Goal: Contribute content: Contribute content

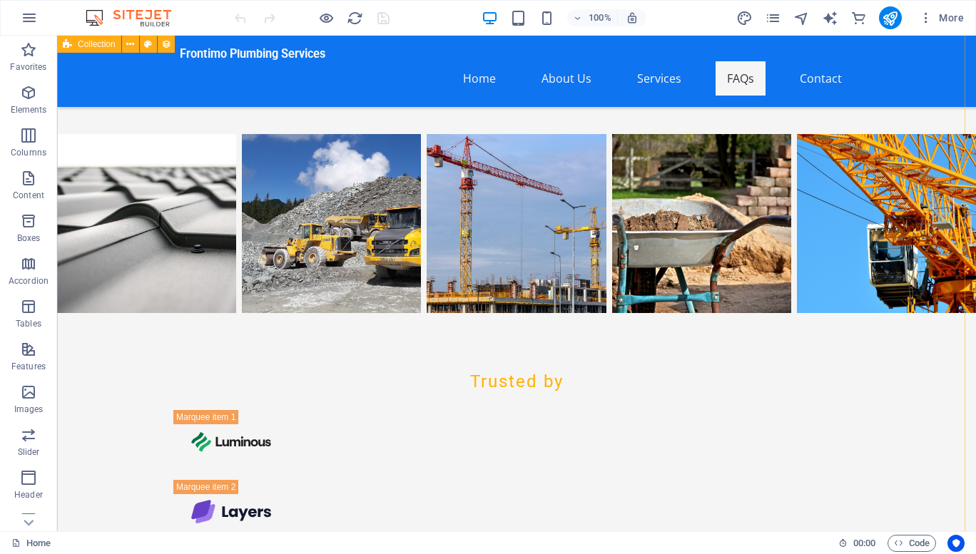
scroll to position [8207, 0]
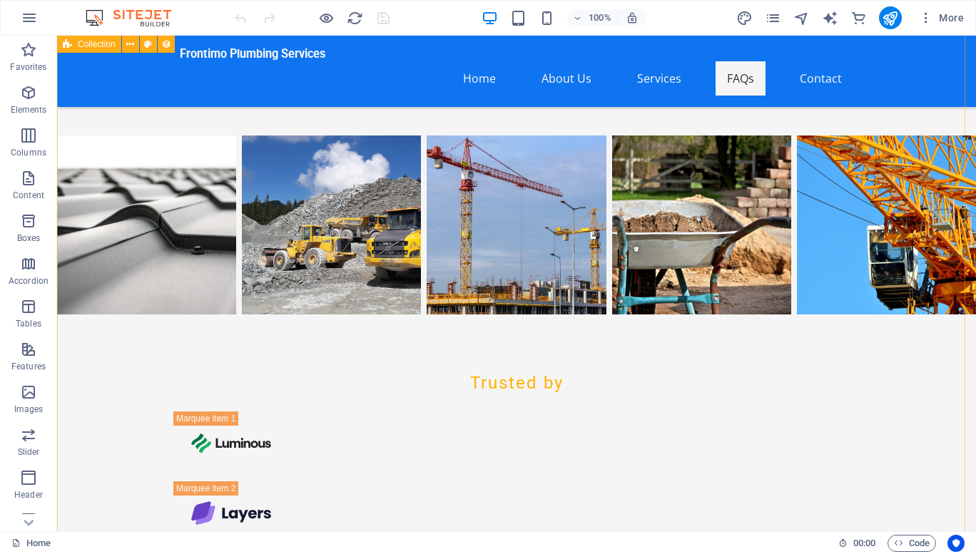
select select "columns.status"
select select "columns.publishing_date"
select select "past"
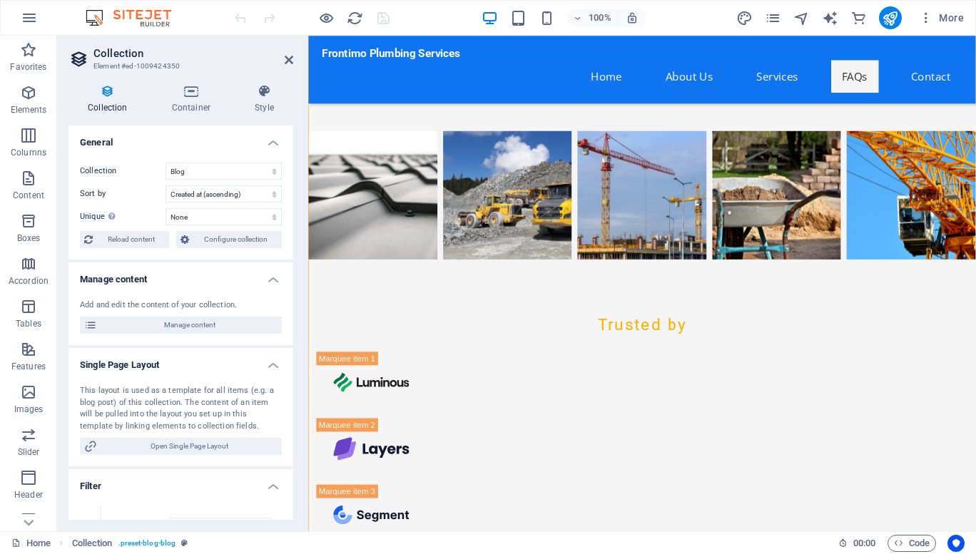
scroll to position [8158, 0]
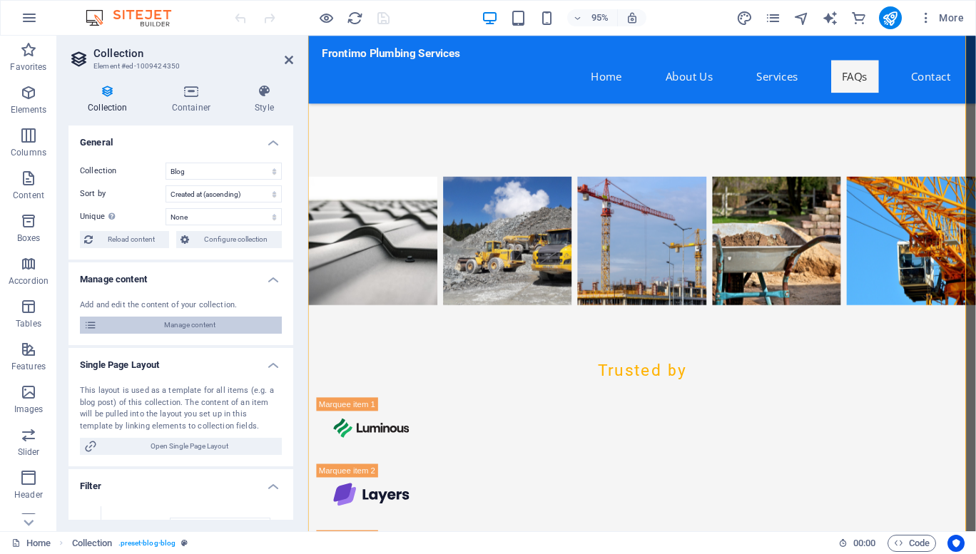
click at [145, 328] on span "Manage content" at bounding box center [189, 325] width 176 height 17
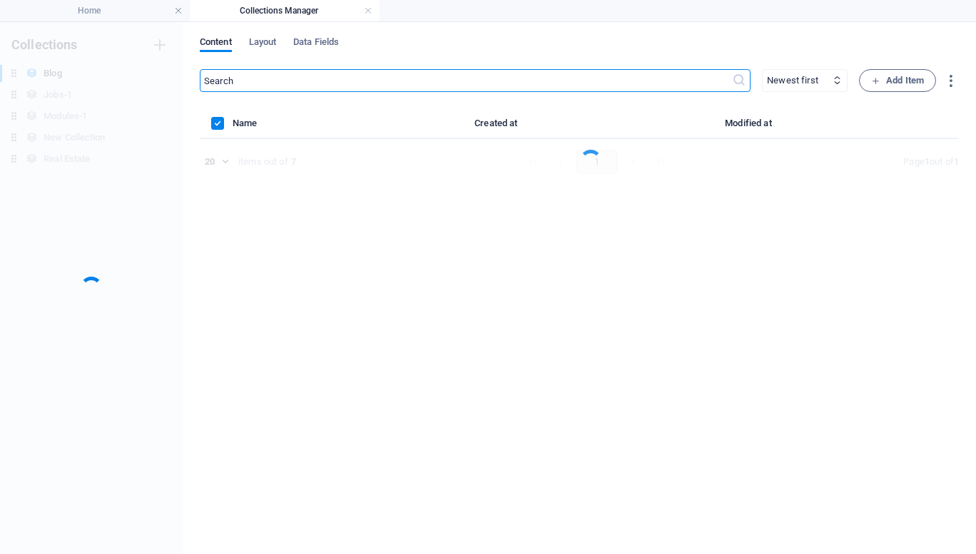
scroll to position [0, 0]
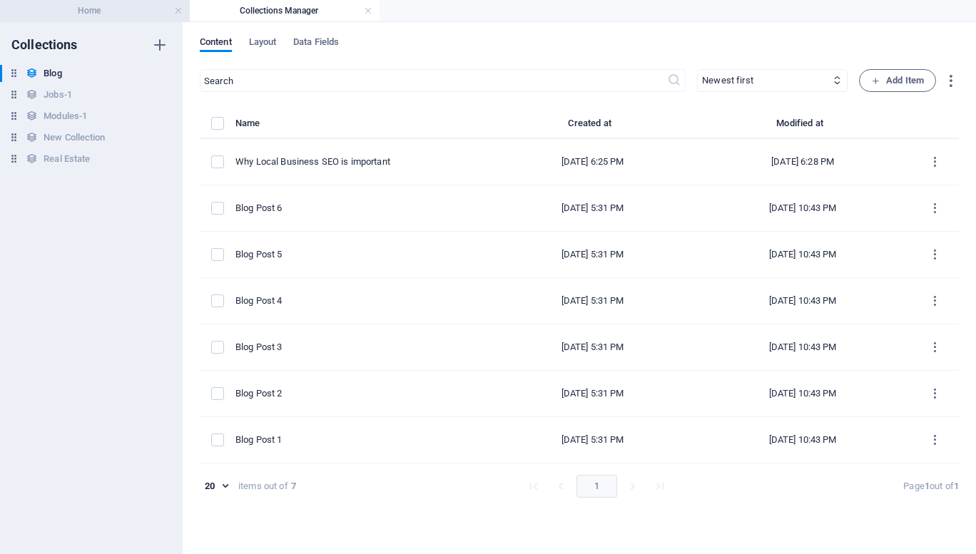
click at [134, 11] on h4 "Home" at bounding box center [95, 11] width 190 height 16
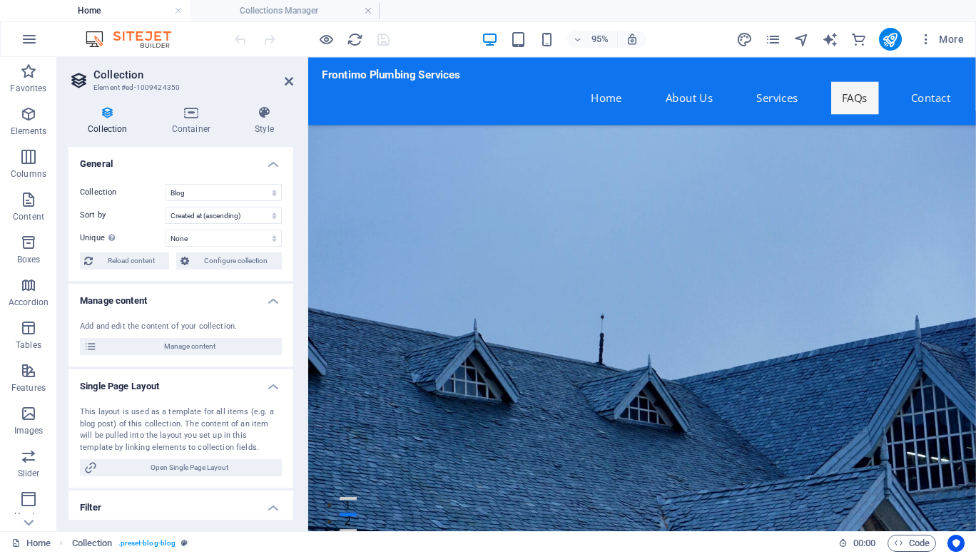
scroll to position [8219, 0]
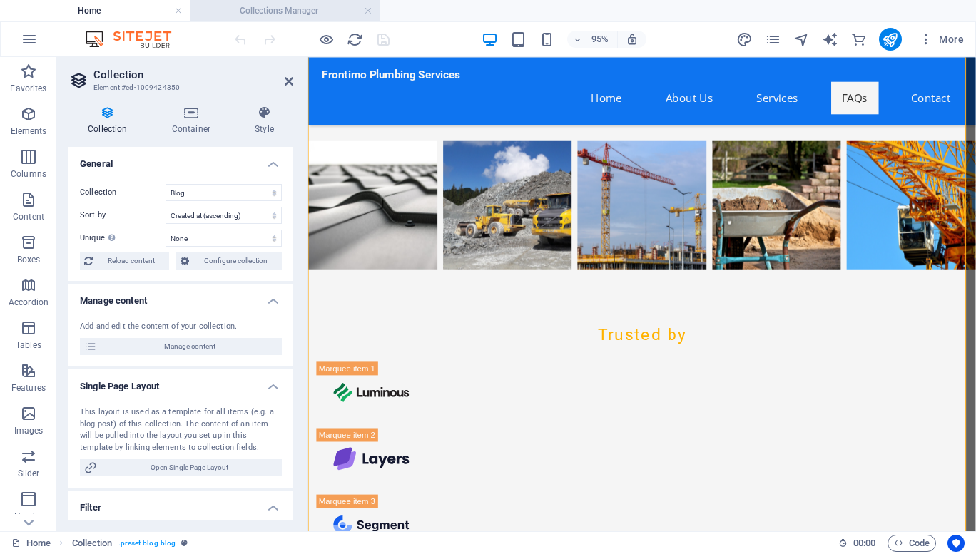
click at [277, 11] on h4 "Collections Manager" at bounding box center [285, 11] width 190 height 16
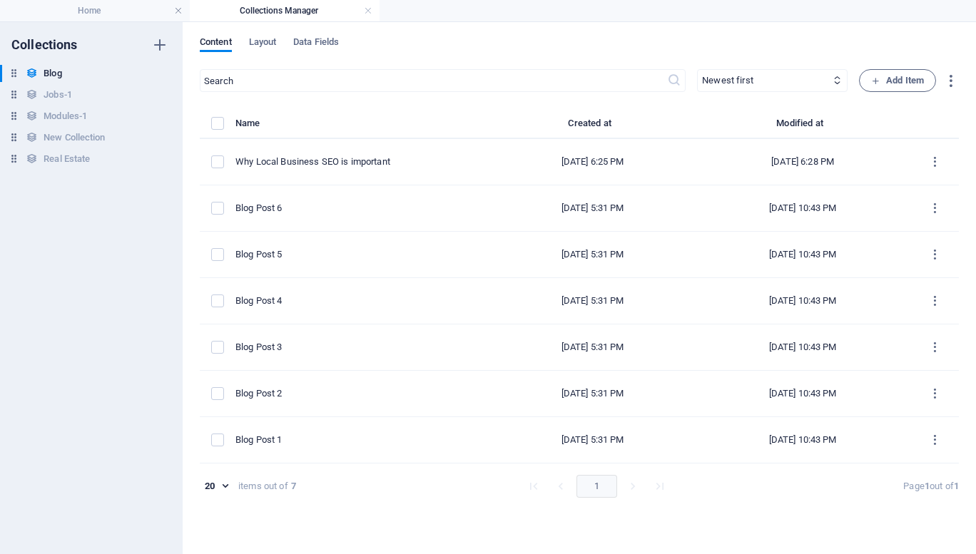
scroll to position [0, 0]
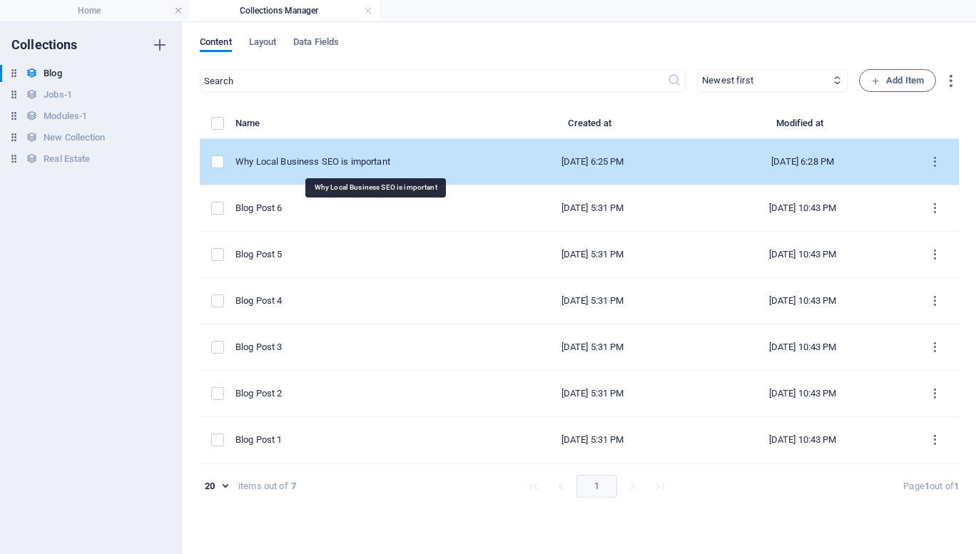
click at [410, 165] on div "Why Local Business SEO is important" at bounding box center [357, 161] width 244 height 13
select select "Why Import"
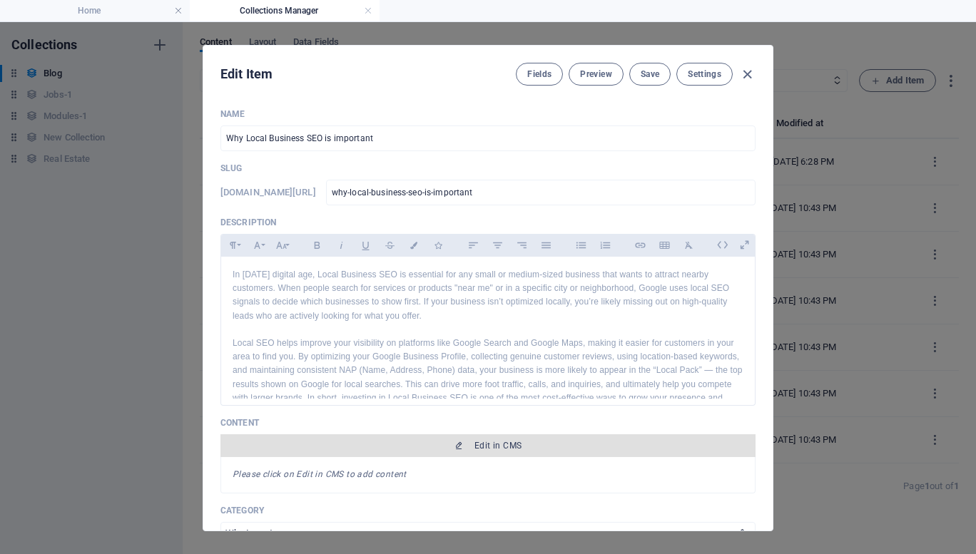
click at [441, 449] on span "Edit in CMS" at bounding box center [488, 445] width 524 height 11
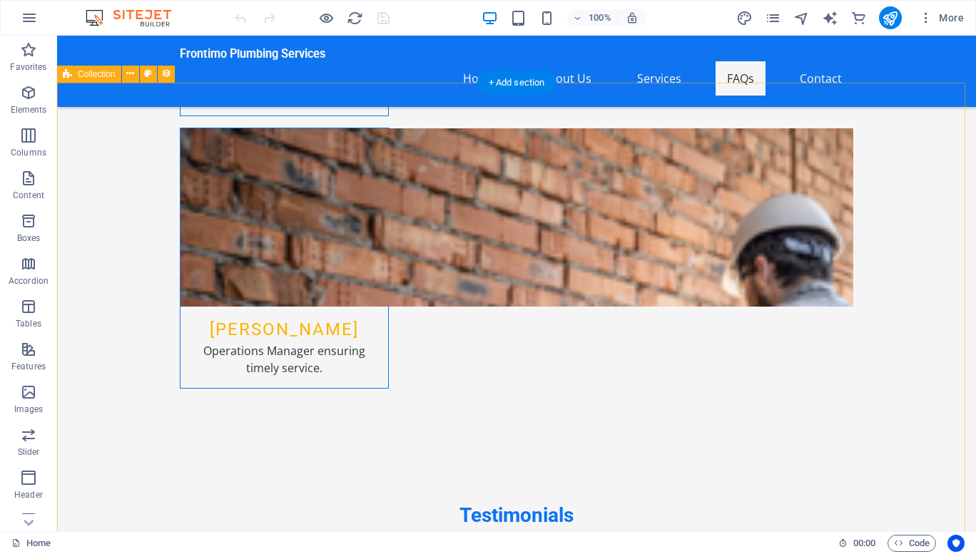
scroll to position [7538, 0]
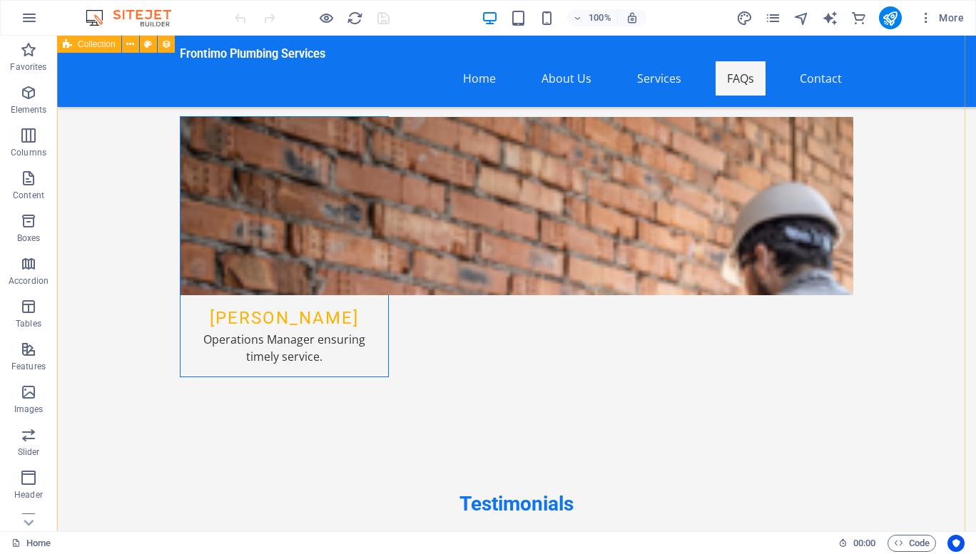
select select "columns.status"
select select "columns.publishing_date"
select select "past"
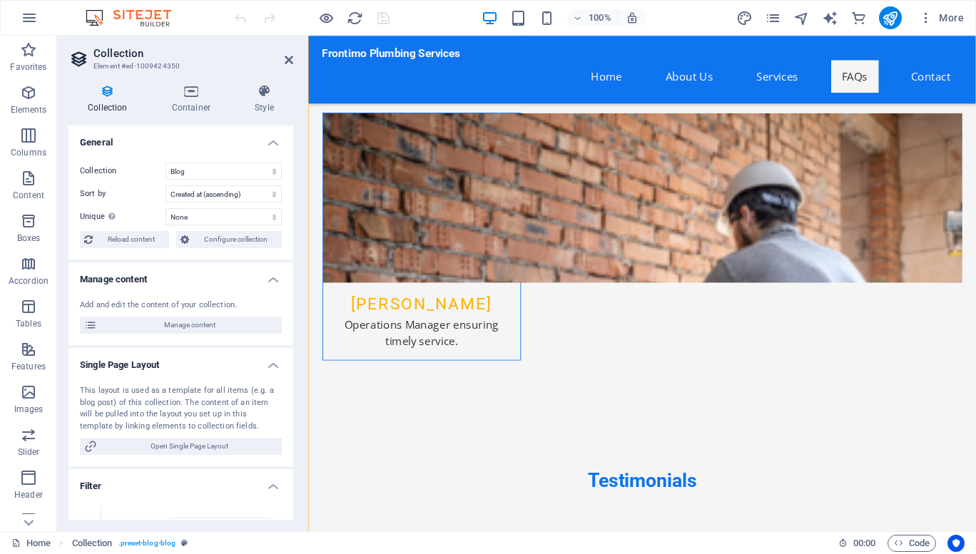
scroll to position [7489, 0]
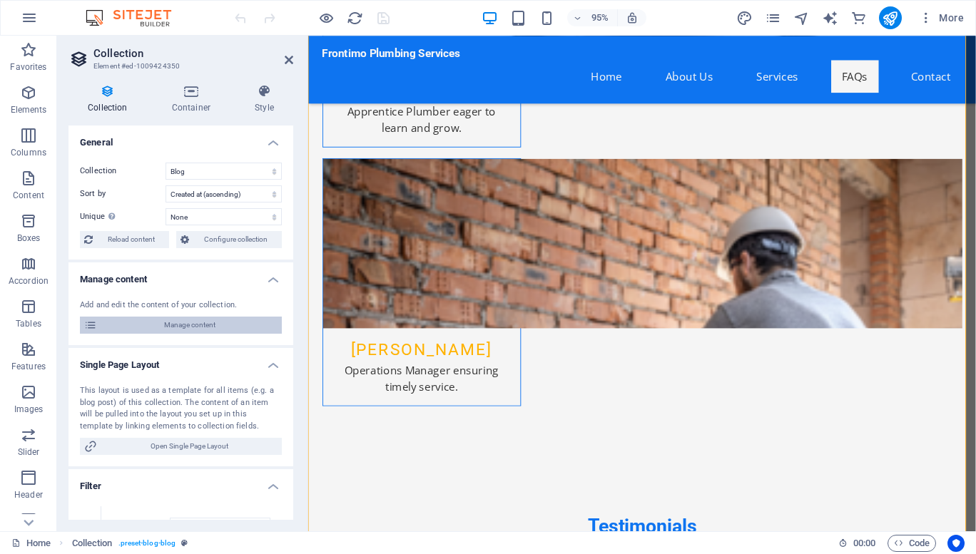
click at [161, 325] on span "Manage content" at bounding box center [189, 325] width 176 height 17
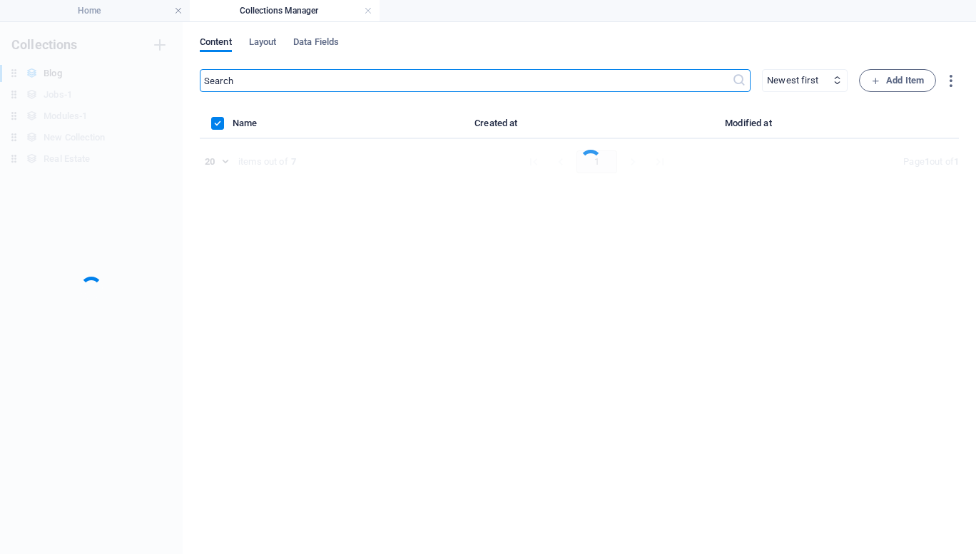
scroll to position [0, 0]
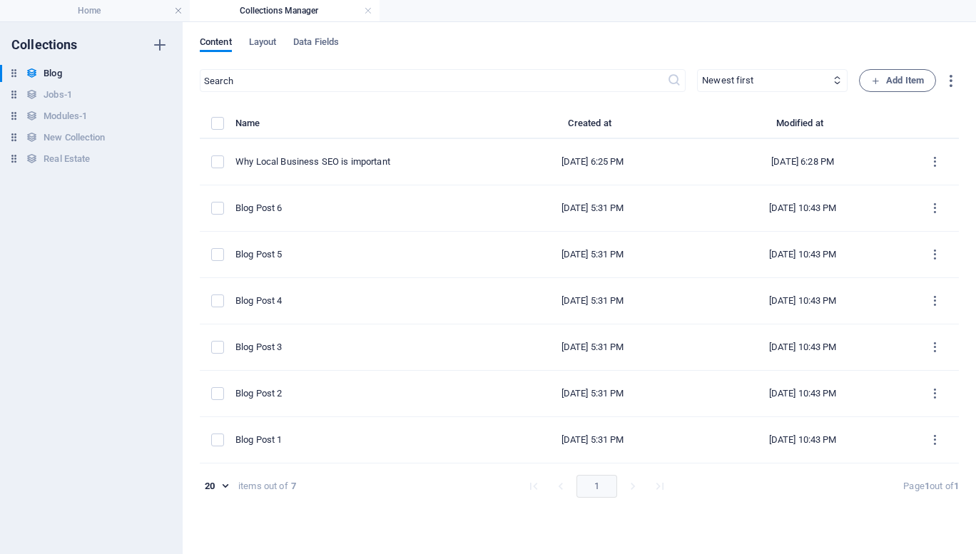
drag, startPoint x: 270, startPoint y: 11, endPoint x: 260, endPoint y: 9, distance: 10.1
click at [260, 9] on h4 "Collections Manager" at bounding box center [285, 11] width 190 height 16
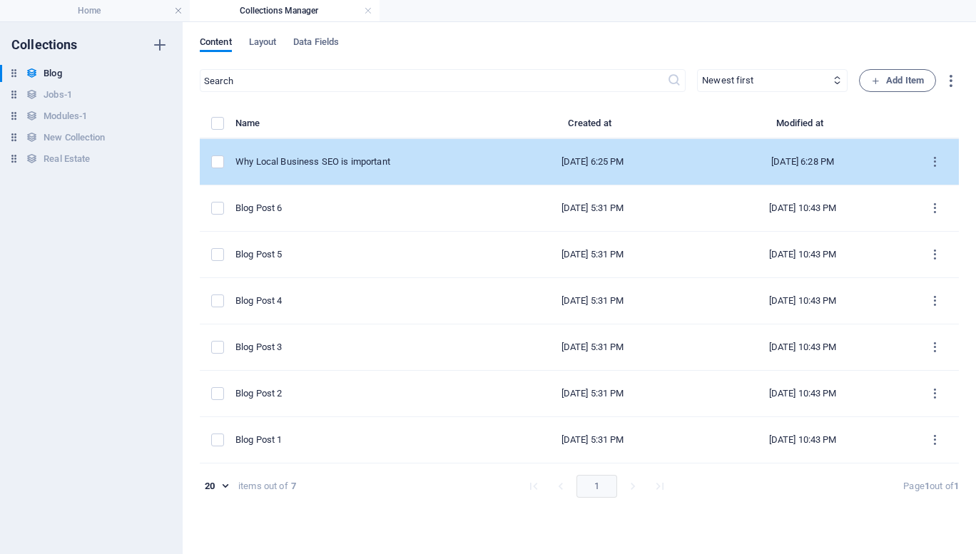
click at [305, 154] on td "Why Local Business SEO is important" at bounding box center [362, 162] width 255 height 46
select select "Why Import"
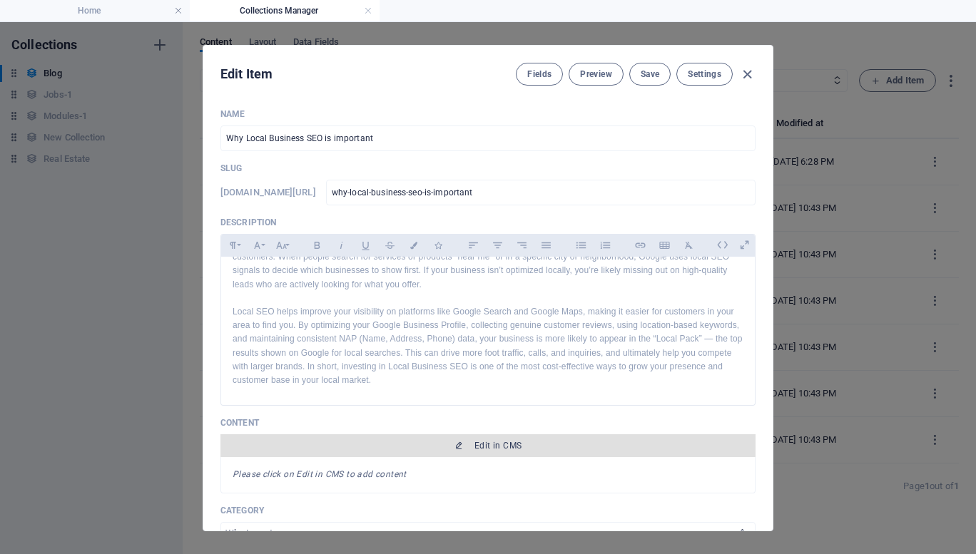
click at [437, 440] on span "Edit in CMS" at bounding box center [488, 445] width 524 height 11
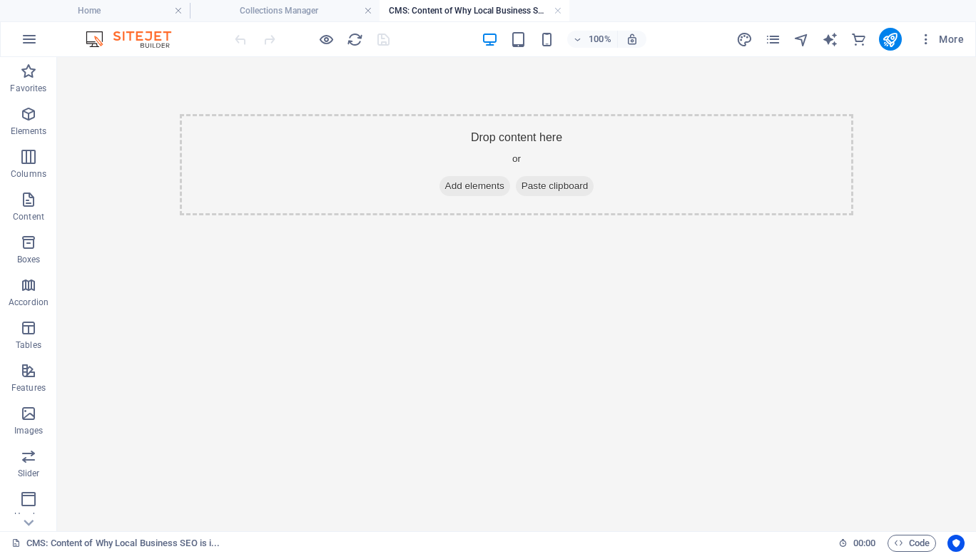
click at [425, 5] on h4 "CMS: Content of Why Local Business SEO is i..." at bounding box center [474, 11] width 190 height 16
click at [316, 13] on h4 "Collections Manager" at bounding box center [285, 11] width 190 height 16
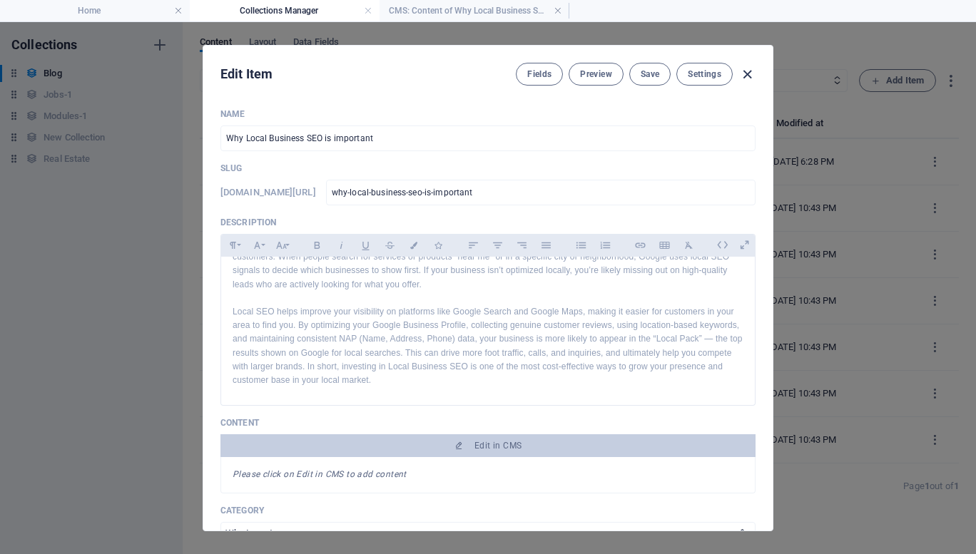
click at [743, 78] on icon "button" at bounding box center [747, 74] width 16 height 16
type input "why-local-business-seo-is-important"
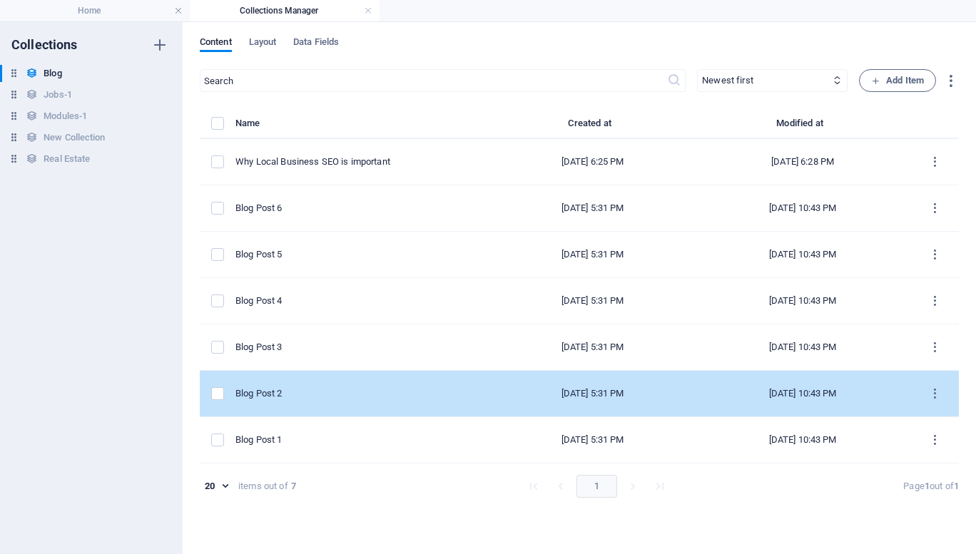
click at [334, 401] on td "Blog Post 2" at bounding box center [362, 394] width 255 height 46
select select "Category 1"
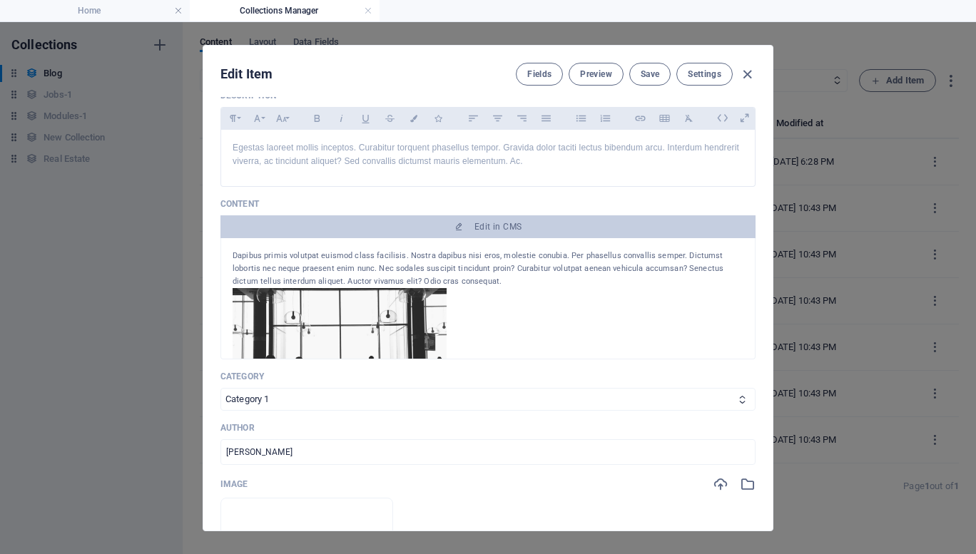
scroll to position [126, 0]
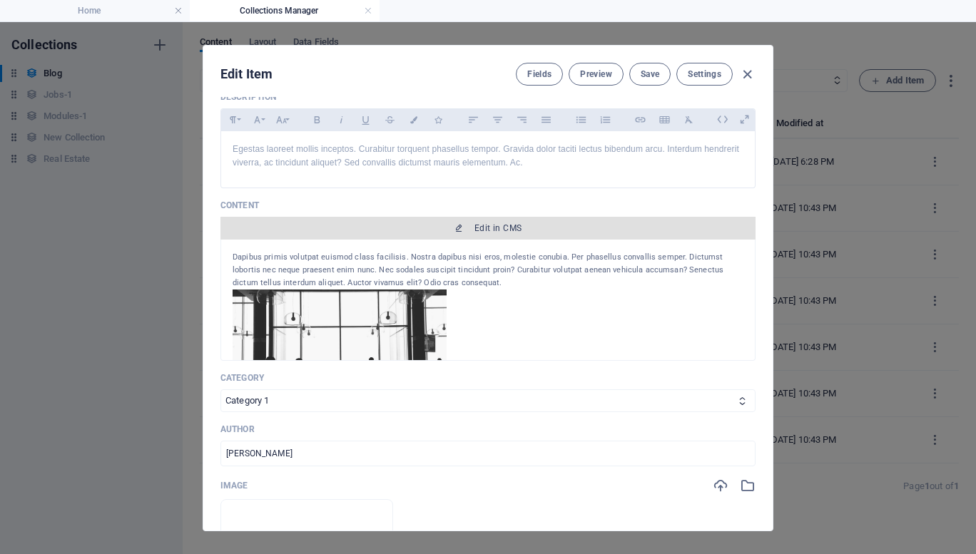
click at [456, 227] on icon "button" at bounding box center [458, 228] width 9 height 9
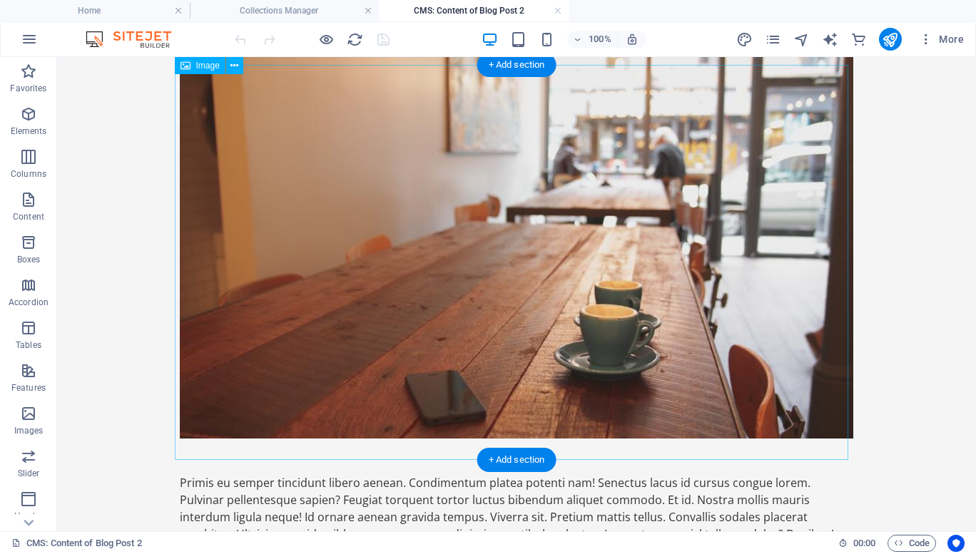
scroll to position [0, 0]
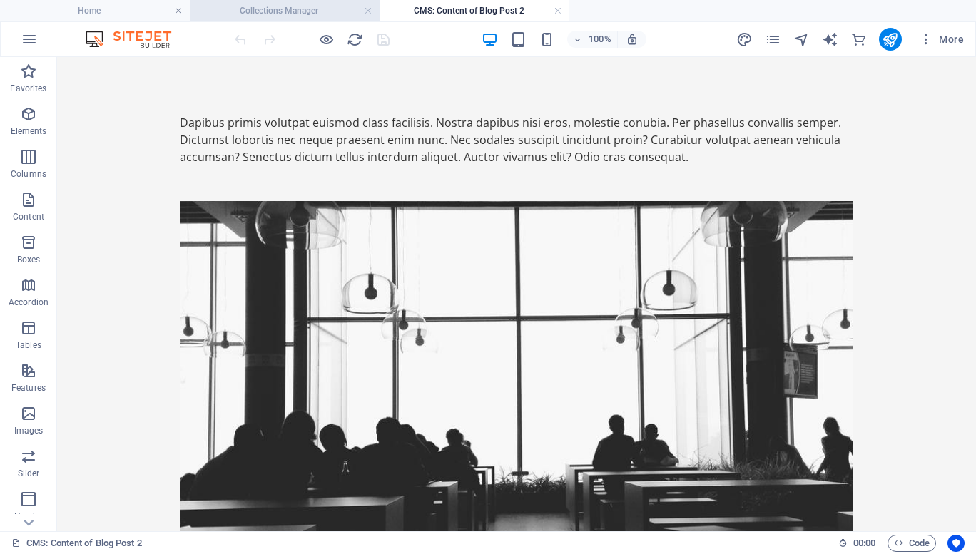
click at [306, 15] on h4 "Collections Manager" at bounding box center [285, 11] width 190 height 16
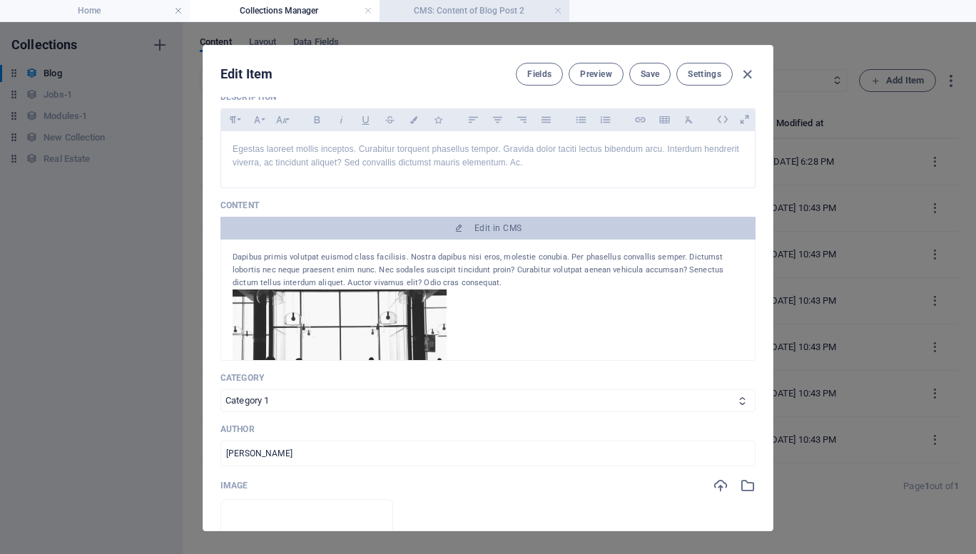
click at [470, 9] on h4 "CMS: Content of Blog Post 2" at bounding box center [474, 11] width 190 height 16
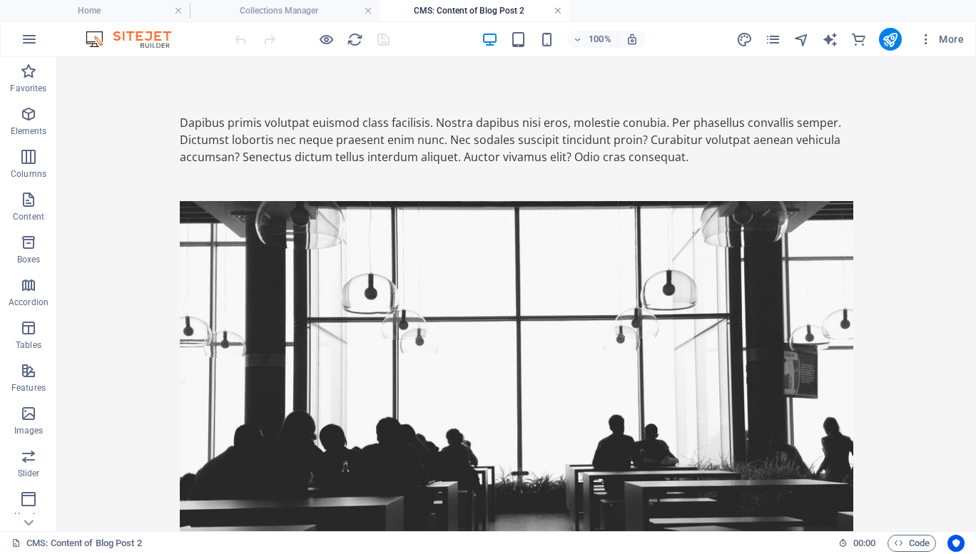
click at [558, 11] on link at bounding box center [557, 11] width 9 height 14
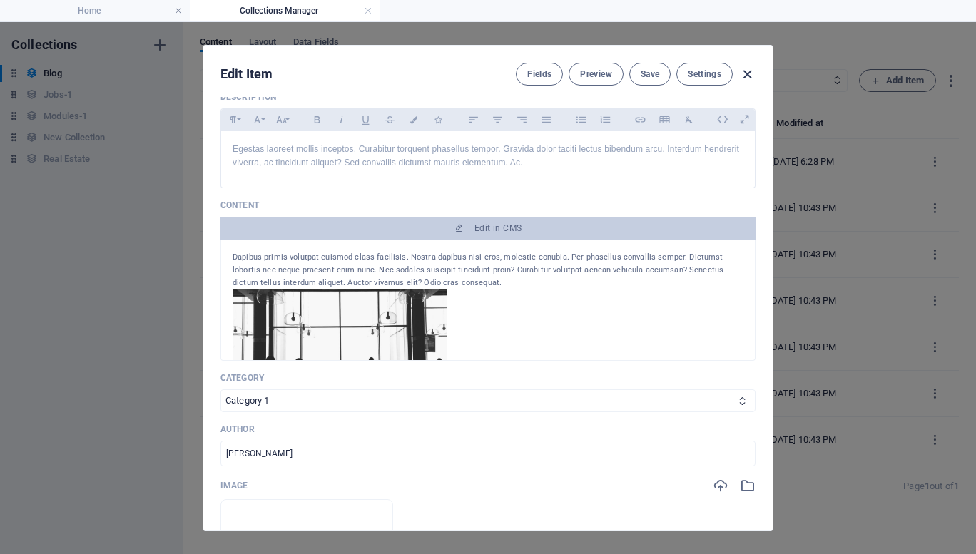
click at [752, 71] on icon "button" at bounding box center [747, 74] width 16 height 16
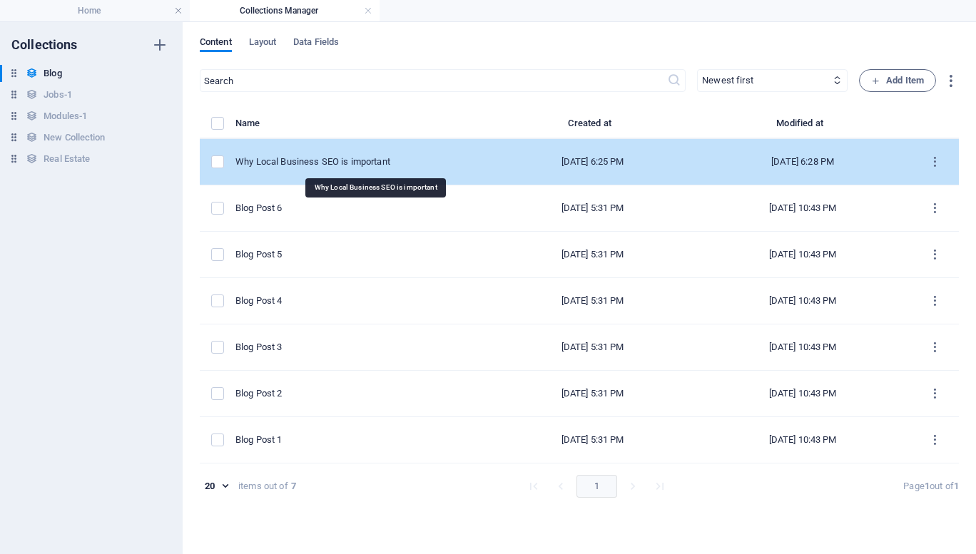
click at [305, 160] on div "Why Local Business SEO is important" at bounding box center [357, 161] width 244 height 13
select select "Why Import"
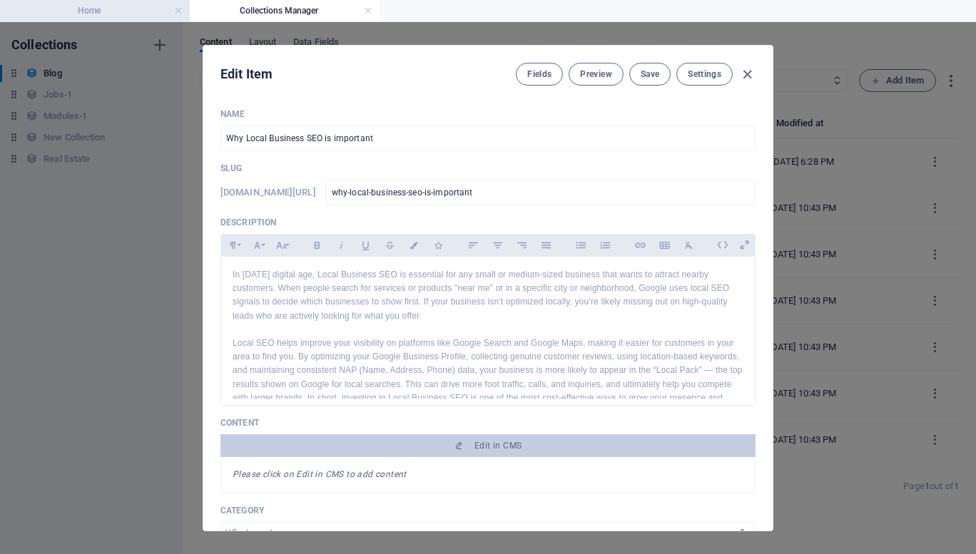
click at [97, 16] on h4 "Home" at bounding box center [95, 11] width 190 height 16
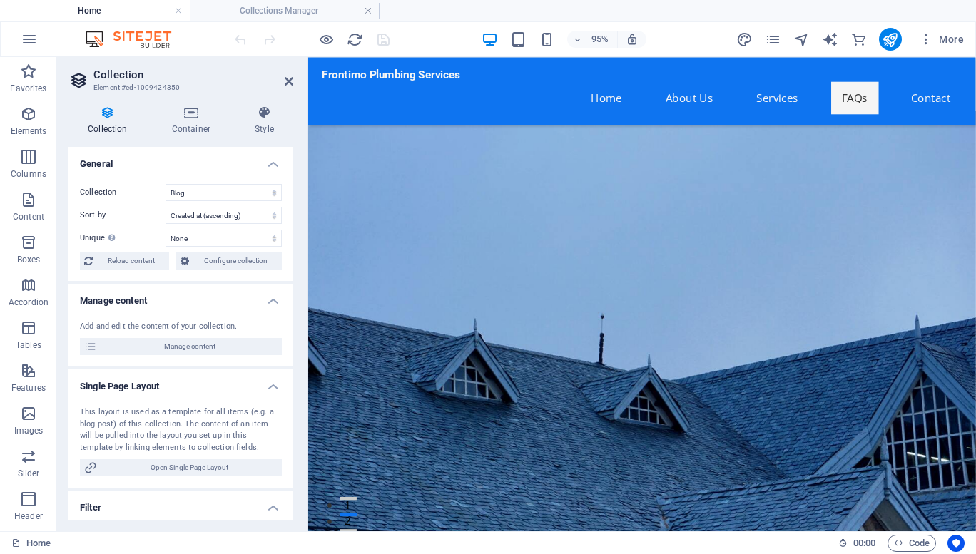
scroll to position [7550, 0]
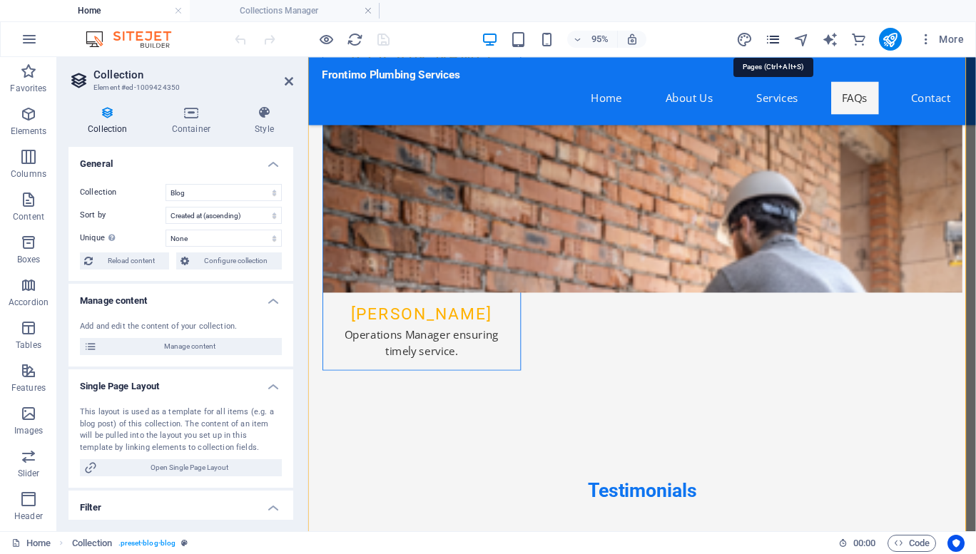
click at [770, 45] on icon "pages" at bounding box center [773, 39] width 16 height 16
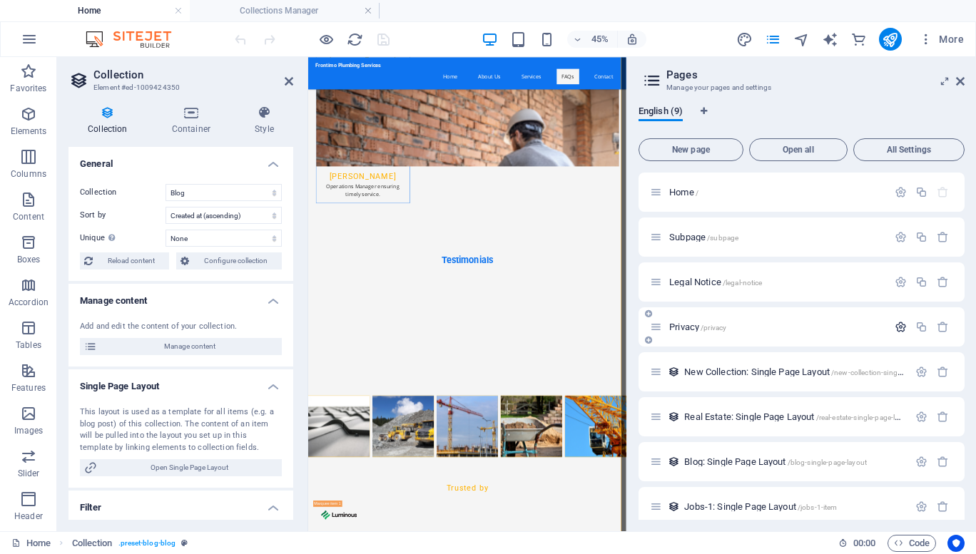
scroll to position [57, 0]
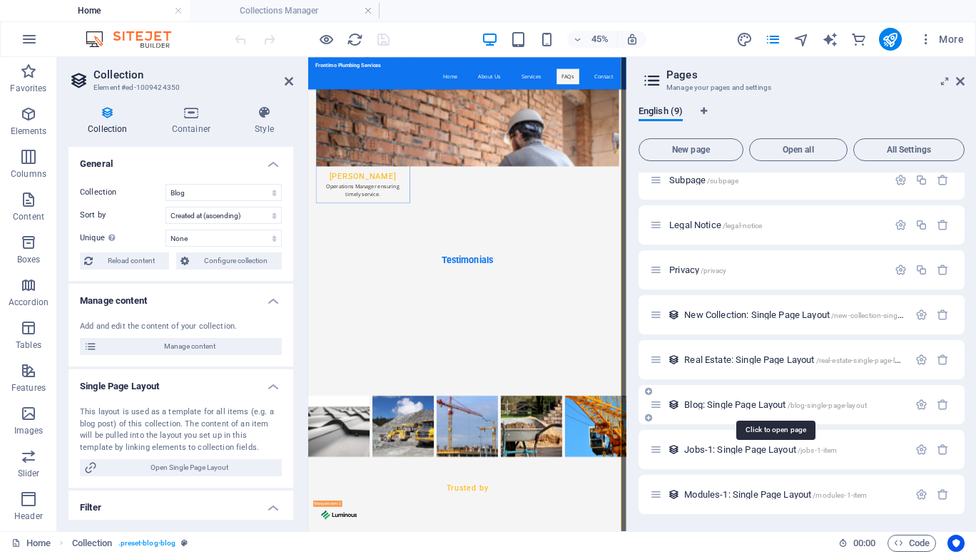
click at [760, 407] on span "Blog: Single Page Layout /blog-single-page-layout" at bounding box center [775, 404] width 183 height 11
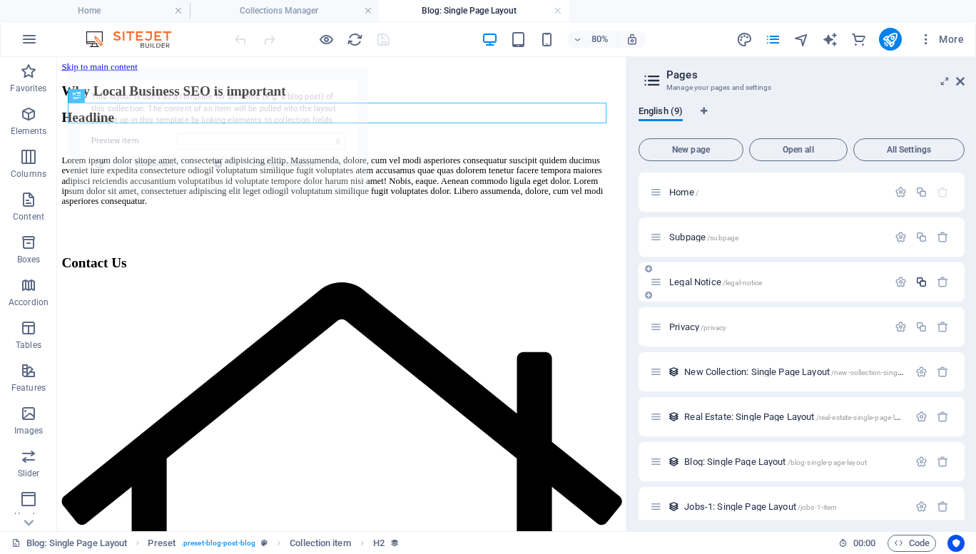
scroll to position [0, 0]
select select "68e1124e020f3f32dc0f2bb4"
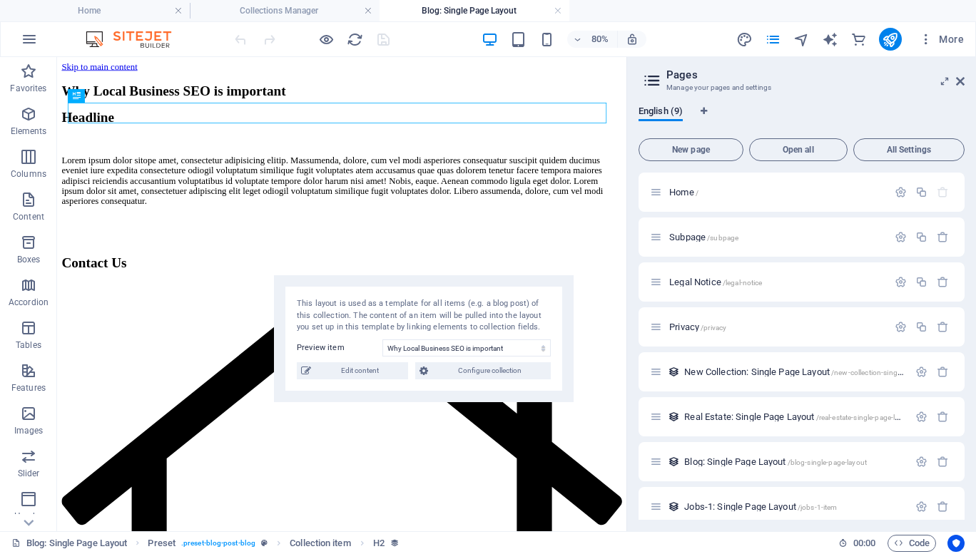
drag, startPoint x: 289, startPoint y: 88, endPoint x: 494, endPoint y: 295, distance: 292.0
click at [494, 295] on div "This layout is used as a template for all items (e.g. a blog post) of this coll…" at bounding box center [424, 338] width 300 height 127
click at [201, 244] on div "Lorem ipsum dolor sitope amet, consectetur adipisicing elitip. Massumenda, dolo…" at bounding box center [413, 212] width 700 height 64
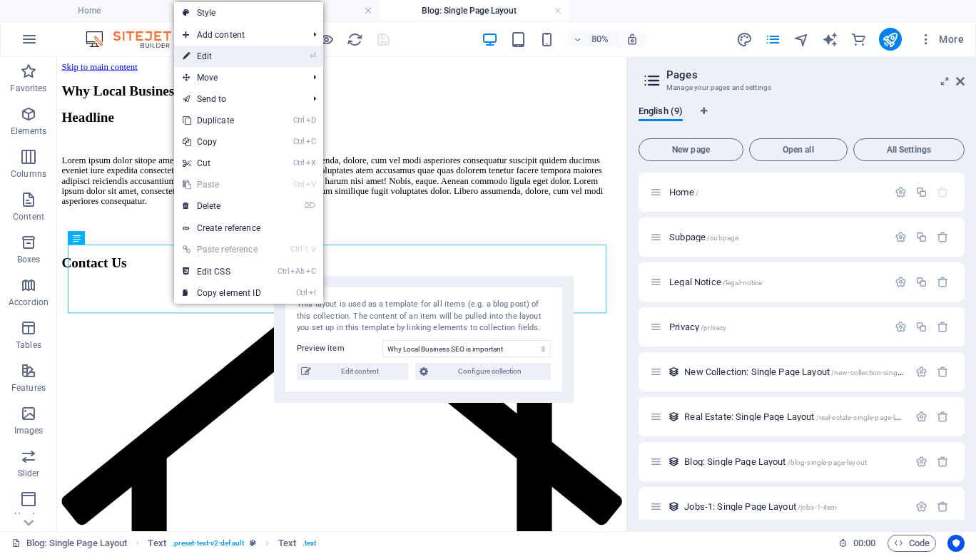
click at [235, 63] on link "⏎ Edit" at bounding box center [222, 56] width 96 height 21
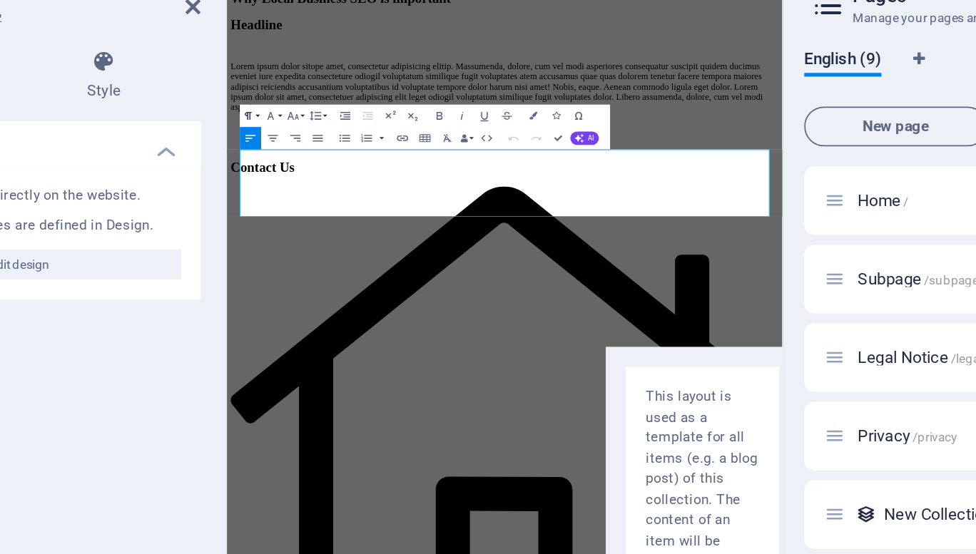
click at [326, 142] on button "Paragraph Format" at bounding box center [322, 143] width 12 height 13
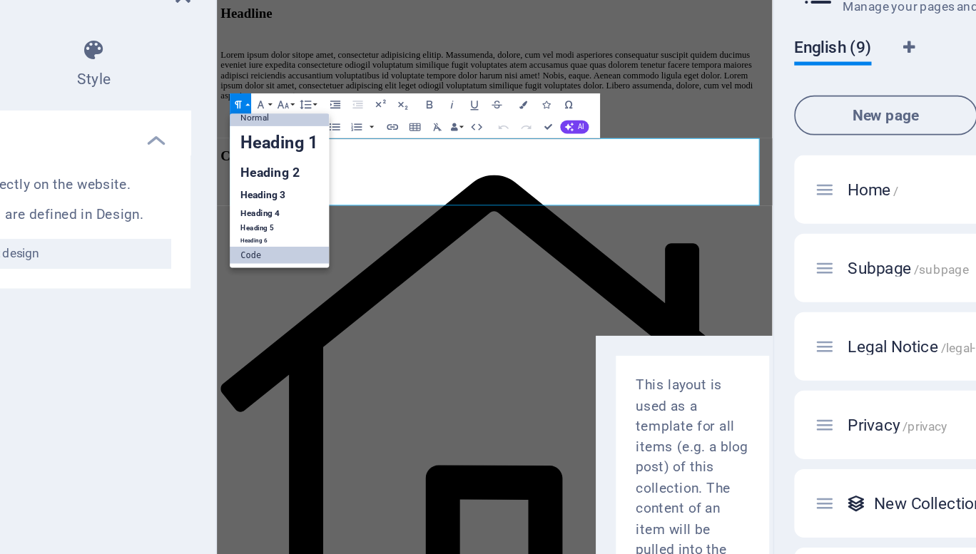
scroll to position [6, 0]
click at [348, 141] on icon "button" at bounding box center [346, 144] width 8 height 8
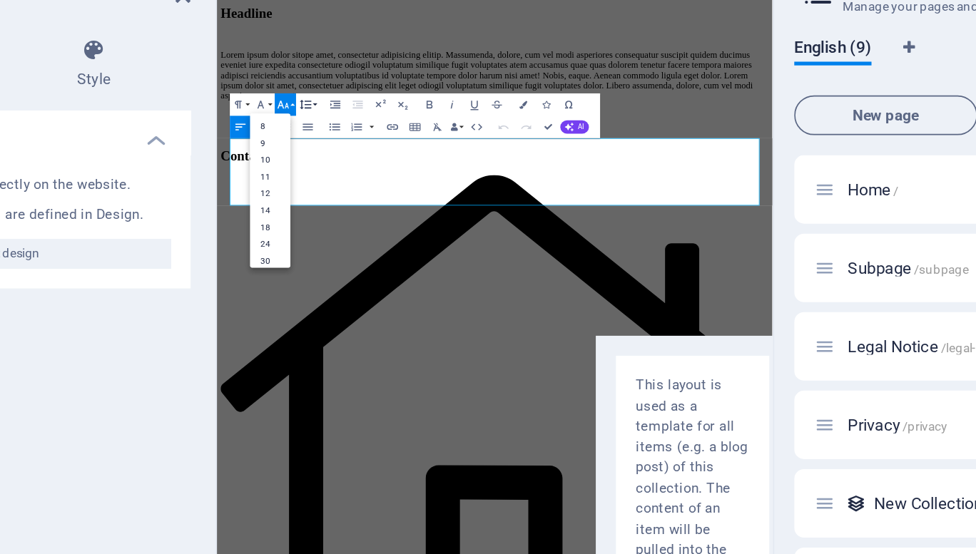
click at [359, 141] on icon "button" at bounding box center [359, 144] width 8 height 8
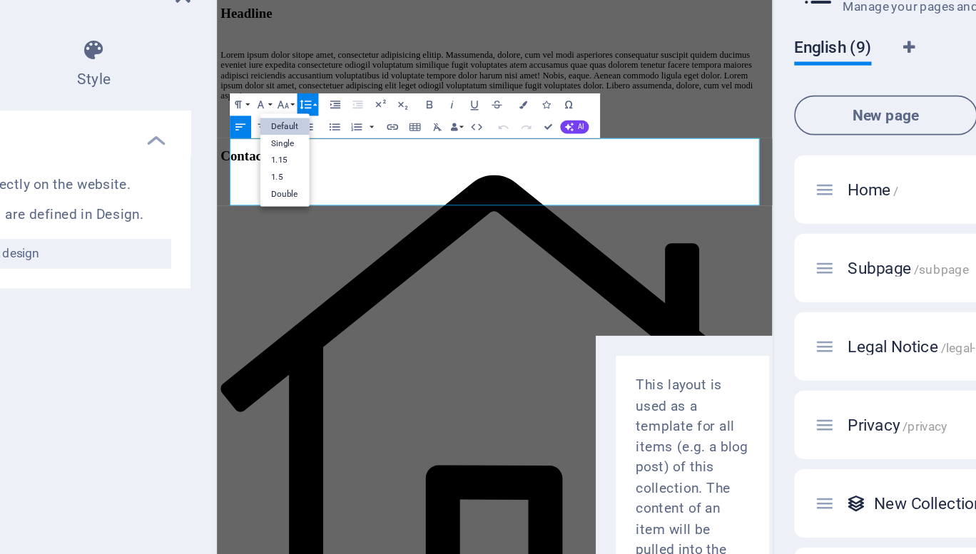
scroll to position [0, 0]
click at [359, 141] on icon "button" at bounding box center [359, 144] width 8 height 8
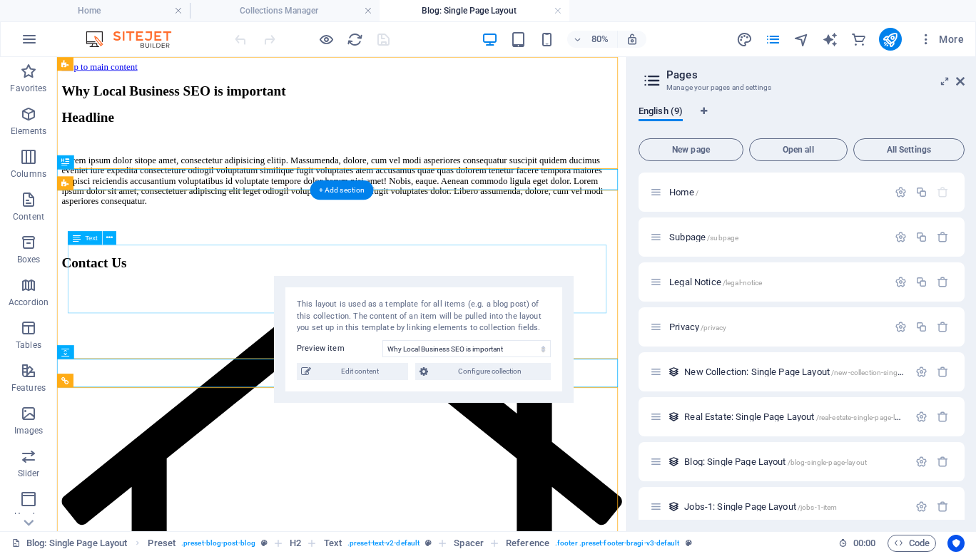
click at [241, 244] on div "Lorem ipsum dolor sitope amet, consectetur adipisicing elitip. Massumenda, dolo…" at bounding box center [413, 212] width 700 height 64
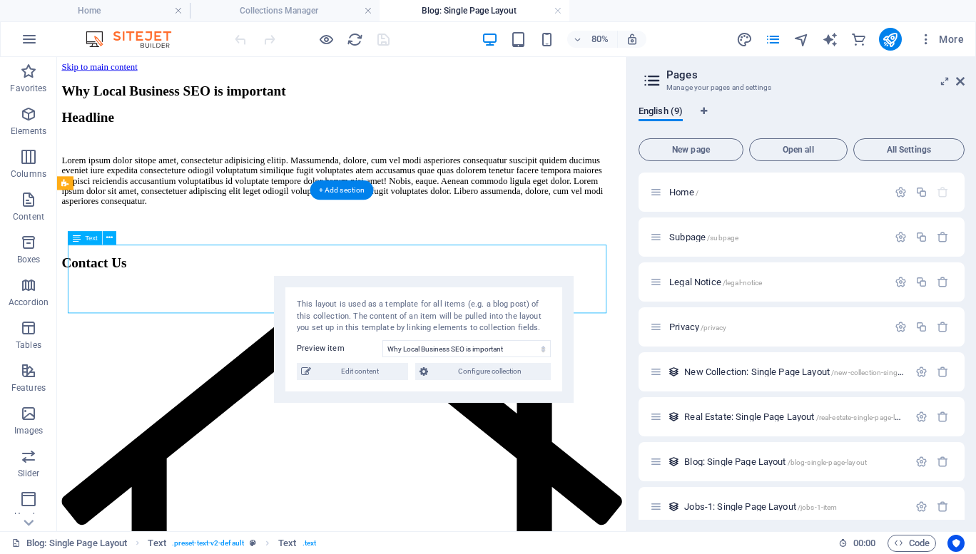
click at [265, 244] on div "Lorem ipsum dolor sitope amet, consectetur adipisicing elitip. Massumenda, dolo…" at bounding box center [413, 212] width 700 height 64
click at [373, 374] on span "Edit content" at bounding box center [359, 371] width 88 height 17
type input "why-local-business-seo-is-important"
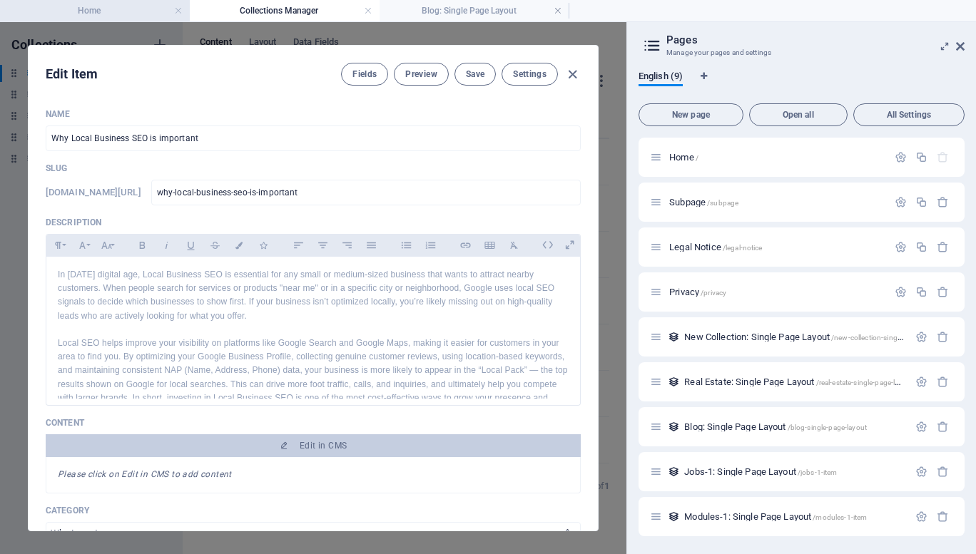
click at [104, 11] on h4 "Home" at bounding box center [95, 11] width 190 height 16
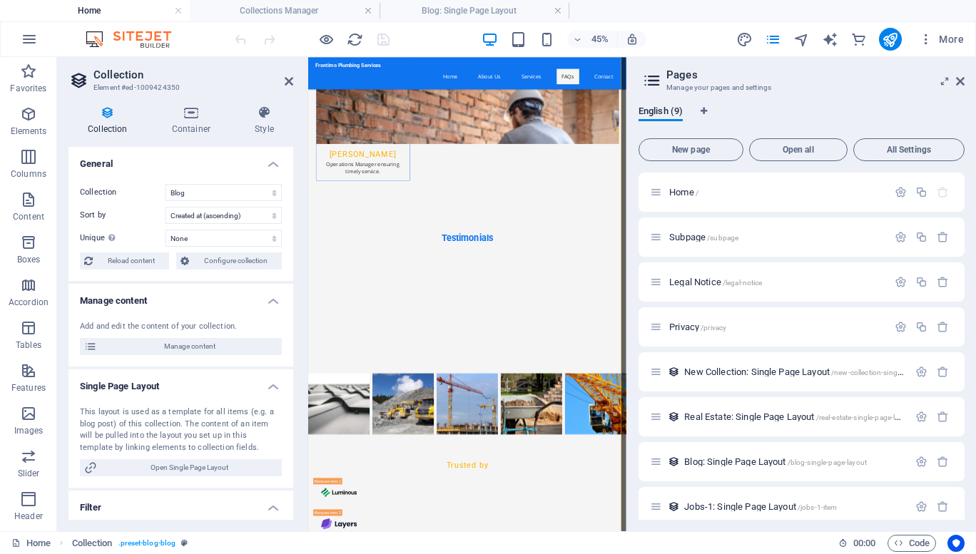
scroll to position [7609, 0]
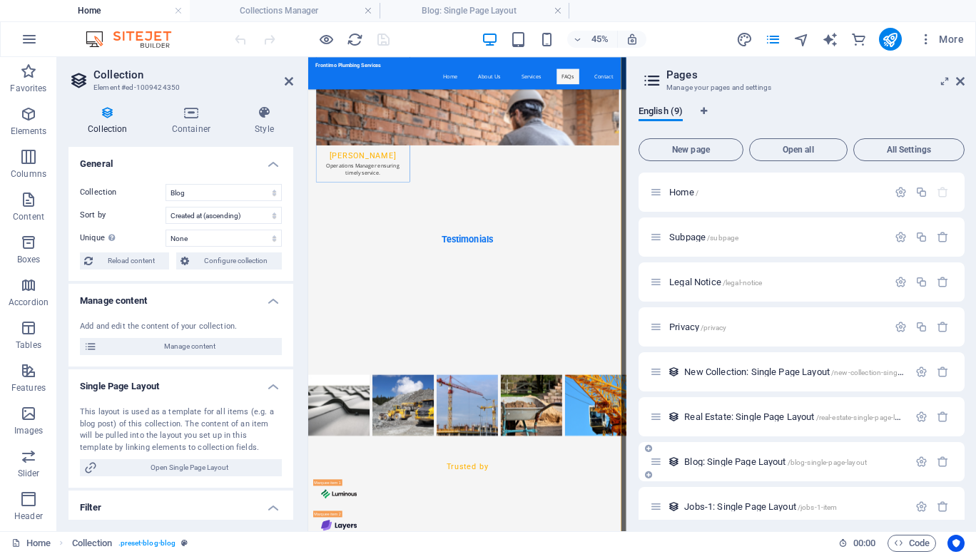
click at [725, 469] on div "Blog: Single Page Layout /blog-single-page-layout" at bounding box center [779, 462] width 258 height 16
click at [733, 464] on span "Blog: Single Page Layout /blog-single-page-layout" at bounding box center [775, 461] width 183 height 11
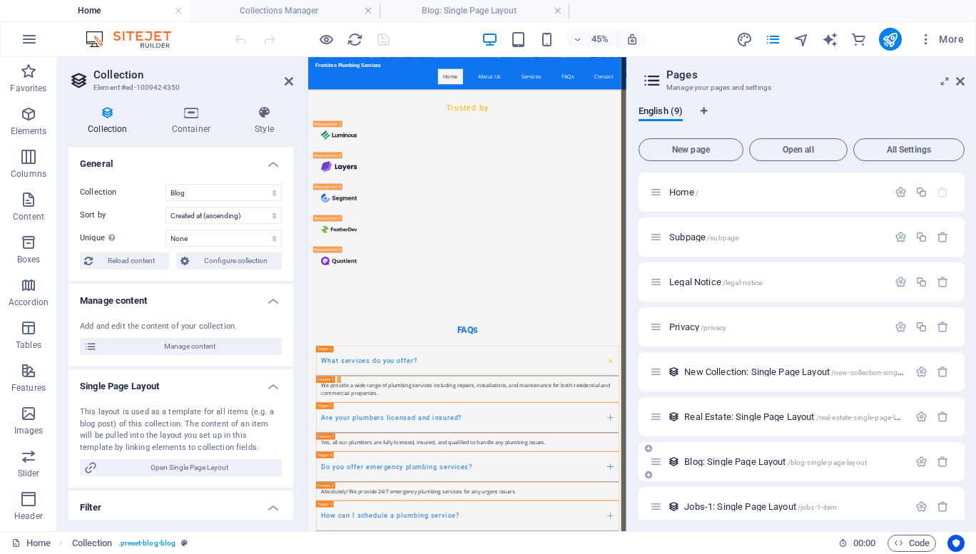
scroll to position [0, 0]
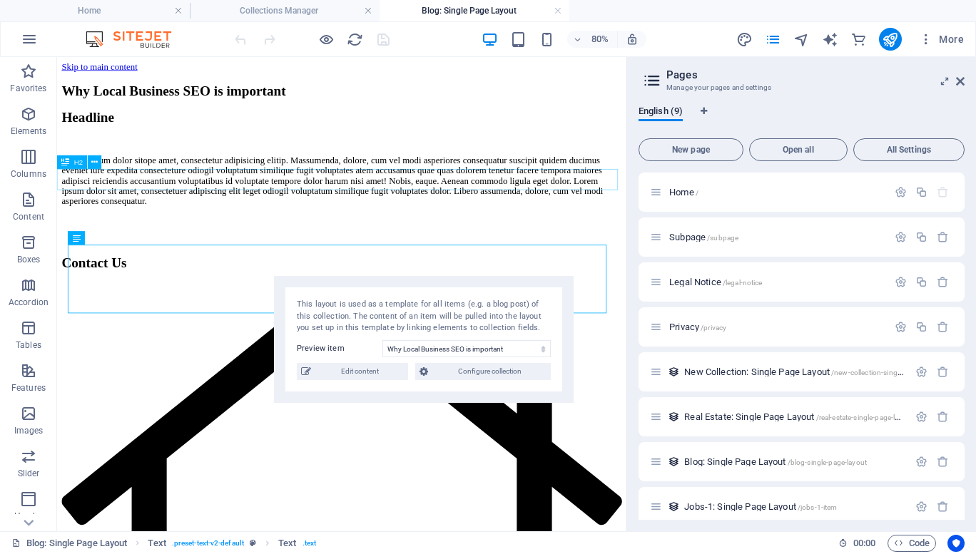
click at [207, 143] on div "Headline" at bounding box center [413, 132] width 700 height 19
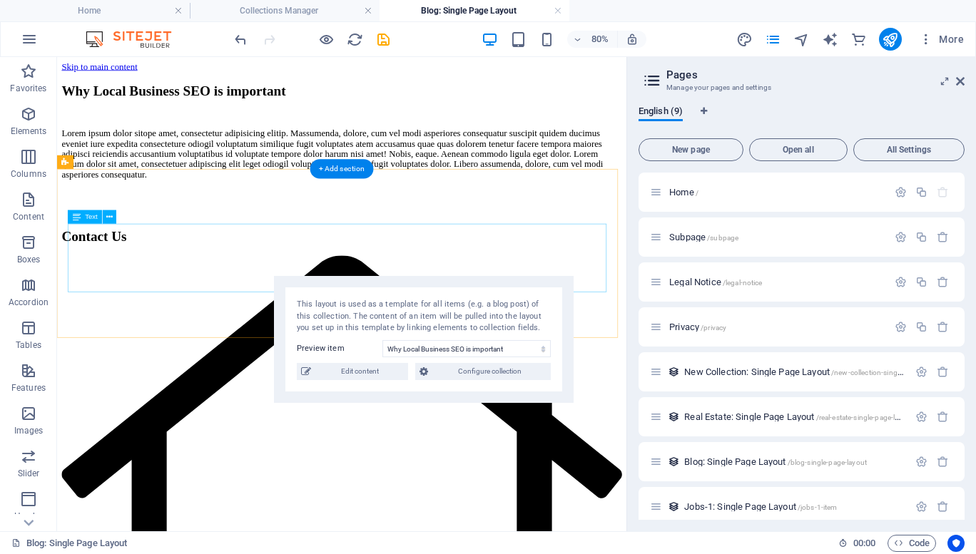
click at [303, 210] on div "Lorem ipsum dolor sitope amet, consectetur adipisicing elitip. Massumenda, dolo…" at bounding box center [413, 178] width 700 height 64
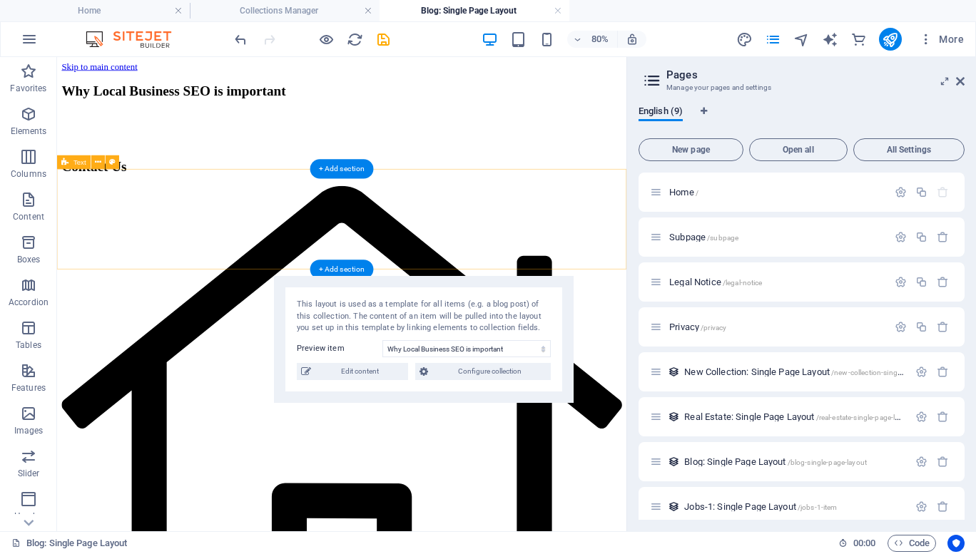
click at [364, 135] on div at bounding box center [413, 128] width 700 height 11
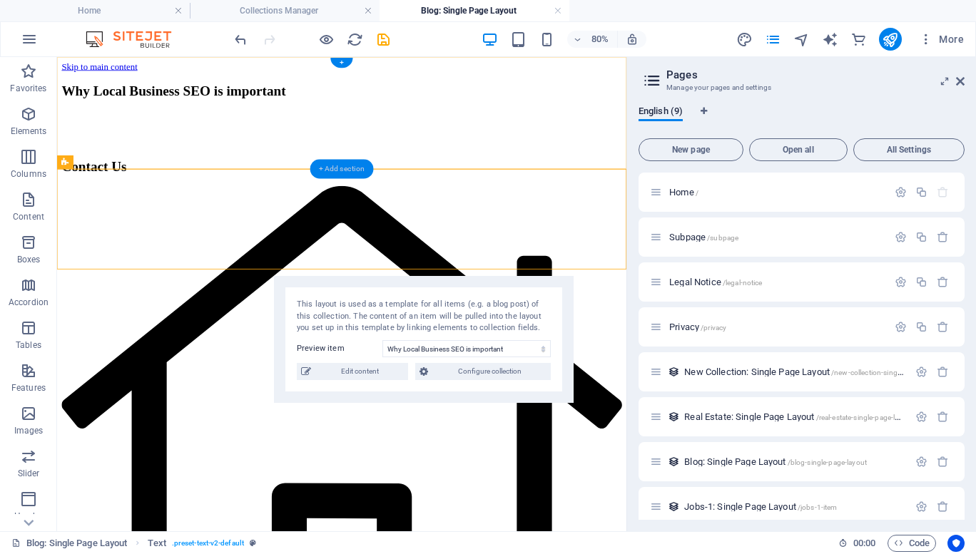
click at [349, 165] on div "+ Add section" at bounding box center [341, 168] width 63 height 19
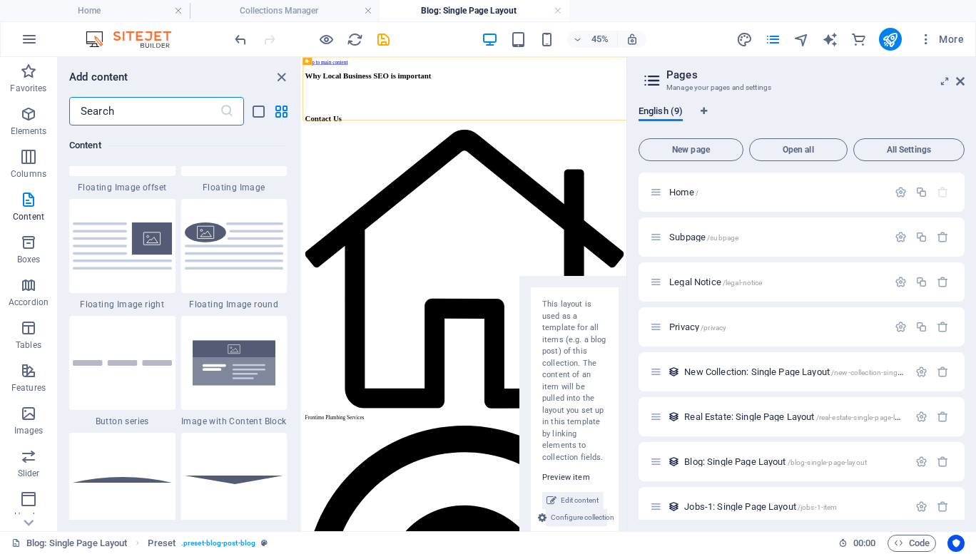
scroll to position [3292, 0]
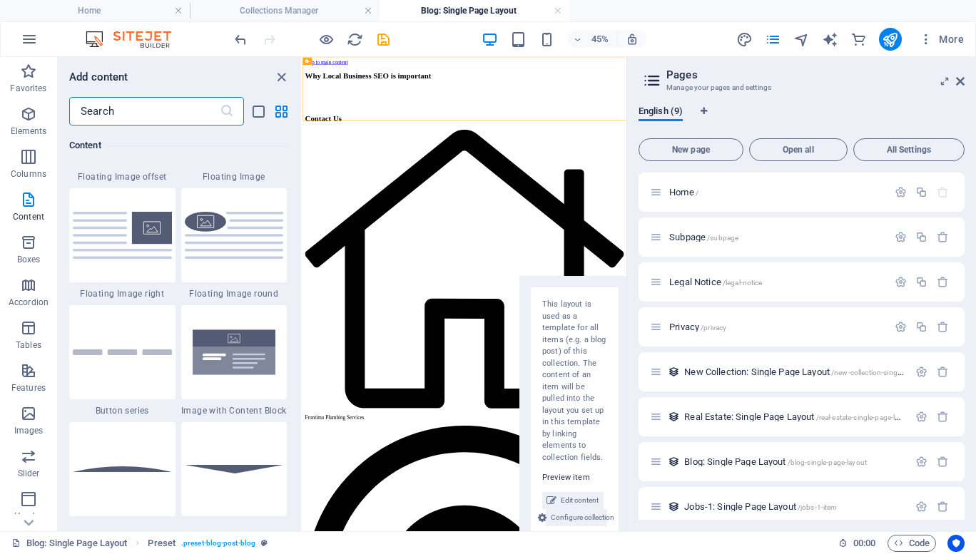
click at [125, 112] on input "text" at bounding box center [144, 111] width 150 height 29
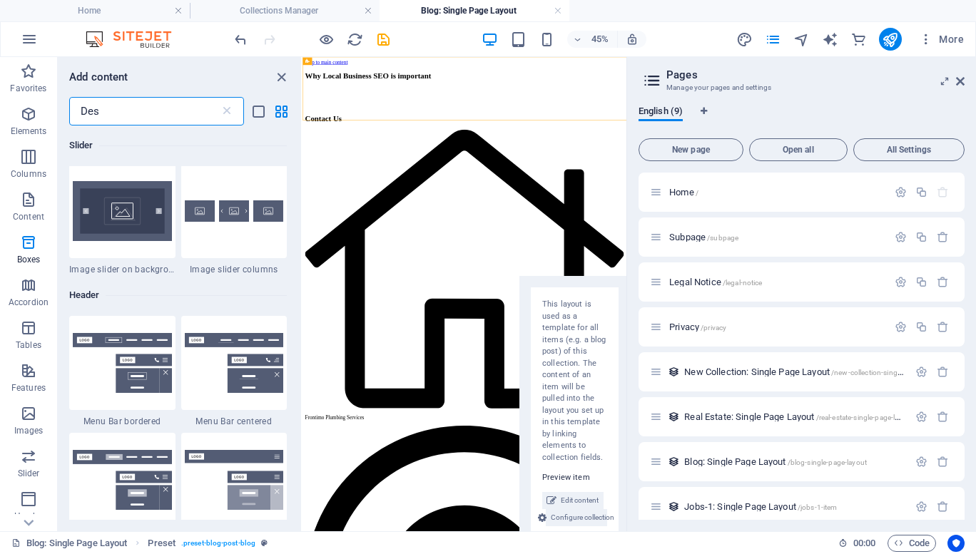
scroll to position [0, 0]
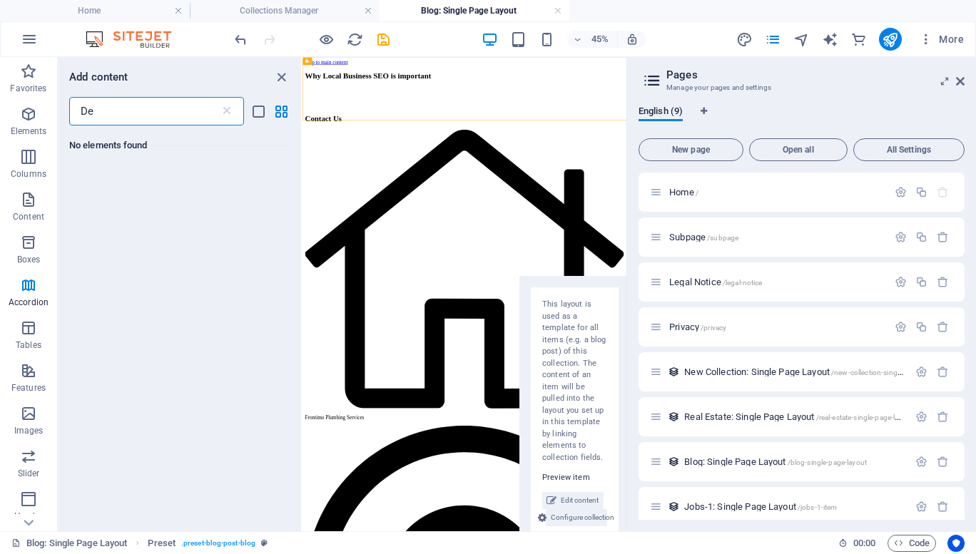
type input "D"
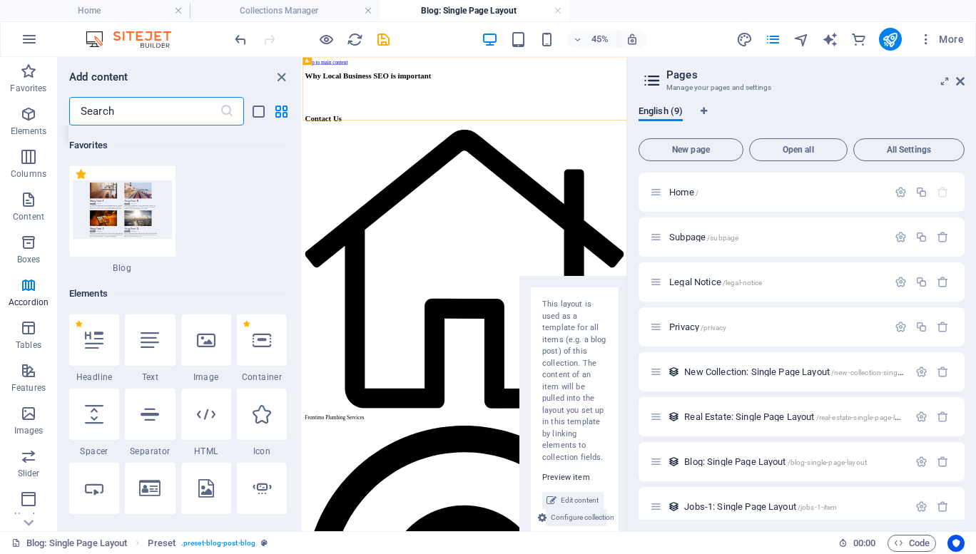
scroll to position [153, 0]
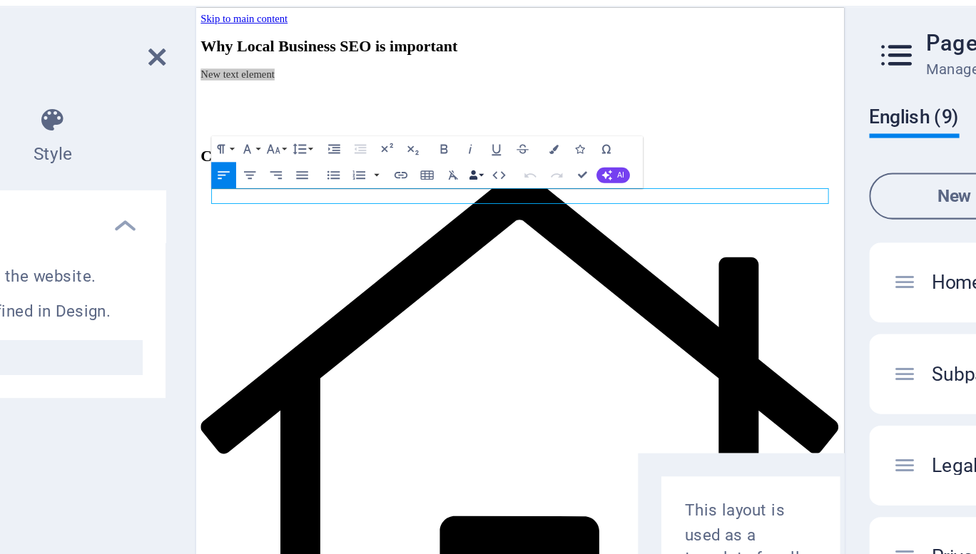
click at [446, 140] on button "Data Bindings" at bounding box center [445, 139] width 9 height 13
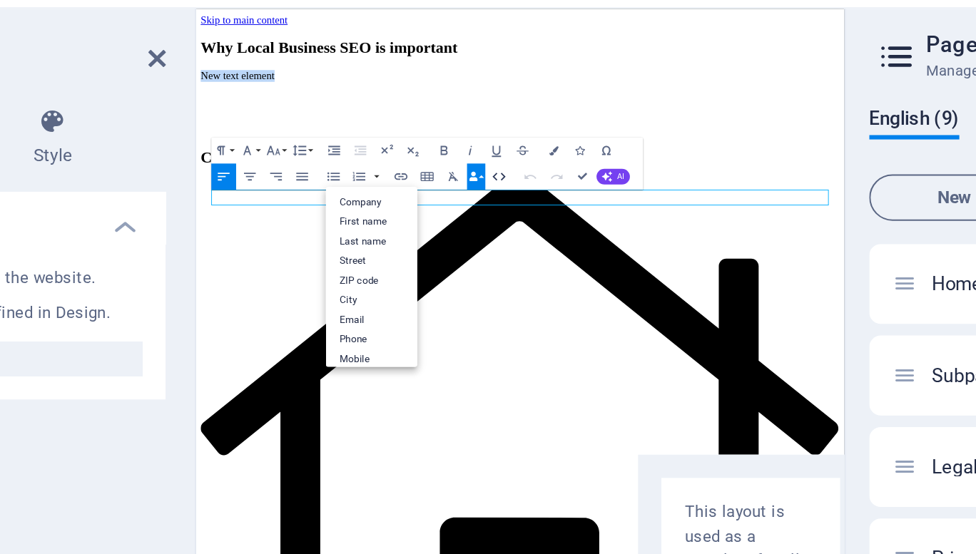
click at [462, 138] on button "HTML" at bounding box center [457, 139] width 12 height 13
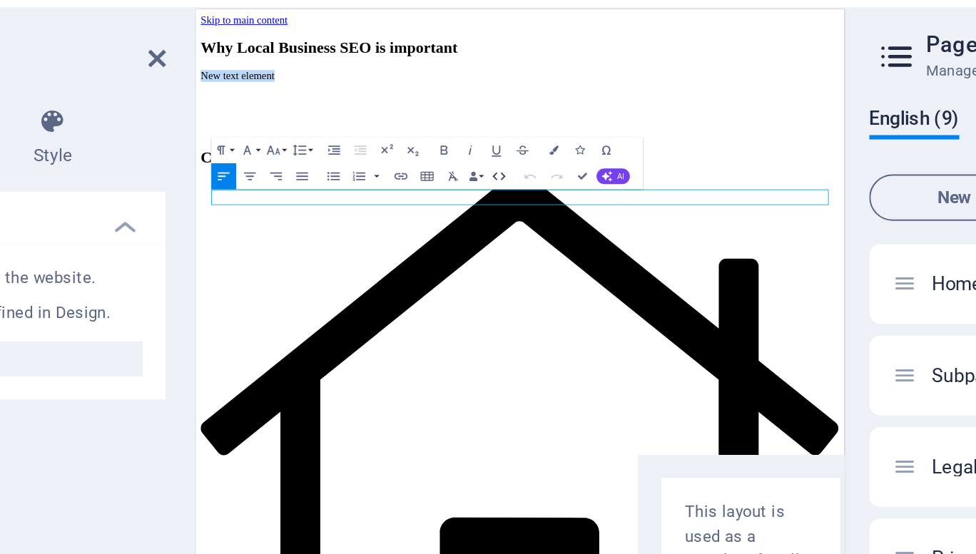
click at [454, 140] on icon "button" at bounding box center [457, 140] width 6 height 4
click at [454, 140] on icon "button" at bounding box center [457, 140] width 8 height 8
click at [445, 141] on icon "button" at bounding box center [444, 139] width 4 height 4
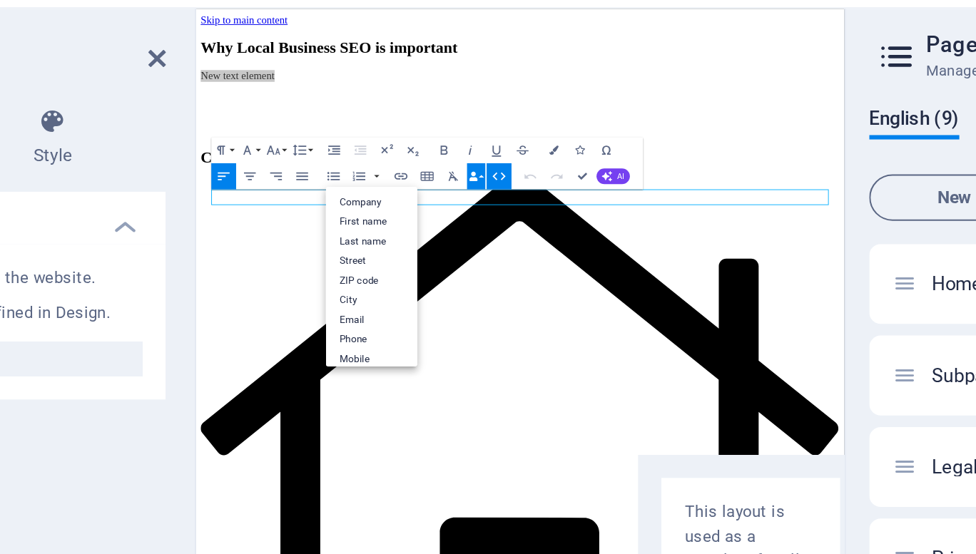
click at [445, 141] on icon "button" at bounding box center [444, 139] width 4 height 4
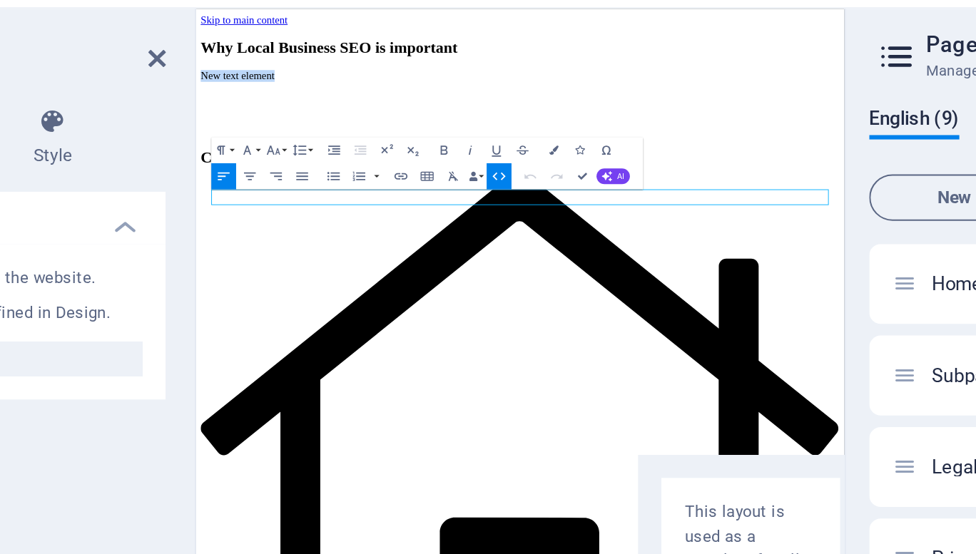
click at [459, 138] on icon "button" at bounding box center [457, 140] width 8 height 8
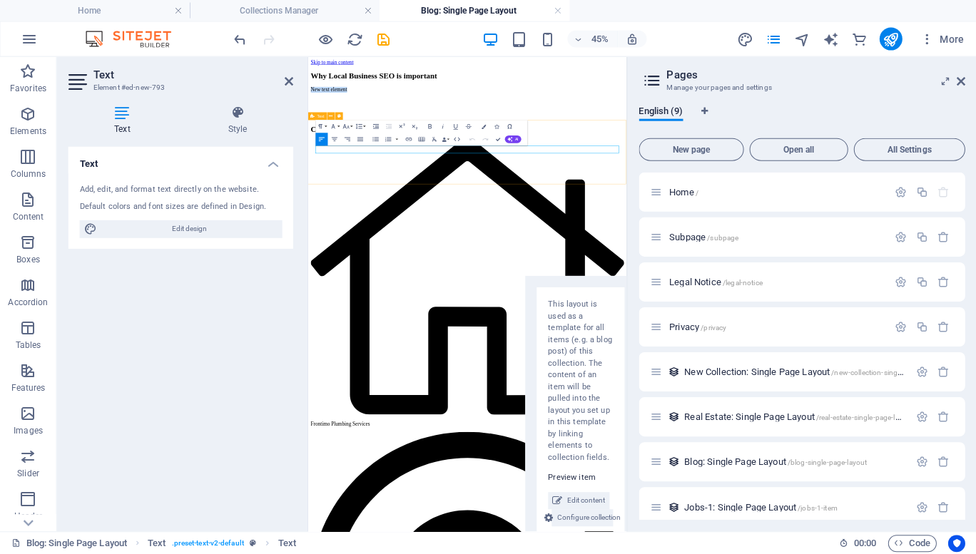
scroll to position [0, 0]
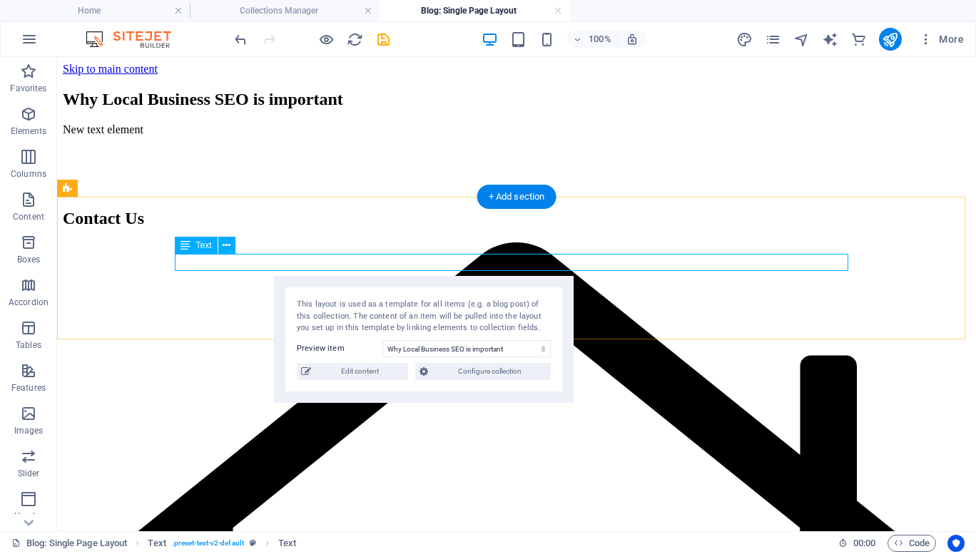
click at [616, 136] on div "New text element" at bounding box center [516, 129] width 907 height 13
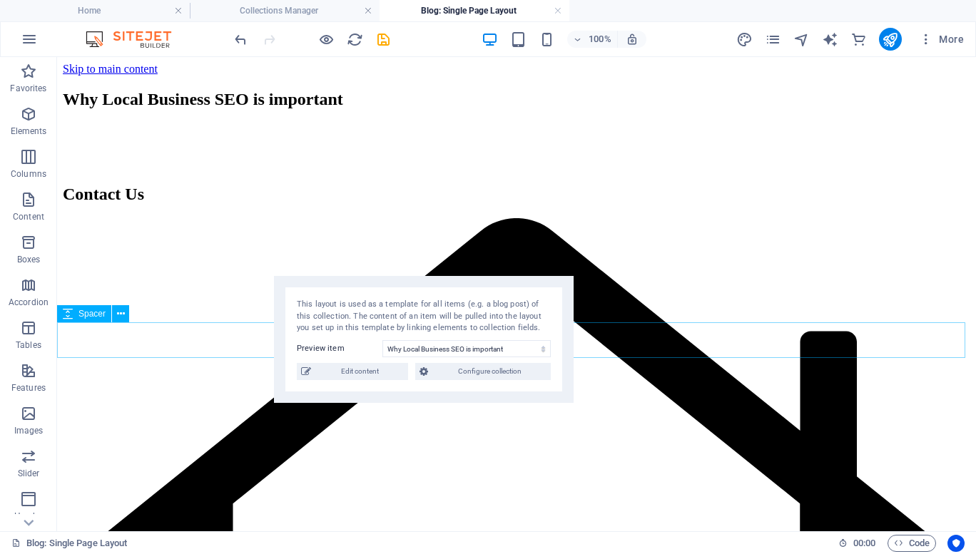
click at [182, 170] on div at bounding box center [516, 153] width 907 height 36
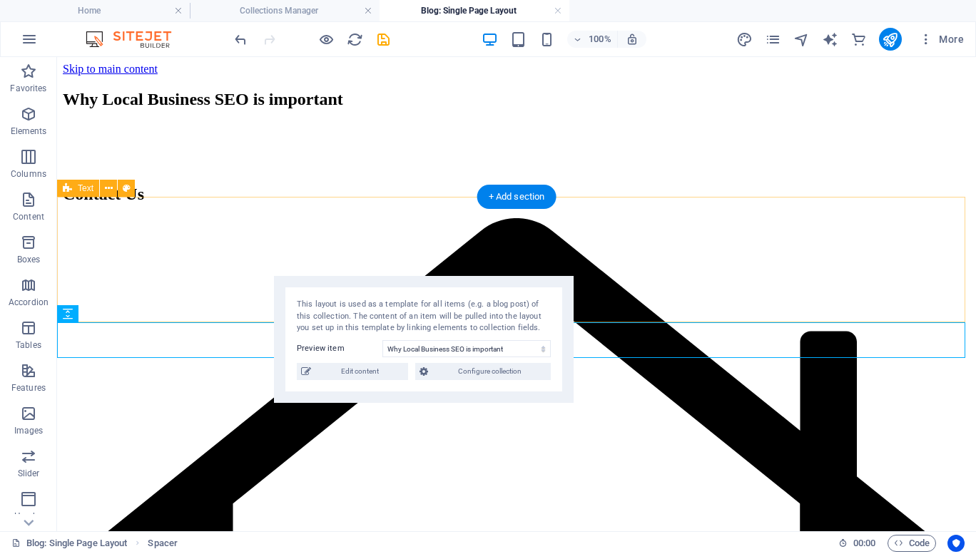
click at [198, 135] on div at bounding box center [516, 128] width 907 height 11
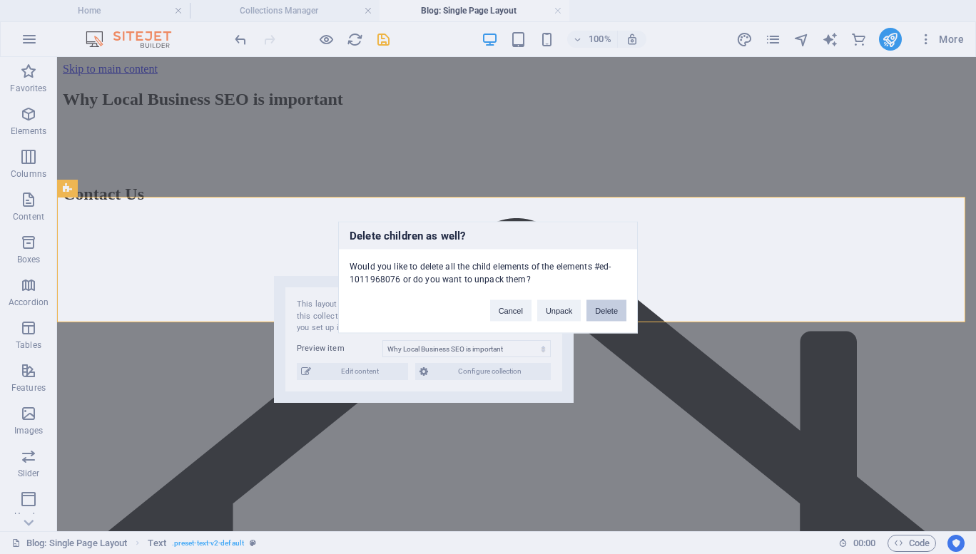
click at [606, 306] on button "Delete" at bounding box center [606, 310] width 40 height 21
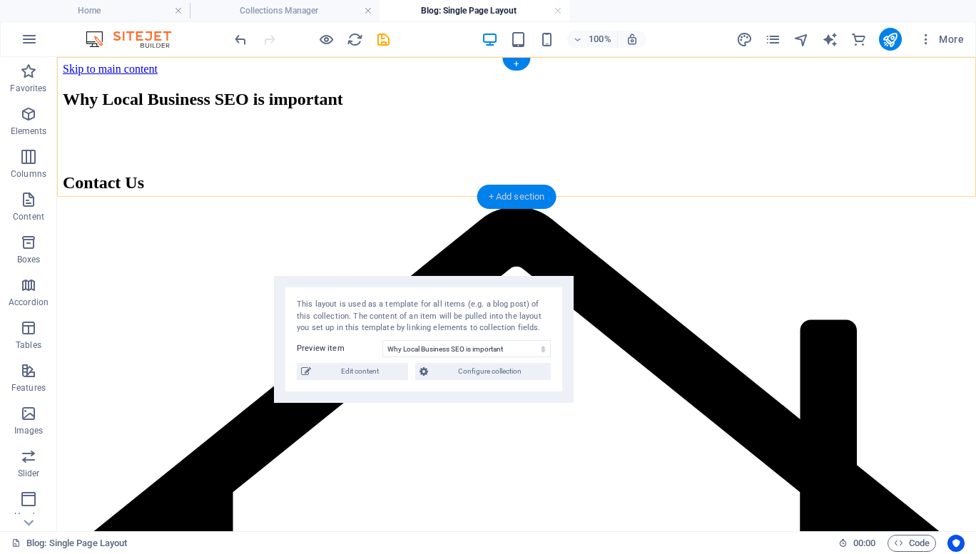
click at [508, 199] on div "+ Add section" at bounding box center [516, 197] width 79 height 24
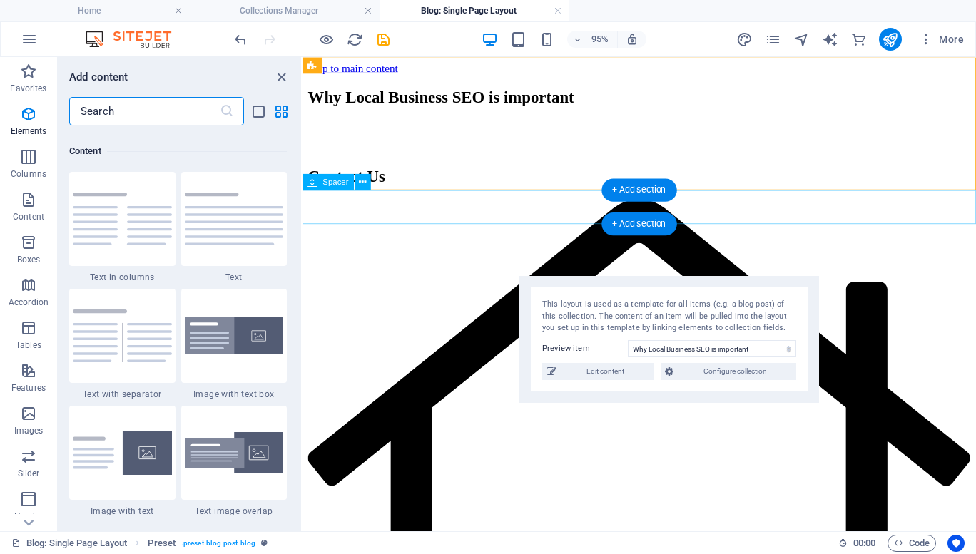
scroll to position [2613, 0]
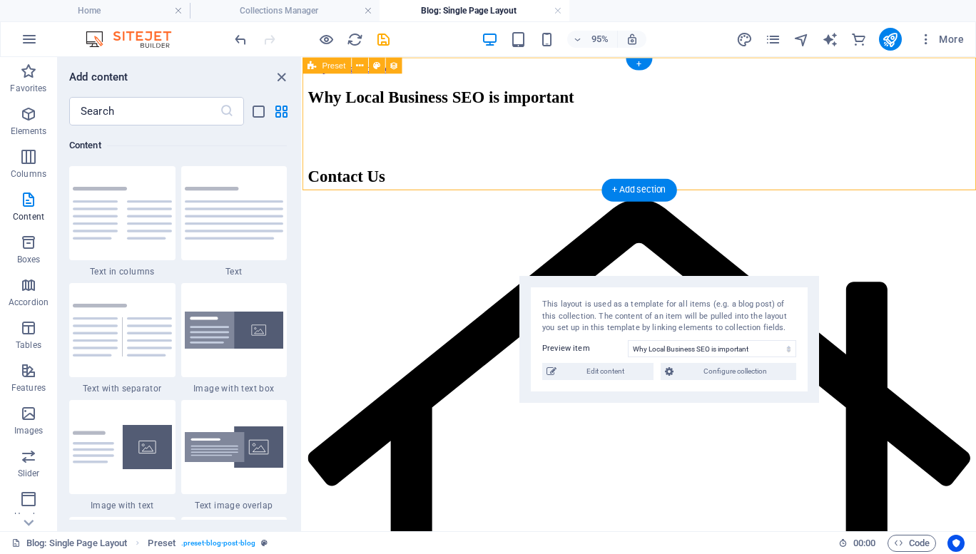
click at [532, 90] on div "Why Local Business SEO is important" at bounding box center [657, 99] width 698 height 19
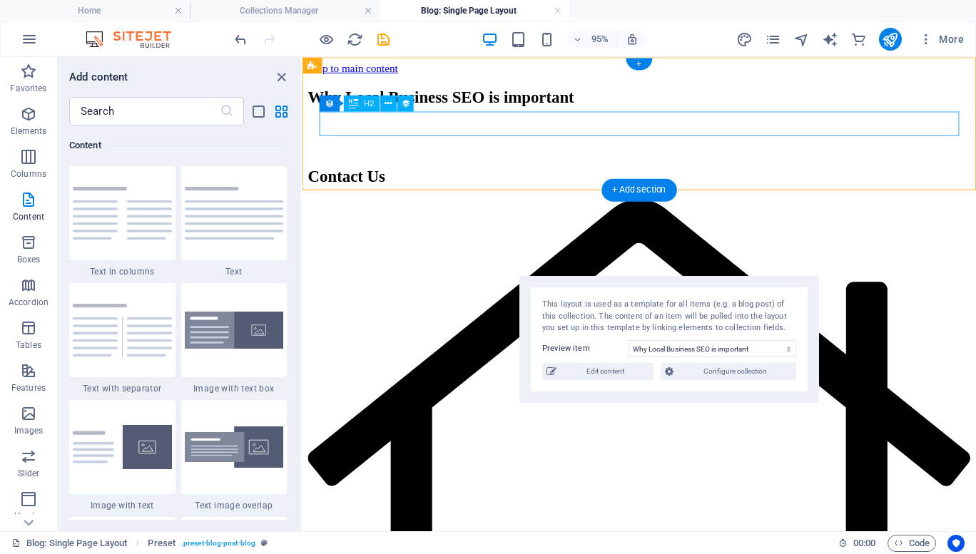
click at [512, 109] on div "Why Local Business SEO is important" at bounding box center [657, 99] width 698 height 19
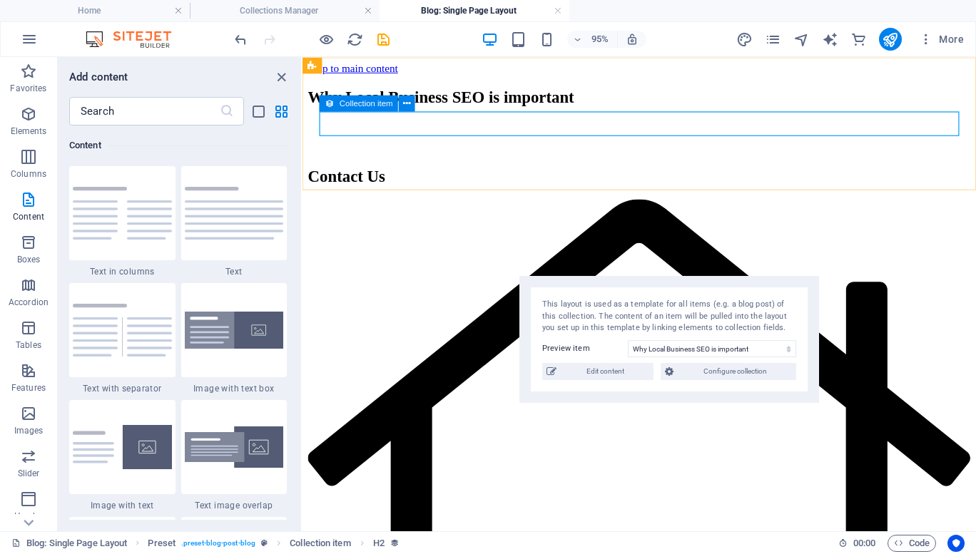
click at [331, 102] on icon at bounding box center [329, 103] width 9 height 16
click at [326, 103] on icon at bounding box center [329, 103] width 9 height 16
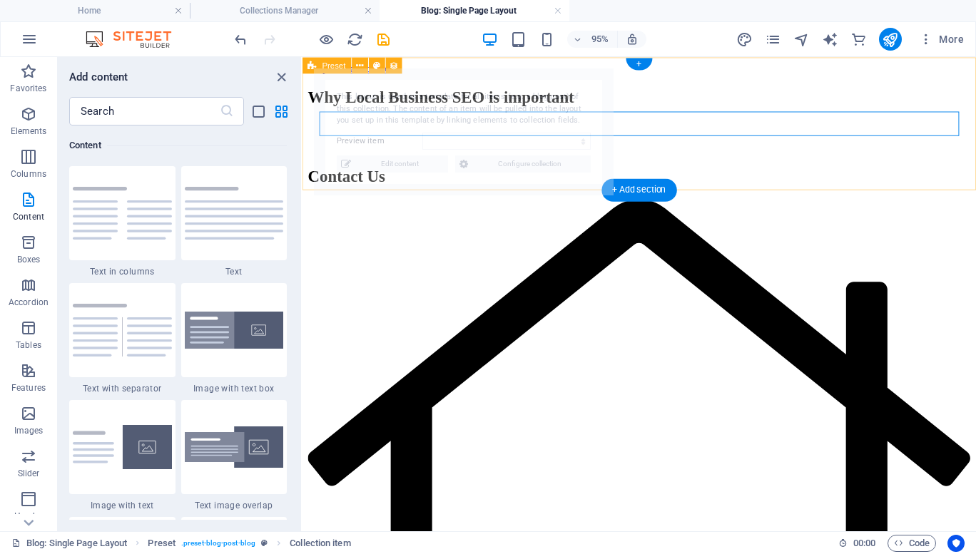
select select "68e1124e020f3f32dc0f2bb4"
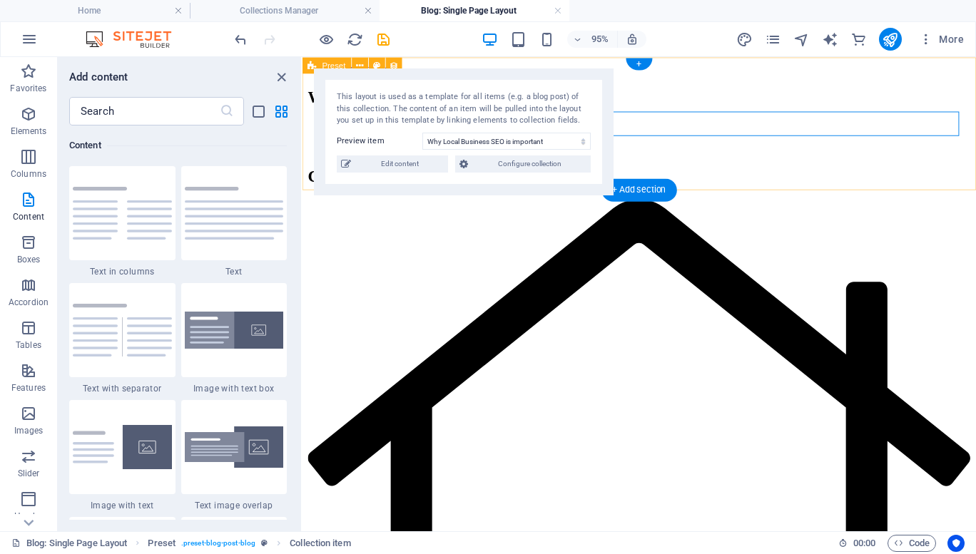
click at [660, 109] on div "Why Local Business SEO is important" at bounding box center [657, 99] width 698 height 19
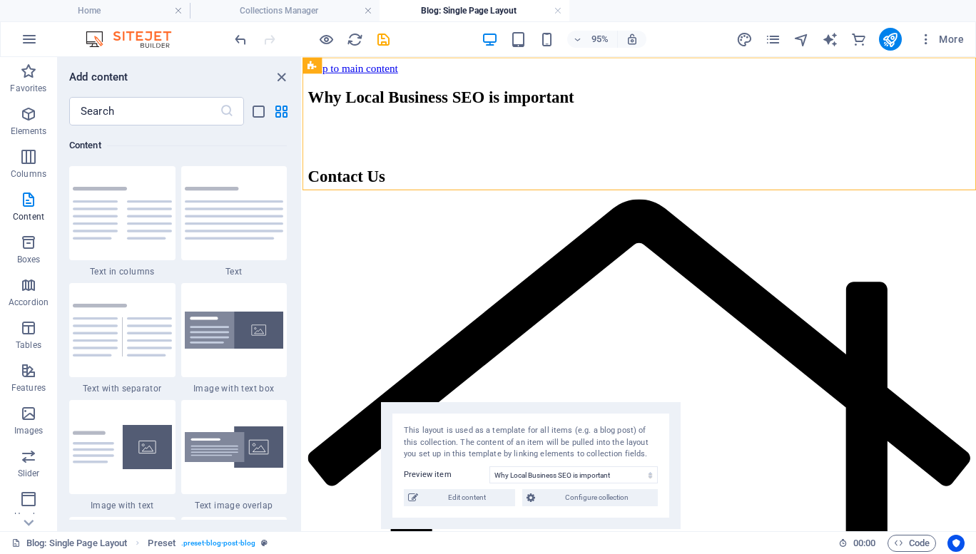
drag, startPoint x: 530, startPoint y: 96, endPoint x: 606, endPoint y: 449, distance: 360.4
click at [606, 449] on div "This layout is used as a template for all items (e.g. a blog post) of this coll…" at bounding box center [531, 443] width 254 height 36
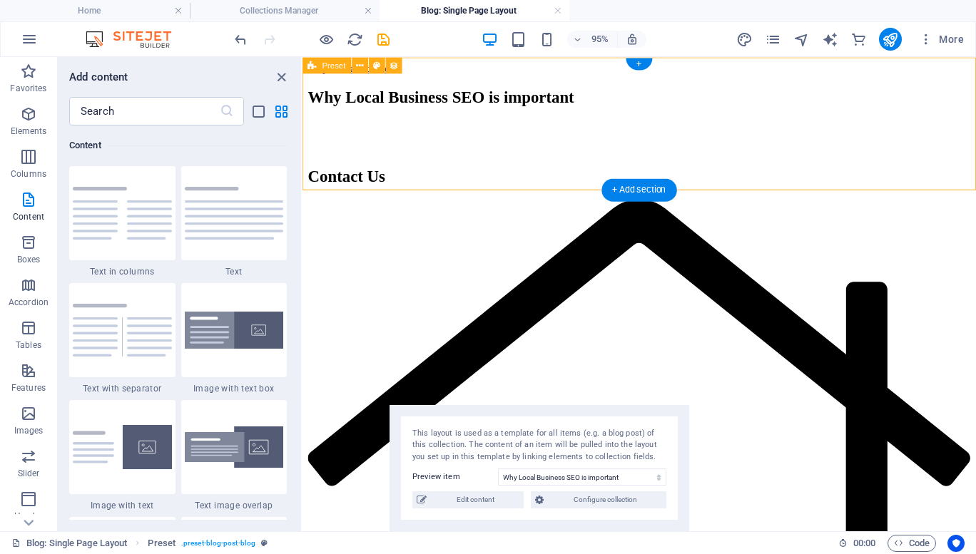
click at [376, 109] on div "Why Local Business SEO is important" at bounding box center [657, 99] width 698 height 19
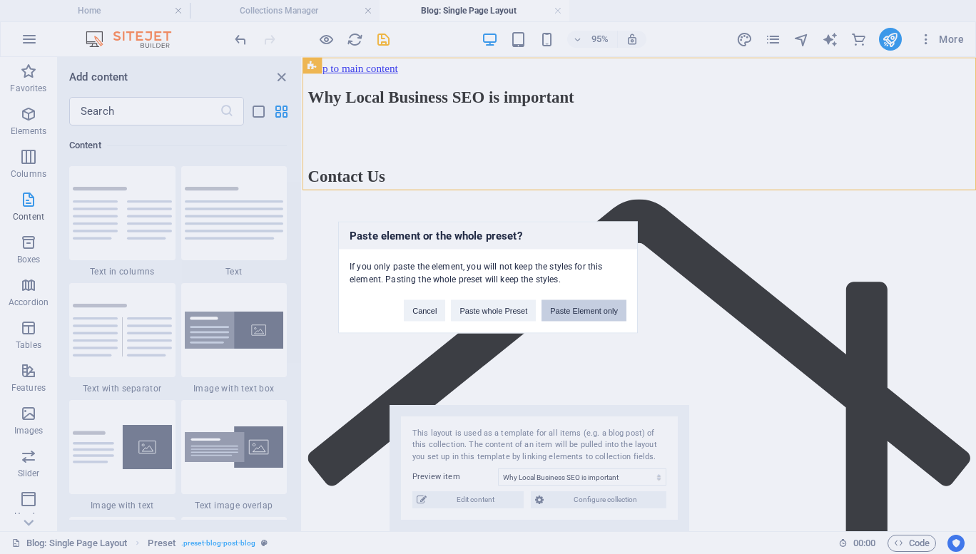
click at [566, 309] on button "Paste Element only" at bounding box center [583, 310] width 85 height 21
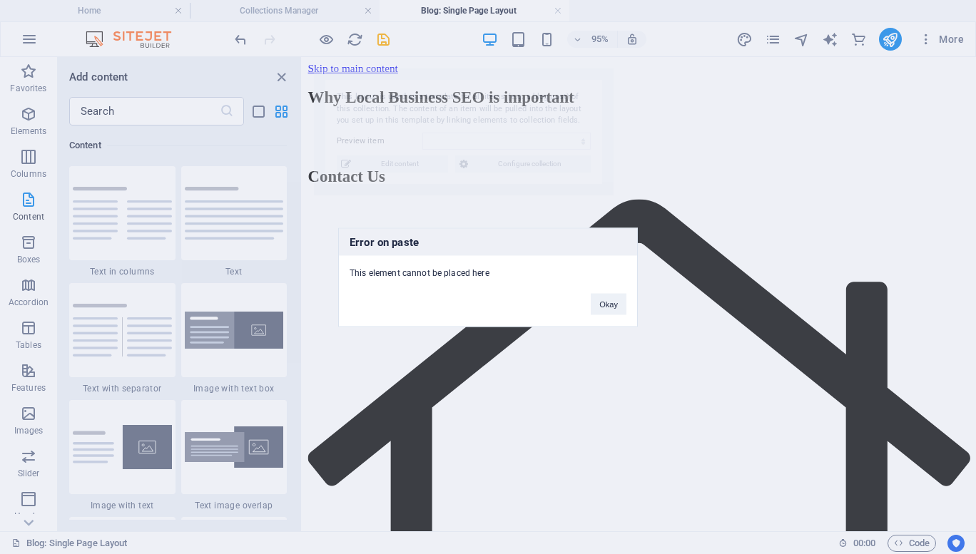
select select "68e1124e020f3f32dc0f2bb4"
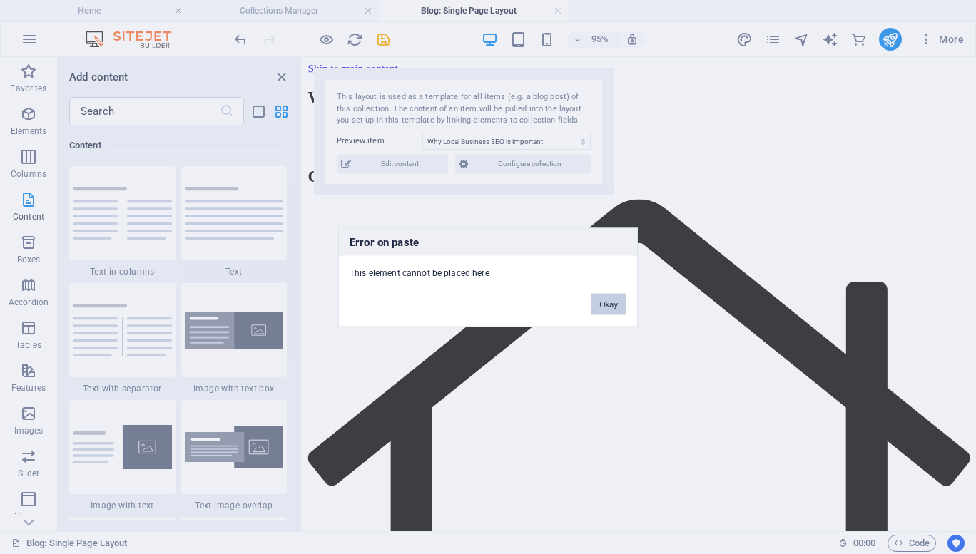
click at [609, 300] on button "Okay" at bounding box center [609, 303] width 36 height 21
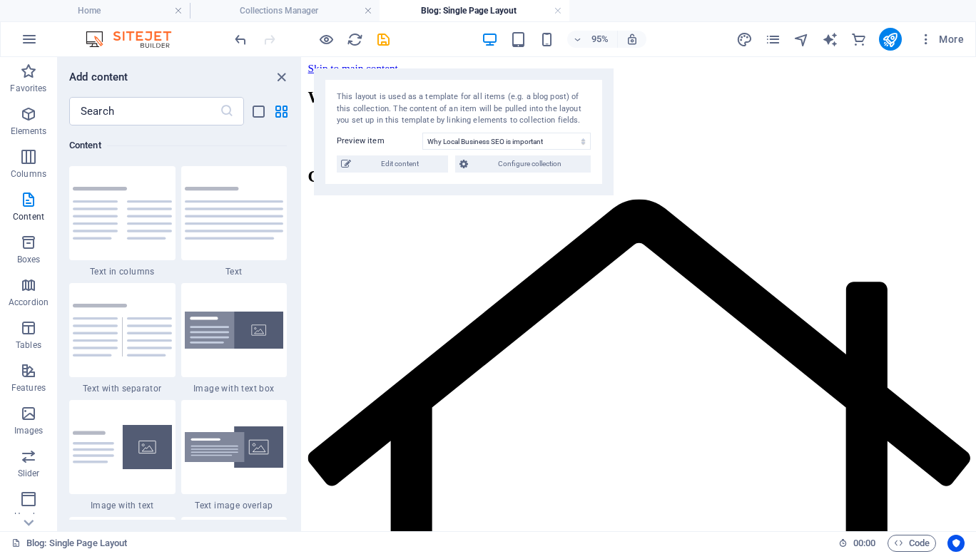
drag, startPoint x: 874, startPoint y: 147, endPoint x: 578, endPoint y: 205, distance: 301.6
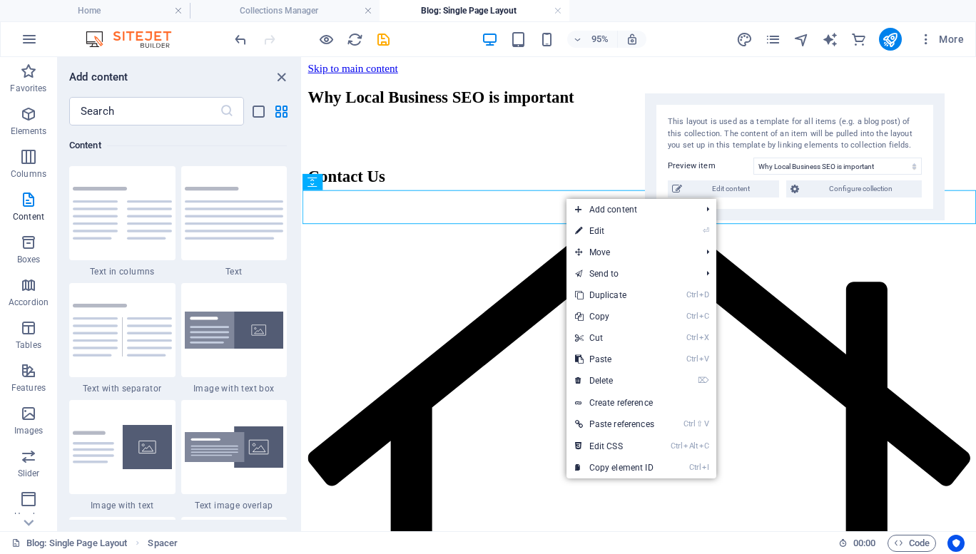
drag, startPoint x: 356, startPoint y: 86, endPoint x: 688, endPoint y: 113, distance: 333.5
click at [688, 113] on div "This layout is used as a template for all items (e.g. a blog post) of this coll…" at bounding box center [795, 156] width 300 height 127
click at [503, 109] on div "Why Local Business SEO is important" at bounding box center [657, 99] width 698 height 19
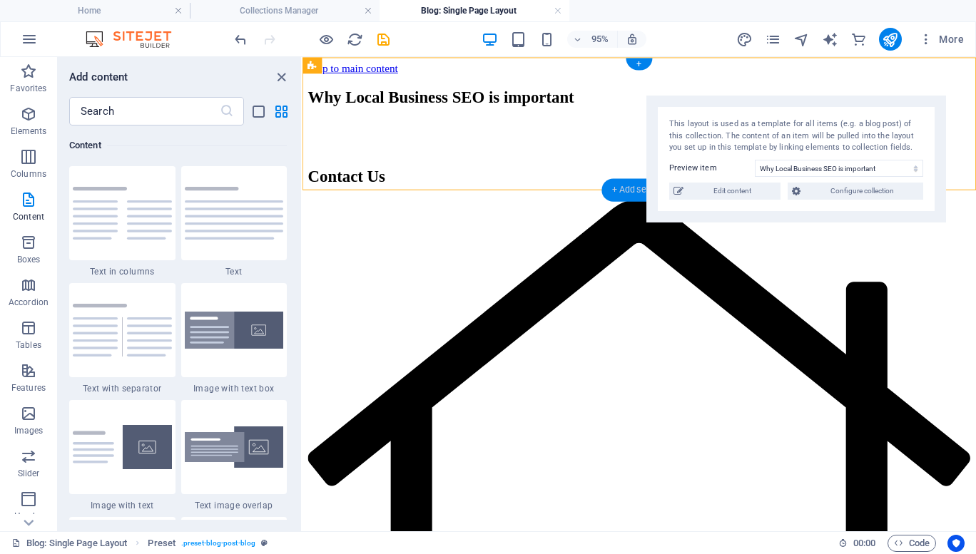
click at [619, 188] on div "+ Add section" at bounding box center [638, 189] width 75 height 23
click at [275, 81] on icon "close panel" at bounding box center [281, 77] width 16 height 16
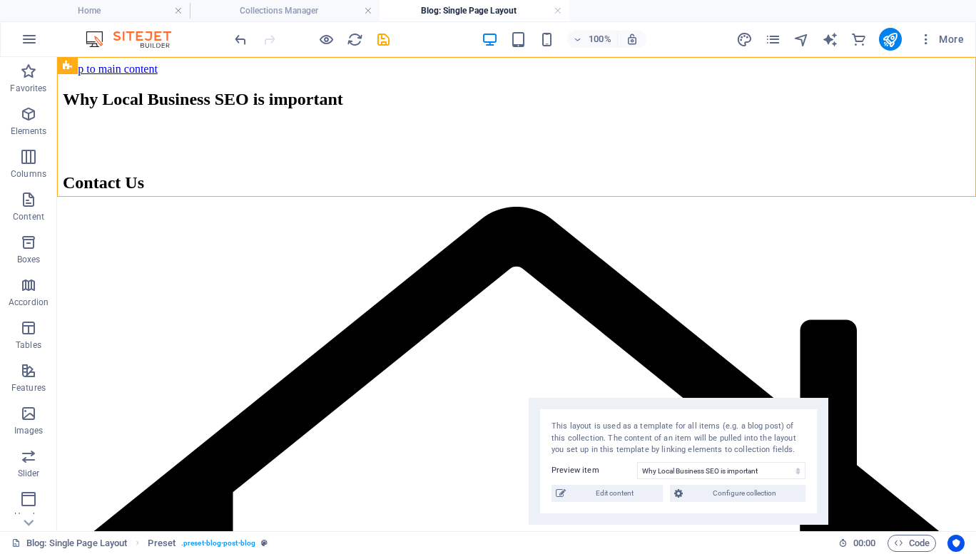
drag, startPoint x: 647, startPoint y: 115, endPoint x: 775, endPoint y: 413, distance: 324.6
click at [775, 413] on div "This layout is used as a template for all items (e.g. a blog post) of this coll…" at bounding box center [679, 461] width 300 height 127
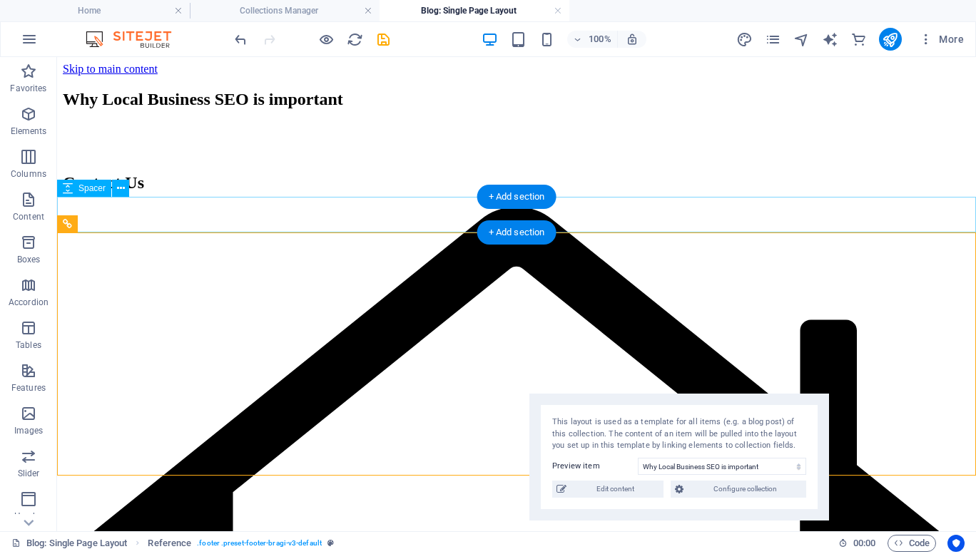
click at [180, 159] on div at bounding box center [516, 141] width 907 height 36
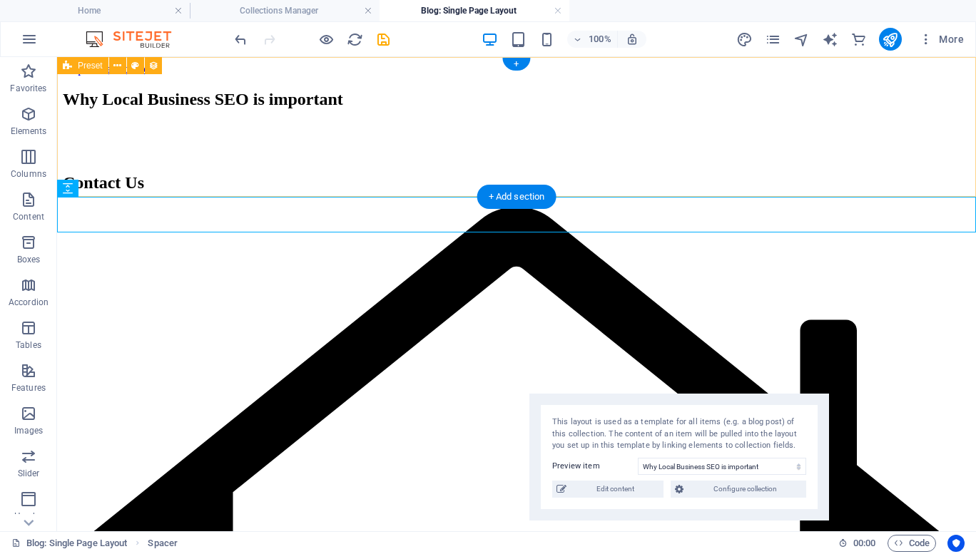
click at [185, 109] on div "Why Local Business SEO is important" at bounding box center [516, 99] width 907 height 19
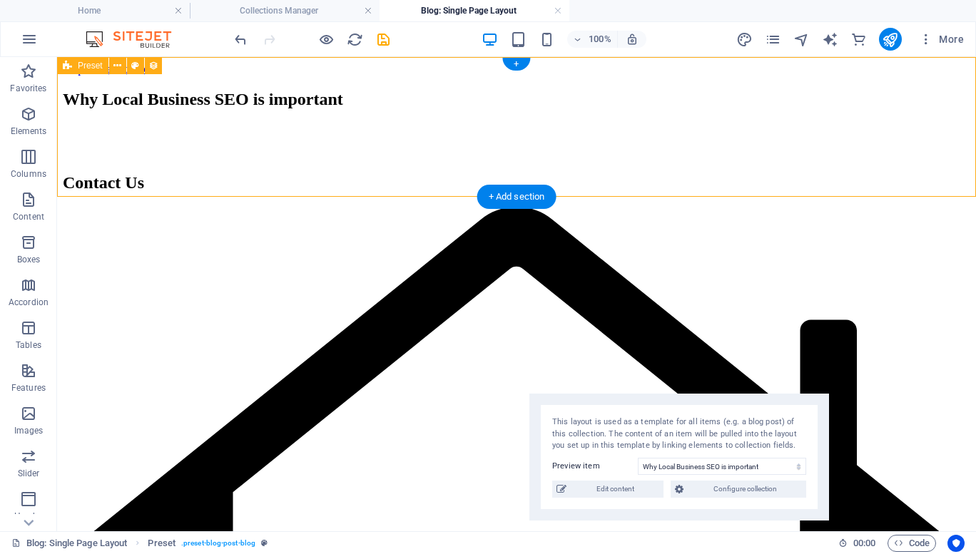
click at [200, 109] on div "Why Local Business SEO is important" at bounding box center [516, 99] width 907 height 19
click at [26, 122] on icon "button" at bounding box center [28, 114] width 17 height 17
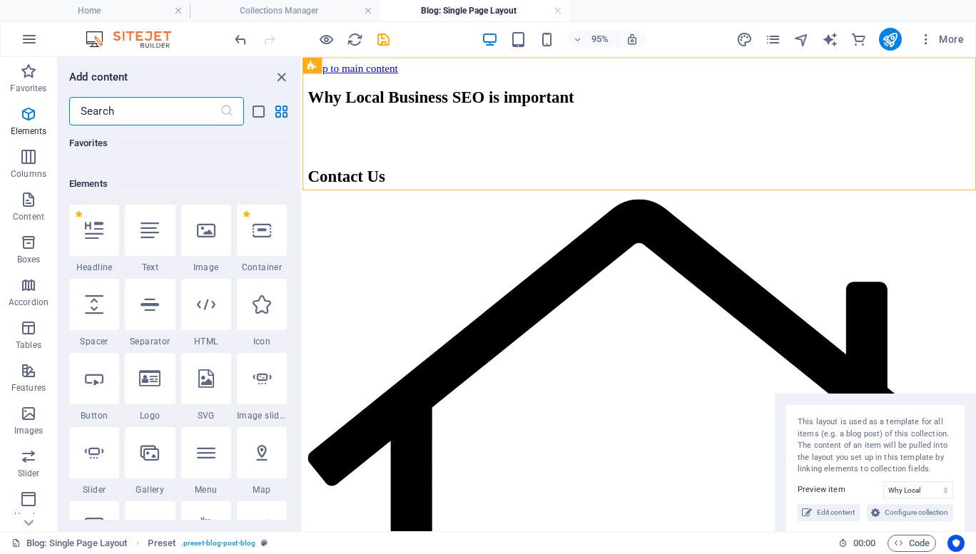
scroll to position [269, 0]
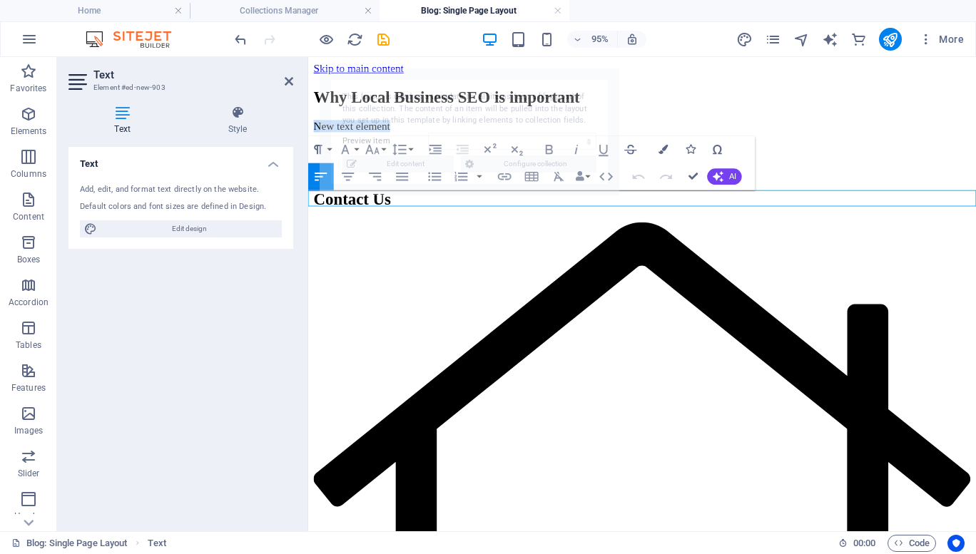
select select "68e1124e020f3f32dc0f2bb4"
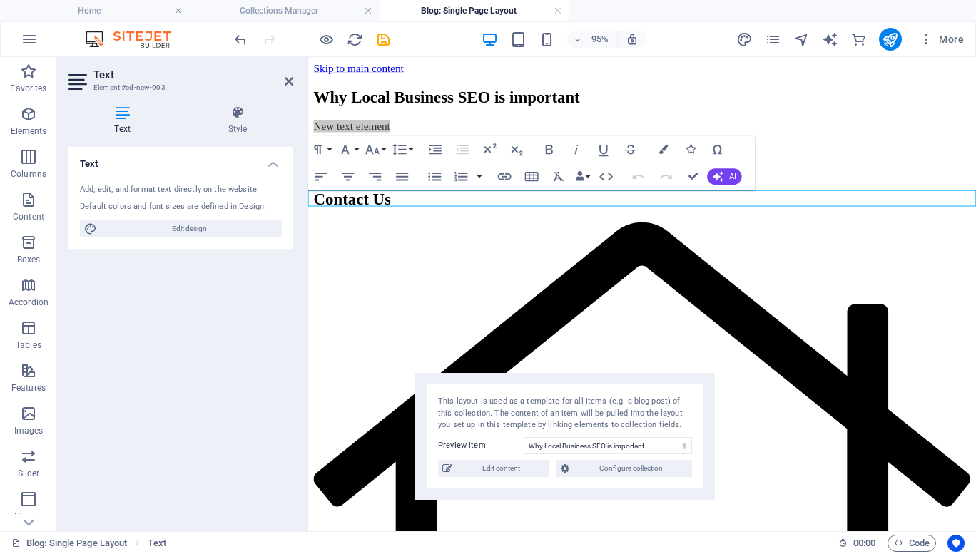
drag, startPoint x: 574, startPoint y: 89, endPoint x: 670, endPoint y: 394, distance: 319.2
click at [670, 394] on div "This layout is used as a template for all items (e.g. a blog post) of this coll…" at bounding box center [565, 436] width 300 height 127
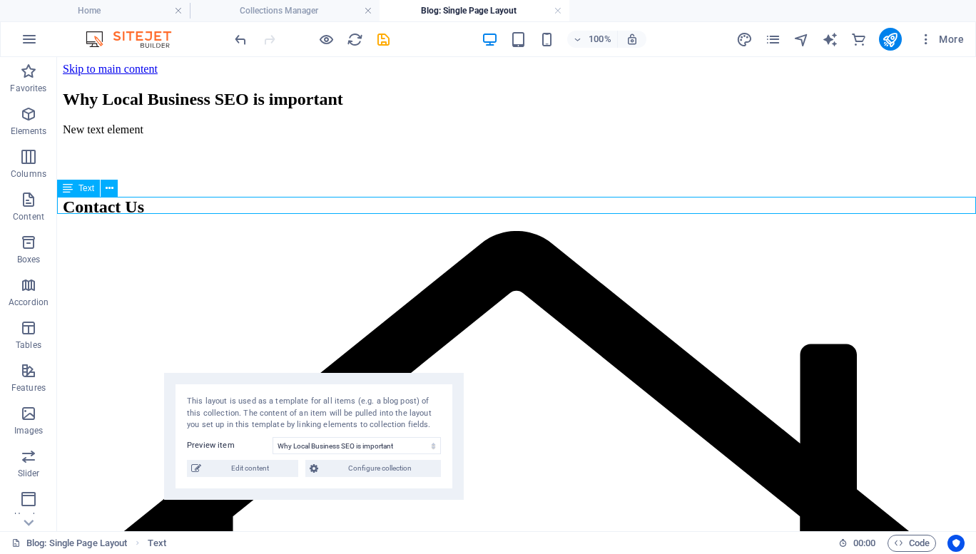
click at [312, 136] on div "New text element" at bounding box center [516, 129] width 907 height 13
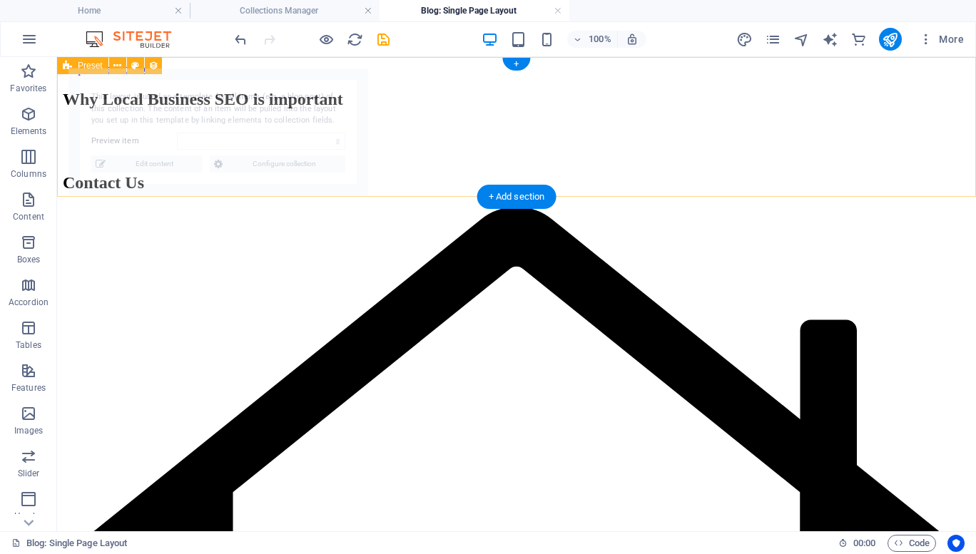
select select "68e1124e020f3f32dc0f2bb4"
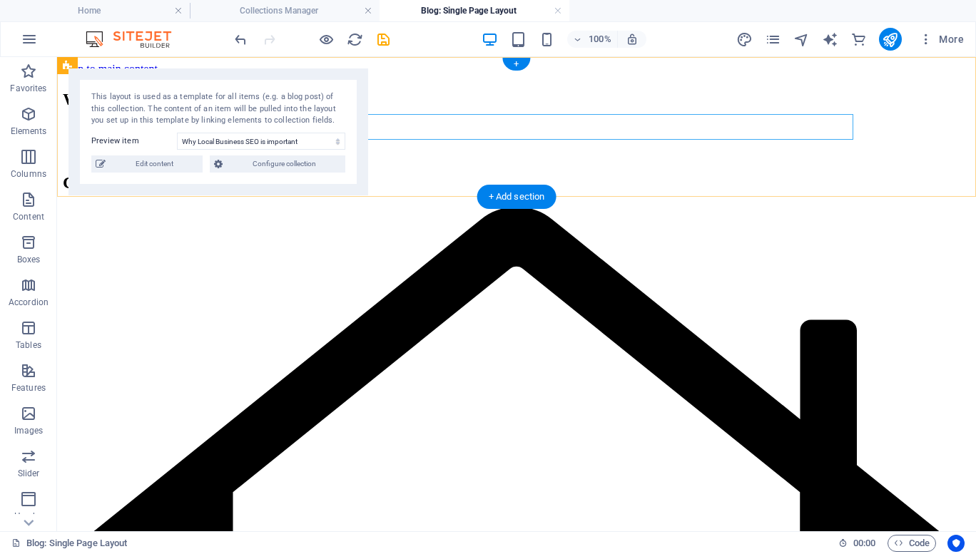
click at [399, 109] on div "Why Local Business SEO is important" at bounding box center [516, 99] width 907 height 19
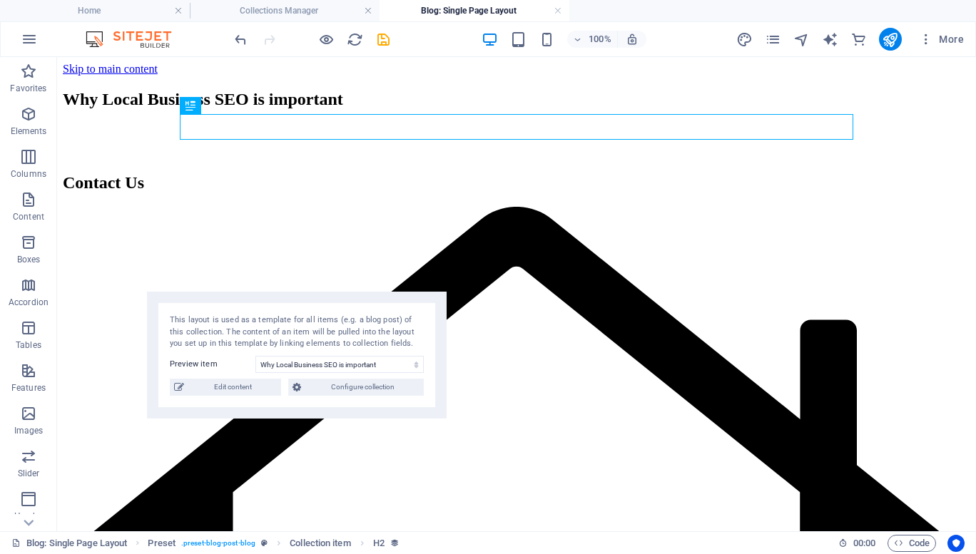
drag, startPoint x: 241, startPoint y: 90, endPoint x: 321, endPoint y: 313, distance: 237.1
click at [321, 313] on div "This layout is used as a template for all items (e.g. a blog post) of this coll…" at bounding box center [297, 355] width 300 height 127
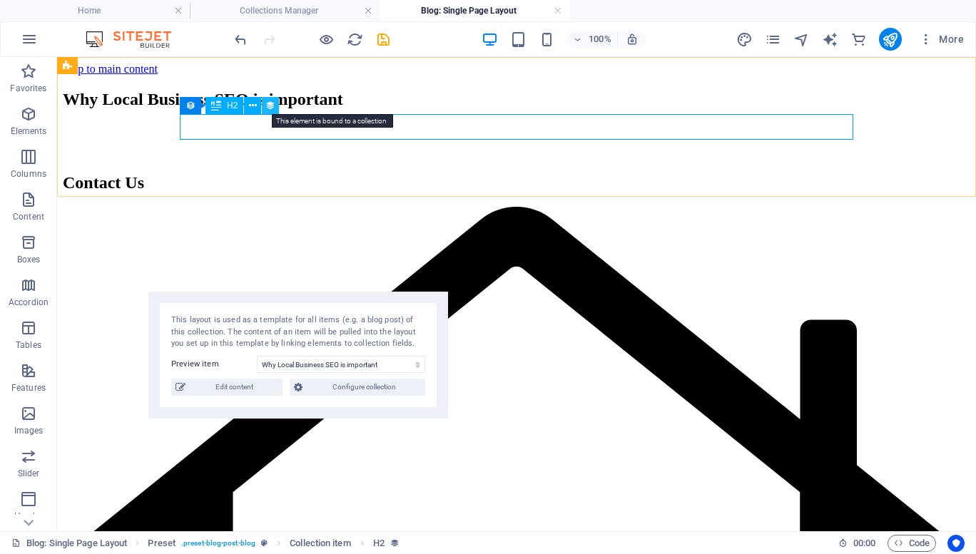
click at [266, 103] on icon at bounding box center [270, 105] width 10 height 15
select select "name"
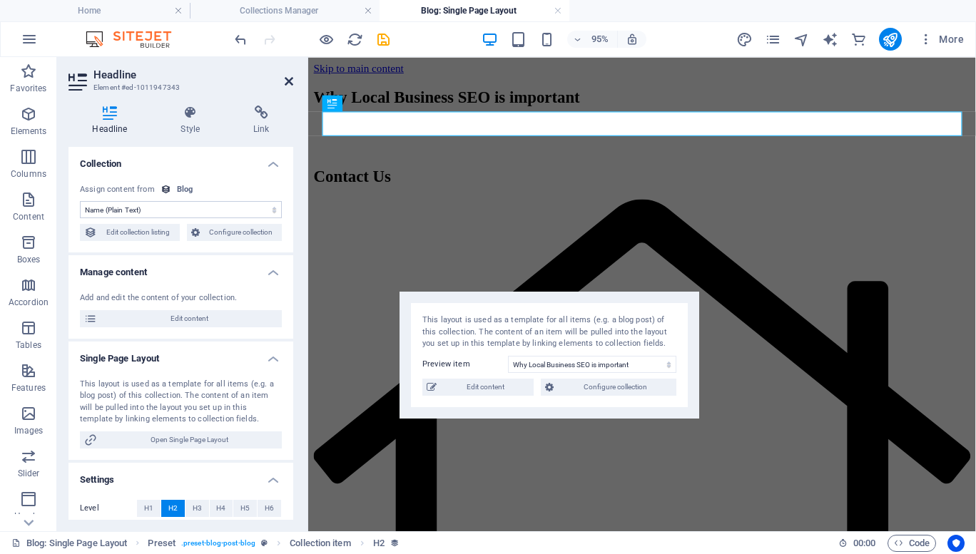
click at [286, 82] on icon at bounding box center [289, 81] width 9 height 11
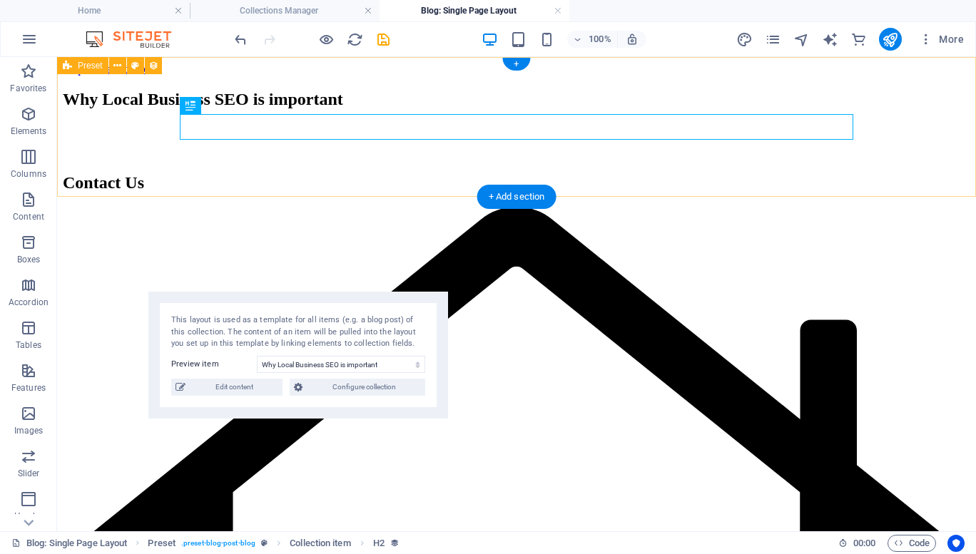
click at [272, 109] on div "Why Local Business SEO is important" at bounding box center [516, 99] width 907 height 19
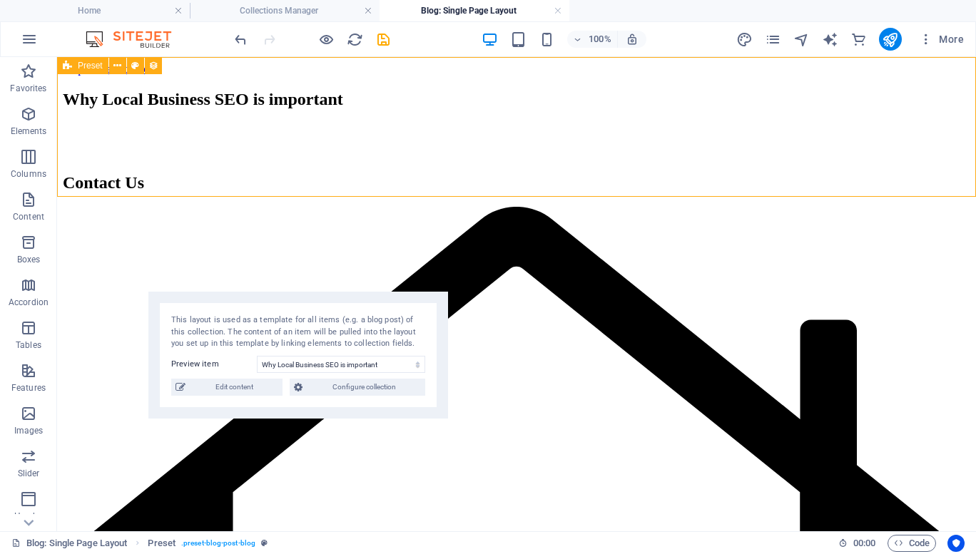
click at [85, 67] on span "Preset" at bounding box center [90, 65] width 25 height 9
click at [118, 66] on icon at bounding box center [117, 65] width 8 height 15
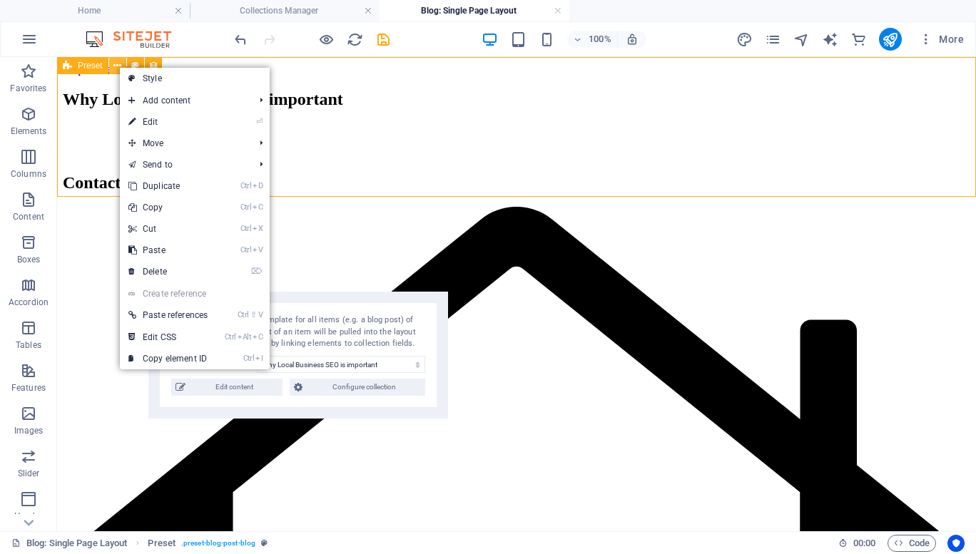
click at [118, 66] on icon at bounding box center [117, 65] width 8 height 15
click at [155, 58] on icon at bounding box center [153, 65] width 10 height 15
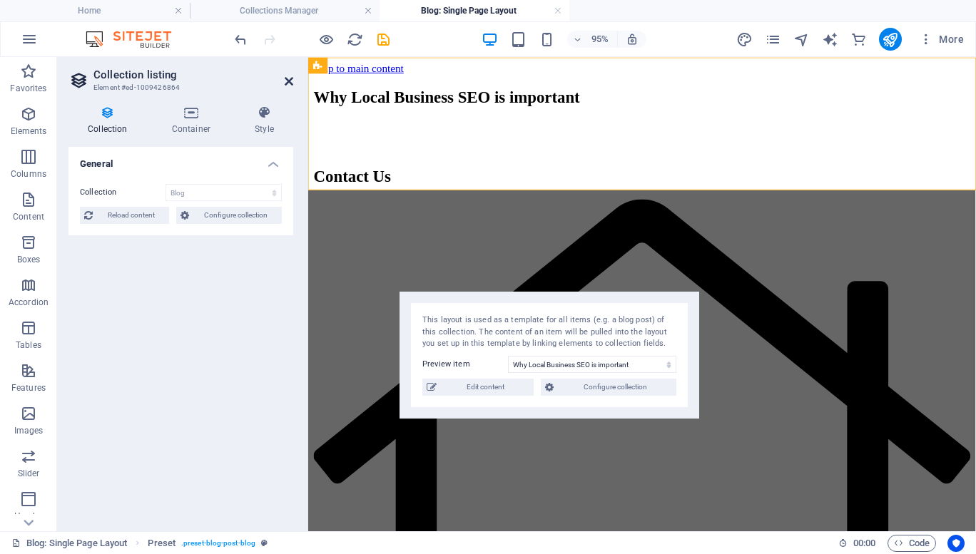
click at [285, 81] on icon at bounding box center [289, 81] width 9 height 11
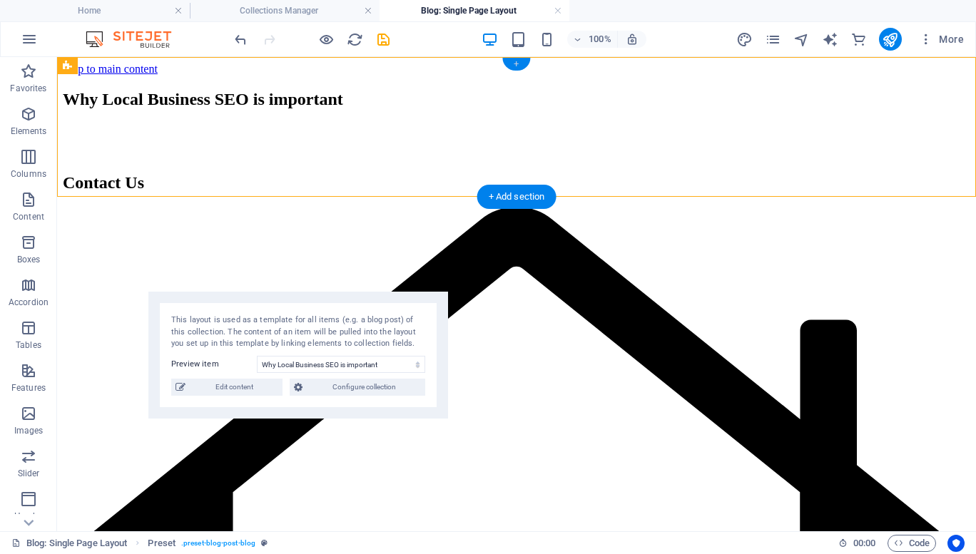
click at [520, 63] on div "+" at bounding box center [516, 64] width 28 height 13
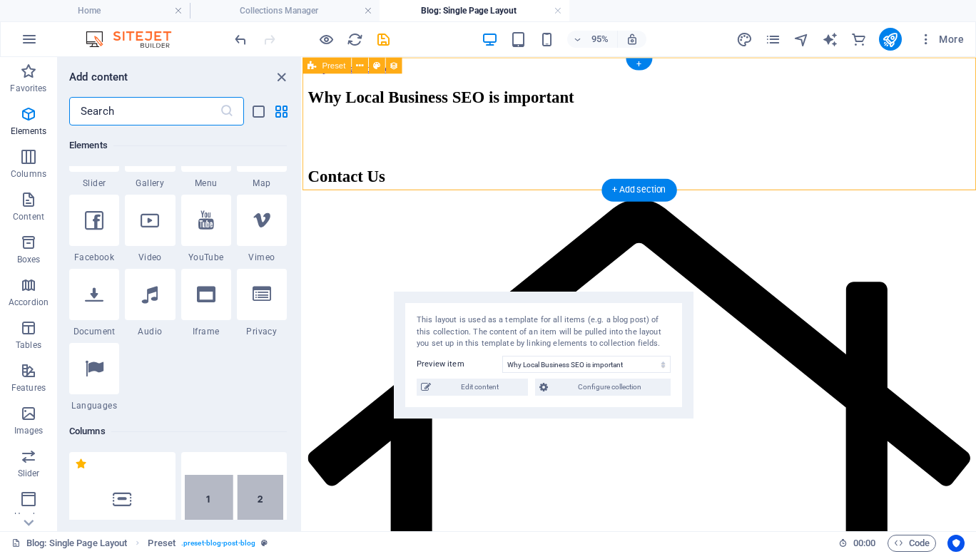
scroll to position [2613, 0]
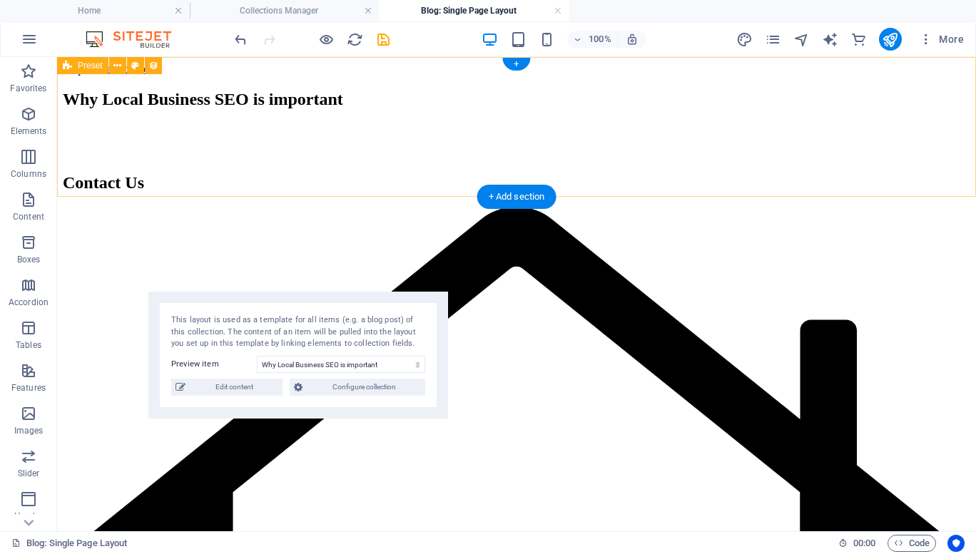
click at [601, 109] on div "Why Local Business SEO is important" at bounding box center [516, 99] width 907 height 19
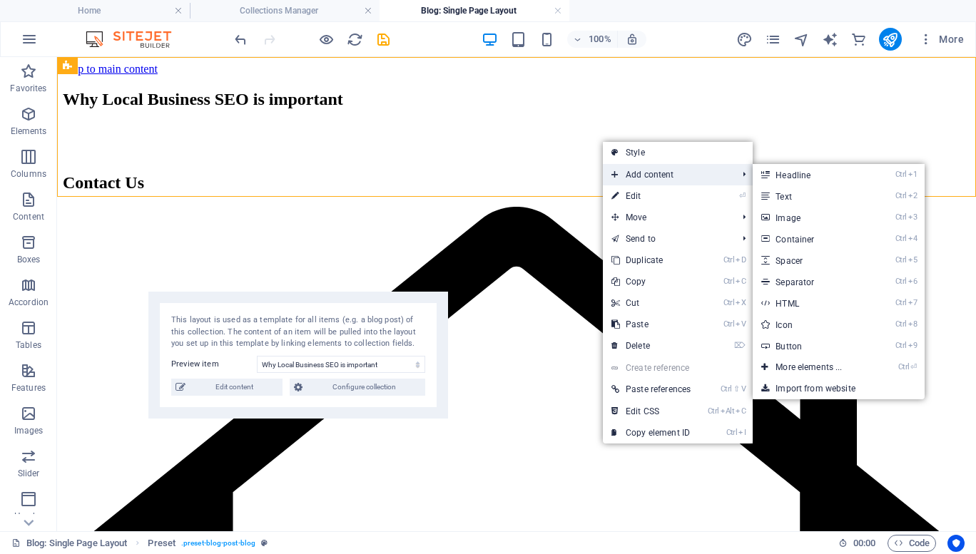
click at [629, 174] on span "Add content" at bounding box center [667, 174] width 128 height 21
click at [783, 195] on link "Ctrl 2 Text" at bounding box center [811, 195] width 118 height 21
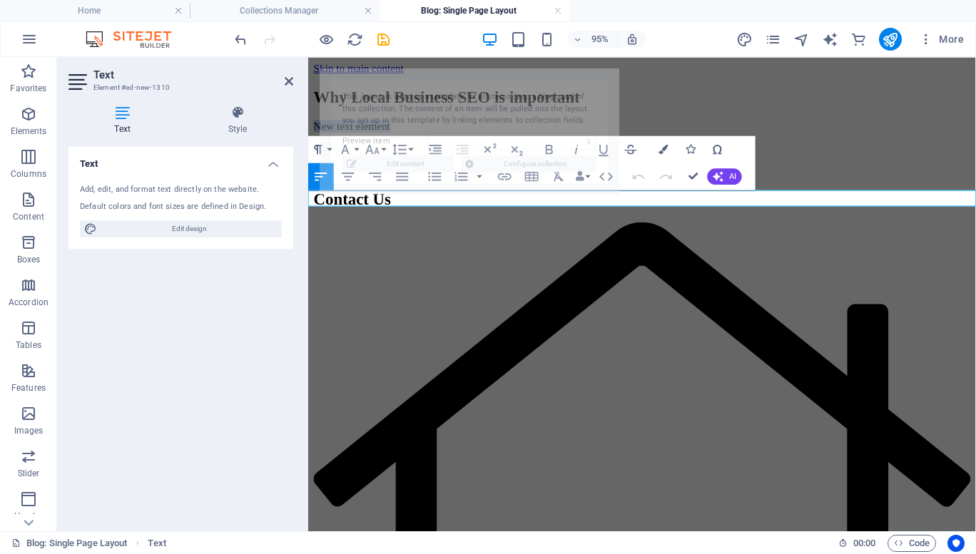
select select "68e1124e020f3f32dc0f2bb4"
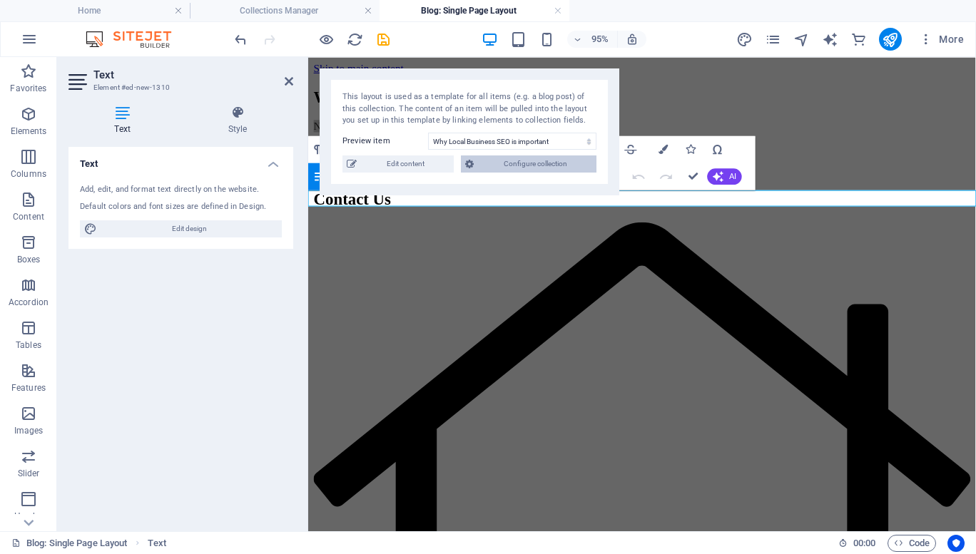
click at [559, 168] on span "Configure collection" at bounding box center [535, 163] width 114 height 17
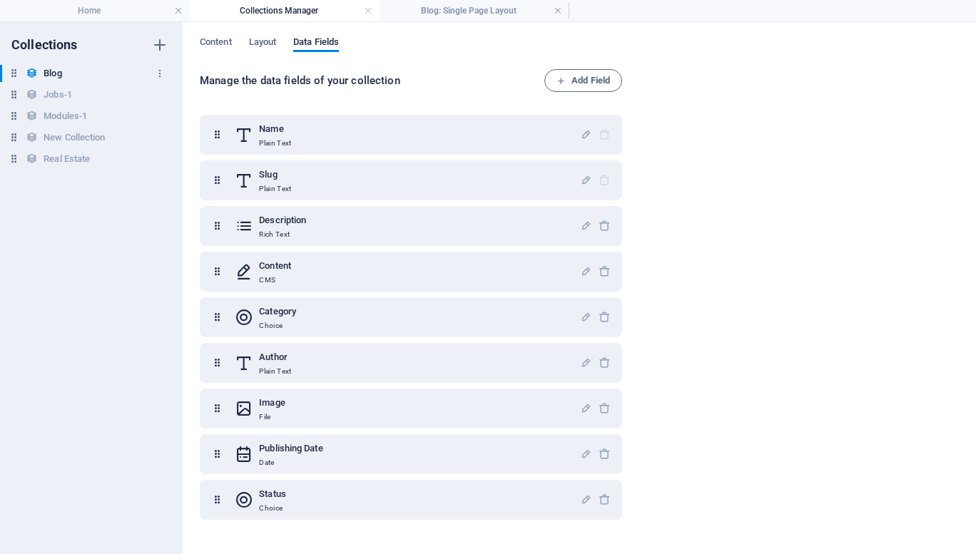
click at [53, 73] on h6 "Blog" at bounding box center [53, 73] width 18 height 17
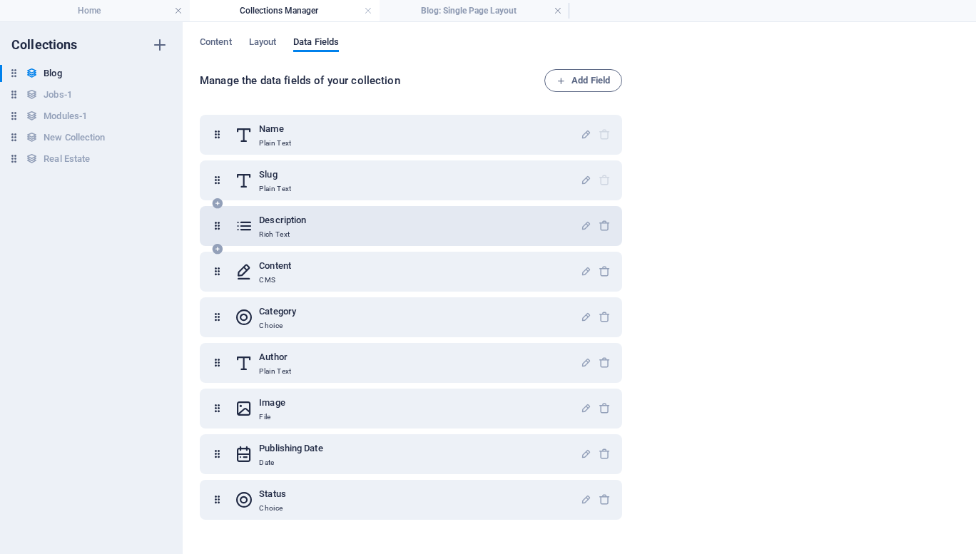
click at [302, 238] on p "Rich Text" at bounding box center [282, 234] width 47 height 11
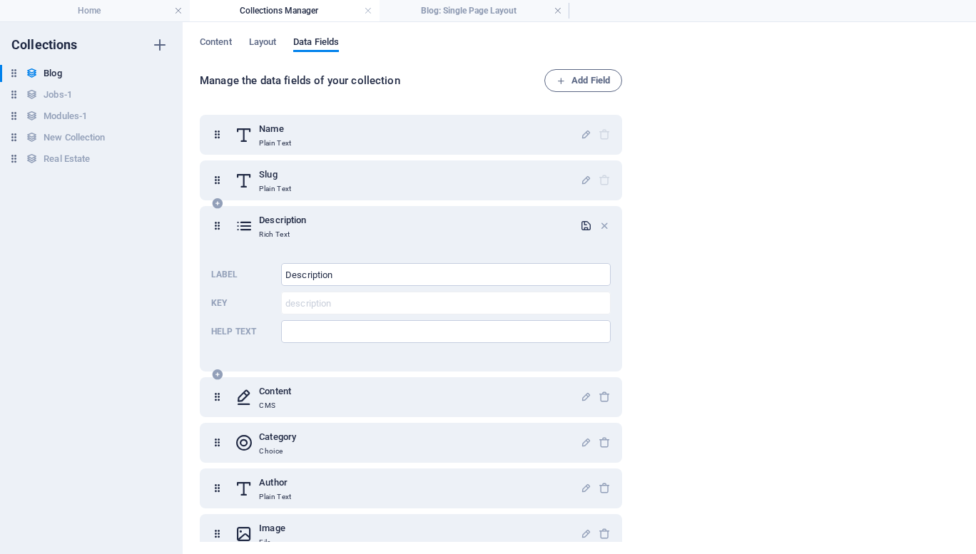
click at [585, 228] on icon "button" at bounding box center [586, 226] width 12 height 12
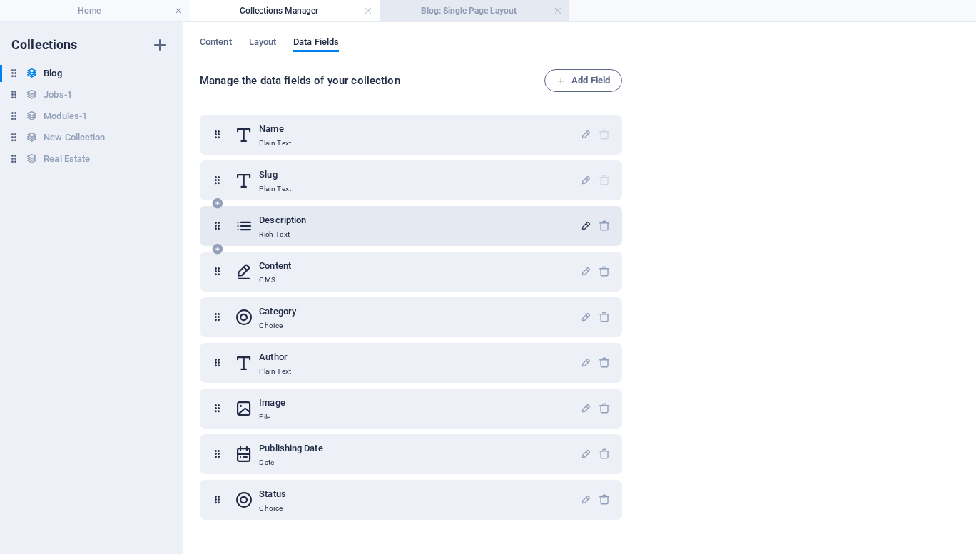
click at [468, 9] on h4 "Blog: Single Page Layout" at bounding box center [474, 11] width 190 height 16
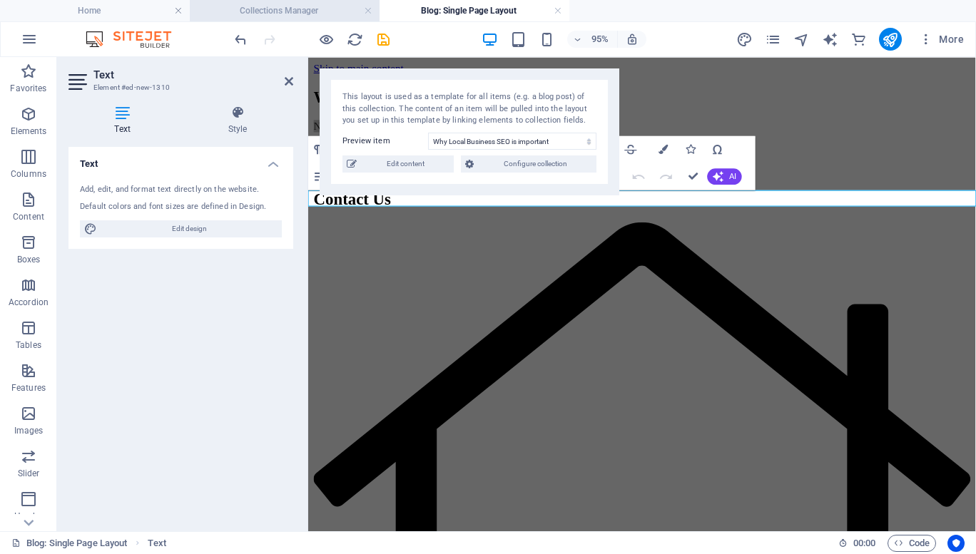
click at [296, 16] on h4 "Collections Manager" at bounding box center [285, 11] width 190 height 16
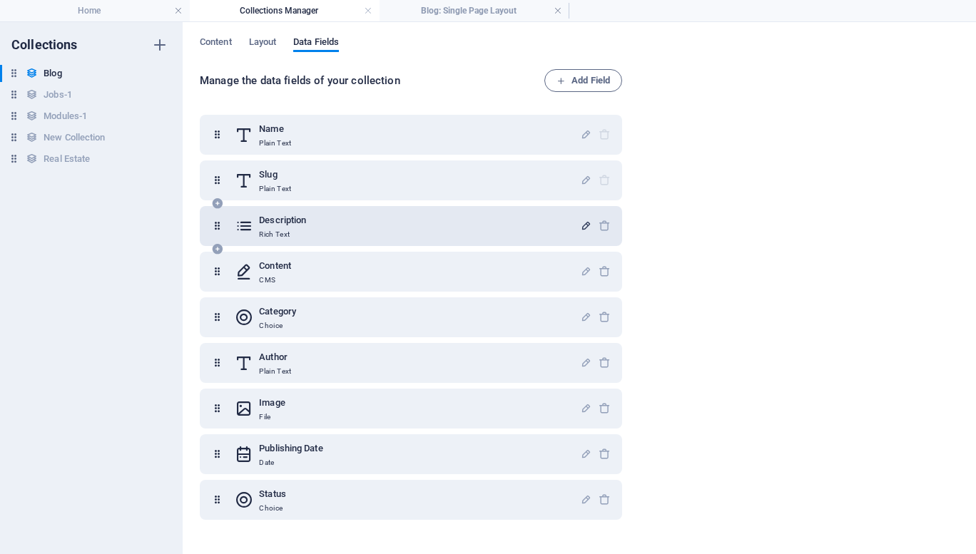
click at [248, 218] on icon at bounding box center [244, 226] width 19 height 29
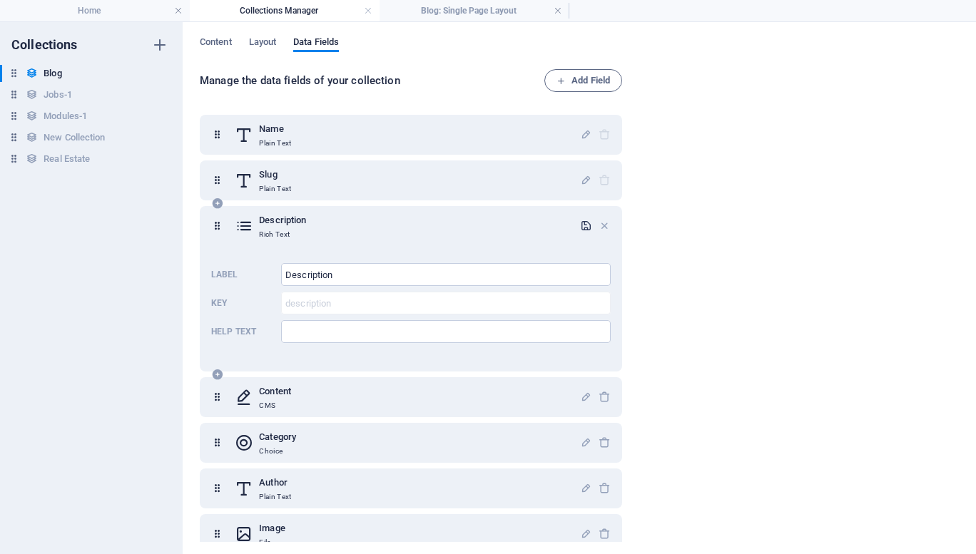
click at [241, 231] on icon at bounding box center [244, 226] width 19 height 29
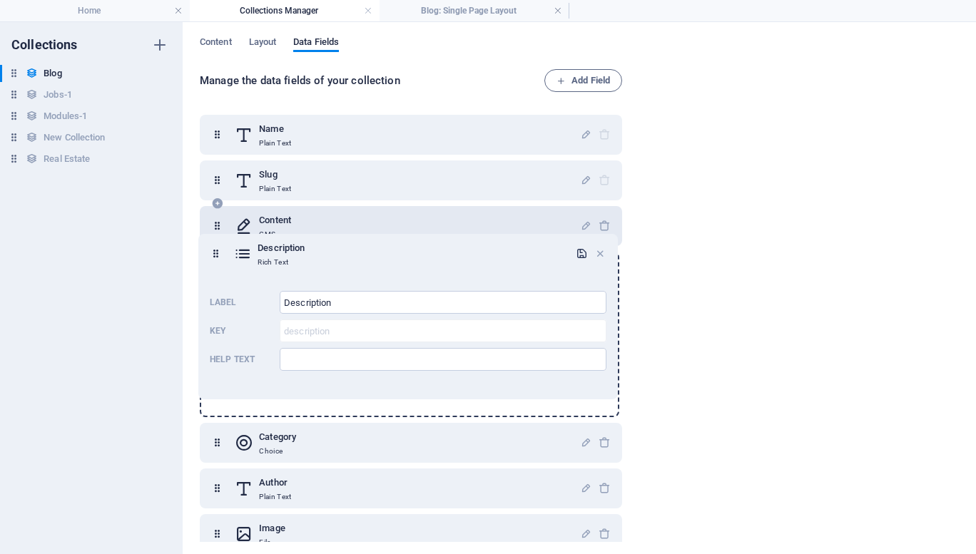
drag, startPoint x: 216, startPoint y: 232, endPoint x: 214, endPoint y: 245, distance: 13.0
click at [214, 245] on div "Name Plain Text Slug Plain Text Description Rich Text Label Description ​ Key d…" at bounding box center [411, 294] width 422 height 359
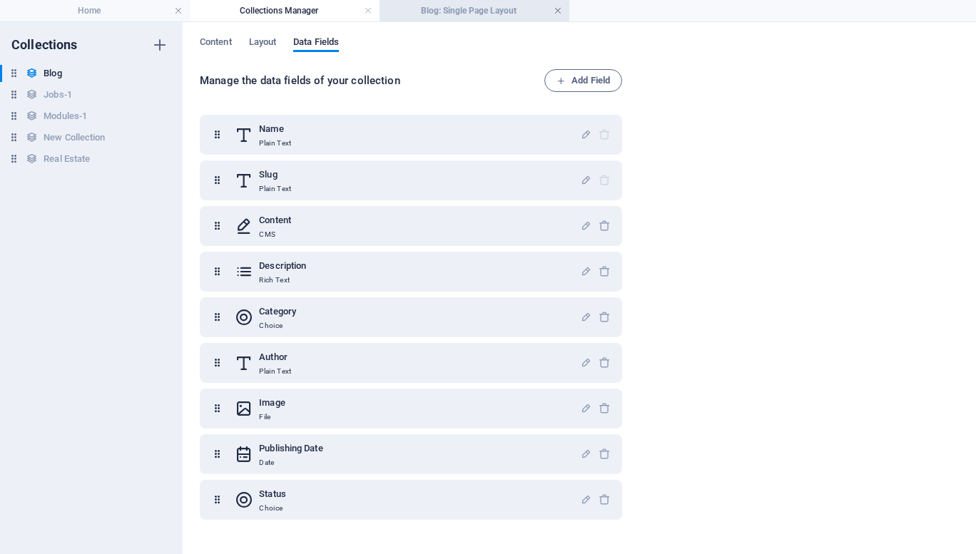
click at [555, 16] on link at bounding box center [557, 11] width 9 height 14
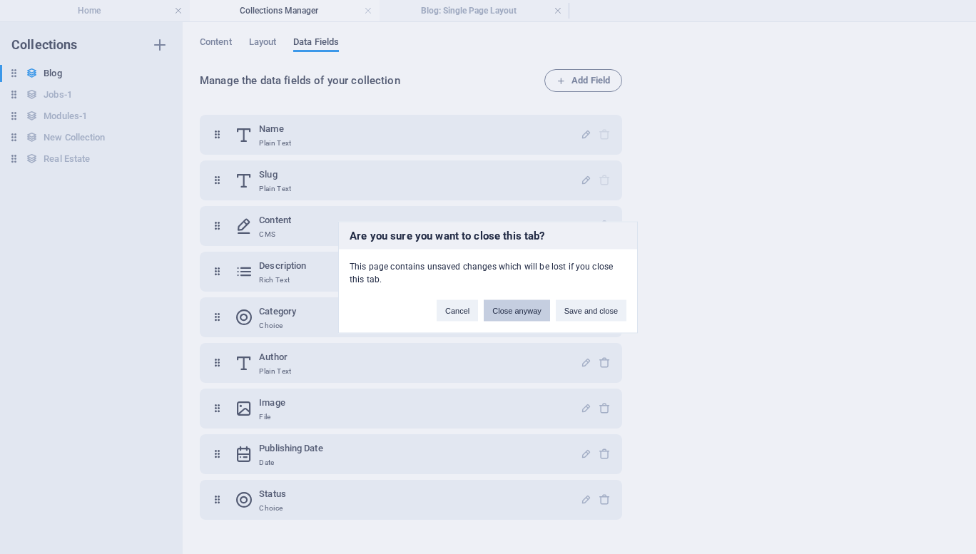
click at [519, 300] on button "Close anyway" at bounding box center [517, 310] width 66 height 21
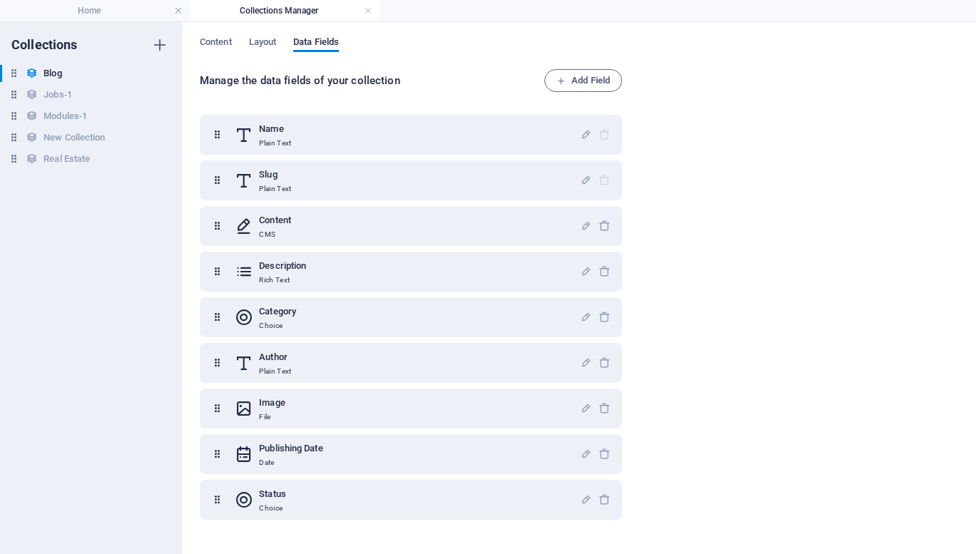
click at [270, 7] on h4 "Collections Manager" at bounding box center [285, 11] width 190 height 16
click at [127, 13] on h4 "Home" at bounding box center [95, 11] width 190 height 16
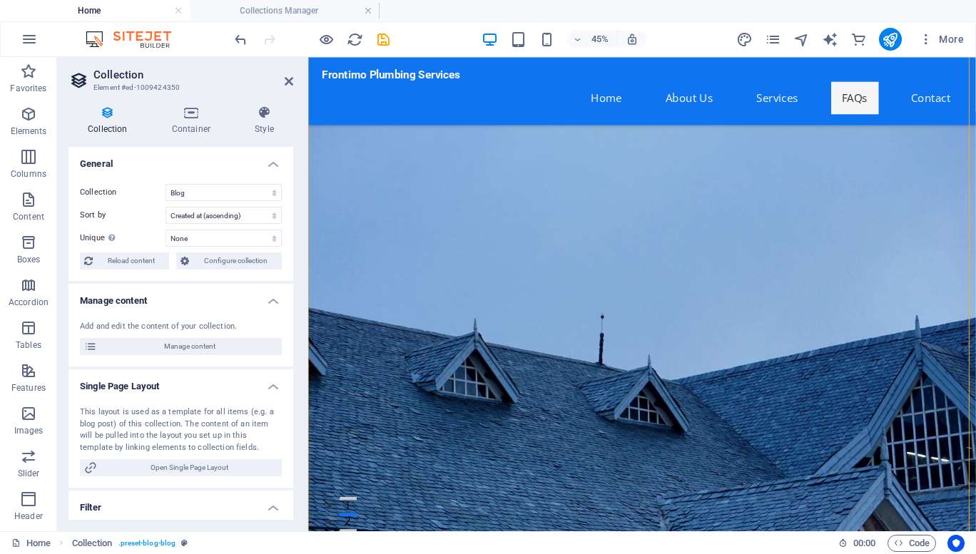
scroll to position [7609, 0]
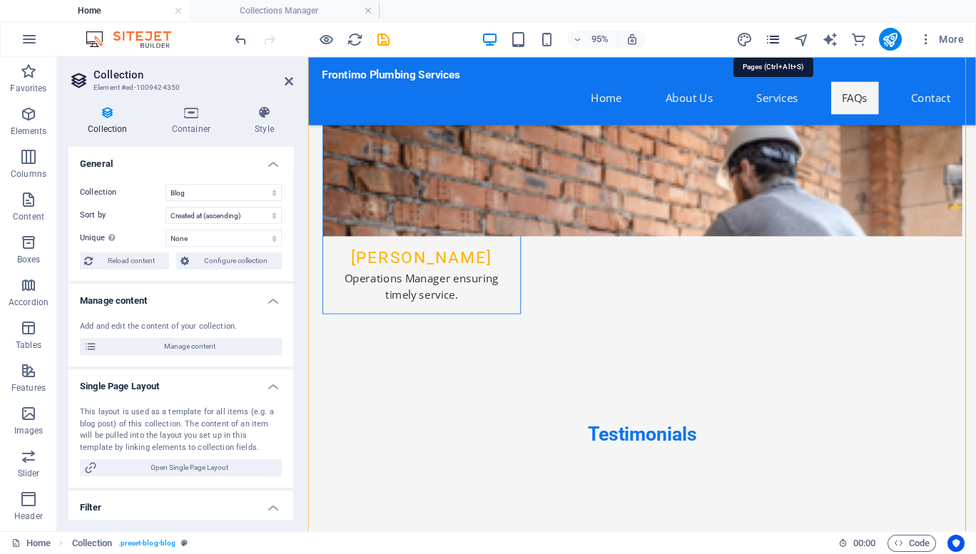
click at [775, 44] on icon "pages" at bounding box center [773, 39] width 16 height 16
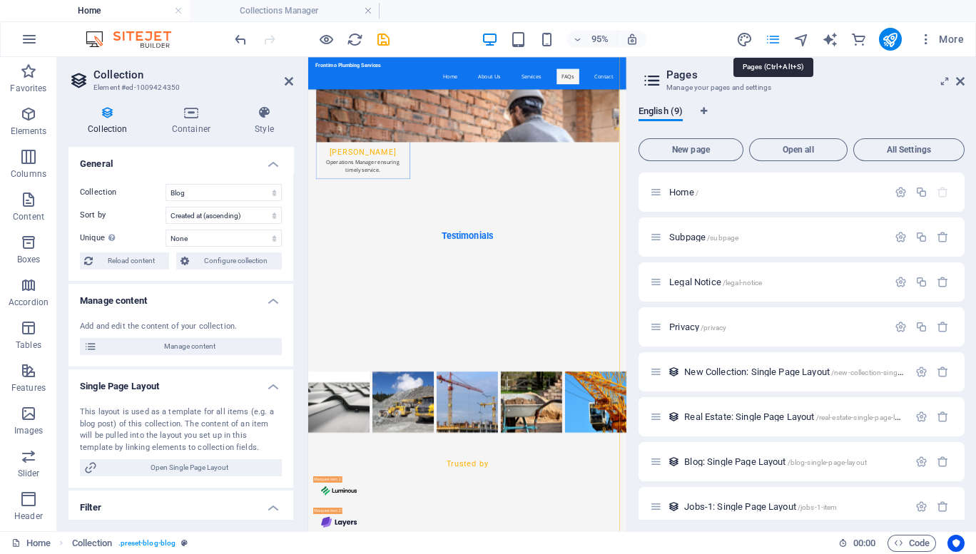
scroll to position [7615, 0]
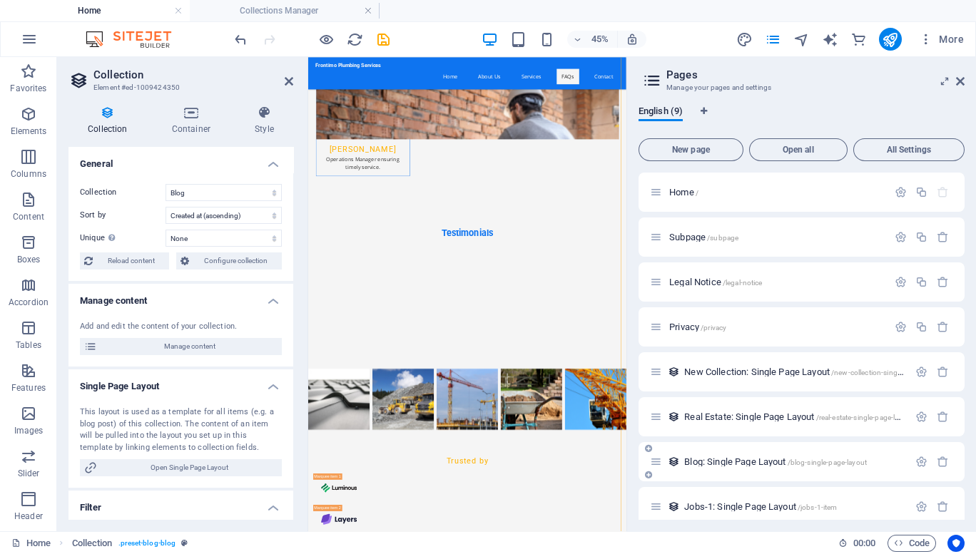
click at [731, 463] on span "Blog: Single Page Layout /blog-single-page-layout" at bounding box center [775, 461] width 183 height 11
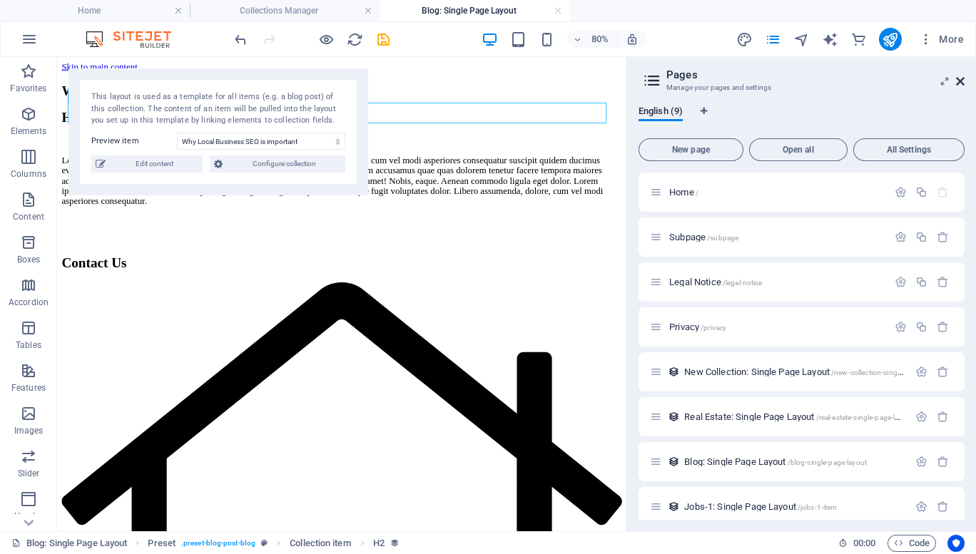
scroll to position [0, 0]
click at [959, 81] on icon at bounding box center [960, 81] width 9 height 11
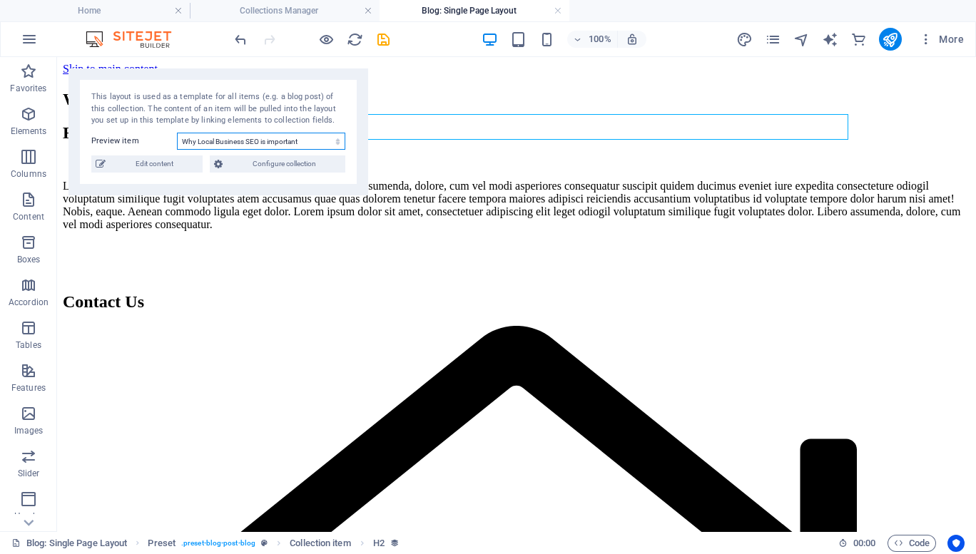
click at [335, 145] on select "Why Local Business SEO is important Blog Post 6 Blog Post 5 Blog Post 4 Blog Po…" at bounding box center [261, 141] width 168 height 17
click at [177, 133] on select "Why Local Business SEO is important Blog Post 6 Blog Post 5 Blog Post 4 Blog Po…" at bounding box center [261, 141] width 168 height 17
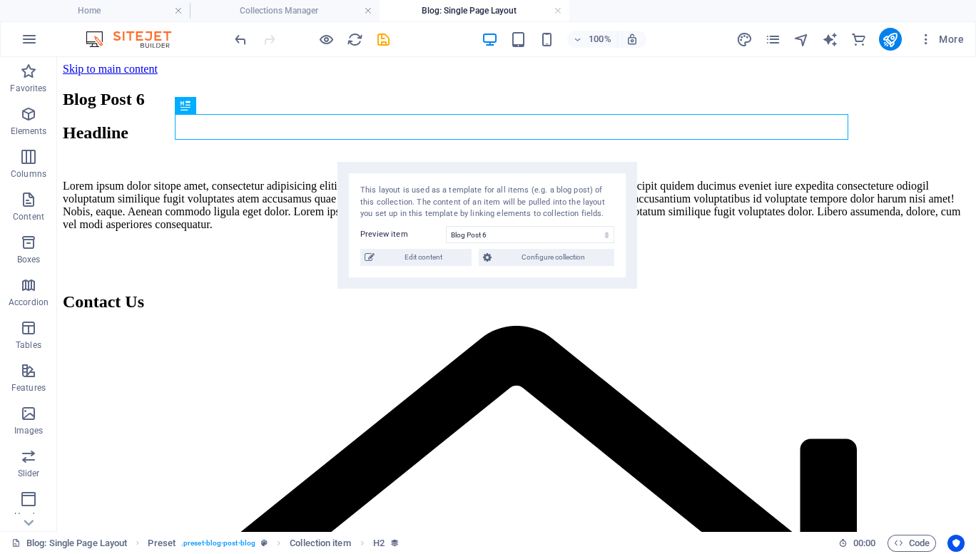
drag, startPoint x: 267, startPoint y: 96, endPoint x: 535, endPoint y: 189, distance: 284.0
click at [535, 189] on div "This layout is used as a template for all items (e.g. a blog post) of this coll…" at bounding box center [487, 203] width 254 height 36
click at [531, 237] on select "Why Local Business SEO is important Blog Post 6 Blog Post 5 Blog Post 4 Blog Po…" at bounding box center [530, 234] width 168 height 17
click at [446, 226] on select "Why Local Business SEO is important Blog Post 6 Blog Post 5 Blog Post 4 Blog Po…" at bounding box center [530, 234] width 168 height 17
click at [476, 235] on select "Why Local Business SEO is important Blog Post 6 Blog Post 5 Blog Post 4 Blog Po…" at bounding box center [530, 234] width 168 height 17
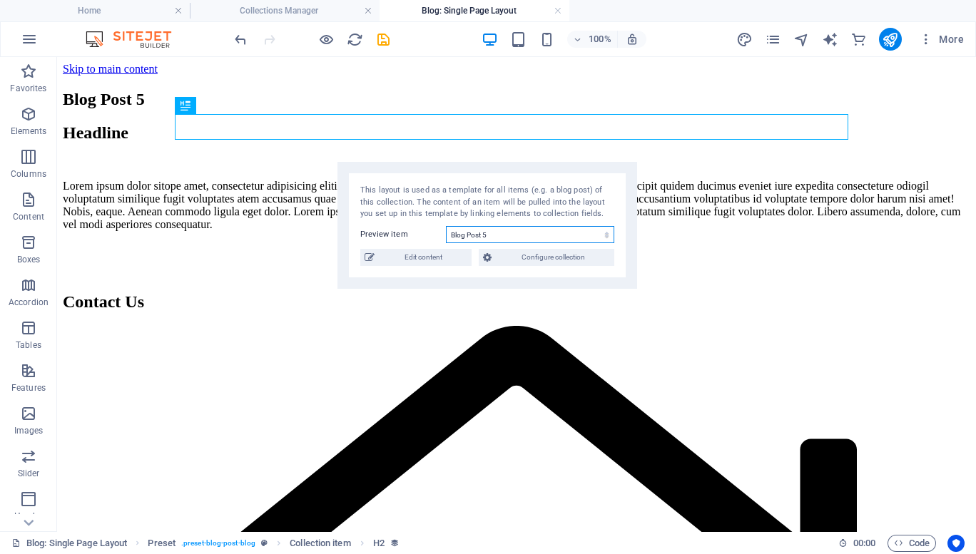
select select "68dffd29cfa5831d6e0bd2e6"
click at [446, 226] on select "Why Local Business SEO is important Blog Post 6 Blog Post 5 Blog Post 4 Blog Po…" at bounding box center [530, 234] width 168 height 17
click at [419, 258] on span "Edit content" at bounding box center [423, 257] width 88 height 17
select select "Category 1"
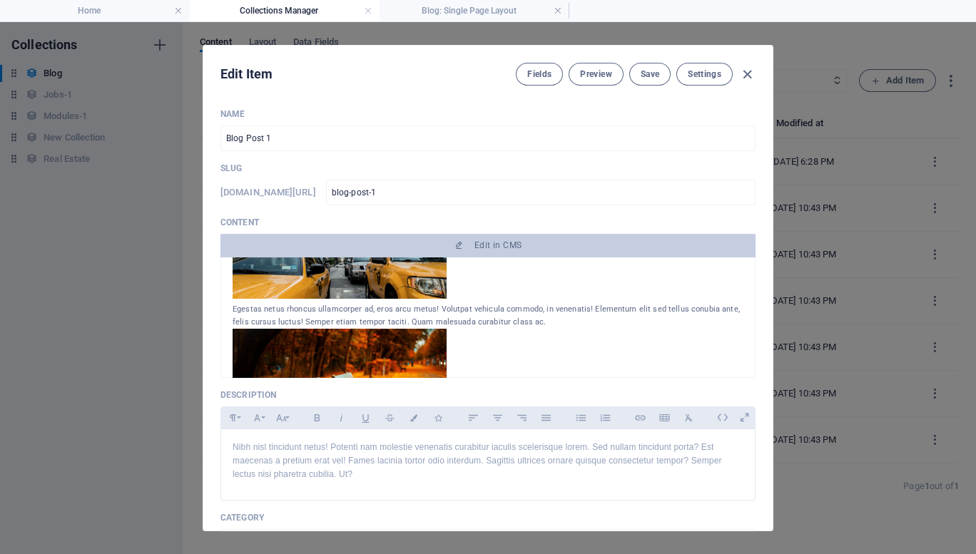
scroll to position [262, 0]
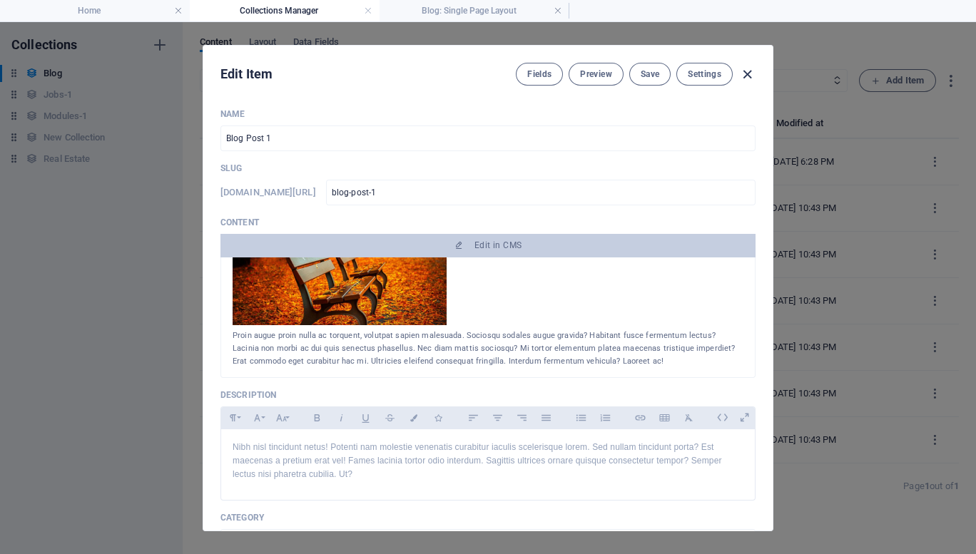
click at [749, 70] on icon "button" at bounding box center [747, 74] width 16 height 16
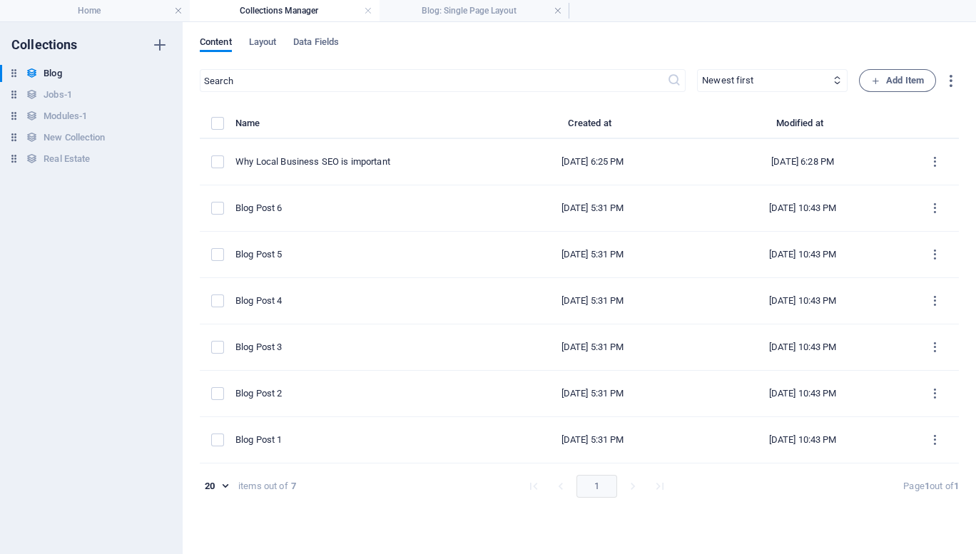
type input "[DATE]"
type input "blog-post-1"
click at [464, 7] on h4 "Blog: Single Page Layout" at bounding box center [474, 11] width 190 height 16
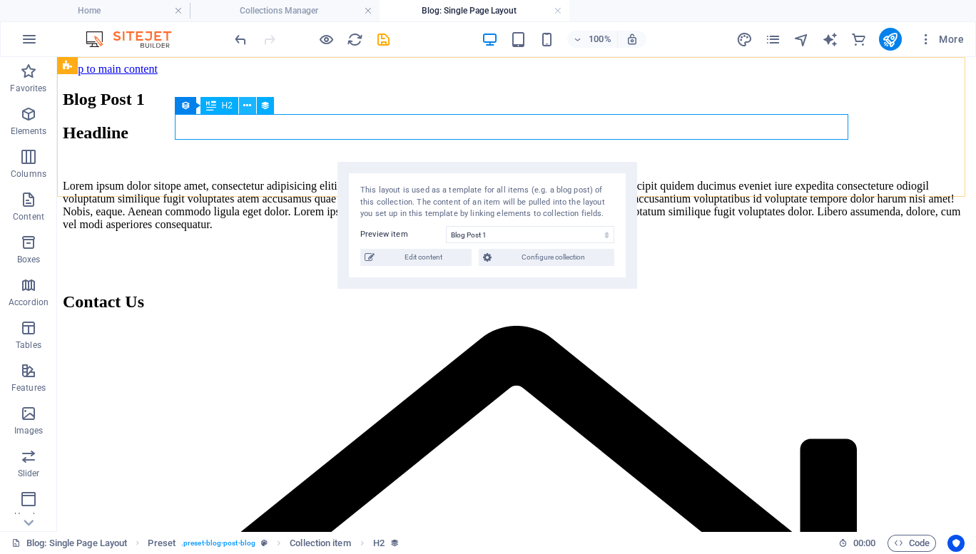
click at [242, 107] on button at bounding box center [247, 105] width 17 height 17
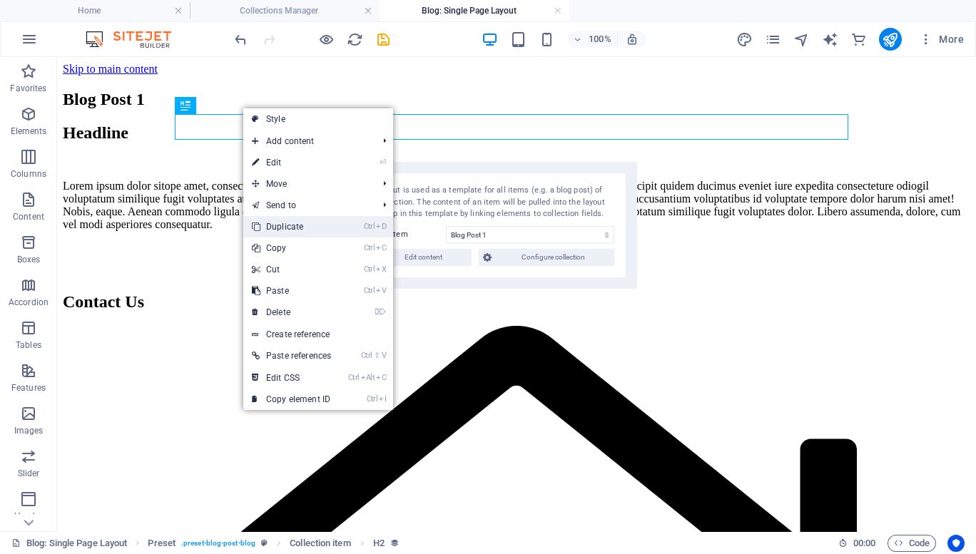
click at [291, 236] on link "Ctrl D Duplicate" at bounding box center [291, 226] width 96 height 21
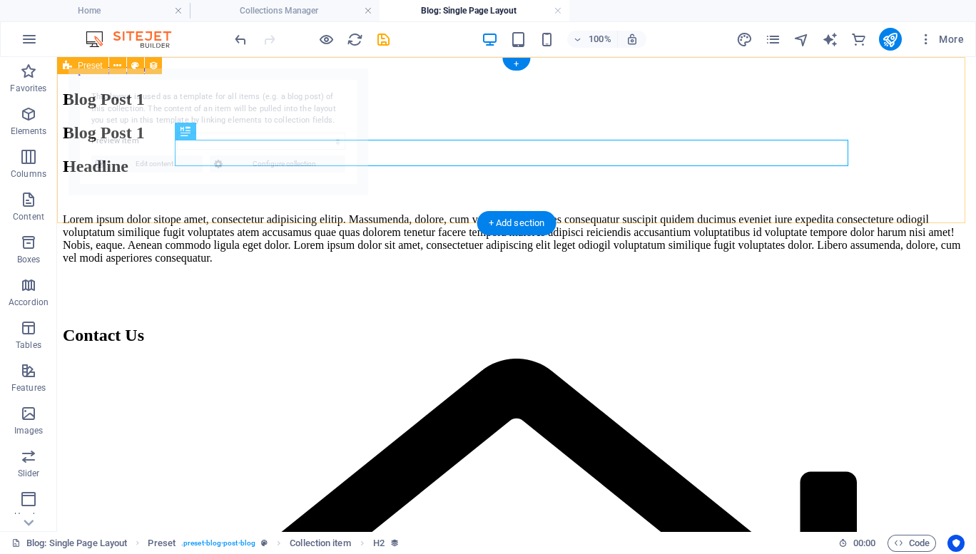
select select "68e1124e020f3f32dc0f2bb4"
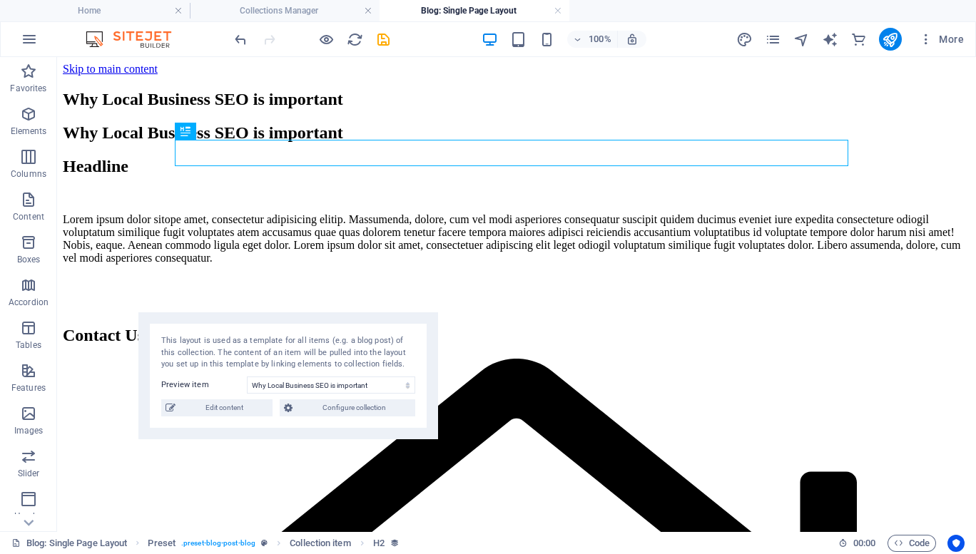
drag, startPoint x: 321, startPoint y: 96, endPoint x: 392, endPoint y: 340, distance: 253.9
click at [392, 340] on div "This layout is used as a template for all items (e.g. a blog post) of this coll…" at bounding box center [288, 353] width 254 height 36
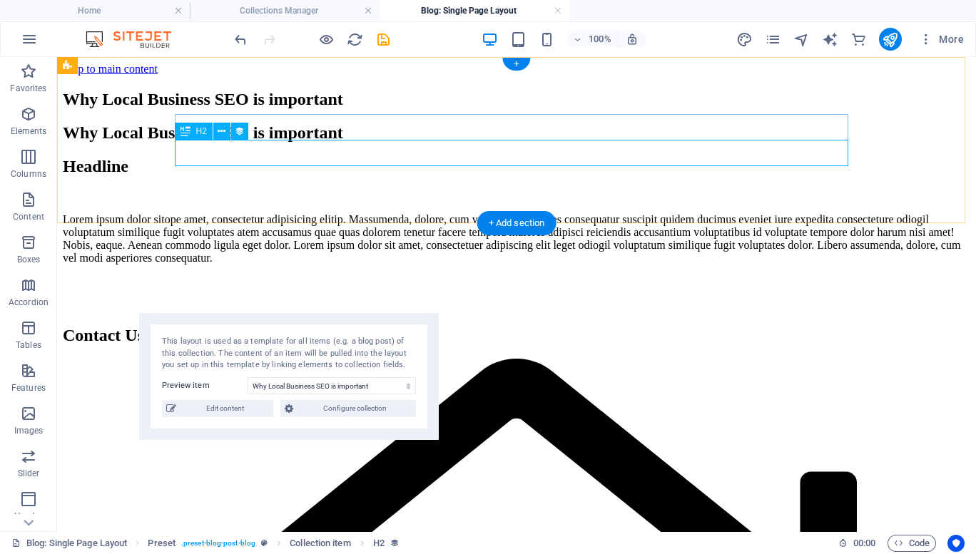
click at [221, 143] on div "Why Local Business SEO is important" at bounding box center [516, 132] width 907 height 19
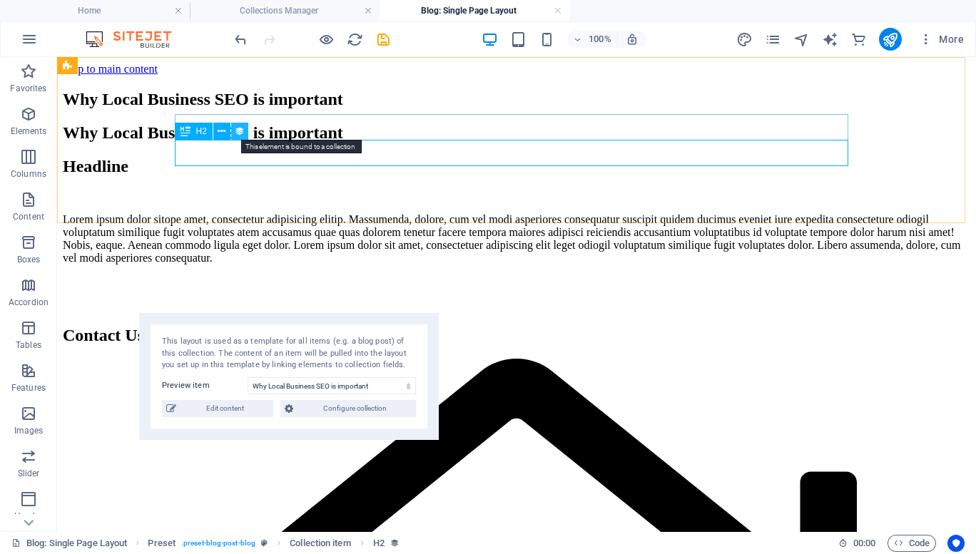
click at [242, 129] on icon at bounding box center [240, 131] width 10 height 15
select select "name"
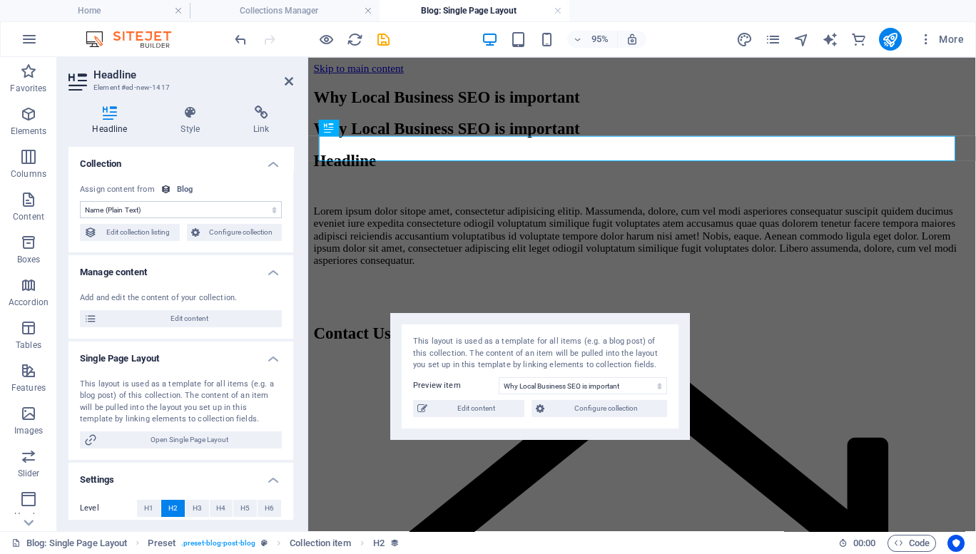
click at [164, 213] on select "No assignment, content remains static Created at (Date) Updated at (Date) Name …" at bounding box center [181, 209] width 202 height 17
click at [275, 168] on h4 "Collection" at bounding box center [180, 160] width 225 height 26
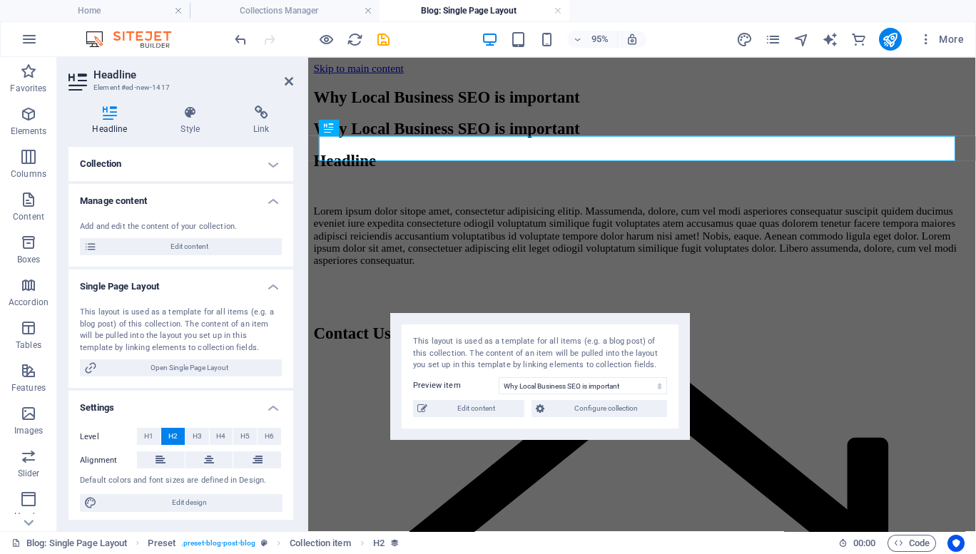
click at [80, 80] on icon at bounding box center [78, 82] width 21 height 23
click at [240, 432] on span "H5" at bounding box center [244, 434] width 9 height 17
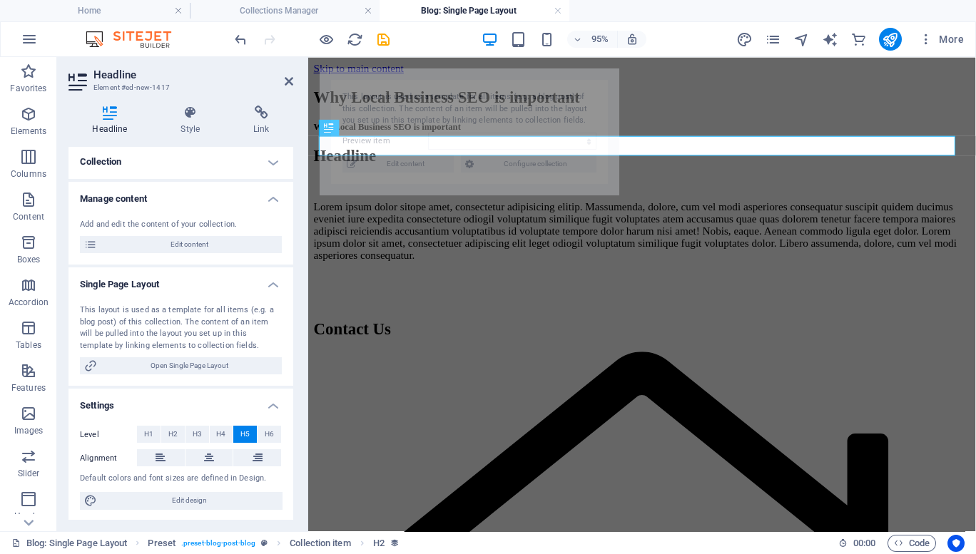
select select "68e1124e020f3f32dc0f2bb4"
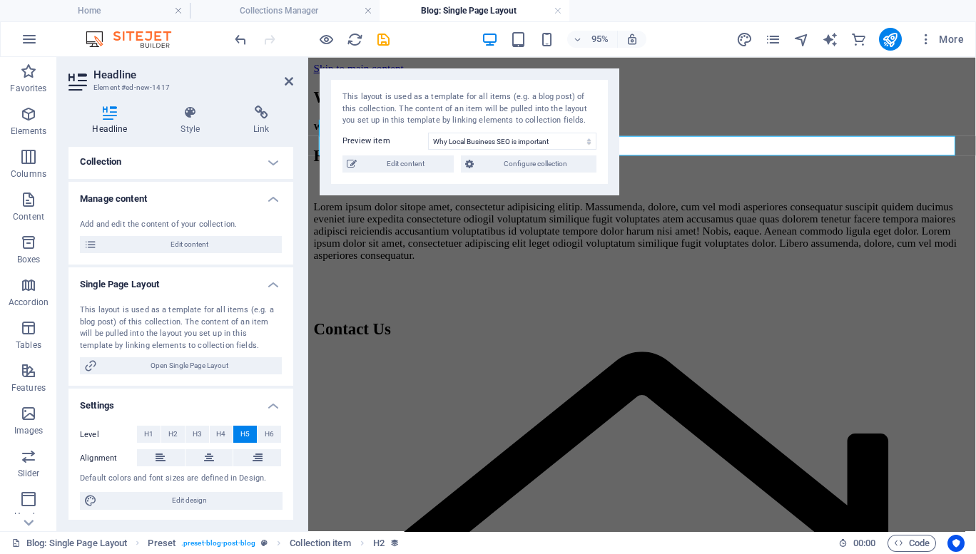
click at [145, 202] on h4 "Manage content" at bounding box center [180, 195] width 225 height 26
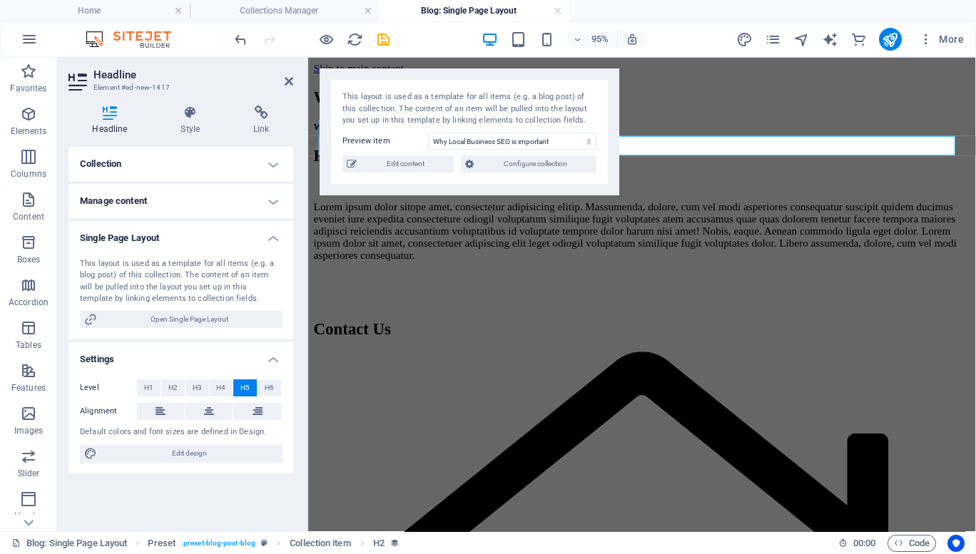
scroll to position [0, 0]
click at [123, 161] on h4 "Collection" at bounding box center [180, 164] width 225 height 34
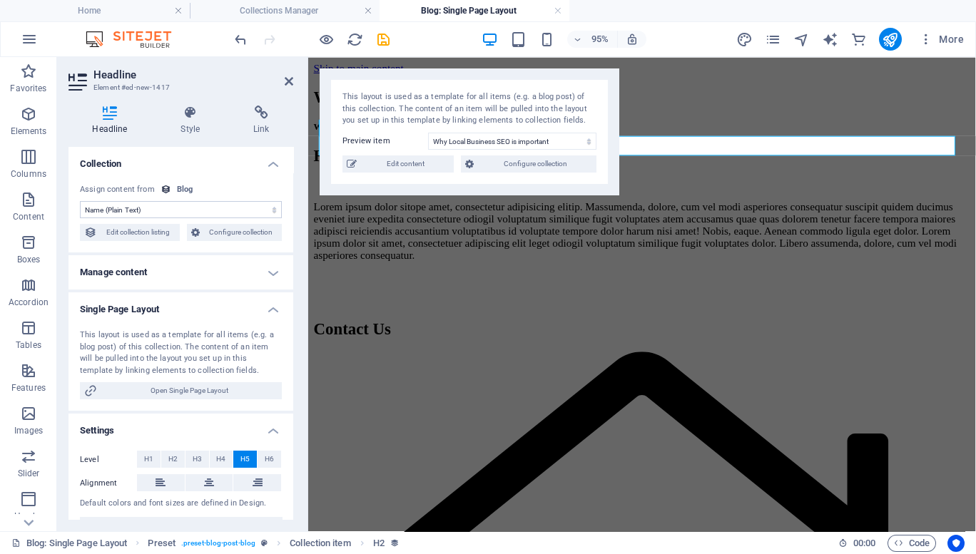
click at [118, 208] on select "No assignment, content remains static Created at (Date) Updated at (Date) Name …" at bounding box center [181, 209] width 202 height 17
click at [291, 81] on icon at bounding box center [289, 81] width 9 height 11
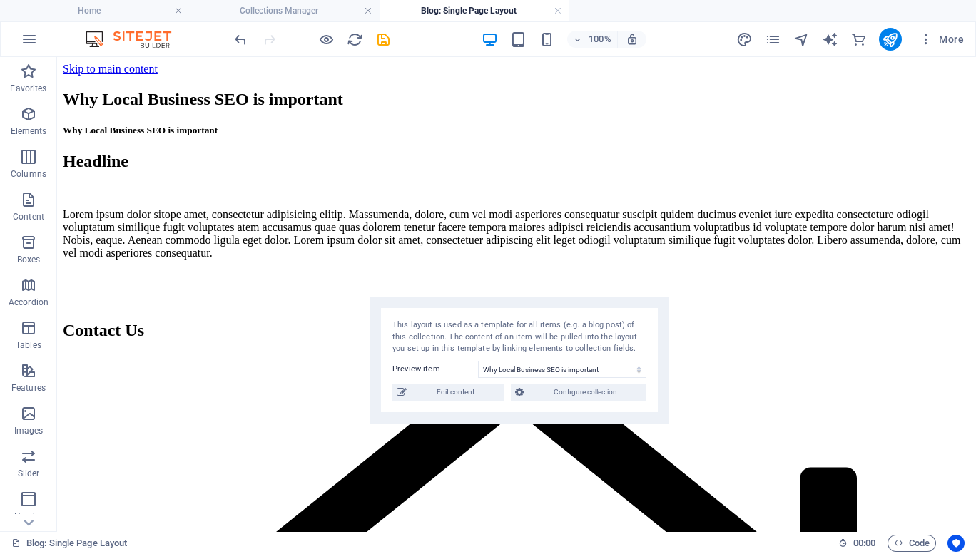
drag, startPoint x: 315, startPoint y: 89, endPoint x: 614, endPoint y: 305, distance: 368.8
click at [614, 305] on div "This layout is used as a template for all items (e.g. a blog post) of this coll…" at bounding box center [519, 360] width 300 height 127
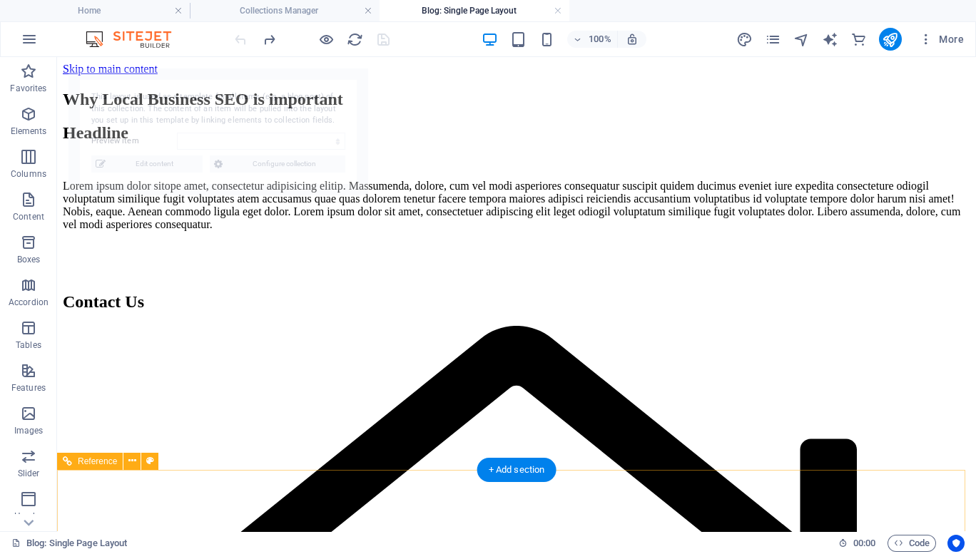
select select "68e1124e020f3f32dc0f2bb4"
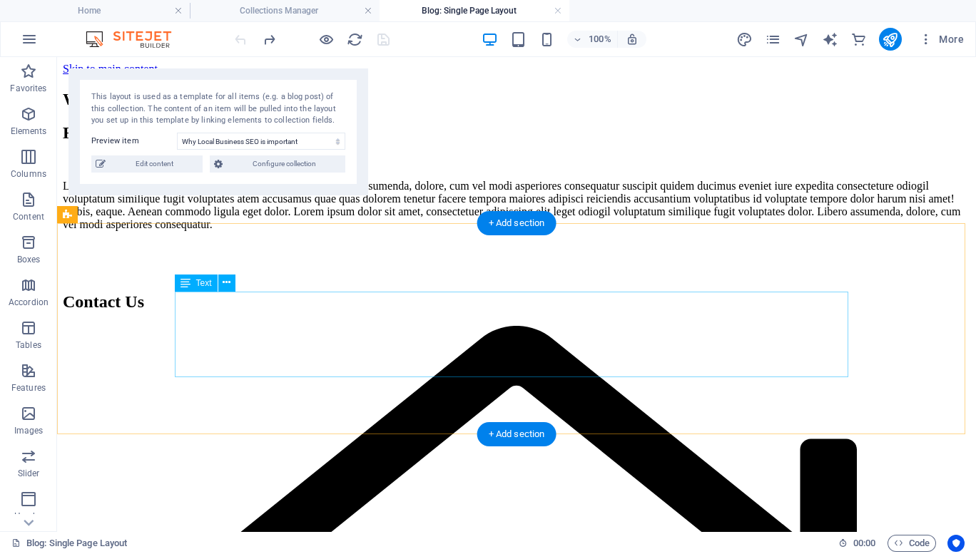
click at [525, 231] on div "Lorem ipsum dolor sitope amet, consectetur adipisicing elitip. Massumenda, dolo…" at bounding box center [516, 205] width 907 height 51
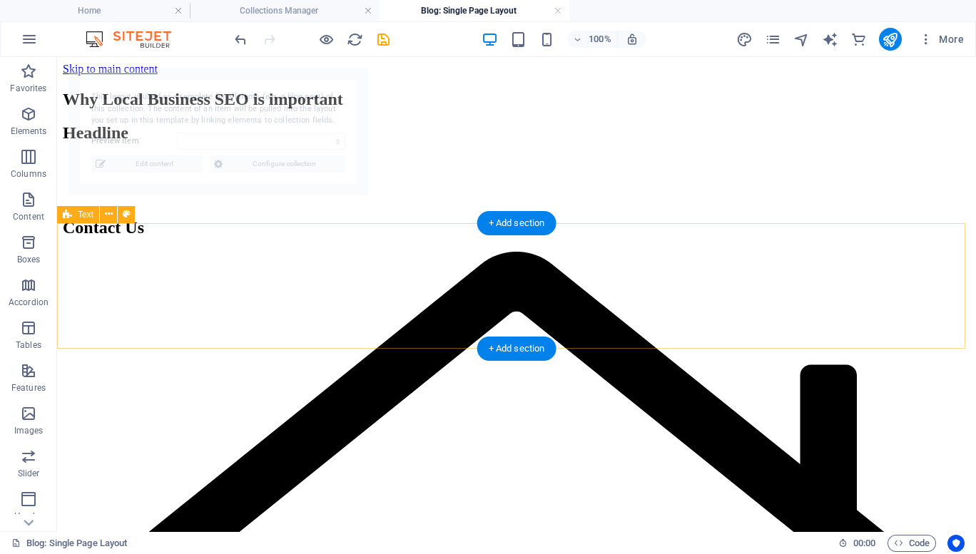
click at [411, 168] on div at bounding box center [516, 162] width 907 height 11
select select "68e1124e020f3f32dc0f2bb4"
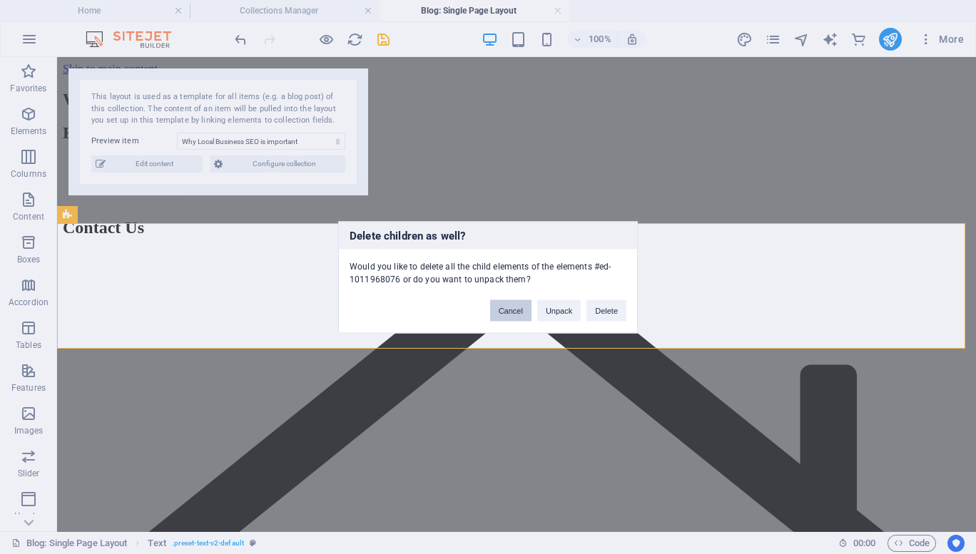
click at [511, 308] on button "Cancel" at bounding box center [510, 310] width 41 height 21
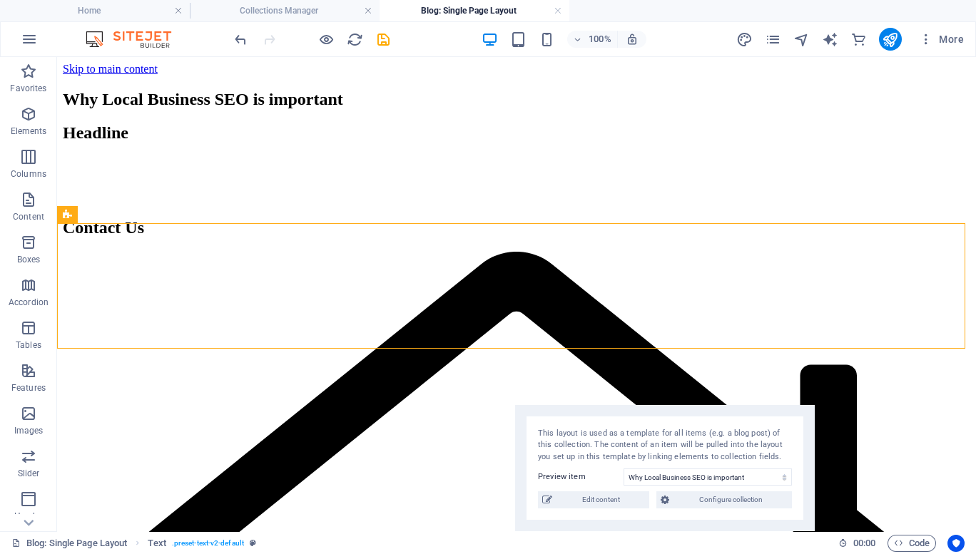
drag, startPoint x: 305, startPoint y: 89, endPoint x: 752, endPoint y: 429, distance: 561.5
click at [752, 429] on div "This layout is used as a template for all items (e.g. a blog post) of this coll…" at bounding box center [665, 468] width 300 height 127
click at [200, 143] on div "Headline" at bounding box center [516, 132] width 907 height 19
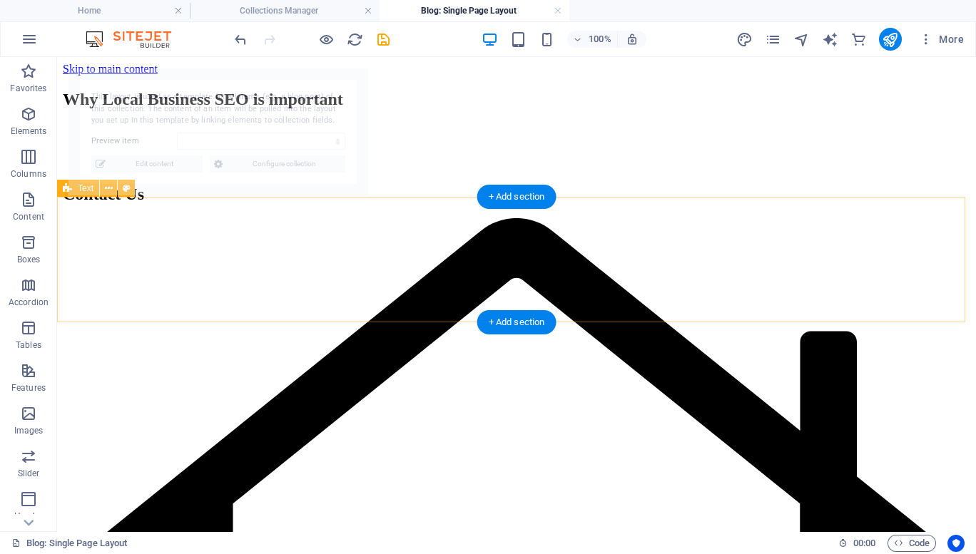
select select "68e1124e020f3f32dc0f2bb4"
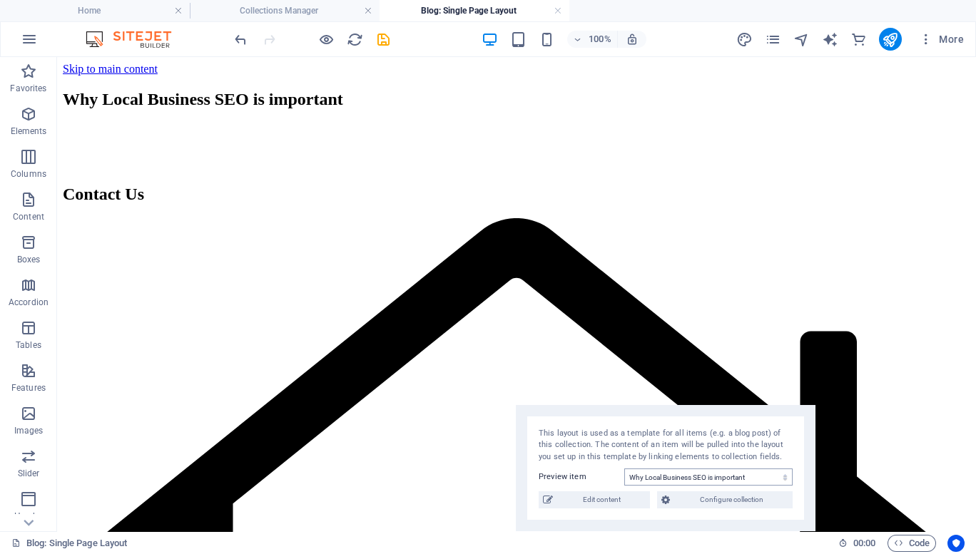
drag, startPoint x: 280, startPoint y: 113, endPoint x: 727, endPoint y: 472, distance: 573.3
click at [727, 472] on div "This layout is used as a template for all items (e.g. a blog post) of this coll…" at bounding box center [666, 468] width 300 height 127
click at [82, 67] on span "Preset" at bounding box center [90, 65] width 25 height 9
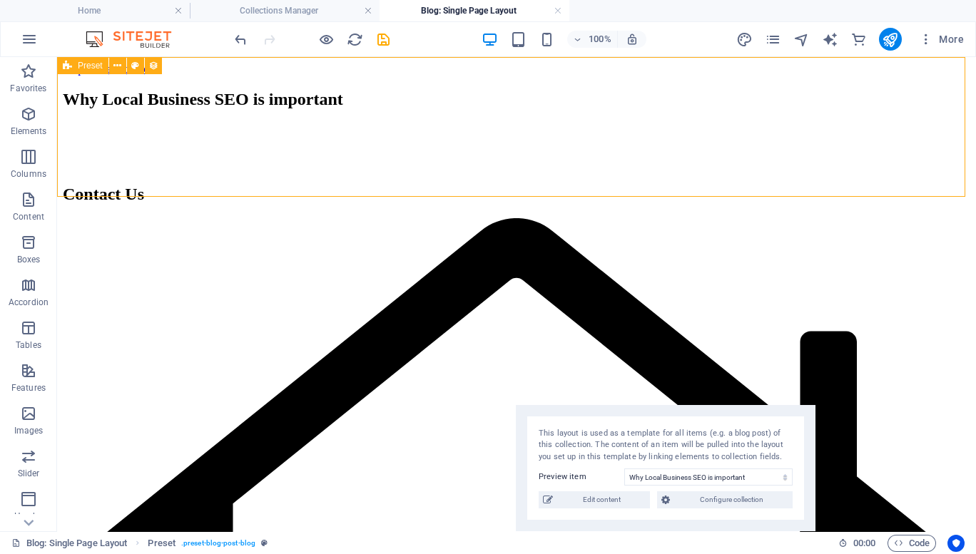
click at [63, 67] on icon at bounding box center [67, 65] width 9 height 17
click at [121, 61] on button at bounding box center [117, 65] width 17 height 17
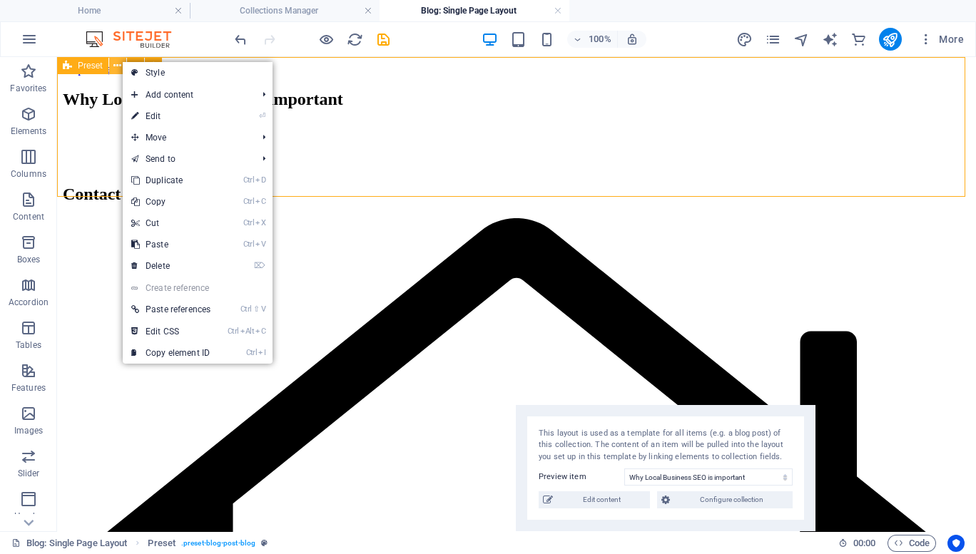
click at [117, 62] on icon at bounding box center [117, 65] width 8 height 15
click at [111, 68] on button at bounding box center [117, 65] width 17 height 17
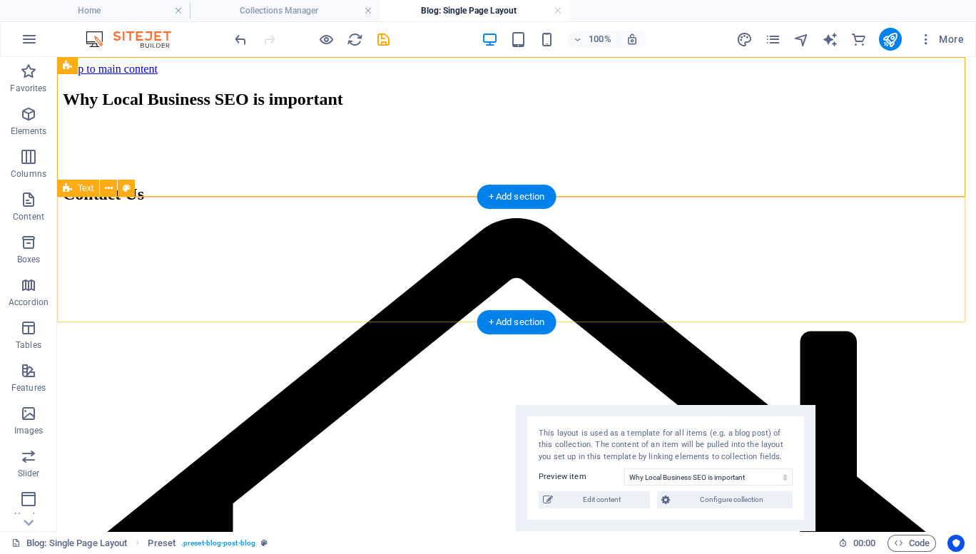
click at [337, 135] on div at bounding box center [516, 128] width 907 height 11
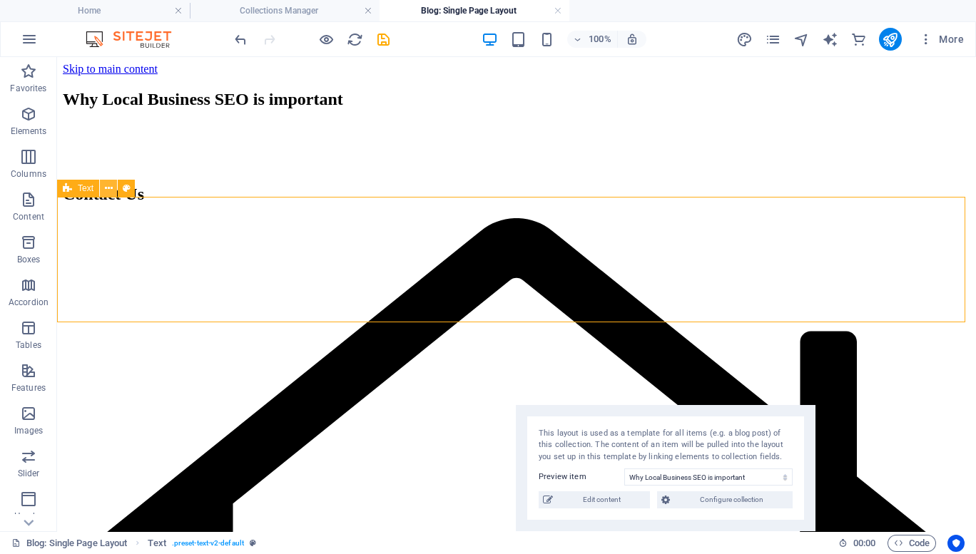
click at [110, 185] on icon at bounding box center [109, 188] width 8 height 15
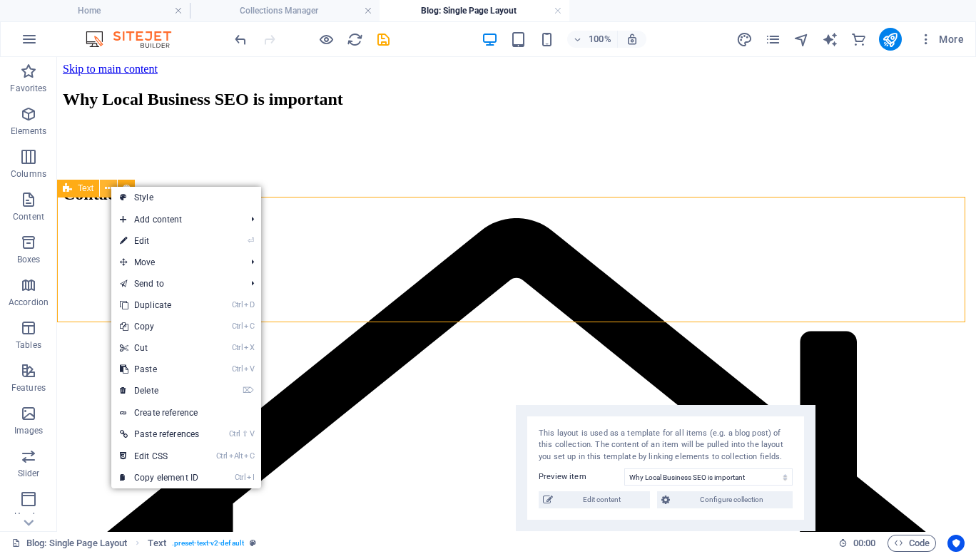
click at [110, 185] on icon at bounding box center [109, 188] width 8 height 15
click at [88, 135] on div at bounding box center [516, 128] width 907 height 11
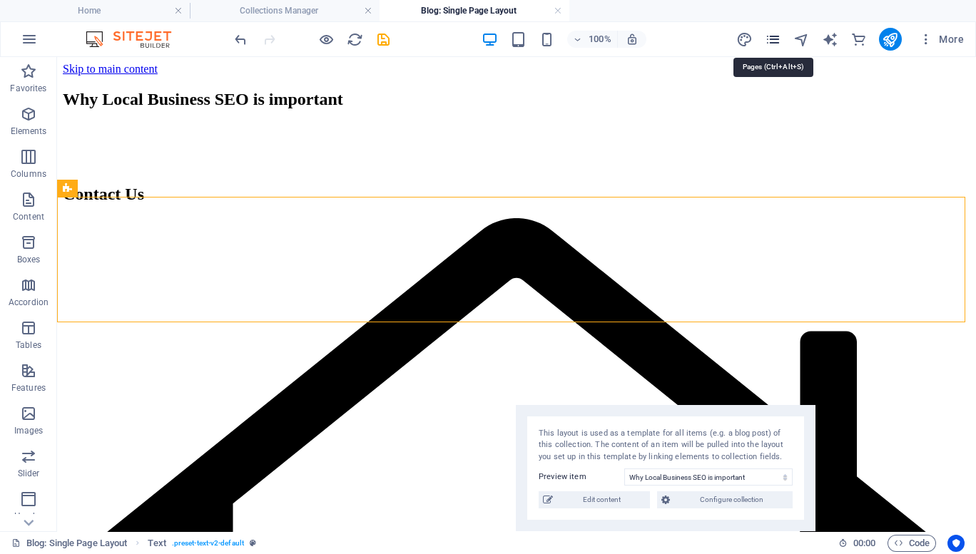
click at [775, 40] on icon "pages" at bounding box center [773, 39] width 16 height 16
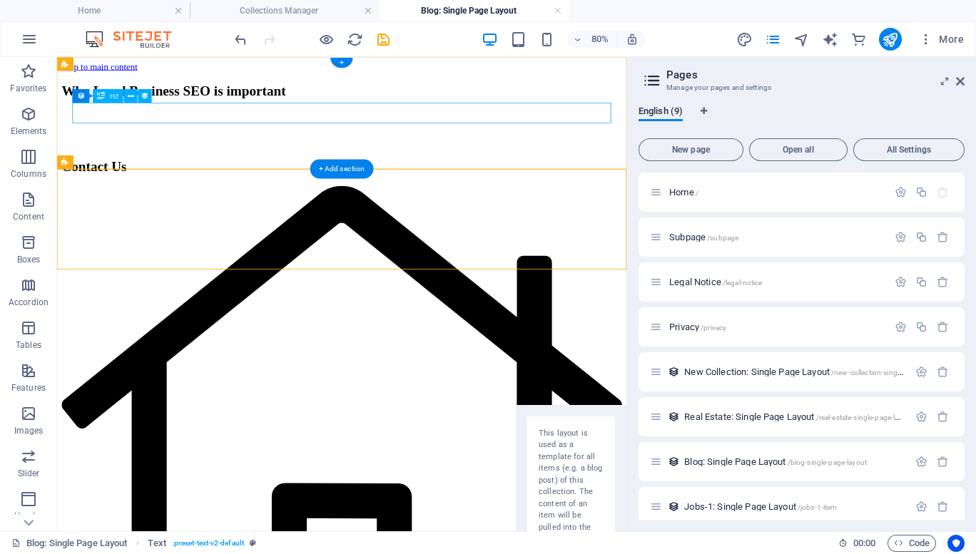
click at [320, 109] on div "Why Local Business SEO is important" at bounding box center [413, 99] width 700 height 19
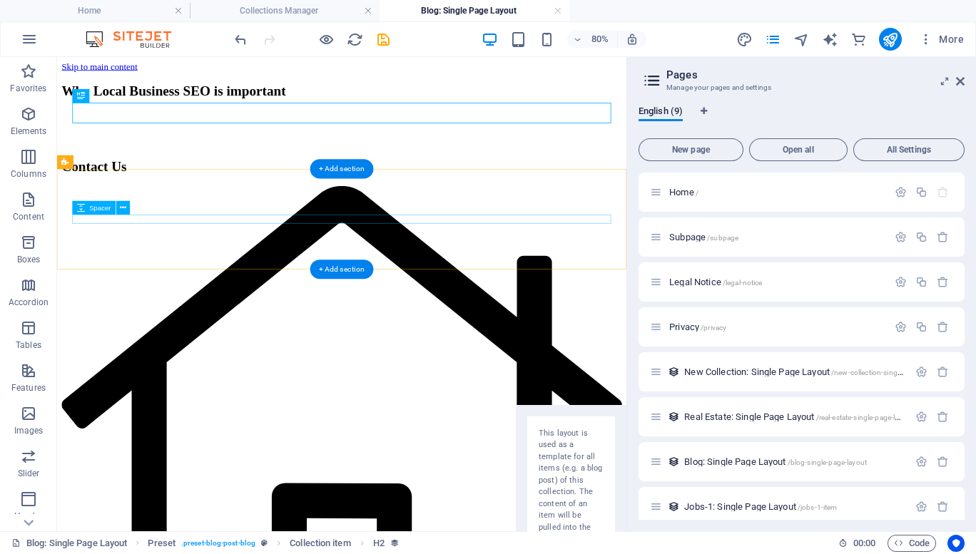
click at [260, 135] on div at bounding box center [413, 128] width 700 height 11
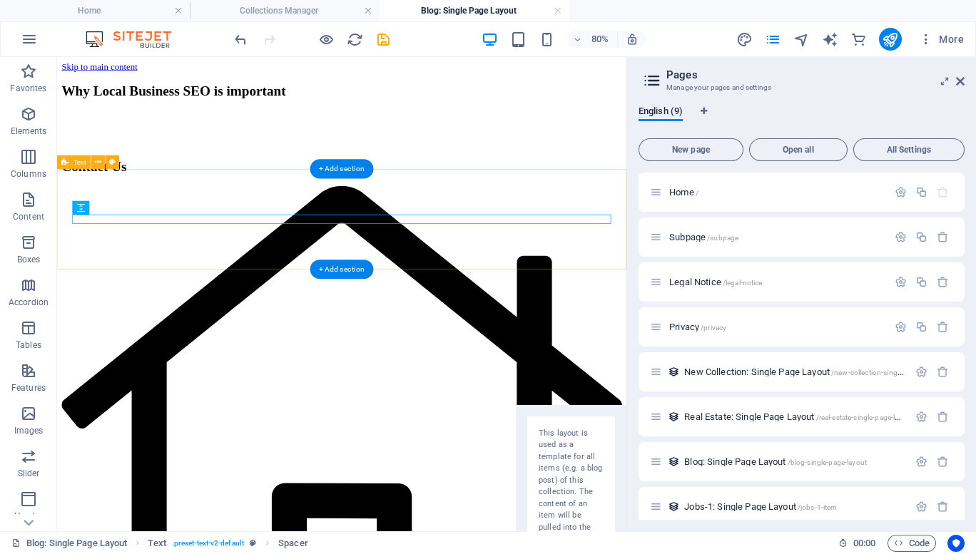
click at [277, 135] on div at bounding box center [413, 128] width 700 height 11
click at [252, 135] on div at bounding box center [413, 128] width 700 height 11
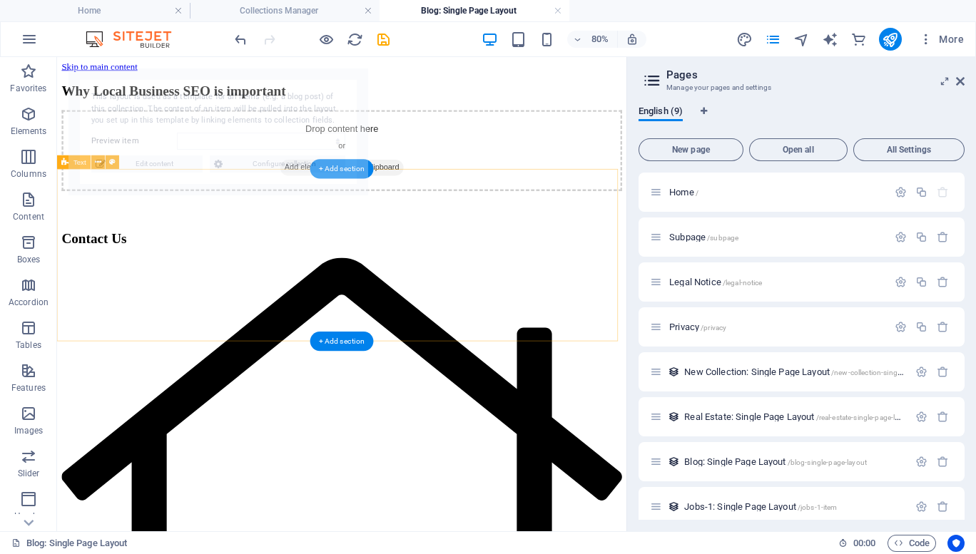
select select "68e1124e020f3f32dc0f2bb4"
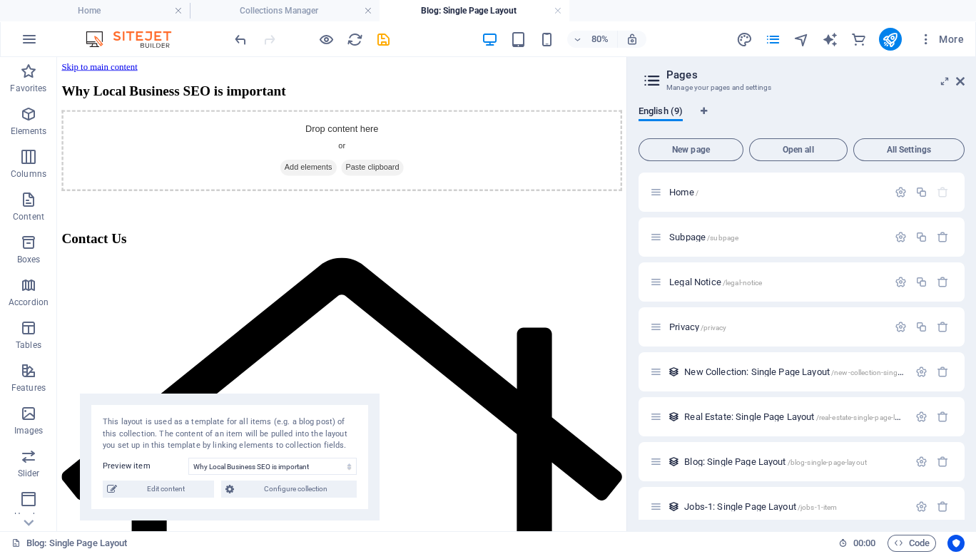
drag, startPoint x: 283, startPoint y: 106, endPoint x: 295, endPoint y: 431, distance: 325.4
click at [295, 431] on div "This layout is used as a template for all items (e.g. a blog post) of this coll…" at bounding box center [230, 435] width 254 height 36
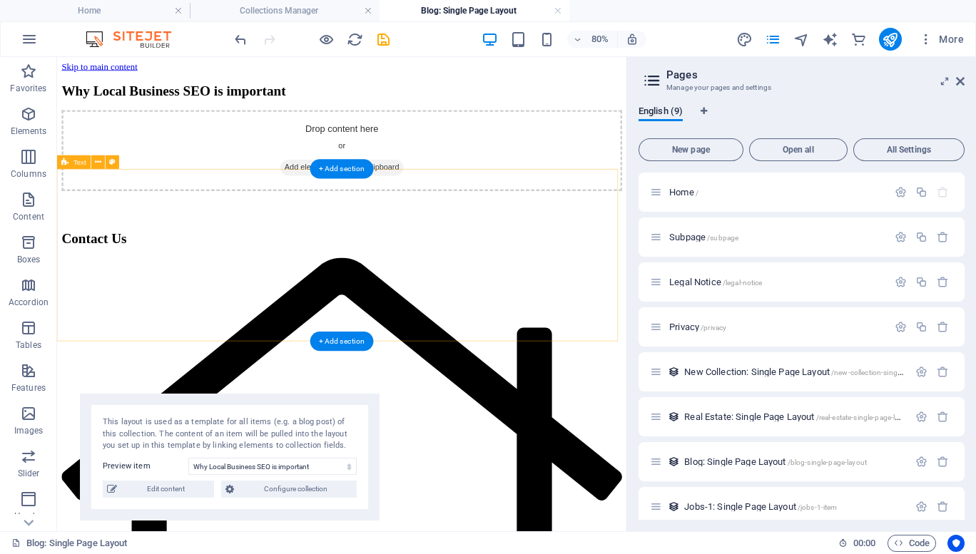
click at [275, 224] on div "Drop content here or Add elements Paste clipboard" at bounding box center [413, 173] width 700 height 101
click at [270, 225] on div "Drop content here or Add elements Paste clipboard" at bounding box center [413, 173] width 700 height 101
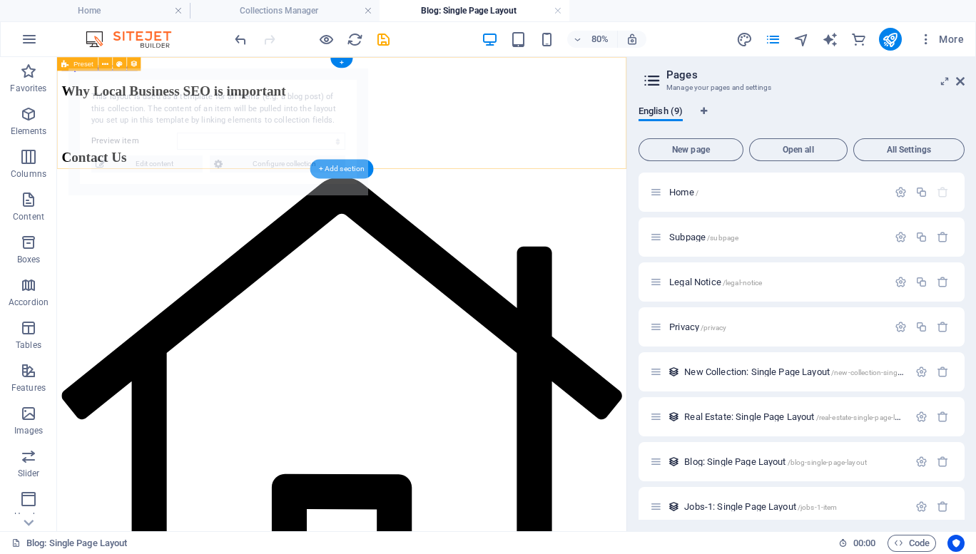
select select "68e1124e020f3f32dc0f2bb4"
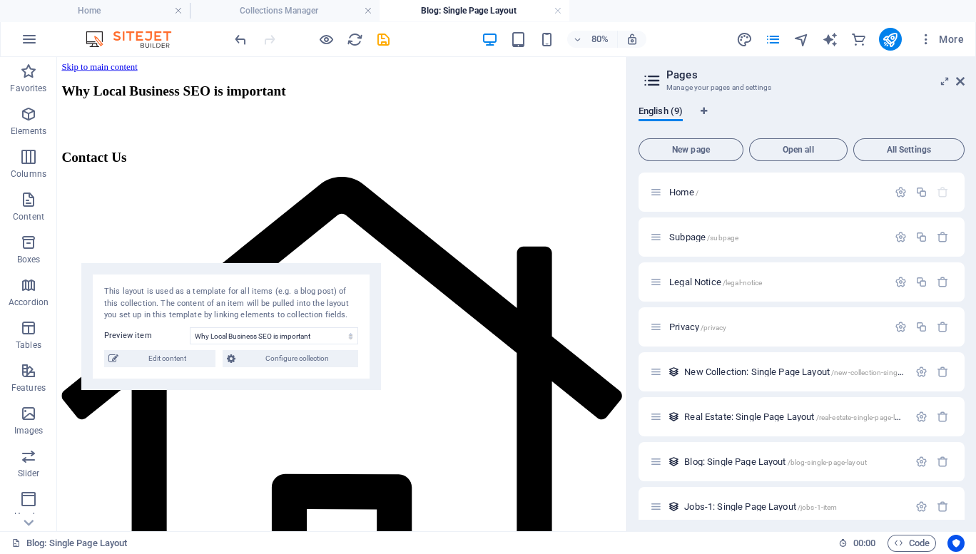
drag, startPoint x: 280, startPoint y: 98, endPoint x: 292, endPoint y: 294, distance: 195.8
click at [292, 294] on div "This layout is used as a template for all items (e.g. a blog post) of this coll…" at bounding box center [231, 304] width 254 height 36
click at [203, 159] on div at bounding box center [413, 141] width 700 height 36
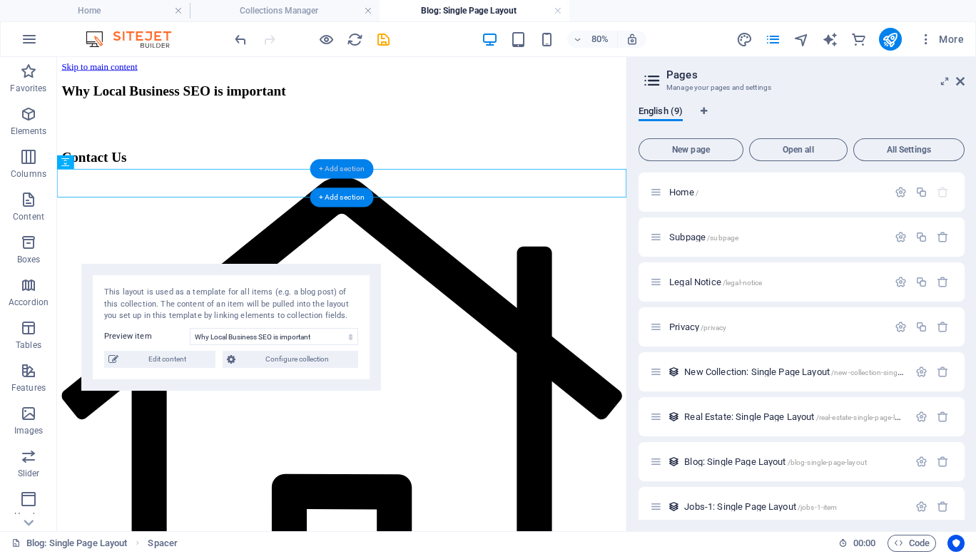
click at [337, 163] on div "+ Add section" at bounding box center [341, 169] width 63 height 19
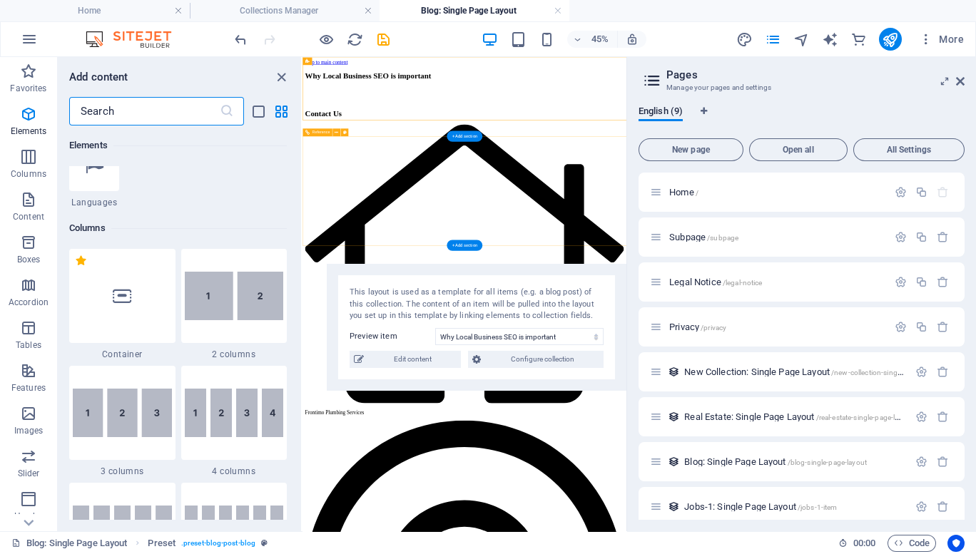
scroll to position [2613, 0]
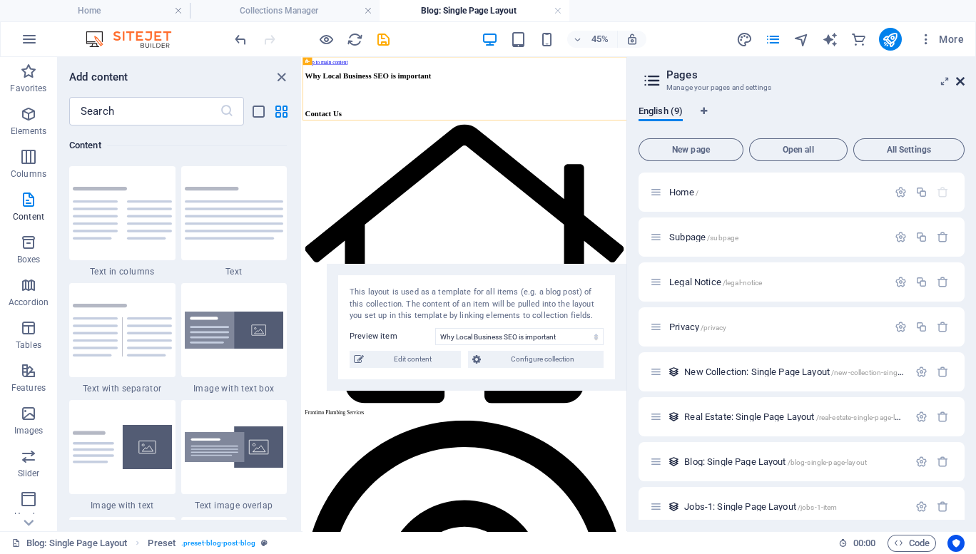
click at [959, 79] on icon at bounding box center [960, 81] width 9 height 11
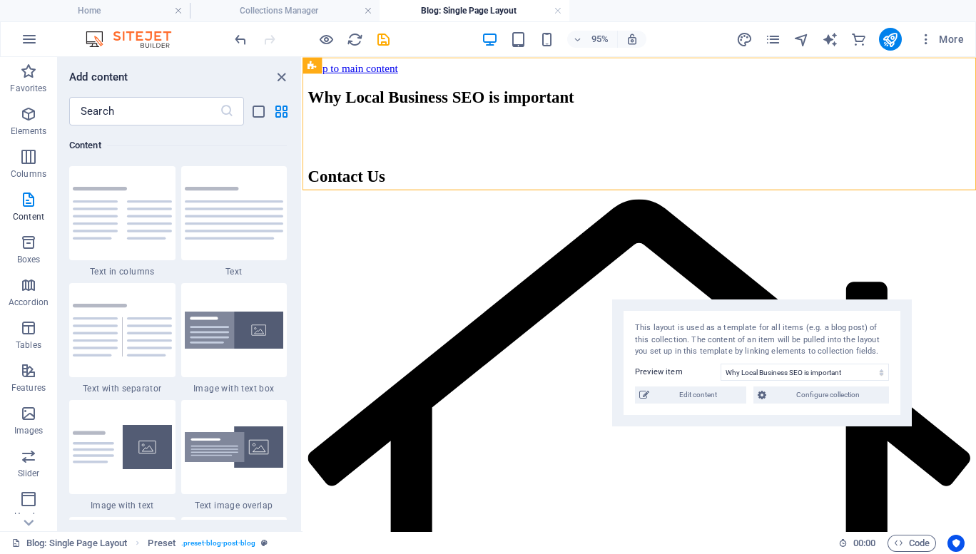
drag, startPoint x: 499, startPoint y: 286, endPoint x: 785, endPoint y: 322, distance: 287.5
click at [785, 322] on div "This layout is used as a template for all items (e.g. a blog post) of this coll…" at bounding box center [762, 363] width 300 height 127
click at [282, 110] on icon "grid-view" at bounding box center [281, 111] width 16 height 16
click at [237, 233] on div at bounding box center [234, 213] width 106 height 94
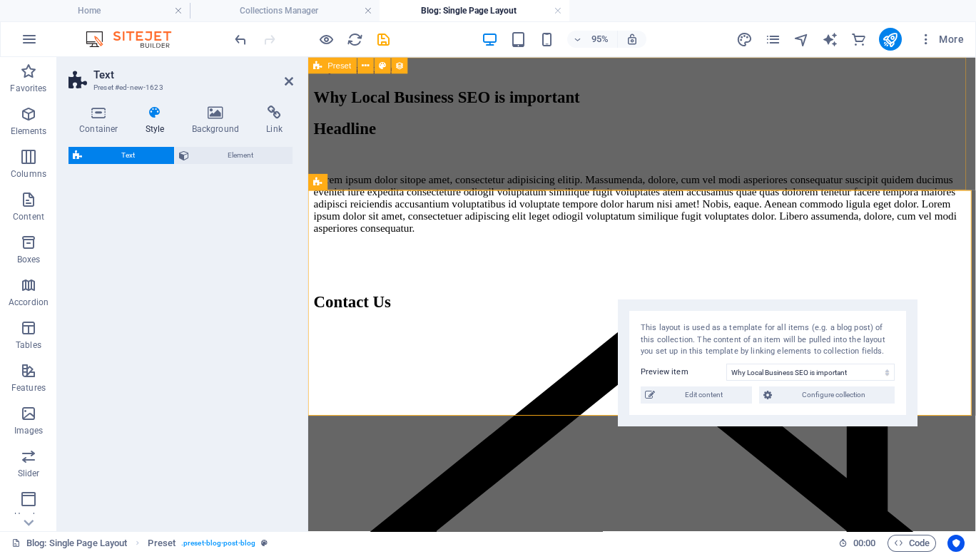
select select "preset-text-v2-default"
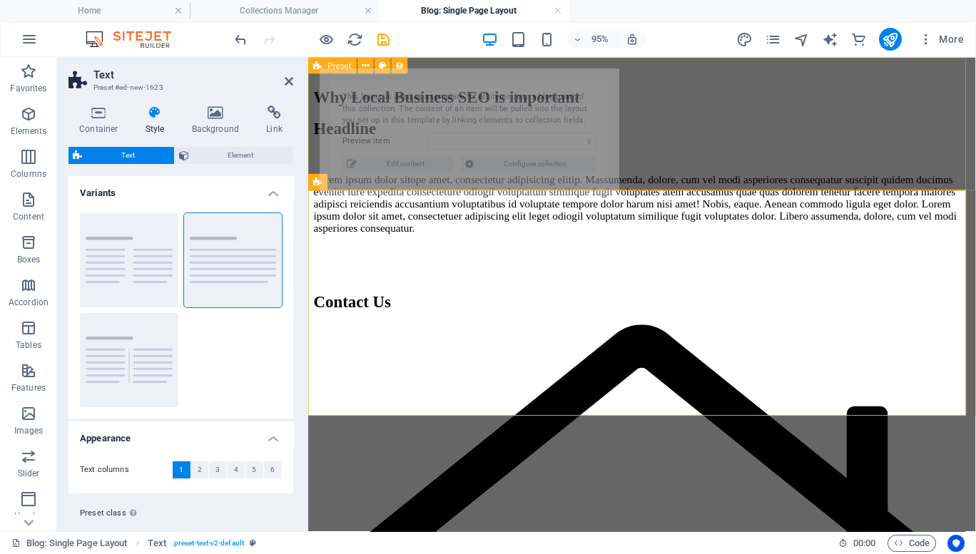
select select "68e1124e020f3f32dc0f2bb4"
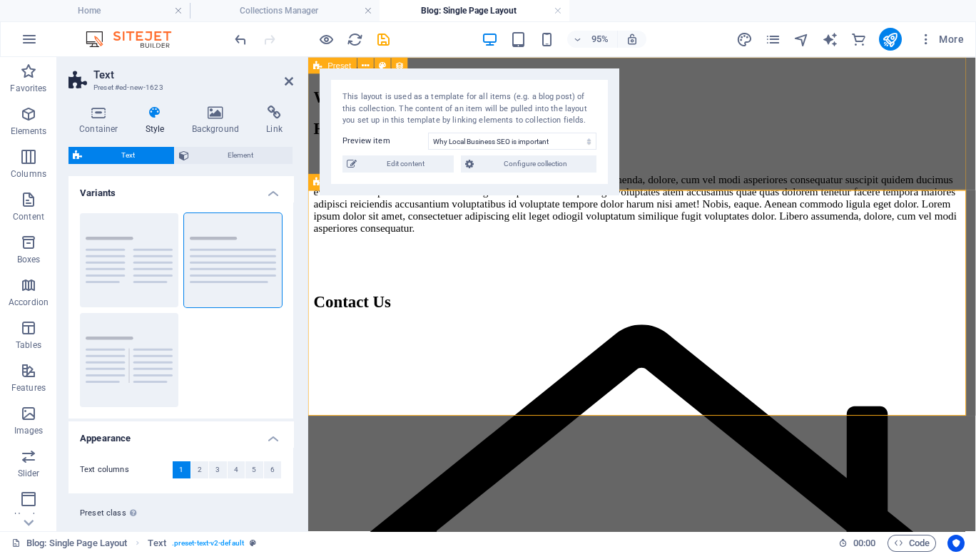
drag, startPoint x: 545, startPoint y: 290, endPoint x: 660, endPoint y: 168, distance: 168.0
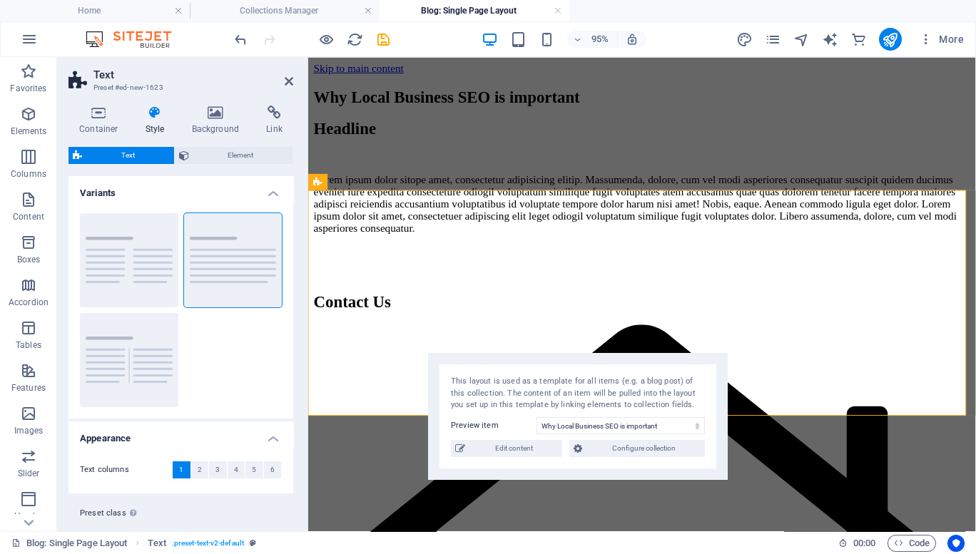
drag, startPoint x: 520, startPoint y: 115, endPoint x: 629, endPoint y: 399, distance: 304.8
click at [629, 399] on div "This layout is used as a template for all items (e.g. a blog post) of this coll…" at bounding box center [578, 394] width 254 height 36
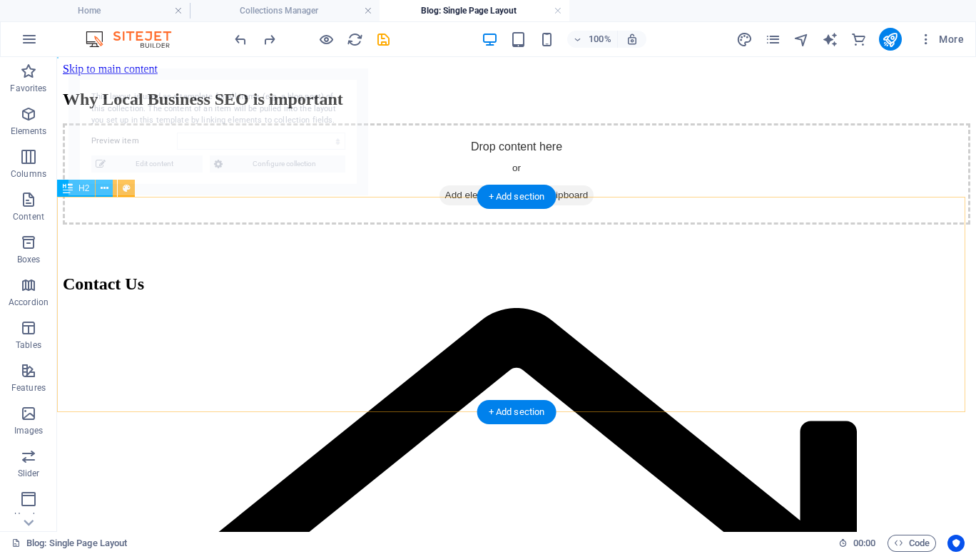
select select "68e1124e020f3f32dc0f2bb4"
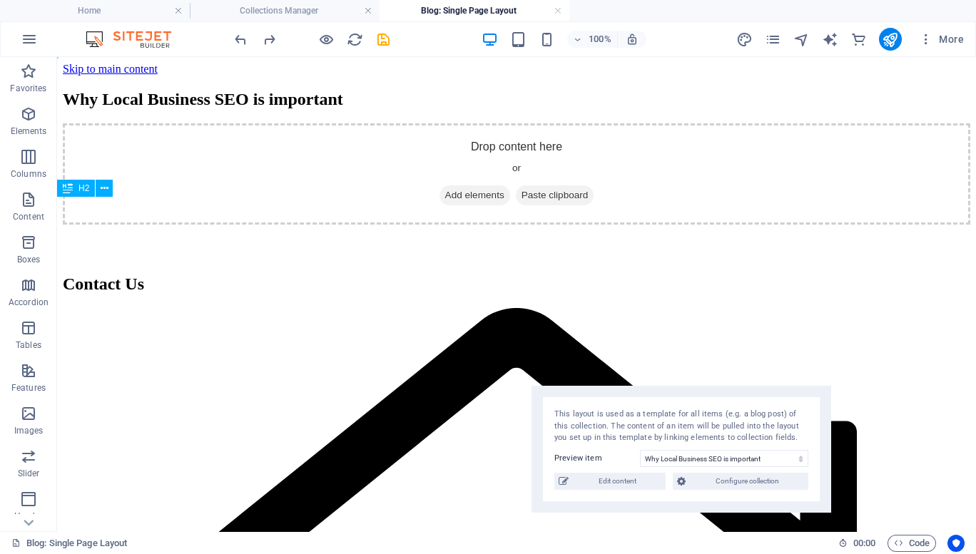
drag, startPoint x: 103, startPoint y: 103, endPoint x: 566, endPoint y: 420, distance: 561.3
click at [566, 420] on div "This layout is used as a template for all items (e.g. a blog post) of this coll…" at bounding box center [681, 427] width 254 height 36
click at [566, 420] on div "This layout is used as a template for all items (e.g. a blog post) of this coll…" at bounding box center [682, 427] width 254 height 36
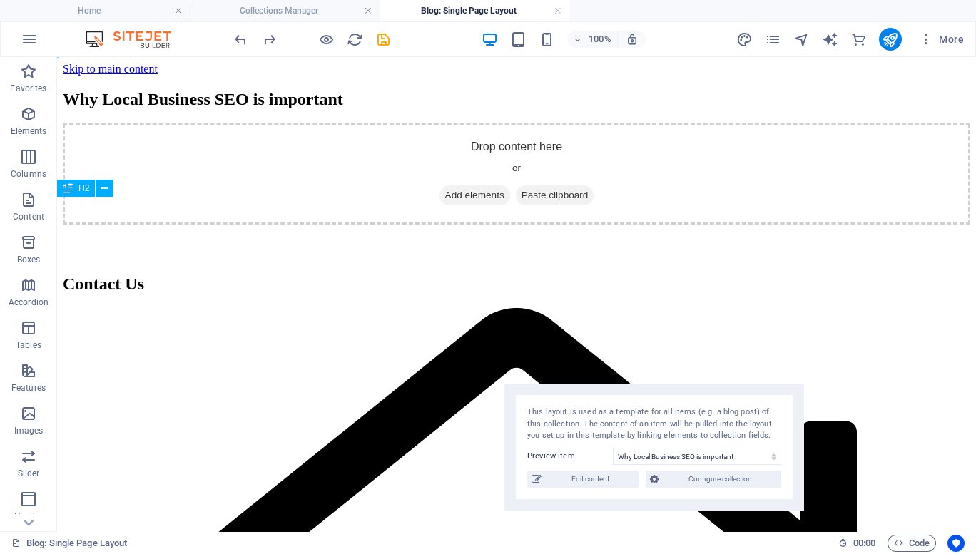
drag, startPoint x: 566, startPoint y: 420, endPoint x: 539, endPoint y: 418, distance: 27.2
click at [539, 418] on div "This layout is used as a template for all items (e.g. a blog post) of this coll…" at bounding box center [654, 425] width 254 height 36
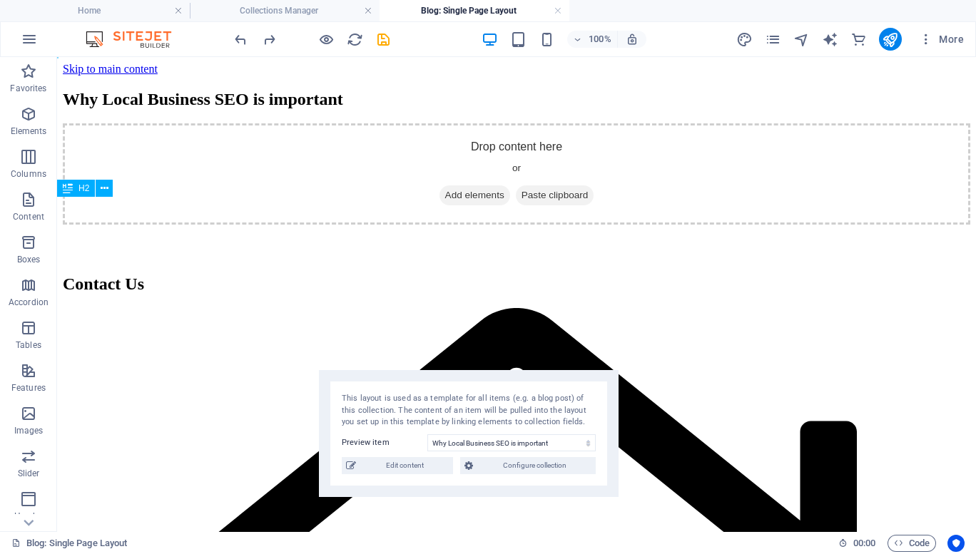
drag, startPoint x: 539, startPoint y: 418, endPoint x: 353, endPoint y: 404, distance: 186.7
click at [353, 404] on div "This layout is used as a template for all items (e.g. a blog post) of this coll…" at bounding box center [469, 411] width 254 height 36
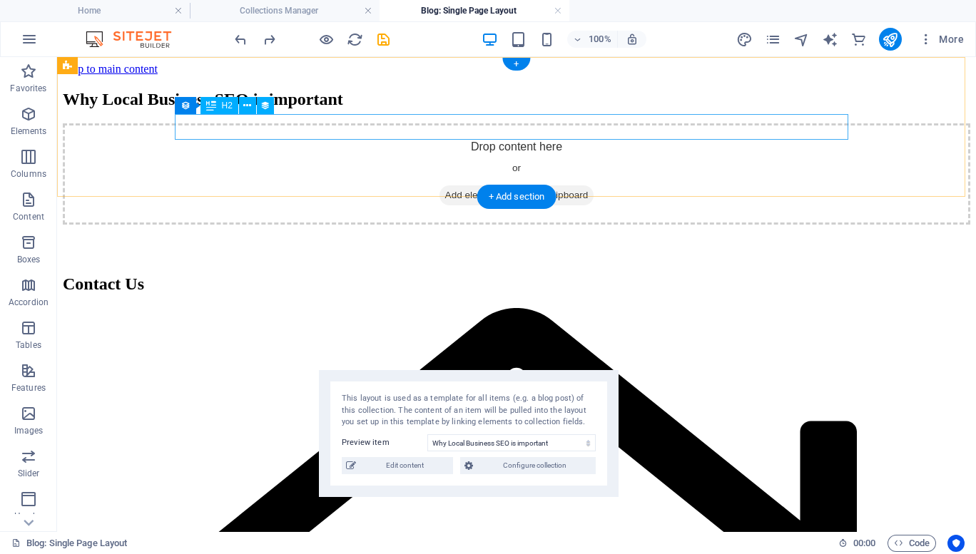
click at [238, 109] on div "Why Local Business SEO is important" at bounding box center [516, 99] width 907 height 19
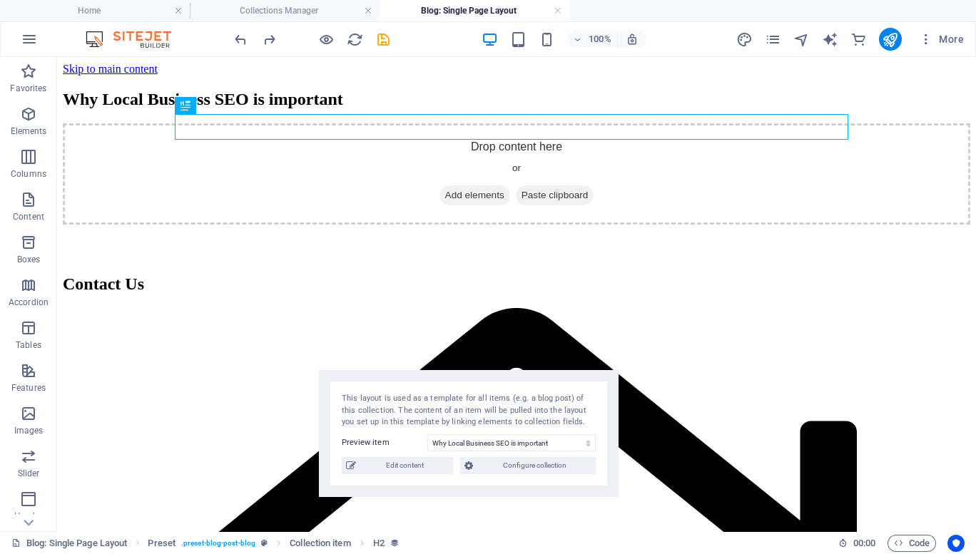
click at [384, 409] on div "This layout is used as a template for all items (e.g. a blog post) of this coll…" at bounding box center [469, 411] width 254 height 36
click at [532, 225] on div "Drop content here or Add elements Paste clipboard" at bounding box center [516, 173] width 907 height 101
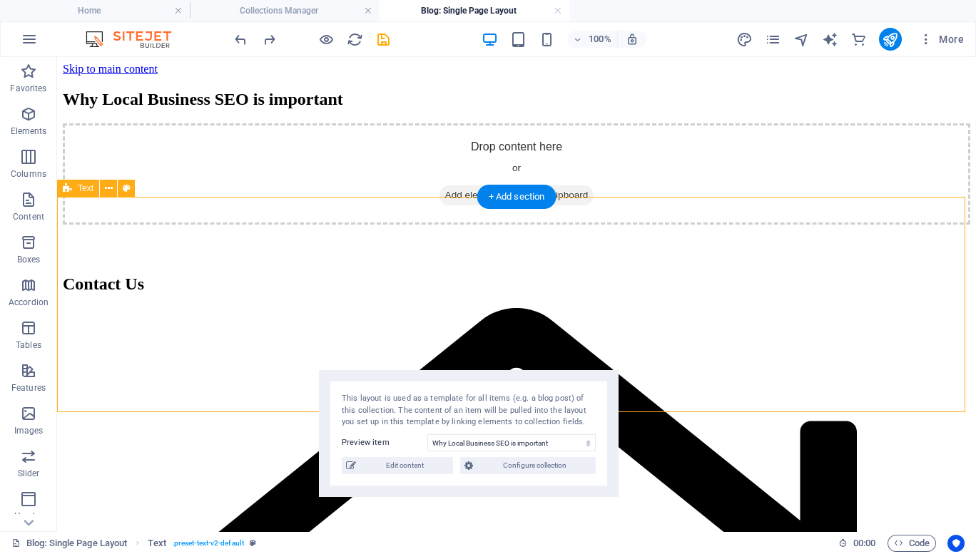
click at [443, 213] on div "Drop content here or Add elements Paste clipboard" at bounding box center [516, 173] width 907 height 101
click at [198, 225] on div "Drop content here or Add elements Paste clipboard" at bounding box center [516, 173] width 907 height 101
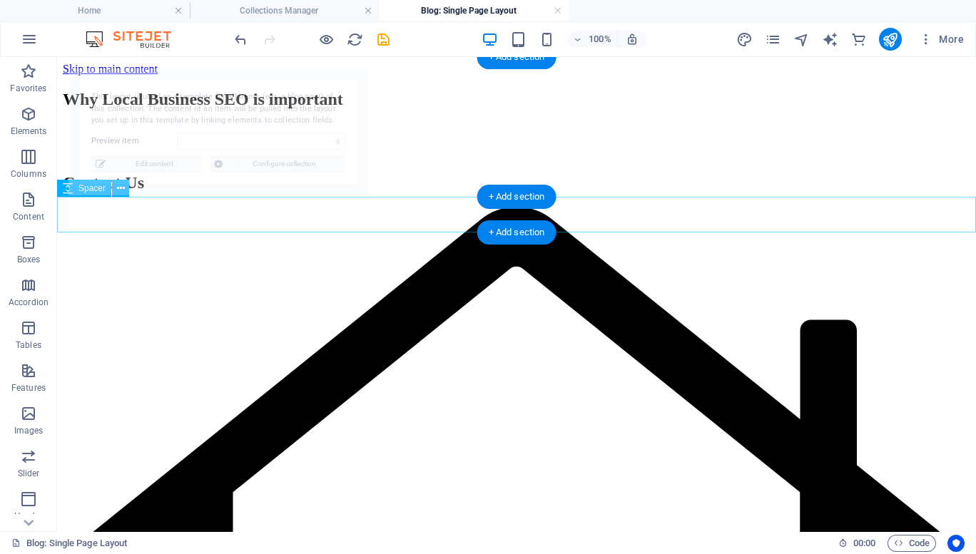
select select "68e1124e020f3f32dc0f2bb4"
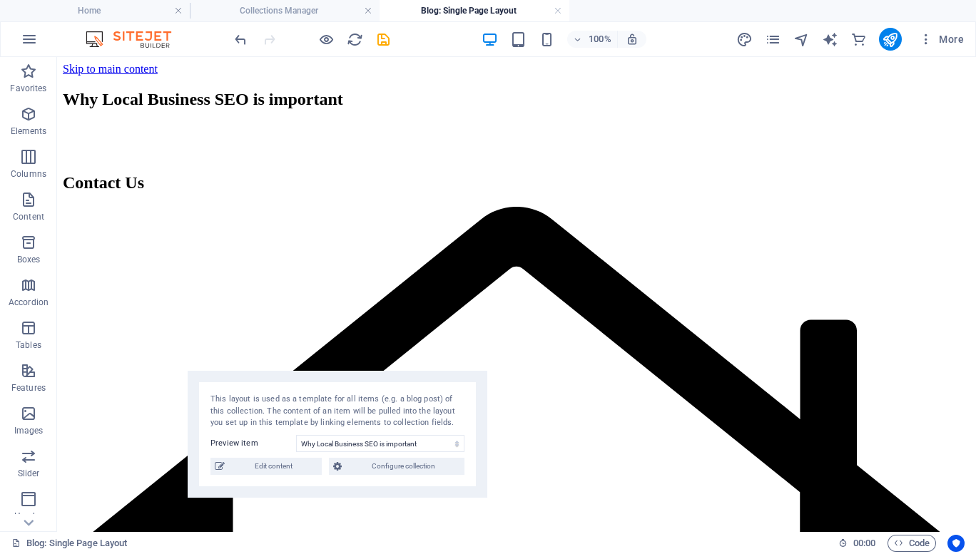
drag, startPoint x: 298, startPoint y: 105, endPoint x: 419, endPoint y: 406, distance: 324.5
click at [419, 406] on div "This layout is used as a template for all items (e.g. a blog post) of this coll…" at bounding box center [337, 412] width 254 height 36
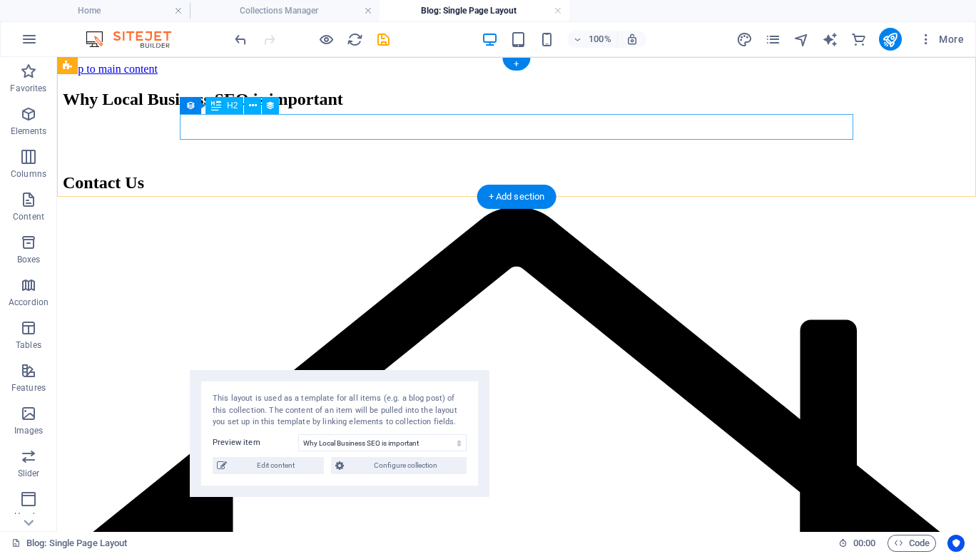
click at [471, 109] on div "Why Local Business SEO is important" at bounding box center [516, 99] width 907 height 19
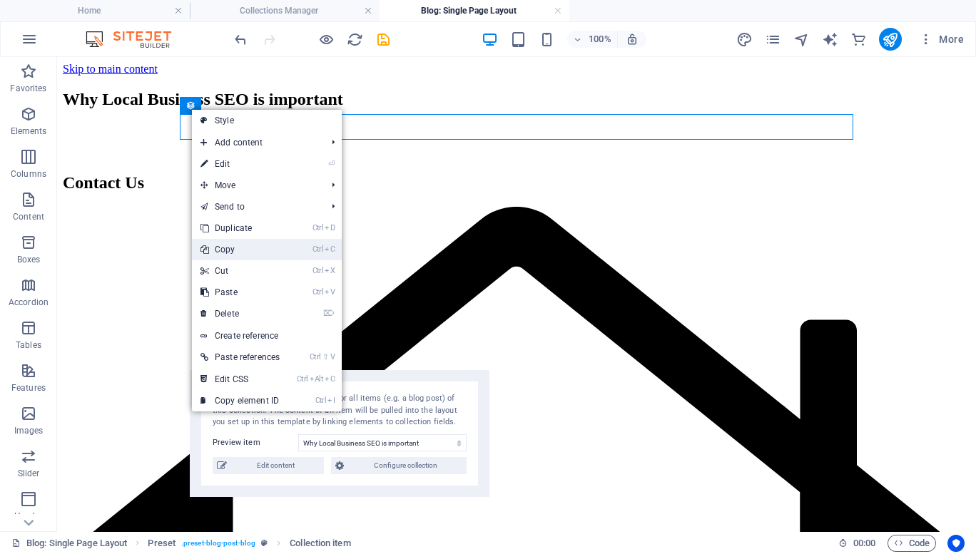
click at [235, 250] on link "Ctrl C Copy" at bounding box center [240, 249] width 96 height 21
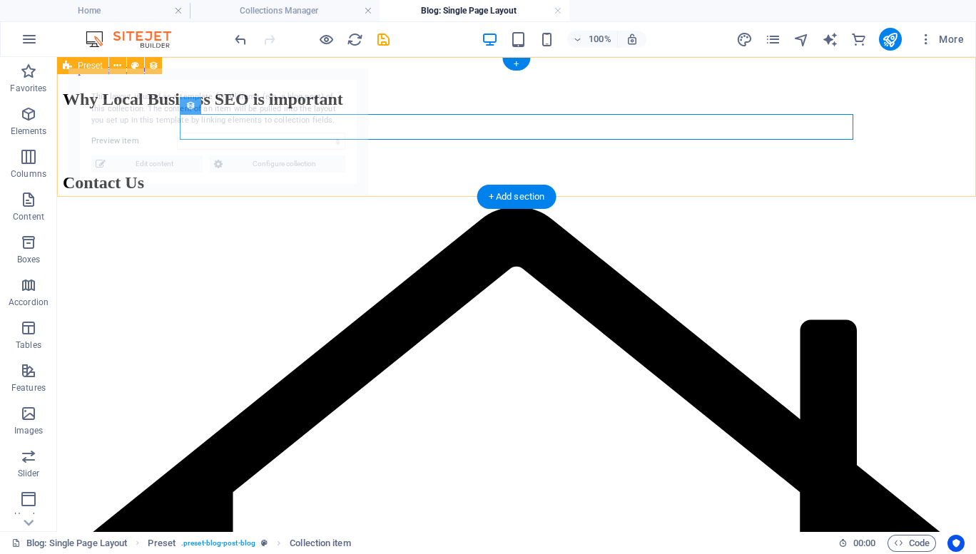
select select "68e1124e020f3f32dc0f2bb4"
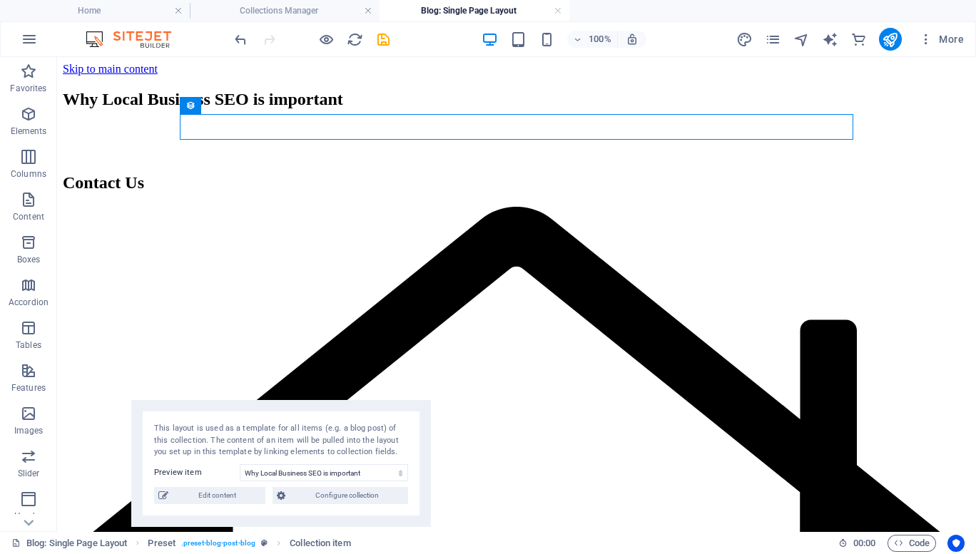
drag, startPoint x: 194, startPoint y: 114, endPoint x: 257, endPoint y: 445, distance: 337.0
click at [257, 445] on div "This layout is used as a template for all items (e.g. a blog post) of this coll…" at bounding box center [281, 441] width 254 height 36
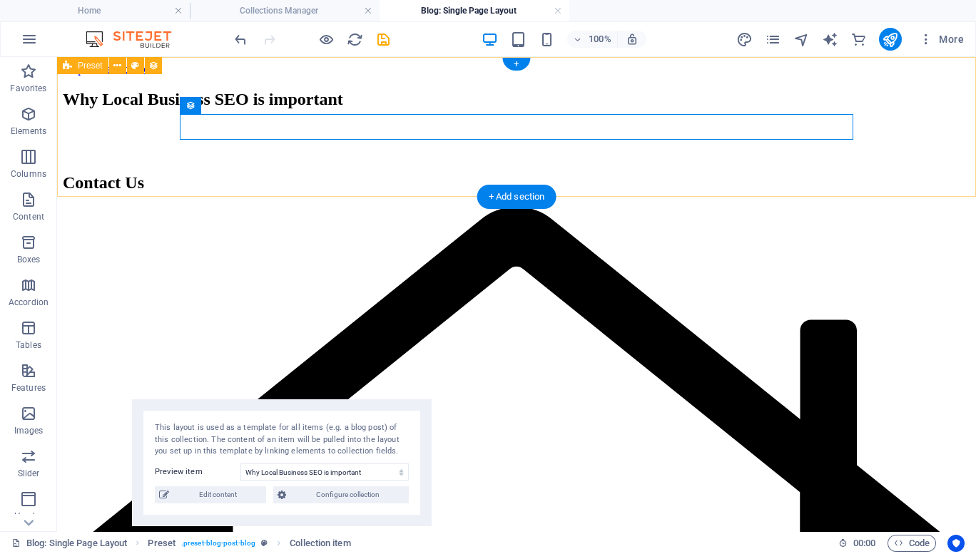
click at [208, 109] on div "Why Local Business SEO is important" at bounding box center [516, 99] width 907 height 19
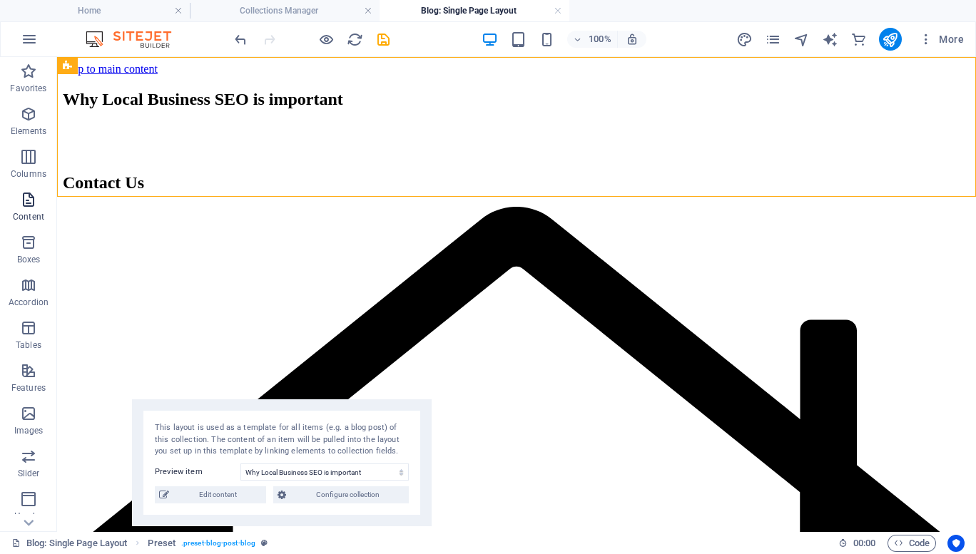
click at [29, 215] on p "Content" at bounding box center [28, 216] width 31 height 11
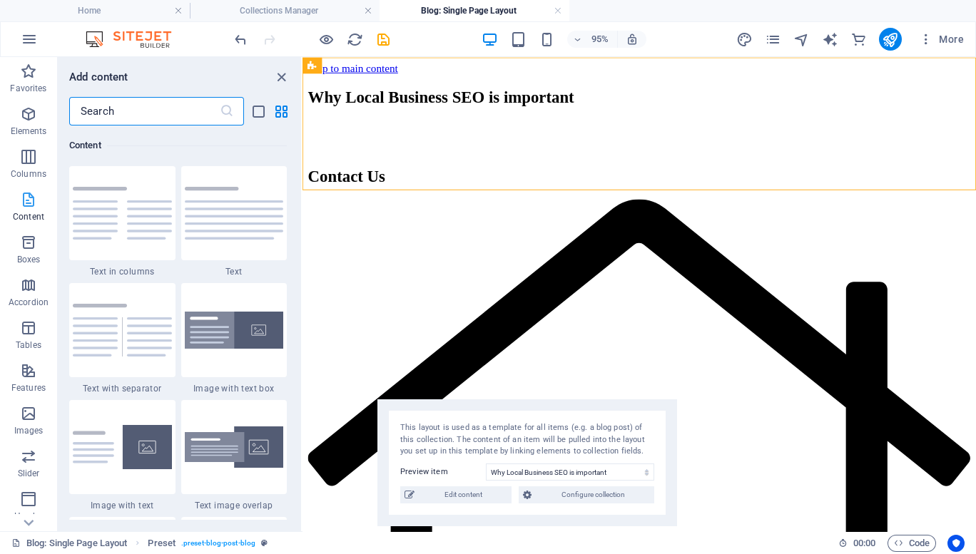
click at [29, 215] on p "Content" at bounding box center [28, 216] width 31 height 11
click at [33, 122] on span "Elements" at bounding box center [28, 123] width 57 height 34
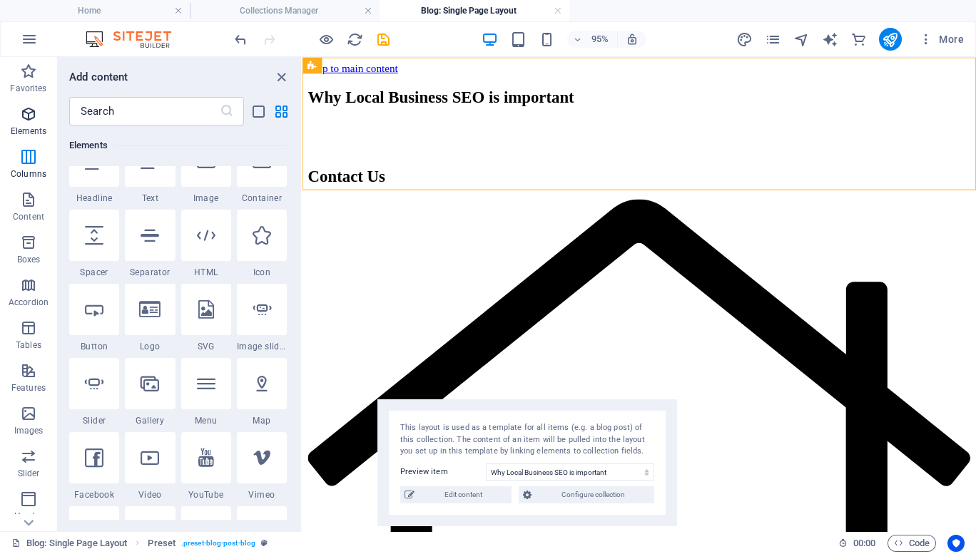
scroll to position [269, 0]
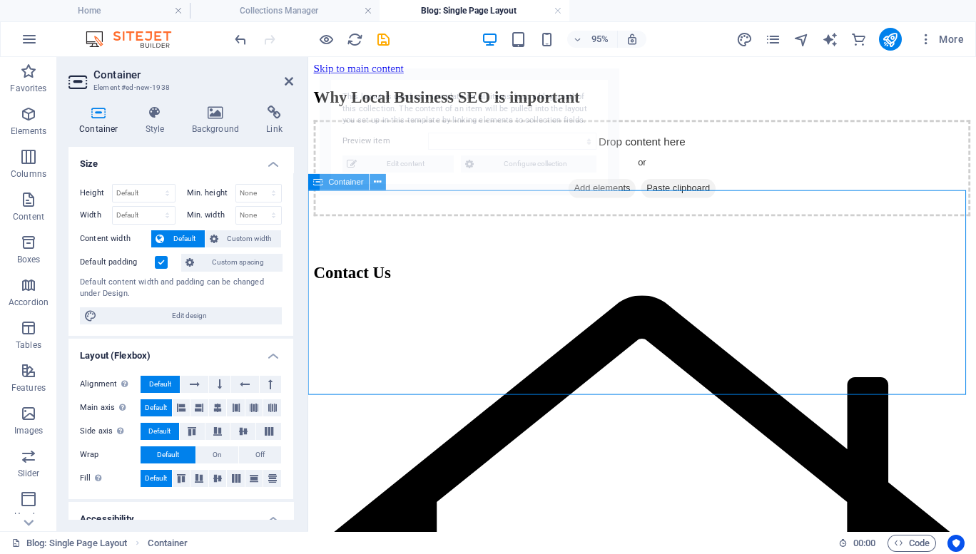
select select "68e1124e020f3f32dc0f2bb4"
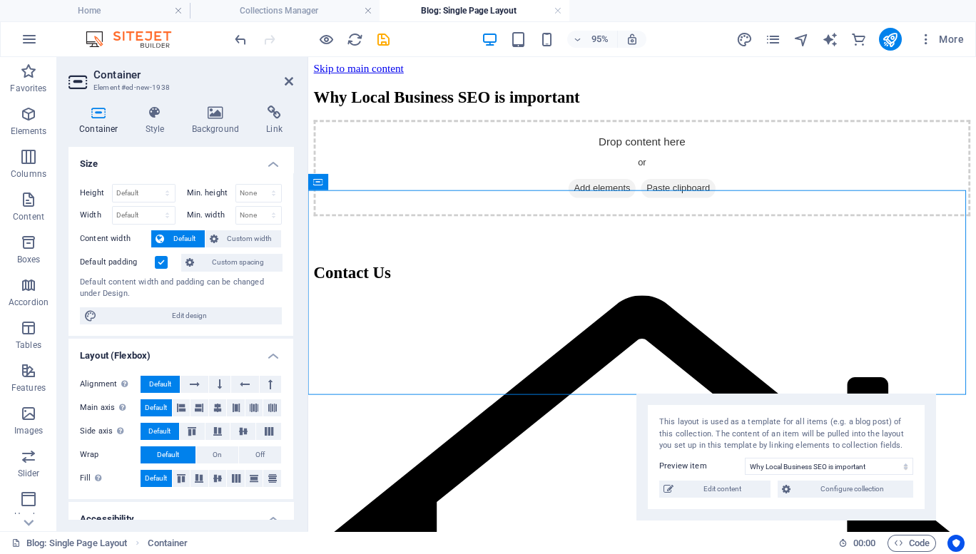
drag, startPoint x: 503, startPoint y: 116, endPoint x: 820, endPoint y: 441, distance: 453.9
click at [820, 441] on div "This layout is used as a template for all items (e.g. a blog post) of this coll…" at bounding box center [786, 435] width 254 height 36
click at [323, 181] on div "Container" at bounding box center [338, 182] width 61 height 16
click at [481, 90] on div "Why Local Business SEO is important" at bounding box center [659, 99] width 691 height 19
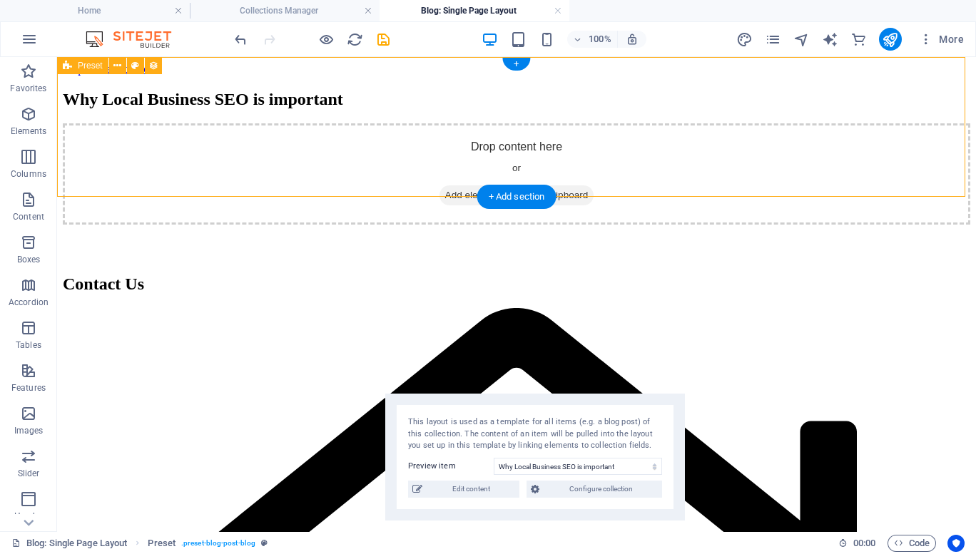
click at [416, 90] on div "Why Local Business SEO is important" at bounding box center [516, 99] width 907 height 19
click at [293, 223] on div "Drop content here or Add elements Paste clipboard" at bounding box center [516, 173] width 907 height 101
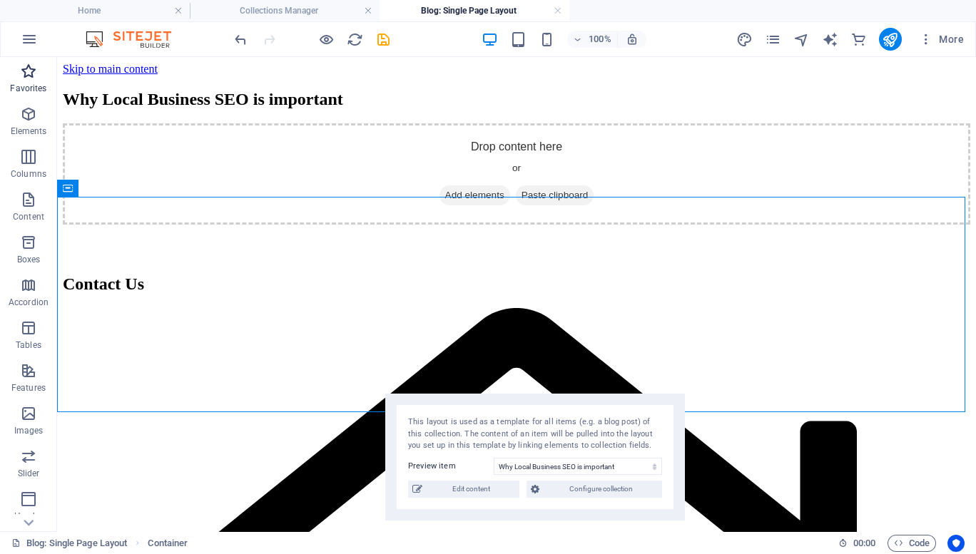
click at [33, 77] on icon "button" at bounding box center [28, 71] width 17 height 17
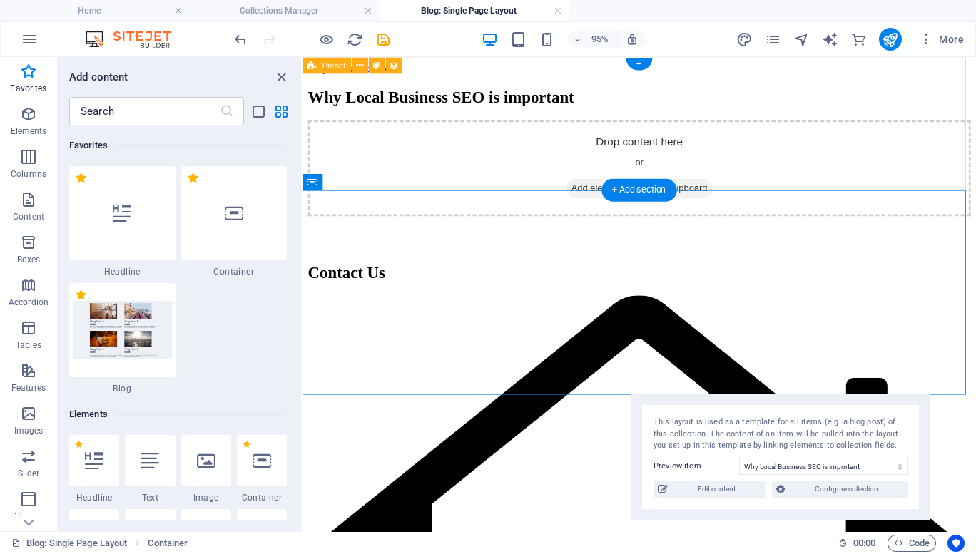
click at [489, 109] on div "Why Local Business SEO is important" at bounding box center [657, 99] width 698 height 19
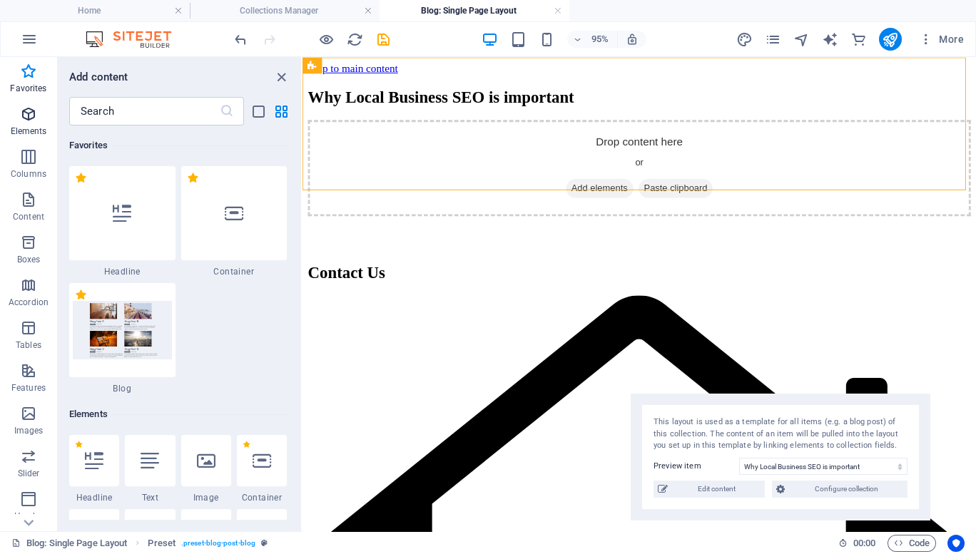
click at [26, 126] on p "Elements" at bounding box center [29, 131] width 36 height 11
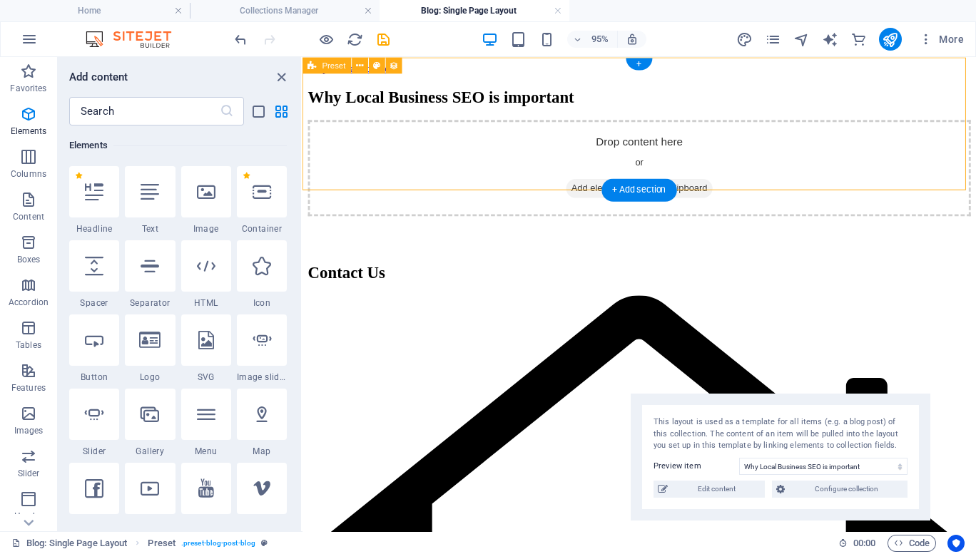
click at [489, 109] on div "Why Local Business SEO is important" at bounding box center [657, 99] width 698 height 19
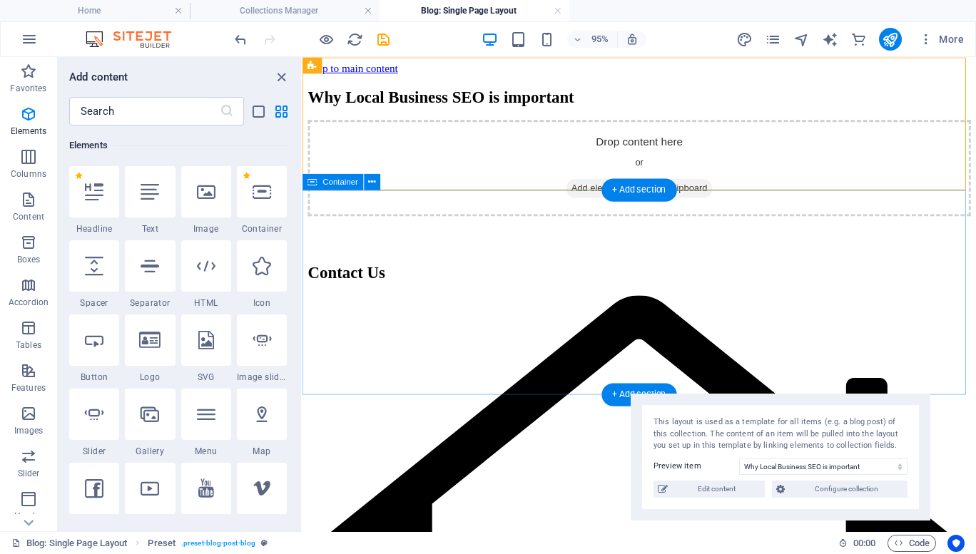
click at [446, 225] on div "Drop content here or Add elements Paste clipboard" at bounding box center [657, 173] width 698 height 101
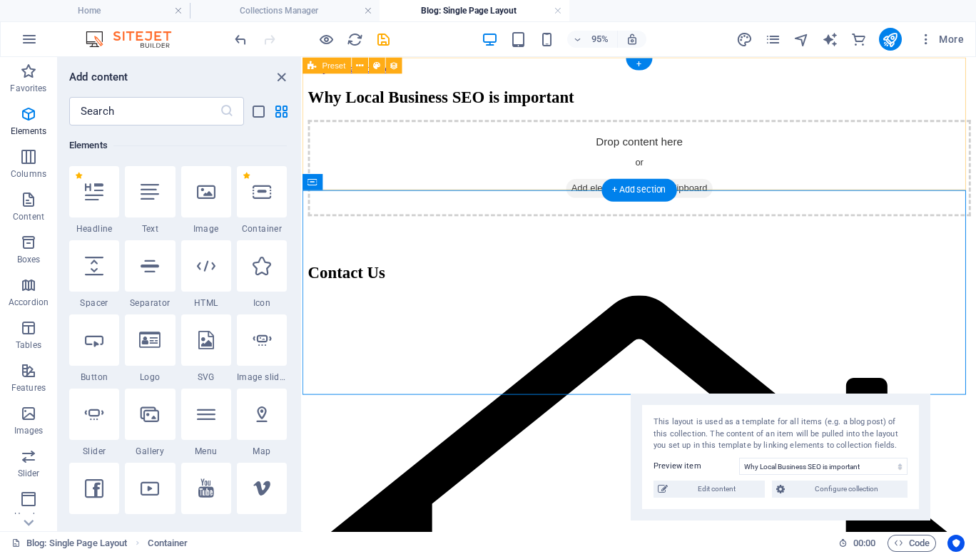
click at [471, 109] on div "Why Local Business SEO is important" at bounding box center [657, 99] width 698 height 19
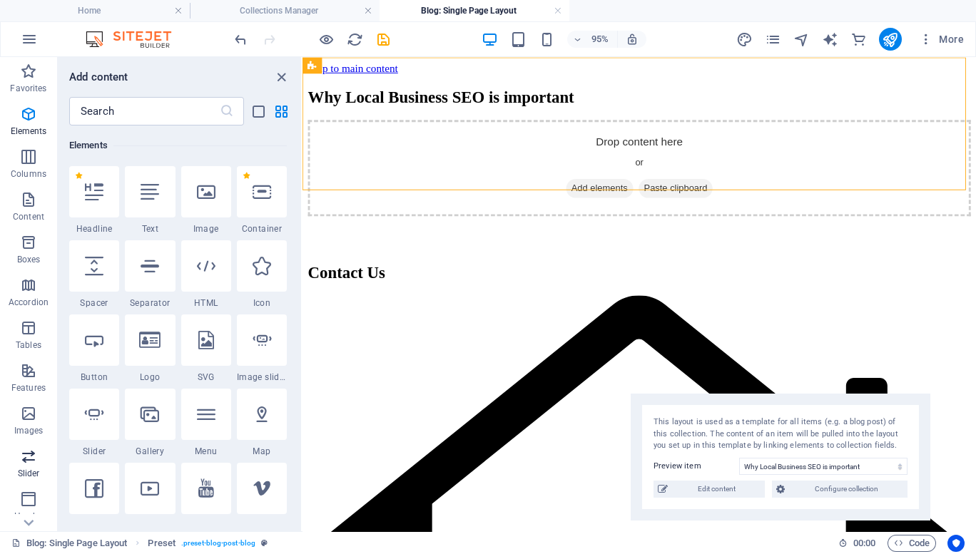
scroll to position [210, 0]
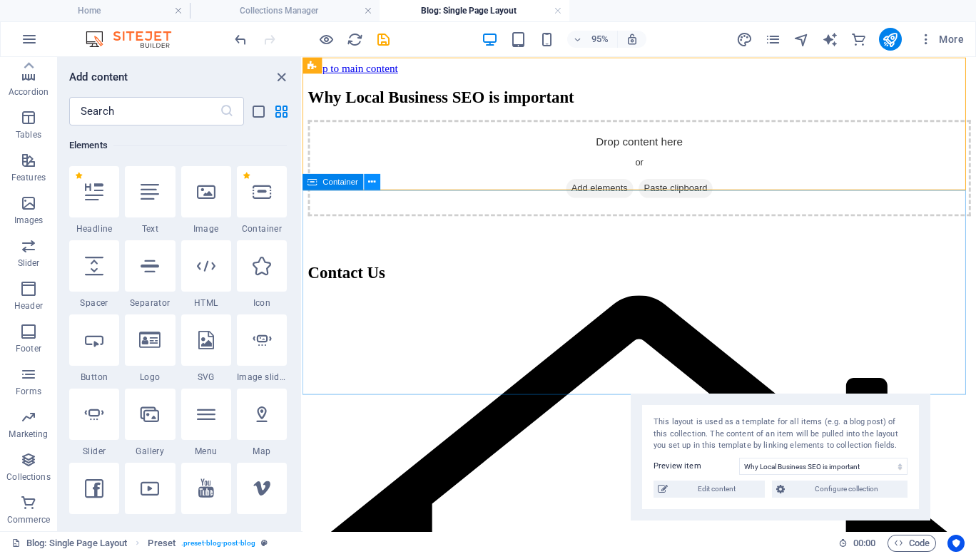
click at [369, 183] on icon at bounding box center [372, 182] width 7 height 14
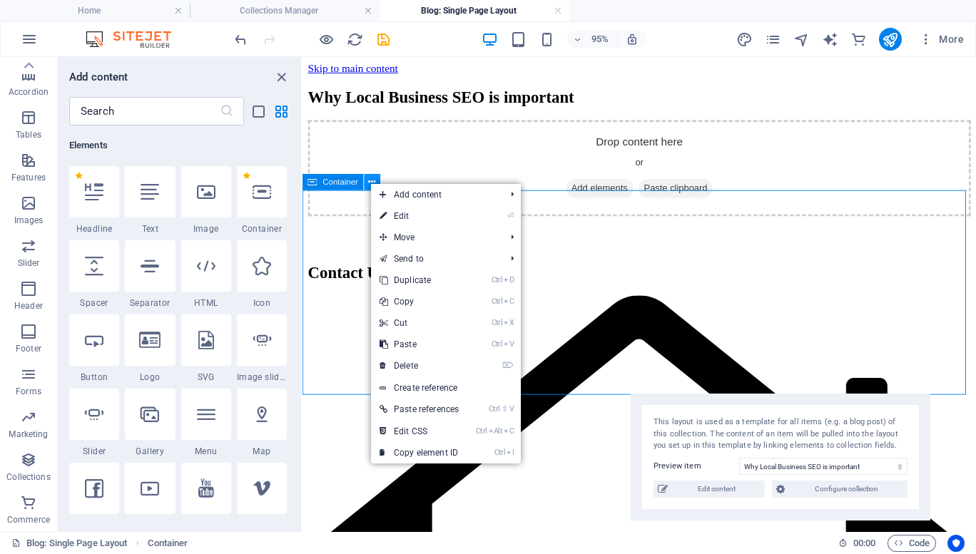
click at [369, 183] on icon at bounding box center [372, 182] width 7 height 14
click at [419, 389] on link "Create reference" at bounding box center [446, 387] width 150 height 21
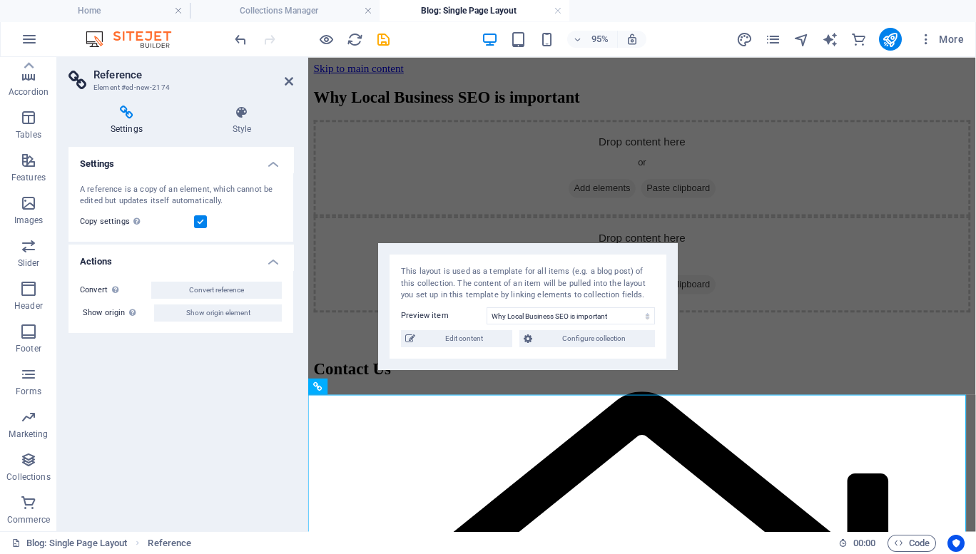
drag, startPoint x: 490, startPoint y: 106, endPoint x: 558, endPoint y: 298, distance: 203.7
click at [558, 298] on div "This layout is used as a template for all items (e.g. a blog post) of this coll…" at bounding box center [528, 284] width 254 height 36
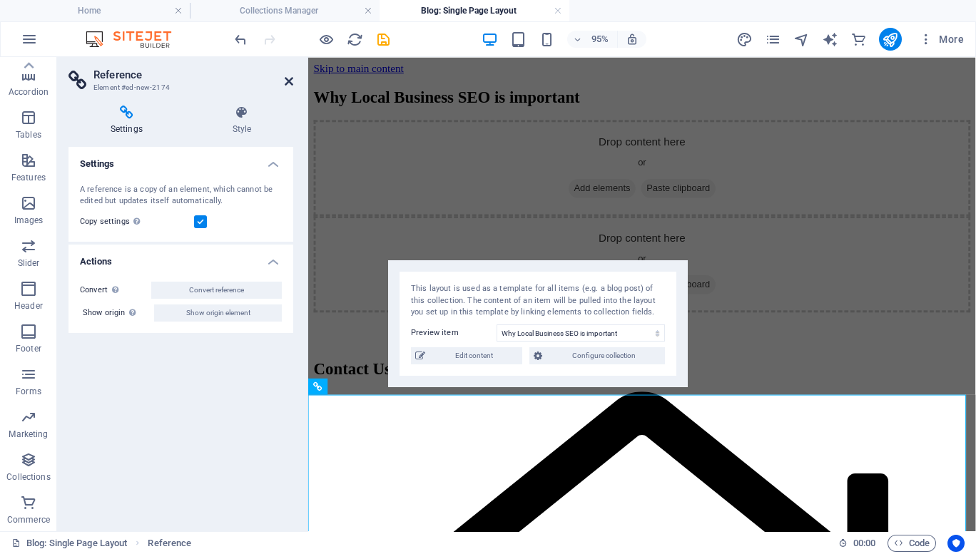
click at [287, 81] on icon at bounding box center [289, 81] width 9 height 11
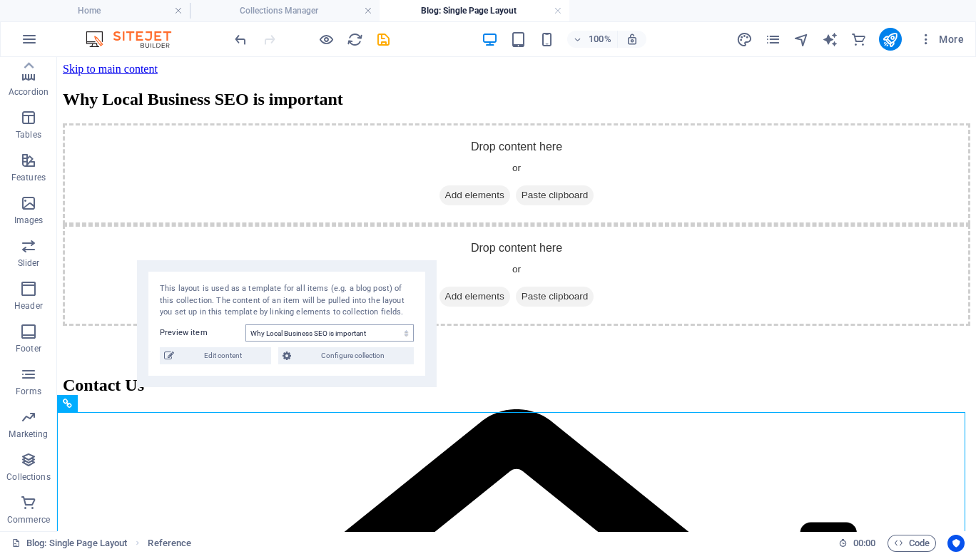
drag, startPoint x: 312, startPoint y: 307, endPoint x: 292, endPoint y: 335, distance: 34.1
drag, startPoint x: 292, startPoint y: 335, endPoint x: 247, endPoint y: 330, distance: 45.2
click at [247, 330] on select "Why Local Business SEO is important Blog Post 6 Blog Post 5 Blog Post 4 Blog Po…" at bounding box center [329, 333] width 168 height 17
select select "68dffd29cfa5831d6e0bd2ea"
click at [245, 325] on select "Why Local Business SEO is important Blog Post 6 Blog Post 5 Blog Post 4 Blog Po…" at bounding box center [329, 333] width 168 height 17
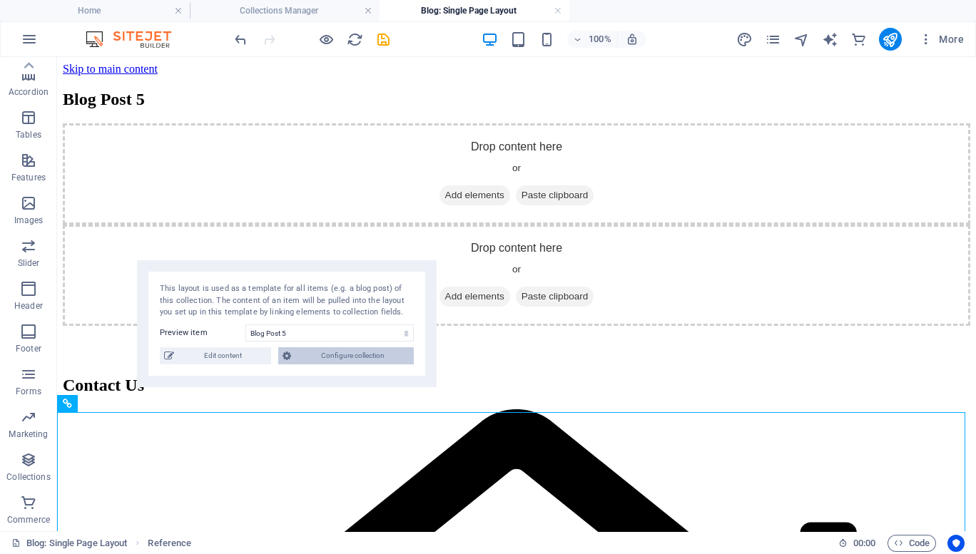
click at [342, 355] on span "Configure collection" at bounding box center [352, 355] width 114 height 17
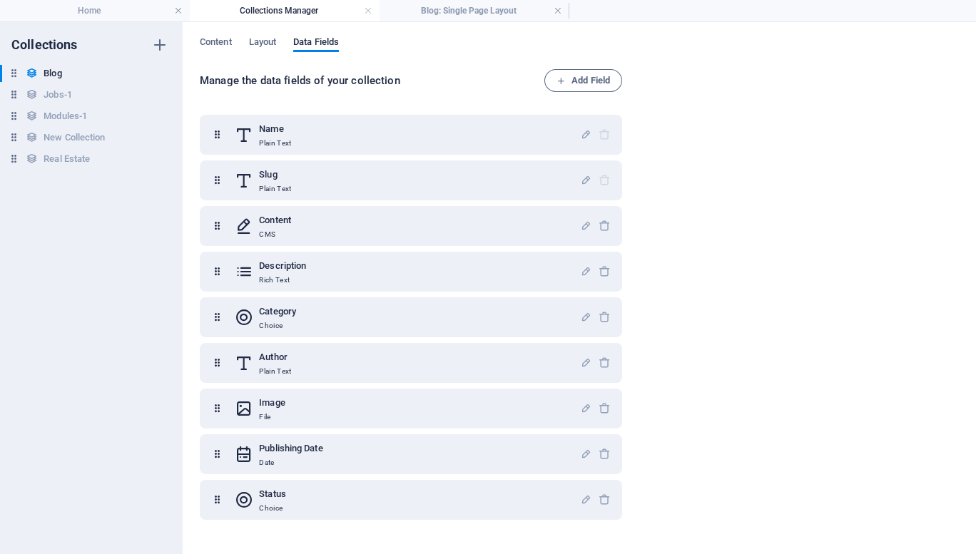
drag, startPoint x: 294, startPoint y: 230, endPoint x: 292, endPoint y: 156, distance: 73.5
click at [292, 156] on div "Name Plain Text Slug Plain Text Content CMS Description Rich Text Category Choi…" at bounding box center [411, 317] width 422 height 405
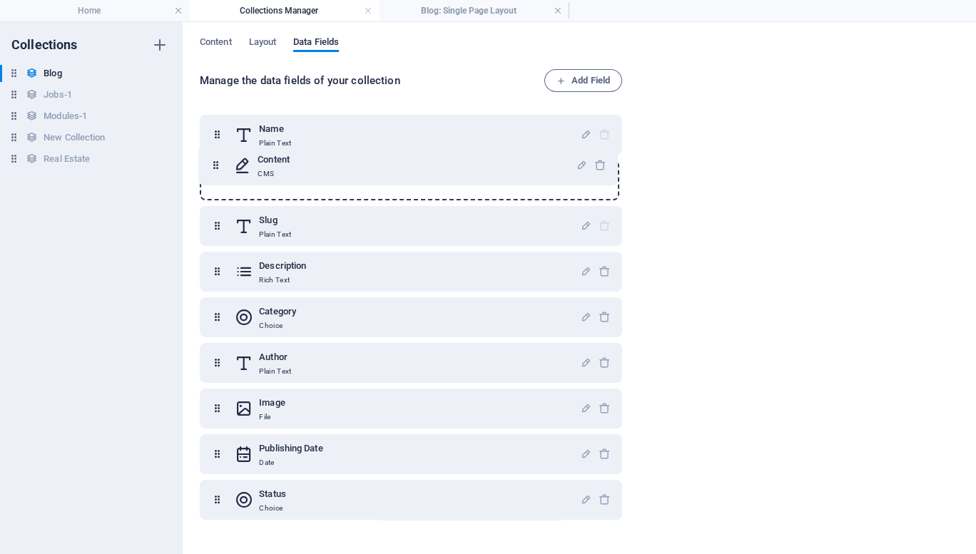
drag, startPoint x: 216, startPoint y: 229, endPoint x: 215, endPoint y: 163, distance: 65.6
click at [215, 163] on div "Name Plain Text Slug Plain Text Content CMS Description Rich Text Category Choi…" at bounding box center [411, 317] width 422 height 405
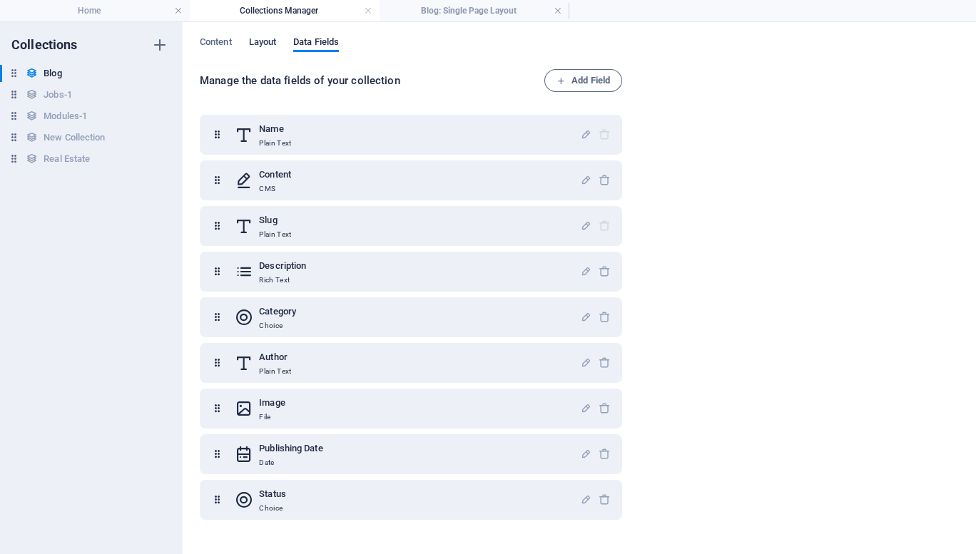
click at [265, 44] on span "Layout" at bounding box center [263, 44] width 28 height 20
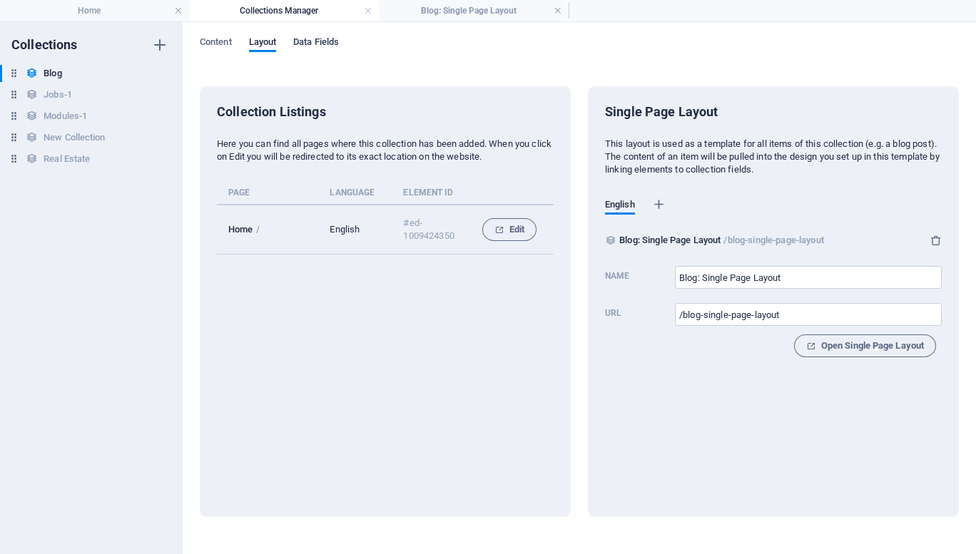
click at [327, 42] on span "Data Fields" at bounding box center [316, 44] width 46 height 20
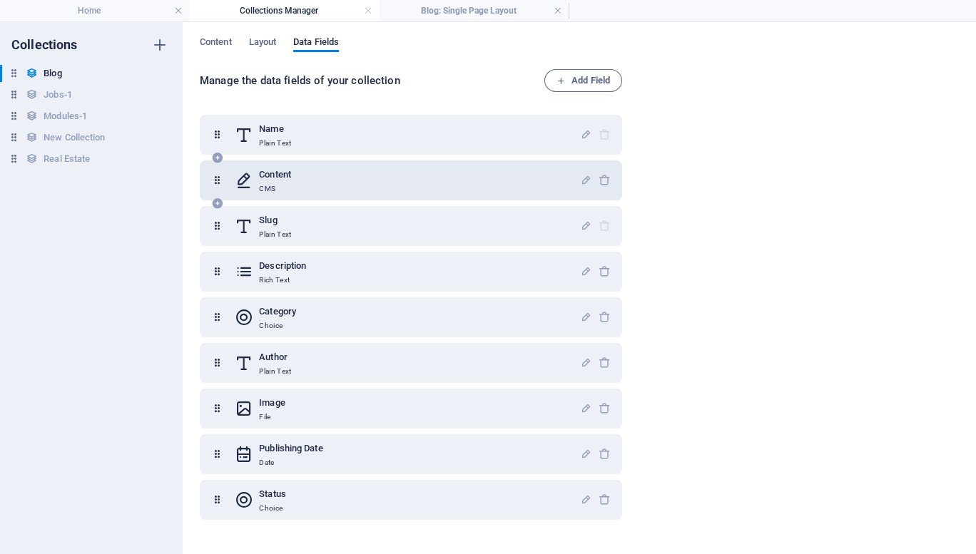
drag, startPoint x: 273, startPoint y: 265, endPoint x: 280, endPoint y: 195, distance: 70.2
click at [280, 195] on div "Name Plain Text Content CMS Slug Plain Text Description Rich Text Category Choi…" at bounding box center [411, 317] width 422 height 405
drag, startPoint x: 297, startPoint y: 266, endPoint x: 288, endPoint y: 195, distance: 71.1
click at [288, 195] on div "Name Plain Text Content CMS Slug Plain Text Description Rich Text Category Choi…" at bounding box center [411, 317] width 422 height 405
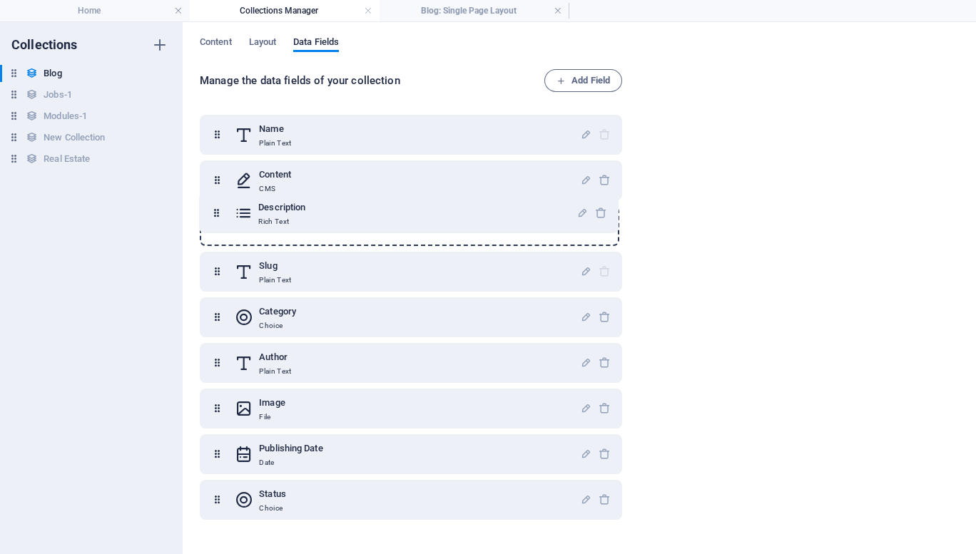
drag, startPoint x: 219, startPoint y: 270, endPoint x: 218, endPoint y: 205, distance: 65.6
click at [218, 205] on div "Name Plain Text Content CMS Slug Plain Text Description Rich Text Category Choi…" at bounding box center [411, 294] width 422 height 359
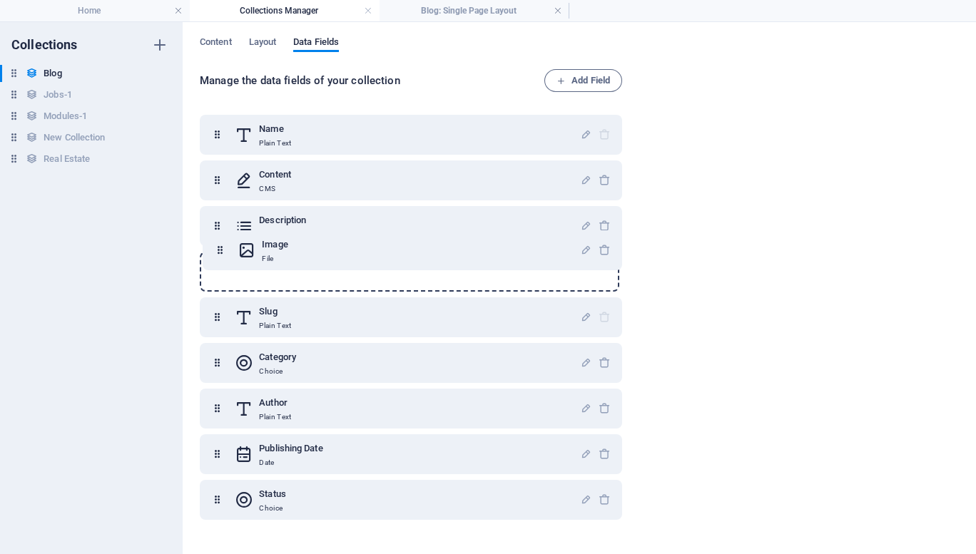
drag, startPoint x: 213, startPoint y: 415, endPoint x: 217, endPoint y: 252, distance: 163.4
click at [217, 252] on div "Name Plain Text Content CMS Description Rich Text Slug Plain Text Category Choi…" at bounding box center [411, 317] width 422 height 405
click at [308, 12] on h4 "Collections Manager" at bounding box center [285, 11] width 190 height 16
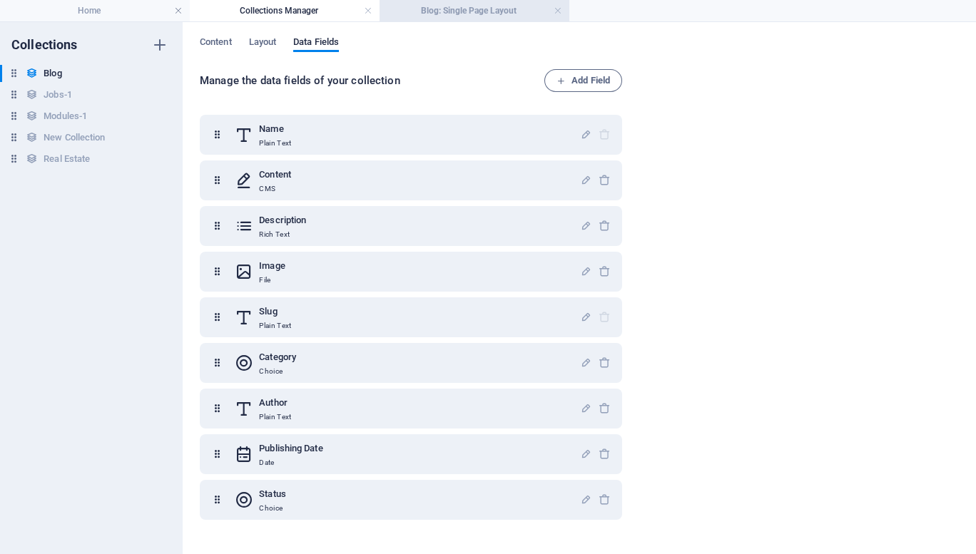
click at [462, 9] on h4 "Blog: Single Page Layout" at bounding box center [474, 11] width 190 height 16
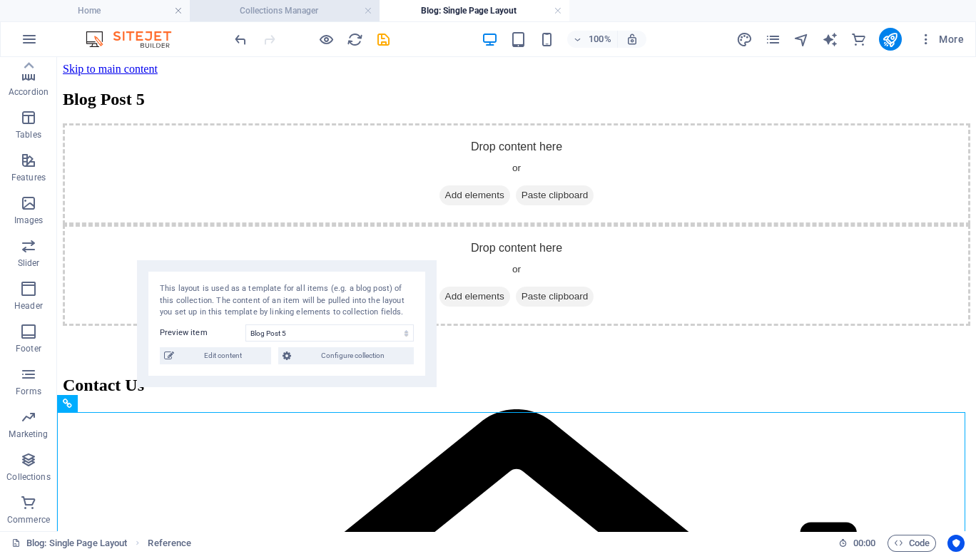
click at [294, 9] on h4 "Collections Manager" at bounding box center [285, 11] width 190 height 16
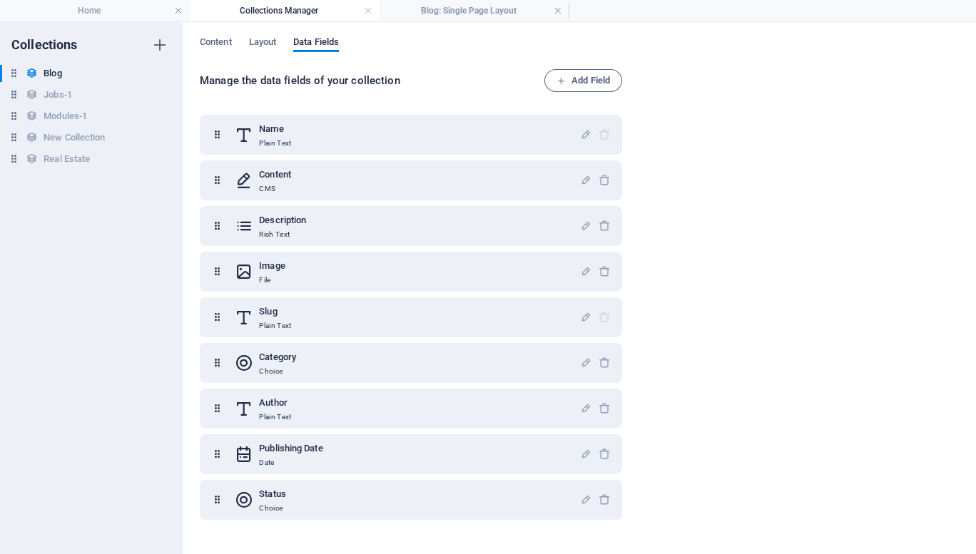
click at [361, 9] on h4 "Collections Manager" at bounding box center [285, 11] width 190 height 16
click at [369, 11] on link at bounding box center [368, 11] width 9 height 14
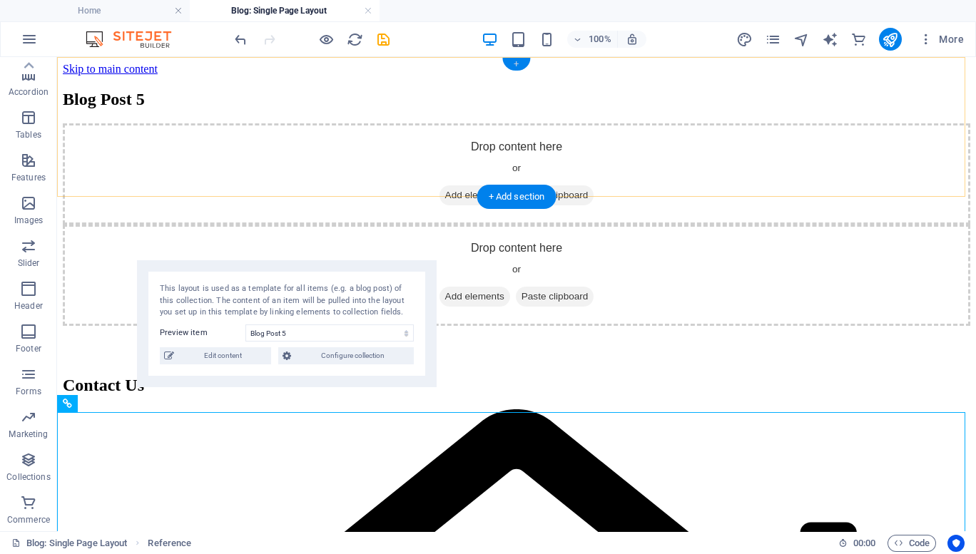
click at [516, 63] on div "+" at bounding box center [516, 64] width 28 height 13
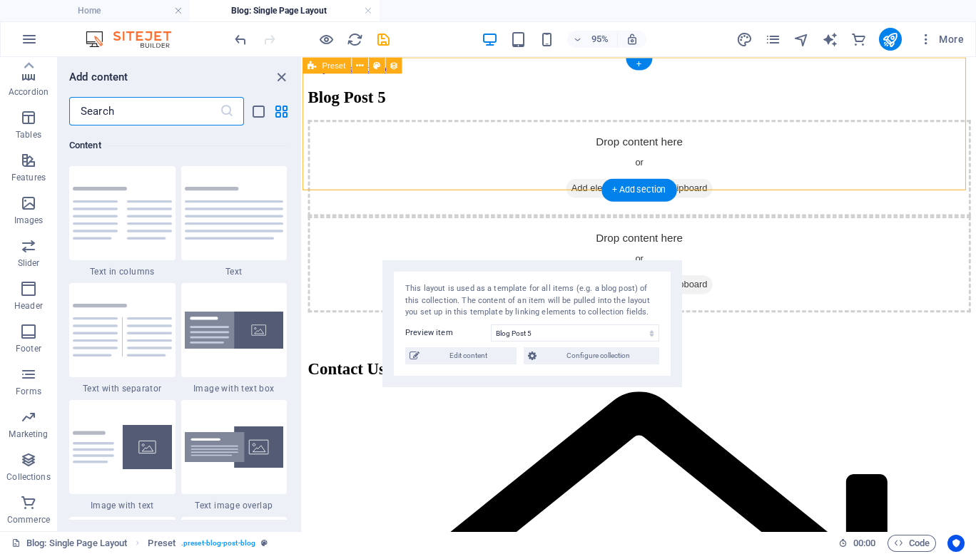
scroll to position [2613, 0]
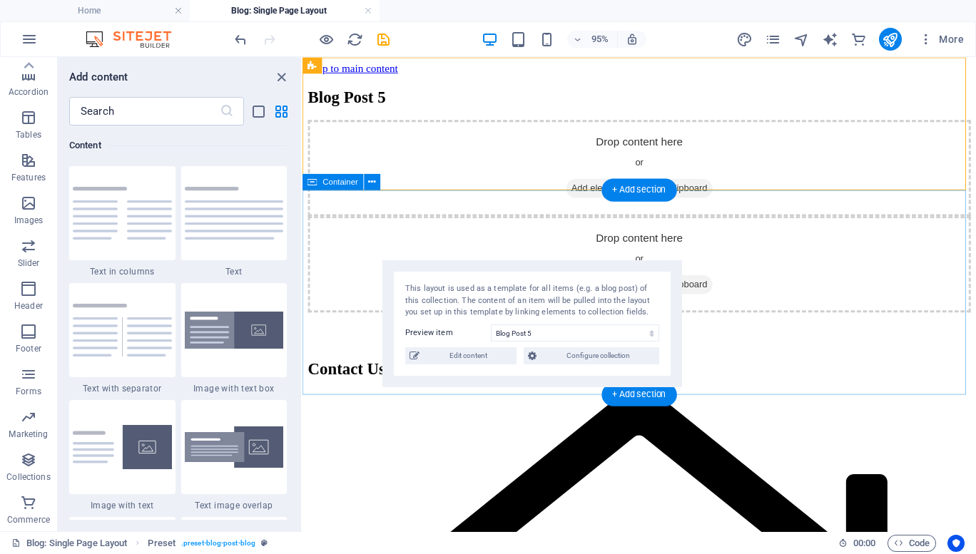
click at [504, 216] on div "Drop content here or Add elements Paste clipboard" at bounding box center [657, 173] width 698 height 101
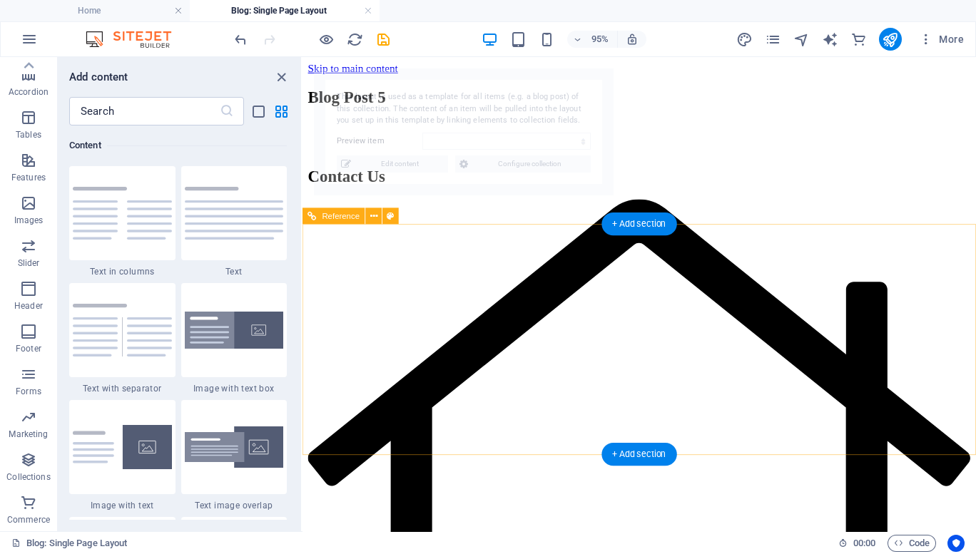
select select "68e1124e020f3f32dc0f2bb4"
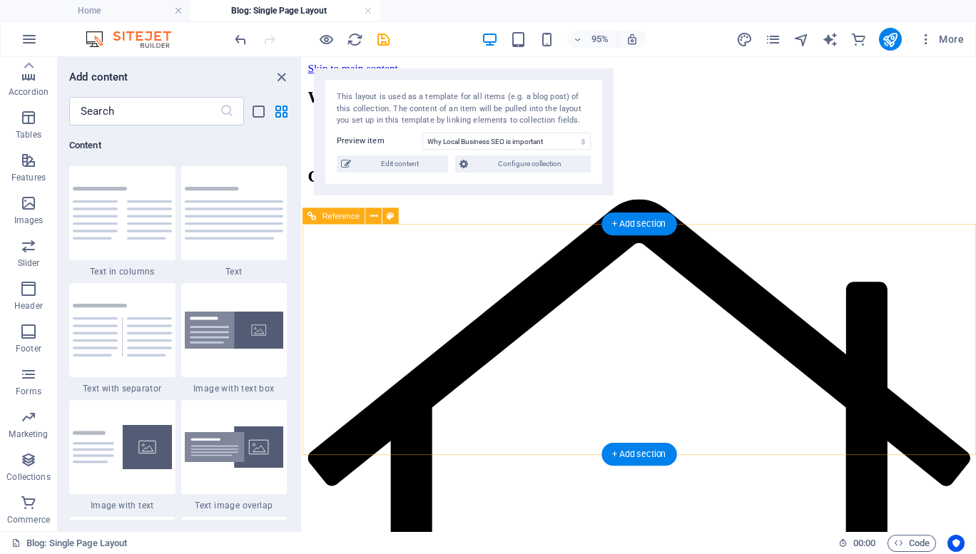
drag, startPoint x: 828, startPoint y: 170, endPoint x: 636, endPoint y: 444, distance: 334.8
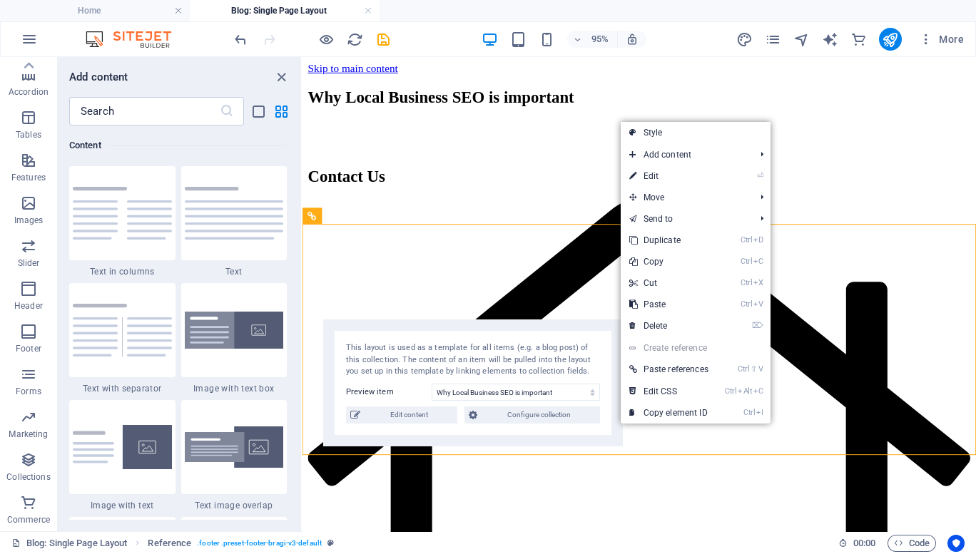
drag, startPoint x: 485, startPoint y: 111, endPoint x: 494, endPoint y: 364, distance: 252.6
click at [494, 364] on div "This layout is used as a template for all items (e.g. a blog post) of this coll…" at bounding box center [473, 360] width 254 height 36
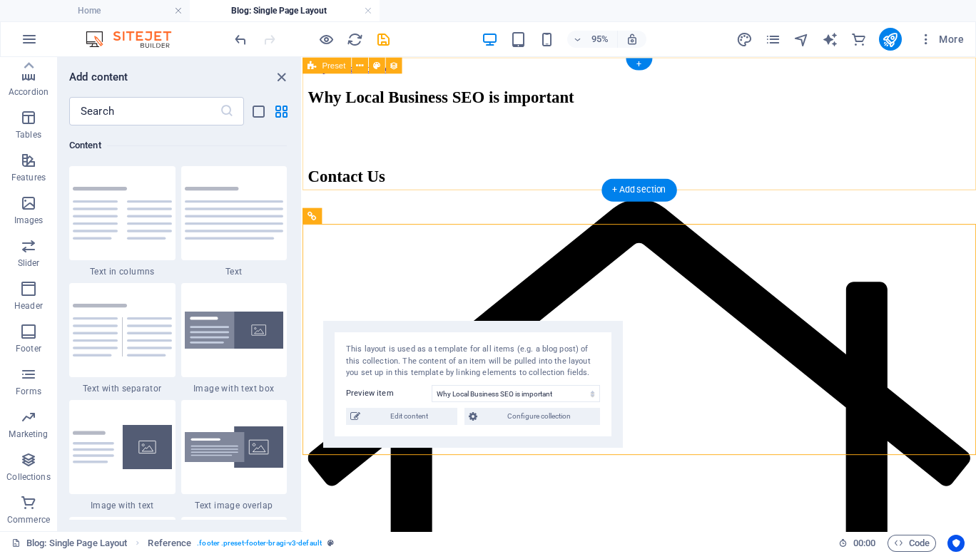
click at [729, 101] on div "Why Local Business SEO is important" at bounding box center [657, 99] width 698 height 19
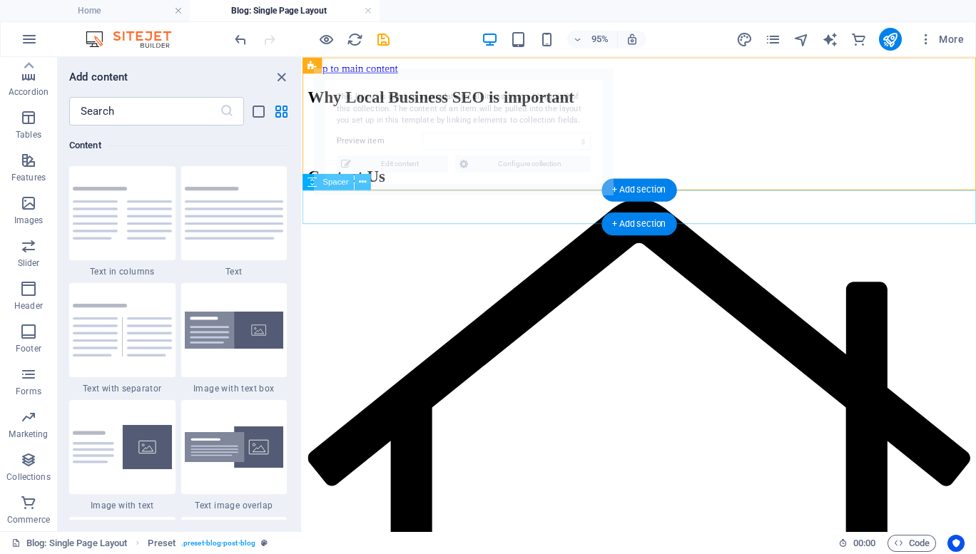
select select "68e1124e020f3f32dc0f2bb4"
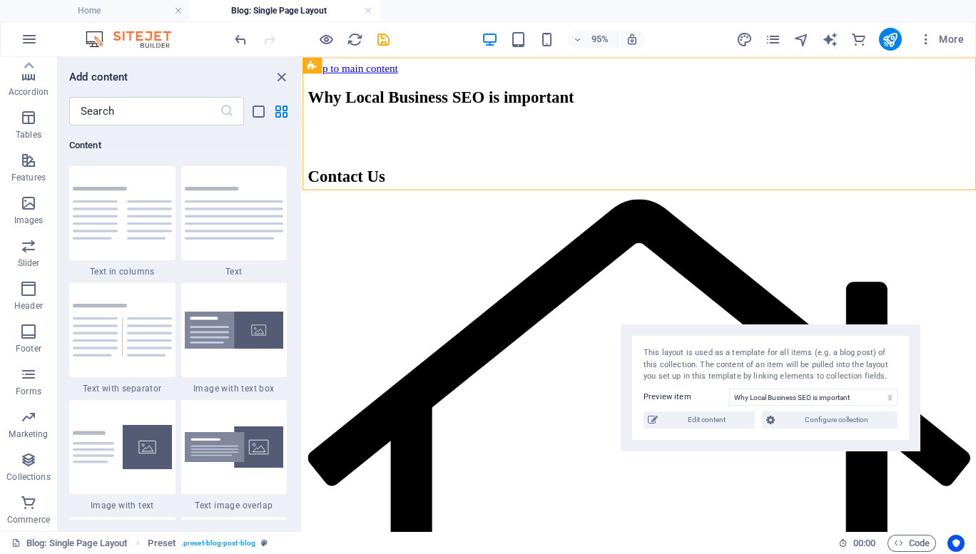
drag, startPoint x: 463, startPoint y: 118, endPoint x: 770, endPoint y: 374, distance: 400.0
click at [770, 374] on div "This layout is used as a template for all items (e.g. a blog post) of this coll…" at bounding box center [770, 365] width 254 height 36
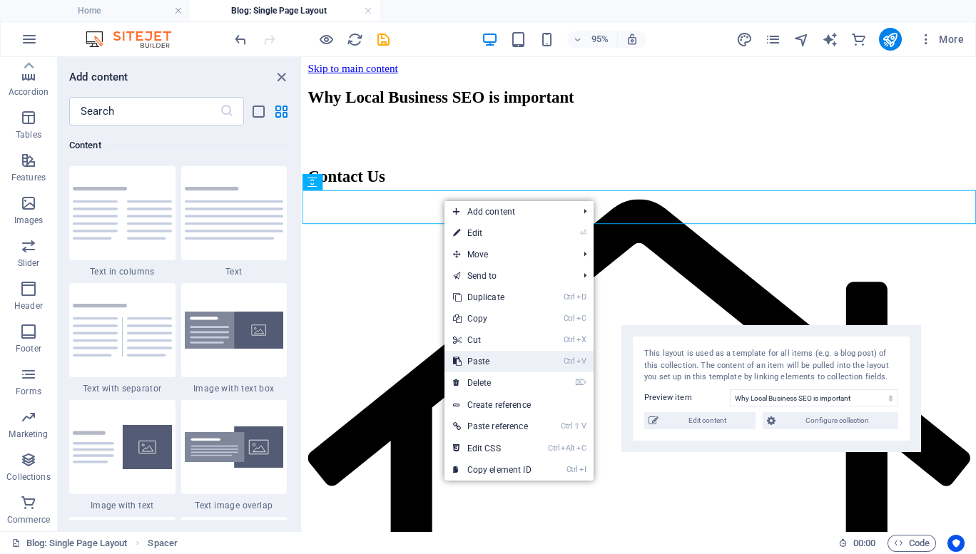
click at [486, 357] on link "Ctrl V Paste" at bounding box center [492, 361] width 96 height 21
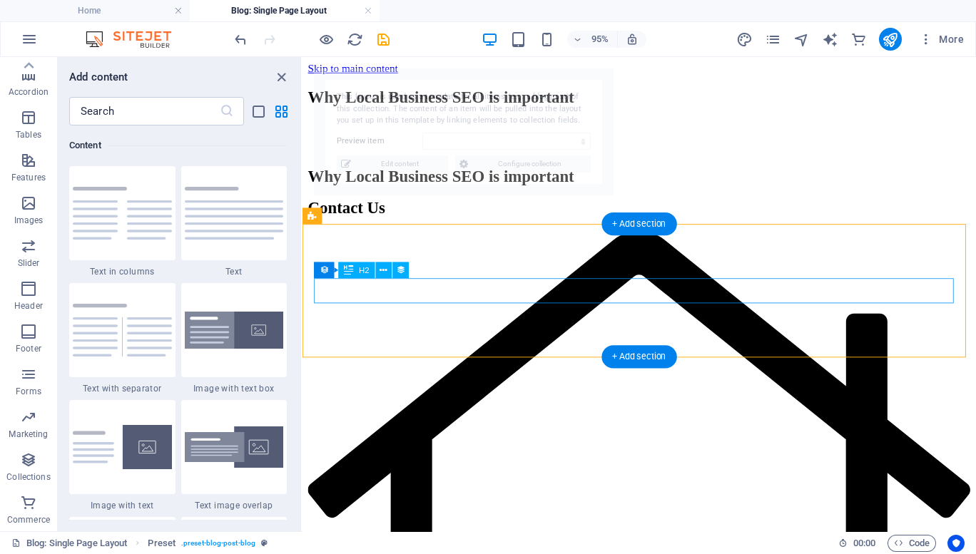
select select "68e1124e020f3f32dc0f2bb4"
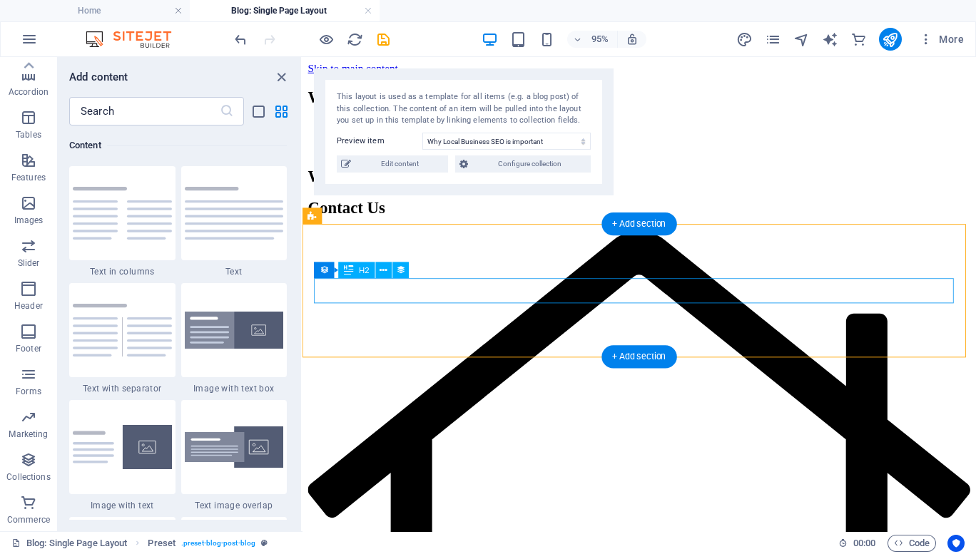
click at [501, 193] on div "Why Local Business SEO is important" at bounding box center [657, 182] width 698 height 19
click at [350, 268] on icon at bounding box center [348, 270] width 9 height 16
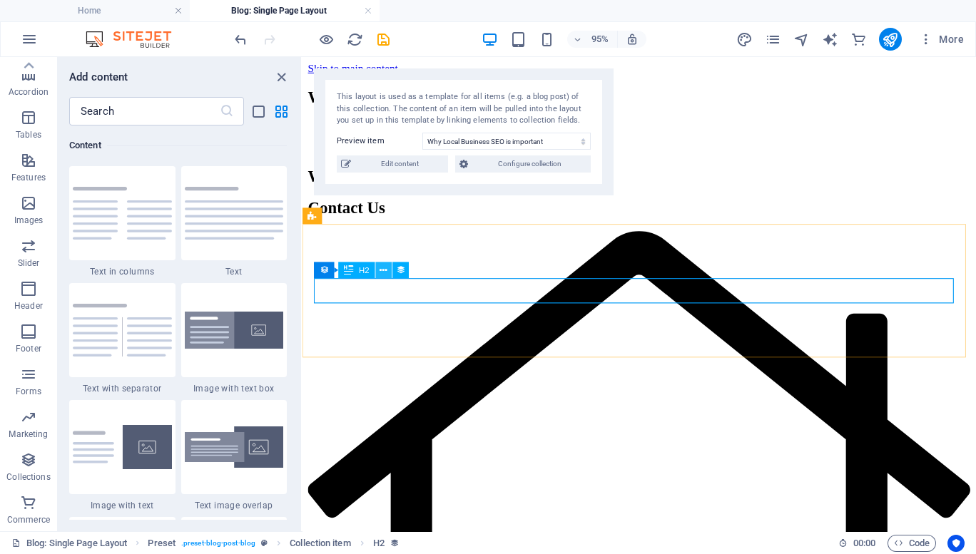
click at [387, 275] on button at bounding box center [383, 270] width 16 height 16
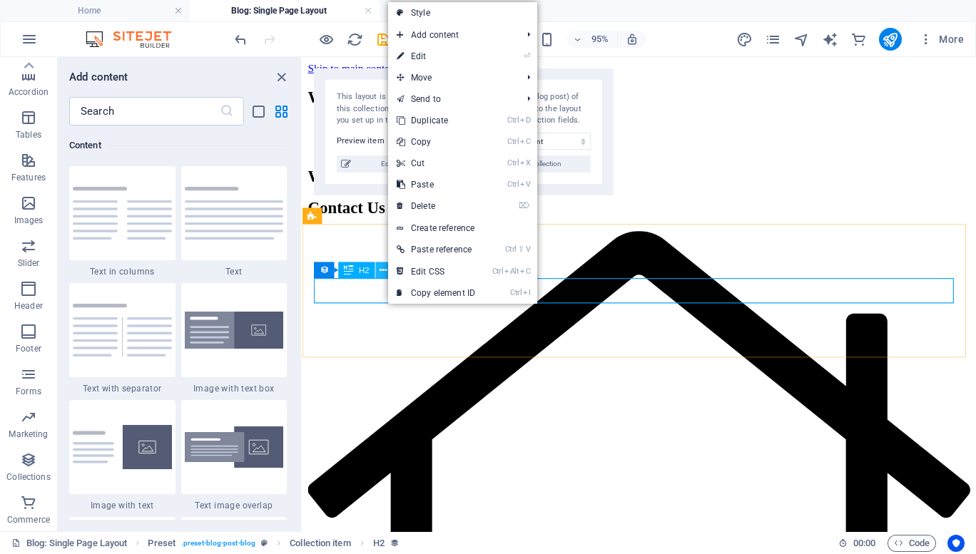
click at [383, 270] on icon at bounding box center [382, 270] width 7 height 14
click at [320, 268] on icon at bounding box center [324, 270] width 9 height 16
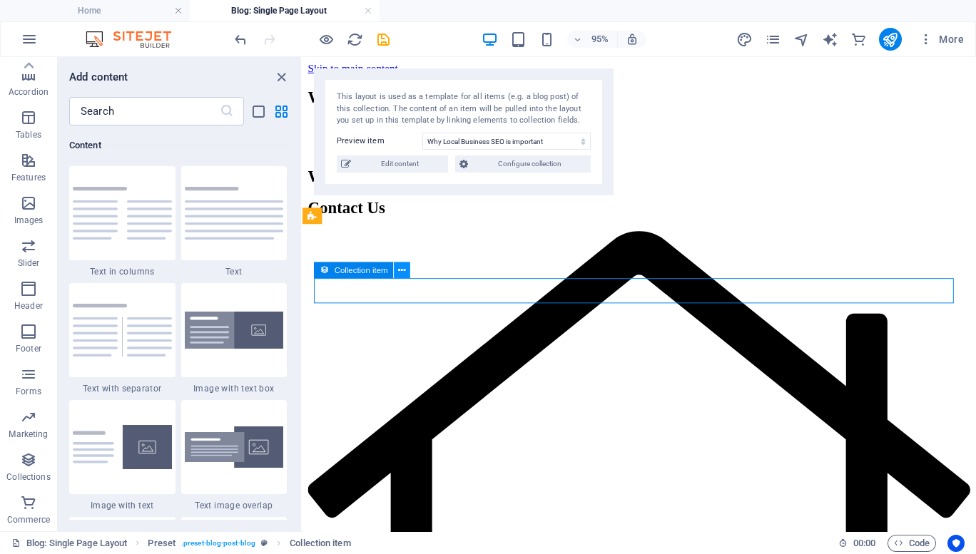
click at [398, 268] on icon at bounding box center [401, 270] width 7 height 14
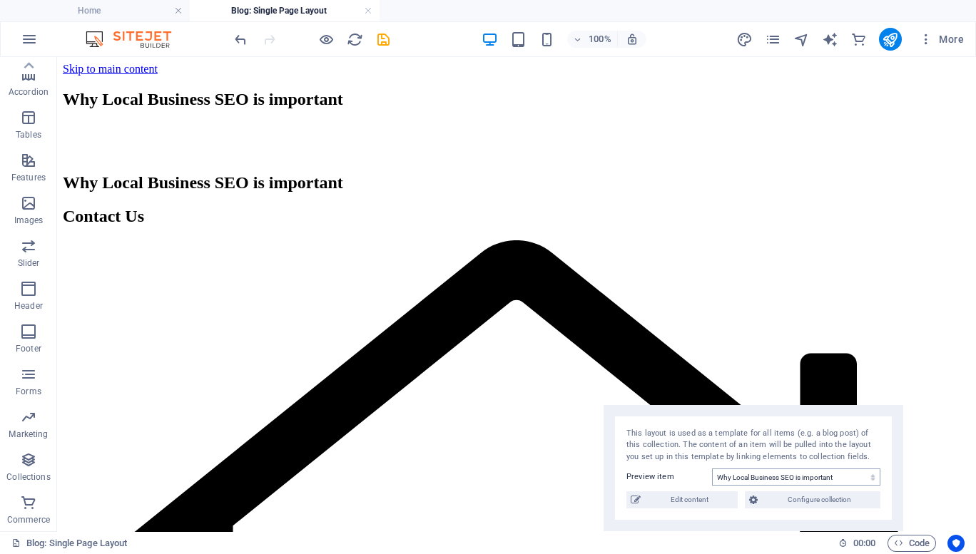
drag, startPoint x: 292, startPoint y: 104, endPoint x: 827, endPoint y: 476, distance: 651.2
click at [827, 476] on div "This layout is used as a template for all items (e.g. a blog post) of this coll…" at bounding box center [753, 468] width 300 height 127
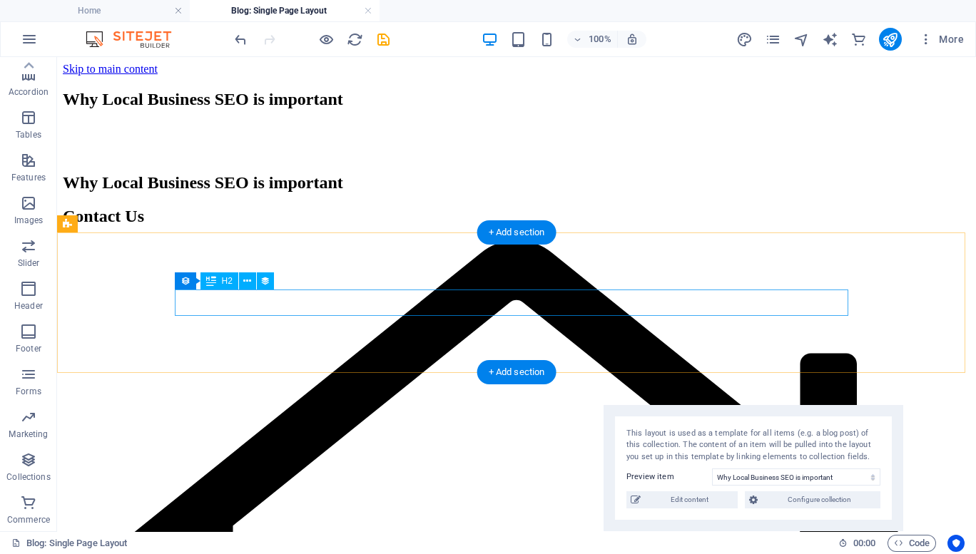
click at [320, 193] on div "Why Local Business SEO is important" at bounding box center [516, 182] width 907 height 19
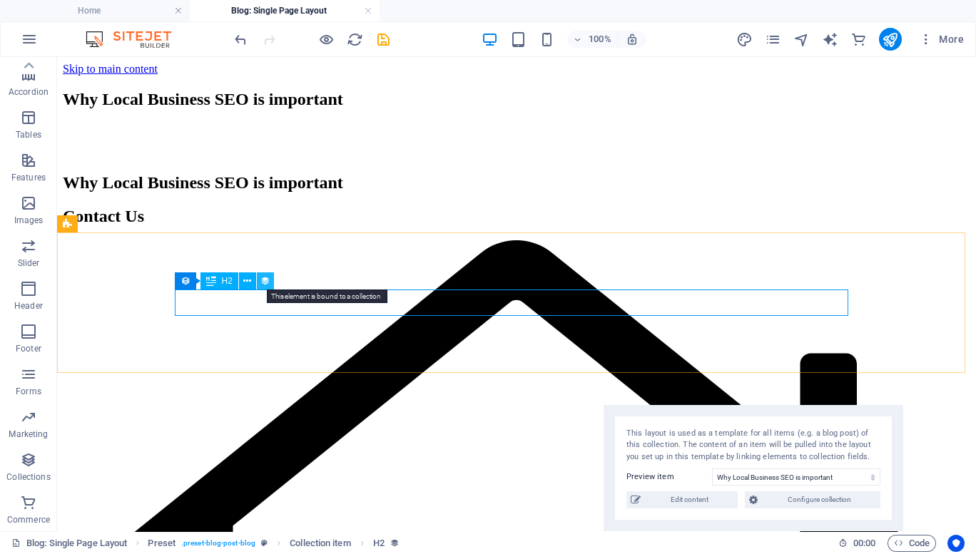
click at [264, 281] on icon at bounding box center [265, 281] width 10 height 15
select select "name"
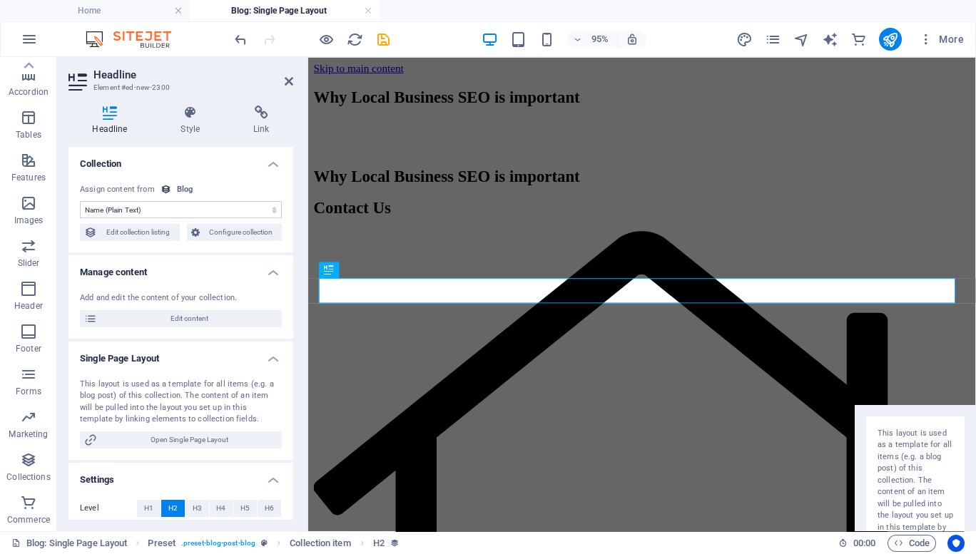
click at [123, 206] on select "No assignment, content remains static Created at (Date) Updated at (Date) Name …" at bounding box center [181, 209] width 202 height 17
click at [180, 151] on h4 "Collection" at bounding box center [180, 160] width 225 height 26
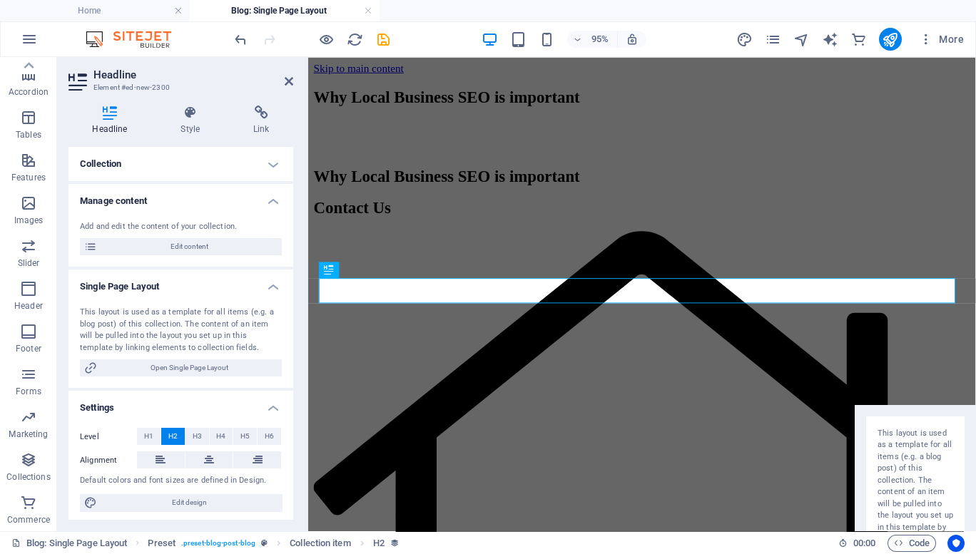
click at [108, 111] on icon at bounding box center [109, 113] width 83 height 14
click at [260, 434] on button "H6" at bounding box center [269, 434] width 24 height 17
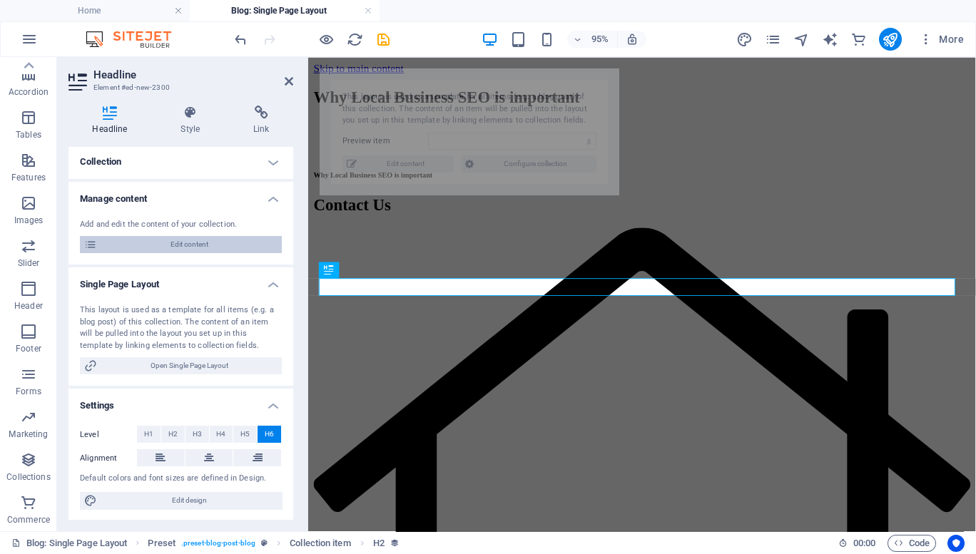
select select "68e1124e020f3f32dc0f2bb4"
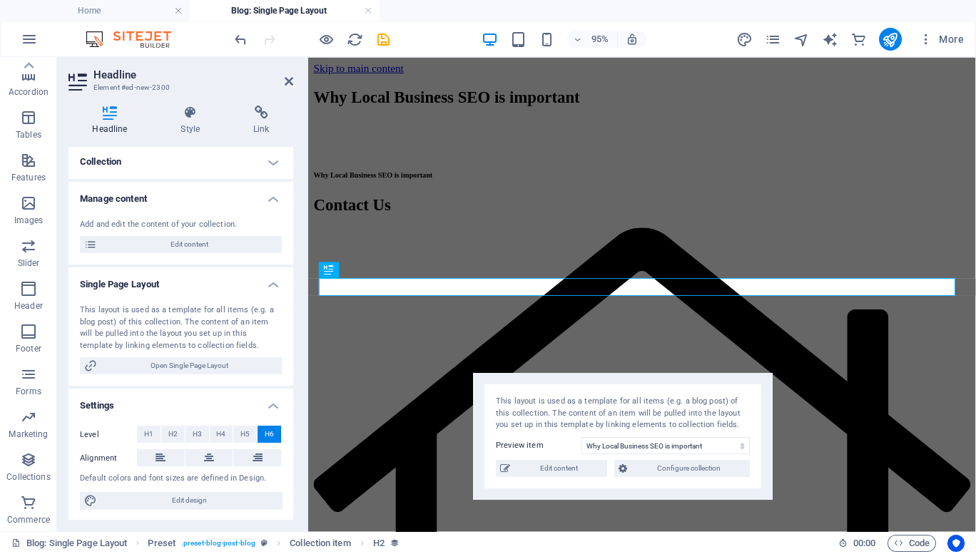
drag, startPoint x: 461, startPoint y: 104, endPoint x: 613, endPoint y: 409, distance: 340.7
click at [613, 409] on div "This layout is used as a template for all items (e.g. a blog post) of this coll…" at bounding box center [623, 414] width 254 height 36
click at [153, 160] on h4 "Collection" at bounding box center [180, 162] width 225 height 34
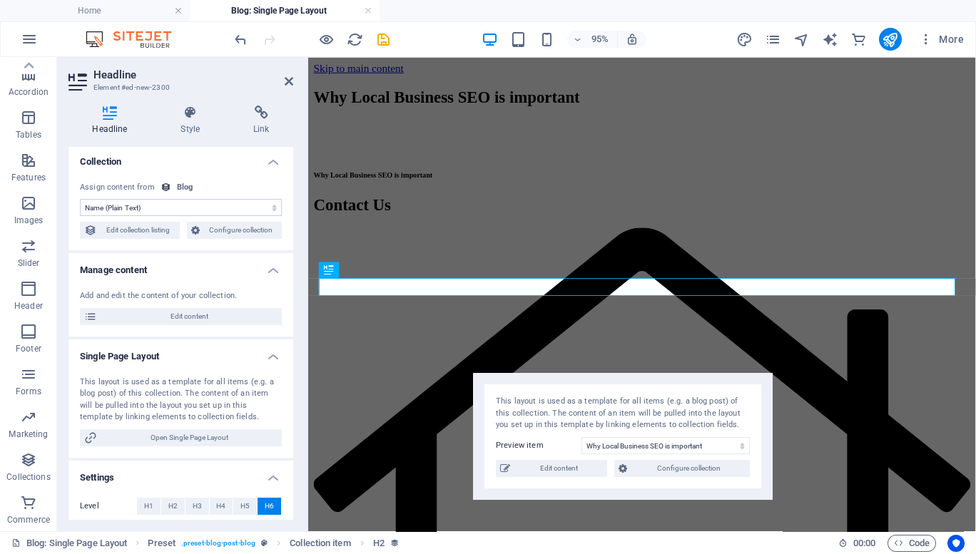
click at [126, 204] on select "No assignment, content remains static Created at (Date) Updated at (Date) Name …" at bounding box center [181, 207] width 202 height 17
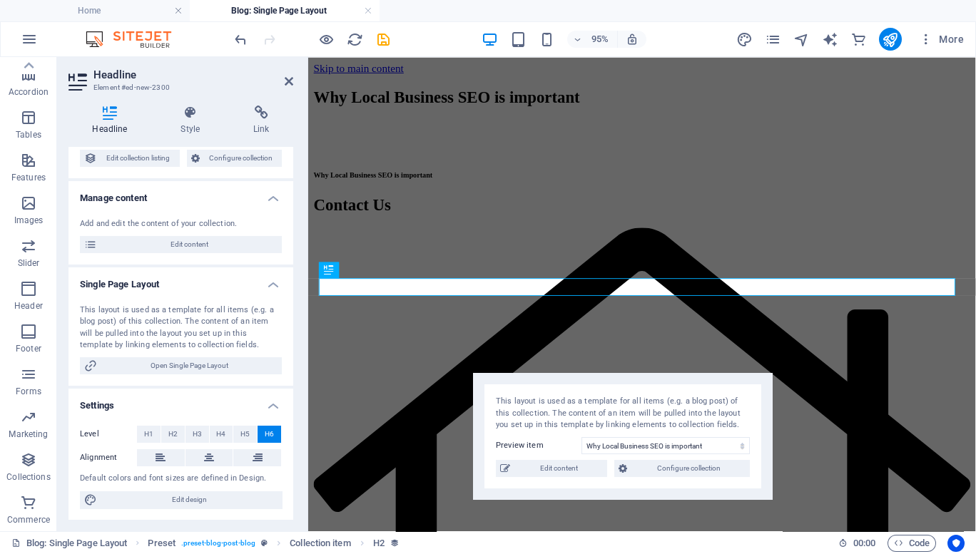
scroll to position [73, 0]
click at [24, 463] on icon "button" at bounding box center [28, 459] width 17 height 17
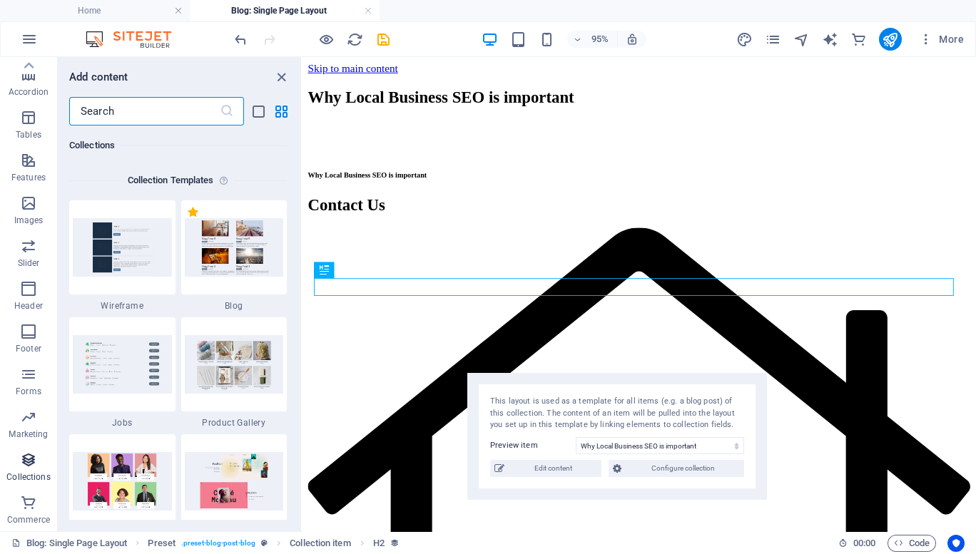
scroll to position [13174, 0]
click at [360, 63] on icon at bounding box center [359, 65] width 7 height 14
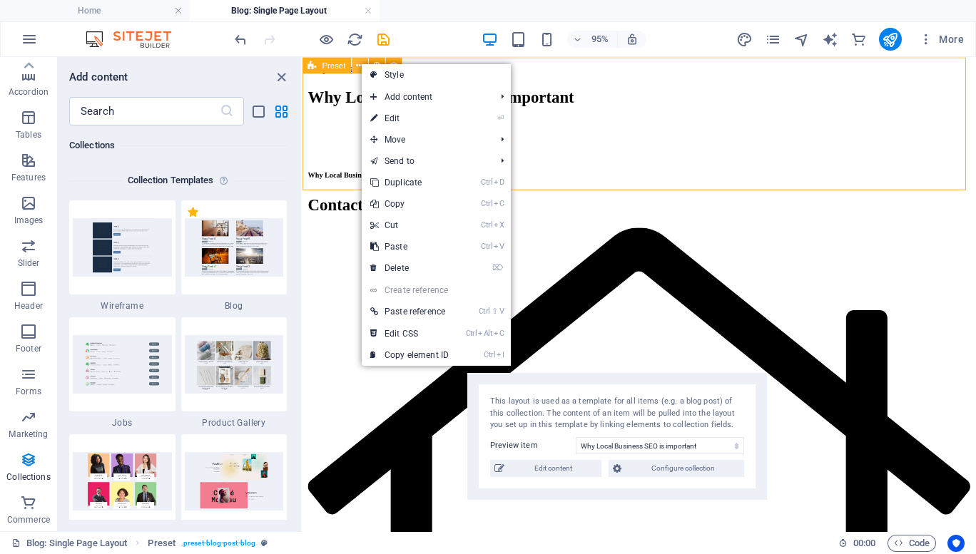
click at [356, 64] on icon at bounding box center [359, 65] width 7 height 14
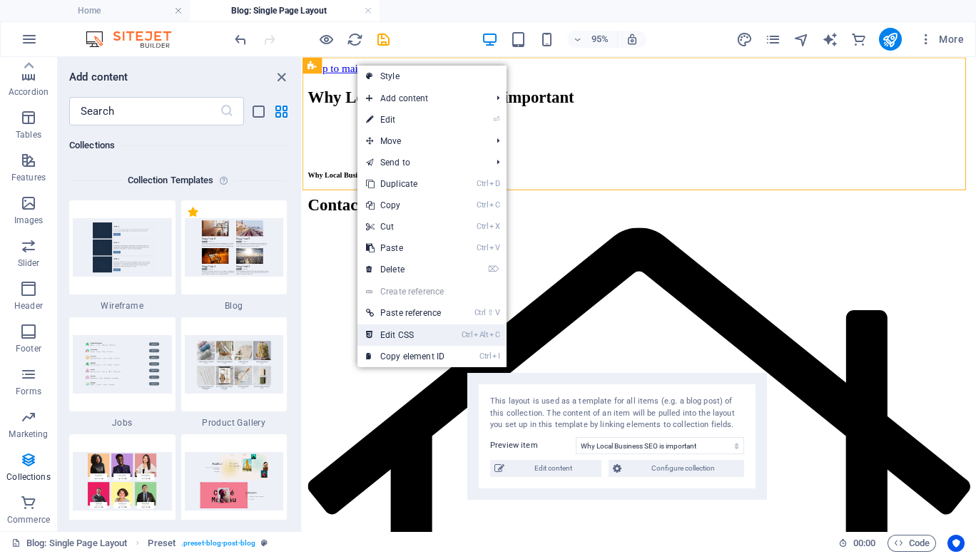
click at [419, 335] on link "Ctrl Alt C Edit CSS" at bounding box center [405, 335] width 96 height 21
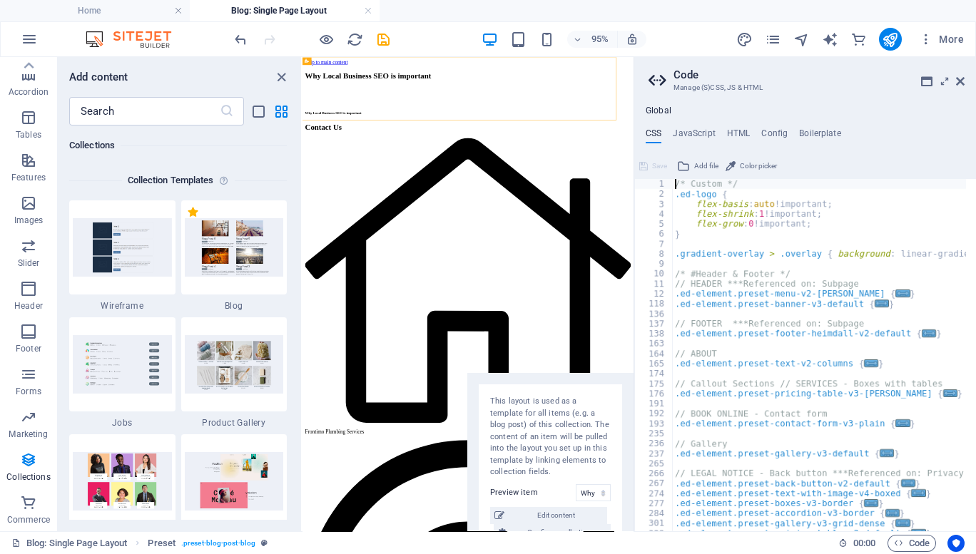
type textarea "@include blog-post;"
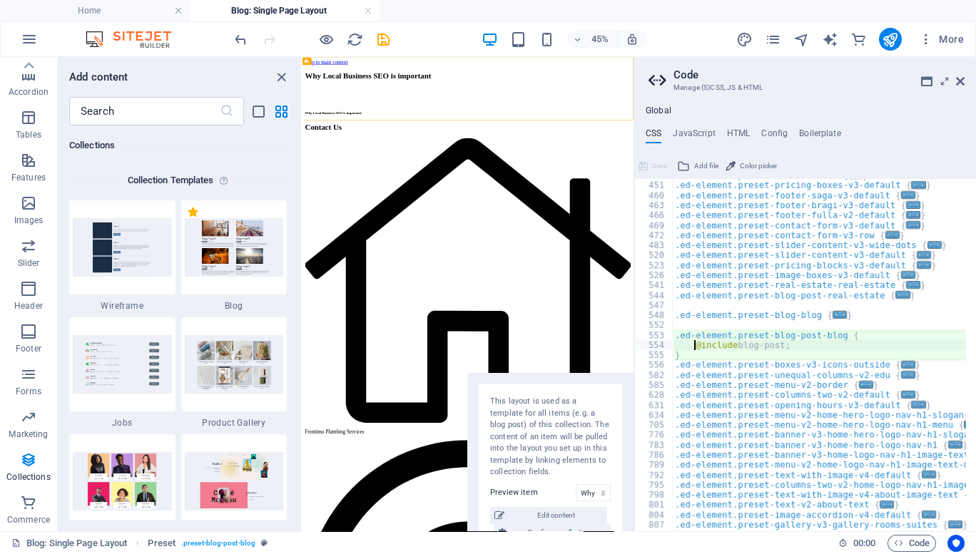
scroll to position [398, 0]
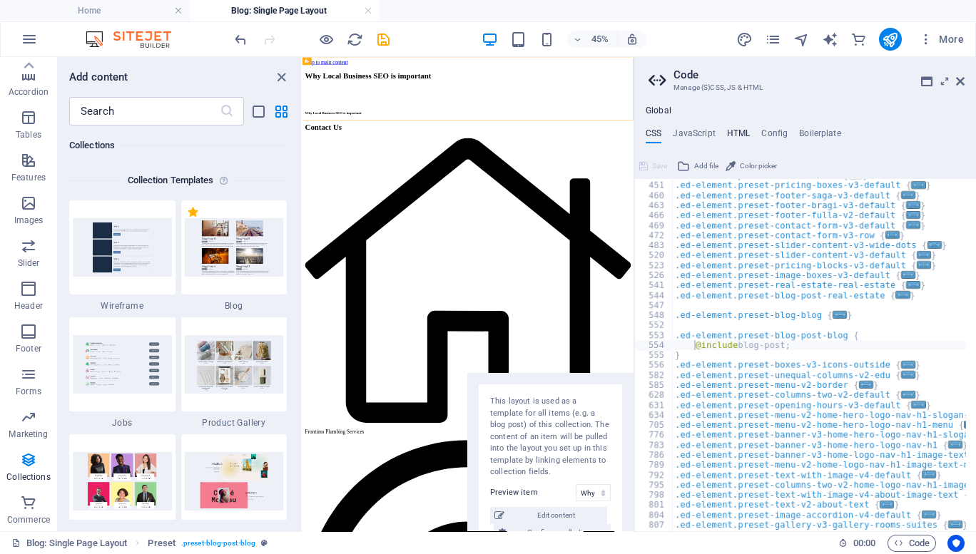
click at [739, 131] on h4 "HTML" at bounding box center [739, 136] width 24 height 16
type textarea "<a href="#main-content" class="wv-link-content button">Skip to main content</a>"
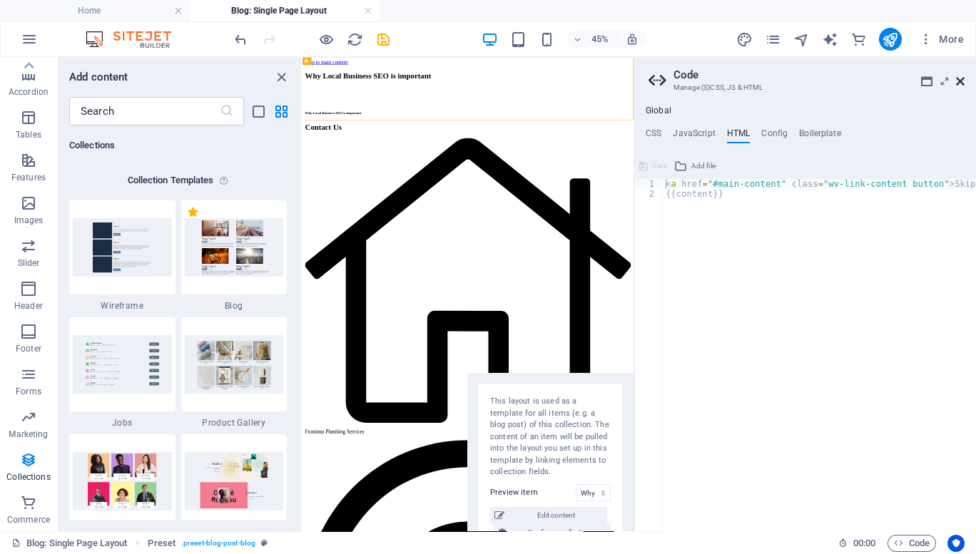
click at [956, 84] on icon at bounding box center [960, 81] width 9 height 11
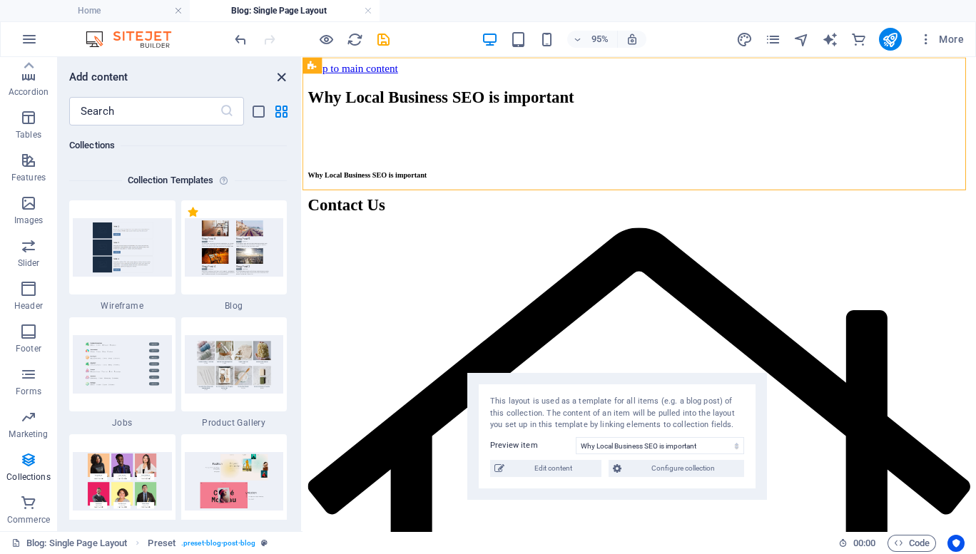
click at [281, 78] on icon "close panel" at bounding box center [281, 77] width 16 height 16
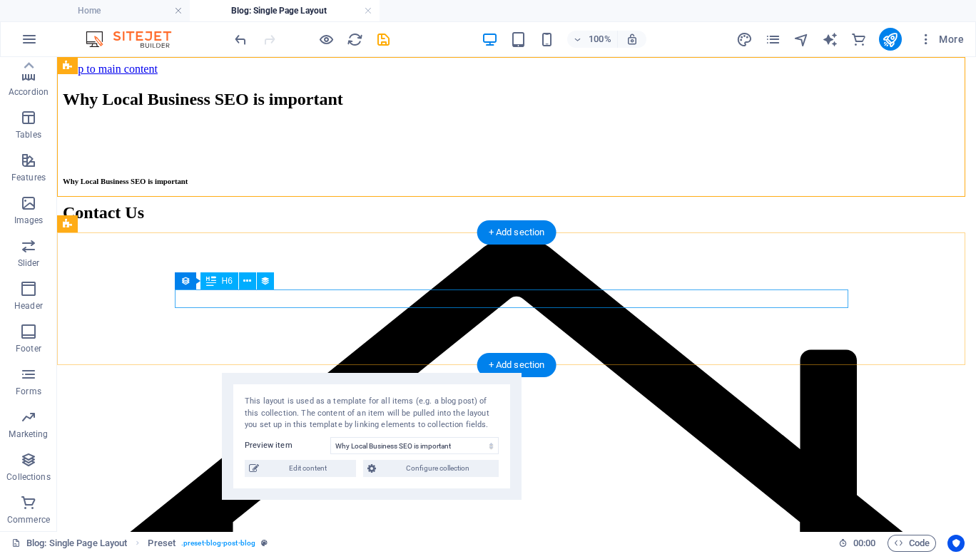
click at [238, 185] on div "Why Local Business SEO is important" at bounding box center [516, 181] width 907 height 9
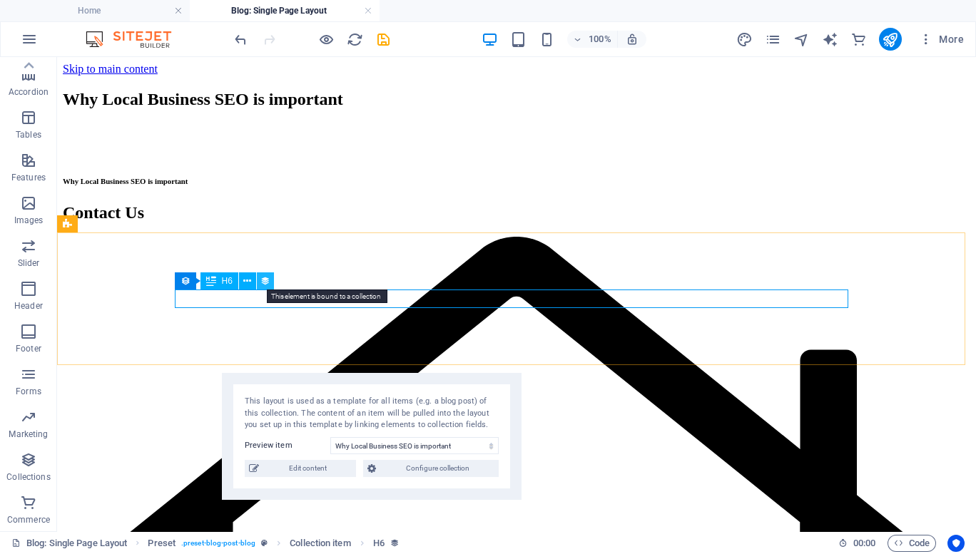
click at [266, 284] on icon at bounding box center [265, 281] width 10 height 15
select select "name"
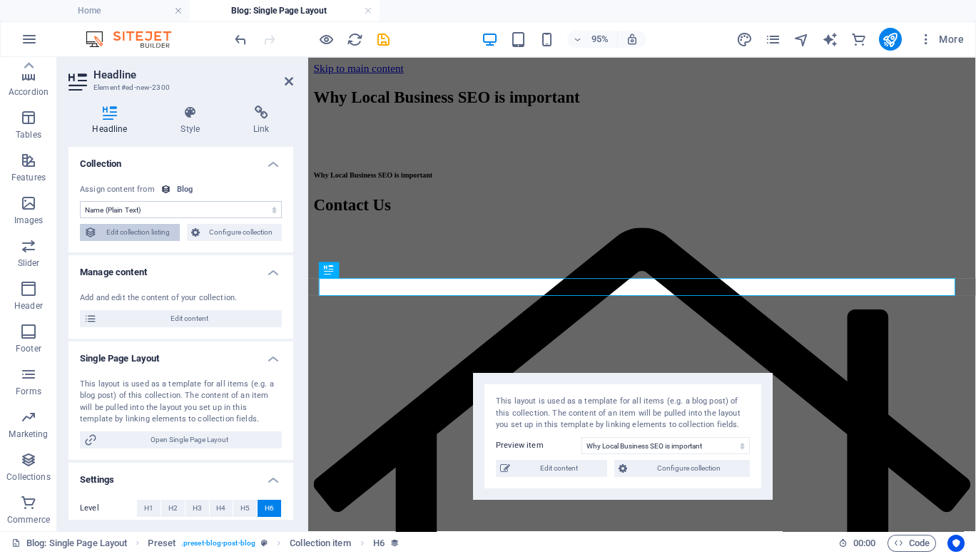
click at [153, 229] on span "Edit collection listing" at bounding box center [138, 232] width 74 height 17
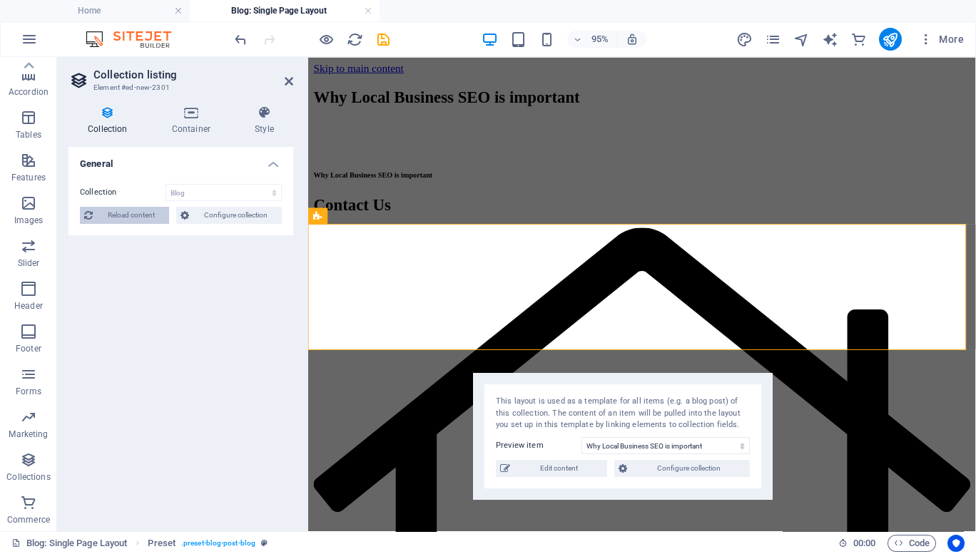
click at [136, 220] on span "Reload content" at bounding box center [131, 215] width 68 height 17
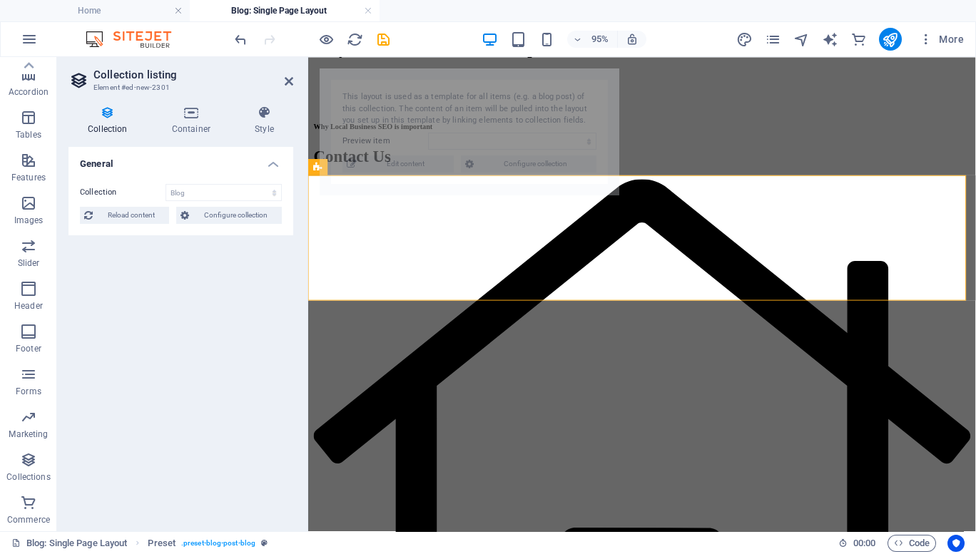
select select "68e1124e020f3f32dc0f2bb4"
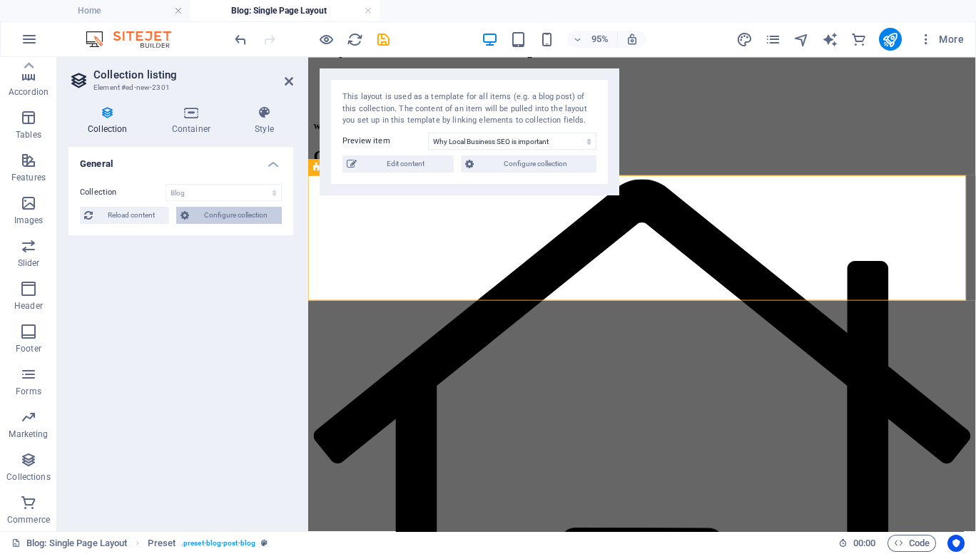
click at [232, 219] on span "Configure collection" at bounding box center [235, 215] width 84 height 17
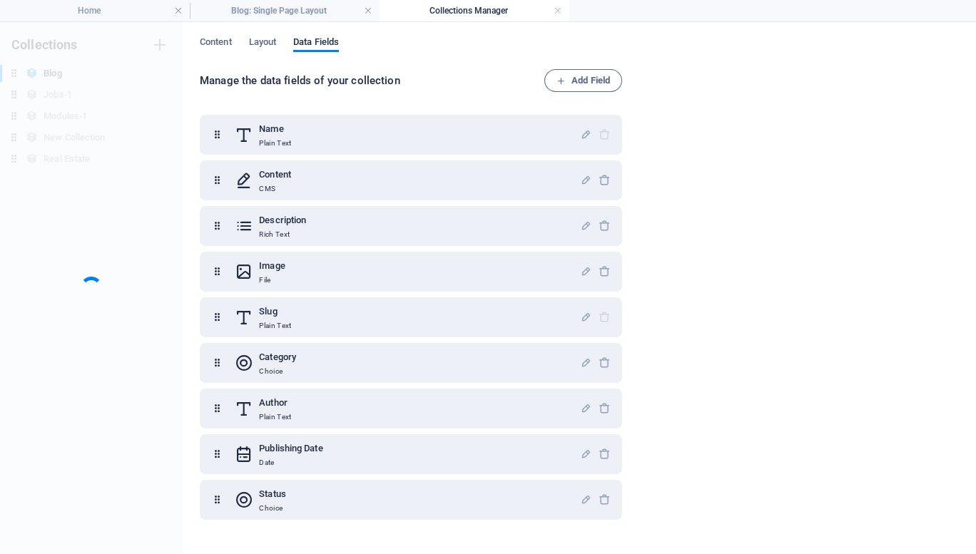
scroll to position [0, 0]
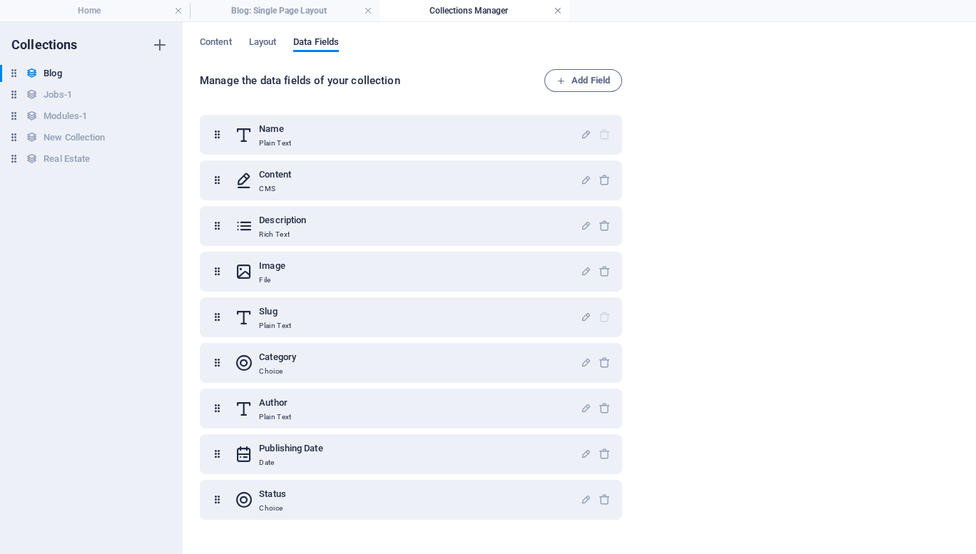
click at [553, 11] on link at bounding box center [557, 11] width 9 height 14
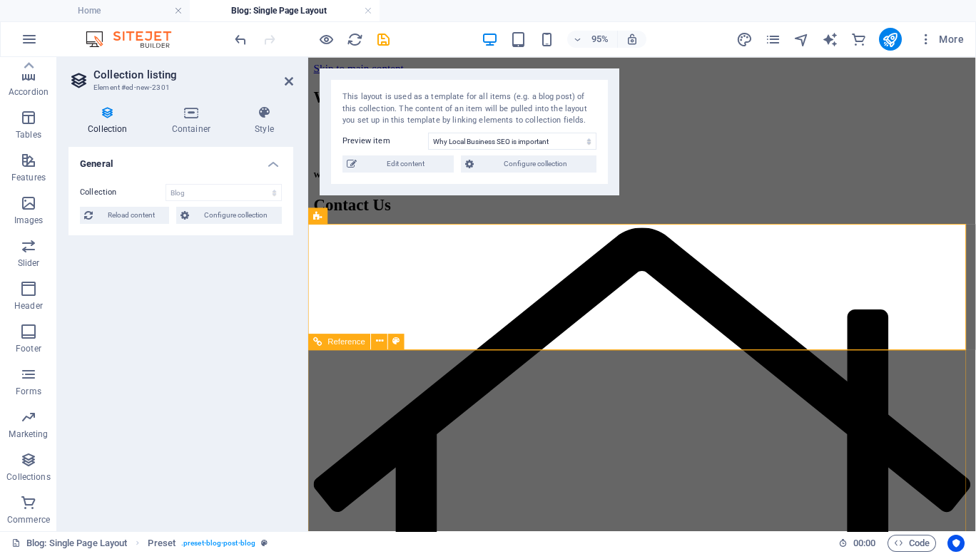
drag, startPoint x: 730, startPoint y: 146, endPoint x: 647, endPoint y: 389, distance: 256.5
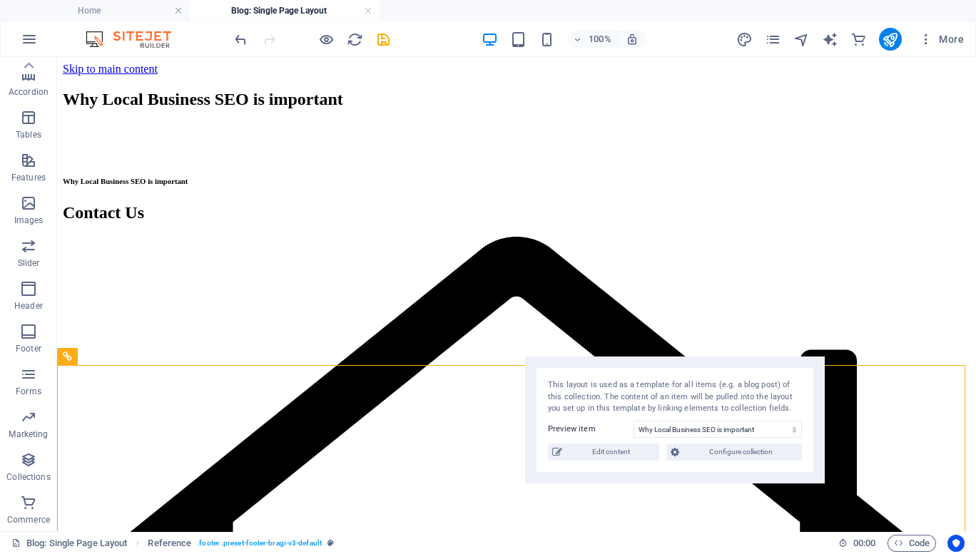
drag, startPoint x: 223, startPoint y: 95, endPoint x: 692, endPoint y: 400, distance: 559.3
click at [692, 400] on div "This layout is used as a template for all items (e.g. a blog post) of this coll…" at bounding box center [675, 397] width 254 height 36
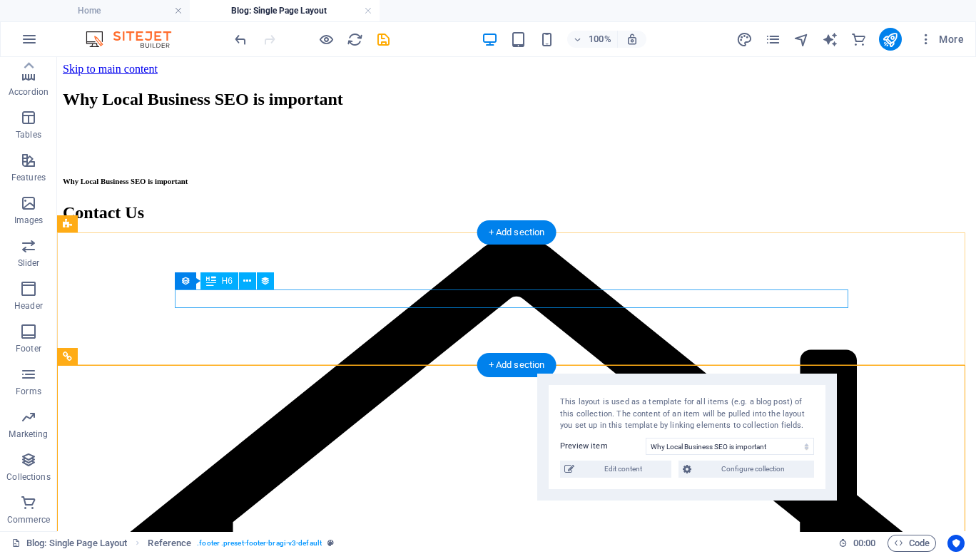
click at [329, 185] on div "Why Local Business SEO is important" at bounding box center [516, 181] width 907 height 9
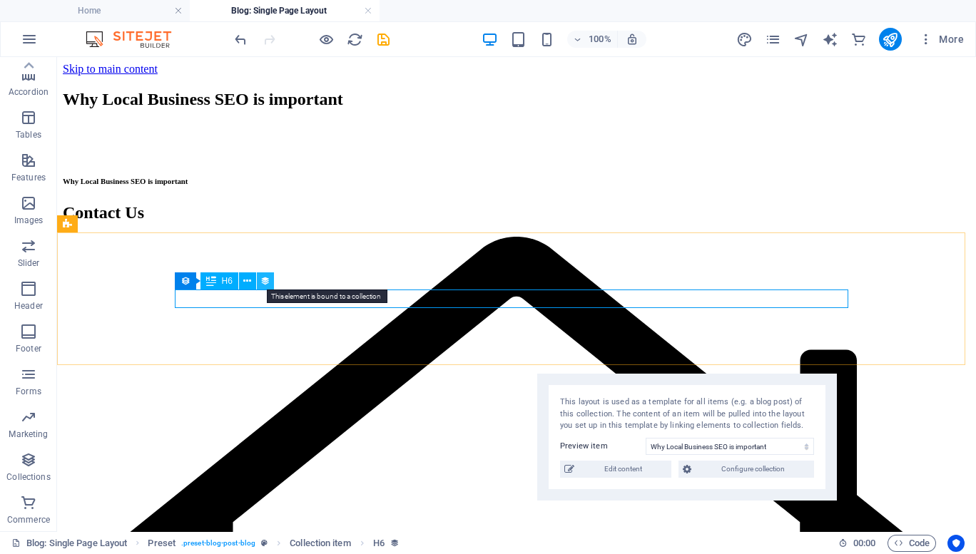
click at [263, 284] on icon at bounding box center [265, 281] width 10 height 15
select select "name"
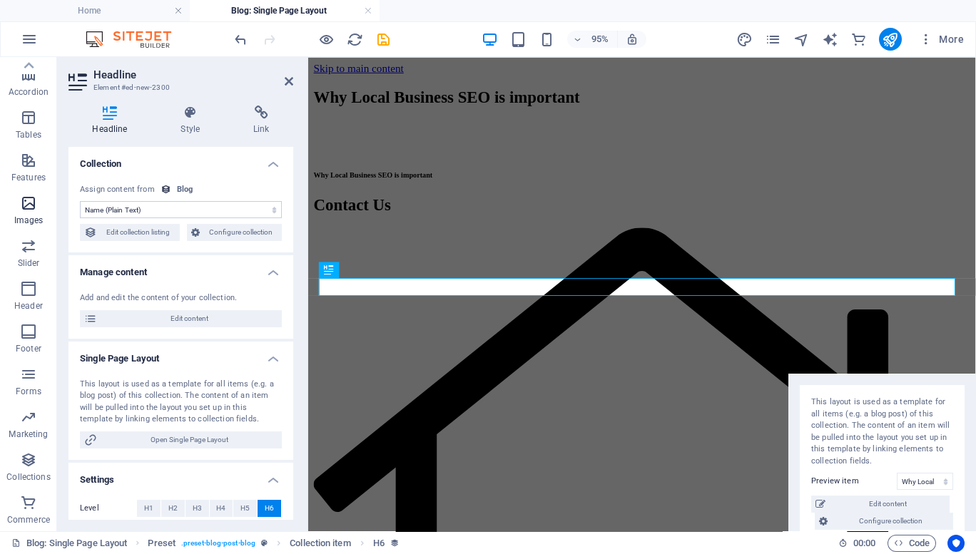
click at [35, 226] on p "Images" at bounding box center [28, 220] width 29 height 11
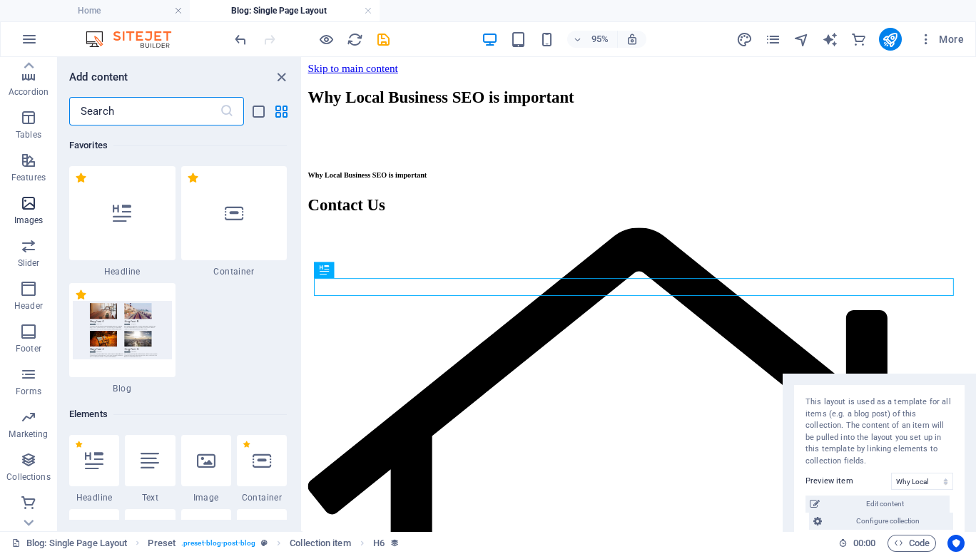
scroll to position [7349, 0]
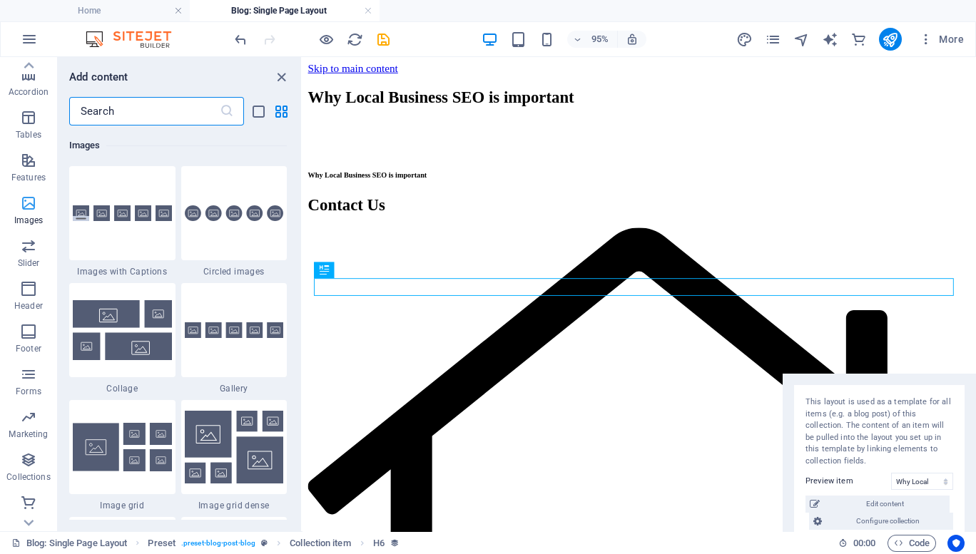
click at [25, 212] on icon "button" at bounding box center [28, 203] width 17 height 17
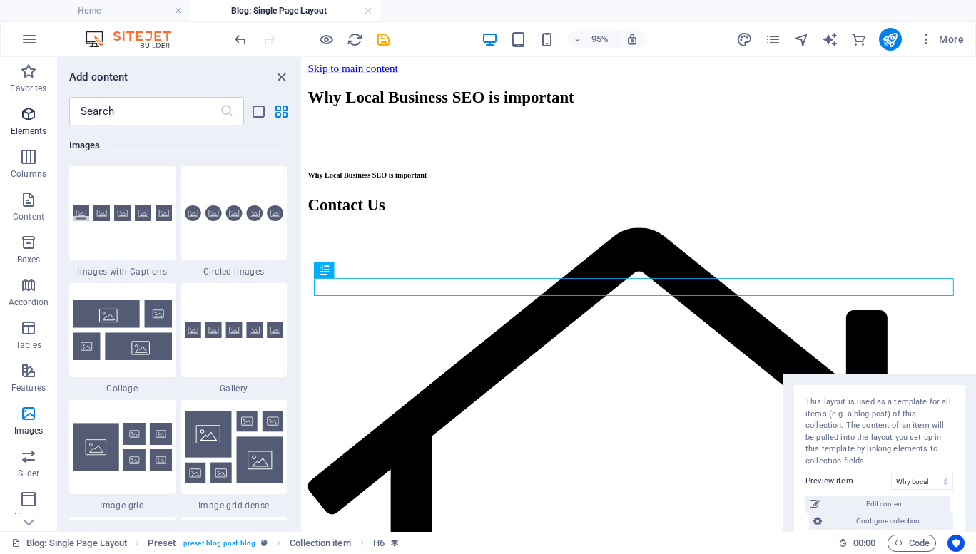
click at [26, 129] on p "Elements" at bounding box center [29, 131] width 36 height 11
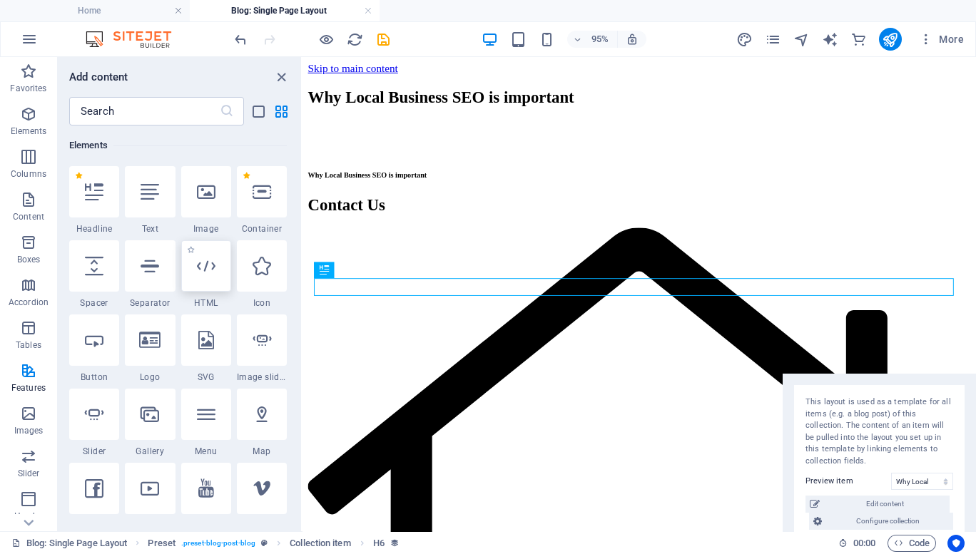
scroll to position [269, 0]
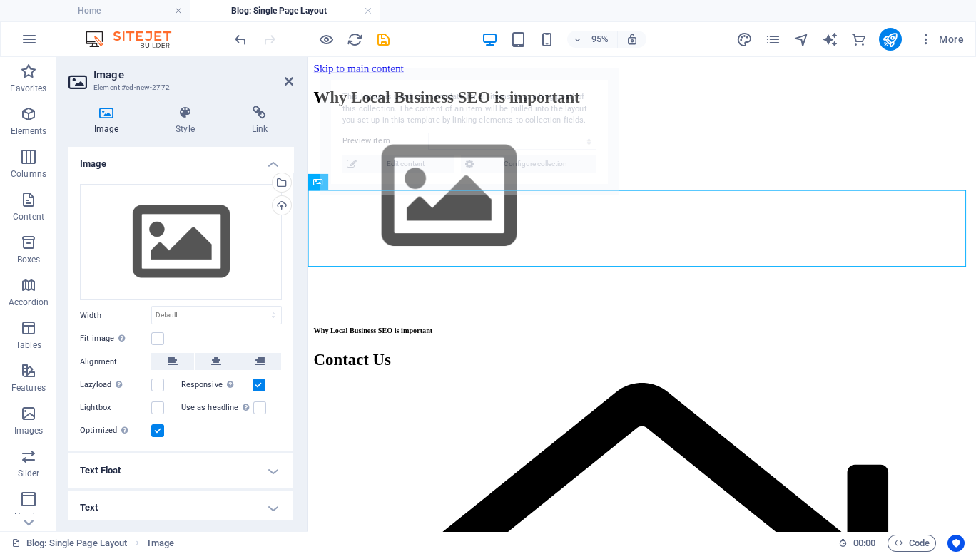
select select "68e1124e020f3f32dc0f2bb4"
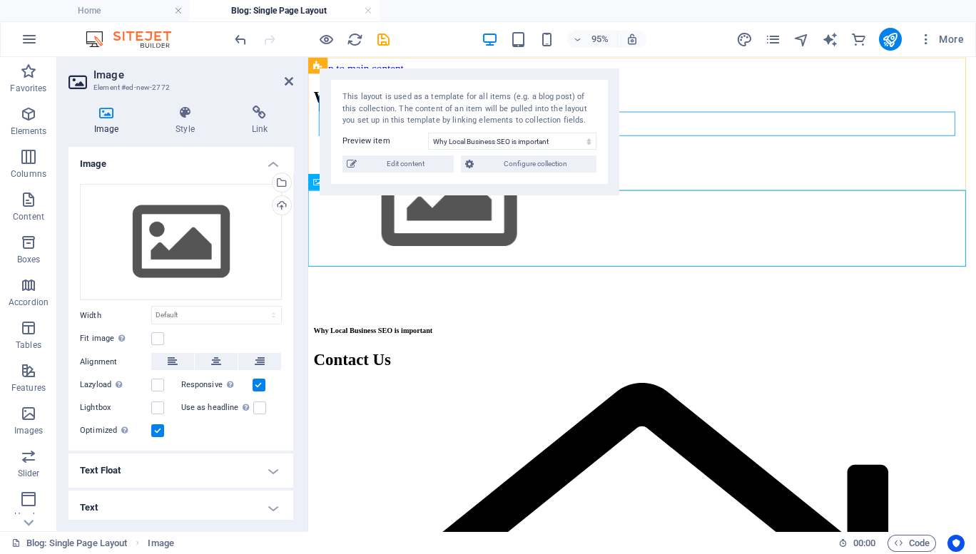
drag, startPoint x: 812, startPoint y: 162, endPoint x: 837, endPoint y: 120, distance: 48.9
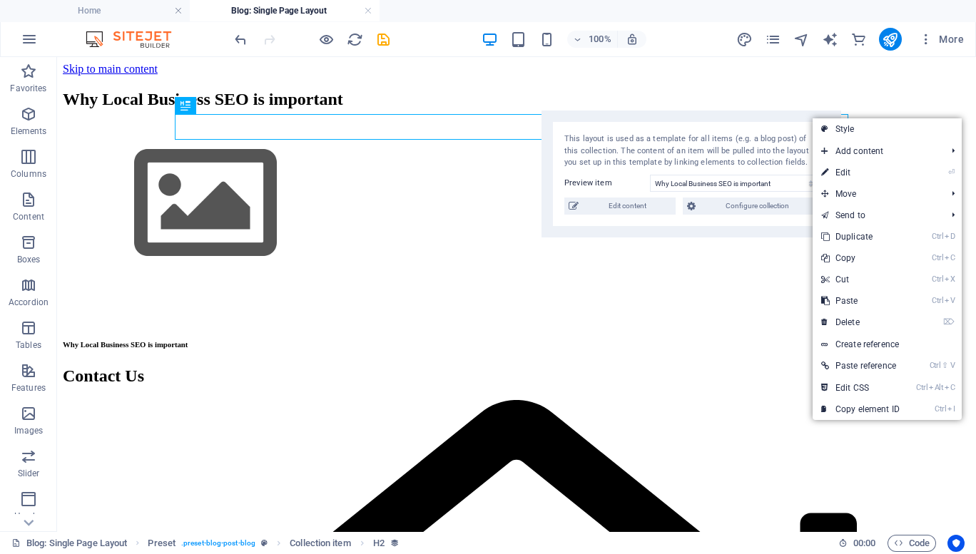
drag, startPoint x: 262, startPoint y: 111, endPoint x: 738, endPoint y: 156, distance: 477.9
click at [738, 156] on div "This layout is used as a template for all items (e.g. a blog post) of this coll…" at bounding box center [691, 151] width 254 height 36
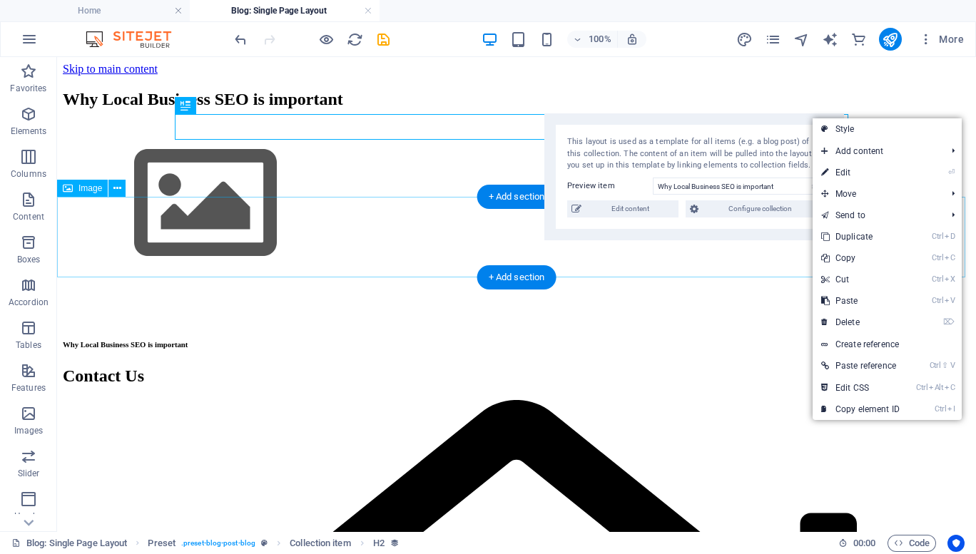
click at [125, 232] on figure at bounding box center [516, 204] width 907 height 163
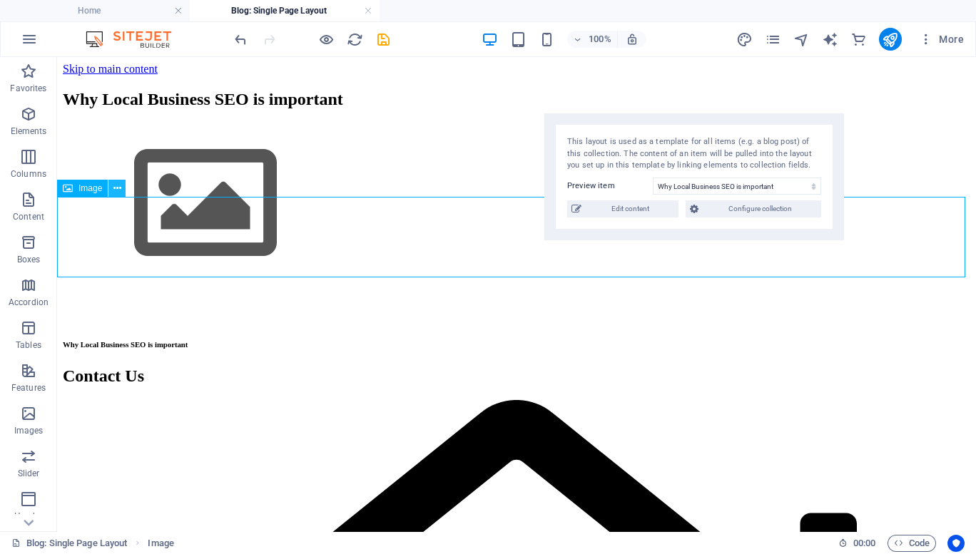
click at [111, 190] on button at bounding box center [116, 188] width 17 height 17
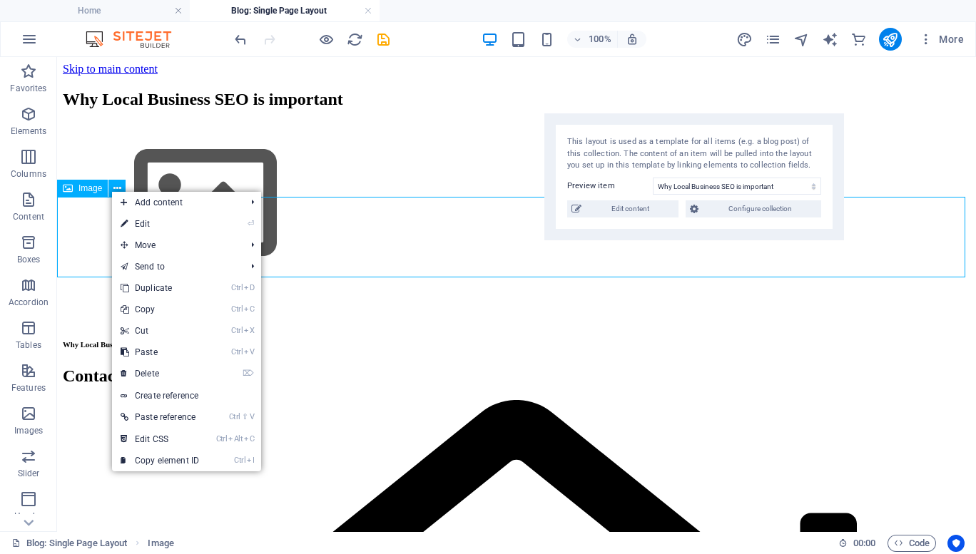
click at [68, 190] on icon at bounding box center [68, 188] width 10 height 17
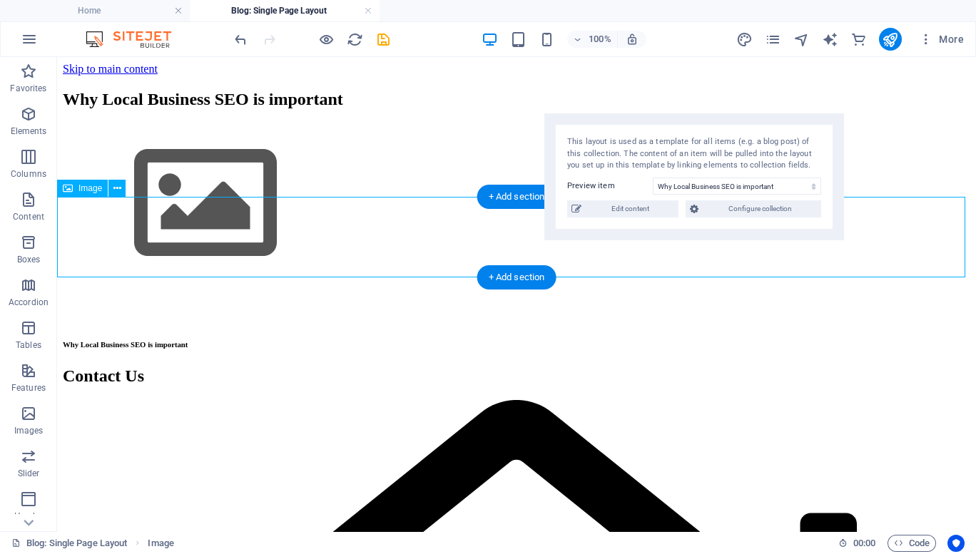
click at [138, 221] on figure at bounding box center [516, 204] width 907 height 163
click at [130, 240] on figure at bounding box center [516, 204] width 907 height 163
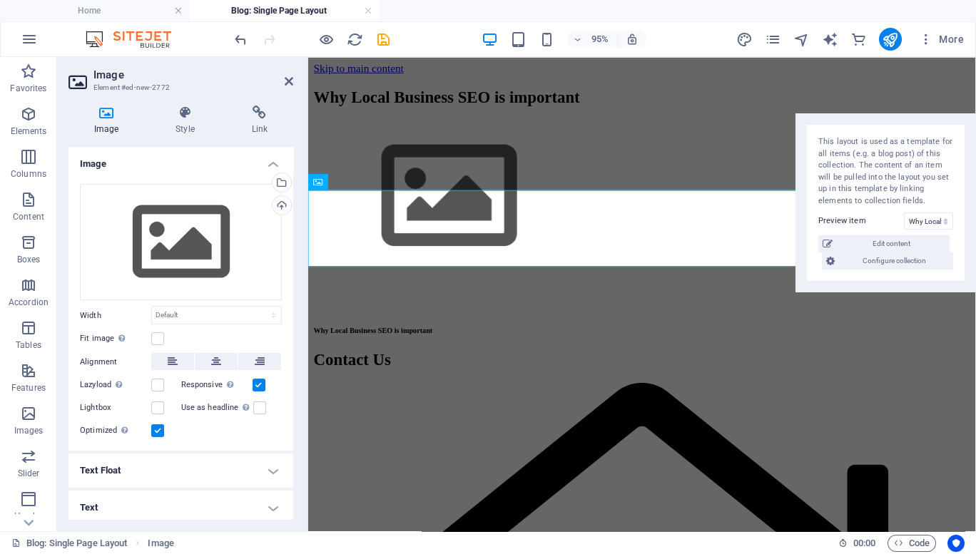
scroll to position [4, 0]
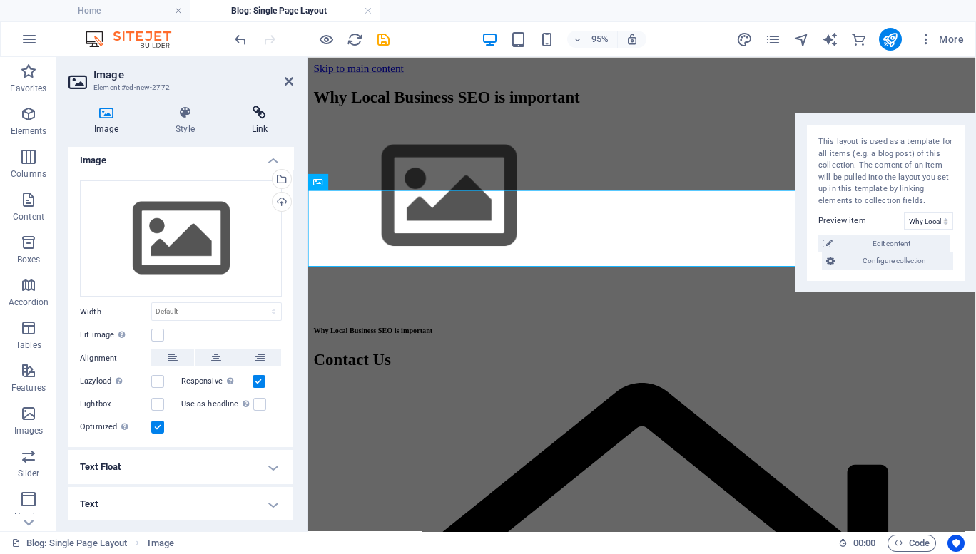
click at [255, 114] on icon at bounding box center [259, 113] width 67 height 14
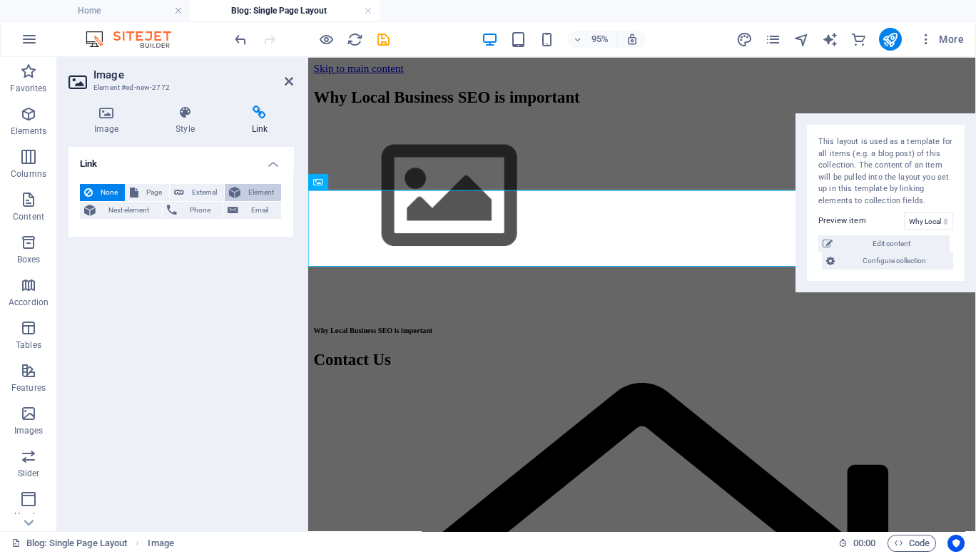
click at [249, 194] on span "Element" at bounding box center [261, 192] width 32 height 17
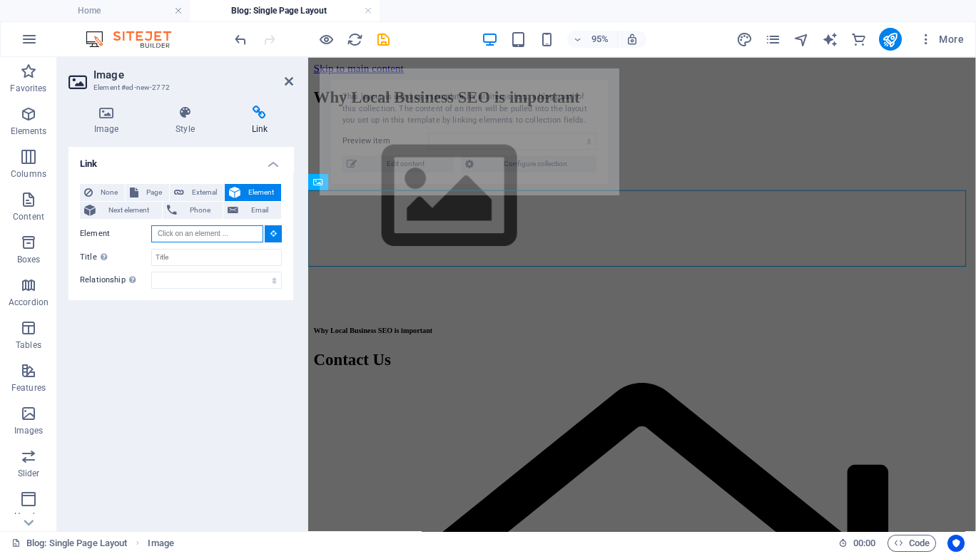
select select "68e1124e020f3f32dc0f2bb4"
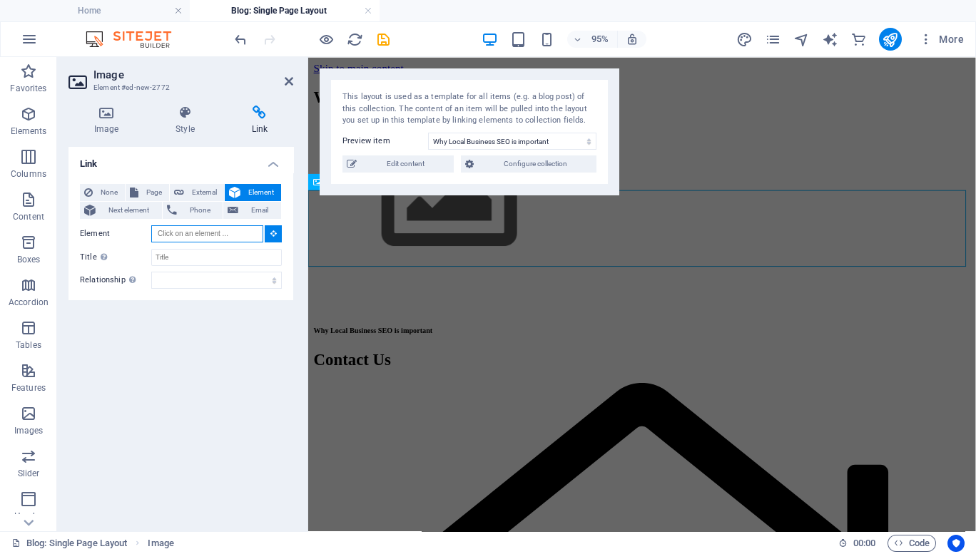
click at [210, 240] on input "Element" at bounding box center [207, 233] width 112 height 17
drag, startPoint x: 474, startPoint y: 93, endPoint x: 481, endPoint y: 109, distance: 17.6
drag, startPoint x: 481, startPoint y: 109, endPoint x: 433, endPoint y: 94, distance: 50.1
click at [433, 94] on div "This layout is used as a template for all items (e.g. a blog post) of this coll…" at bounding box center [469, 109] width 254 height 36
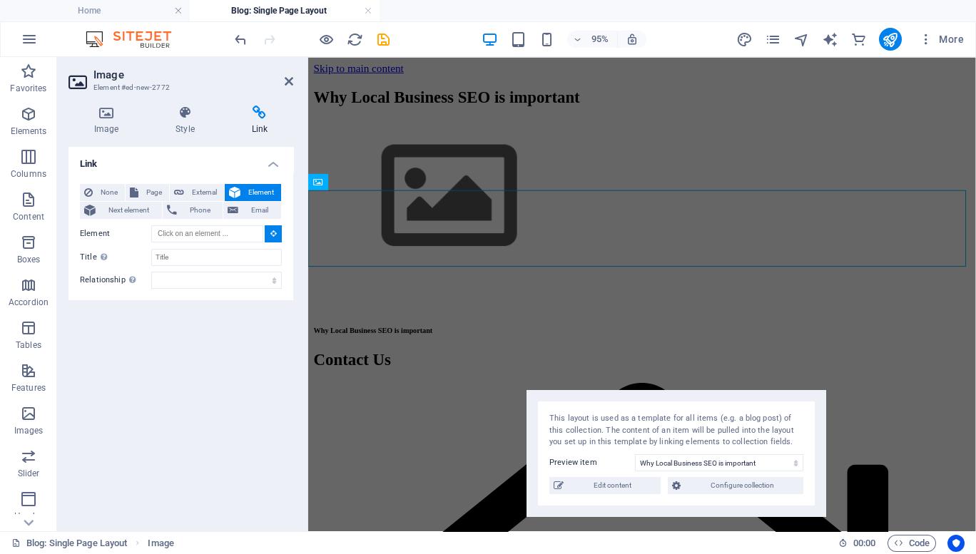
drag, startPoint x: 402, startPoint y: 108, endPoint x: 609, endPoint y: 429, distance: 381.8
click at [609, 429] on div "This layout is used as a template for all items (e.g. a blog post) of this coll…" at bounding box center [676, 431] width 254 height 36
click at [129, 204] on span "Next element" at bounding box center [129, 210] width 58 height 17
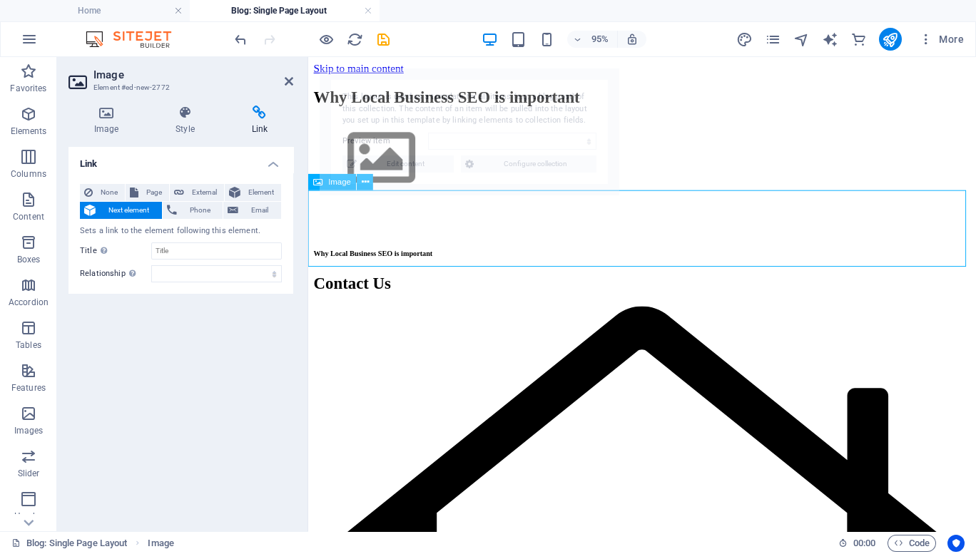
select select "68e1124e020f3f32dc0f2bb4"
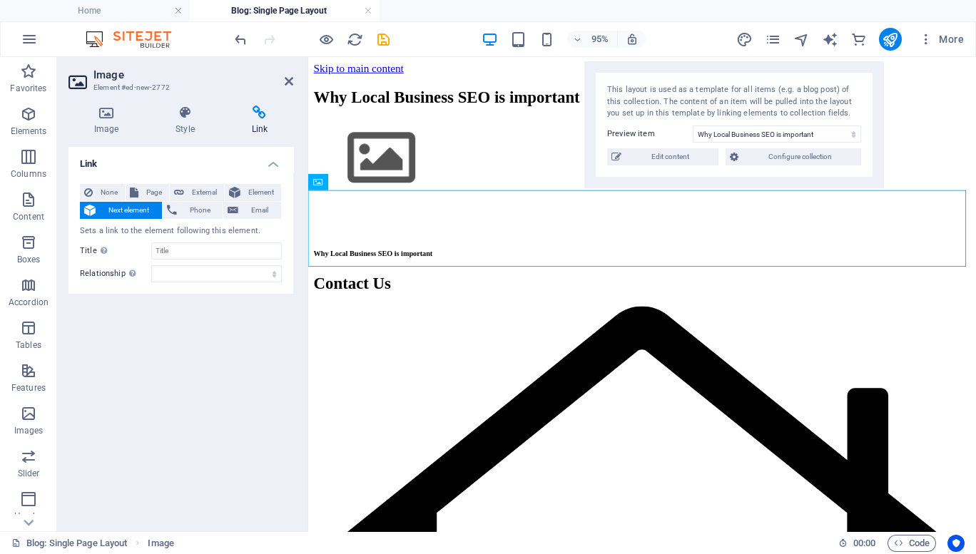
drag, startPoint x: 436, startPoint y: 106, endPoint x: 700, endPoint y: 101, distance: 264.7
click at [700, 101] on div "This layout is used as a template for all items (e.g. a blog post) of this coll…" at bounding box center [734, 102] width 254 height 36
click at [367, 180] on icon at bounding box center [365, 182] width 7 height 14
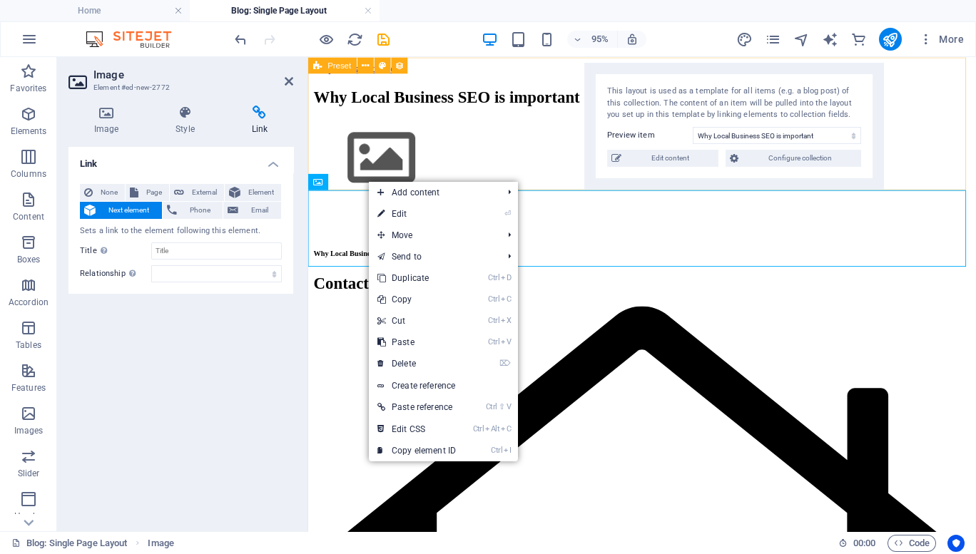
click at [557, 109] on div "Why Local Business SEO is important" at bounding box center [659, 99] width 691 height 19
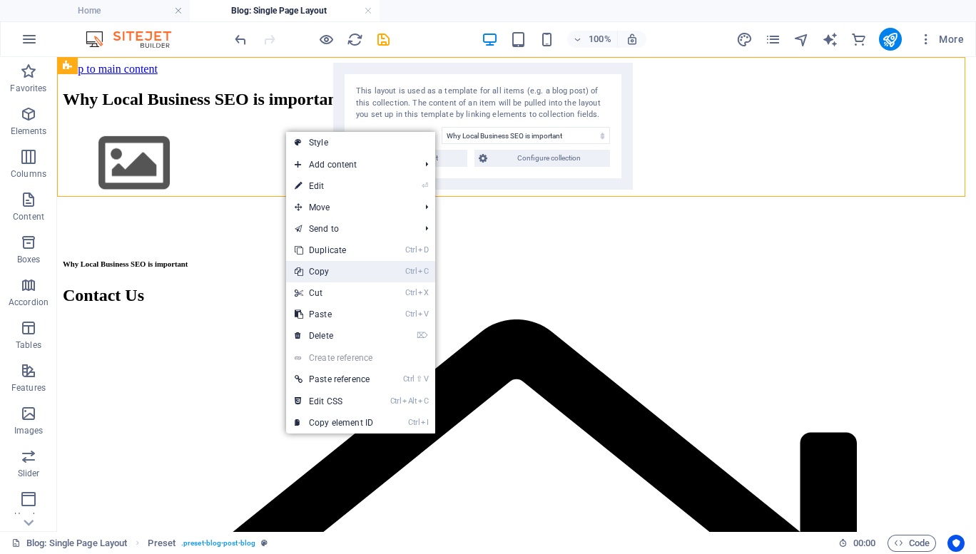
click at [327, 273] on link "Ctrl C Copy" at bounding box center [334, 271] width 96 height 21
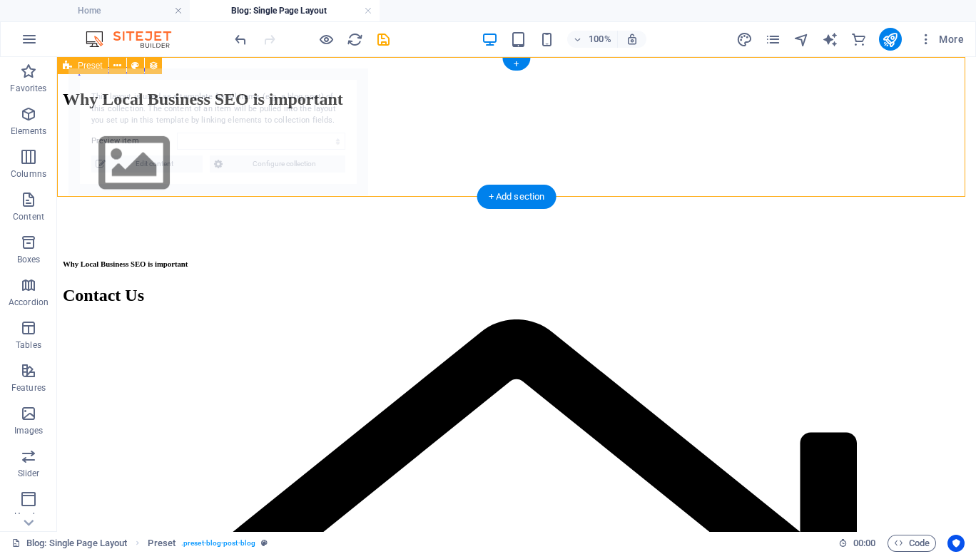
select select "68e1124e020f3f32dc0f2bb4"
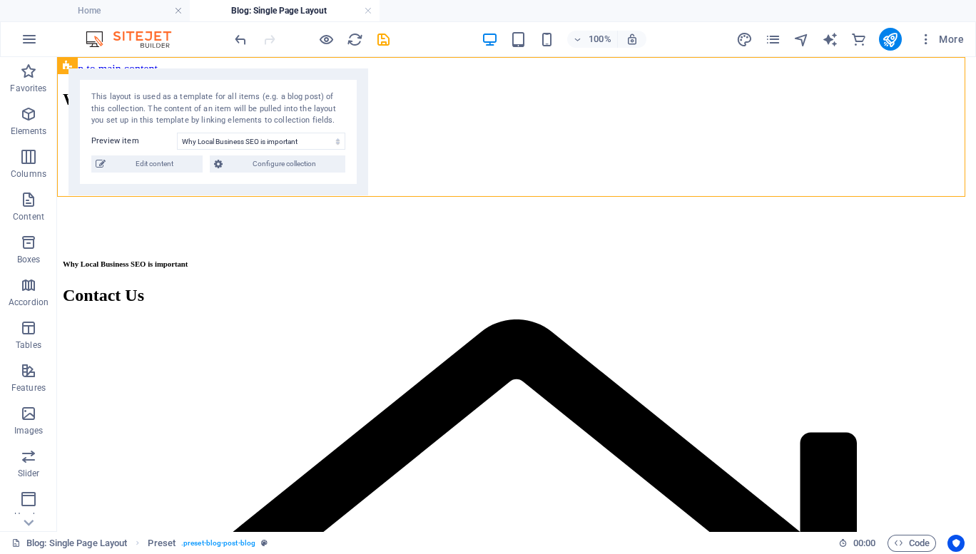
drag, startPoint x: 293, startPoint y: 179, endPoint x: 435, endPoint y: 168, distance: 142.4
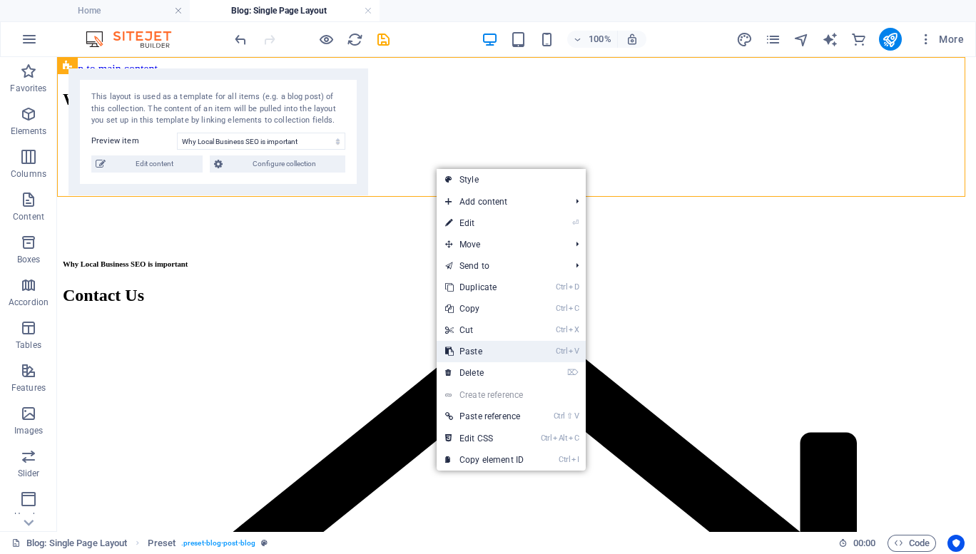
click at [489, 357] on link "Ctrl V Paste" at bounding box center [485, 351] width 96 height 21
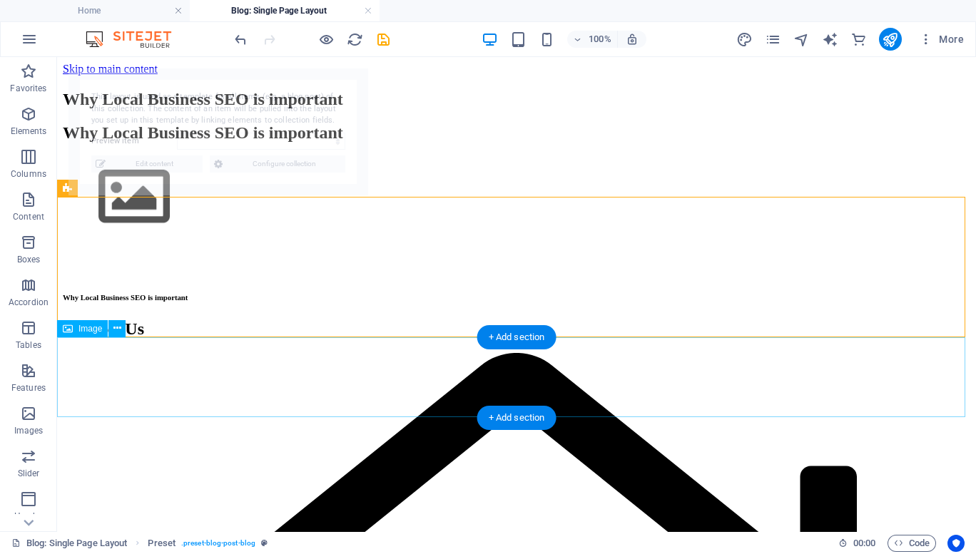
select select "68e1124e020f3f32dc0f2bb4"
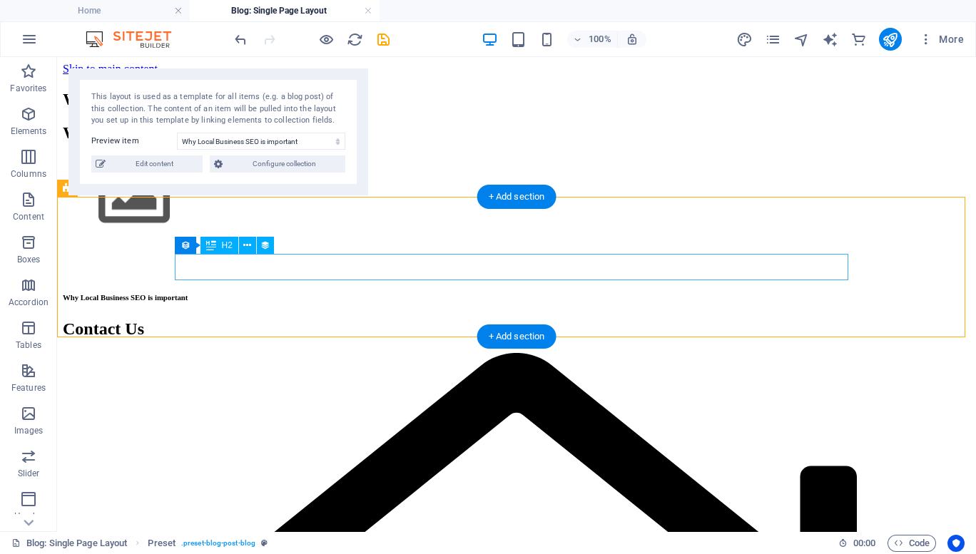
click at [240, 143] on div "Why Local Business SEO is important" at bounding box center [516, 132] width 907 height 19
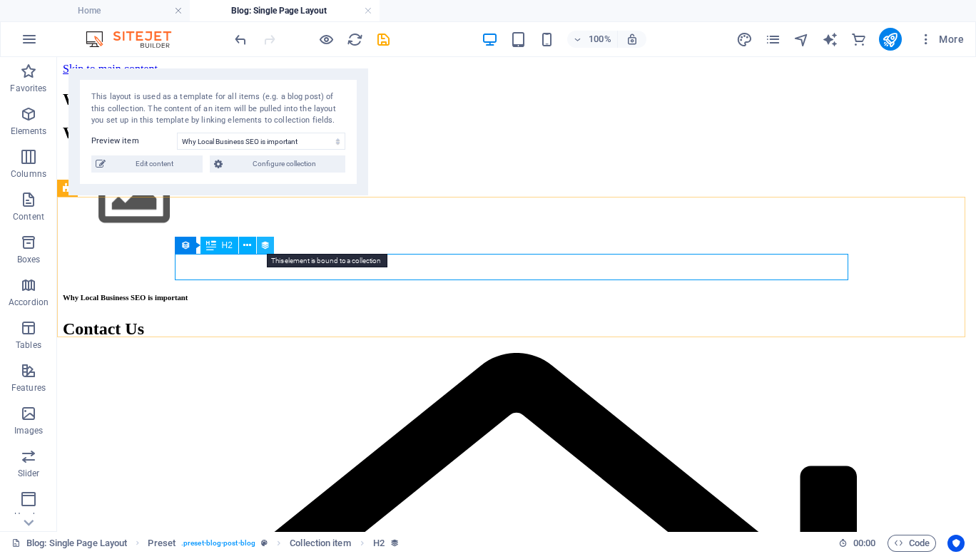
click at [268, 243] on icon at bounding box center [265, 245] width 10 height 15
select select "name"
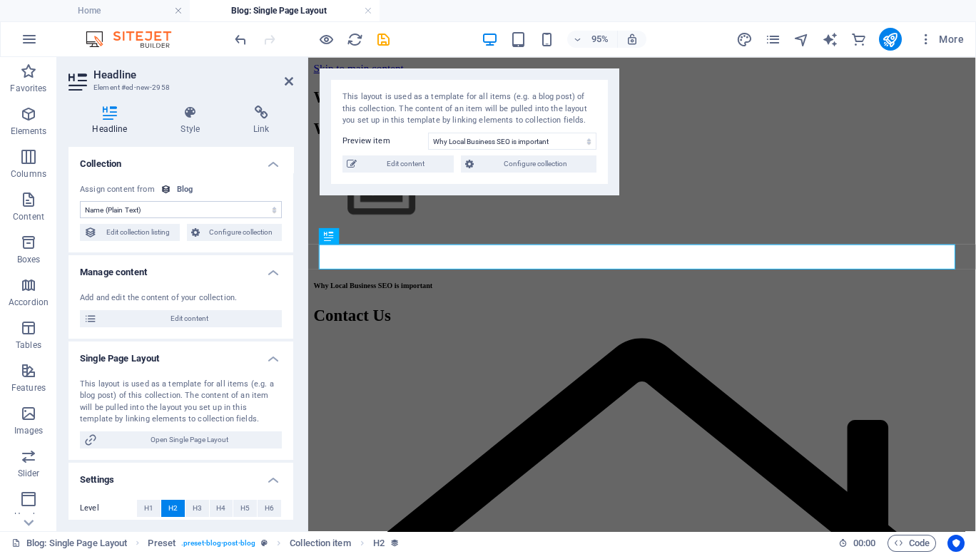
click at [184, 187] on div "Blog" at bounding box center [185, 190] width 16 height 12
click at [164, 188] on icon at bounding box center [165, 189] width 11 height 11
click at [137, 211] on select "No assignment, content remains static Created at (Date) Updated at (Date) Name …" at bounding box center [181, 209] width 202 height 17
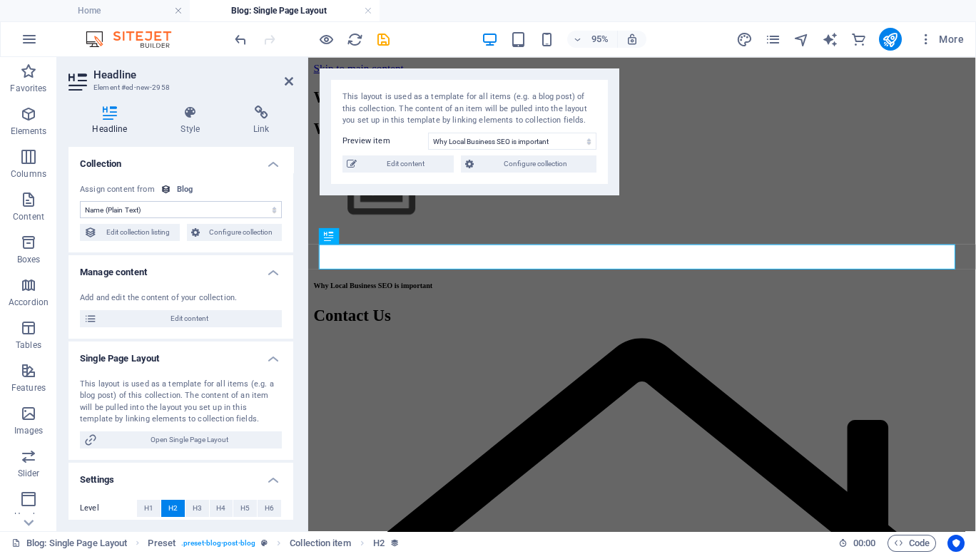
click at [137, 211] on select "No assignment, content remains static Created at (Date) Updated at (Date) Name …" at bounding box center [181, 209] width 202 height 17
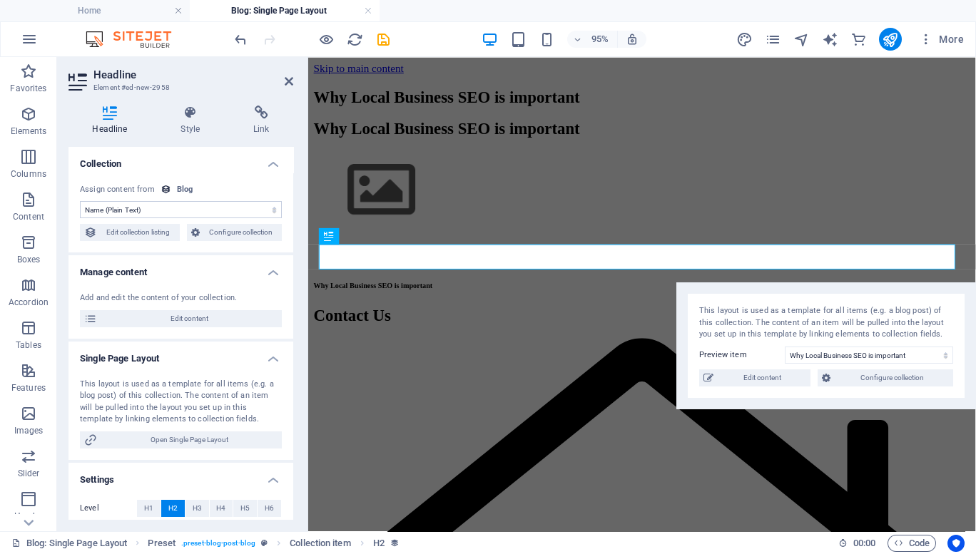
drag, startPoint x: 390, startPoint y: 117, endPoint x: 753, endPoint y: 332, distance: 421.8
click at [753, 332] on div "This layout is used as a template for all items (e.g. a blog post) of this coll…" at bounding box center [826, 323] width 254 height 36
click at [408, 109] on div "Why Local Business SEO is important" at bounding box center [659, 99] width 691 height 19
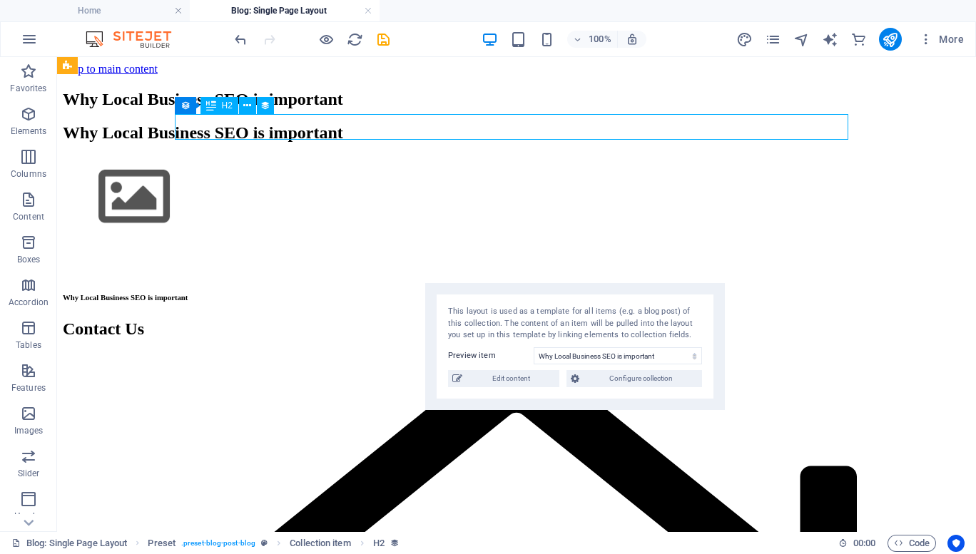
click at [403, 109] on div "Why Local Business SEO is important" at bounding box center [516, 99] width 907 height 19
select select "name"
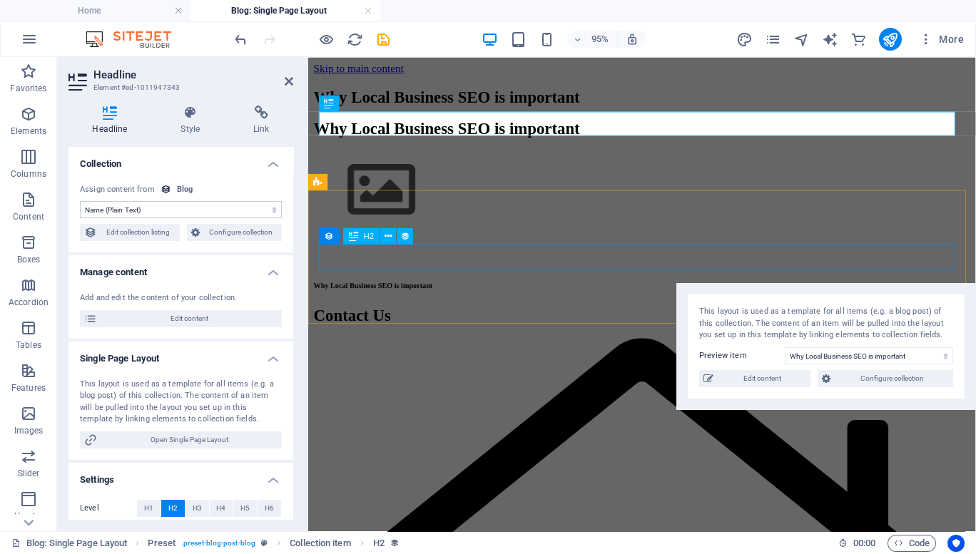
click at [354, 143] on div "Why Local Business SEO is important" at bounding box center [659, 132] width 691 height 19
select select "name"
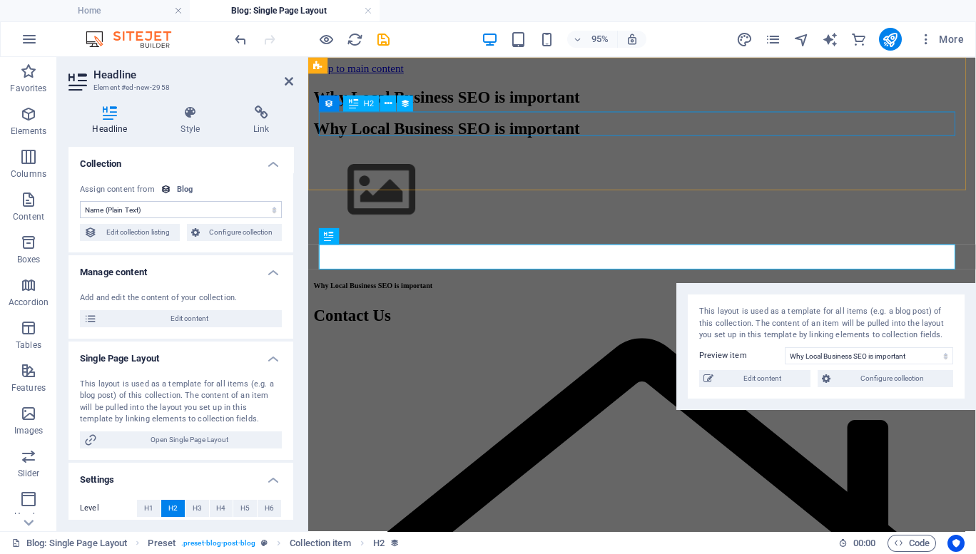
click at [426, 109] on div "Why Local Business SEO is important" at bounding box center [659, 99] width 691 height 19
select select "name"
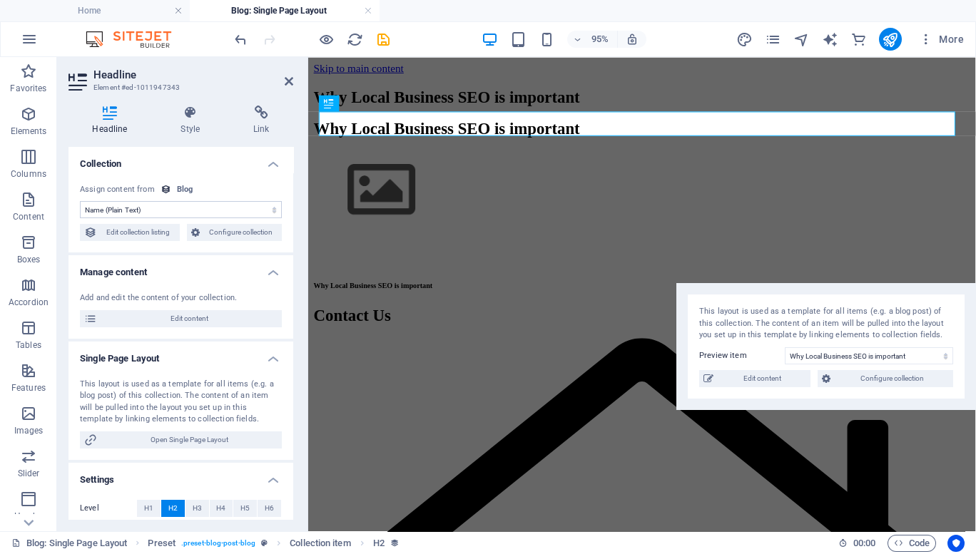
click at [146, 211] on select "No assignment, content remains static Created at (Date) Updated at (Date) Name …" at bounding box center [181, 209] width 202 height 17
click at [222, 438] on span "Open Single Page Layout" at bounding box center [189, 440] width 176 height 17
click at [191, 436] on span "Open Single Page Layout" at bounding box center [189, 440] width 176 height 17
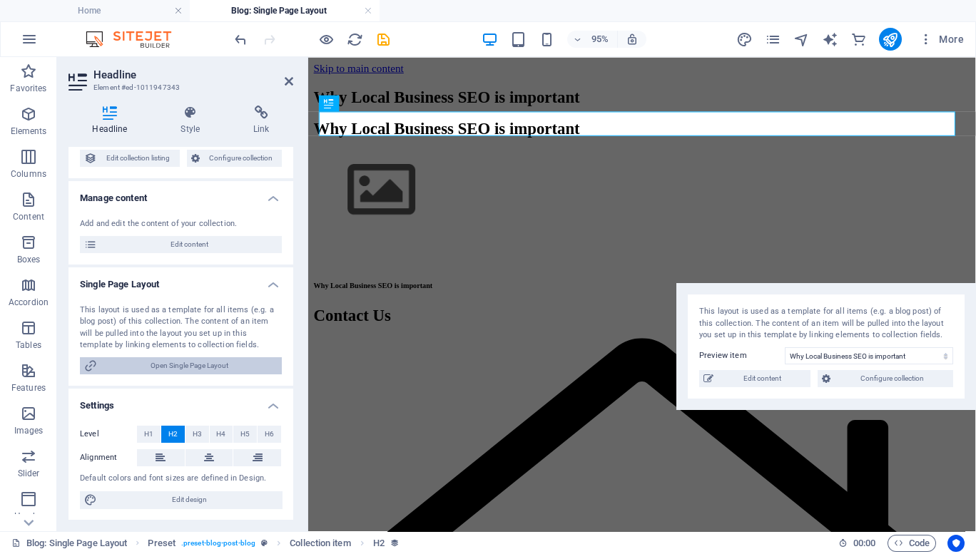
scroll to position [0, 0]
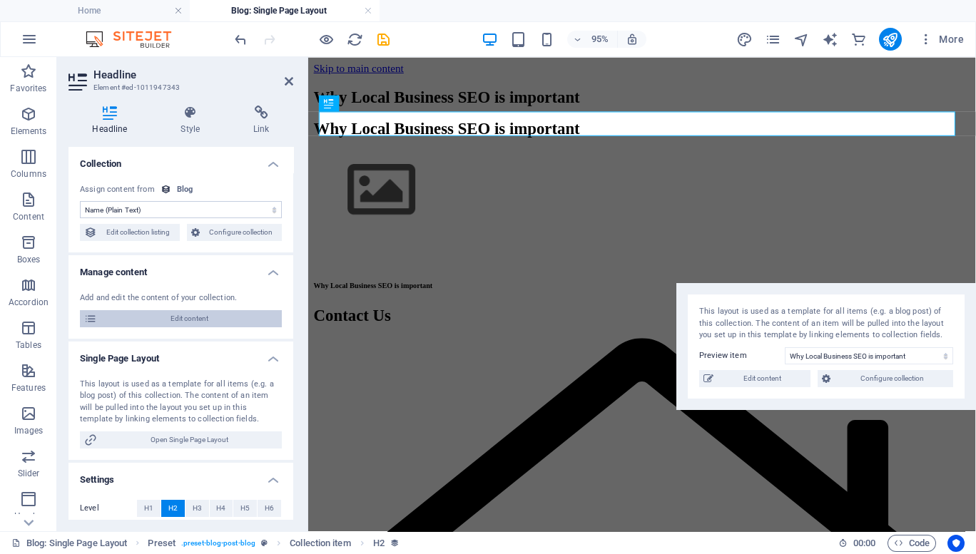
click at [192, 324] on span "Edit content" at bounding box center [189, 318] width 176 height 17
select select "Why Import"
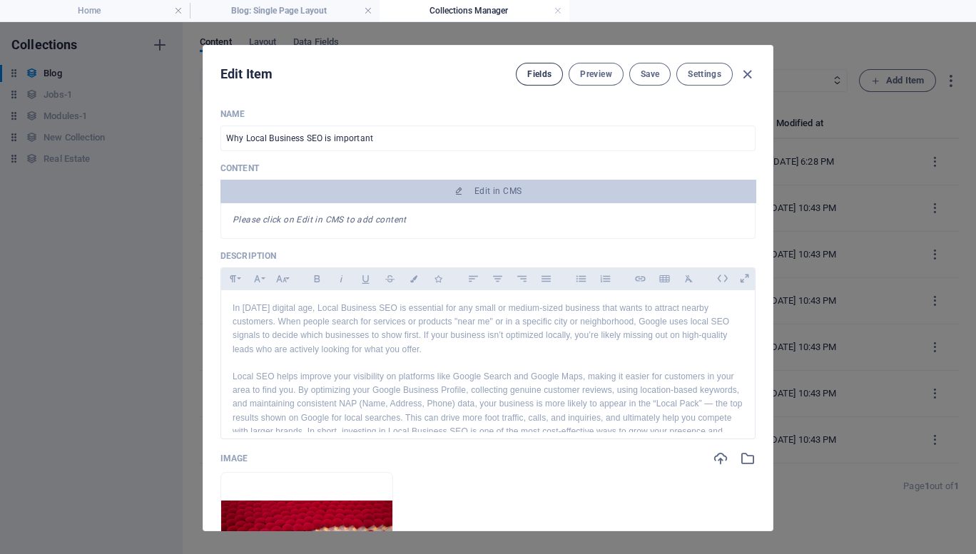
click at [526, 81] on button "Fields" at bounding box center [539, 74] width 47 height 23
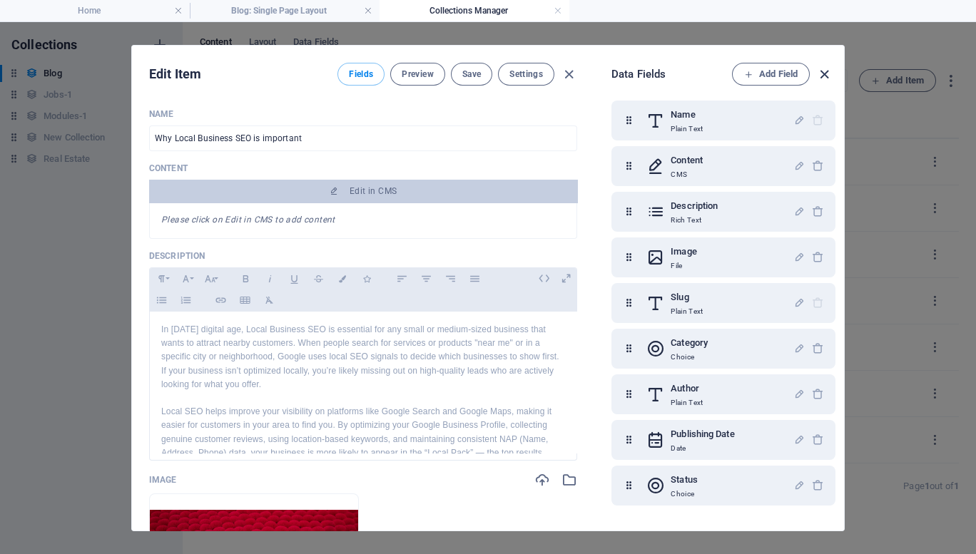
click at [829, 75] on icon "button" at bounding box center [824, 74] width 16 height 16
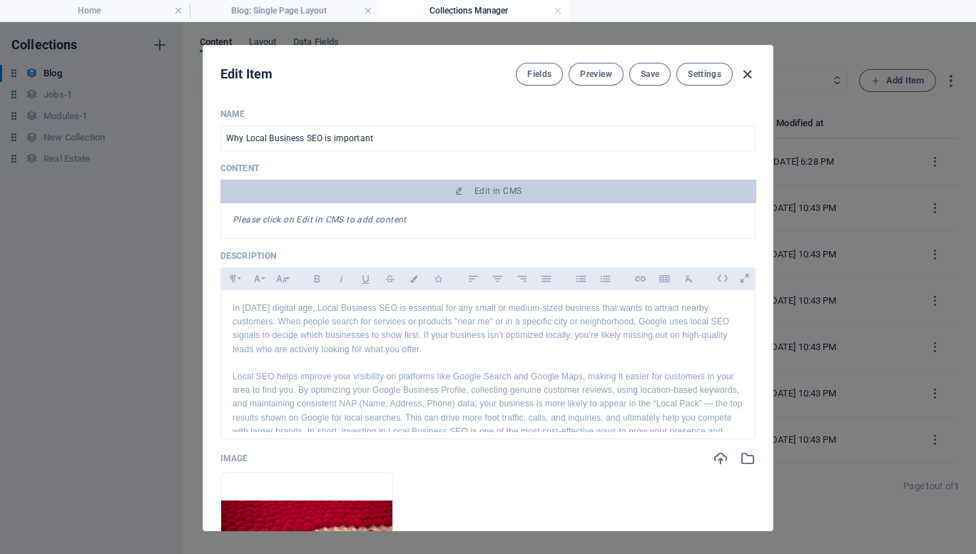
click at [754, 76] on icon "button" at bounding box center [747, 74] width 16 height 16
type input "why-local-business-seo-is-important"
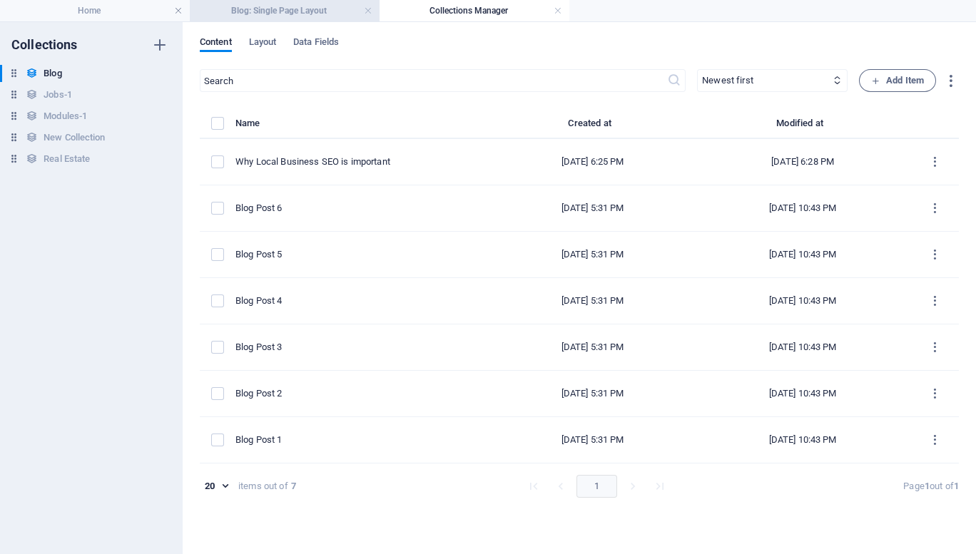
click at [317, 12] on h4 "Blog: Single Page Layout" at bounding box center [285, 11] width 190 height 16
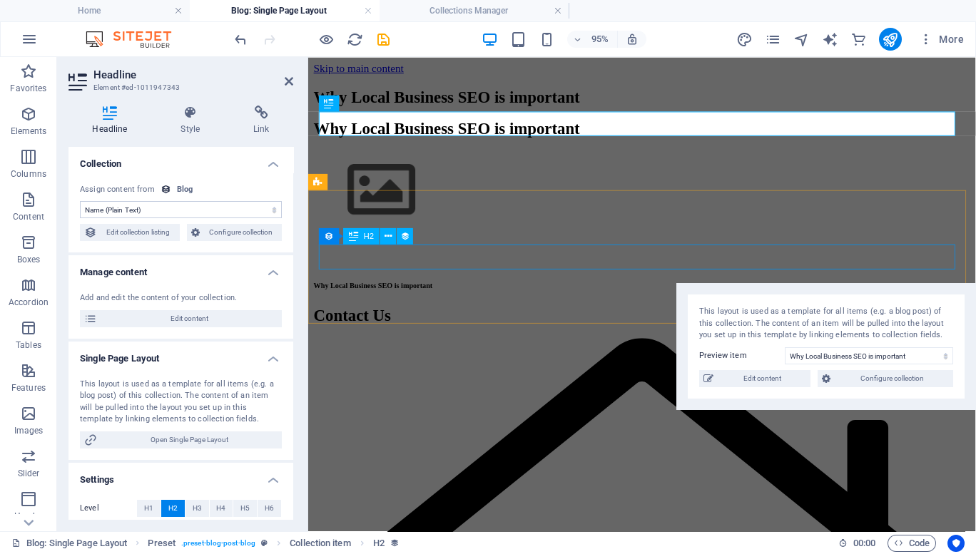
click at [444, 143] on div "Why Local Business SEO is important" at bounding box center [659, 132] width 691 height 19
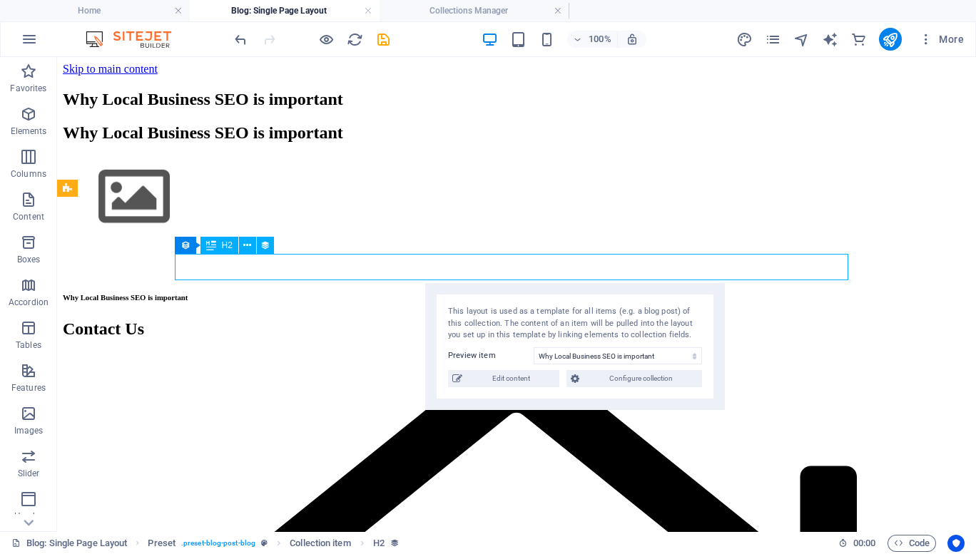
click at [422, 143] on div "Why Local Business SEO is important" at bounding box center [516, 132] width 907 height 19
select select "name"
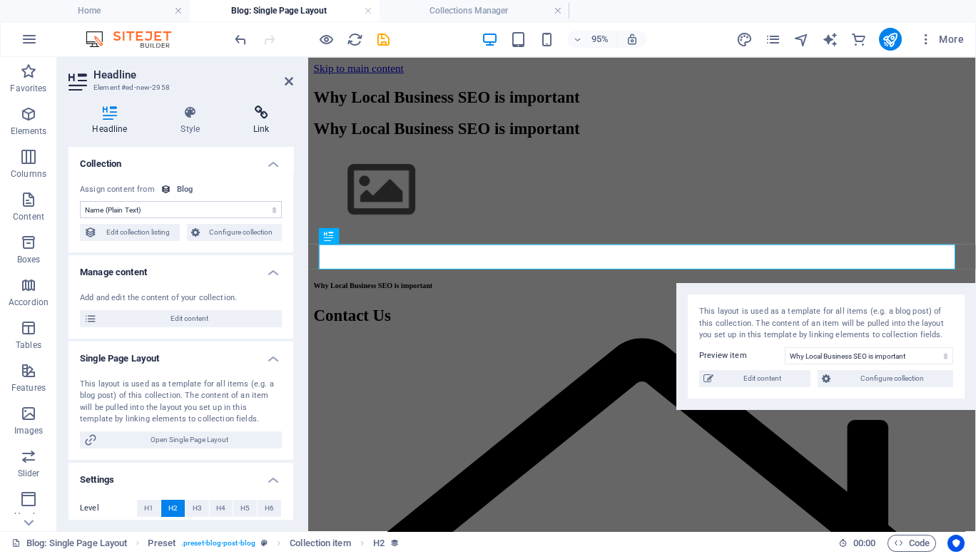
click at [262, 125] on h4 "Link" at bounding box center [261, 121] width 63 height 30
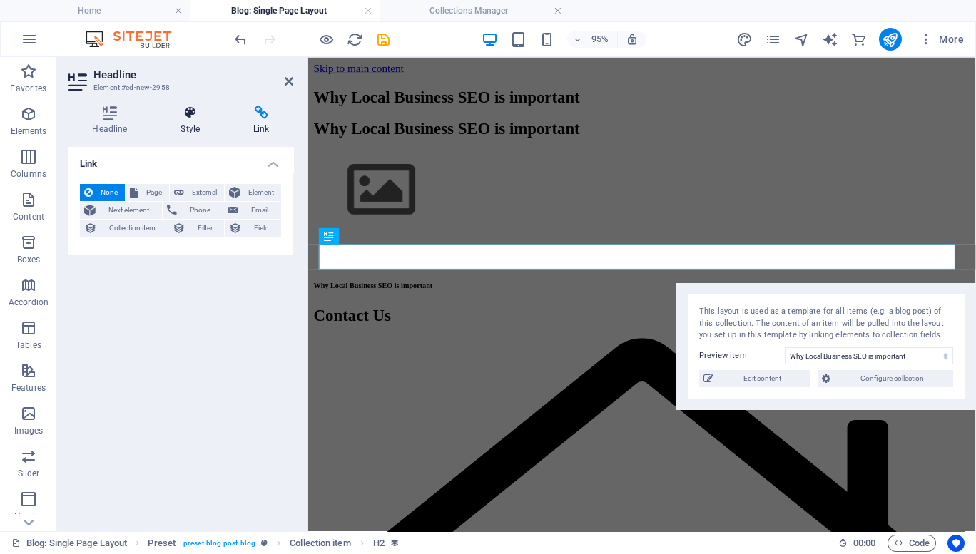
click at [191, 116] on icon at bounding box center [190, 113] width 67 height 14
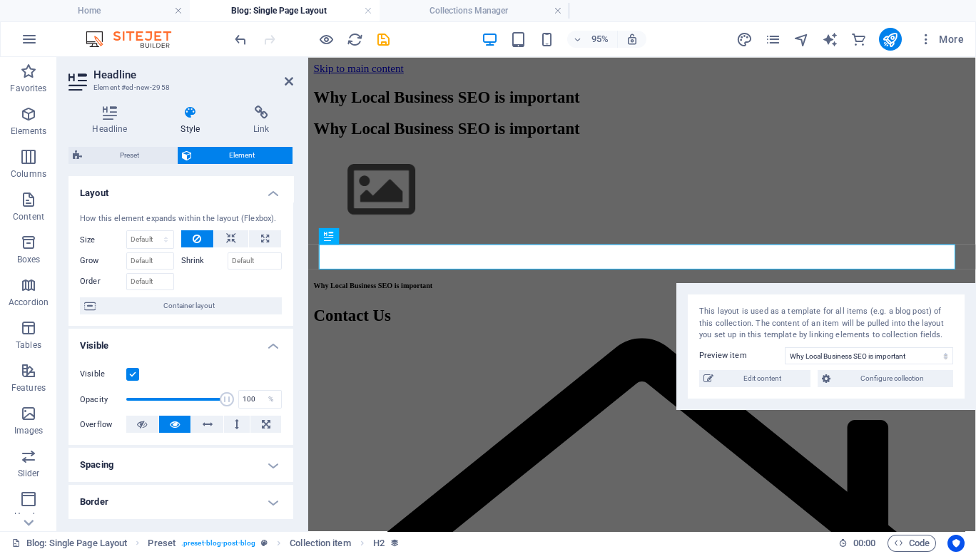
click at [106, 101] on div "Headline Style Link Collection No assignment, content remains static Created at…" at bounding box center [180, 312] width 247 height 437
click at [286, 81] on icon at bounding box center [289, 81] width 9 height 11
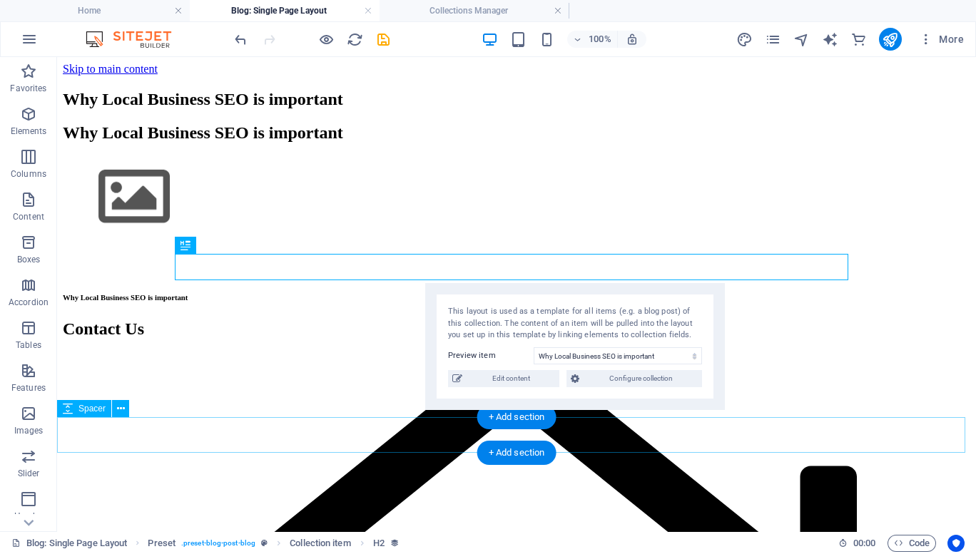
click at [383, 275] on div at bounding box center [516, 258] width 907 height 36
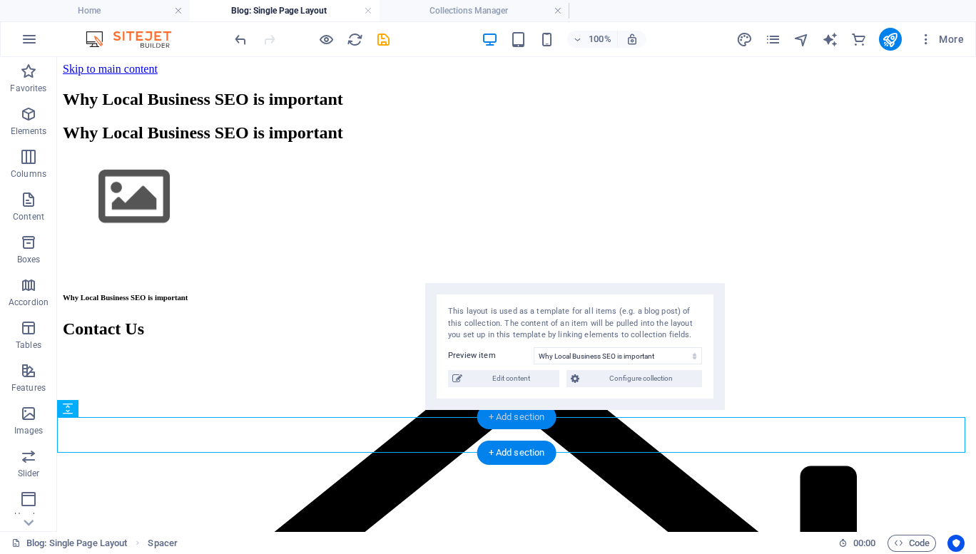
click at [505, 415] on div "+ Add section" at bounding box center [516, 417] width 79 height 24
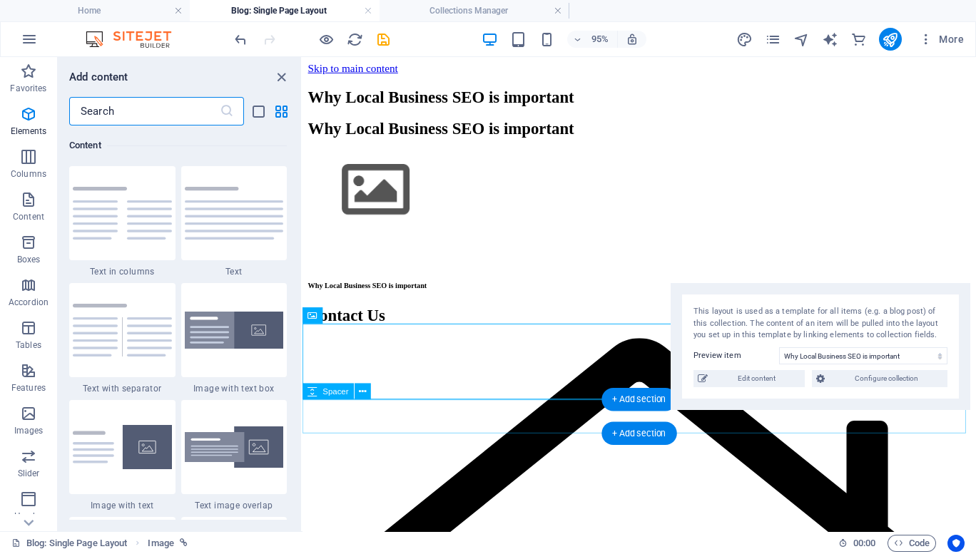
scroll to position [2613, 0]
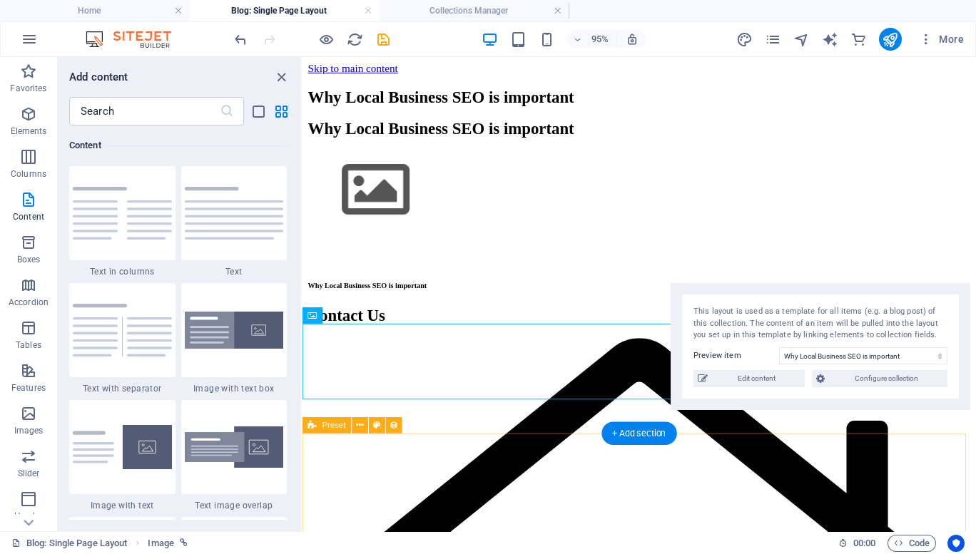
click at [458, 302] on div "Why Local Business SEO is important" at bounding box center [657, 297] width 698 height 9
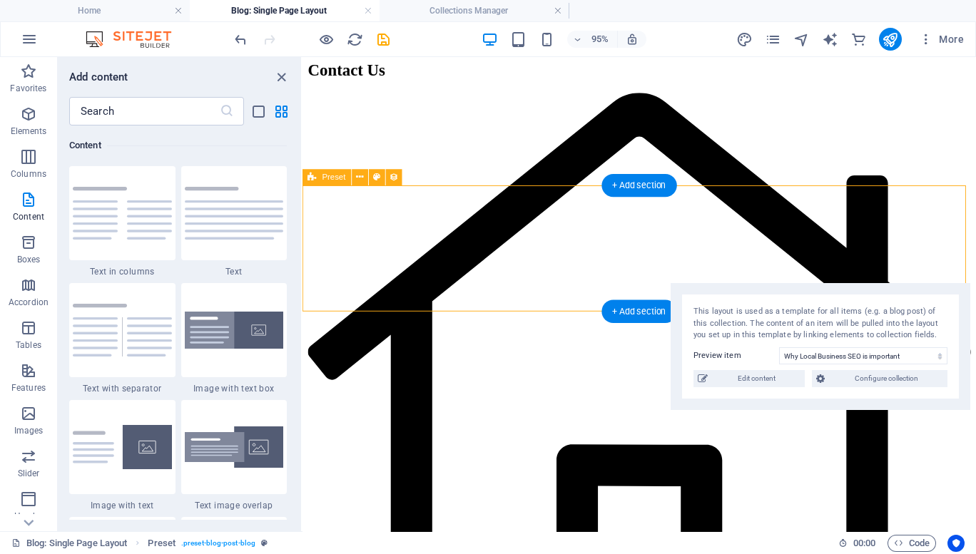
scroll to position [261, 0]
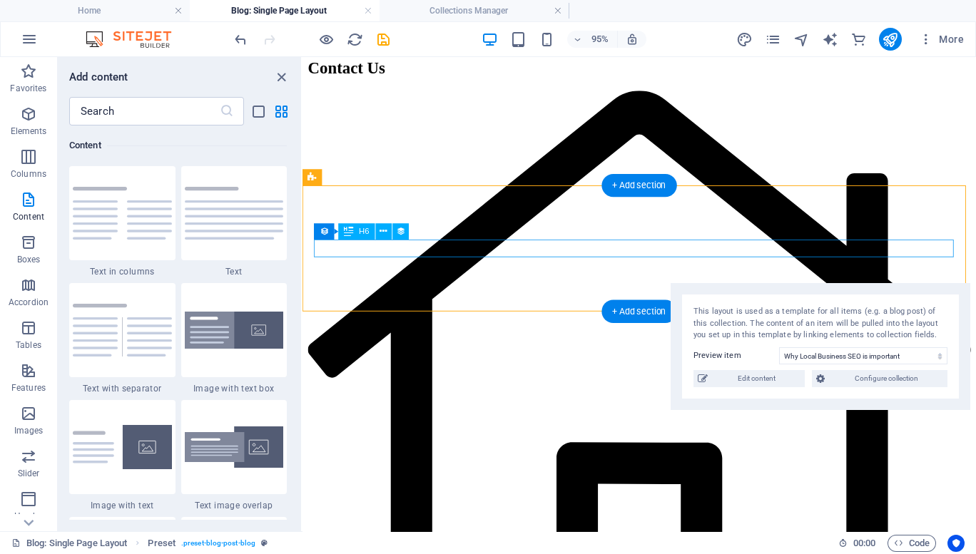
click at [419, 41] on div "Why Local Business SEO is important" at bounding box center [657, 36] width 698 height 9
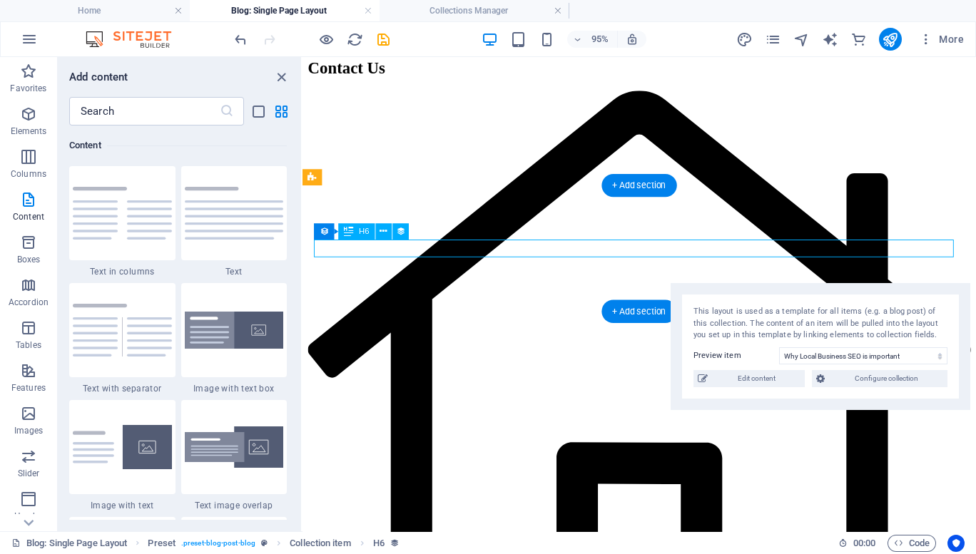
click at [369, 41] on div "Why Local Business SEO is important" at bounding box center [657, 36] width 698 height 9
select select "name"
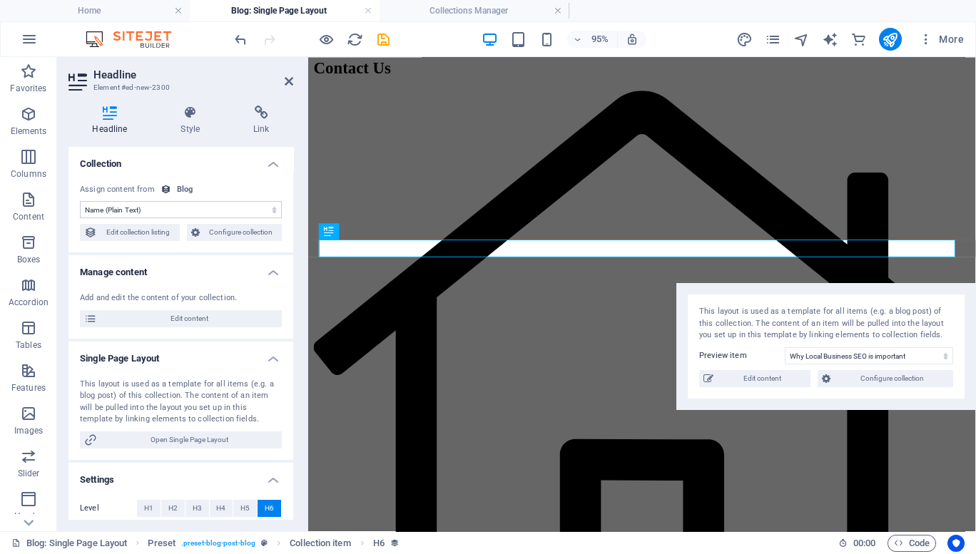
click at [161, 187] on icon at bounding box center [165, 189] width 11 height 11
click at [167, 212] on select "No assignment, content remains static Created at (Date) Updated at (Date) Name …" at bounding box center [181, 209] width 202 height 17
click at [288, 83] on icon at bounding box center [289, 81] width 9 height 11
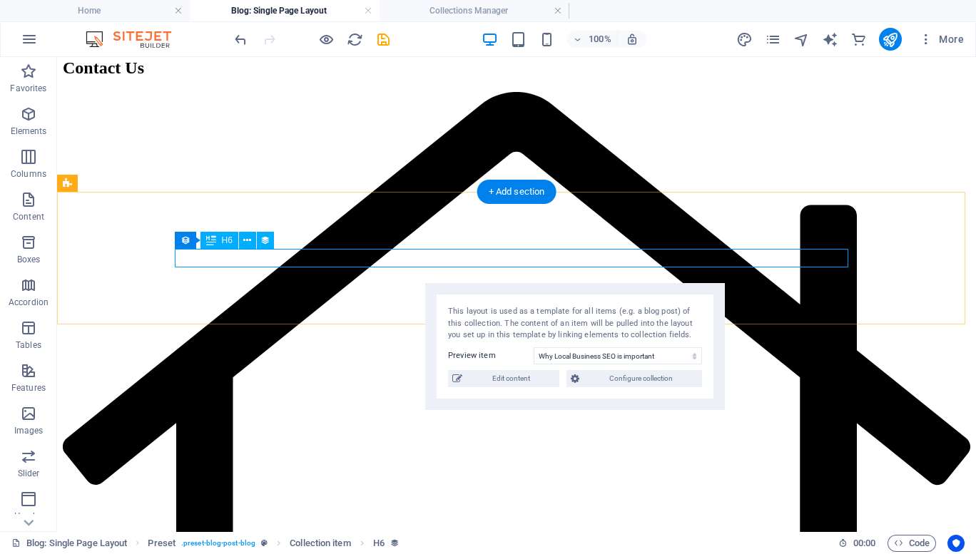
click at [355, 41] on div "Why Local Business SEO is important" at bounding box center [516, 36] width 907 height 9
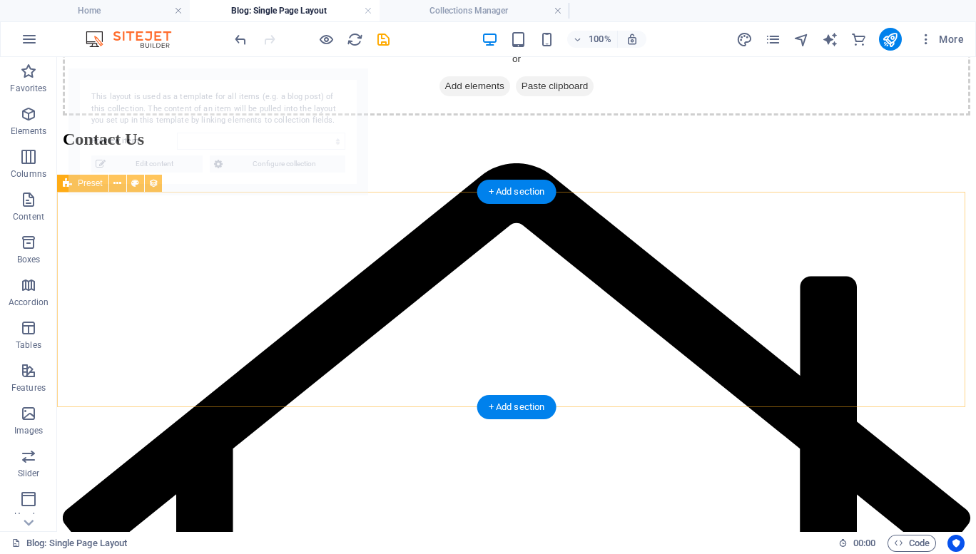
select select "68e1124e020f3f32dc0f2bb4"
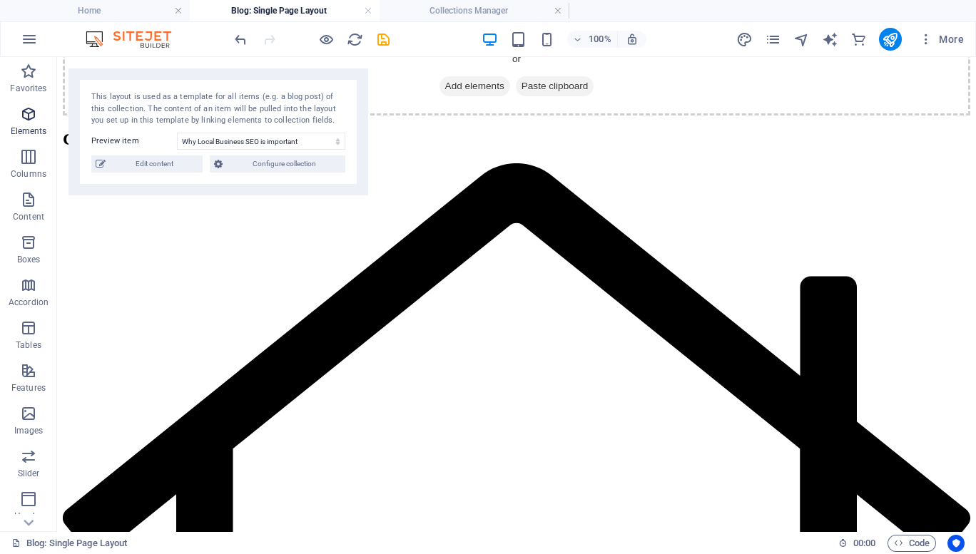
click at [29, 111] on icon "button" at bounding box center [28, 114] width 17 height 17
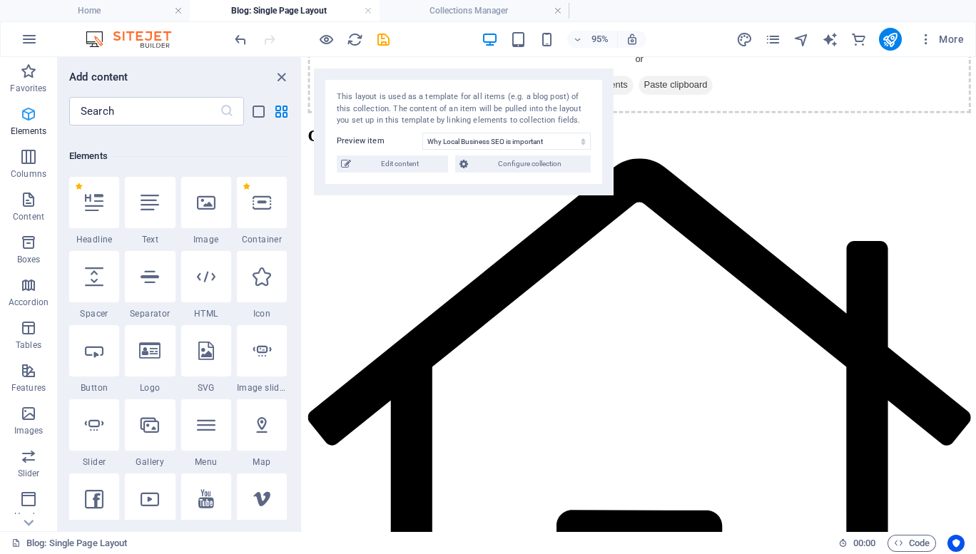
scroll to position [269, 0]
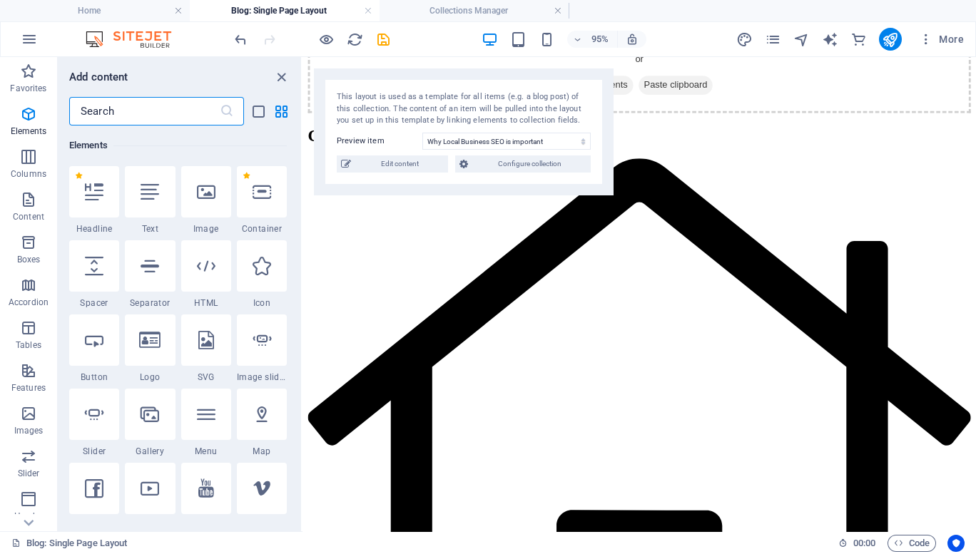
click at [117, 111] on input "text" at bounding box center [144, 111] width 150 height 29
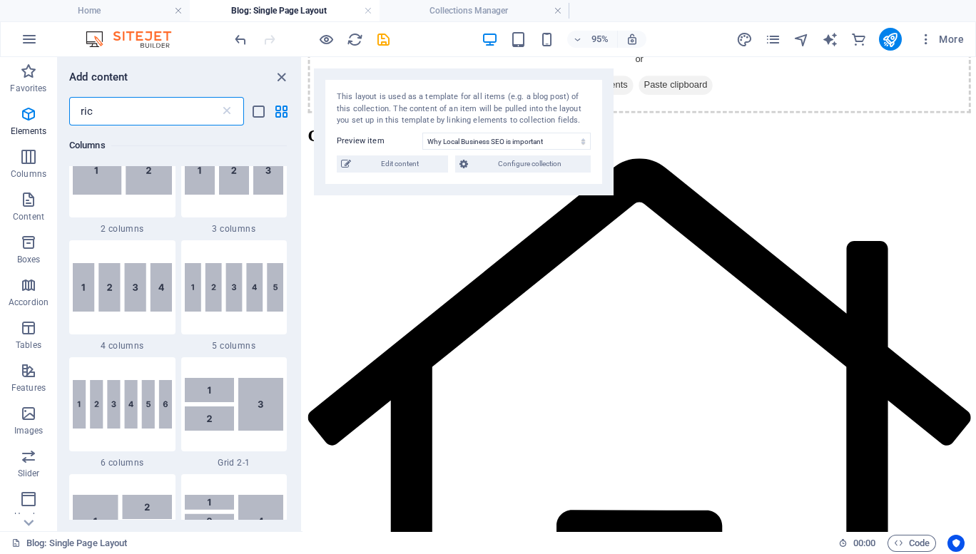
scroll to position [0, 0]
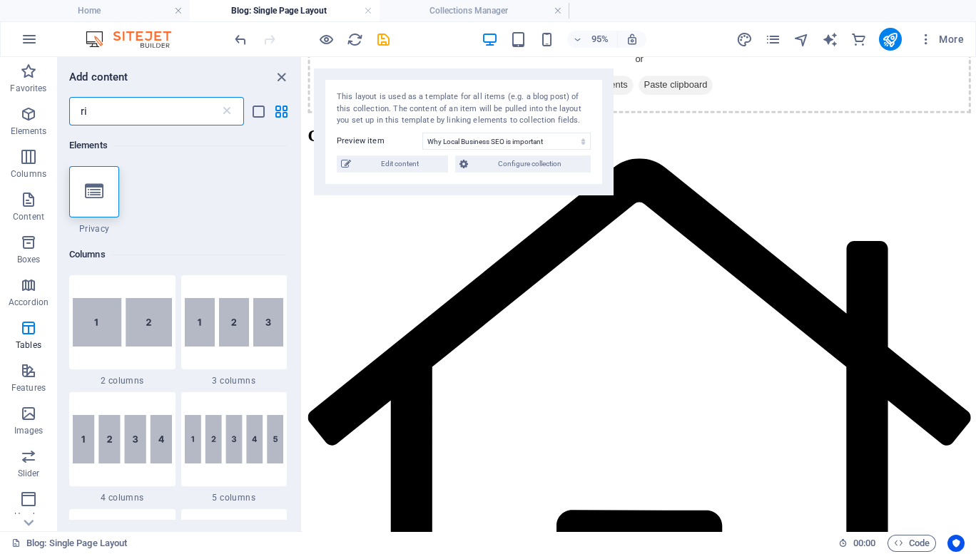
type input "r"
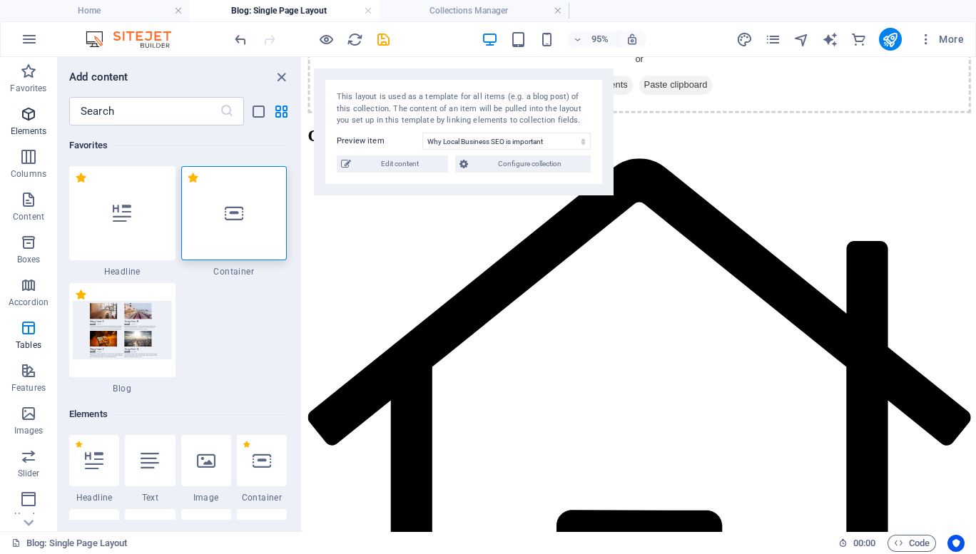
click at [21, 126] on p "Elements" at bounding box center [29, 131] width 36 height 11
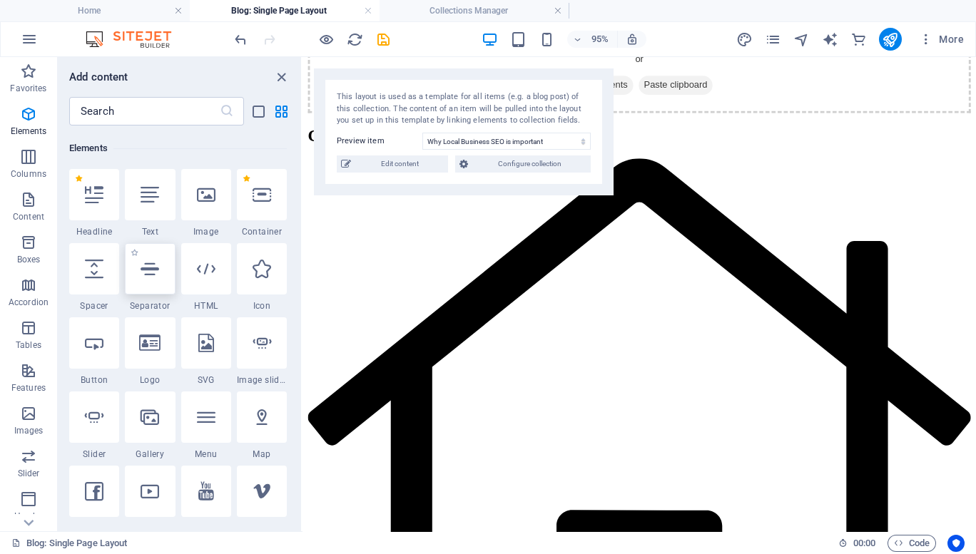
scroll to position [269, 0]
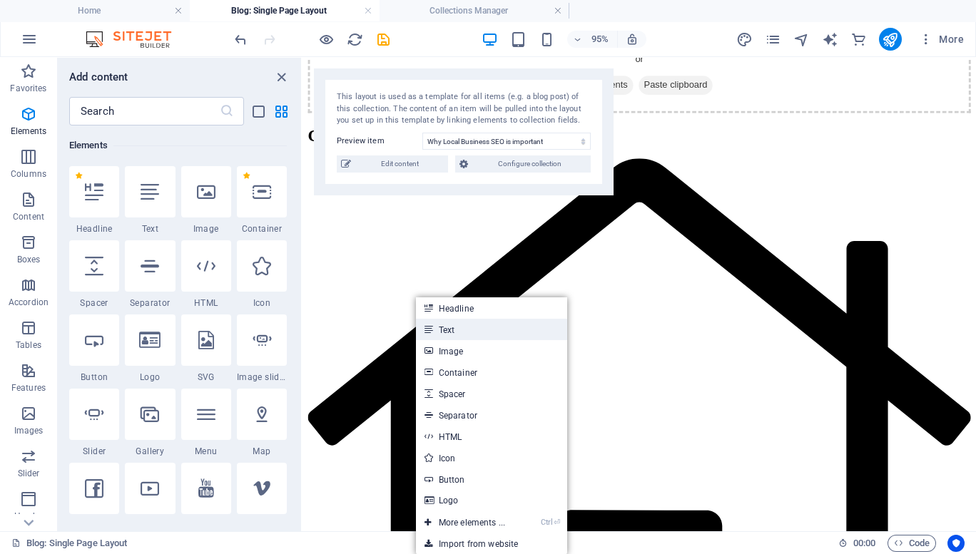
click at [462, 328] on link "Text" at bounding box center [491, 329] width 151 height 21
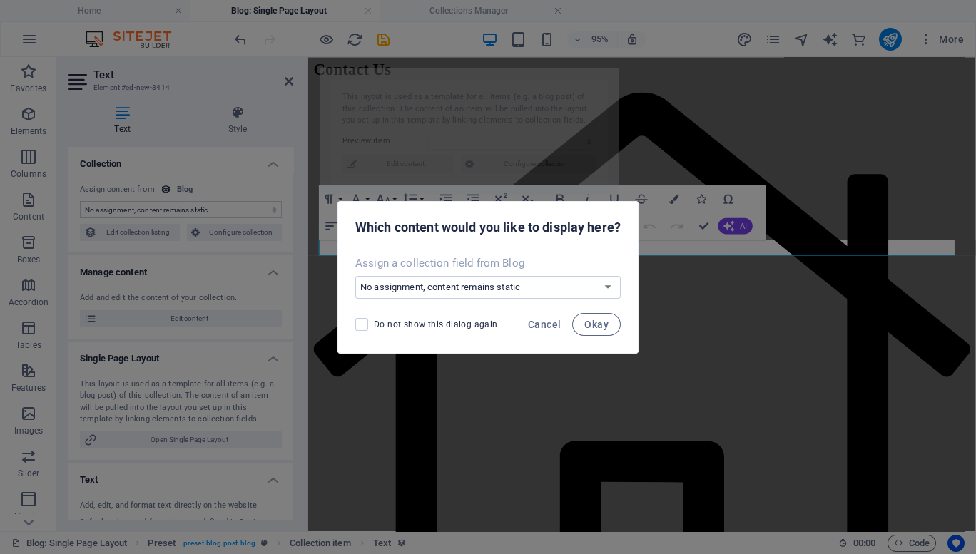
scroll to position [261, 0]
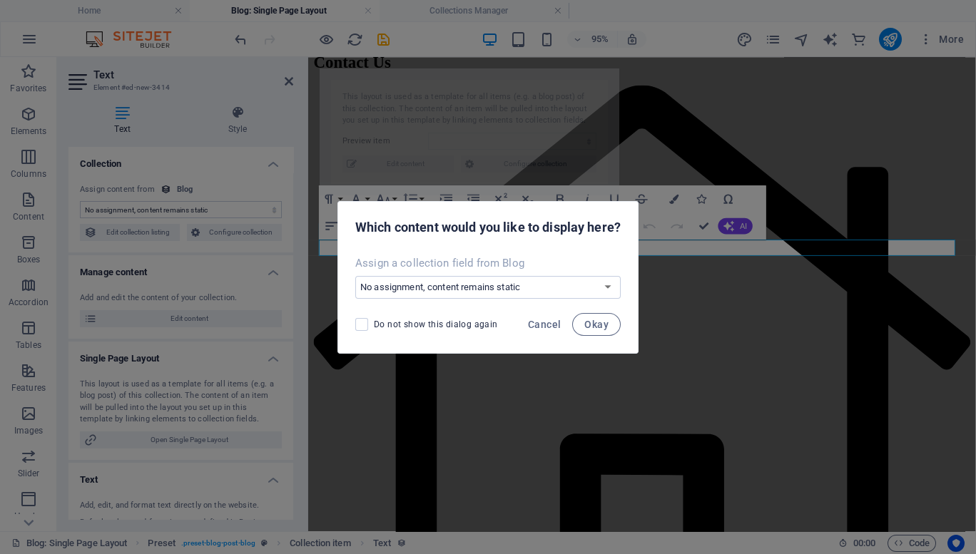
select select "68e1124e020f3f32dc0f2bb4"
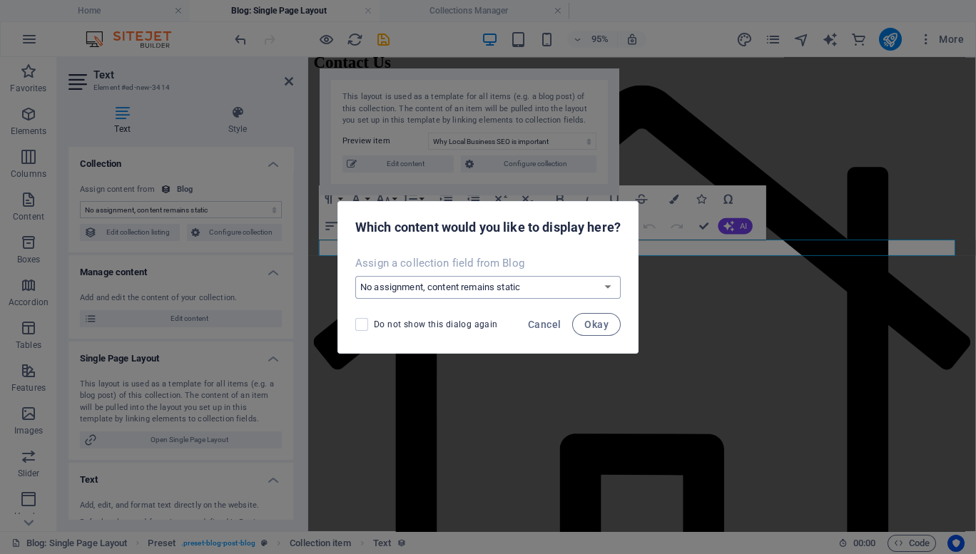
click at [530, 285] on select "No assignment, content remains static Create a new field Created at (Date) Upda…" at bounding box center [487, 287] width 265 height 23
select select "description"
click at [355, 276] on select "No assignment, content remains static Create a new field Created at (Date) Upda…" at bounding box center [487, 287] width 265 height 23
click at [600, 325] on span "Okay" at bounding box center [596, 324] width 24 height 11
select select "description"
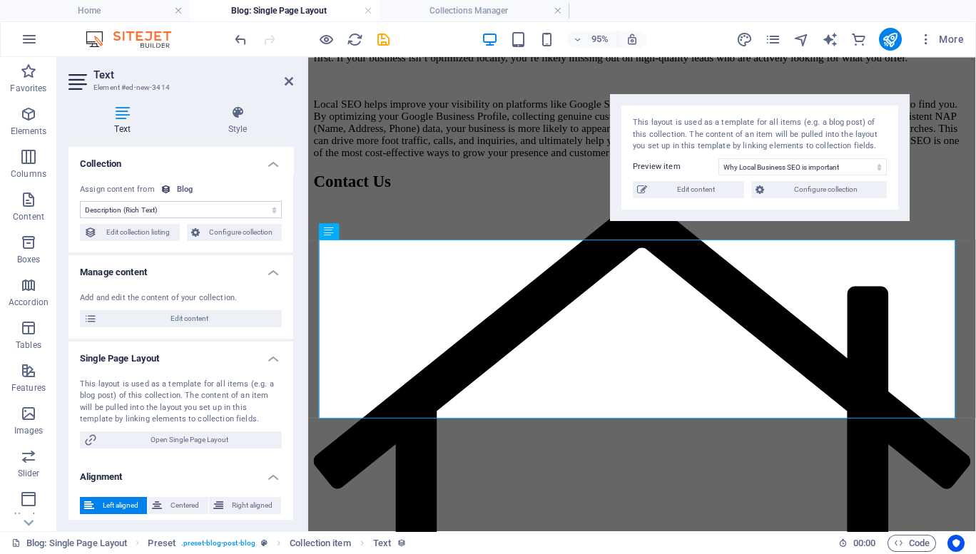
drag, startPoint x: 465, startPoint y: 109, endPoint x: 755, endPoint y: 135, distance: 290.7
click at [755, 135] on div "This layout is used as a template for all items (e.g. a blog post) of this coll…" at bounding box center [760, 135] width 254 height 36
click at [292, 83] on icon at bounding box center [289, 81] width 9 height 11
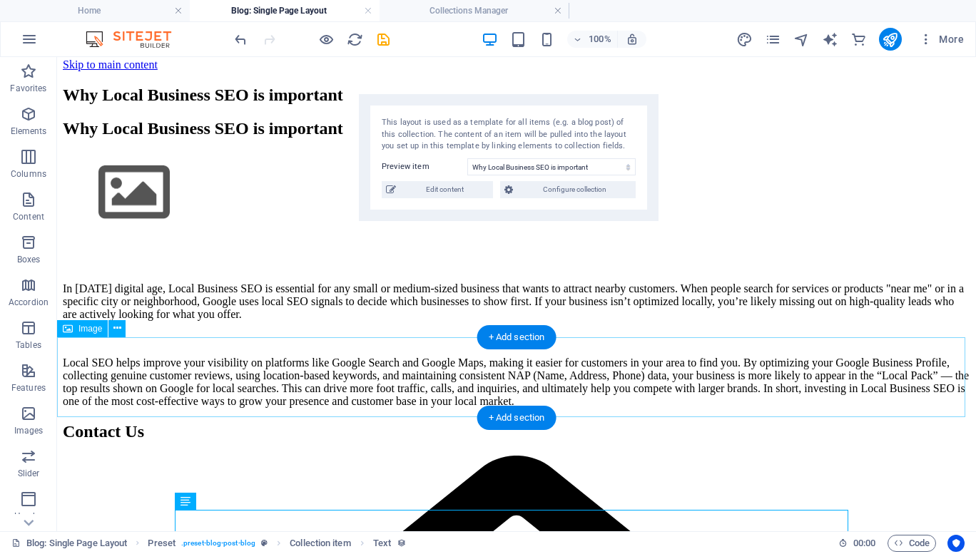
scroll to position [0, 0]
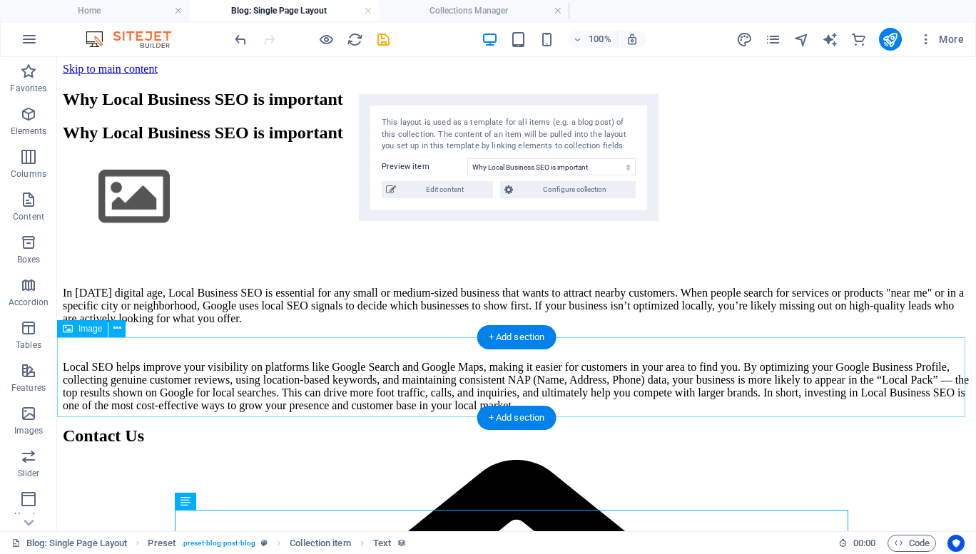
click at [351, 240] on figure at bounding box center [516, 198] width 907 height 83
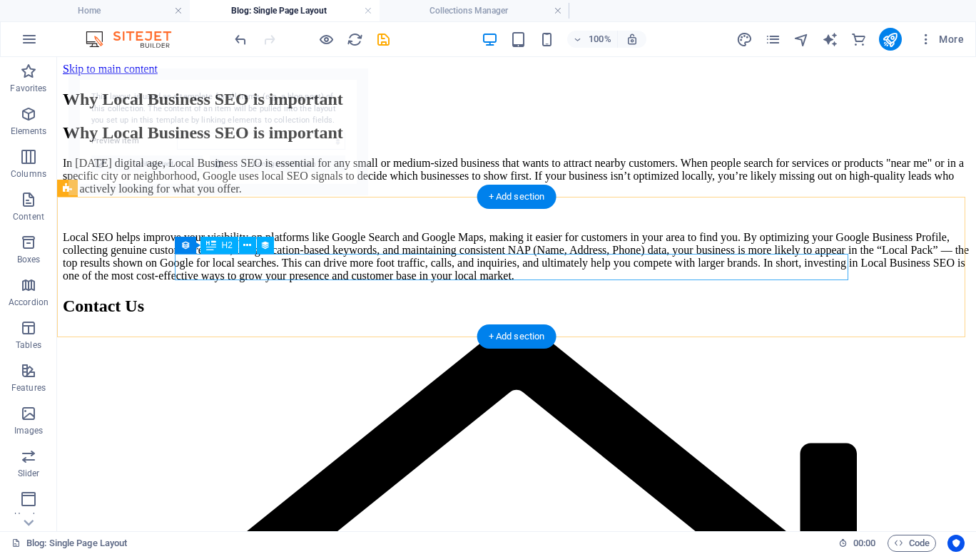
select select "68e1124e020f3f32dc0f2bb4"
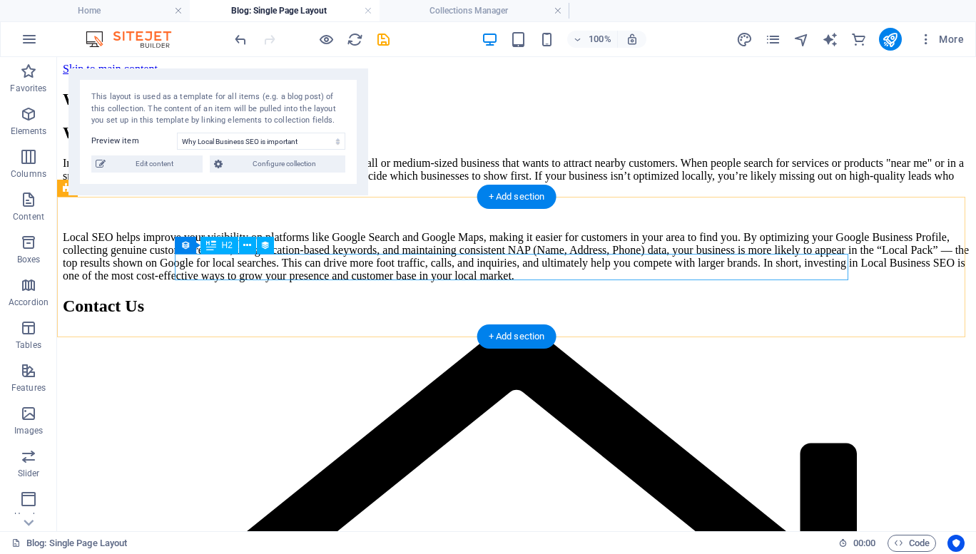
click at [299, 143] on div "Why Local Business SEO is important" at bounding box center [516, 132] width 907 height 19
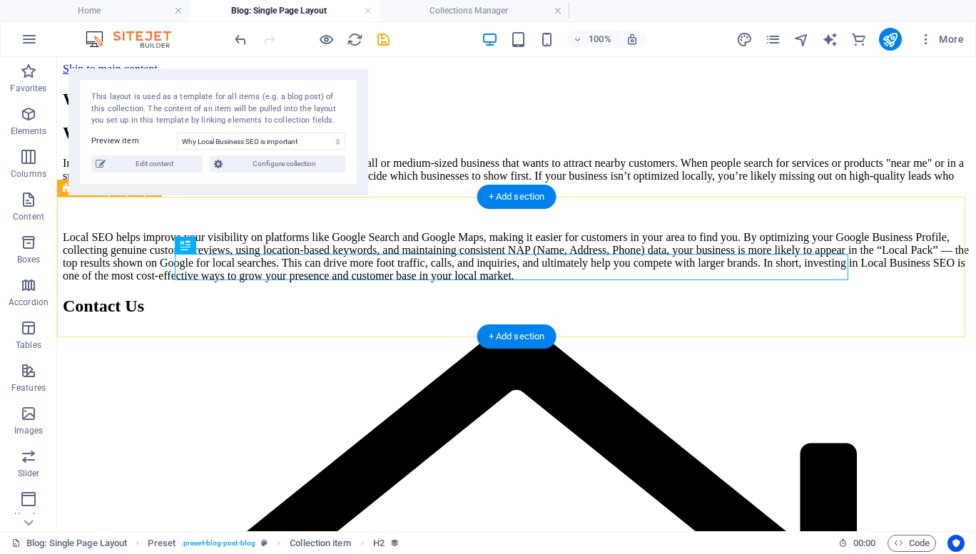
click at [323, 143] on div "Why Local Business SEO is important" at bounding box center [516, 132] width 907 height 19
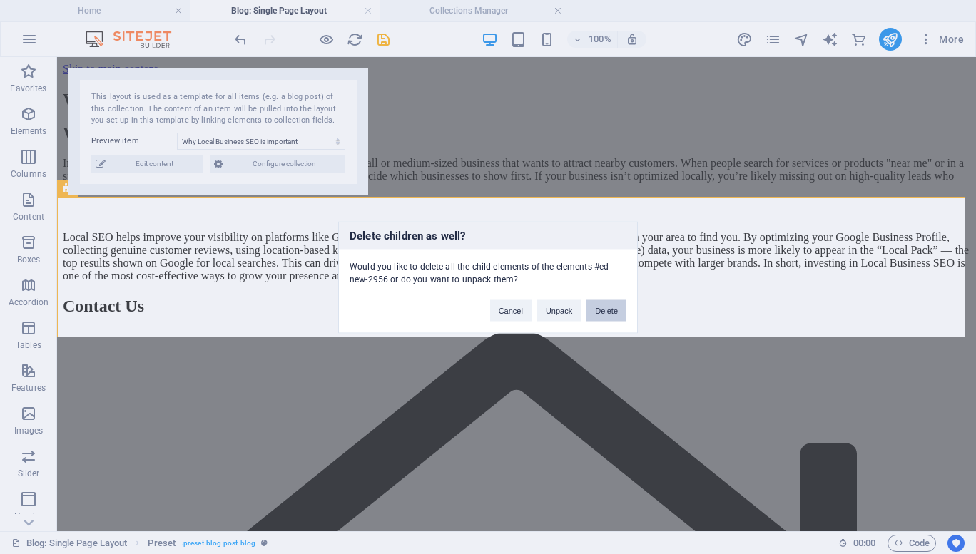
click at [603, 315] on button "Delete" at bounding box center [606, 310] width 40 height 21
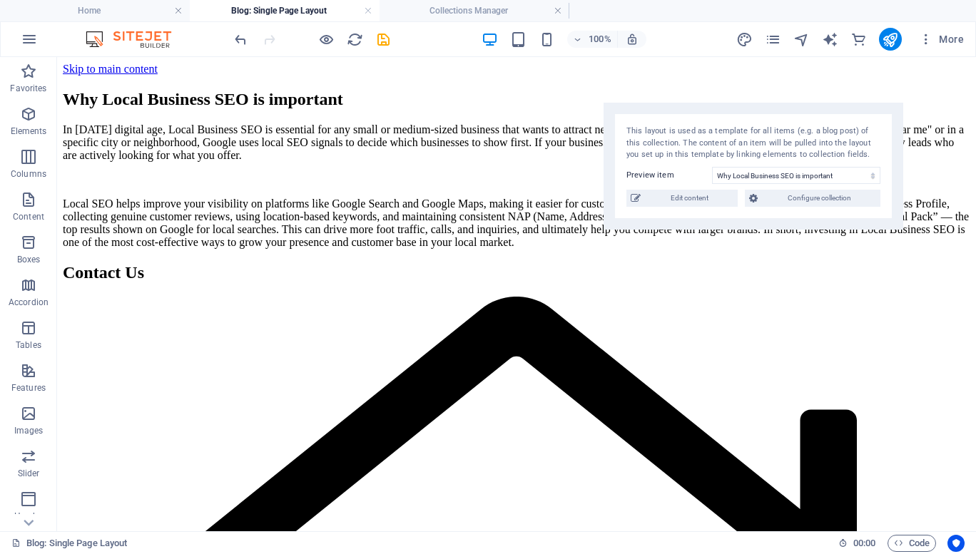
drag, startPoint x: 226, startPoint y: 98, endPoint x: 756, endPoint y: 132, distance: 531.0
click at [756, 132] on div "This layout is used as a template for all items (e.g. a blog post) of this coll…" at bounding box center [753, 144] width 254 height 36
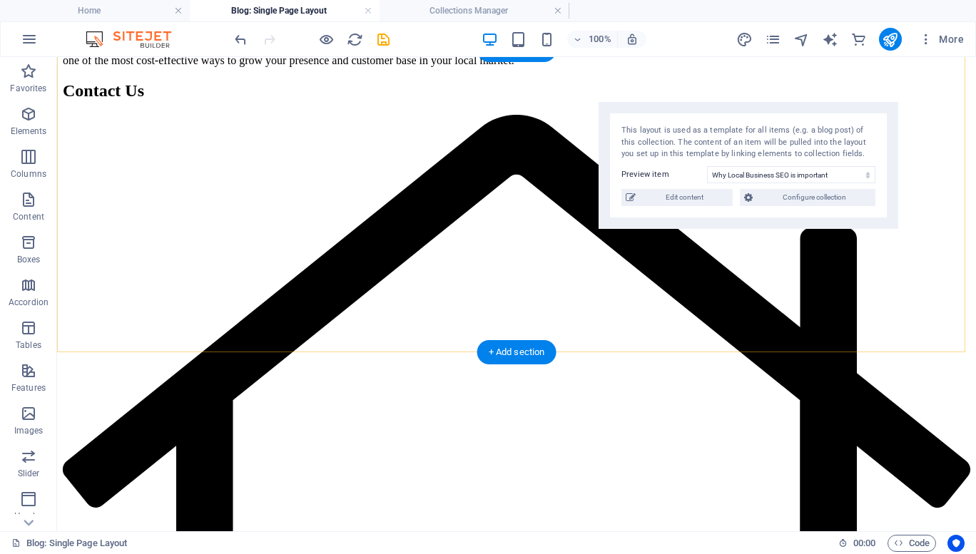
scroll to position [183, 0]
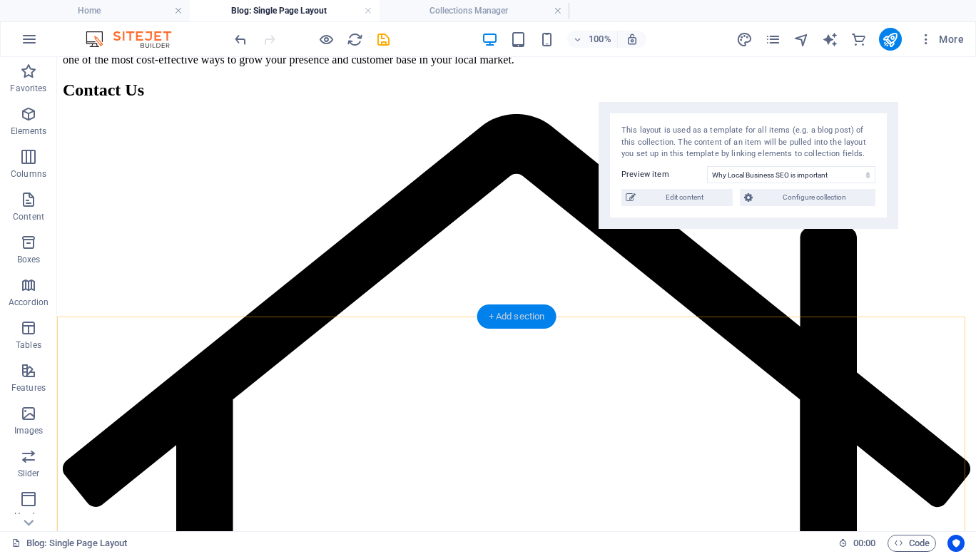
click at [509, 313] on div "+ Add section" at bounding box center [516, 317] width 79 height 24
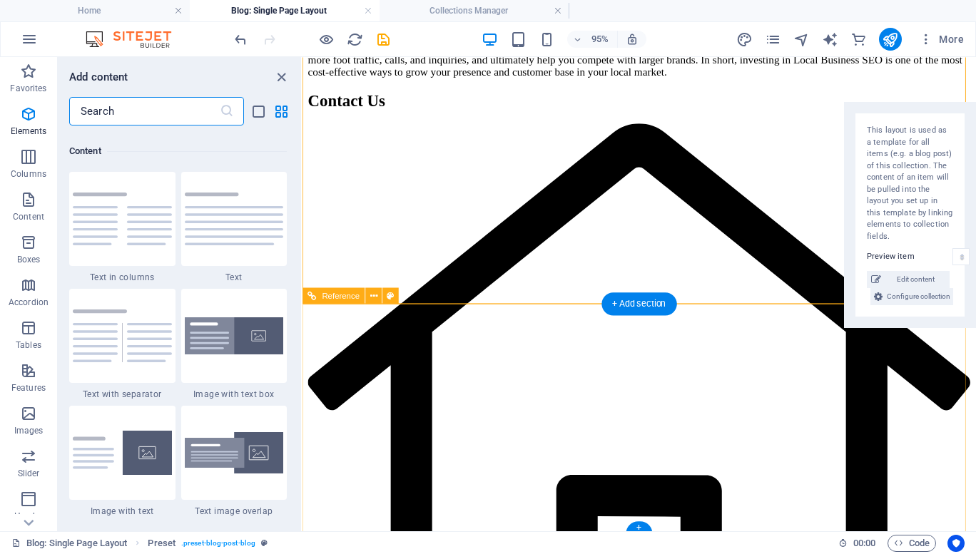
scroll to position [2613, 0]
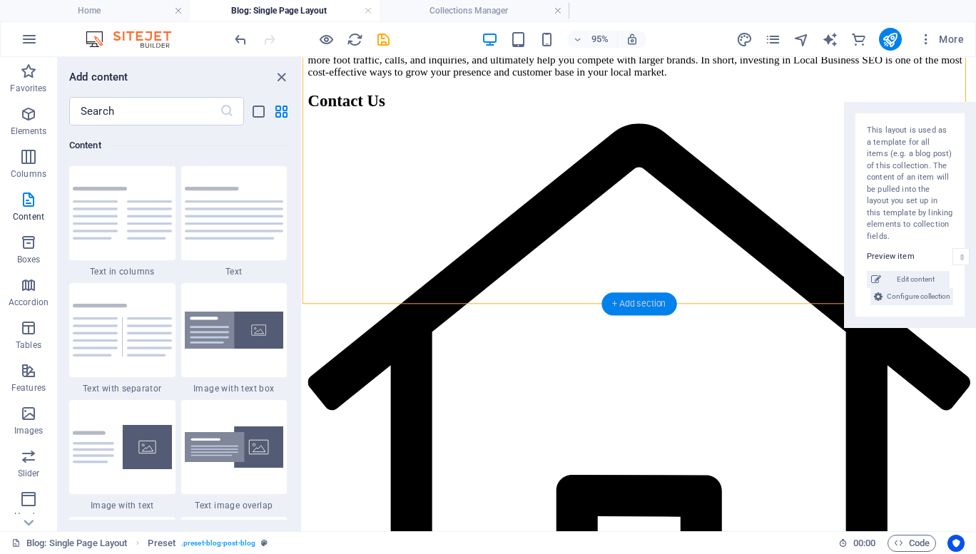
click at [639, 304] on div "+ Add section" at bounding box center [638, 303] width 75 height 23
click at [282, 78] on icon "close panel" at bounding box center [281, 77] width 16 height 16
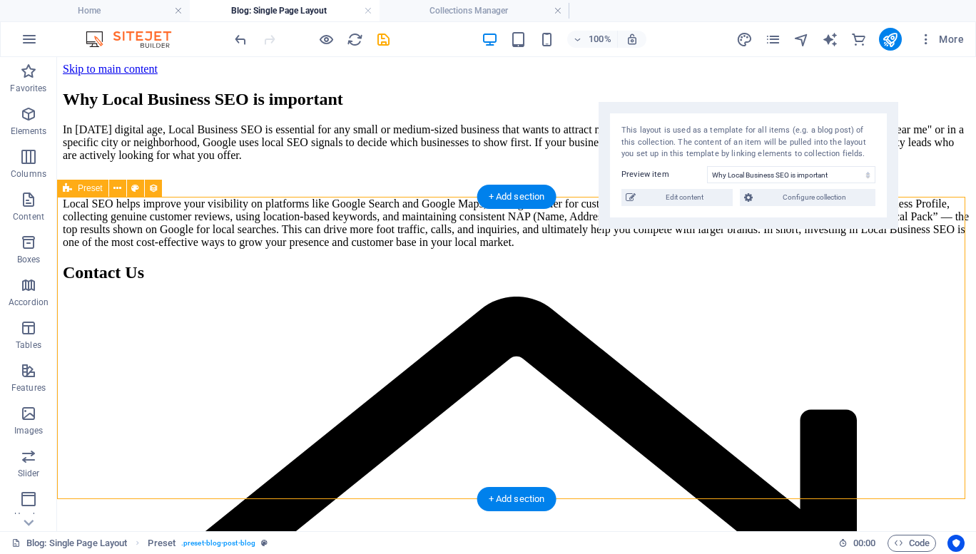
scroll to position [1, 0]
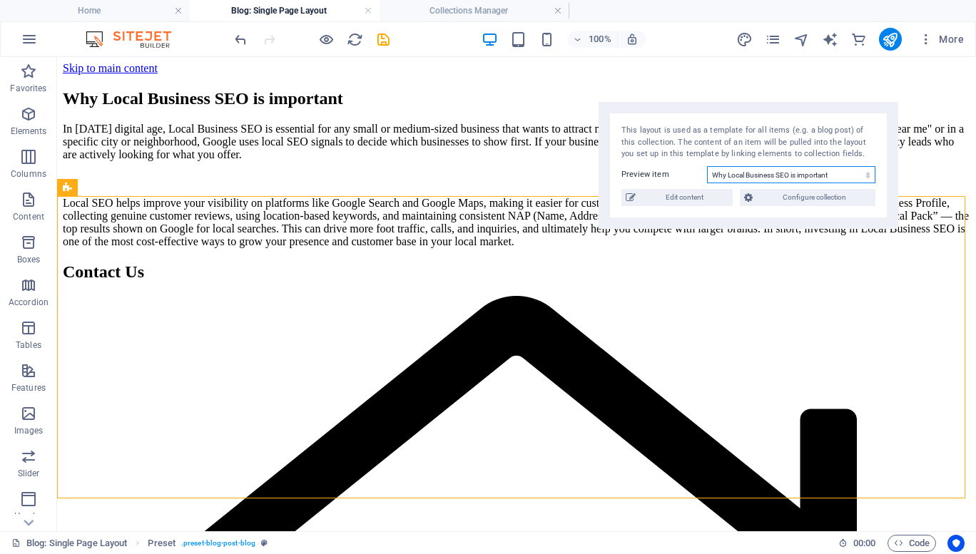
click at [811, 171] on select "Why Local Business SEO is important Blog Post 6 Blog Post 5 Blog Post 4 Blog Po…" at bounding box center [791, 174] width 168 height 17
click at [707, 166] on select "Why Local Business SEO is important Blog Post 6 Blog Post 5 Blog Post 4 Blog Po…" at bounding box center [791, 174] width 168 height 17
click at [747, 178] on select "Why Local Business SEO is important Blog Post 6 Blog Post 5 Blog Post 4 Blog Po…" at bounding box center [791, 174] width 168 height 17
select select "68dffd29cfa5831d6e0bd2e7"
click at [707, 166] on select "Why Local Business SEO is important Blog Post 6 Blog Post 5 Blog Post 4 Blog Po…" at bounding box center [791, 174] width 168 height 17
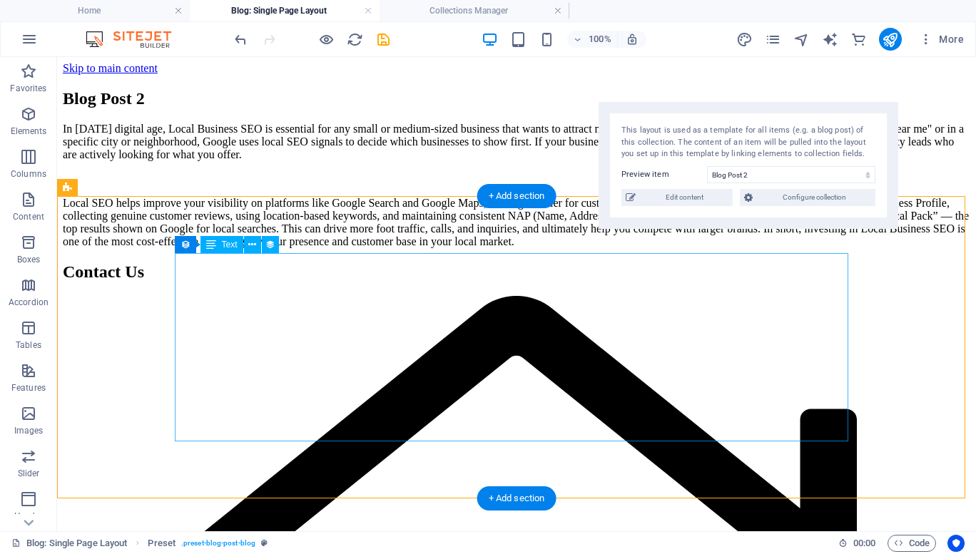
click at [340, 248] on div "In [DATE] digital age, Local Business SEO is essential for any small or medium-…" at bounding box center [516, 186] width 907 height 126
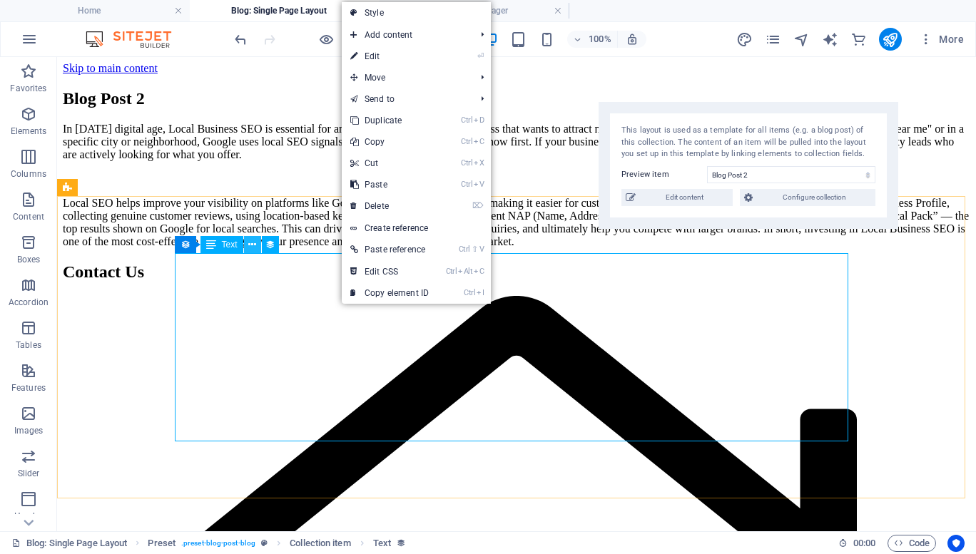
click at [255, 243] on icon at bounding box center [252, 245] width 8 height 15
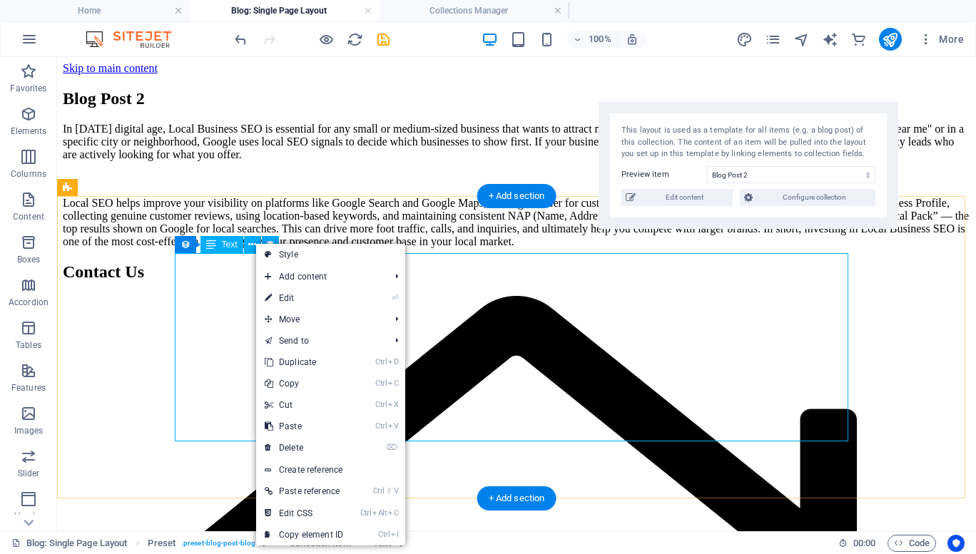
click at [189, 248] on div "In [DATE] digital age, Local Business SEO is essential for any small or medium-…" at bounding box center [516, 186] width 907 height 126
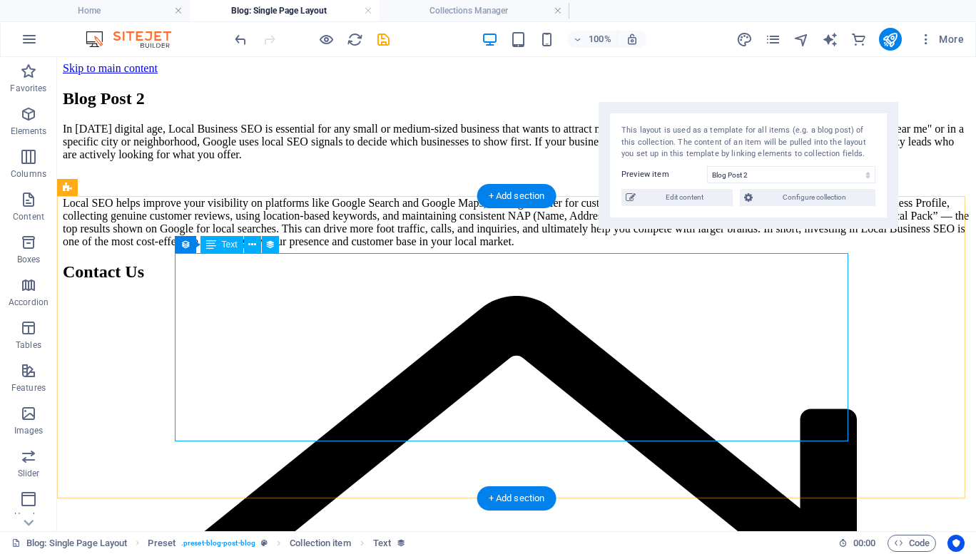
click at [189, 248] on div "In [DATE] digital age, Local Business SEO is essential for any small or medium-…" at bounding box center [516, 186] width 907 height 126
select select "description"
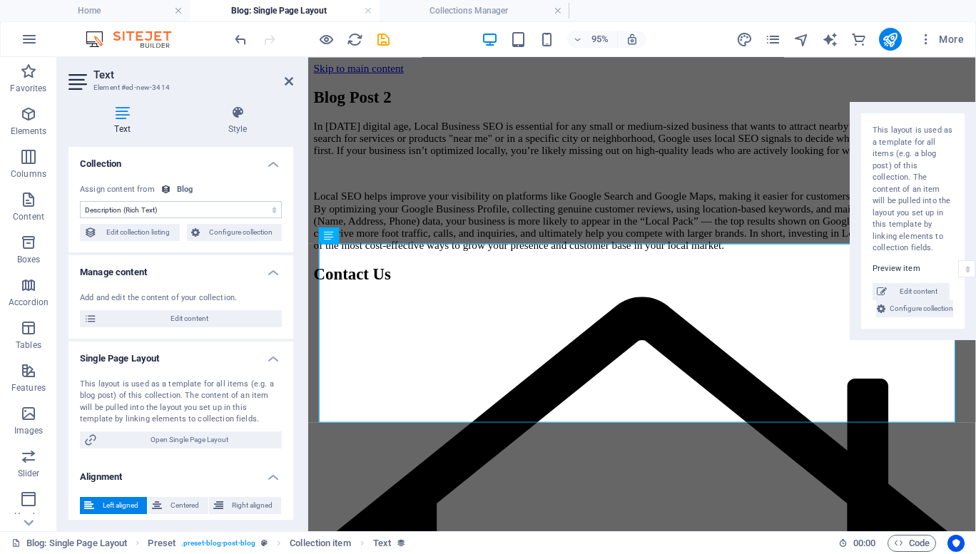
click at [195, 211] on select "No assignment, content remains static Created at (Date) Updated at (Date) Name …" at bounding box center [181, 209] width 202 height 17
click at [290, 76] on icon at bounding box center [289, 81] width 9 height 11
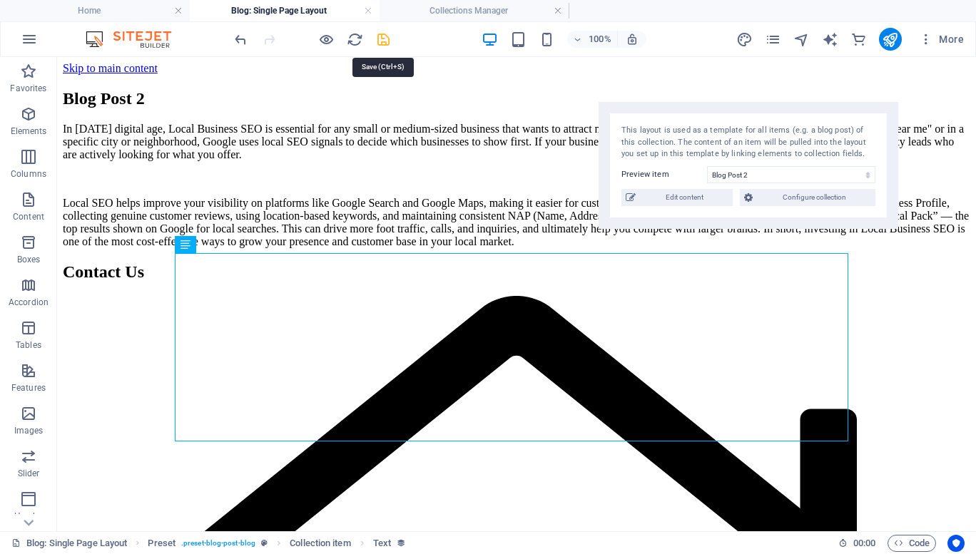
click at [378, 46] on icon "save" at bounding box center [383, 39] width 16 height 16
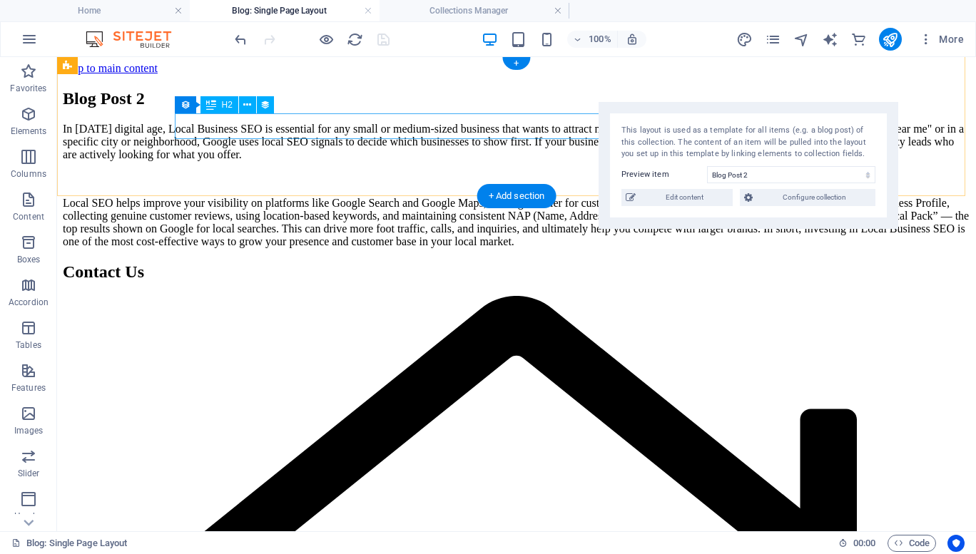
click at [278, 108] on div "Blog Post 2" at bounding box center [516, 98] width 907 height 19
select select "name"
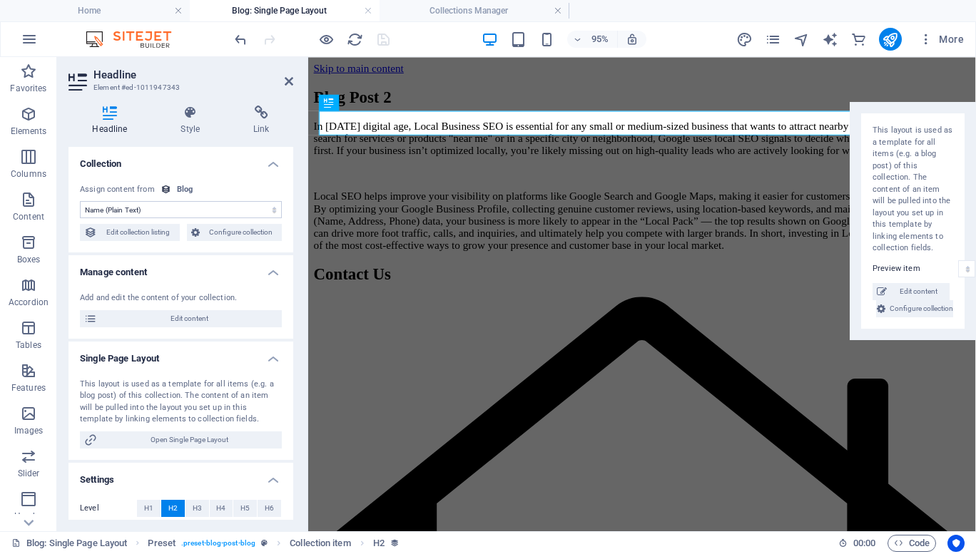
click at [281, 81] on header "Headline Element #ed-1011947343" at bounding box center [180, 75] width 225 height 37
click at [289, 81] on icon at bounding box center [289, 81] width 9 height 11
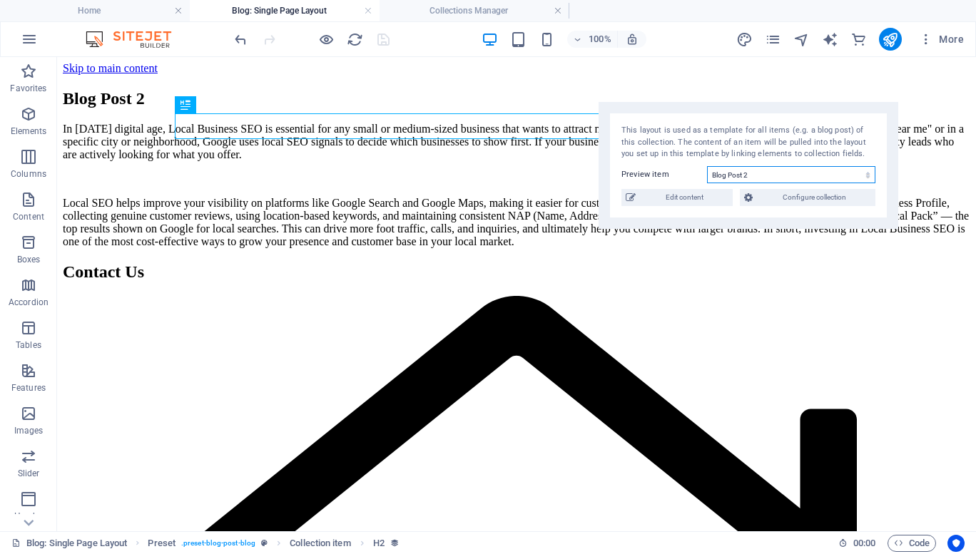
click at [753, 173] on select "Why Local Business SEO is important Blog Post 6 Blog Post 5 Blog Post 4 Blog Po…" at bounding box center [791, 174] width 168 height 17
click at [755, 173] on select "Why Local Business SEO is important Blog Post 6 Blog Post 5 Blog Post 4 Blog Po…" at bounding box center [791, 174] width 168 height 17
select select "68dffd29cfa5831d6e0bd2e6"
click at [707, 166] on select "Why Local Business SEO is important Blog Post 6 Blog Post 5 Blog Post 4 Blog Po…" at bounding box center [791, 174] width 168 height 17
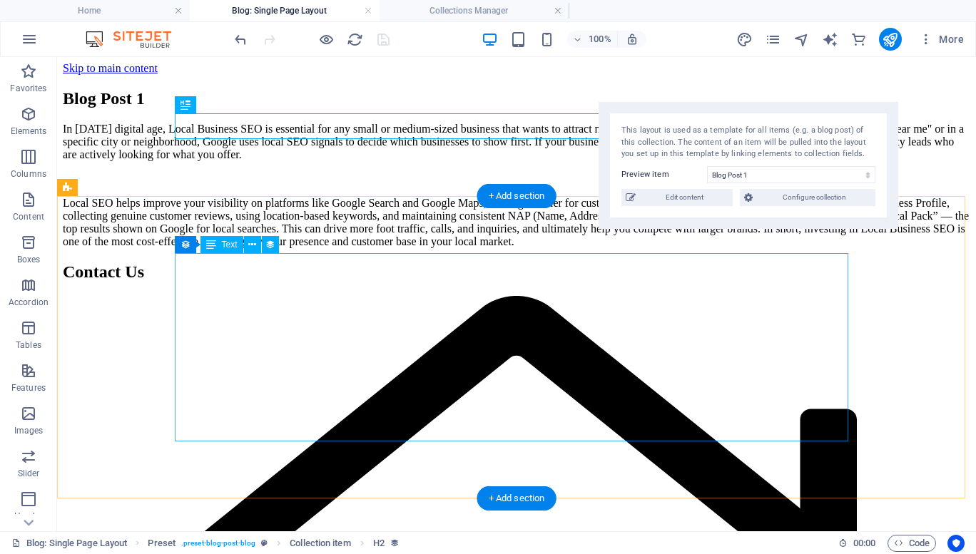
click at [246, 248] on div "In [DATE] digital age, Local Business SEO is essential for any small or medium-…" at bounding box center [516, 186] width 907 height 126
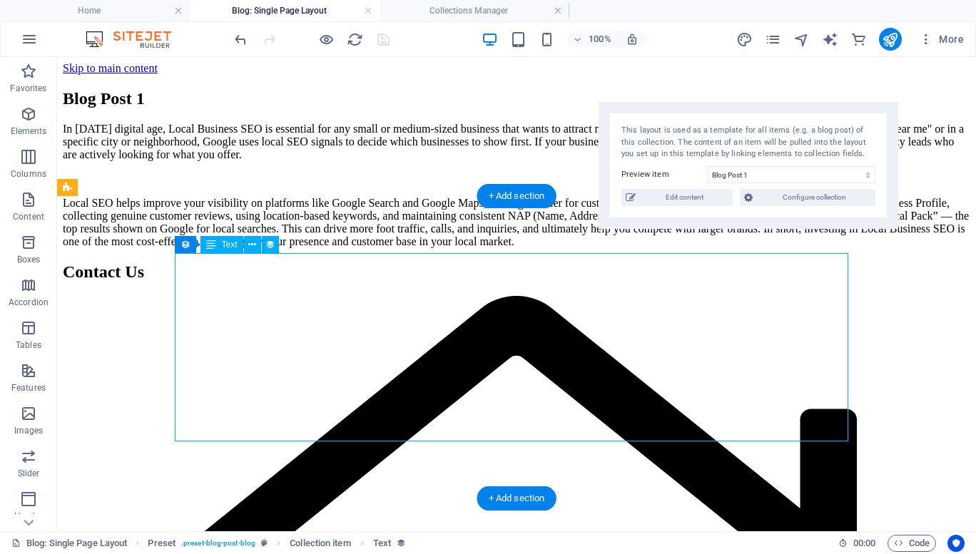
click at [246, 248] on div "In [DATE] digital age, Local Business SEO is essential for any small or medium-…" at bounding box center [516, 186] width 907 height 126
select select "description"
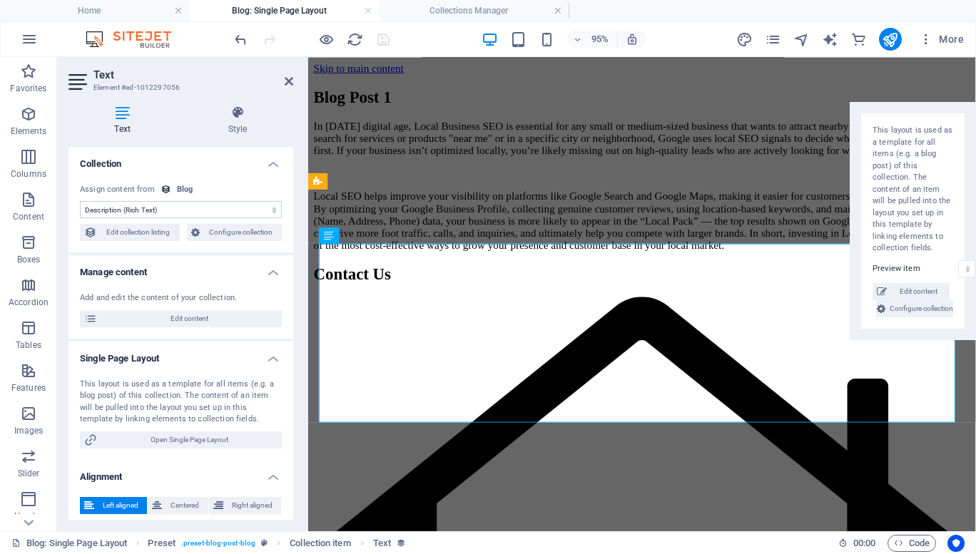
click at [193, 204] on select "No assignment, content remains static Created at (Date) Updated at (Date) Name …" at bounding box center [181, 209] width 202 height 17
click at [238, 171] on h4 "Collection" at bounding box center [180, 160] width 225 height 26
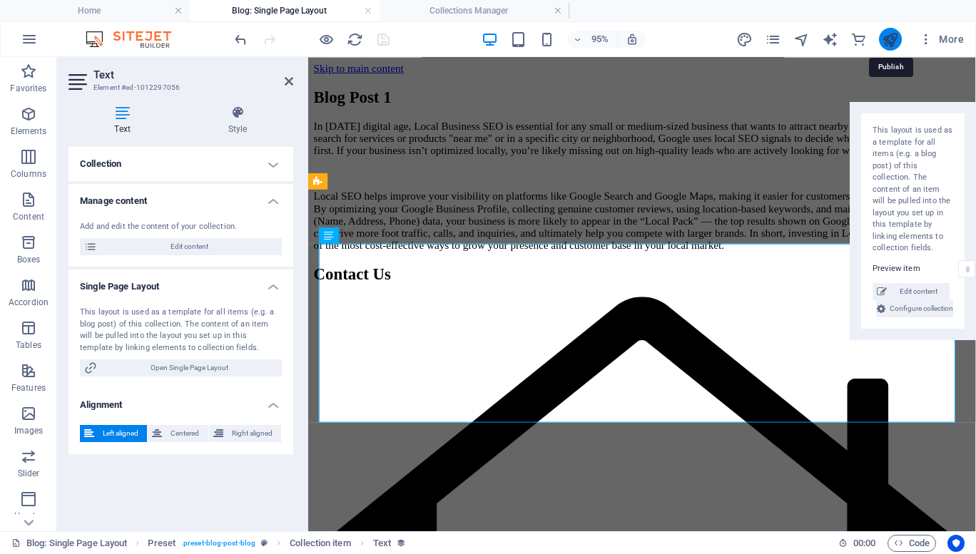
click at [888, 40] on icon "publish" at bounding box center [890, 39] width 16 height 16
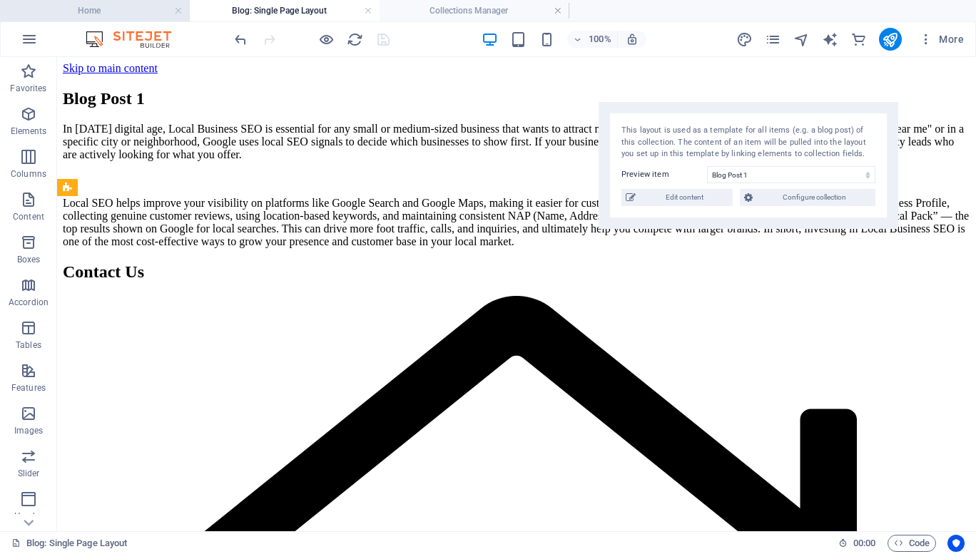
click at [112, 20] on li "Home" at bounding box center [95, 10] width 190 height 21
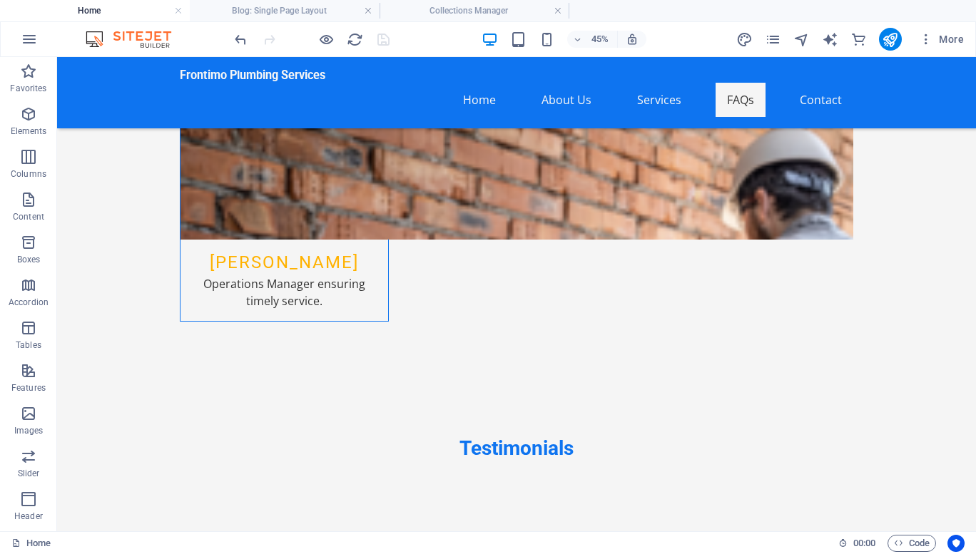
scroll to position [7675, 0]
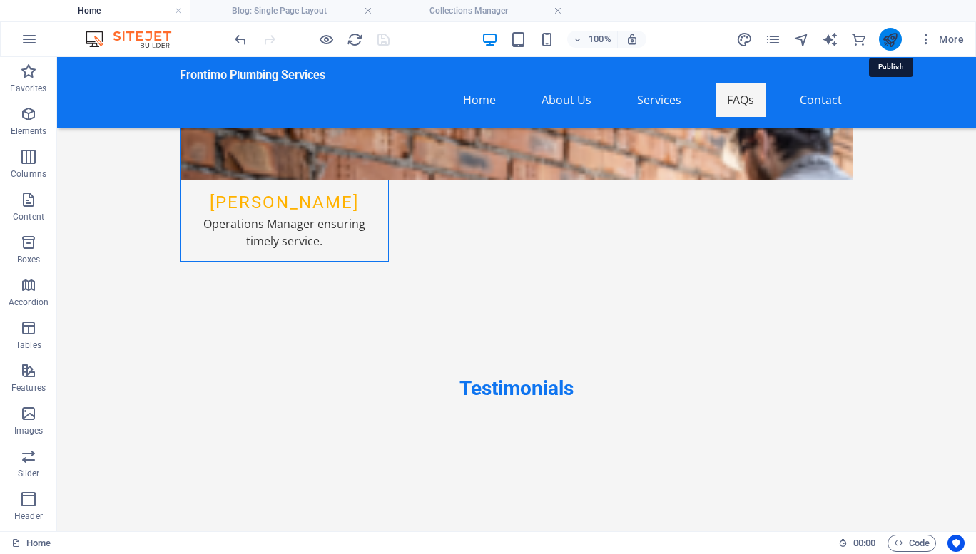
click at [888, 35] on icon "publish" at bounding box center [890, 39] width 16 height 16
click at [488, 4] on h4 "Collections Manager" at bounding box center [474, 11] width 190 height 16
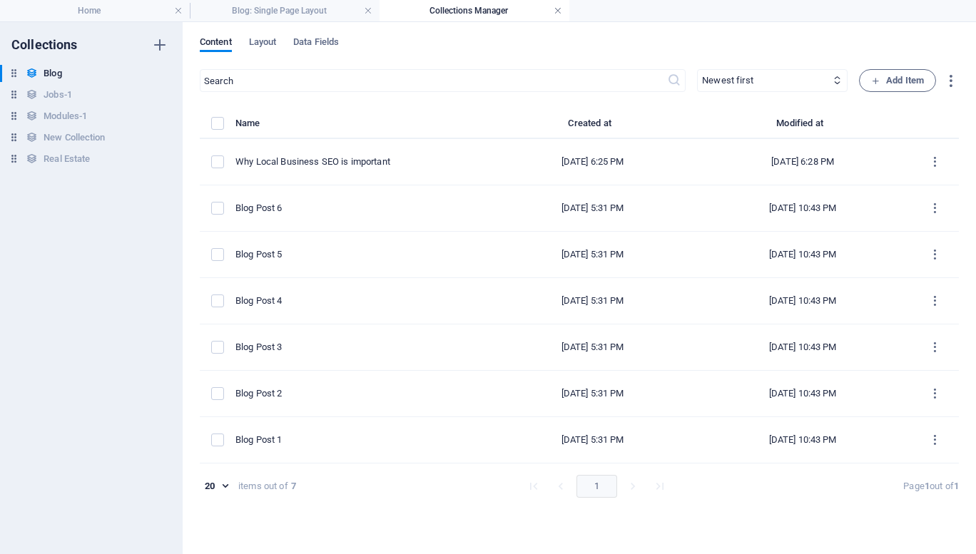
click at [556, 7] on link at bounding box center [557, 11] width 9 height 14
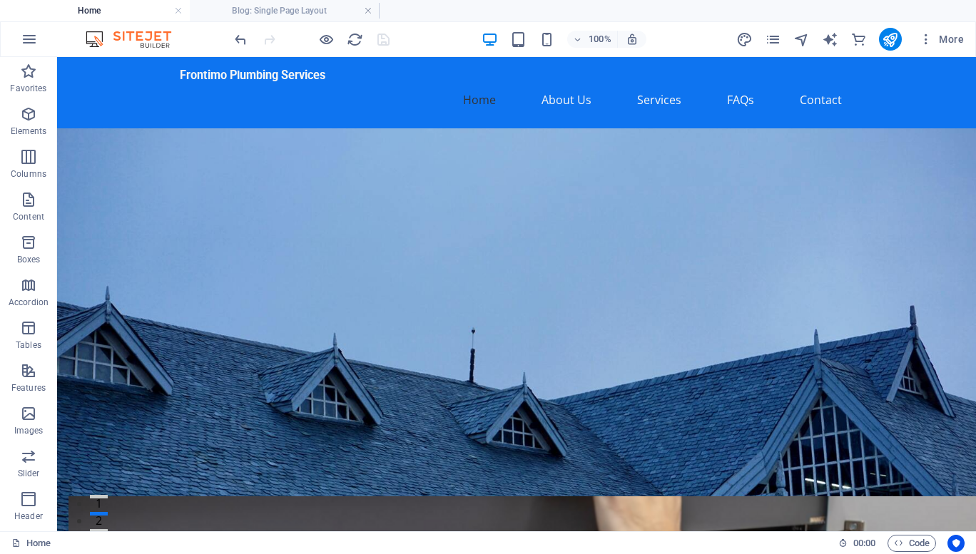
scroll to position [7675, 0]
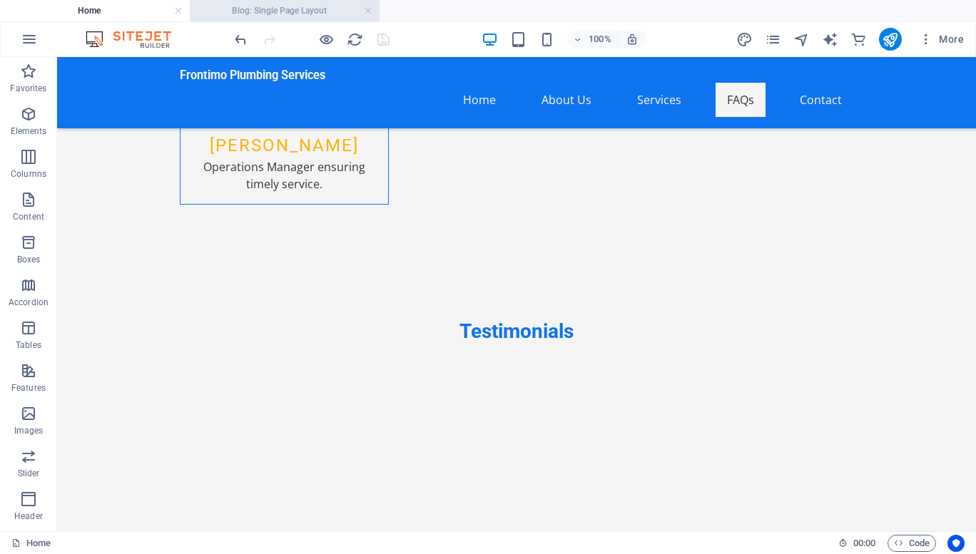
click at [310, 3] on h4 "Blog: Single Page Layout" at bounding box center [285, 11] width 190 height 16
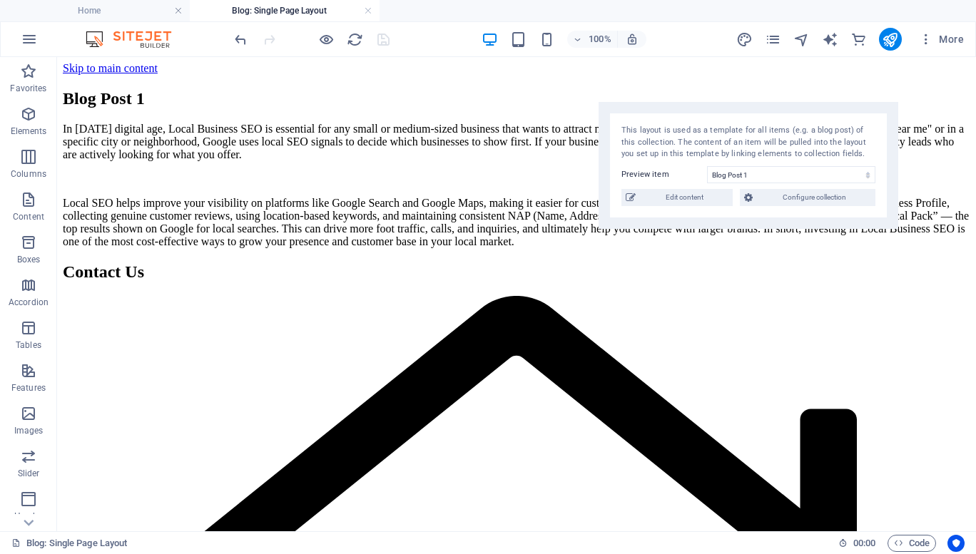
scroll to position [0, 0]
click at [889, 46] on icon "publish" at bounding box center [890, 39] width 16 height 16
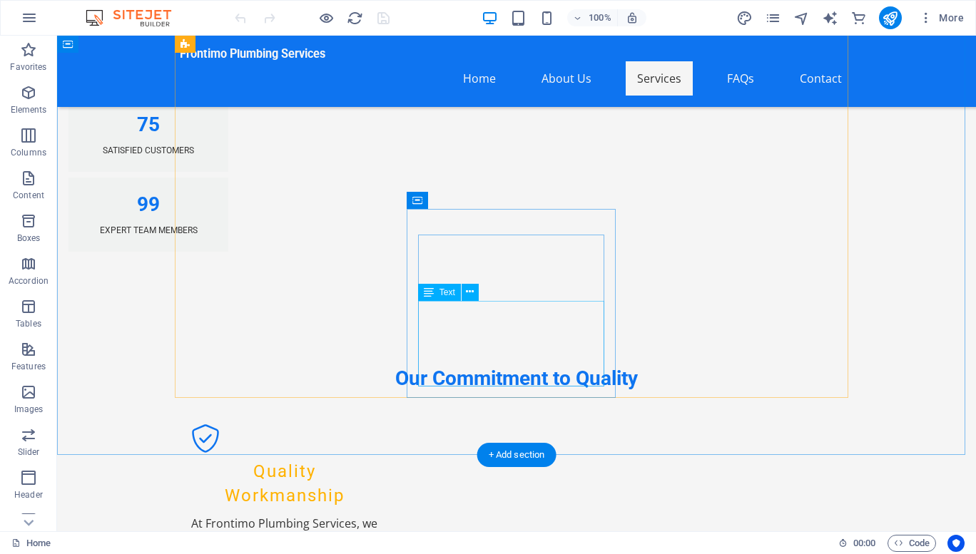
scroll to position [1660, 0]
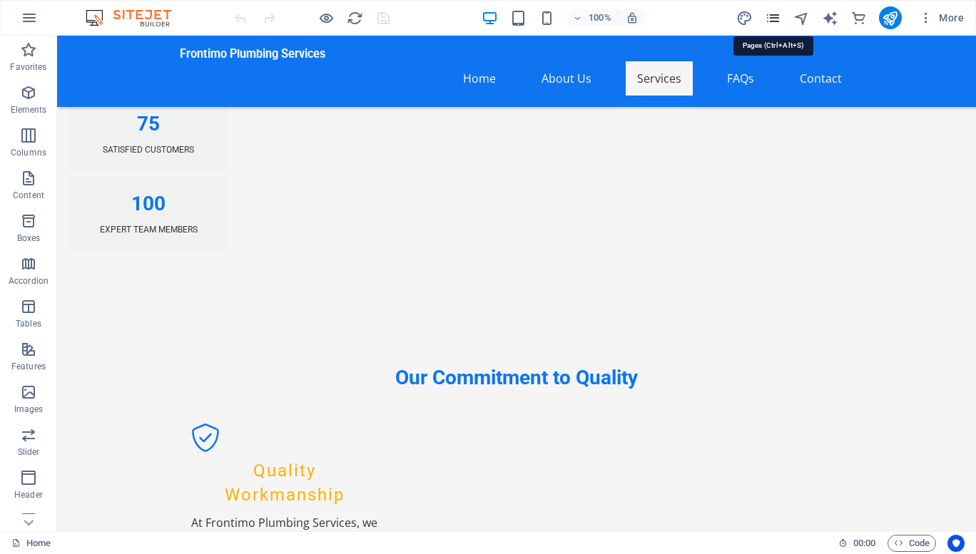
click at [775, 19] on icon "pages" at bounding box center [773, 18] width 16 height 16
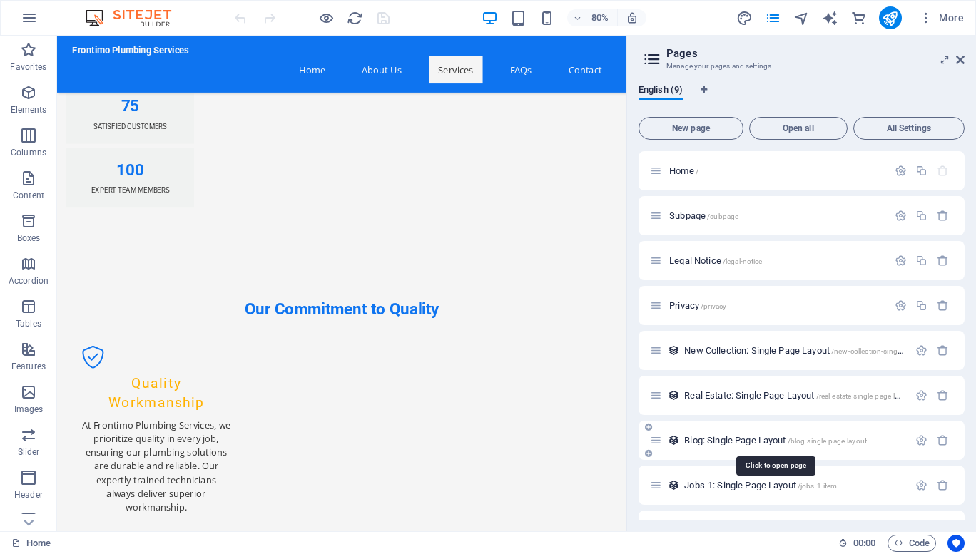
click at [785, 441] on span "Blog: Single Page Layout /blog-single-page-layout" at bounding box center [775, 440] width 183 height 11
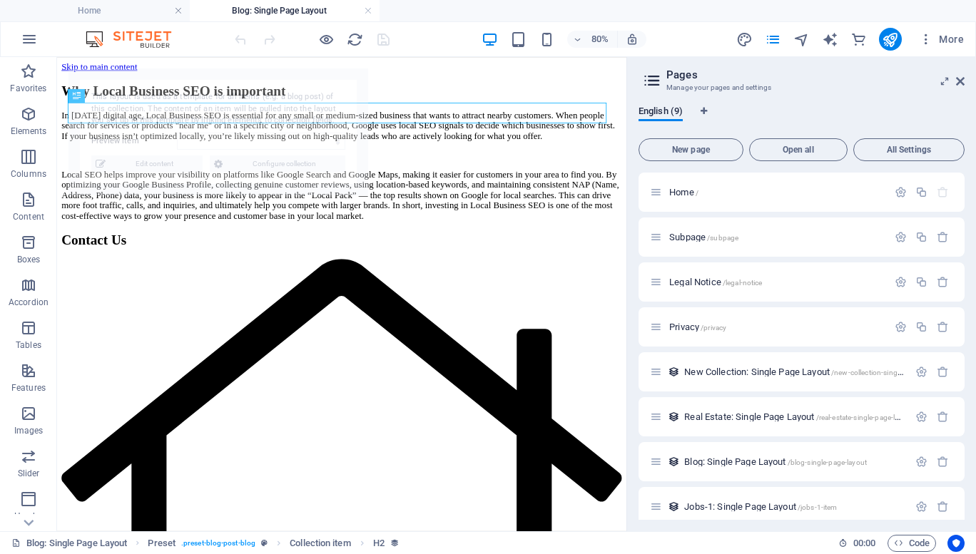
scroll to position [0, 0]
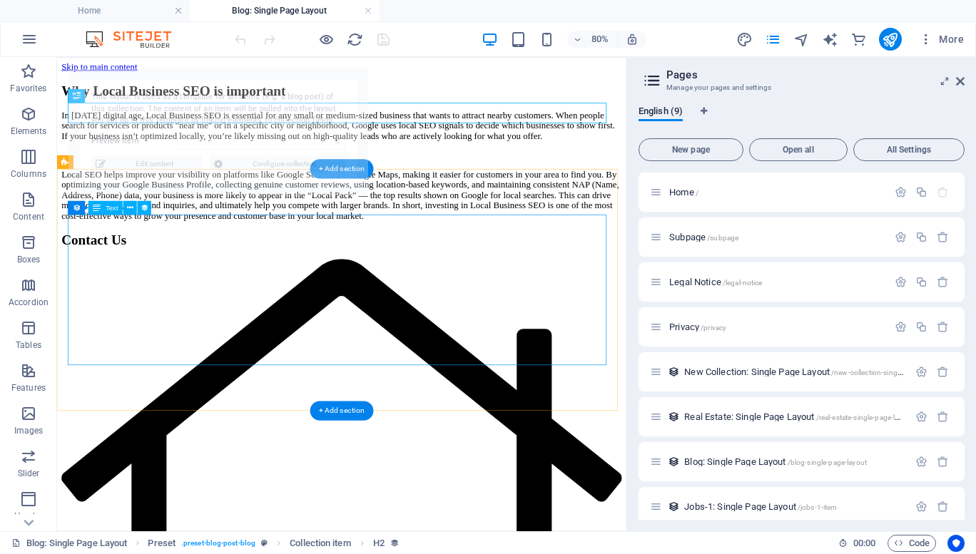
select select "68e1124e020f3f32dc0f2bb4"
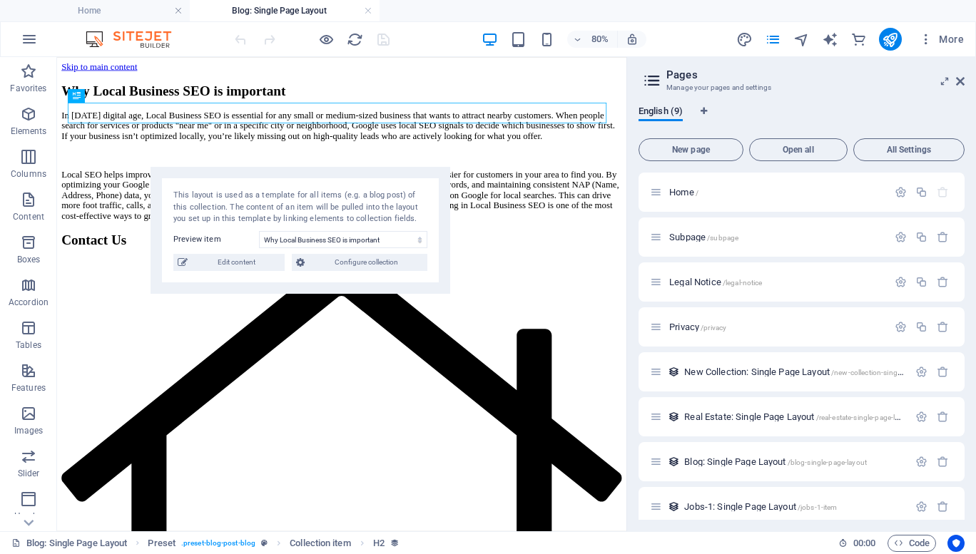
drag, startPoint x: 267, startPoint y: 107, endPoint x: 349, endPoint y: 205, distance: 128.1
click at [349, 205] on div "This layout is used as a template for all items (e.g. a blog post) of this coll…" at bounding box center [300, 208] width 254 height 36
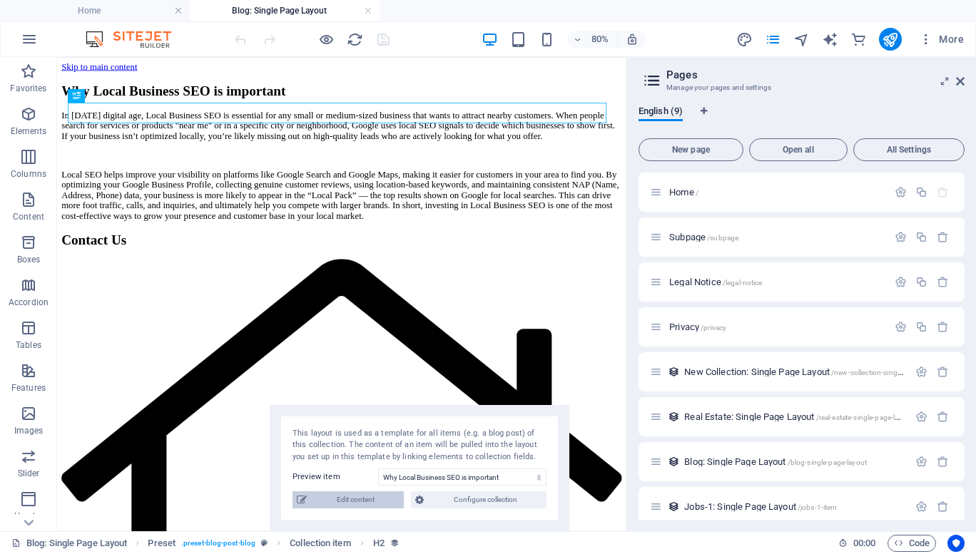
drag, startPoint x: 255, startPoint y: 203, endPoint x: 374, endPoint y: 494, distance: 315.1
click at [374, 494] on div "This layout is used as a template for all items (e.g. a blog post) of this coll…" at bounding box center [420, 468] width 300 height 127
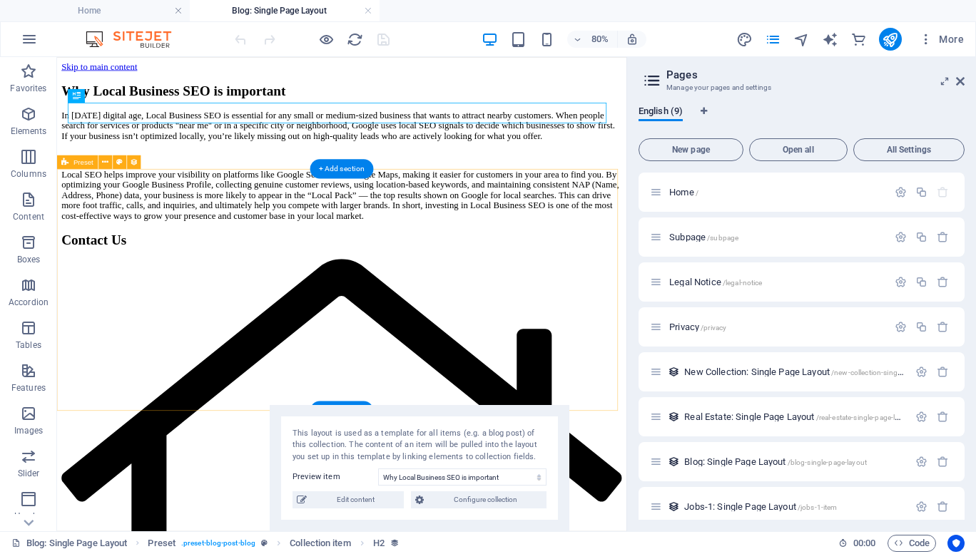
scroll to position [92, 0]
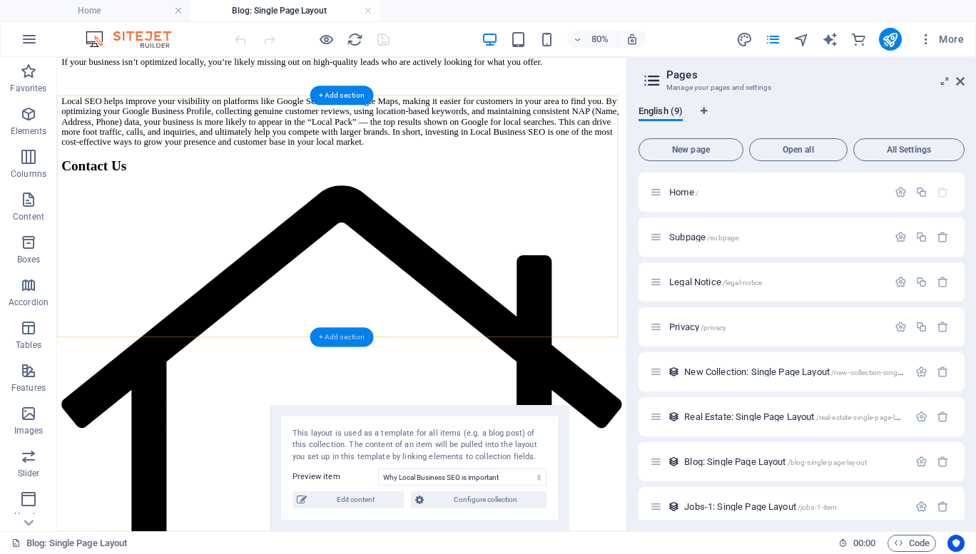
click at [330, 337] on div "+ Add section" at bounding box center [341, 336] width 63 height 19
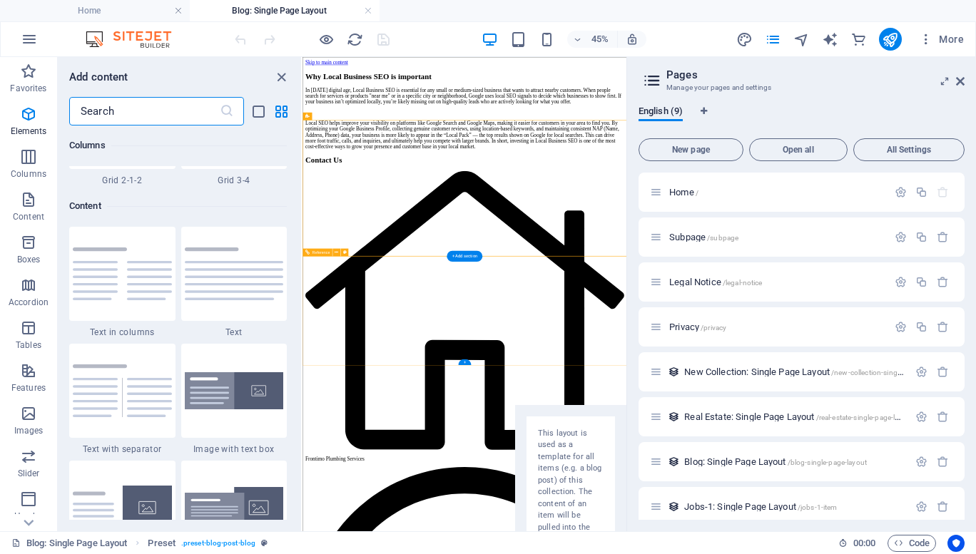
scroll to position [2613, 0]
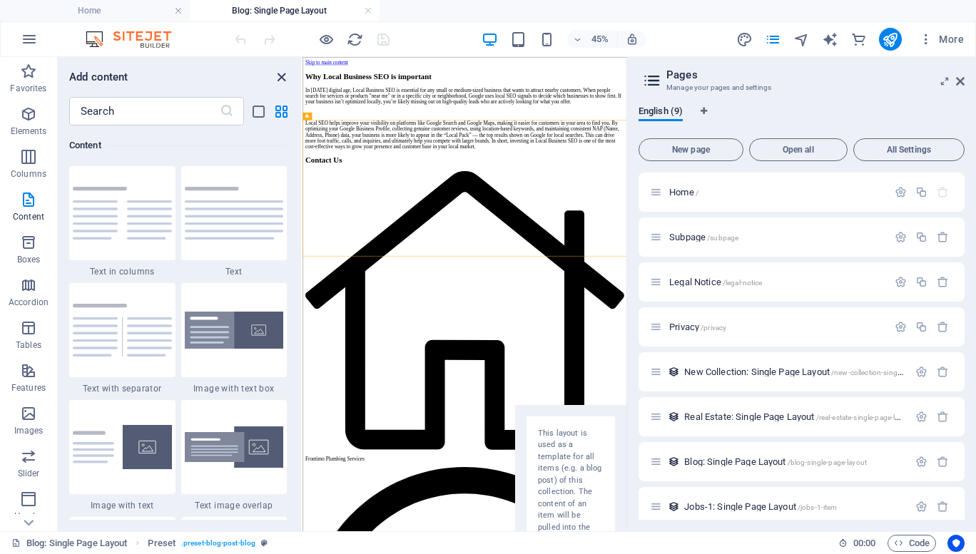
click at [278, 76] on icon "close panel" at bounding box center [281, 77] width 16 height 16
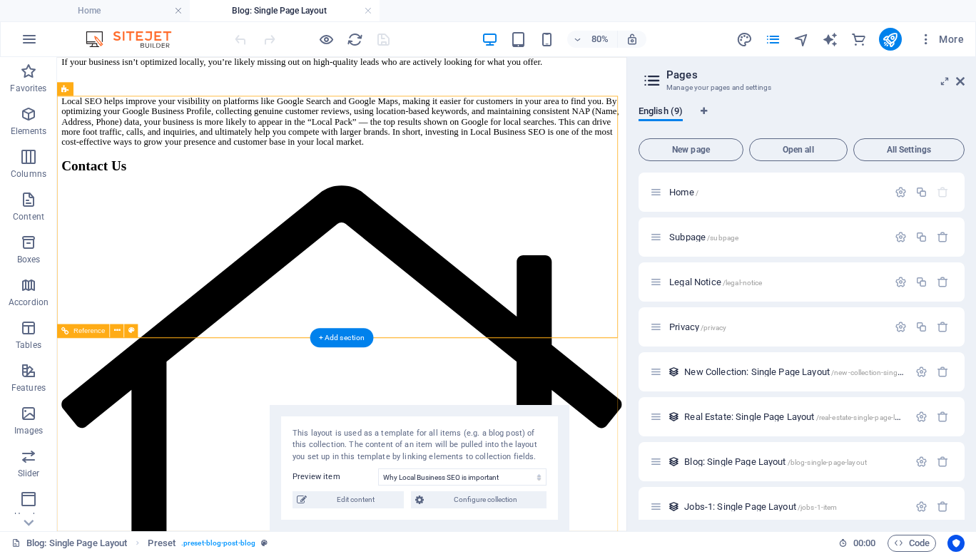
scroll to position [91, 0]
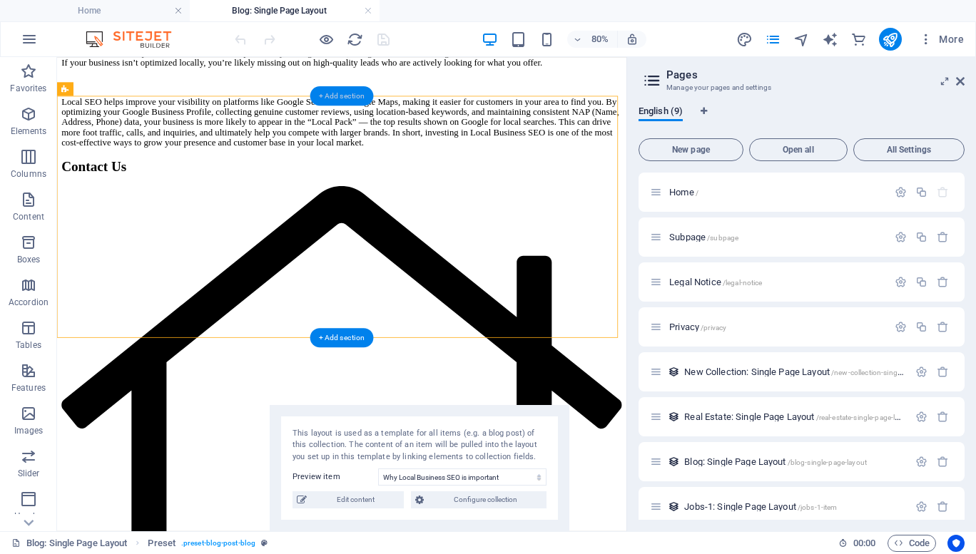
click at [357, 96] on div "+ Add section" at bounding box center [341, 95] width 63 height 19
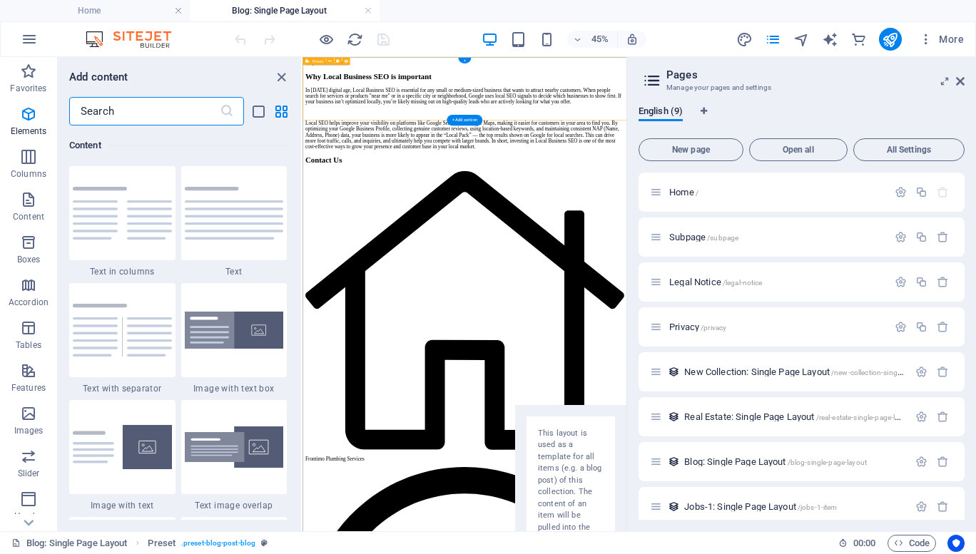
scroll to position [2613, 0]
click at [20, 119] on icon "button" at bounding box center [28, 114] width 17 height 17
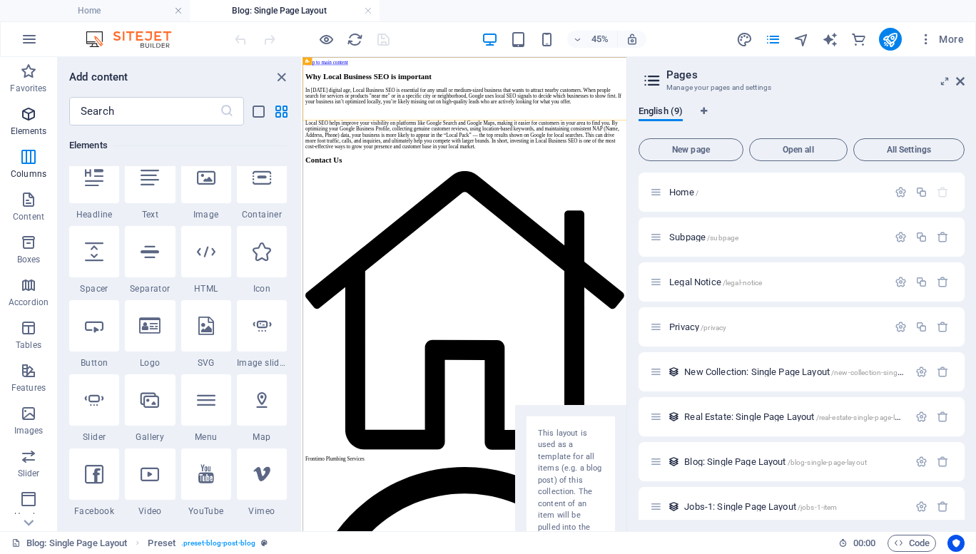
scroll to position [269, 0]
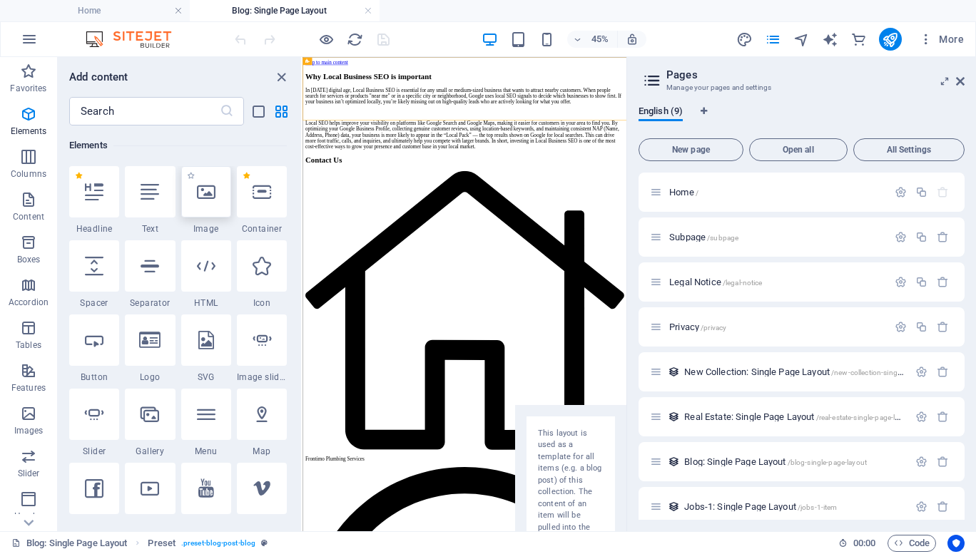
click at [202, 200] on icon at bounding box center [206, 192] width 19 height 19
click at [302, 200] on div "Drag here to replace the existing content. Press “Ctrl” if you want to create a…" at bounding box center [464, 294] width 324 height 474
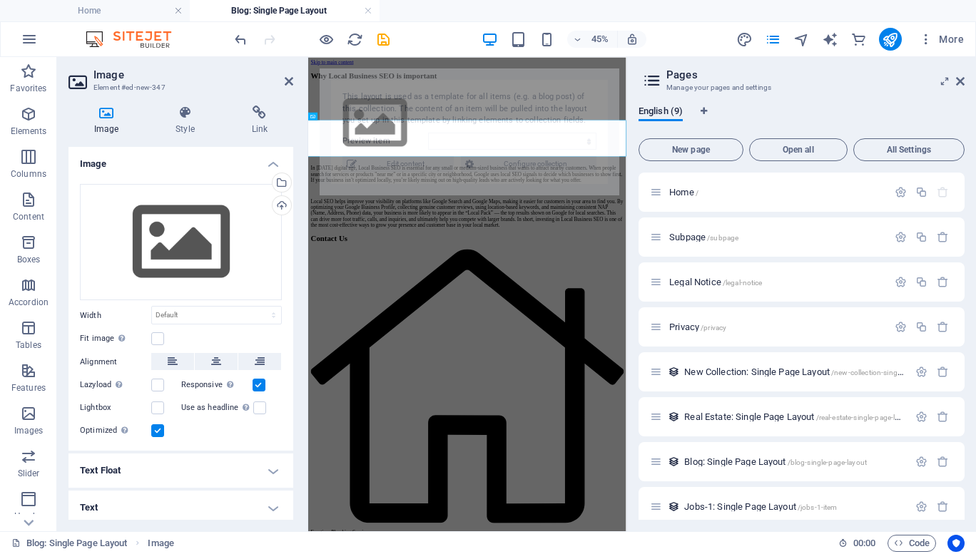
select select "68e1124e020f3f32dc0f2bb4"
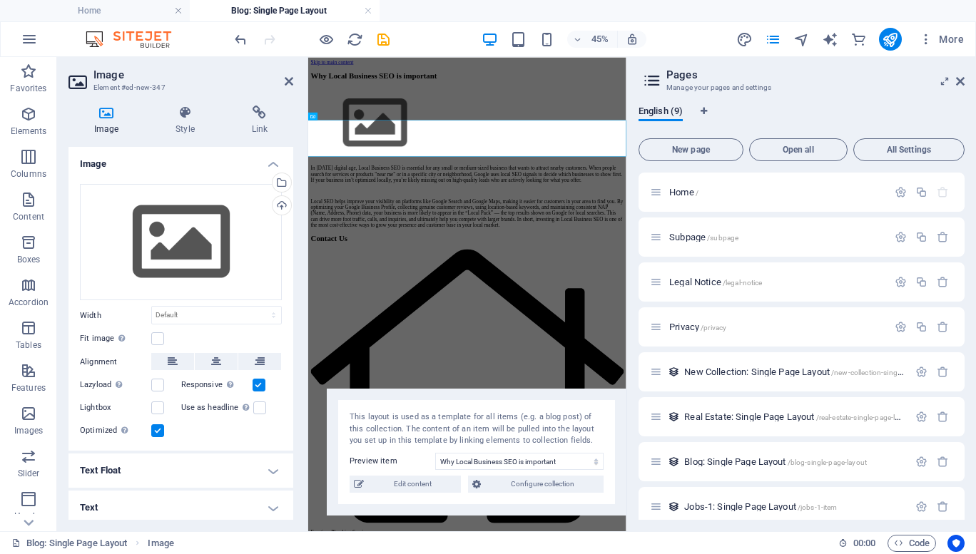
drag, startPoint x: 444, startPoint y: 105, endPoint x: 502, endPoint y: 425, distance: 325.5
click at [502, 425] on div "This layout is used as a template for all items (e.g. a blog post) of this coll…" at bounding box center [476, 430] width 254 height 36
click at [960, 85] on icon at bounding box center [960, 81] width 9 height 11
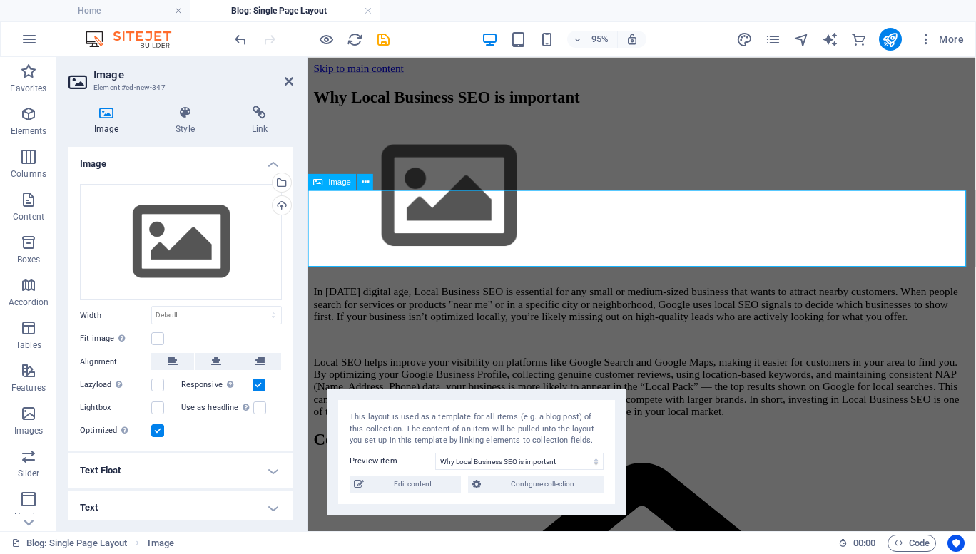
scroll to position [243, 0]
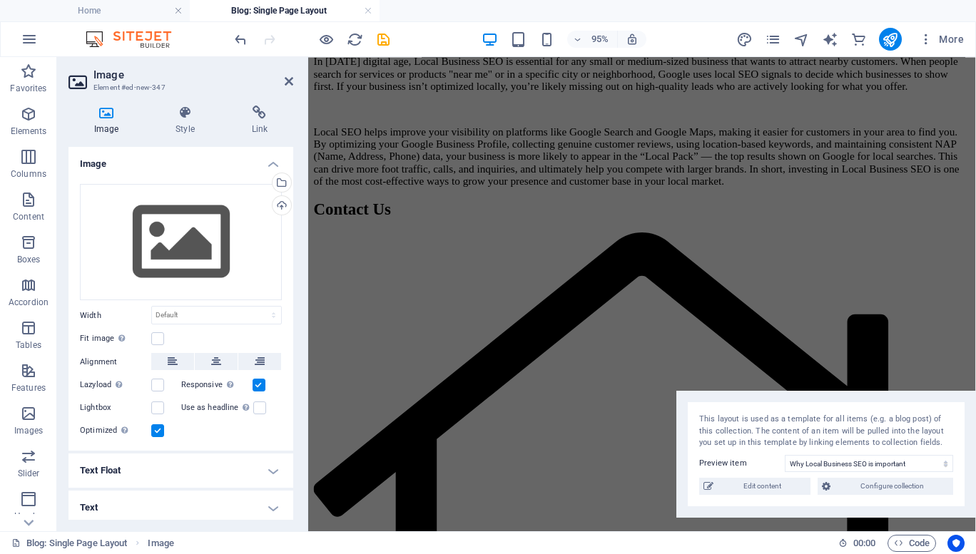
drag, startPoint x: 453, startPoint y: 423, endPoint x: 815, endPoint y: 425, distance: 361.6
click at [815, 425] on div "This layout is used as a template for all items (e.g. a blog post) of this coll…" at bounding box center [826, 432] width 254 height 36
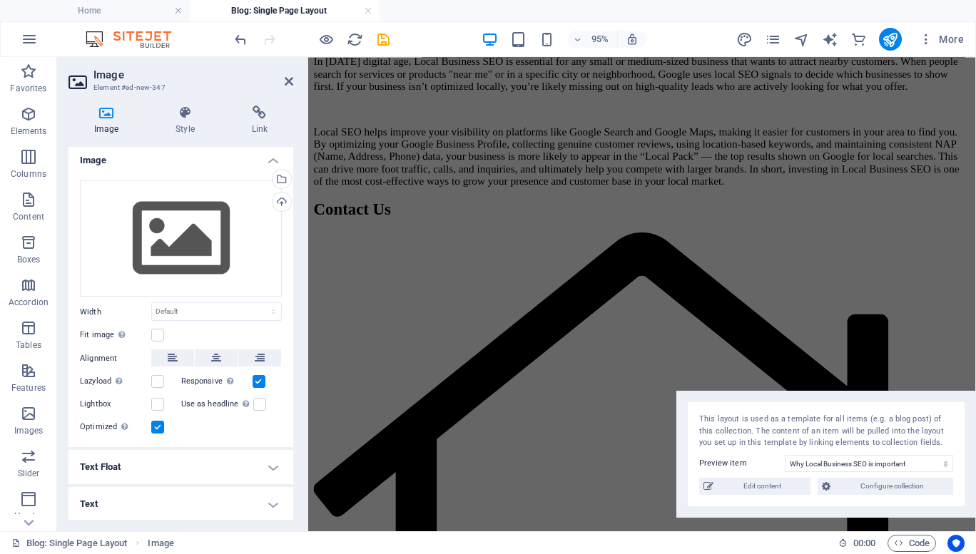
scroll to position [3, 0]
click at [290, 81] on icon at bounding box center [289, 81] width 9 height 11
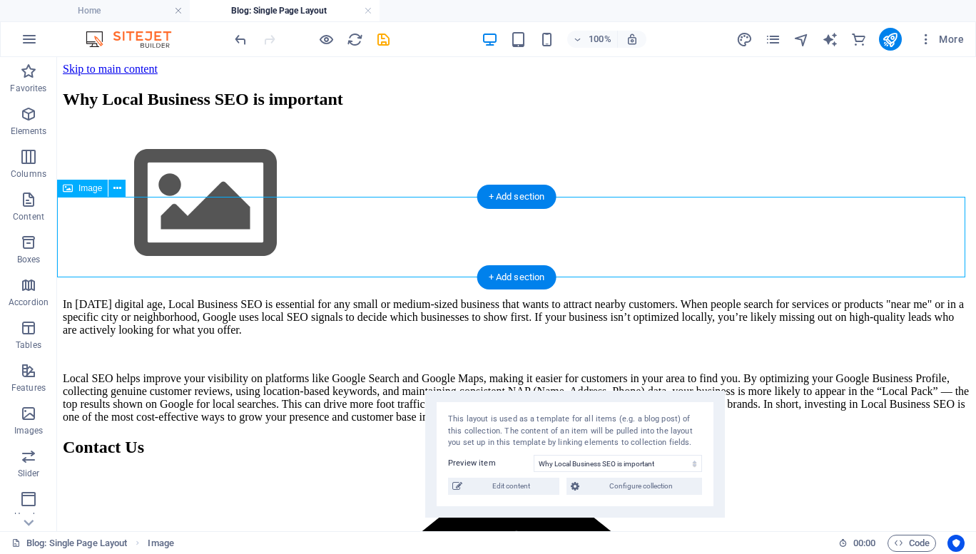
click at [339, 237] on figure at bounding box center [516, 204] width 907 height 163
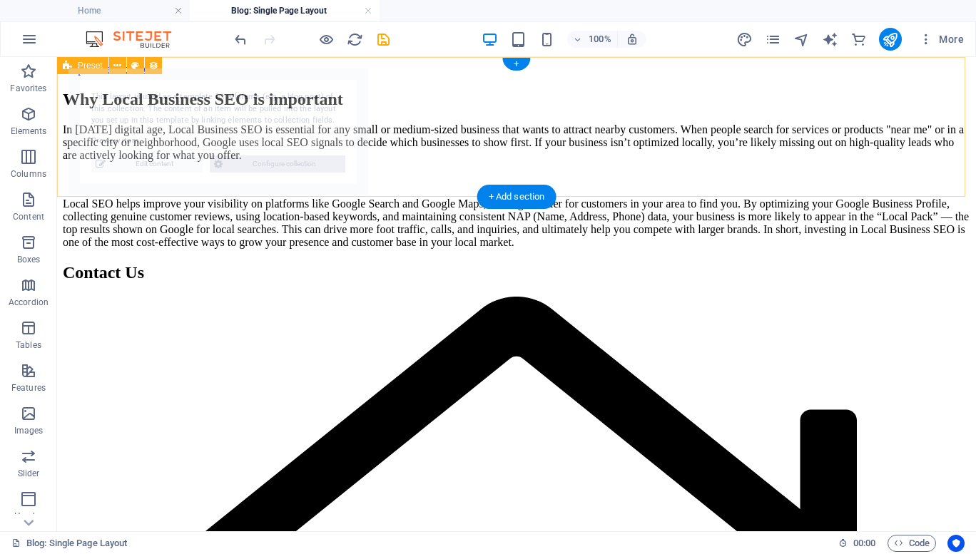
select select "68e1124e020f3f32dc0f2bb4"
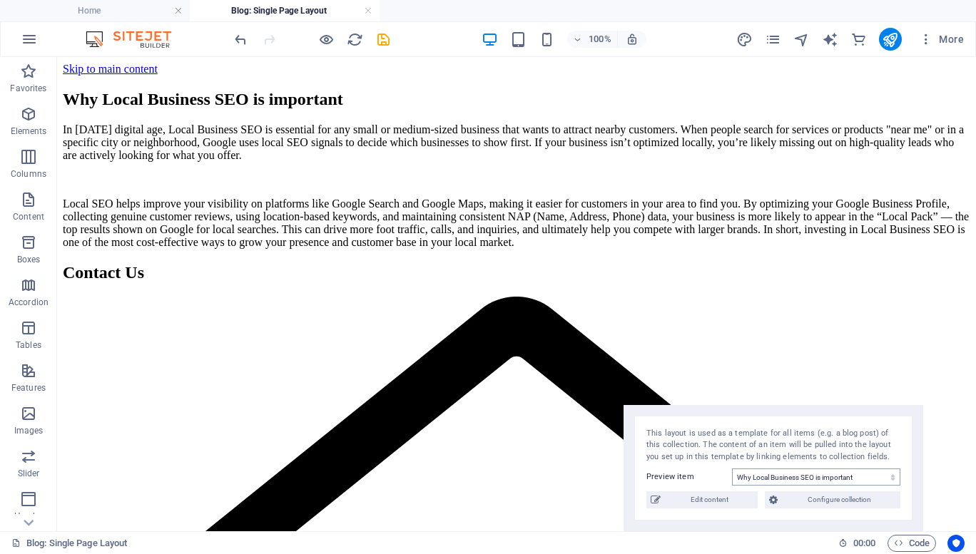
drag, startPoint x: 312, startPoint y: 100, endPoint x: 869, endPoint y: 471, distance: 669.0
click at [869, 471] on div "This layout is used as a template for all items (e.g. a blog post) of this coll…" at bounding box center [773, 468] width 300 height 127
click at [418, 109] on div "Why Local Business SEO is important" at bounding box center [516, 99] width 907 height 19
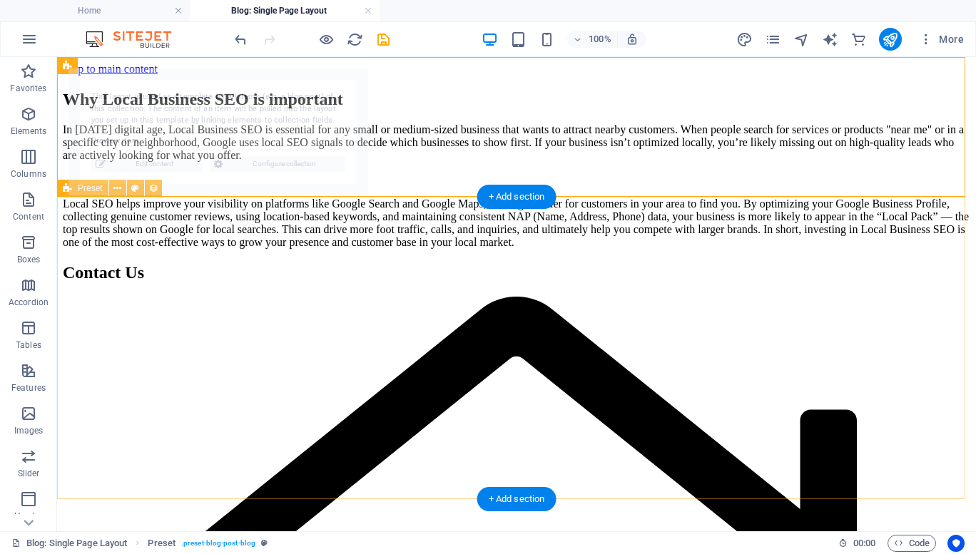
select select "68e1124e020f3f32dc0f2bb4"
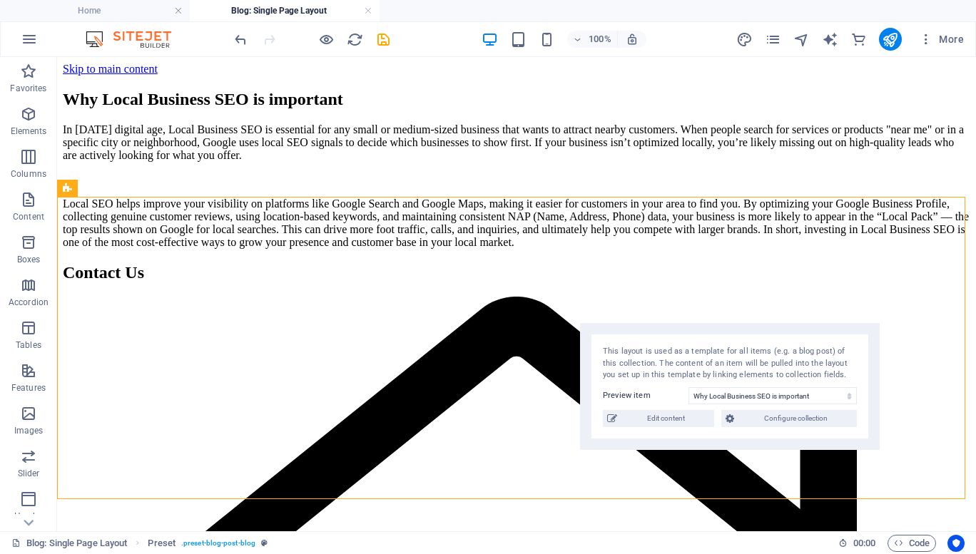
drag, startPoint x: 290, startPoint y: 111, endPoint x: 802, endPoint y: 364, distance: 571.3
click at [802, 364] on div "This layout is used as a template for all items (e.g. a blog post) of this coll…" at bounding box center [730, 364] width 254 height 36
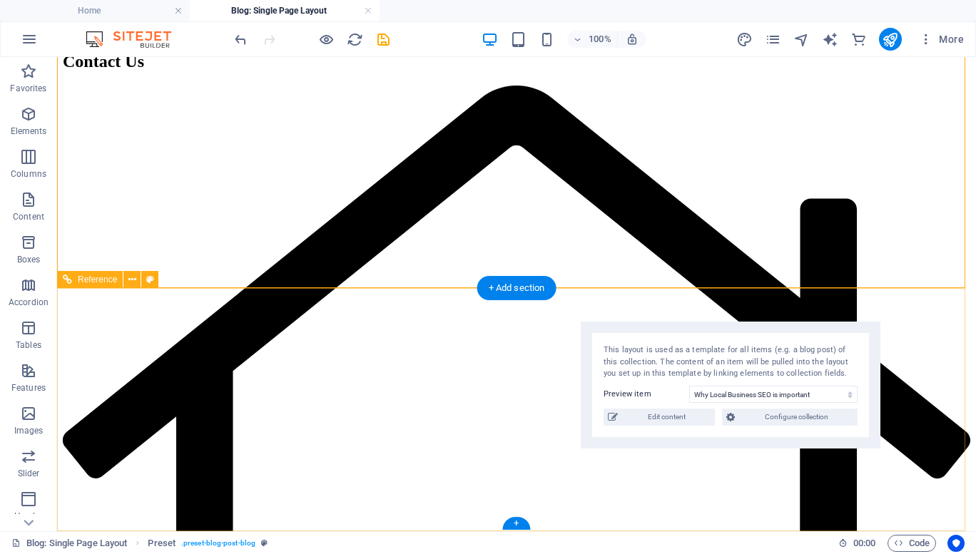
scroll to position [207, 0]
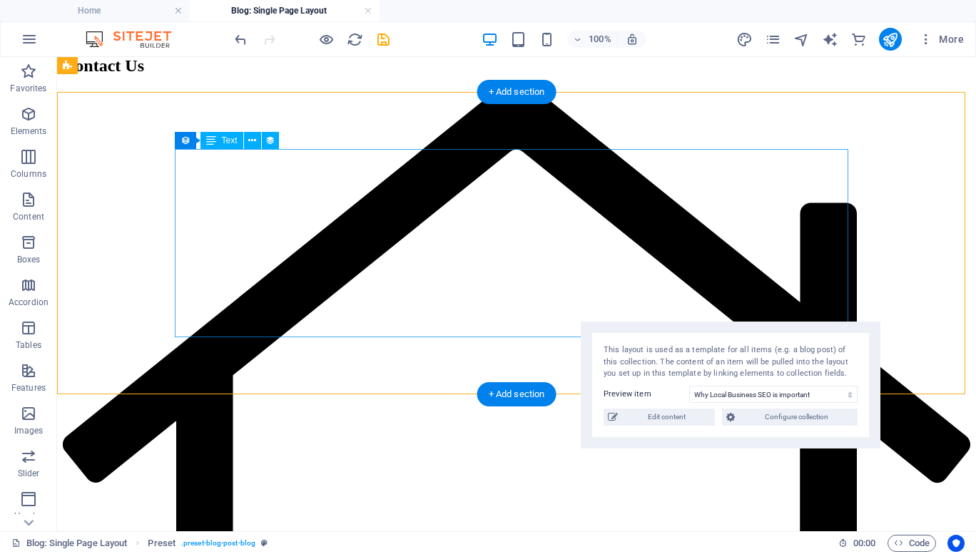
scroll to position [0, 0]
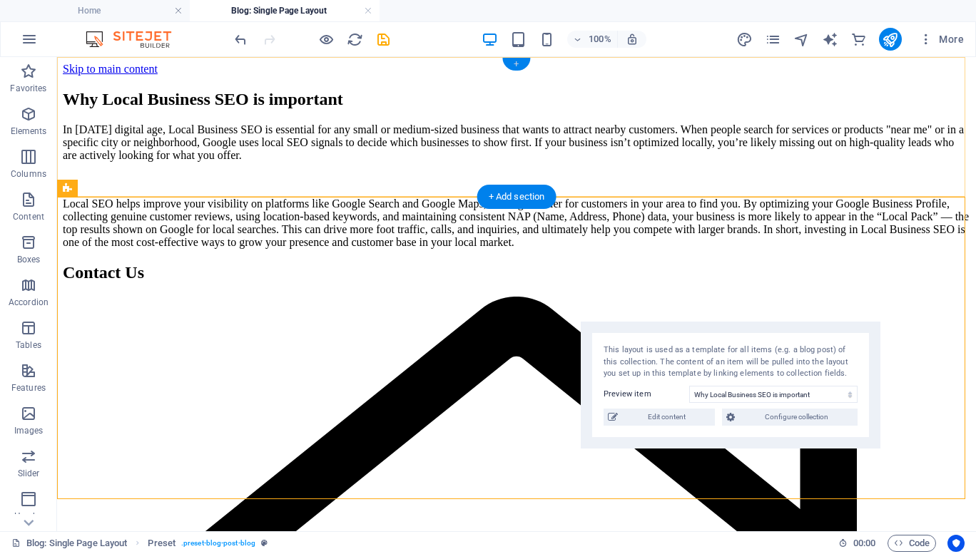
click at [516, 64] on div "+" at bounding box center [516, 64] width 28 height 13
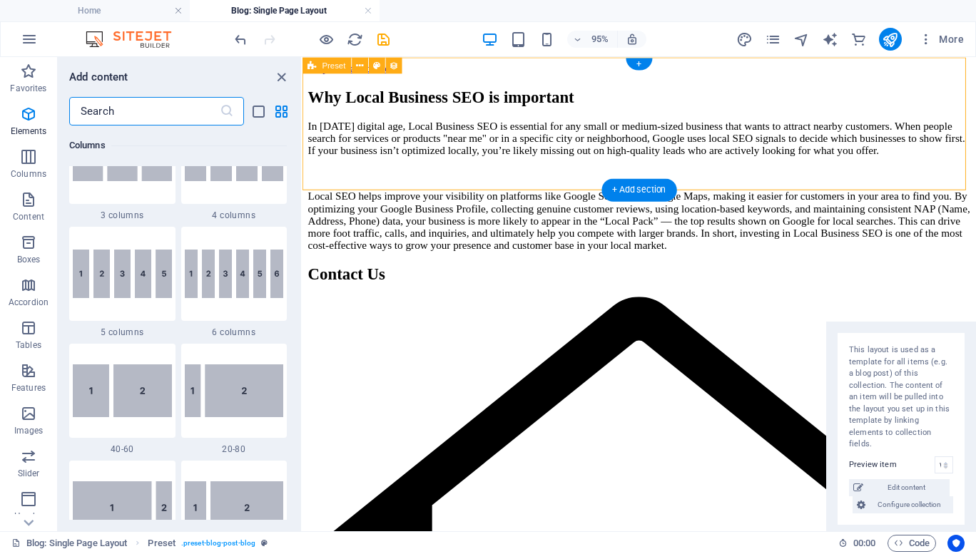
scroll to position [2613, 0]
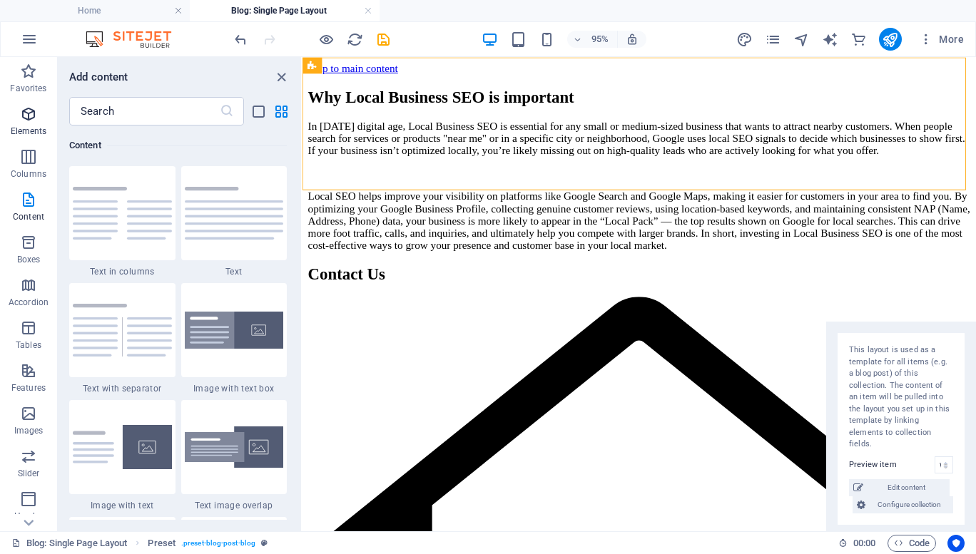
click at [26, 129] on p "Elements" at bounding box center [29, 131] width 36 height 11
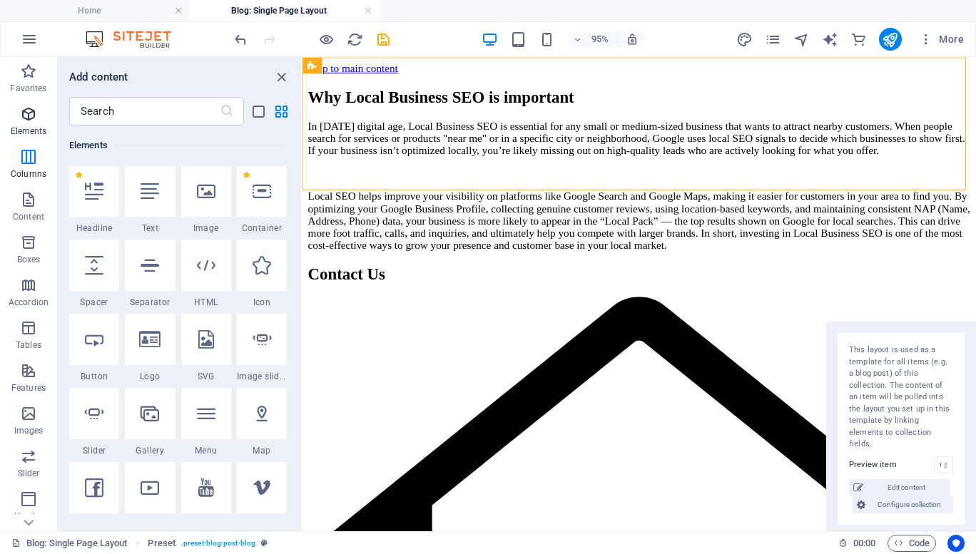
scroll to position [269, 0]
click at [204, 198] on icon at bounding box center [206, 192] width 19 height 19
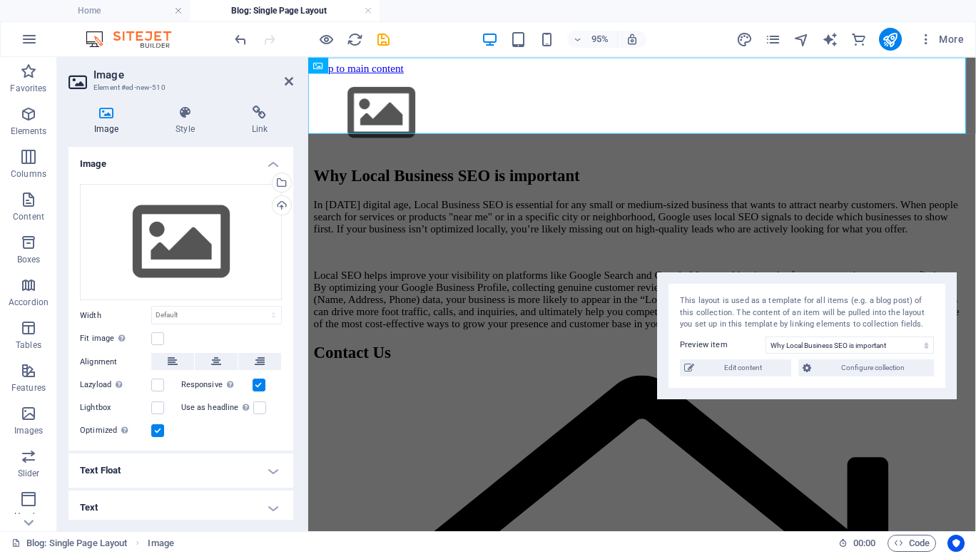
drag, startPoint x: 487, startPoint y: 98, endPoint x: 820, endPoint y: 338, distance: 409.8
click at [820, 331] on div "This layout is used as a template for all items (e.g. a blog post) of this coll…" at bounding box center [807, 313] width 254 height 36
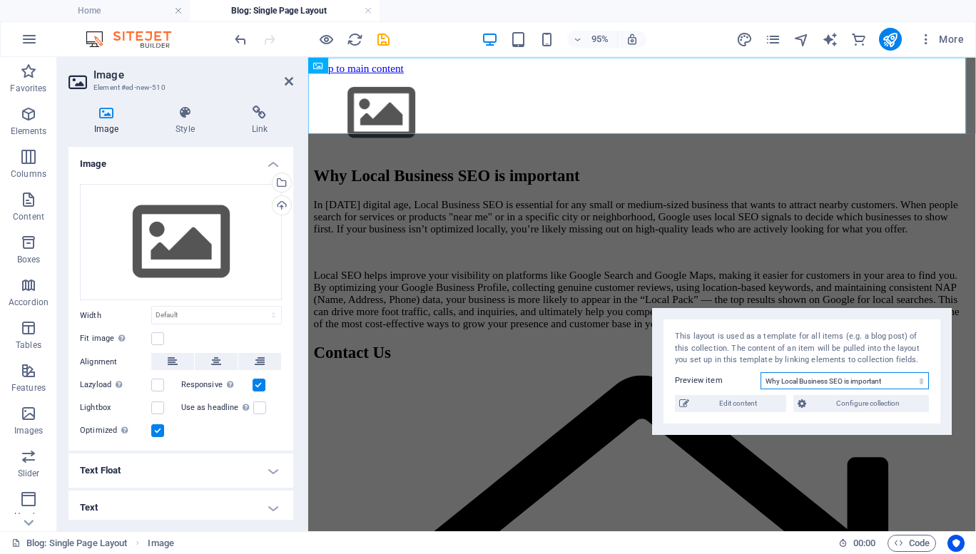
click at [862, 384] on select "Why Local Business SEO is important Blog Post 6 Blog Post 5 Blog Post 4 Blog Po…" at bounding box center [844, 380] width 168 height 17
click at [760, 372] on select "Why Local Business SEO is important Blog Post 6 Blog Post 5 Blog Post 4 Blog Po…" at bounding box center [844, 380] width 168 height 17
click at [807, 383] on select "Why Local Business SEO is important Blog Post 6 Blog Post 5 Blog Post 4 Blog Po…" at bounding box center [844, 380] width 168 height 17
select select "68e1124e020f3f32dc0f2bb4"
click at [760, 372] on select "Why Local Business SEO is important Blog Post 6 Blog Post 5 Blog Post 4 Blog Po…" at bounding box center [844, 380] width 168 height 17
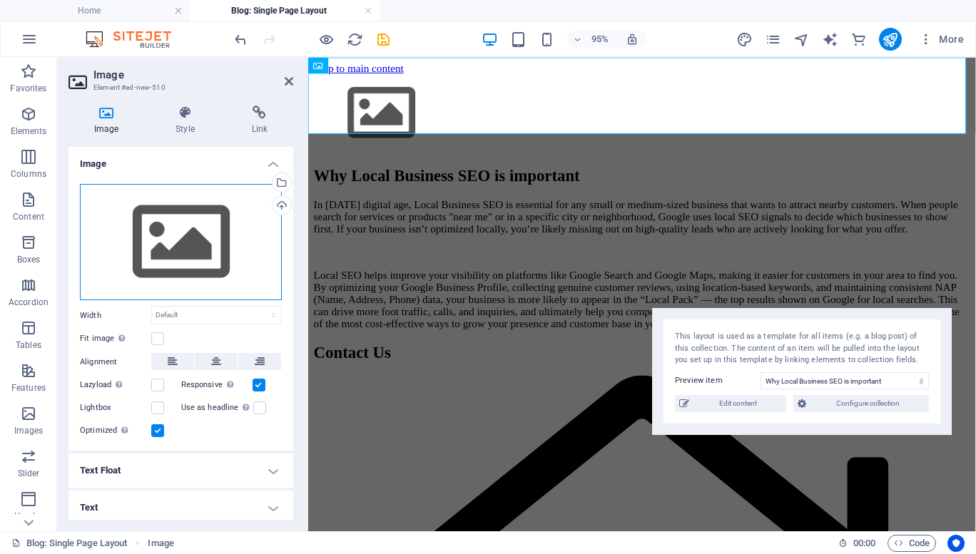
click at [203, 230] on div "Drag files here, click to choose files or select files from Files or our free s…" at bounding box center [181, 242] width 202 height 117
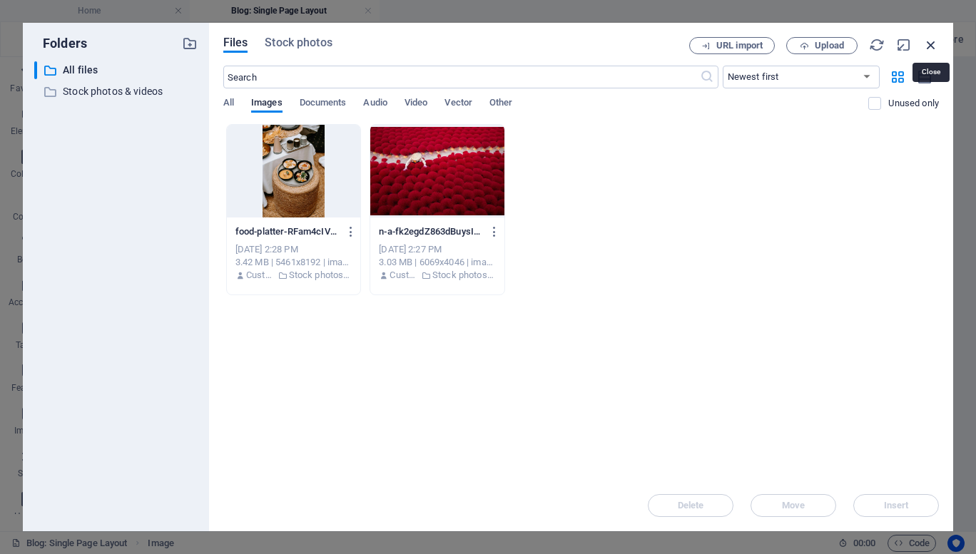
click at [934, 44] on icon "button" at bounding box center [931, 45] width 16 height 16
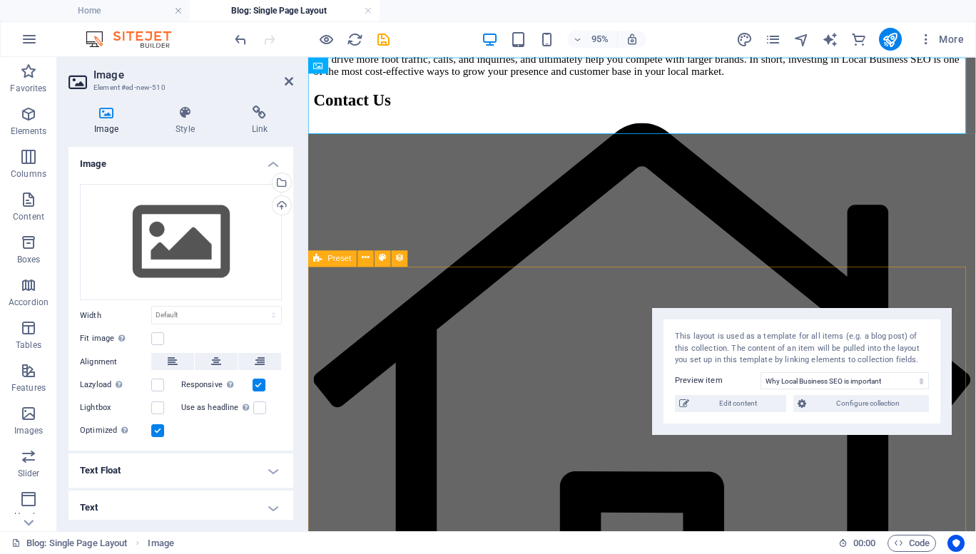
scroll to position [0, 0]
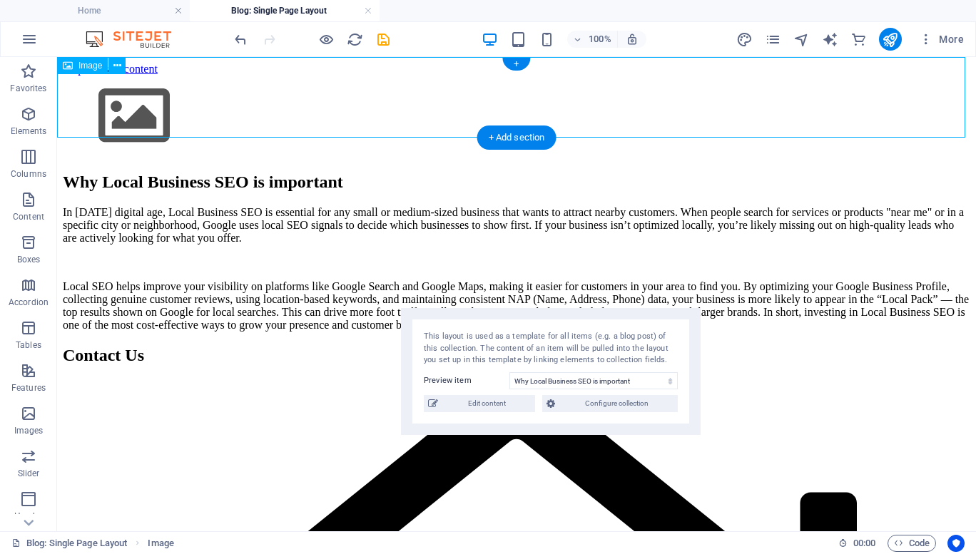
click at [135, 119] on figure at bounding box center [516, 117] width 907 height 83
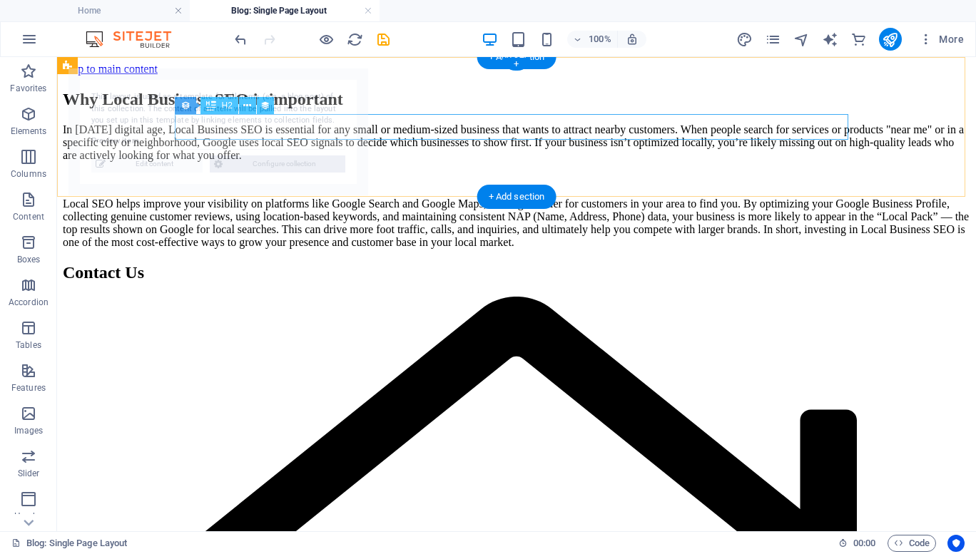
select select "68e1124e020f3f32dc0f2bb4"
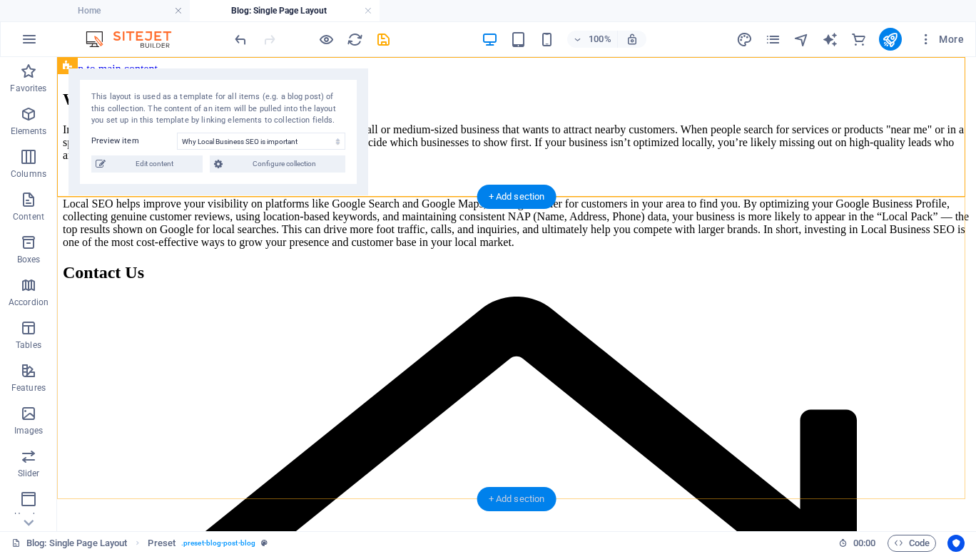
click at [515, 493] on div "+ Add section" at bounding box center [516, 499] width 79 height 24
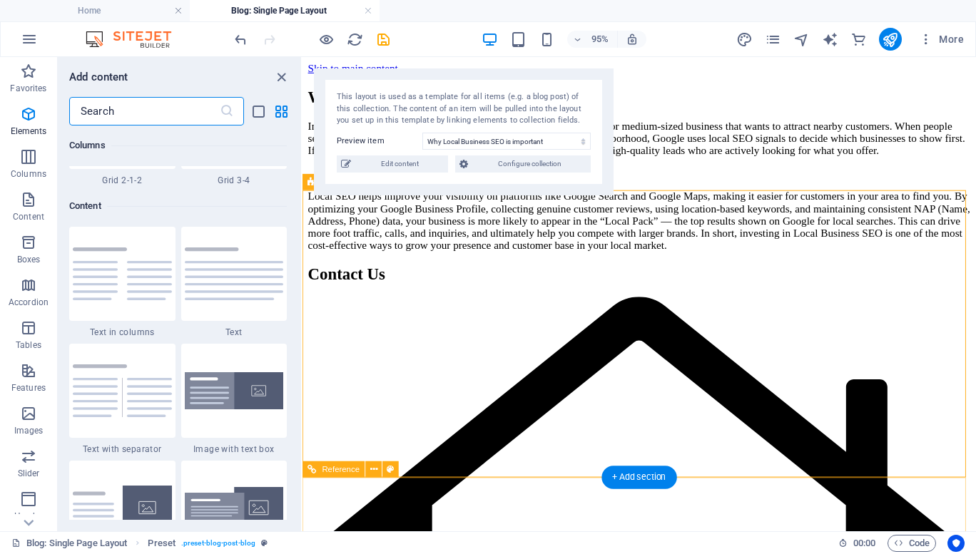
scroll to position [2613, 0]
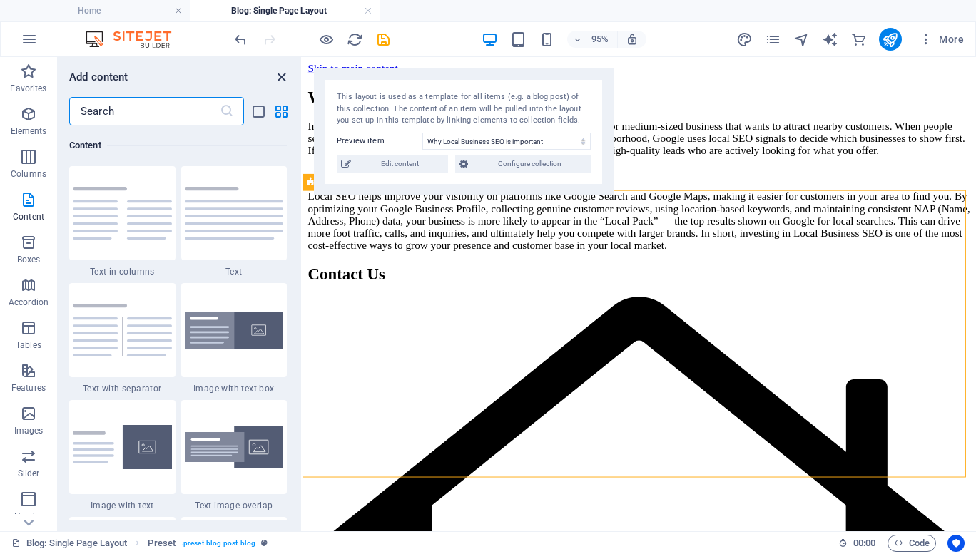
click at [280, 75] on icon "close panel" at bounding box center [281, 77] width 16 height 16
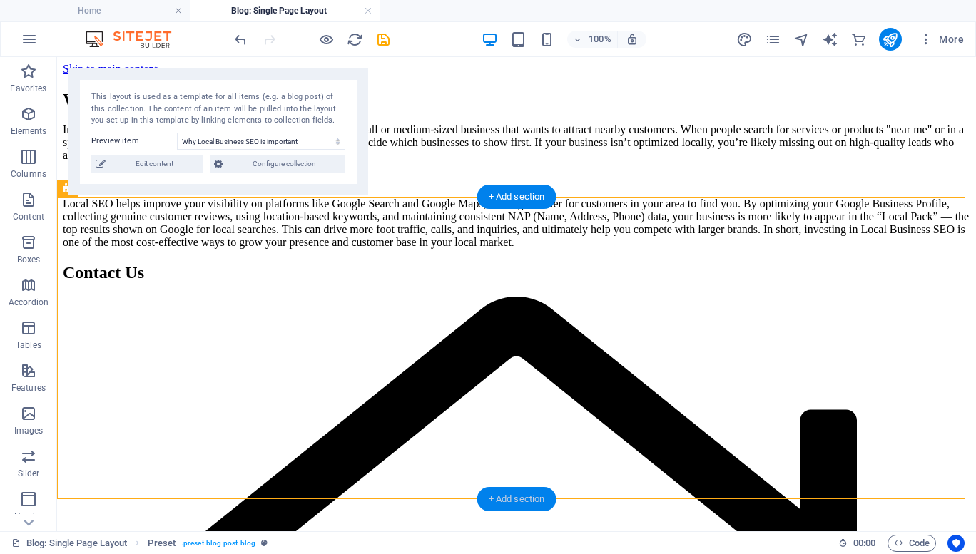
click at [502, 496] on div "+ Add section" at bounding box center [516, 499] width 79 height 24
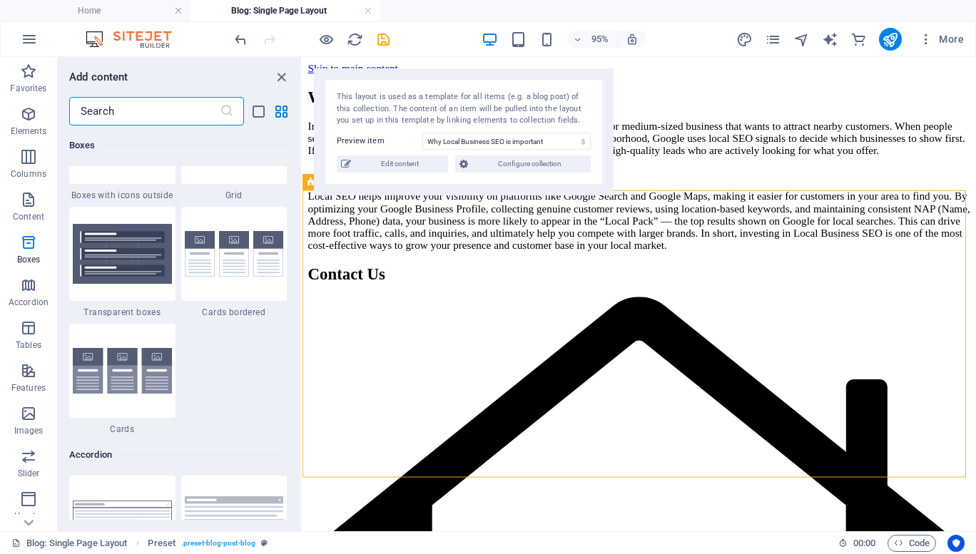
scroll to position [4361, 0]
click at [149, 116] on input "text" at bounding box center [144, 111] width 150 height 29
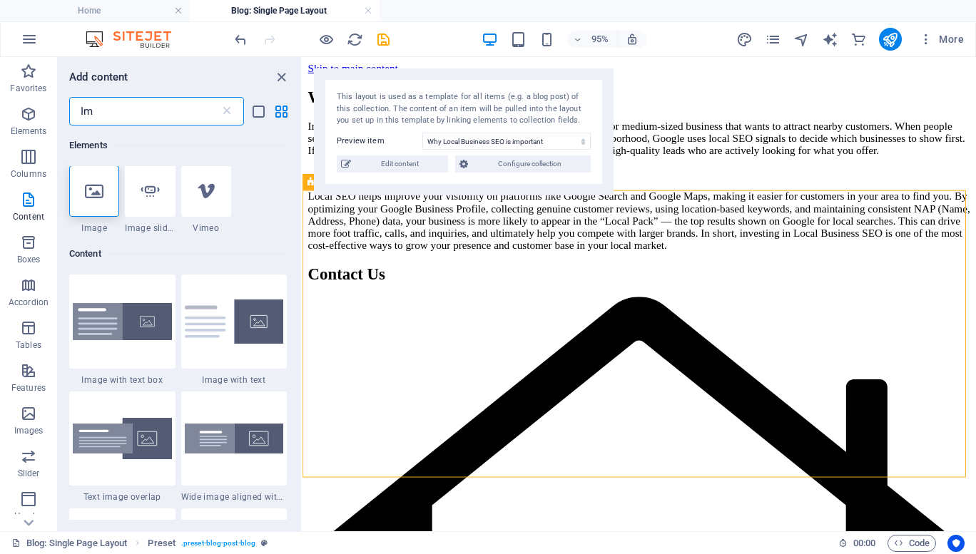
scroll to position [0, 0]
type input "Im"
click at [98, 204] on div at bounding box center [94, 191] width 50 height 51
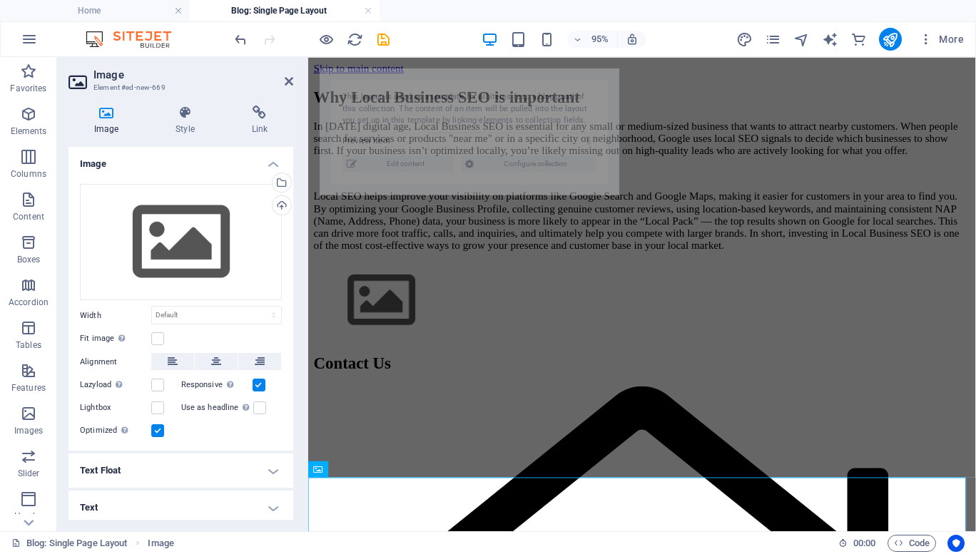
select select "68e1124e020f3f32dc0f2bb4"
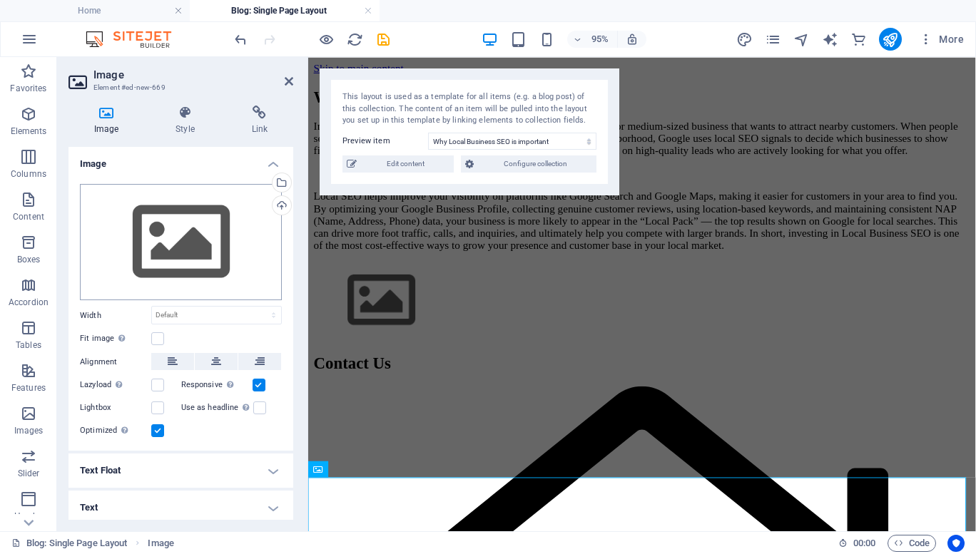
scroll to position [4, 0]
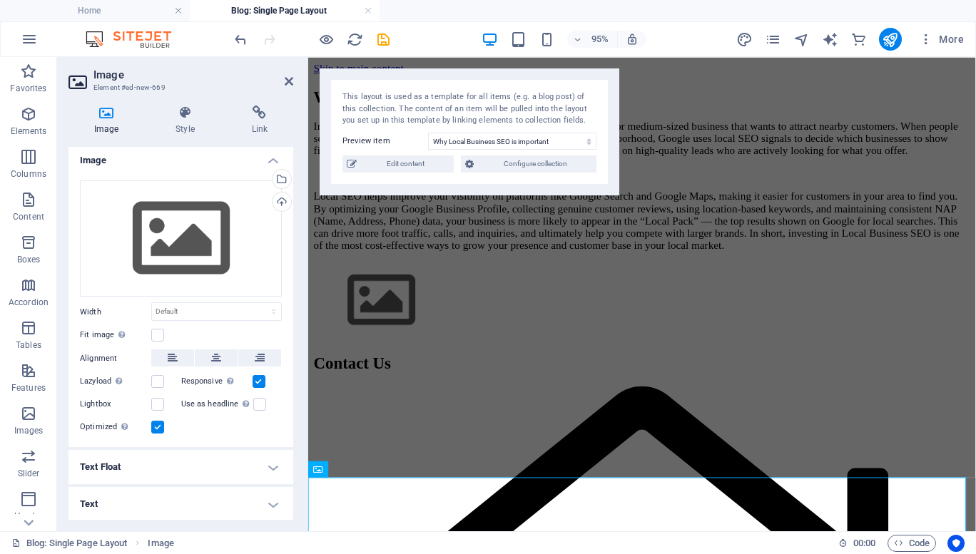
click at [267, 508] on h4 "Text" at bounding box center [180, 504] width 225 height 34
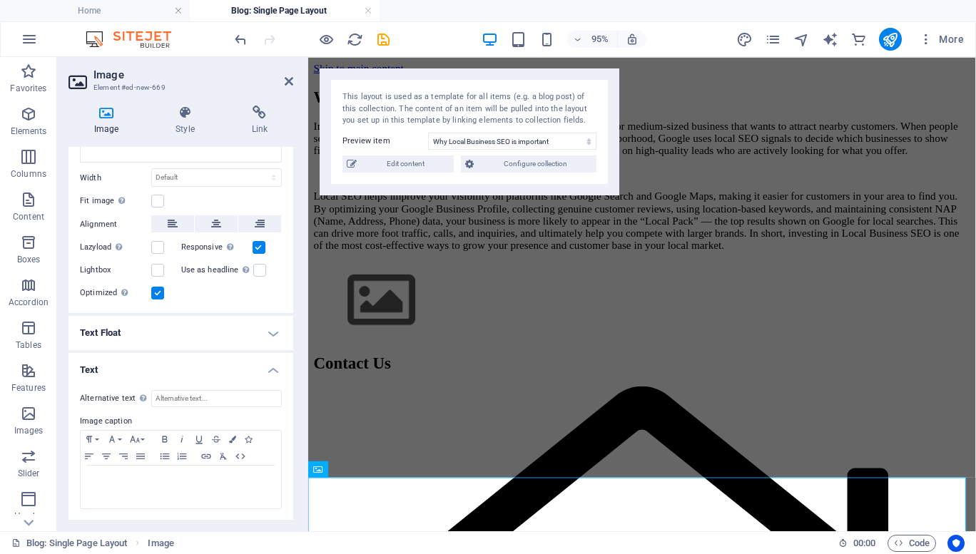
click at [274, 329] on h4 "Text Float" at bounding box center [180, 333] width 225 height 34
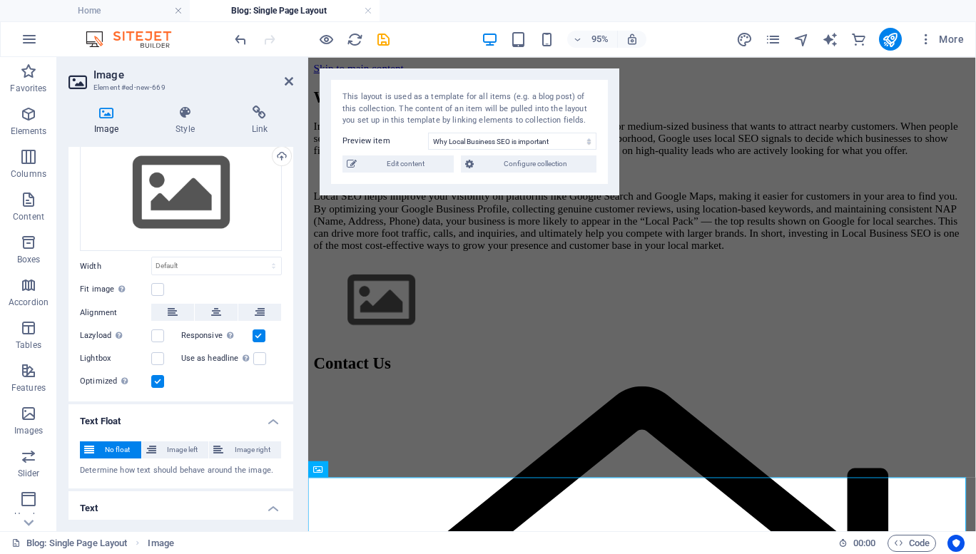
scroll to position [29, 0]
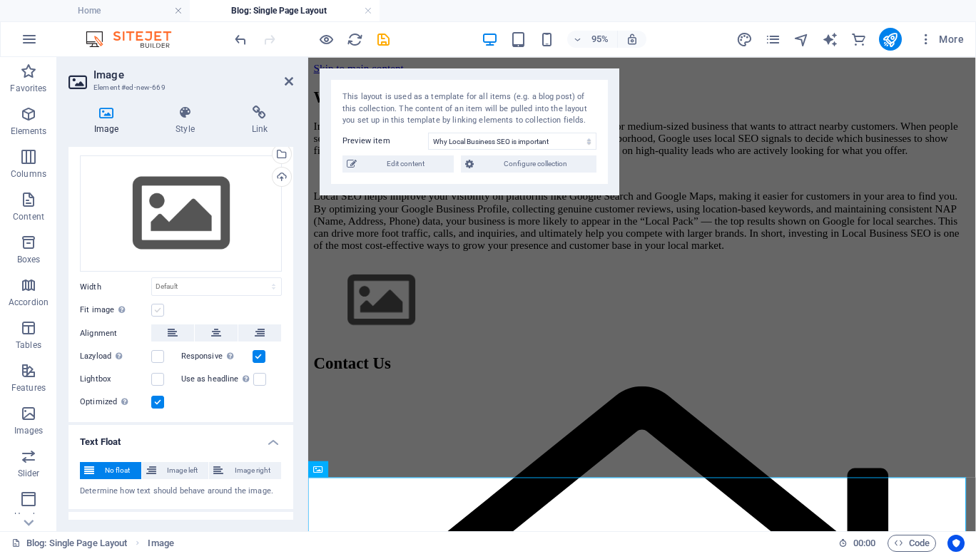
click at [155, 312] on label at bounding box center [157, 310] width 13 height 13
click at [0, 0] on input "Fit image Automatically fit image to a fixed width and height" at bounding box center [0, 0] width 0 height 0
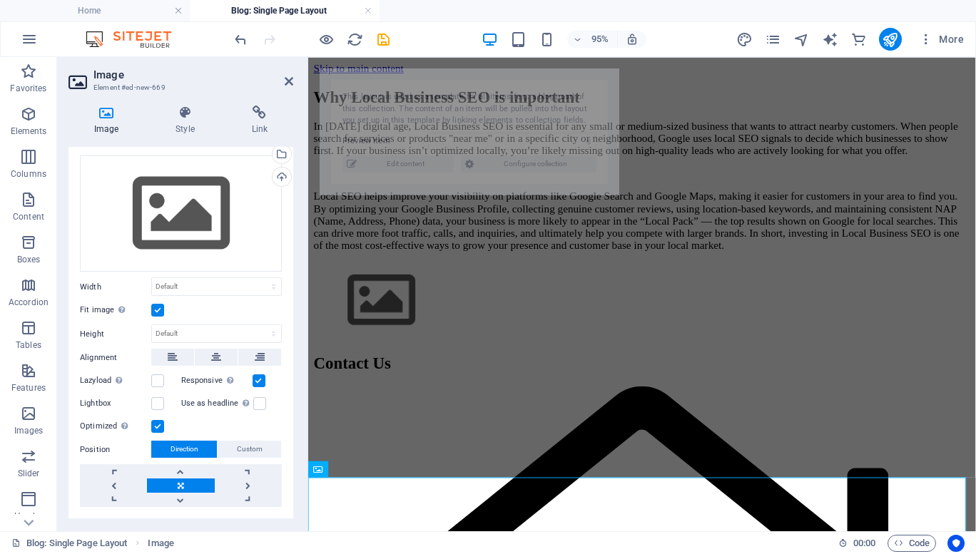
select select "68e1124e020f3f32dc0f2bb4"
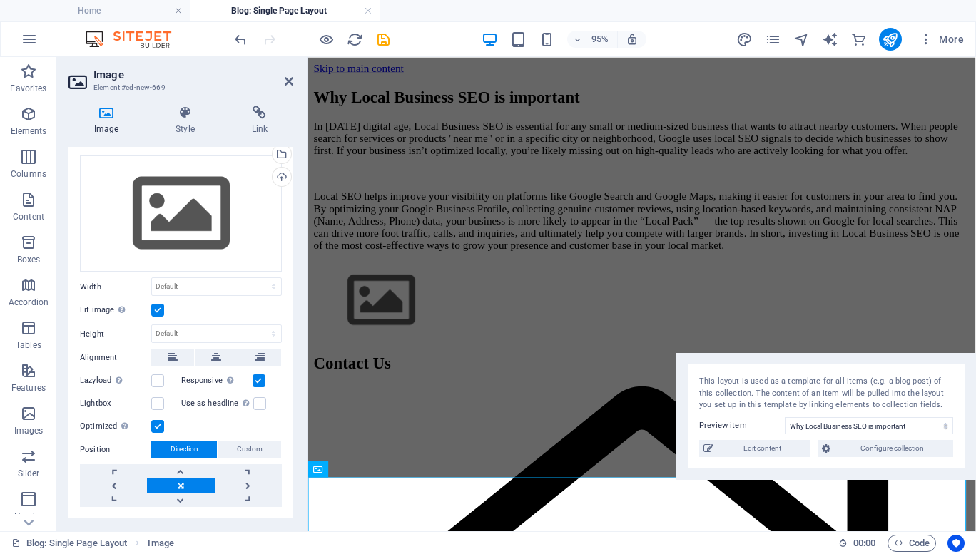
drag, startPoint x: 429, startPoint y: 108, endPoint x: 818, endPoint y: 392, distance: 481.8
click at [818, 392] on div "This layout is used as a template for all items (e.g. a blog post) of this coll…" at bounding box center [826, 394] width 254 height 36
click at [158, 308] on label at bounding box center [157, 310] width 13 height 13
click at [0, 0] on input "Fit image Automatically fit image to a fixed width and height" at bounding box center [0, 0] width 0 height 0
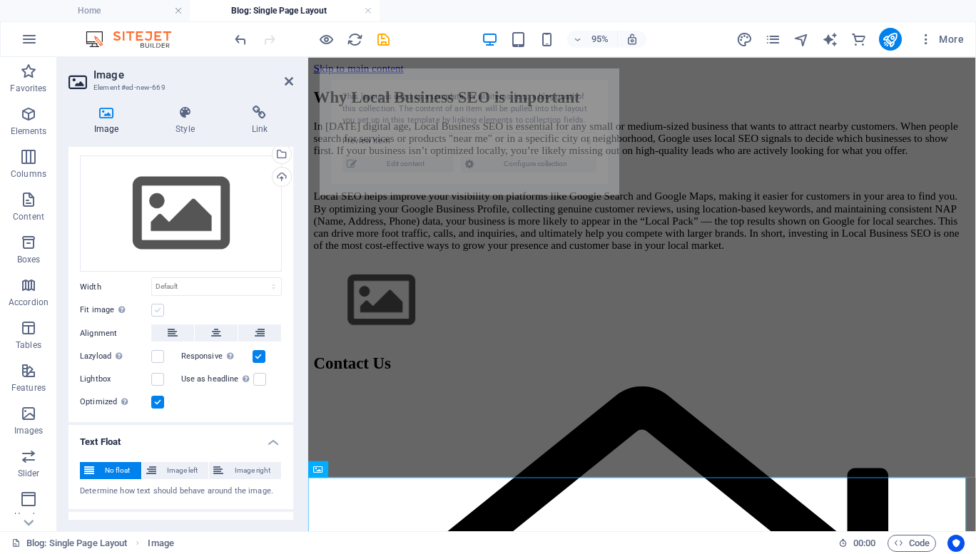
select select "68e1124e020f3f32dc0f2bb4"
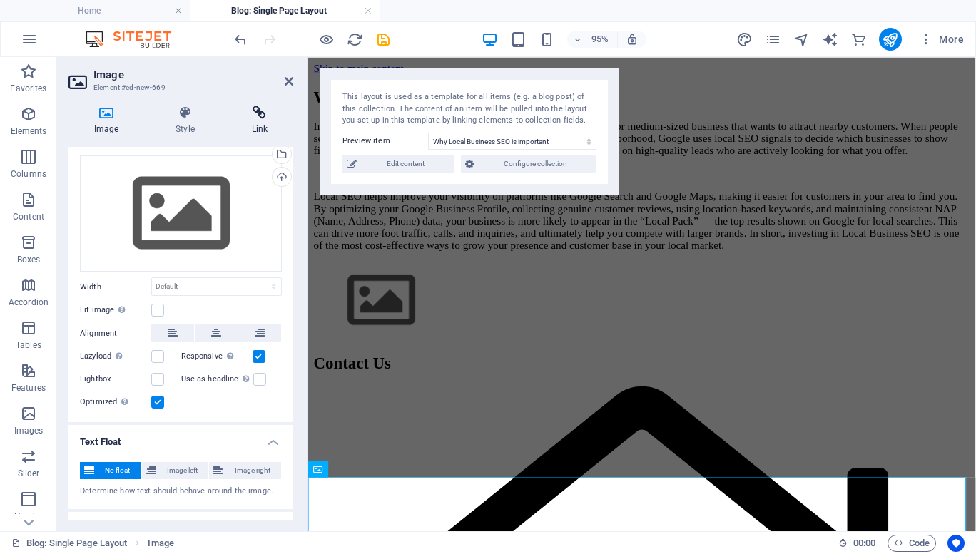
click at [257, 108] on icon at bounding box center [259, 113] width 67 height 14
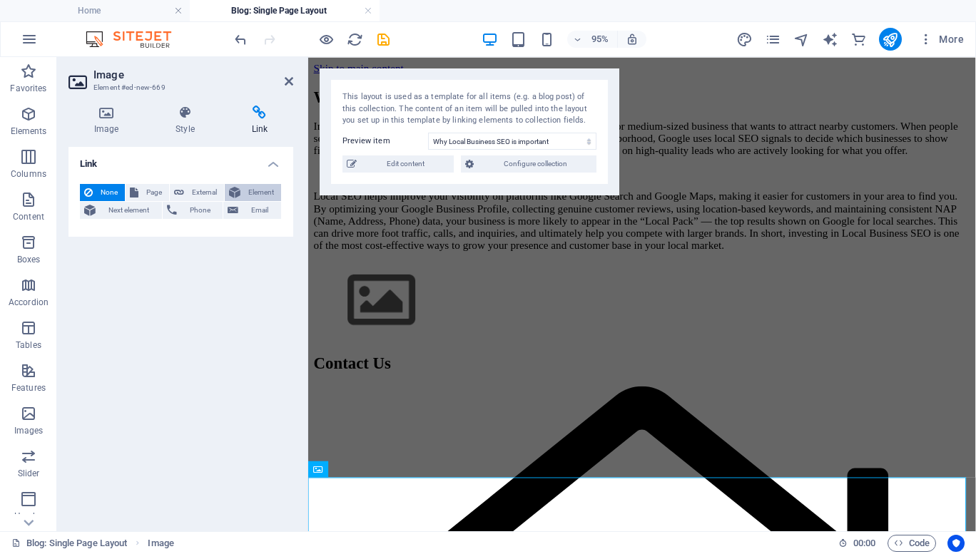
click at [258, 194] on span "Element" at bounding box center [261, 192] width 32 height 17
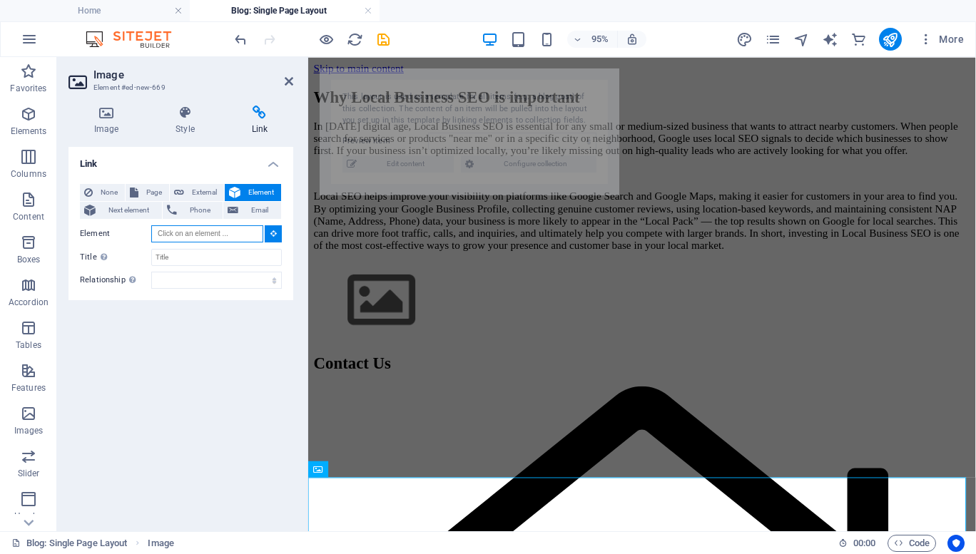
select select "68e1124e020f3f32dc0f2bb4"
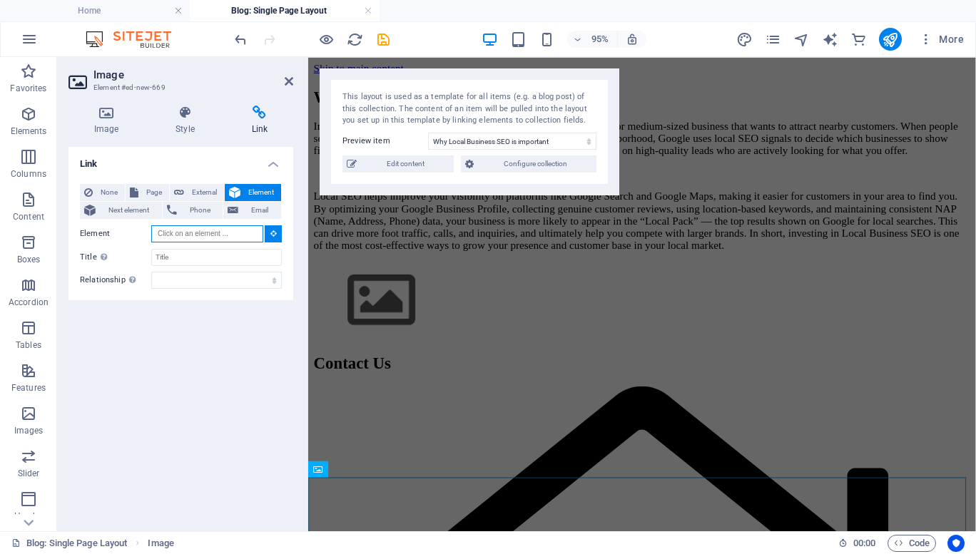
click at [221, 236] on input "Element" at bounding box center [207, 233] width 112 height 17
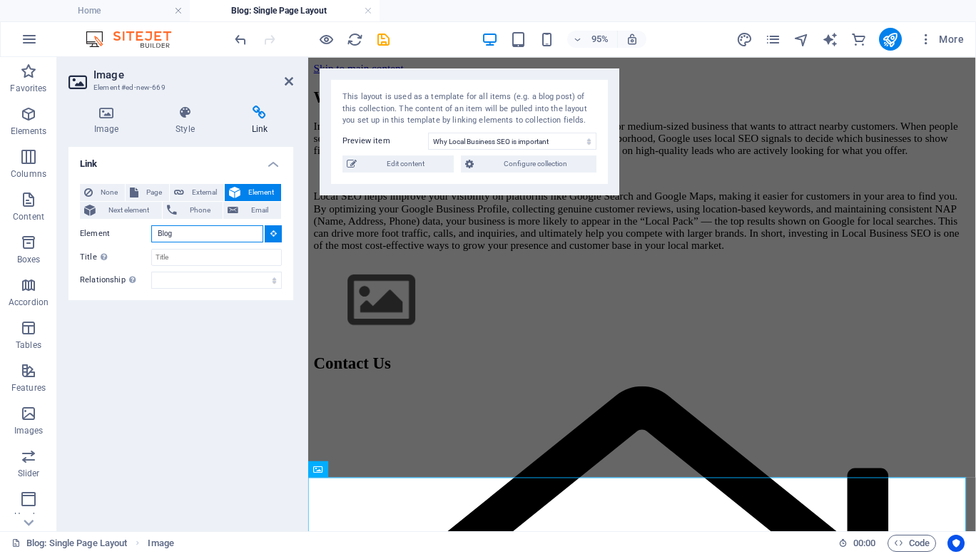
type input "Blog"
click at [272, 233] on icon at bounding box center [273, 233] width 6 height 7
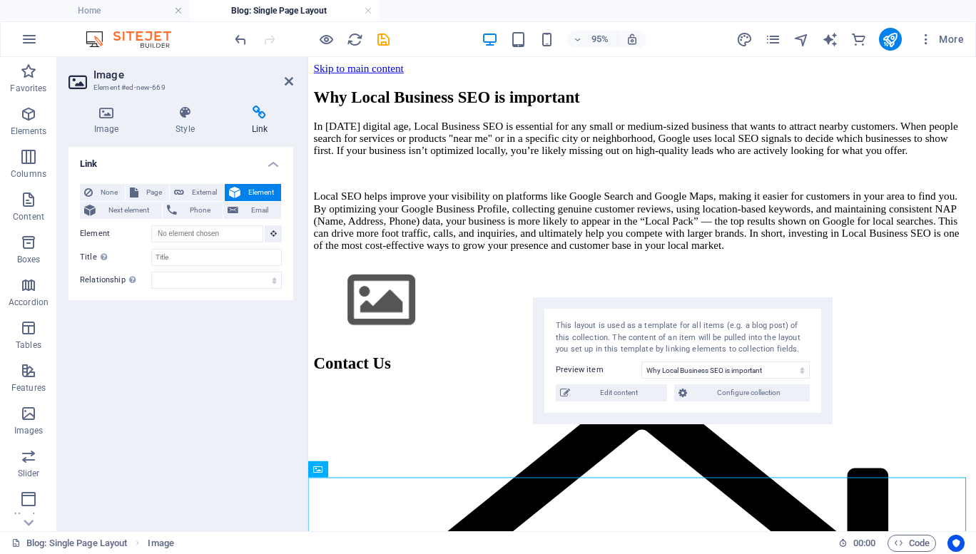
drag, startPoint x: 490, startPoint y: 111, endPoint x: 705, endPoint y: 347, distance: 319.1
click at [705, 347] on div "This layout is used as a template for all items (e.g. a blog post) of this coll…" at bounding box center [683, 338] width 254 height 36
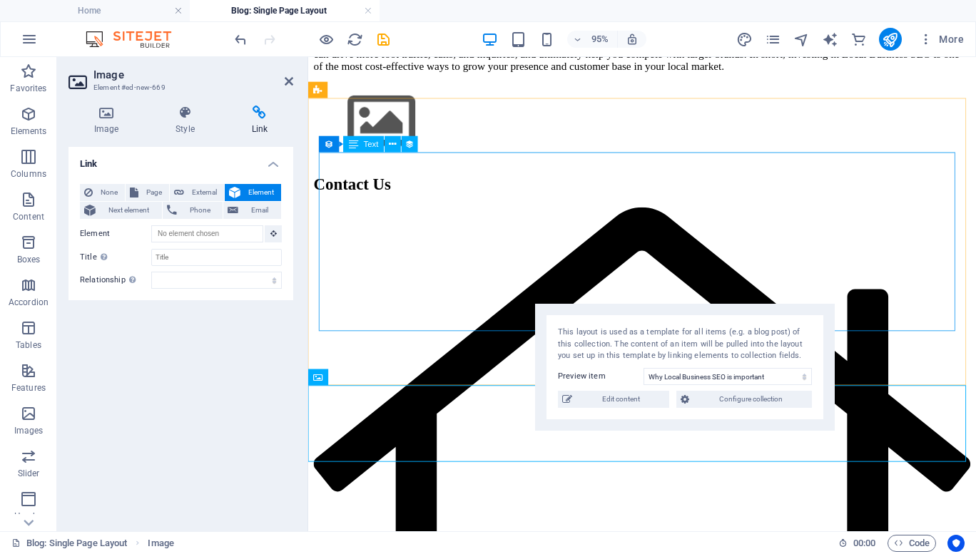
scroll to position [205, 0]
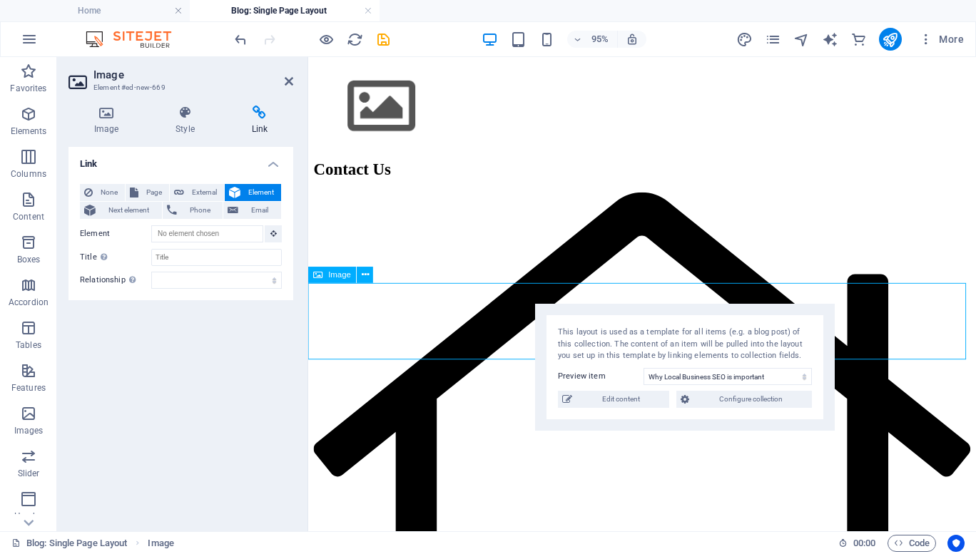
click at [446, 152] on figure at bounding box center [659, 109] width 691 height 83
click at [317, 152] on figure at bounding box center [659, 109] width 691 height 83
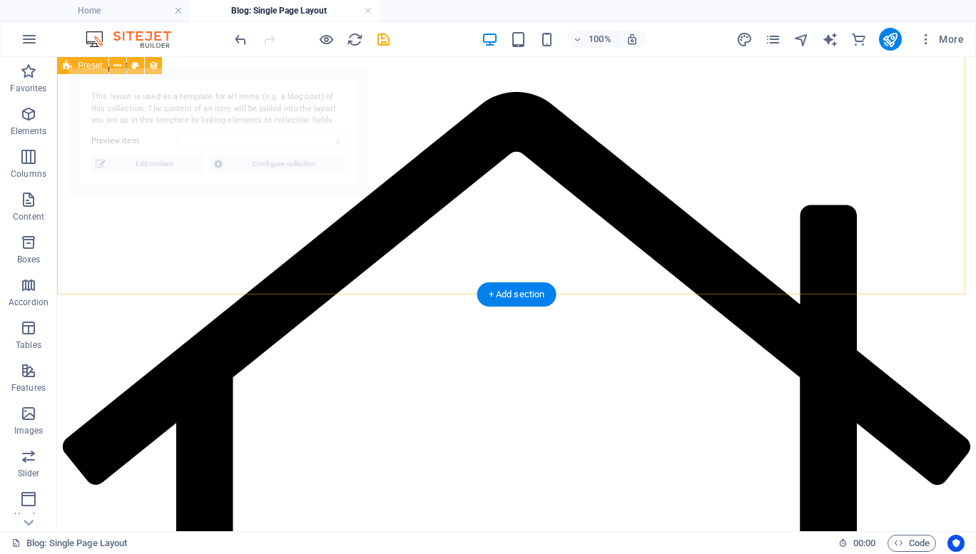
select select "68e1124e020f3f32dc0f2bb4"
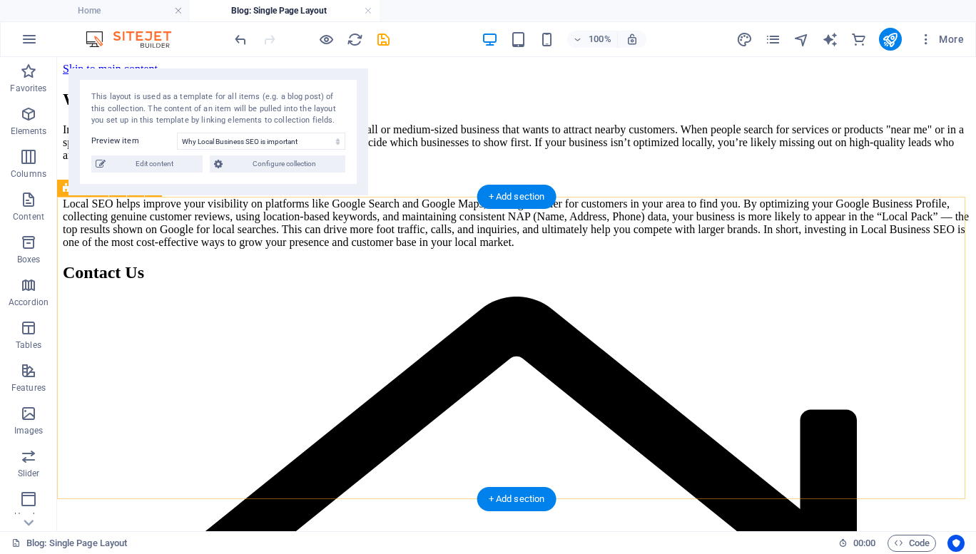
scroll to position [158, 0]
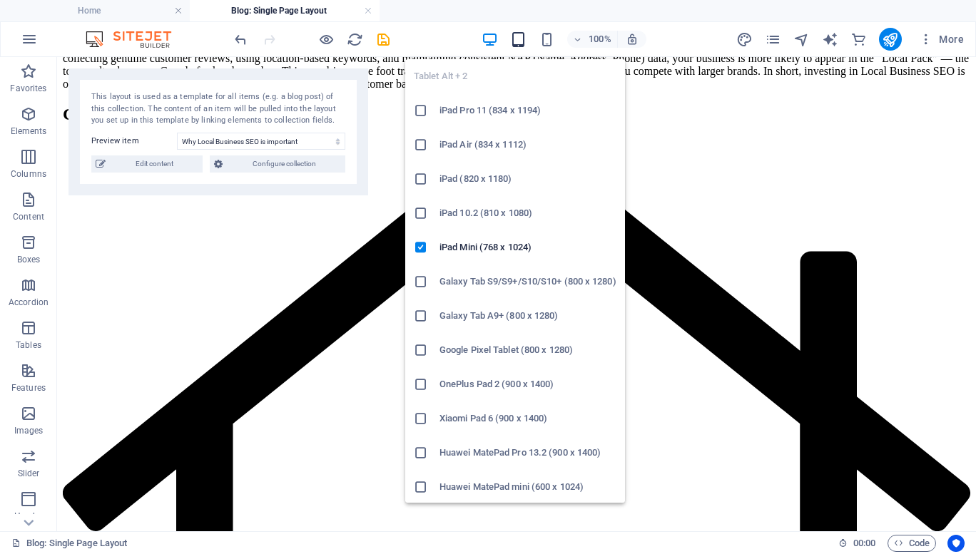
click at [521, 45] on icon "button" at bounding box center [518, 39] width 16 height 16
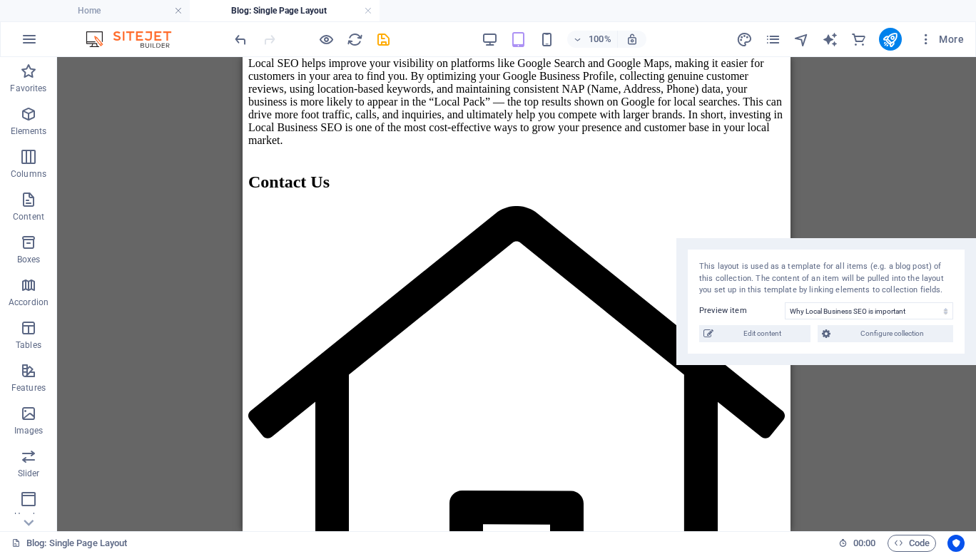
drag, startPoint x: 280, startPoint y: 106, endPoint x: 975, endPoint y: 277, distance: 716.2
click at [975, 277] on div "This layout is used as a template for all items (e.g. a blog post) of this coll…" at bounding box center [826, 301] width 300 height 127
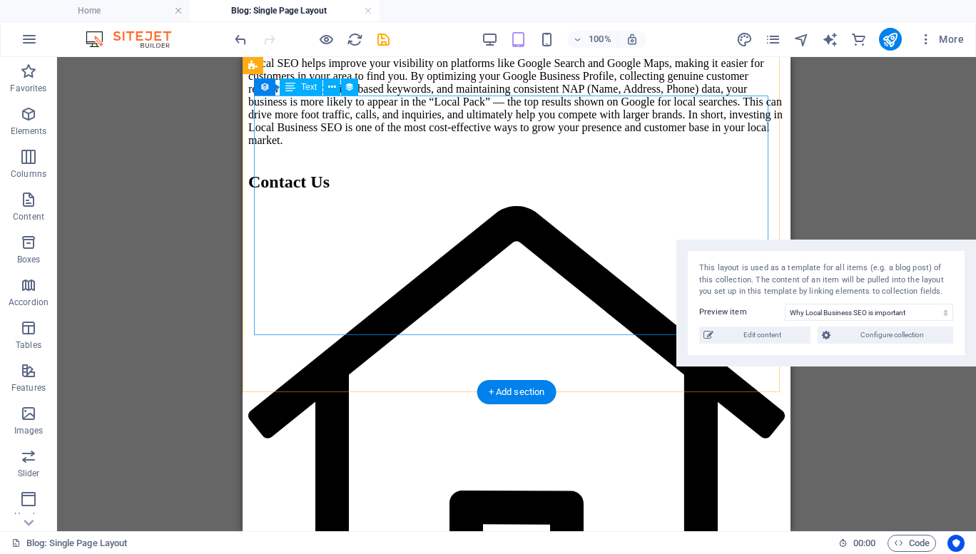
scroll to position [0, 0]
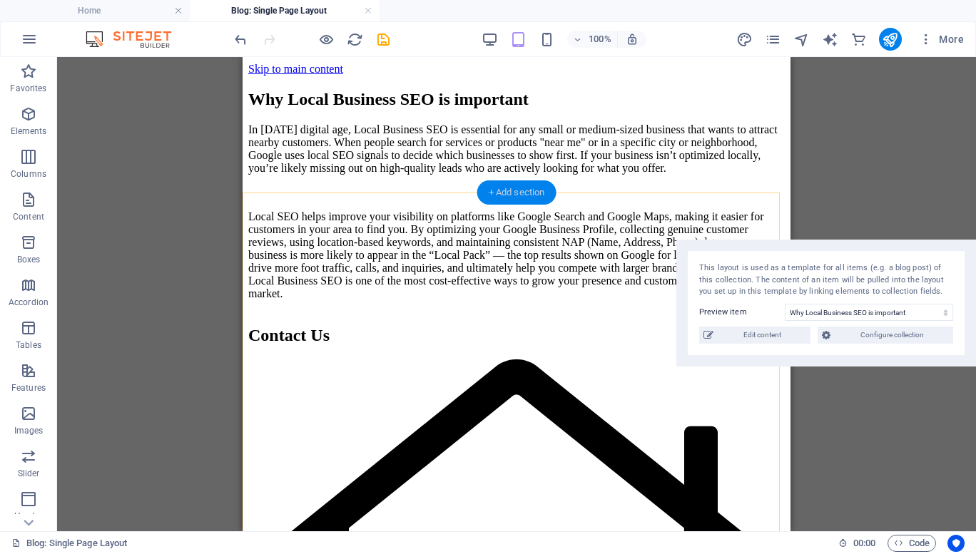
click at [507, 188] on div "+ Add section" at bounding box center [516, 192] width 79 height 24
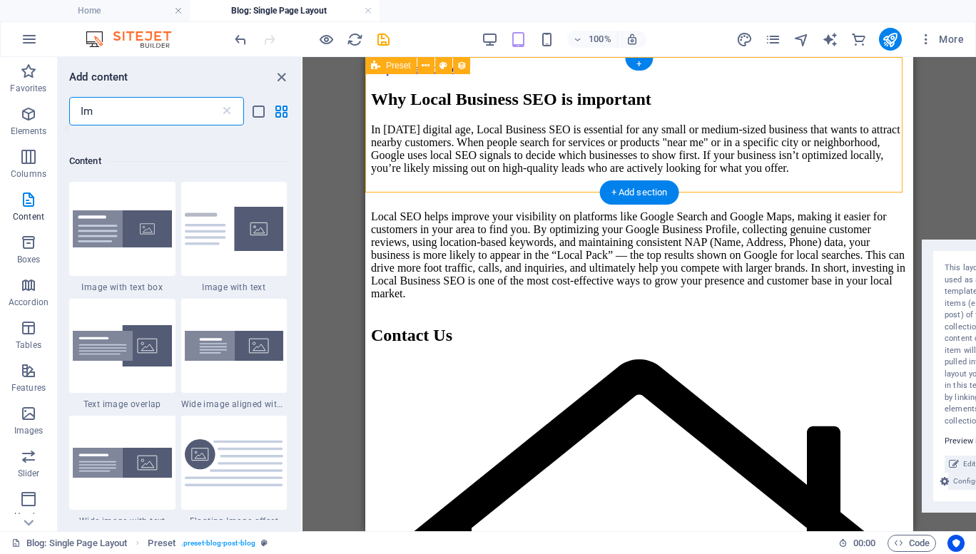
scroll to position [109, 0]
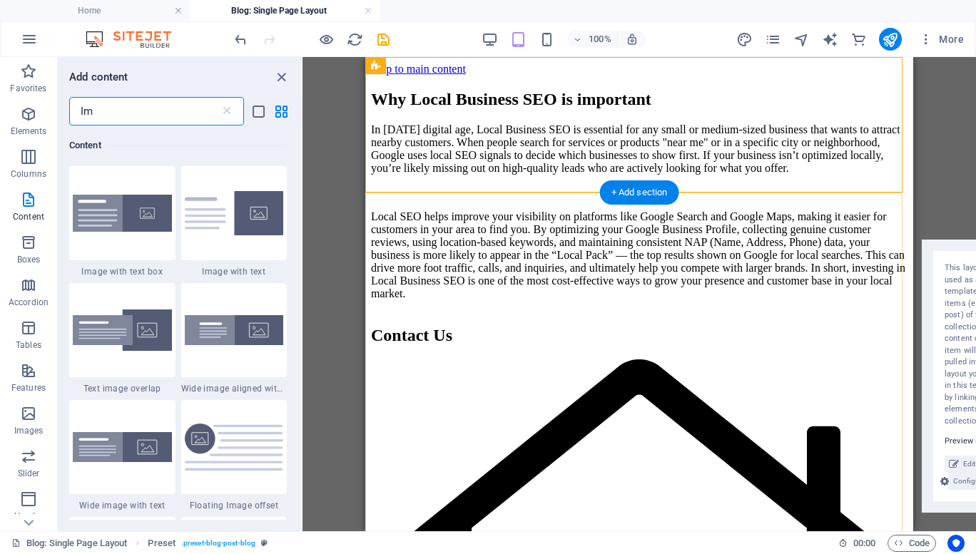
click at [621, 192] on div "+ Add section" at bounding box center [639, 192] width 79 height 24
click at [280, 111] on icon "grid-view" at bounding box center [281, 111] width 16 height 16
click at [261, 111] on icon "list-view" at bounding box center [258, 111] width 16 height 16
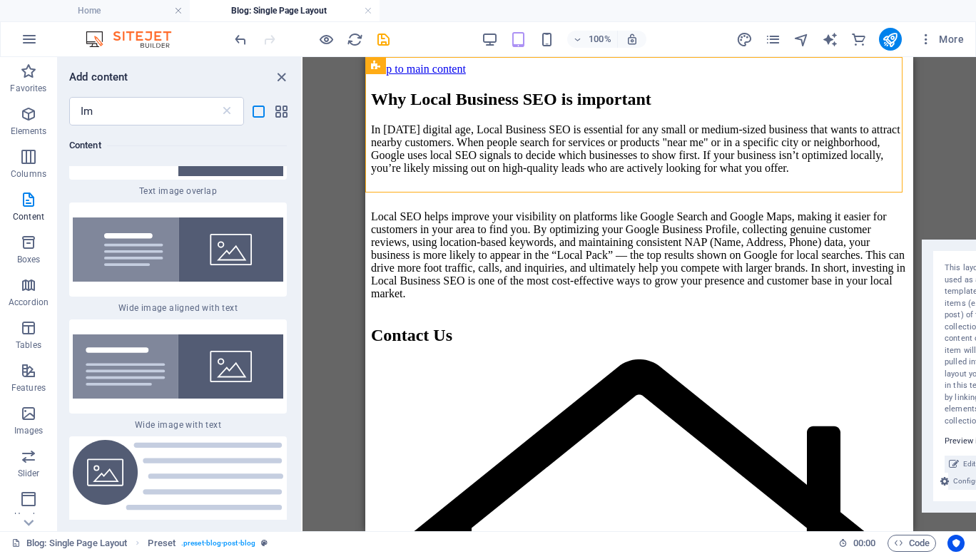
scroll to position [949, 0]
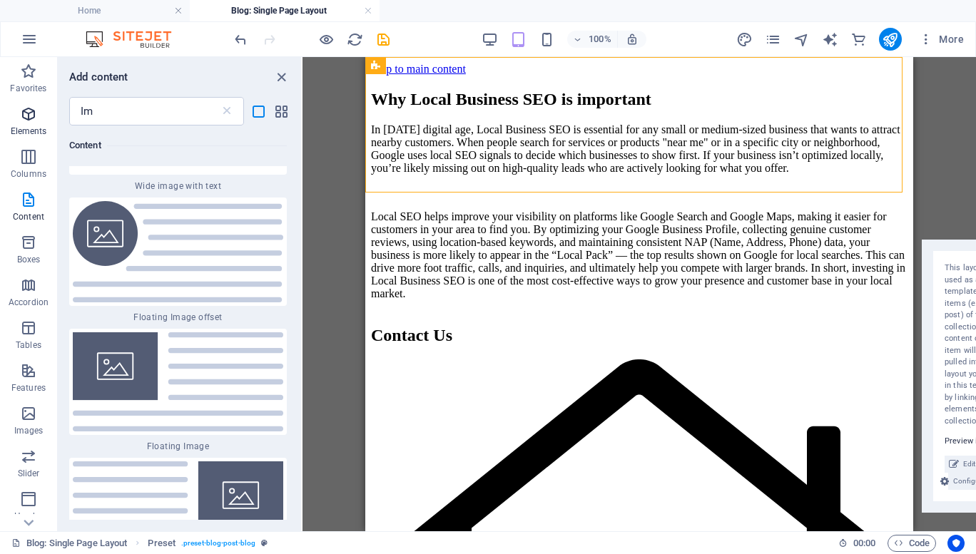
click at [23, 131] on p "Elements" at bounding box center [29, 131] width 36 height 11
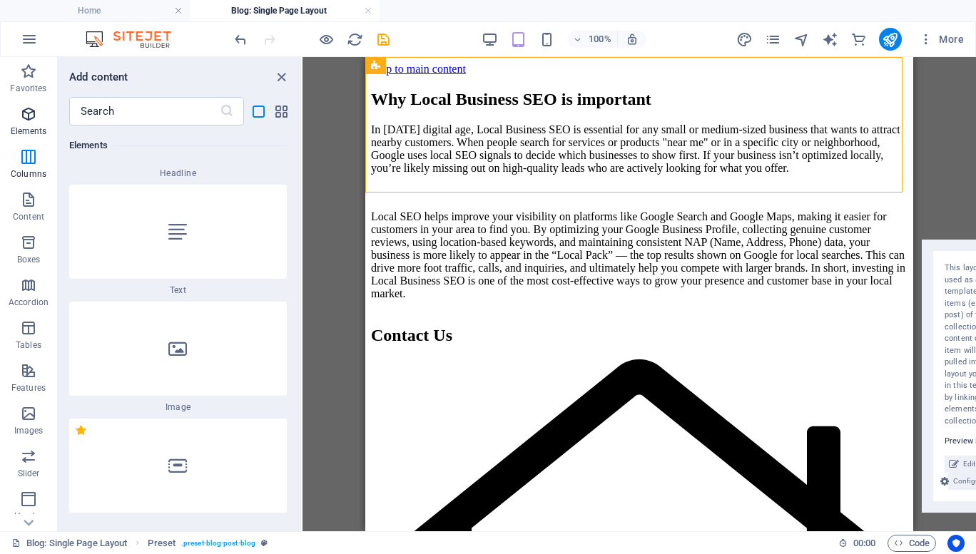
scroll to position [413, 0]
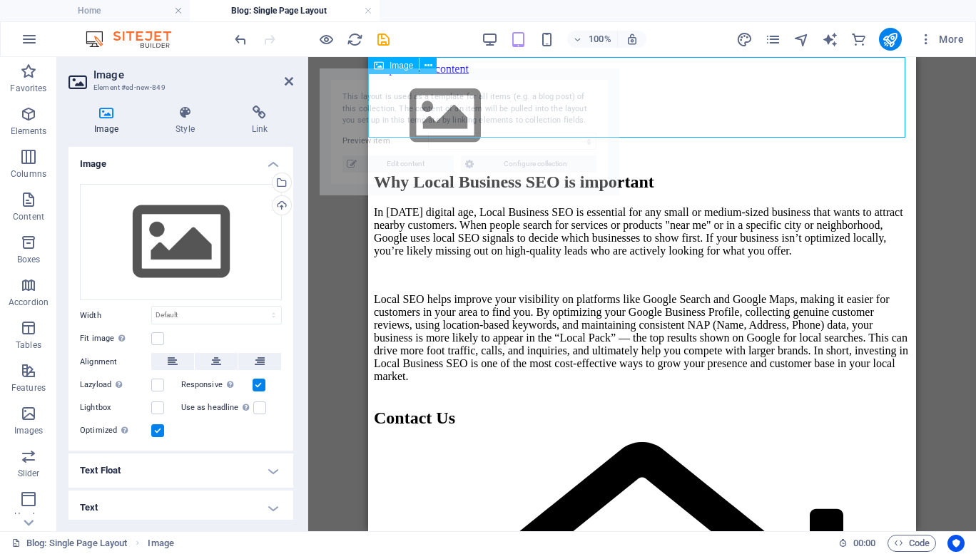
select select "68e1124e020f3f32dc0f2bb4"
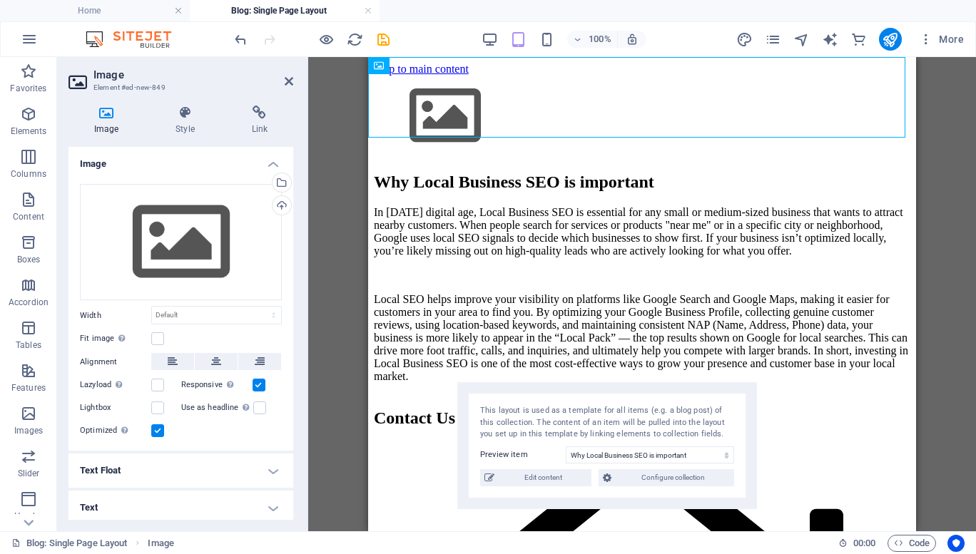
drag, startPoint x: 515, startPoint y: 106, endPoint x: 653, endPoint y: 419, distance: 342.3
click at [653, 419] on div "This layout is used as a template for all items (e.g. a blog post) of this coll…" at bounding box center [607, 423] width 254 height 36
click at [427, 61] on icon at bounding box center [428, 65] width 8 height 15
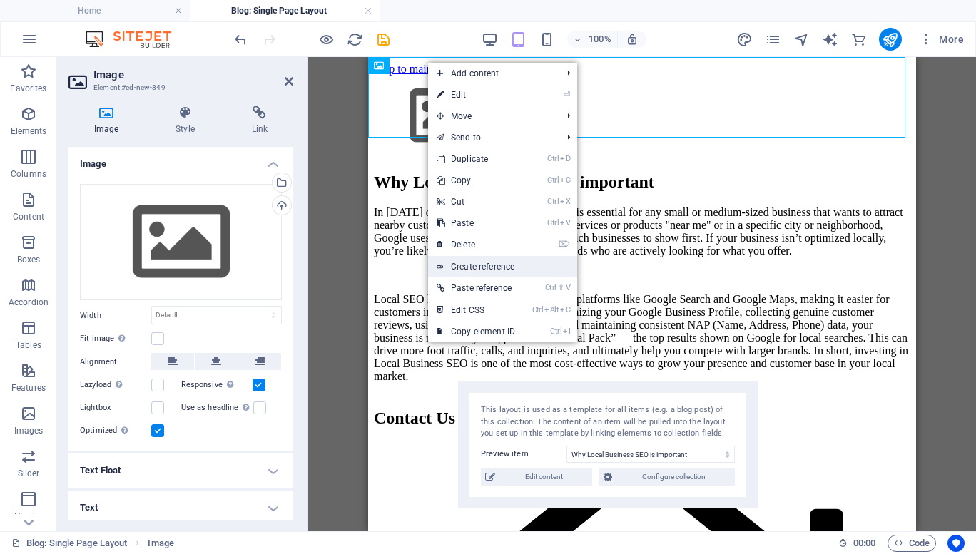
click at [482, 267] on link "Create reference" at bounding box center [502, 266] width 149 height 21
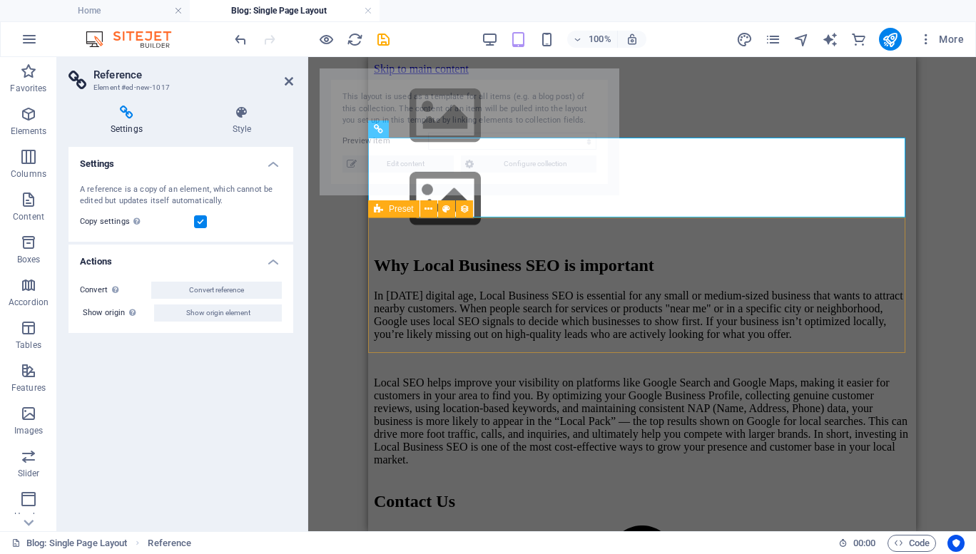
select select "68e1124e020f3f32dc0f2bb4"
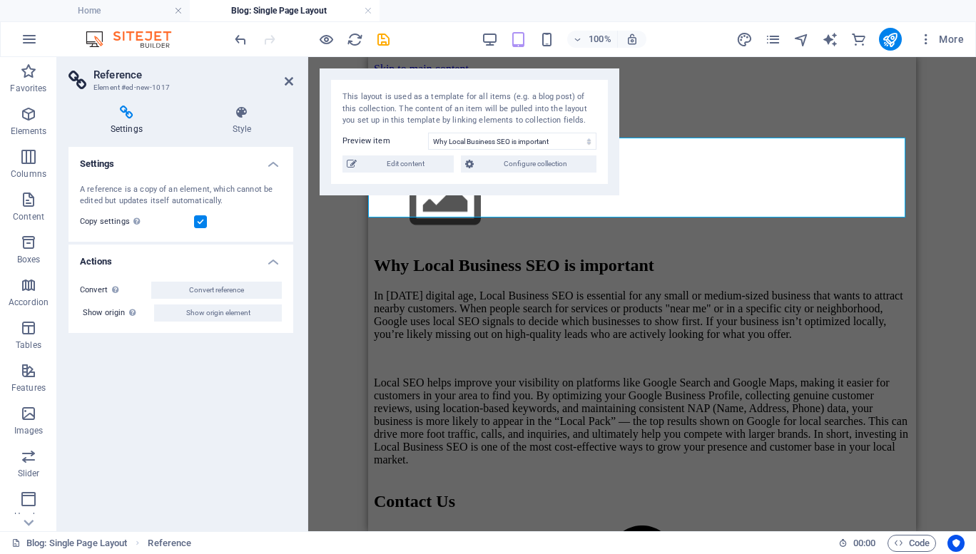
click at [124, 118] on icon at bounding box center [126, 113] width 116 height 14
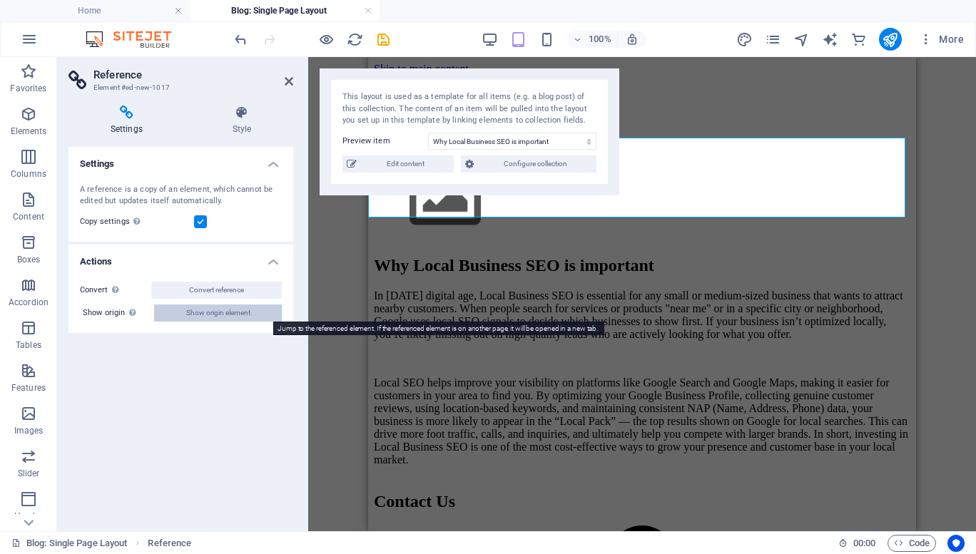
click at [227, 312] on span "Show origin element" at bounding box center [218, 313] width 64 height 17
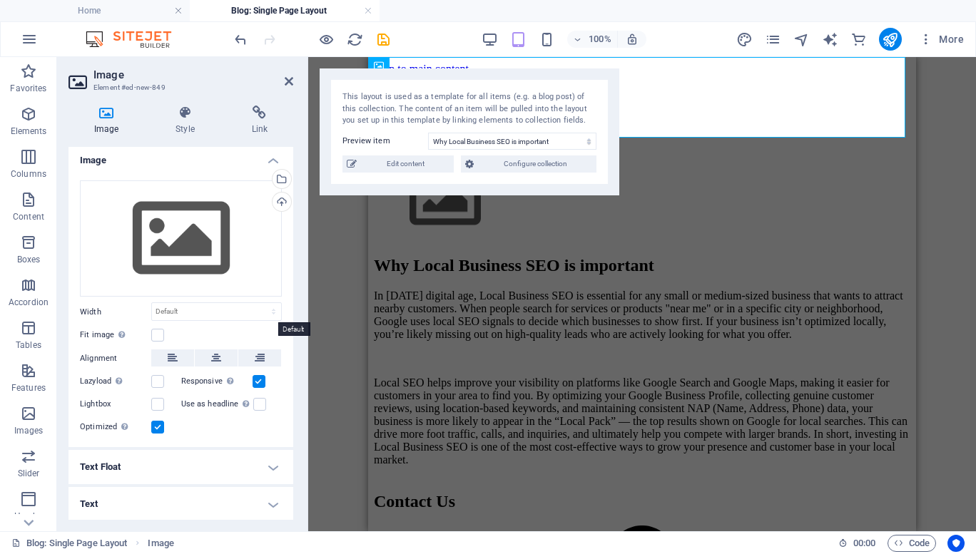
scroll to position [4, 0]
click at [287, 82] on icon at bounding box center [289, 81] width 9 height 11
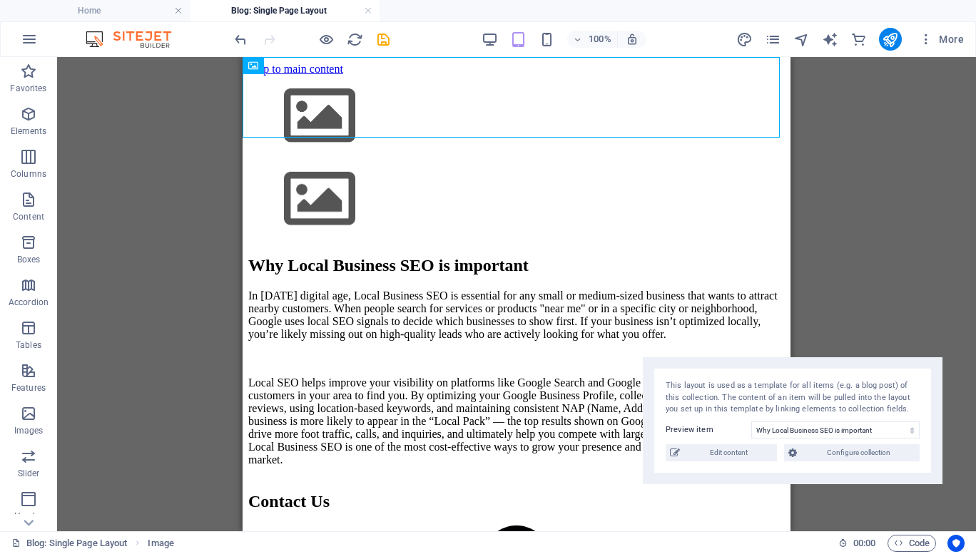
drag, startPoint x: 281, startPoint y: 106, endPoint x: 855, endPoint y: 394, distance: 642.7
click at [855, 394] on div "This layout is used as a template for all items (e.g. a blog post) of this coll…" at bounding box center [792, 398] width 254 height 36
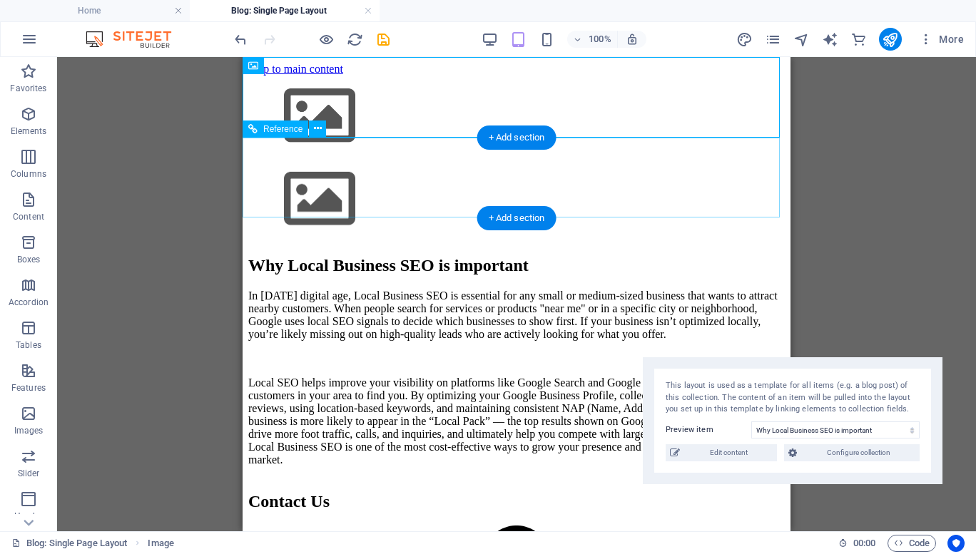
click at [378, 187] on div at bounding box center [516, 200] width 536 height 83
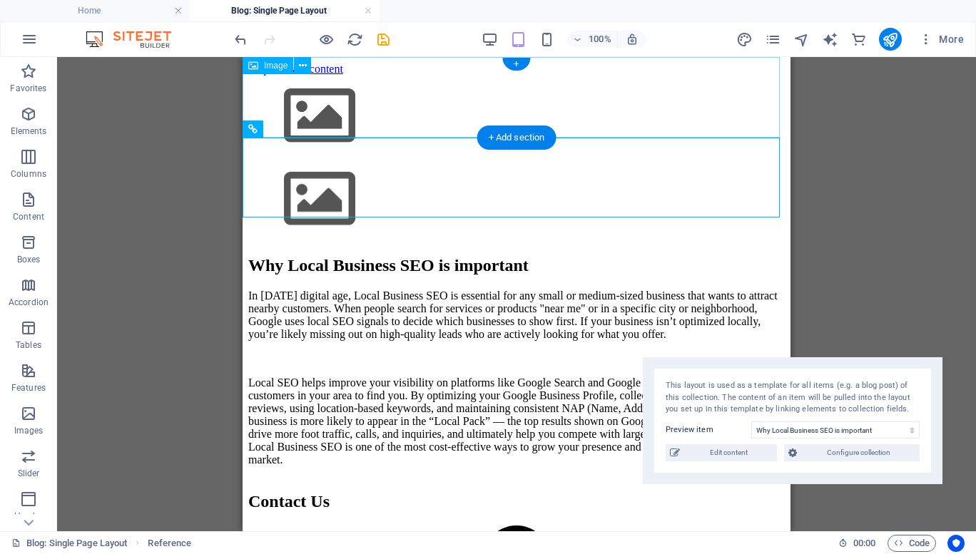
click at [405, 113] on figure at bounding box center [516, 117] width 536 height 83
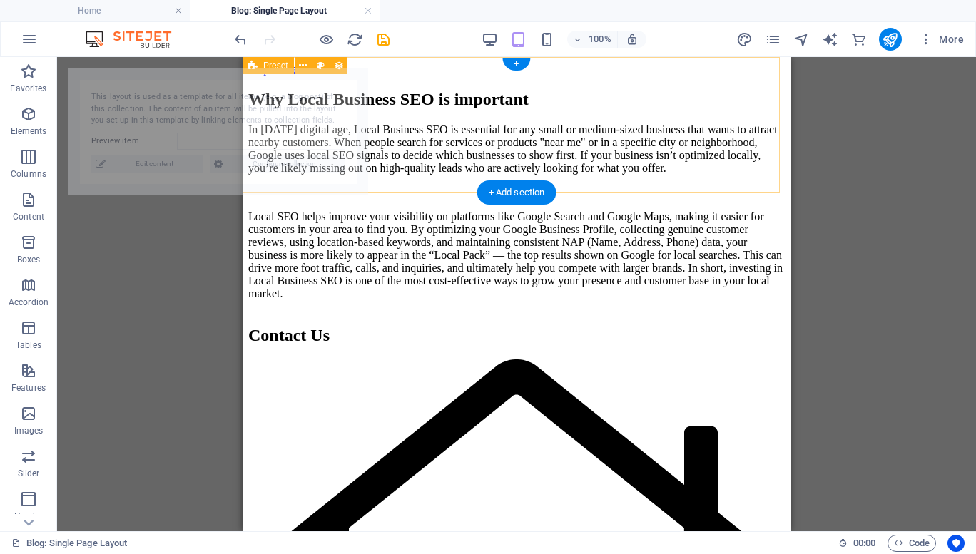
select select "68e1124e020f3f32dc0f2bb4"
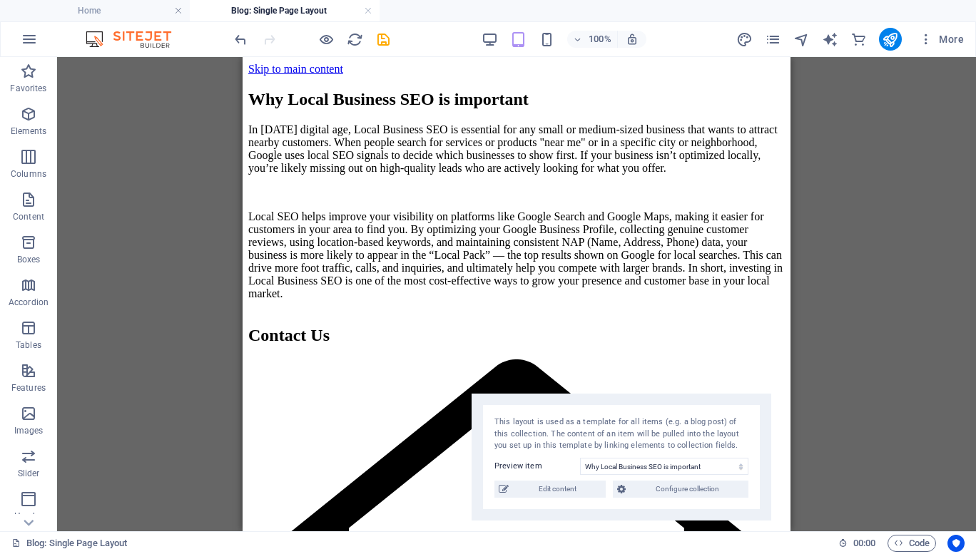
drag, startPoint x: 290, startPoint y: 108, endPoint x: 693, endPoint y: 433, distance: 517.9
click at [693, 433] on div "This layout is used as a template for all items (e.g. a blog post) of this coll…" at bounding box center [621, 435] width 254 height 36
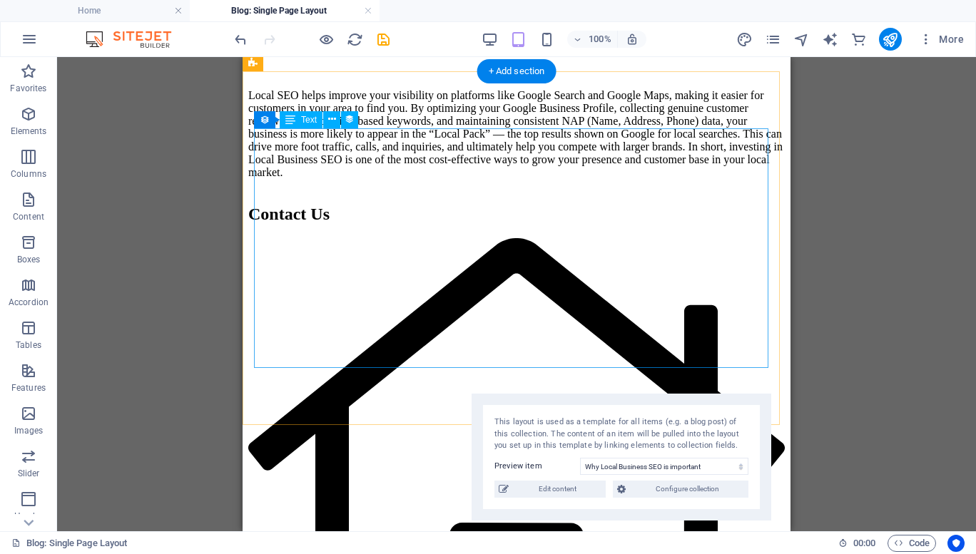
scroll to position [0, 0]
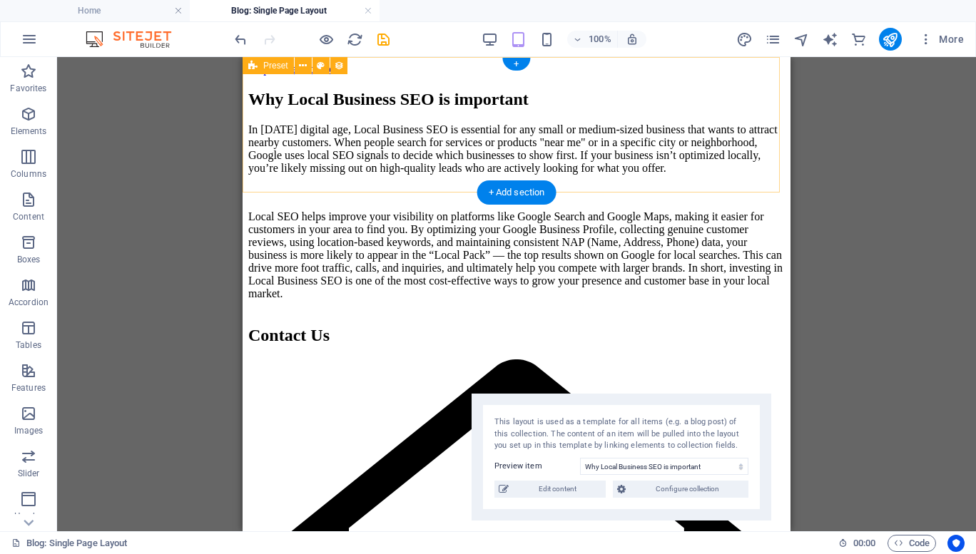
click at [424, 109] on div "Why Local Business SEO is important" at bounding box center [516, 99] width 536 height 19
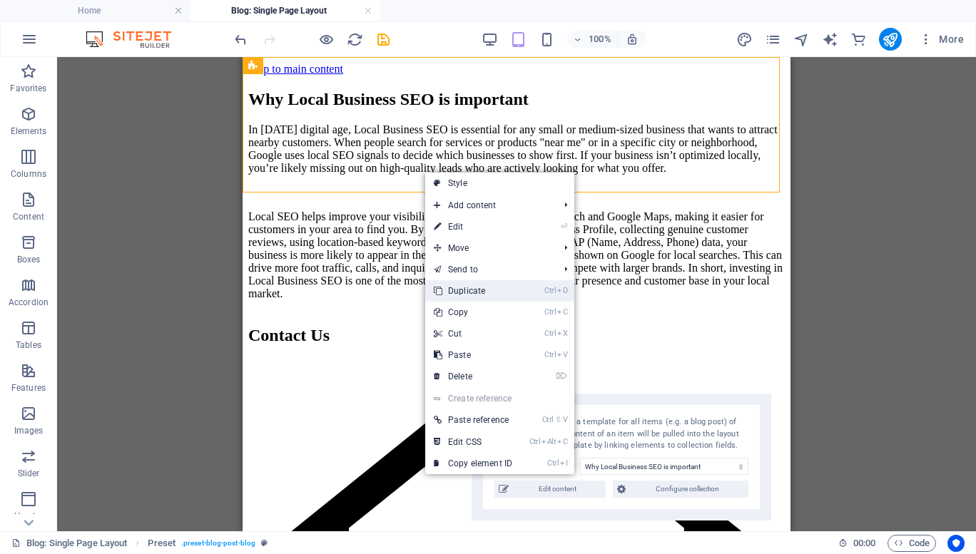
click at [488, 289] on link "Ctrl D Duplicate" at bounding box center [473, 290] width 96 height 21
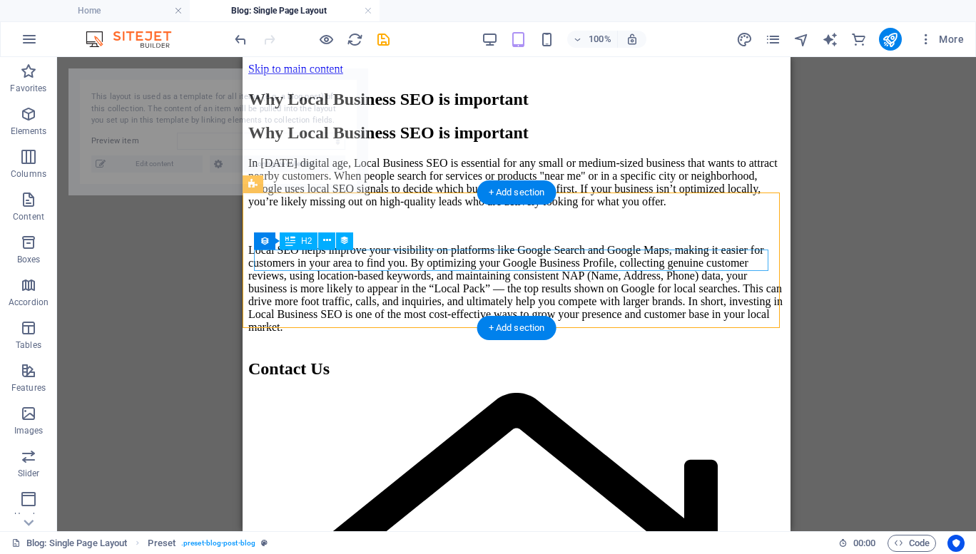
select select "68e1124e020f3f32dc0f2bb4"
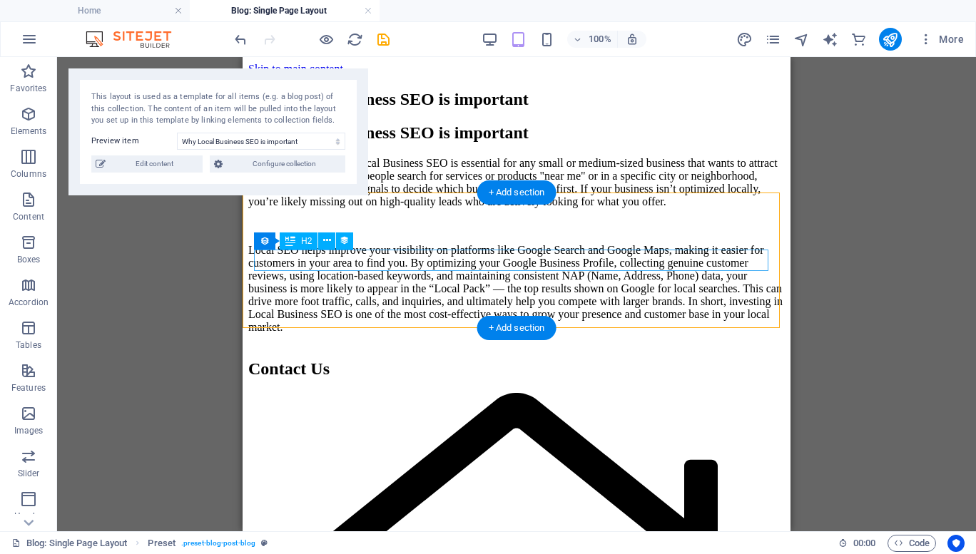
click at [422, 143] on div "Why Local Business SEO is important" at bounding box center [516, 132] width 536 height 19
click at [297, 143] on div "Why Local Business SEO is important" at bounding box center [516, 132] width 536 height 19
click at [274, 143] on div "Why Local Business SEO is important" at bounding box center [516, 132] width 536 height 19
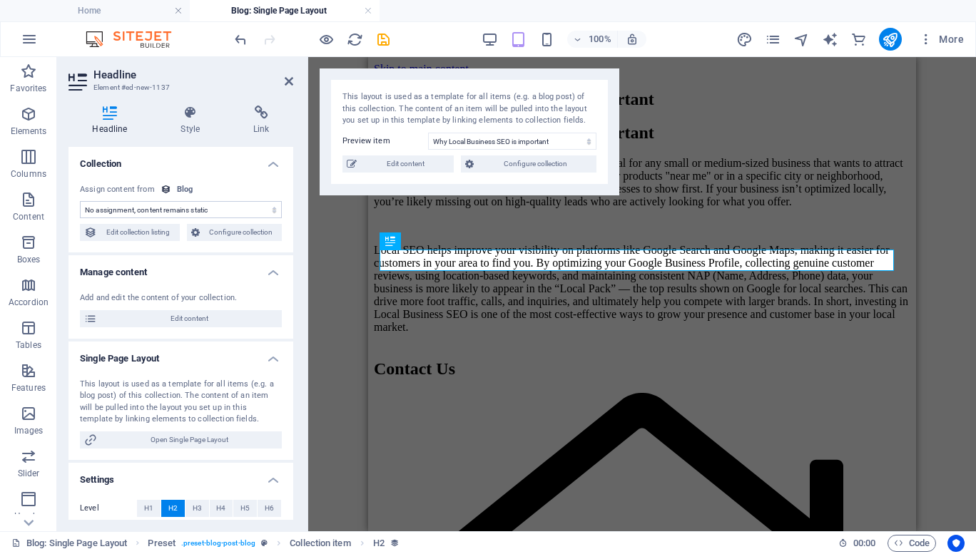
select select "name"
click at [132, 210] on select "No assignment, content remains static Created at (Date) Updated at (Date) Name …" at bounding box center [181, 209] width 202 height 17
click at [292, 84] on icon at bounding box center [289, 81] width 9 height 11
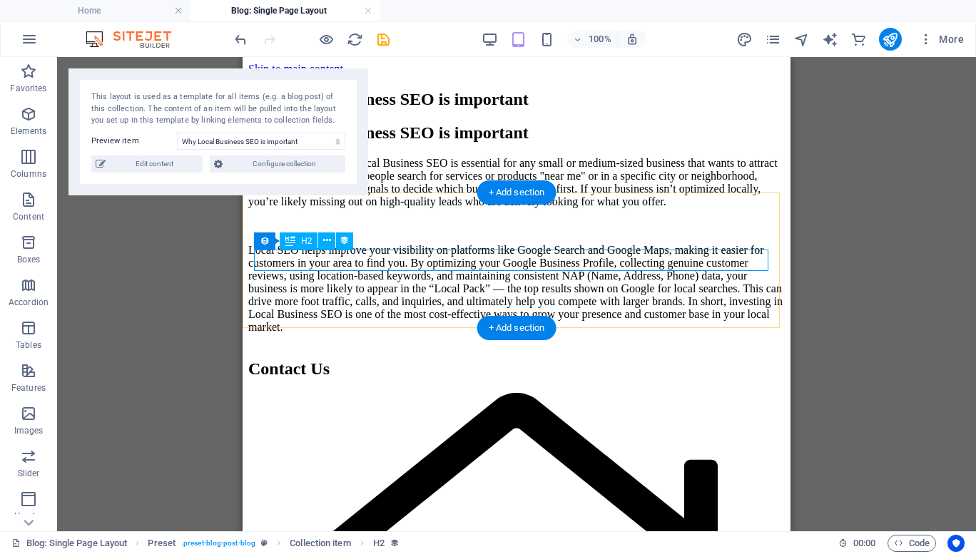
click at [378, 143] on div "Why Local Business SEO is important" at bounding box center [516, 132] width 536 height 19
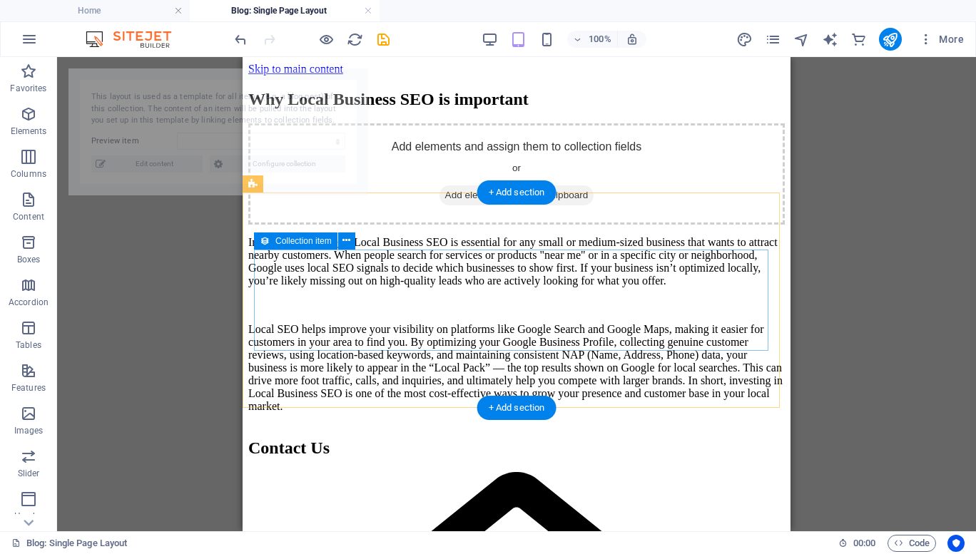
select select "68e1124e020f3f32dc0f2bb4"
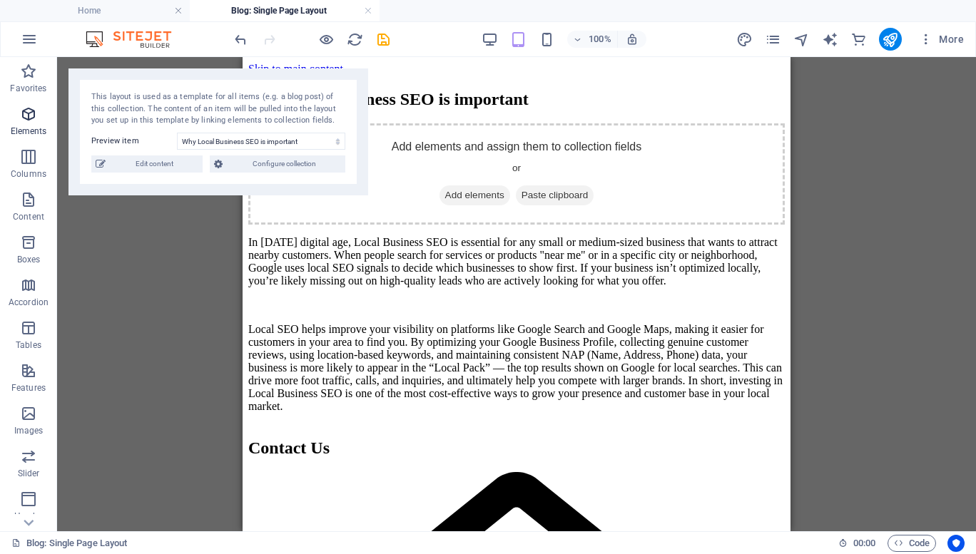
click at [24, 121] on icon "button" at bounding box center [28, 114] width 17 height 17
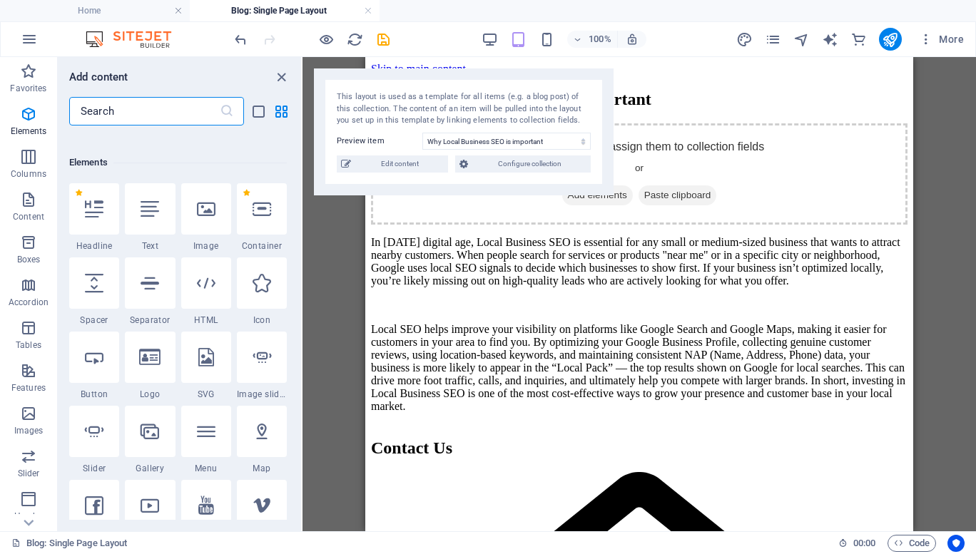
scroll to position [269, 0]
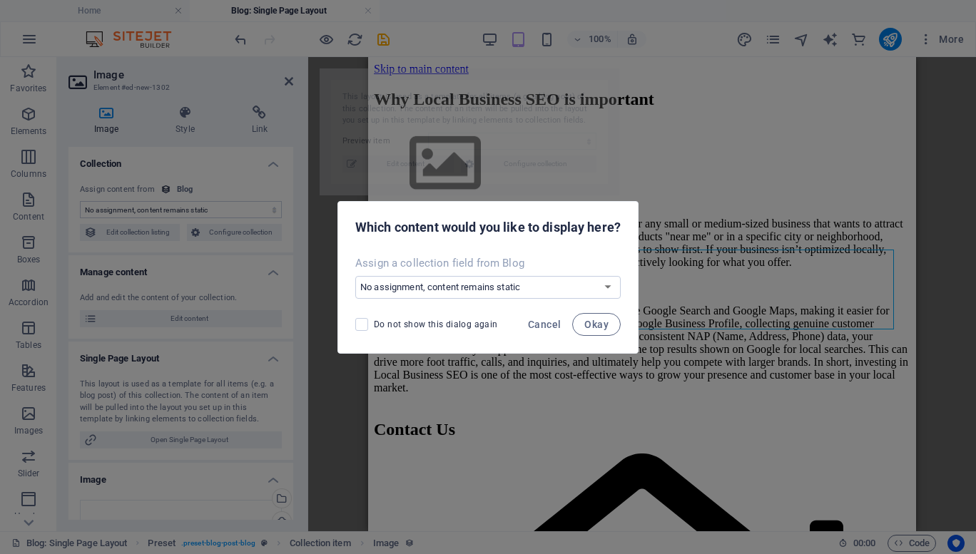
select select "68e1124e020f3f32dc0f2bb4"
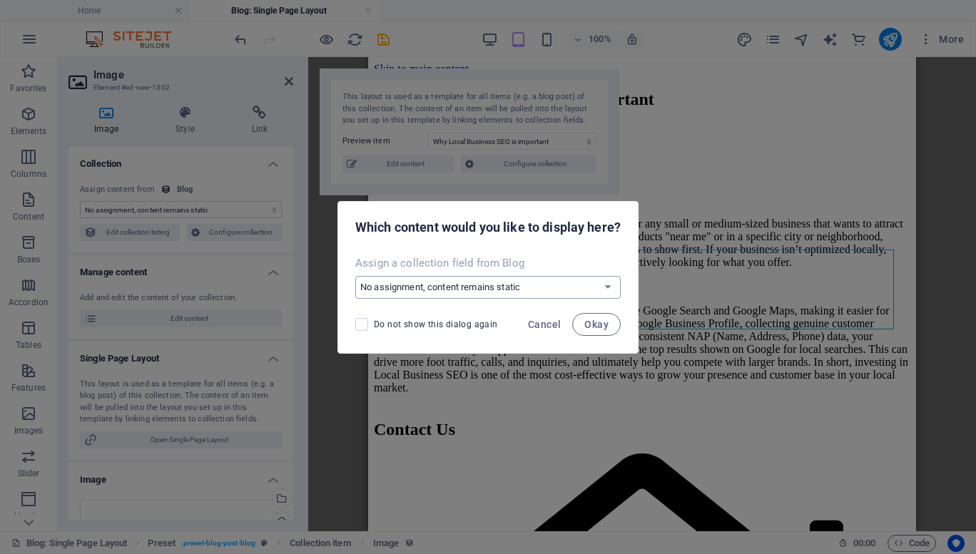
click at [475, 286] on select "No assignment, content remains static Create a new field Created at (Date) Upda…" at bounding box center [487, 287] width 265 height 23
select select "image"
click at [355, 276] on select "No assignment, content remains static Create a new field Created at (Date) Upda…" at bounding box center [487, 287] width 265 height 23
click at [603, 326] on span "Okay" at bounding box center [596, 324] width 24 height 11
select select "image"
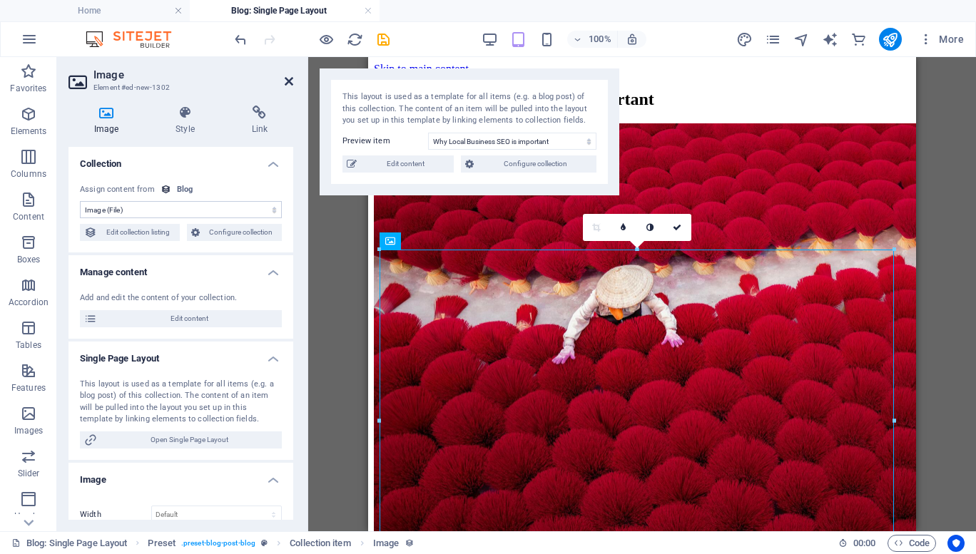
click at [288, 80] on icon at bounding box center [289, 81] width 9 height 11
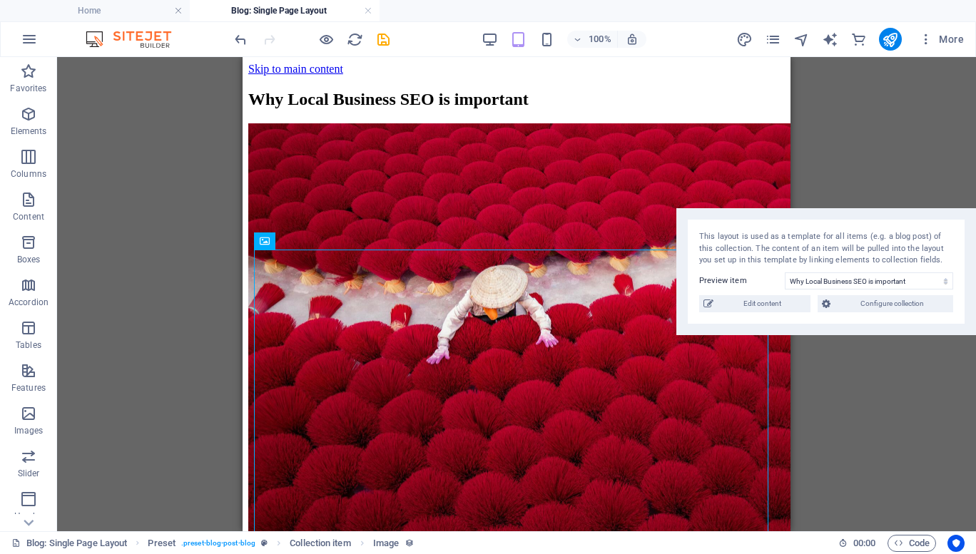
drag, startPoint x: 303, startPoint y: 98, endPoint x: 926, endPoint y: 238, distance: 638.3
click at [926, 238] on div "This layout is used as a template for all items (e.g. a blog post) of this coll…" at bounding box center [826, 249] width 254 height 36
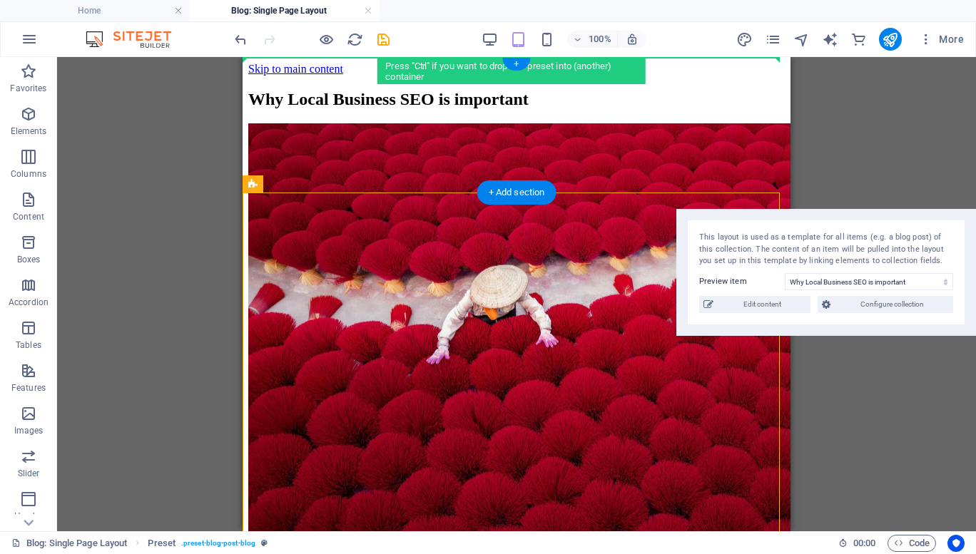
drag, startPoint x: 517, startPoint y: 243, endPoint x: 274, endPoint y: 66, distance: 301.2
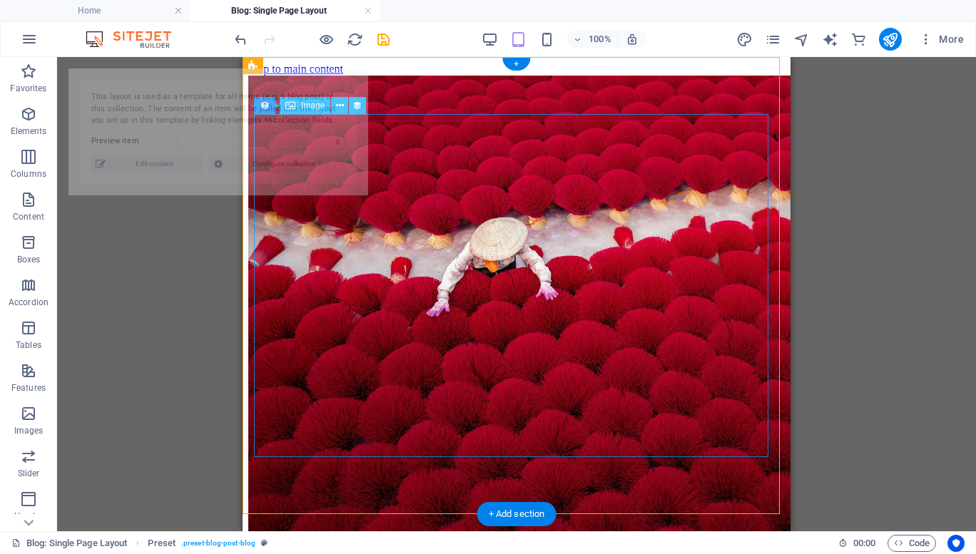
select select "68e1124e020f3f32dc0f2bb4"
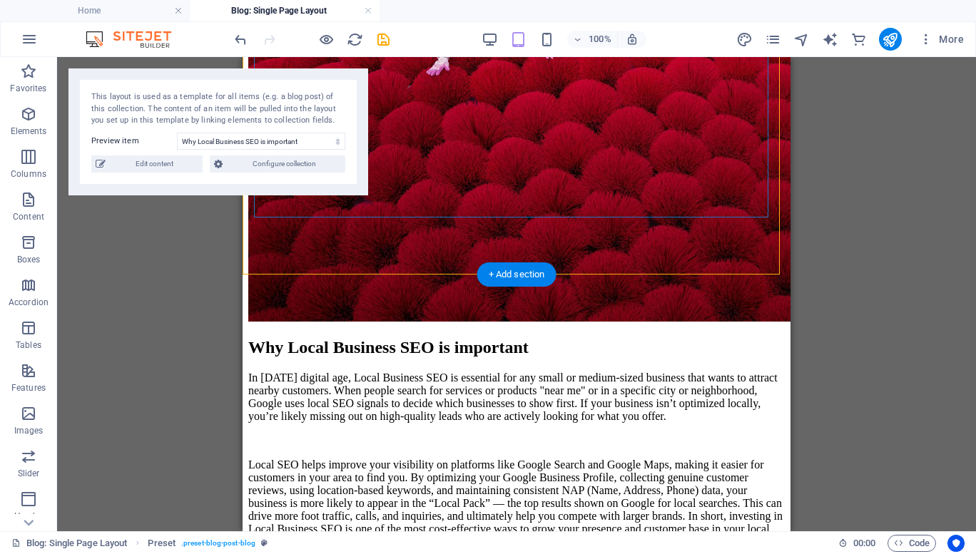
scroll to position [242, 0]
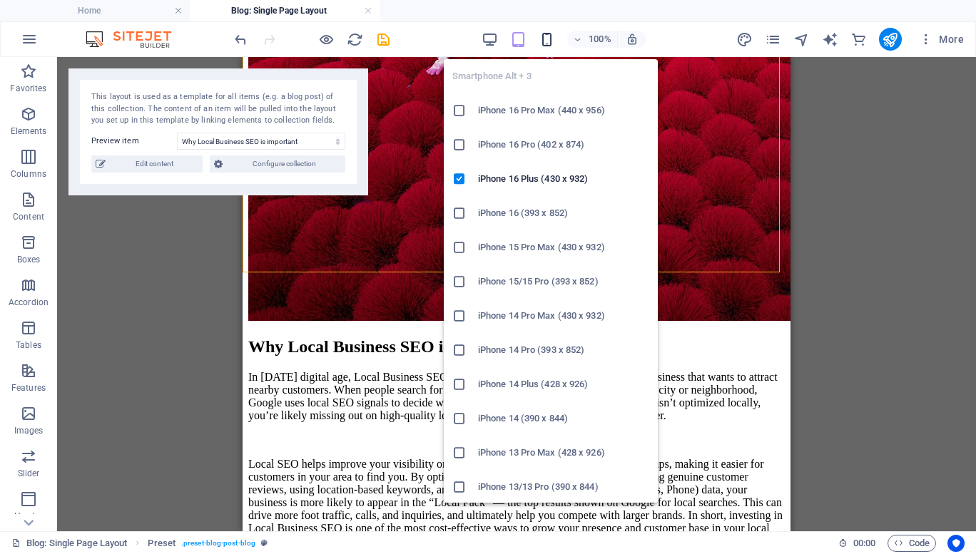
click at [546, 40] on icon "button" at bounding box center [546, 39] width 16 height 16
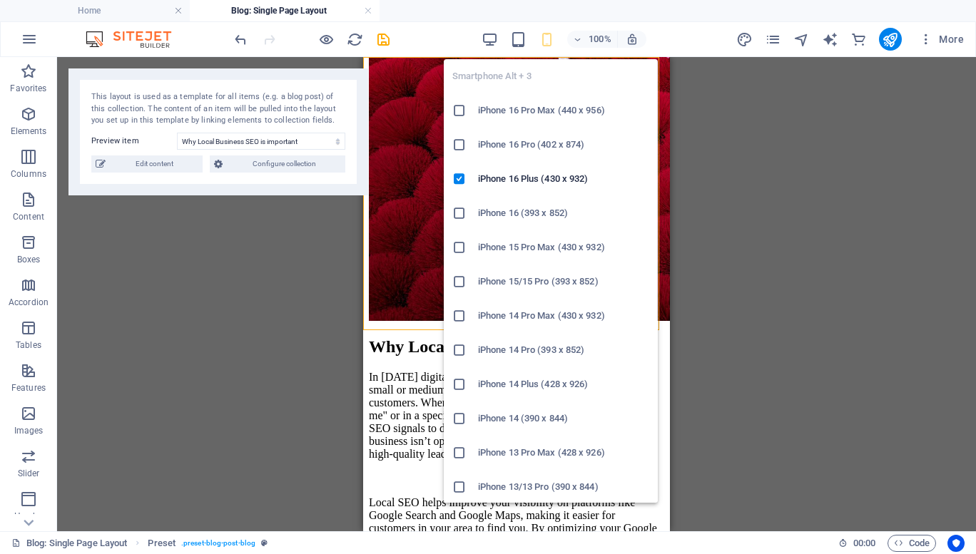
scroll to position [0, 0]
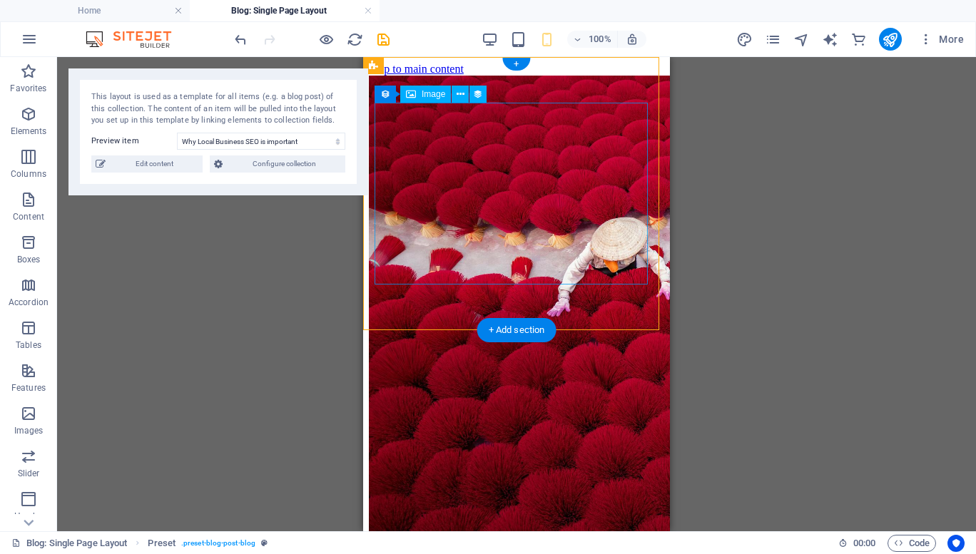
click at [492, 226] on figure at bounding box center [516, 321] width 295 height 490
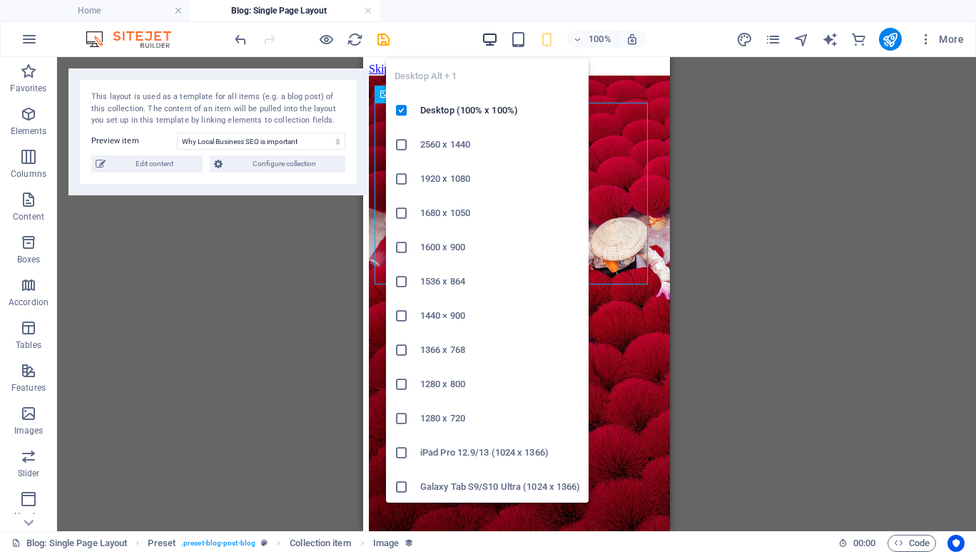
click at [494, 34] on icon "button" at bounding box center [489, 39] width 16 height 16
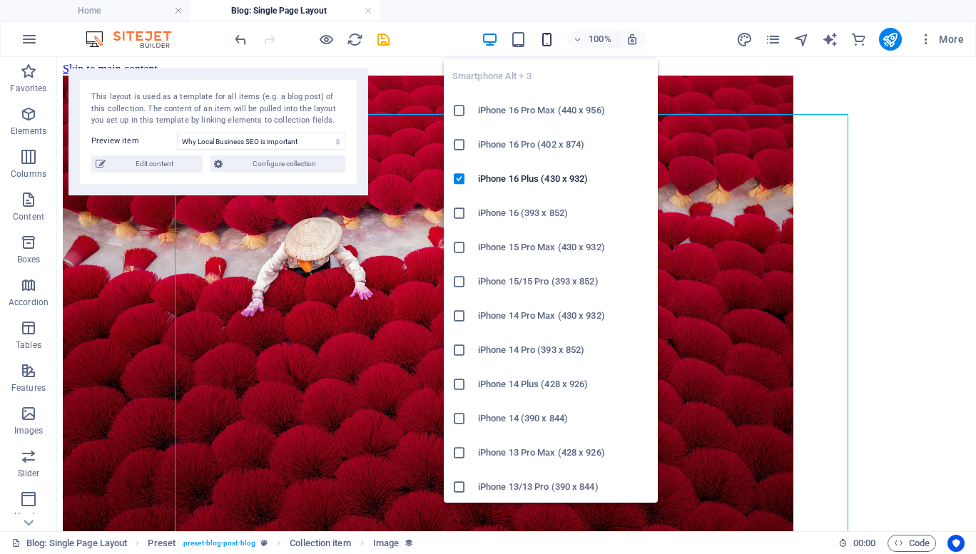
click at [541, 33] on icon "button" at bounding box center [546, 39] width 16 height 16
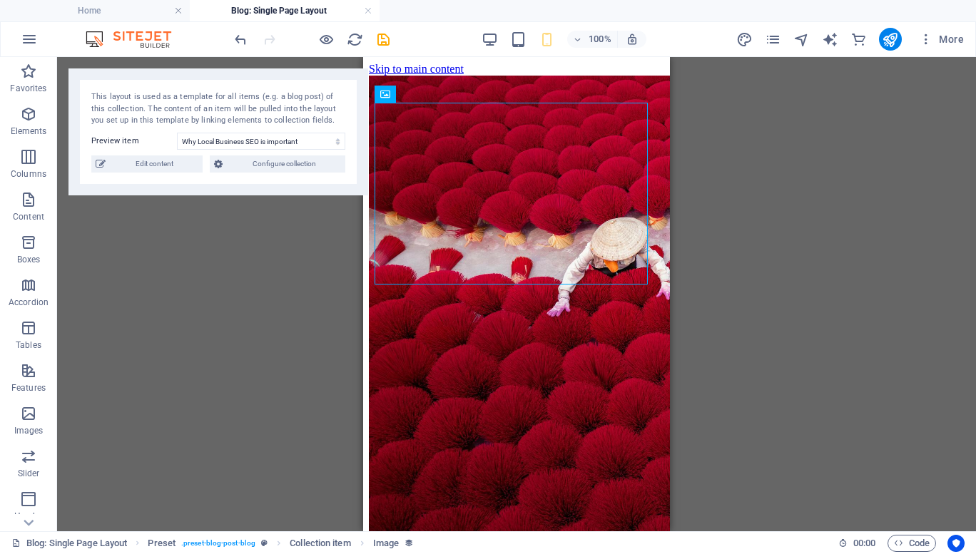
click at [487, 28] on div "100%" at bounding box center [563, 39] width 165 height 23
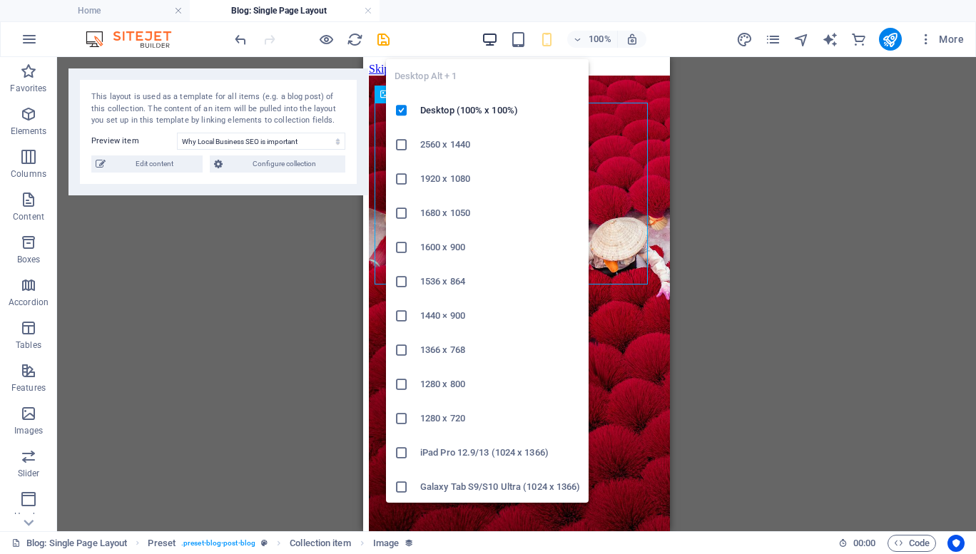
click at [489, 34] on icon "button" at bounding box center [489, 39] width 16 height 16
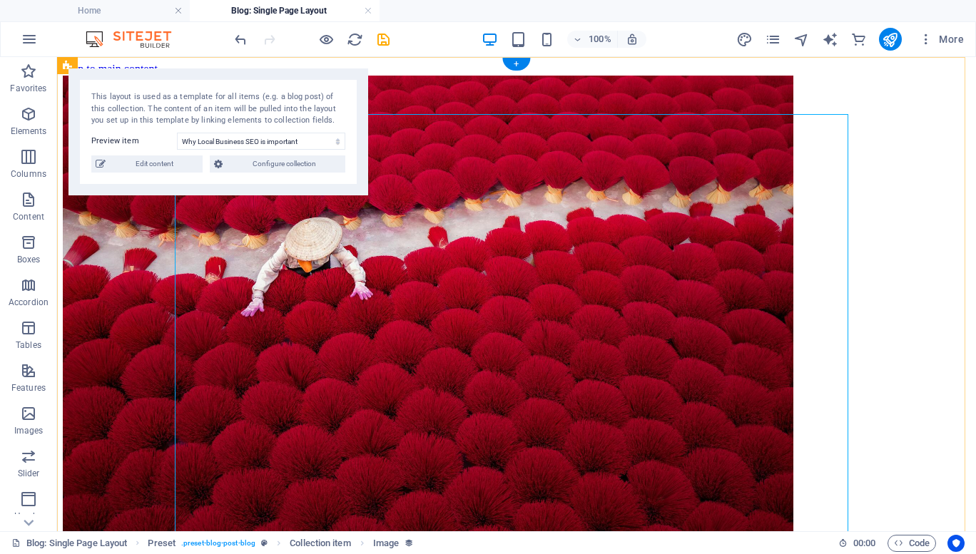
click at [259, 338] on figure at bounding box center [516, 321] width 907 height 490
select select "image"
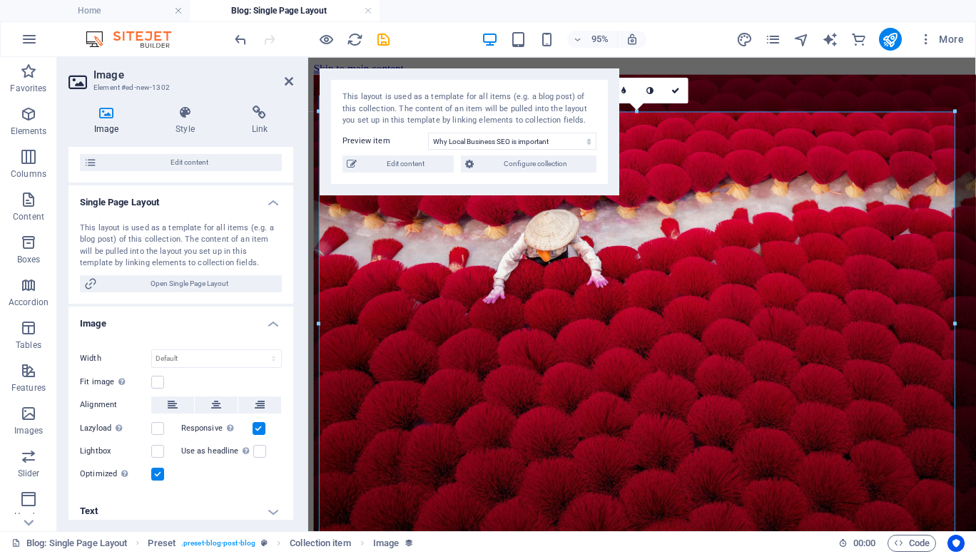
scroll to position [167, 0]
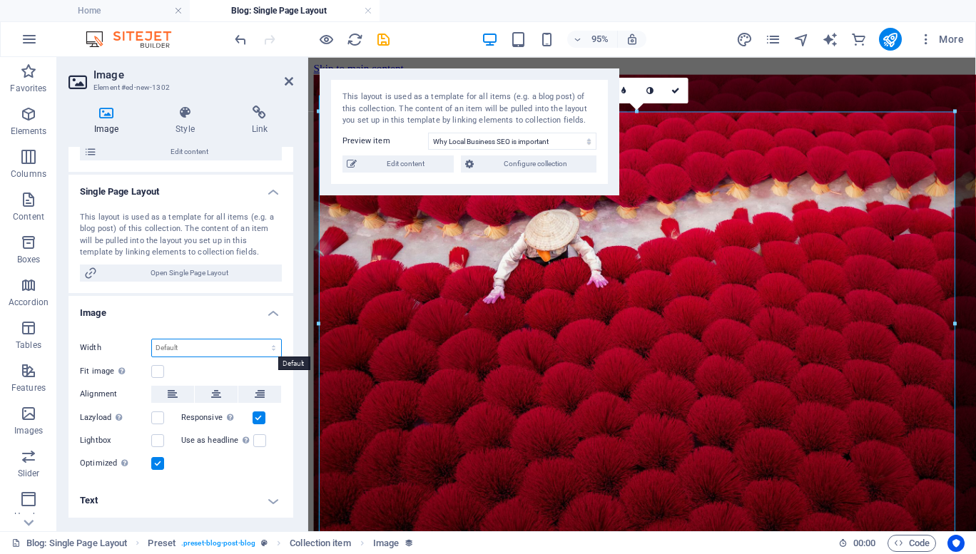
click at [258, 345] on select "Default auto px rem % em vh vw" at bounding box center [216, 348] width 129 height 17
click at [152, 340] on select "Default auto px rem % em vh vw" at bounding box center [216, 348] width 129 height 17
select select "DISABLED_OPTION_VALUE"
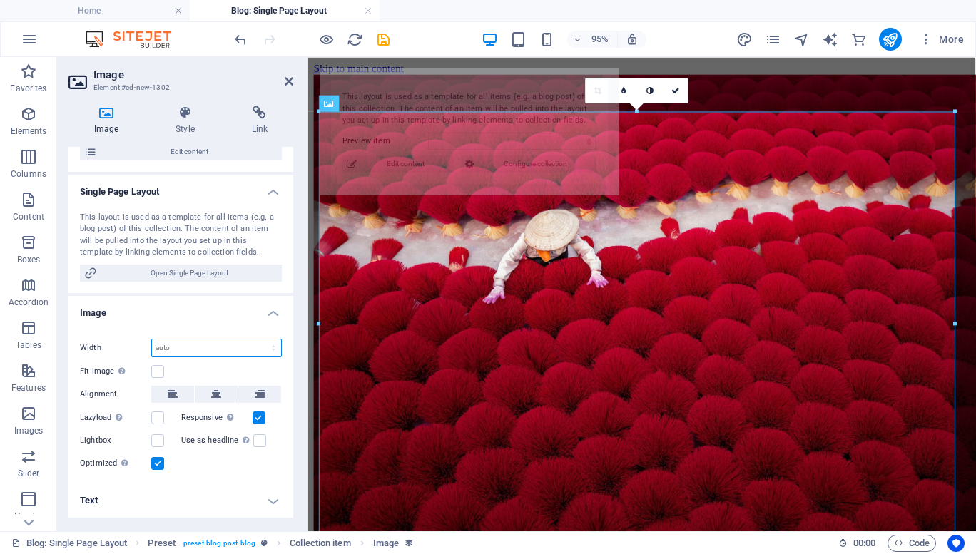
select select "68e1124e020f3f32dc0f2bb4"
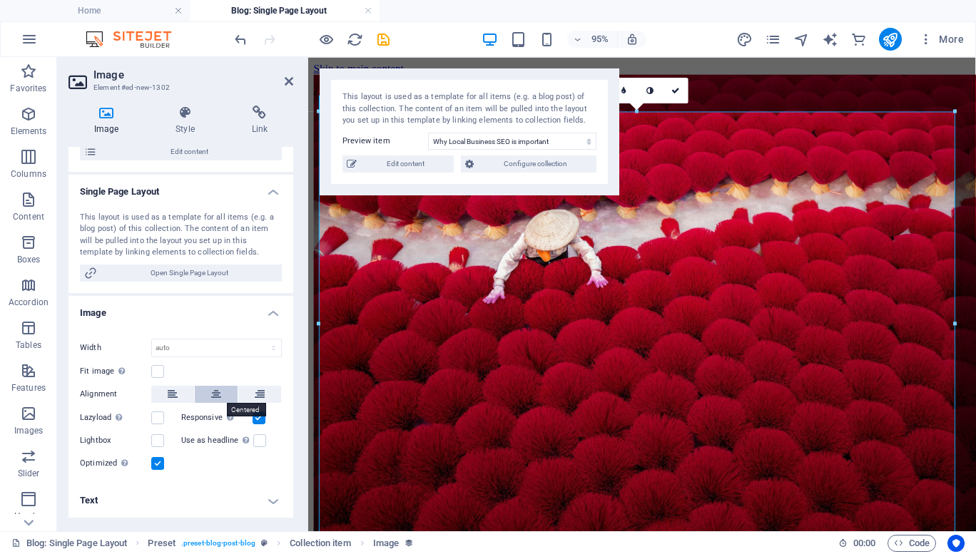
click at [218, 395] on icon at bounding box center [216, 394] width 10 height 17
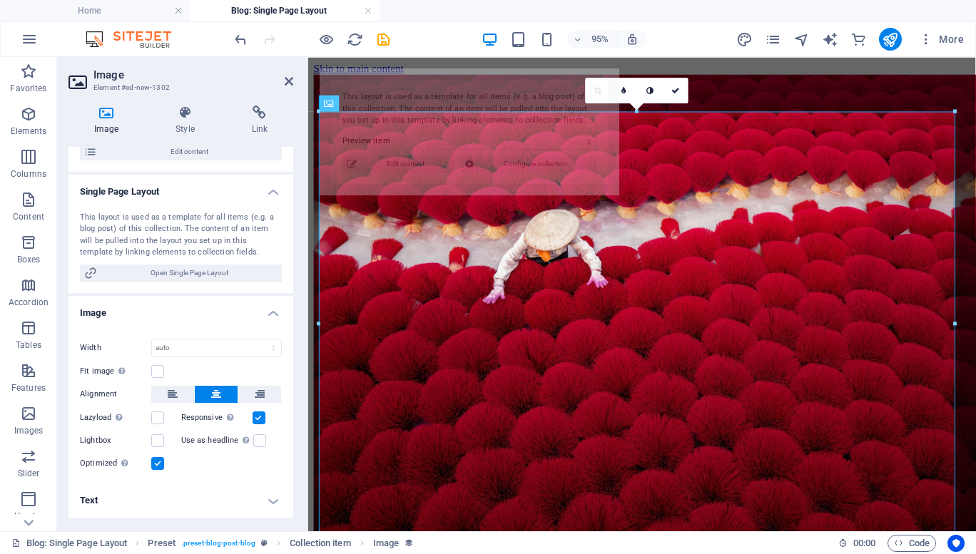
select select "68e1124e020f3f32dc0f2bb4"
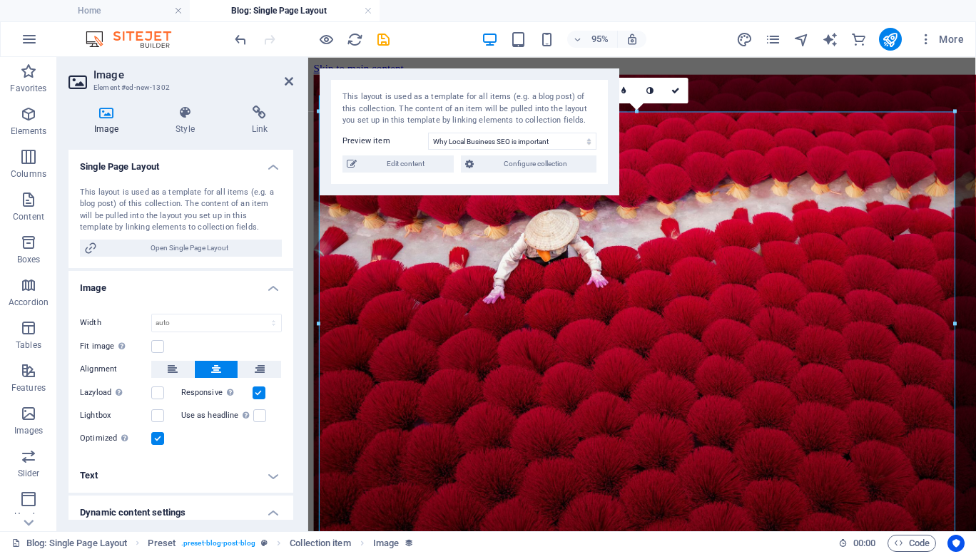
scroll to position [192, 0]
click at [198, 326] on select "Default auto px rem % em vh vw" at bounding box center [216, 323] width 129 height 17
select select "%"
click at [258, 315] on select "Default auto px rem % em vh vw" at bounding box center [216, 323] width 129 height 17
type input "99.9"
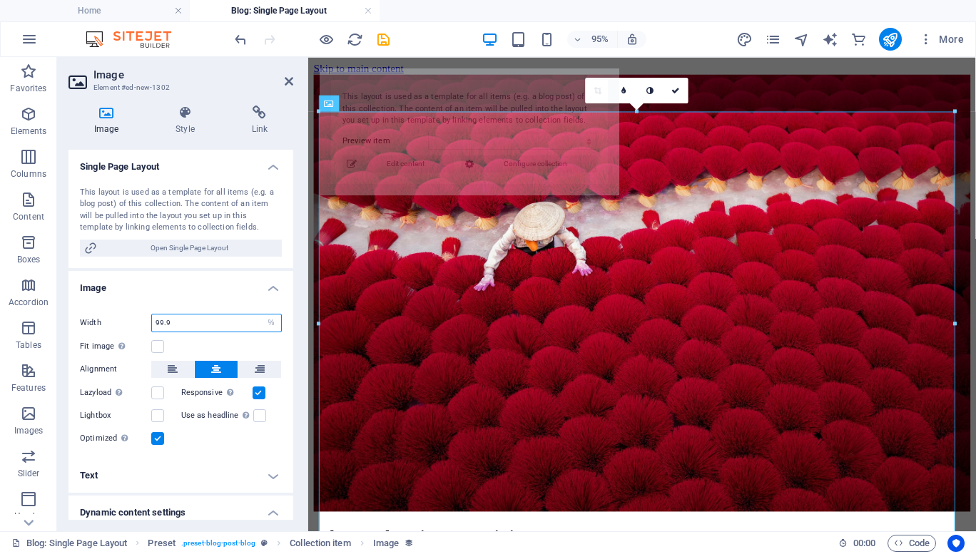
select select "68e1124e020f3f32dc0f2bb4"
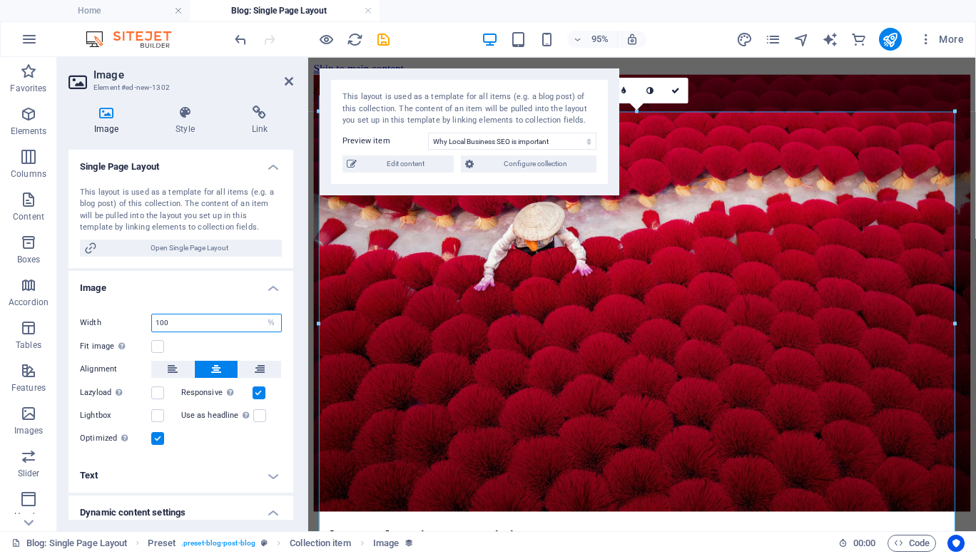
type input "100"
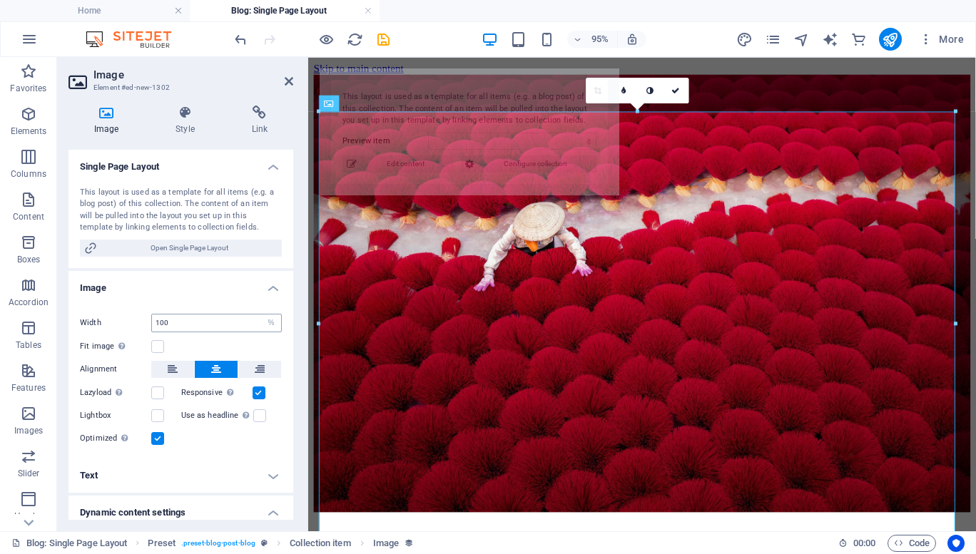
select select "68e1124e020f3f32dc0f2bb4"
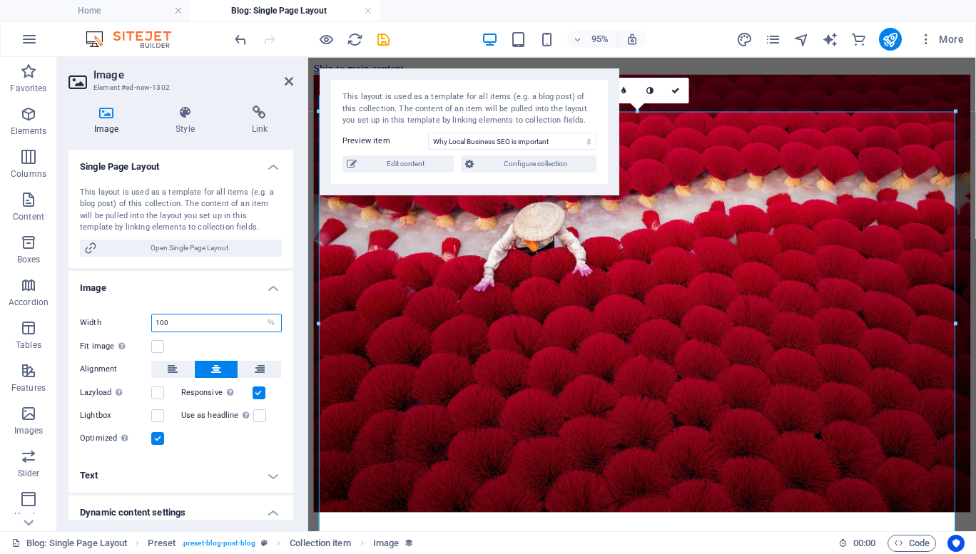
click at [257, 325] on input "100" at bounding box center [216, 323] width 129 height 17
click at [275, 322] on select "Default auto px rem % em vh vw" at bounding box center [271, 323] width 20 height 17
select select "default"
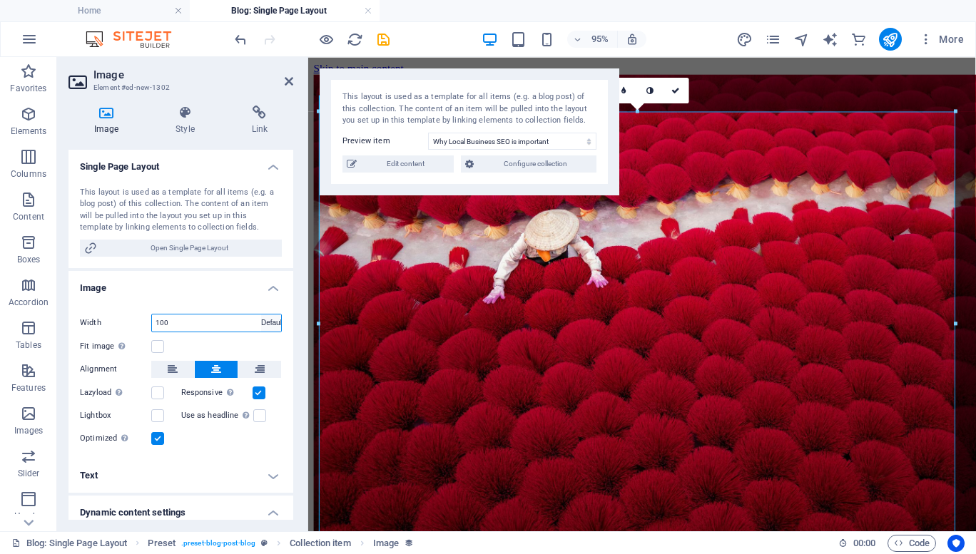
click at [261, 315] on select "Default auto px rem % em vh vw" at bounding box center [271, 323] width 20 height 17
select select "DISABLED_OPTION_VALUE"
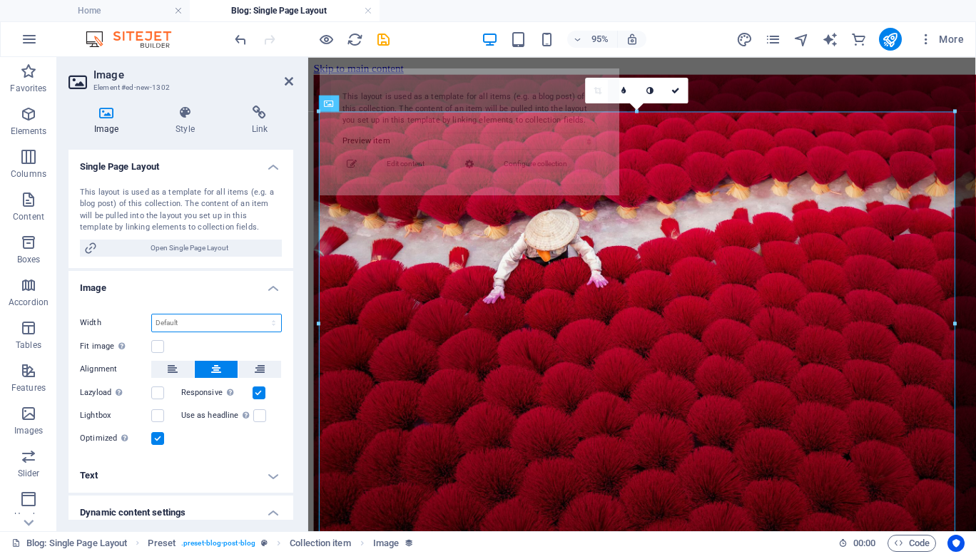
select select "68e1124e020f3f32dc0f2bb4"
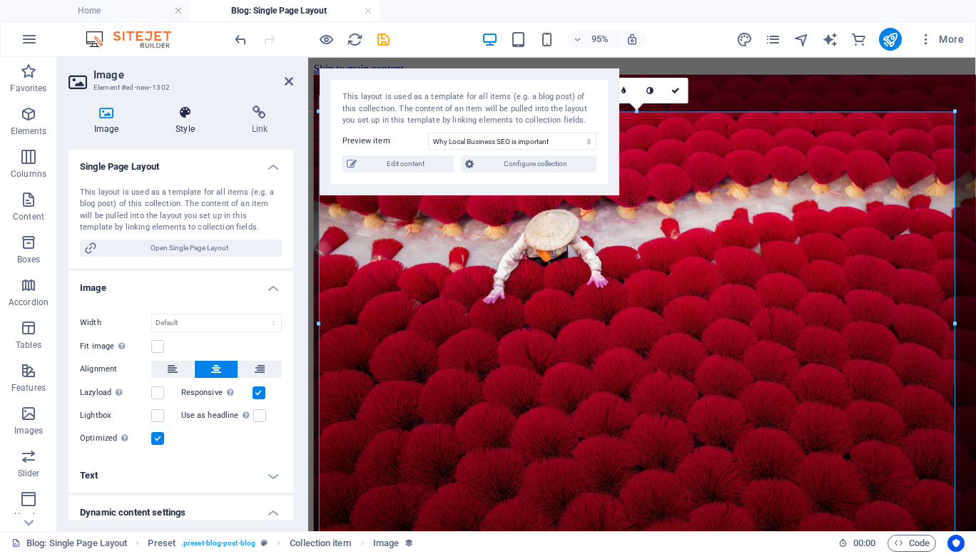
click at [178, 126] on h4 "Style" at bounding box center [188, 121] width 76 height 30
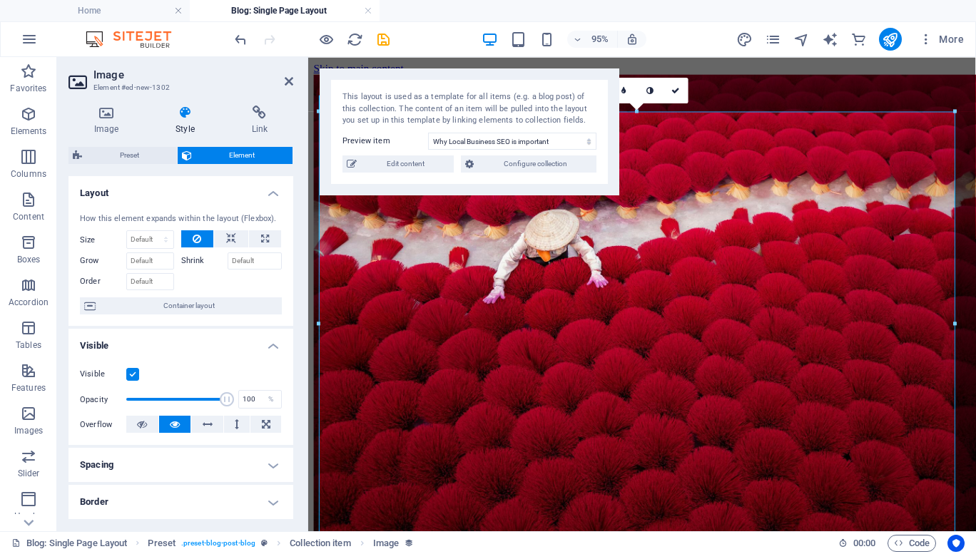
click at [91, 238] on label "Size" at bounding box center [103, 240] width 46 height 8
click at [86, 237] on label "Size" at bounding box center [103, 240] width 46 height 8
click at [146, 243] on select "Default auto px % 1/1 1/2 1/3 1/4 1/5 1/6 1/7 1/8 1/9 1/10" at bounding box center [150, 239] width 46 height 17
click at [191, 265] on label "Shrink" at bounding box center [204, 260] width 46 height 17
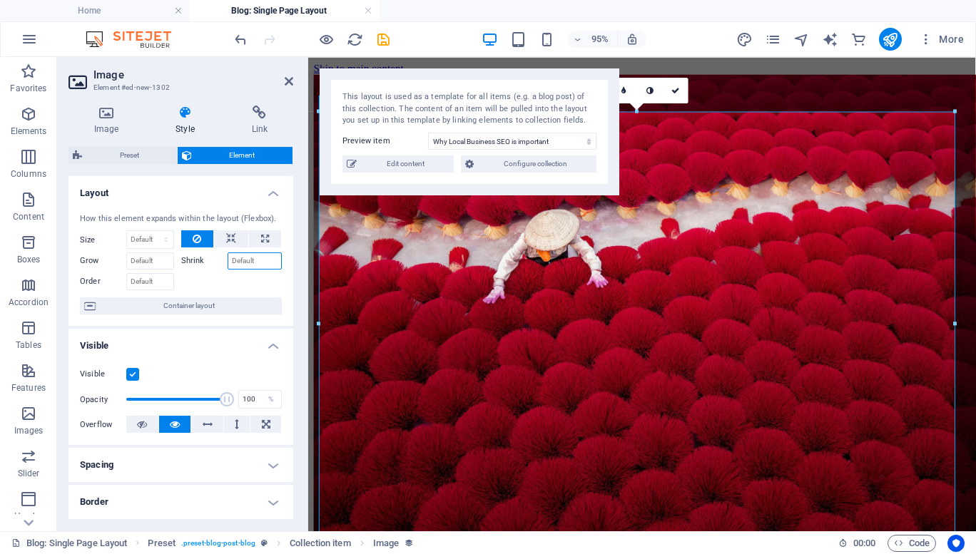
click at [228, 265] on input "Shrink" at bounding box center [255, 260] width 55 height 17
click at [190, 262] on label "Shrink" at bounding box center [204, 260] width 46 height 17
click at [228, 262] on input "Shrink" at bounding box center [255, 260] width 55 height 17
click at [190, 262] on label "Shrink" at bounding box center [204, 260] width 46 height 17
click at [228, 262] on input "Shrink" at bounding box center [255, 260] width 55 height 17
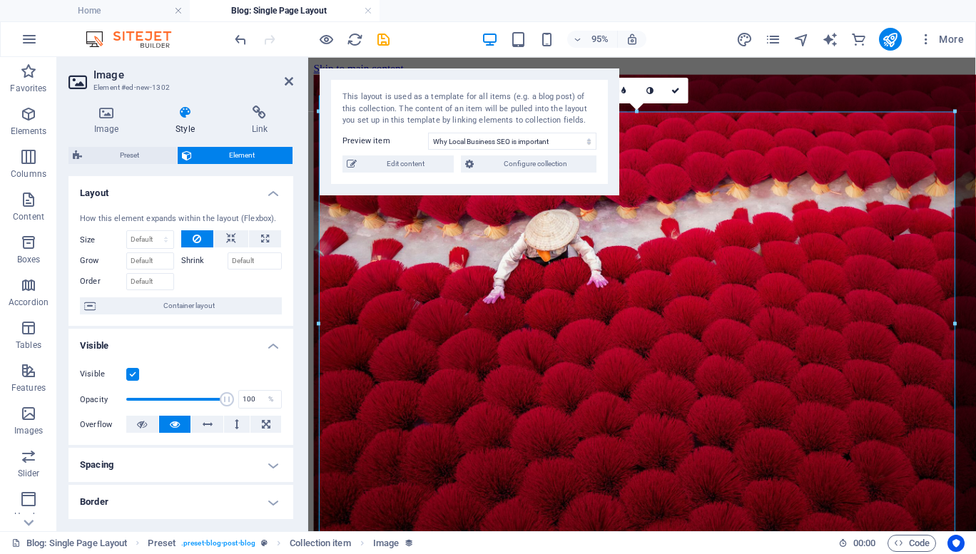
click at [190, 262] on label "Shrink" at bounding box center [204, 260] width 46 height 17
click at [228, 262] on input "Shrink" at bounding box center [255, 260] width 55 height 17
click at [228, 242] on icon at bounding box center [231, 238] width 10 height 17
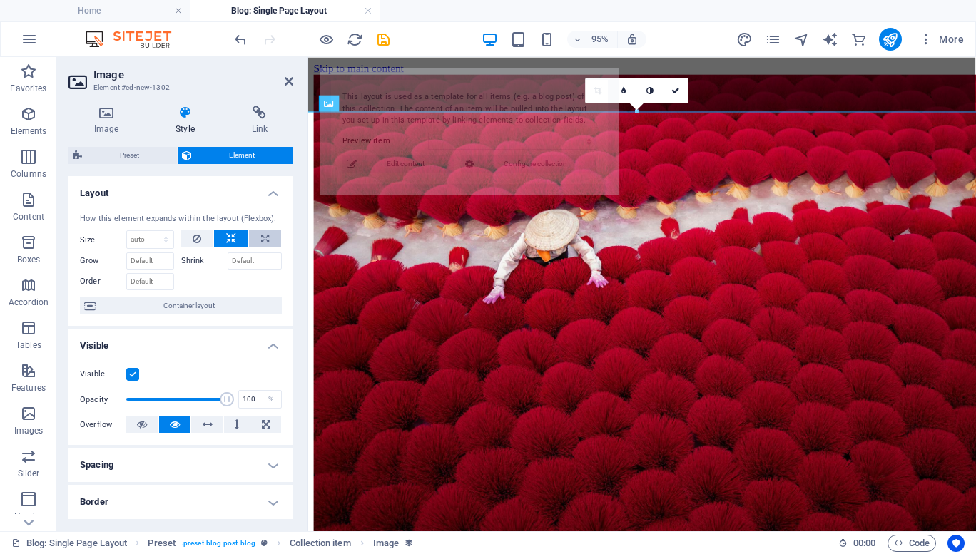
select select "68e1124e020f3f32dc0f2bb4"
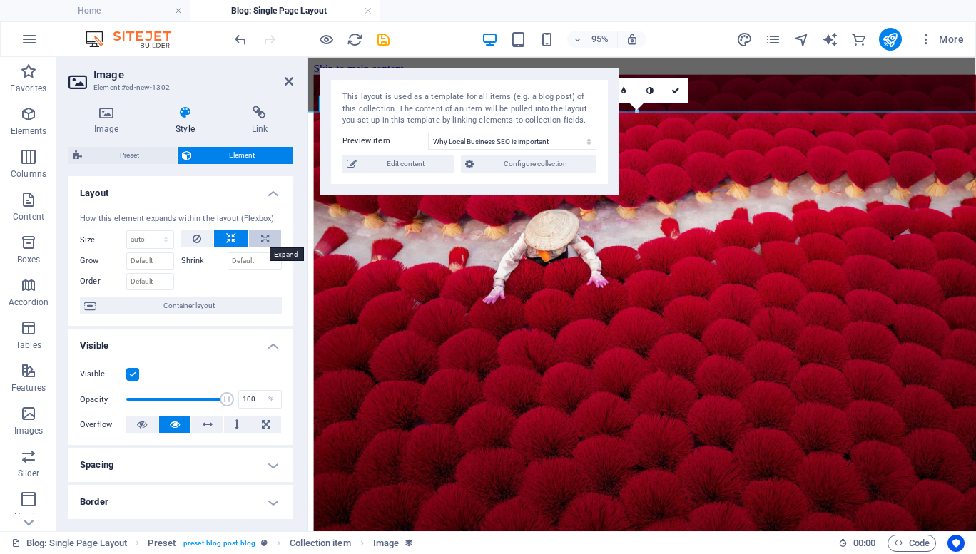
click at [265, 238] on icon at bounding box center [265, 238] width 8 height 17
type input "100"
select select "%"
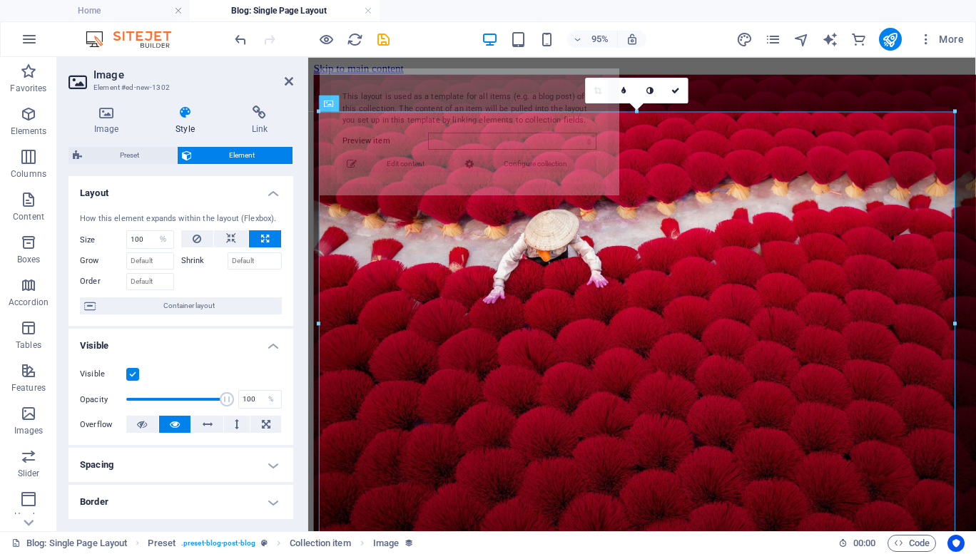
select select "68e1124e020f3f32dc0f2bb4"
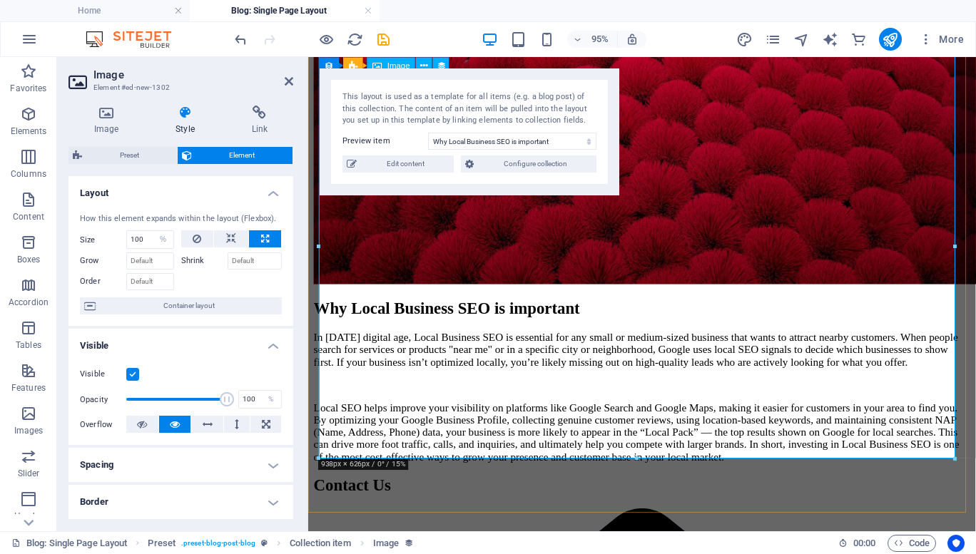
scroll to position [0, 0]
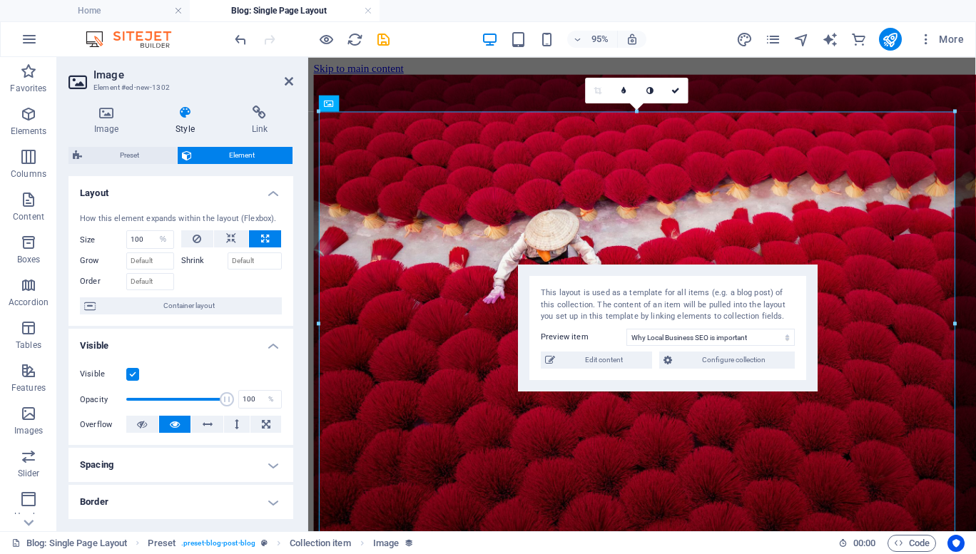
drag, startPoint x: 467, startPoint y: 95, endPoint x: 665, endPoint y: 290, distance: 277.9
click at [665, 290] on div "This layout is used as a template for all items (e.g. a blog post) of this coll…" at bounding box center [668, 305] width 254 height 36
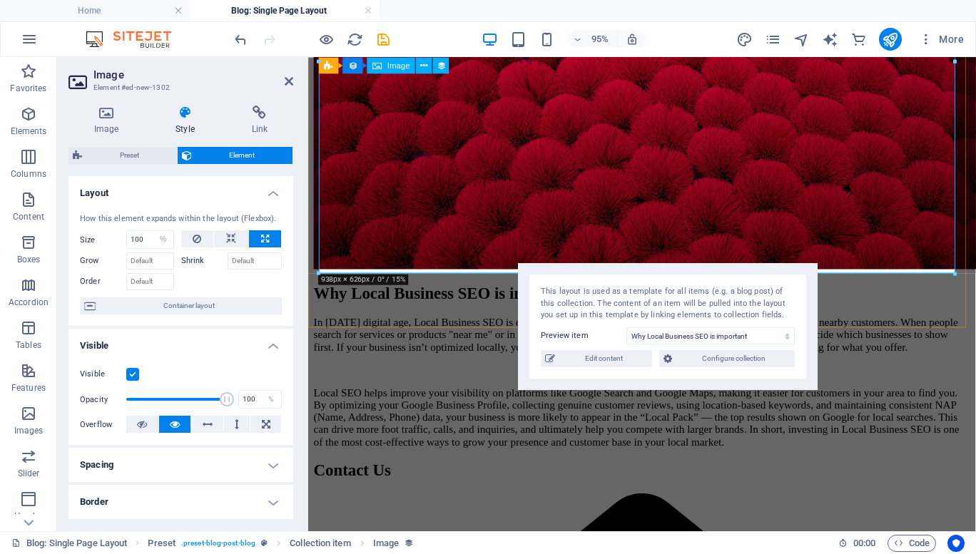
scroll to position [275, 0]
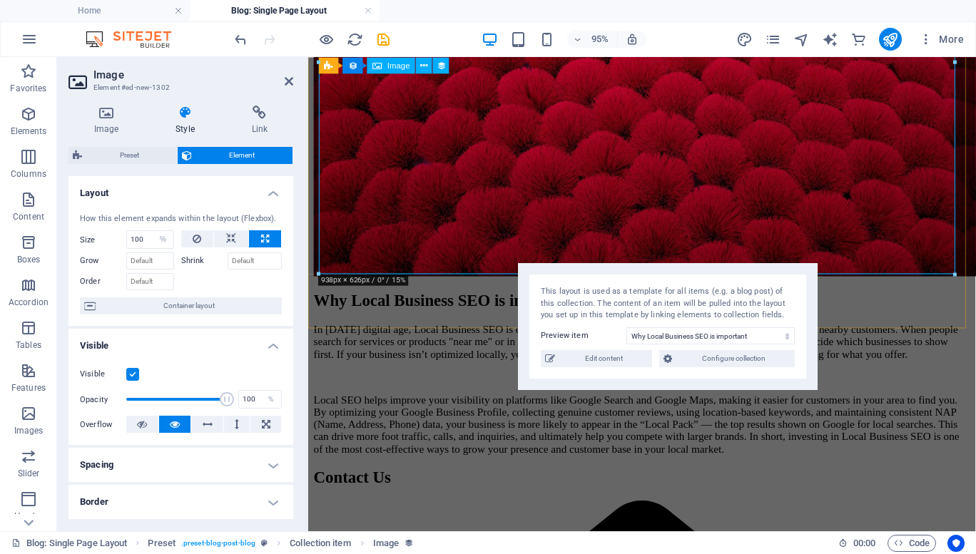
click at [379, 225] on figure at bounding box center [659, 45] width 691 height 490
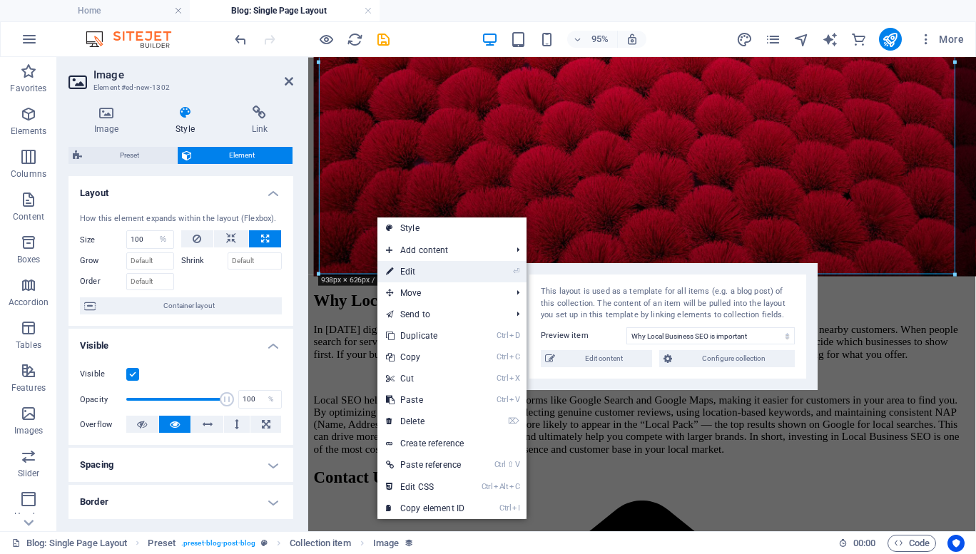
click at [404, 274] on link "⏎ Edit" at bounding box center [425, 271] width 96 height 21
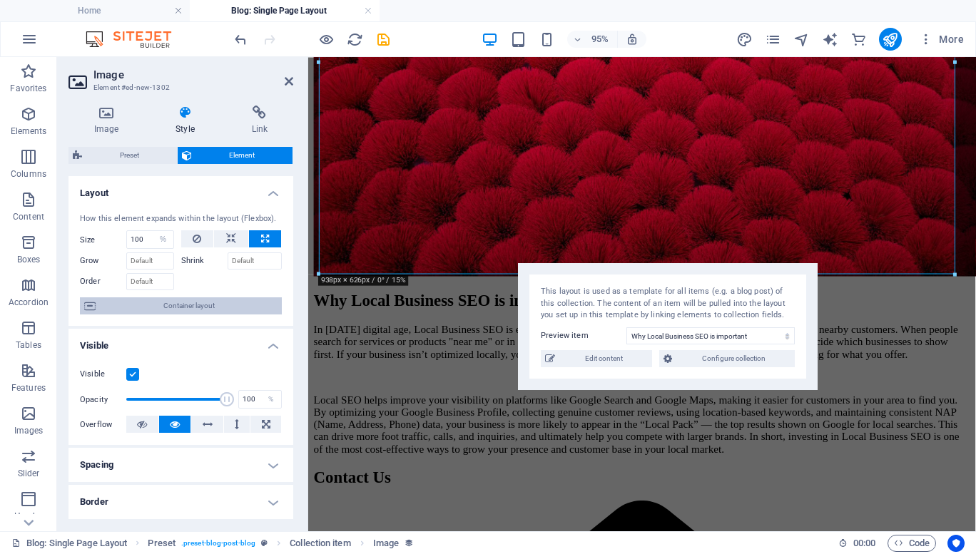
click at [225, 300] on span "Container layout" at bounding box center [189, 305] width 178 height 17
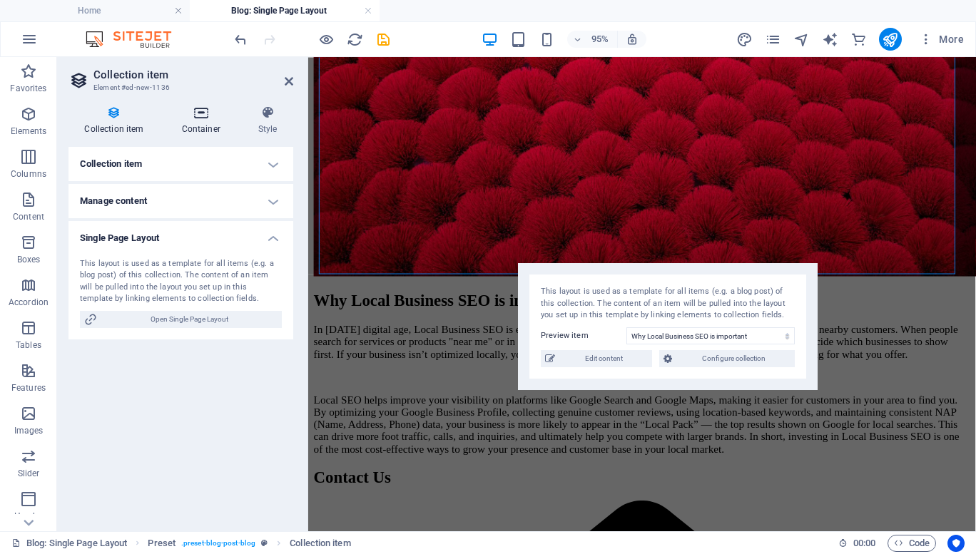
click at [196, 119] on icon at bounding box center [200, 113] width 71 height 14
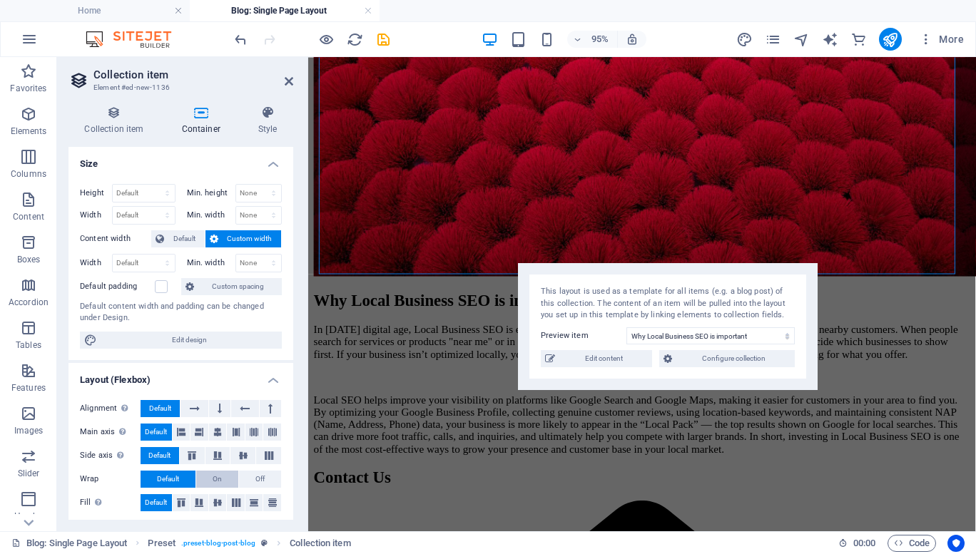
click at [215, 477] on span "On" at bounding box center [217, 479] width 9 height 17
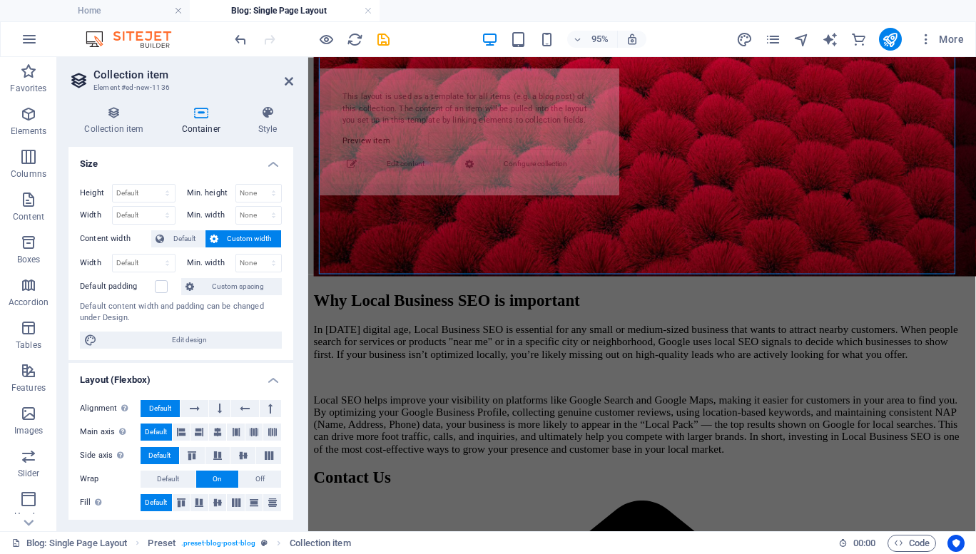
select select "68e1124e020f3f32dc0f2bb4"
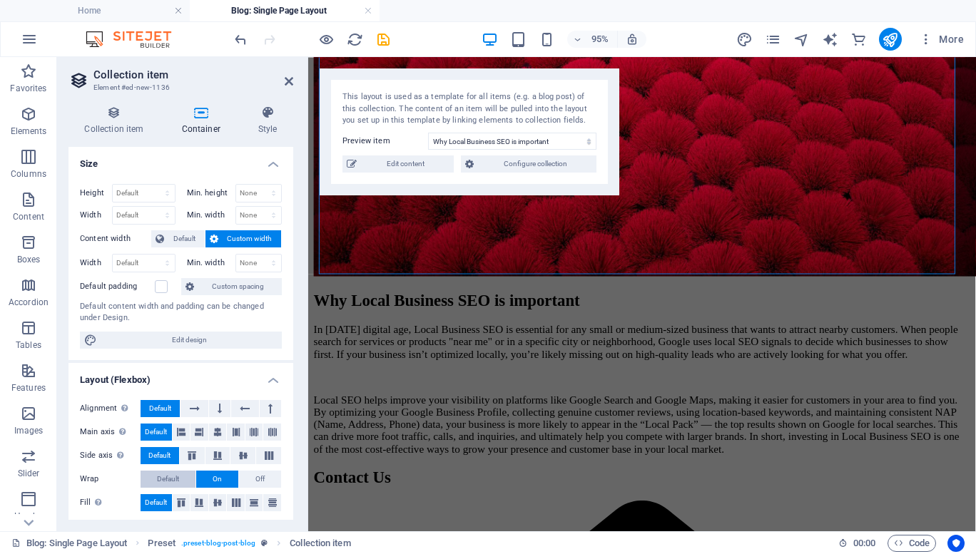
click at [177, 479] on span "Default" at bounding box center [168, 479] width 22 height 17
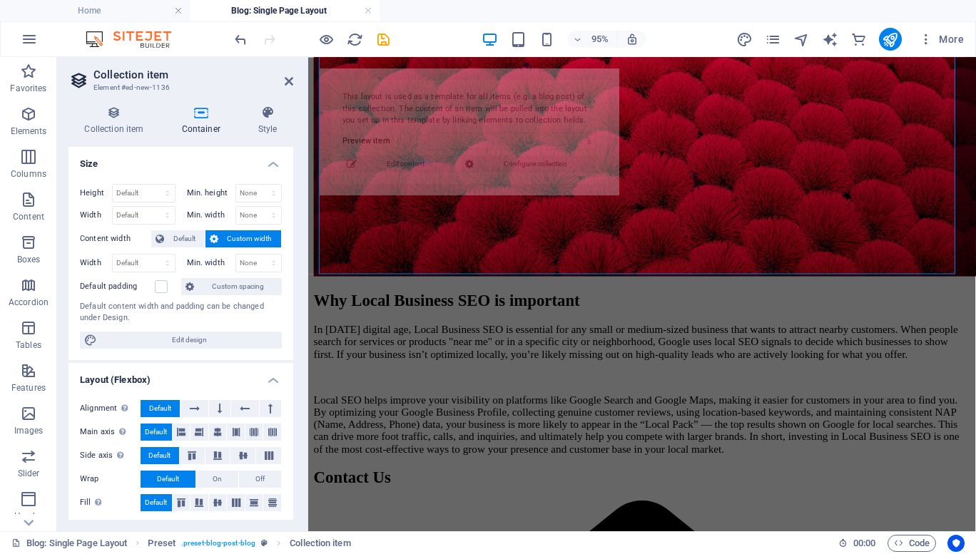
scroll to position [3, 0]
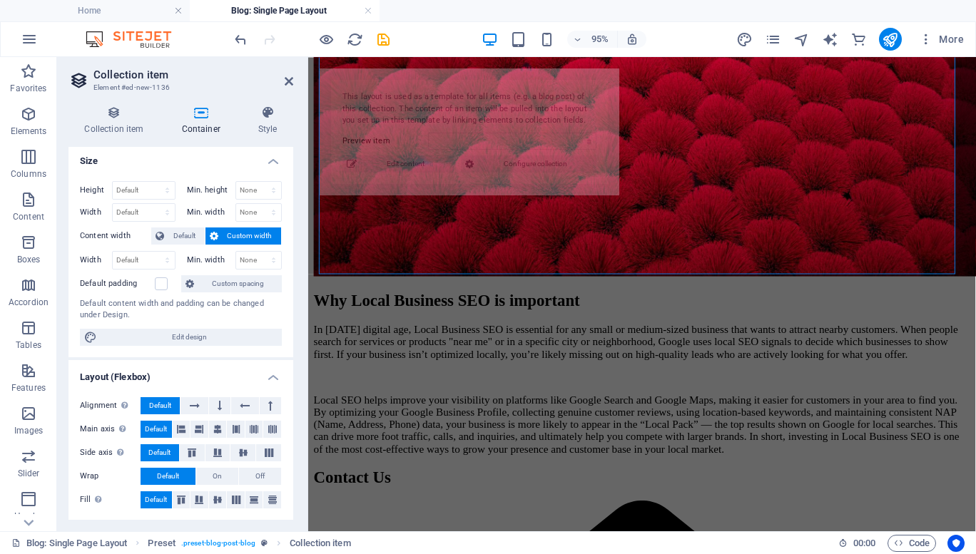
select select "68e1124e020f3f32dc0f2bb4"
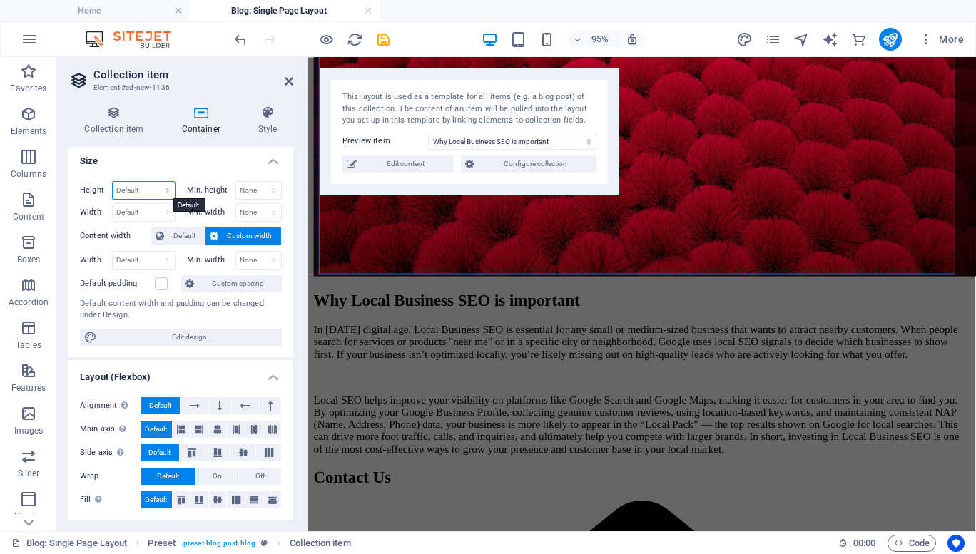
click at [160, 190] on select "Default px rem % vh vw" at bounding box center [144, 190] width 62 height 17
select select "px"
click at [153, 182] on select "Default px rem % vh vw" at bounding box center [144, 190] width 62 height 17
type input "626"
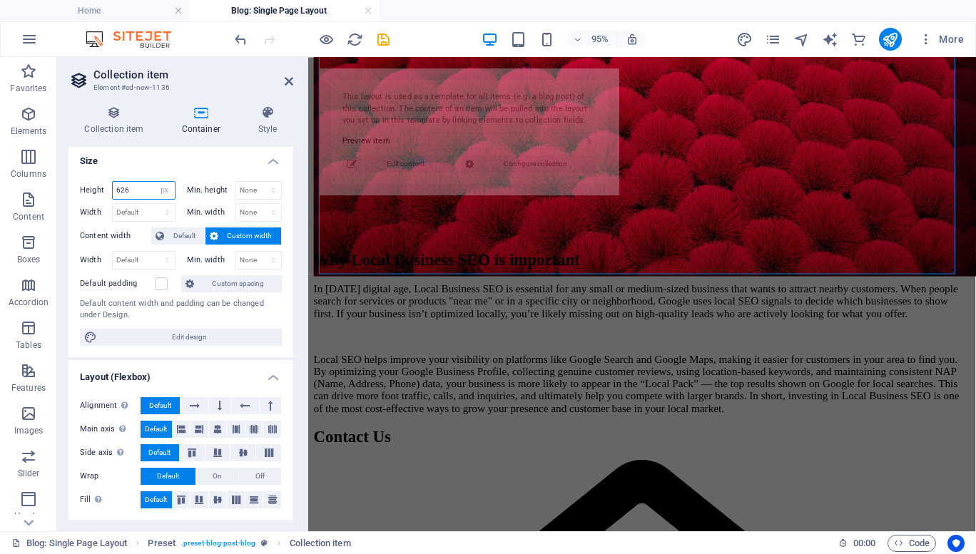
select select "68e1124e020f3f32dc0f2bb4"
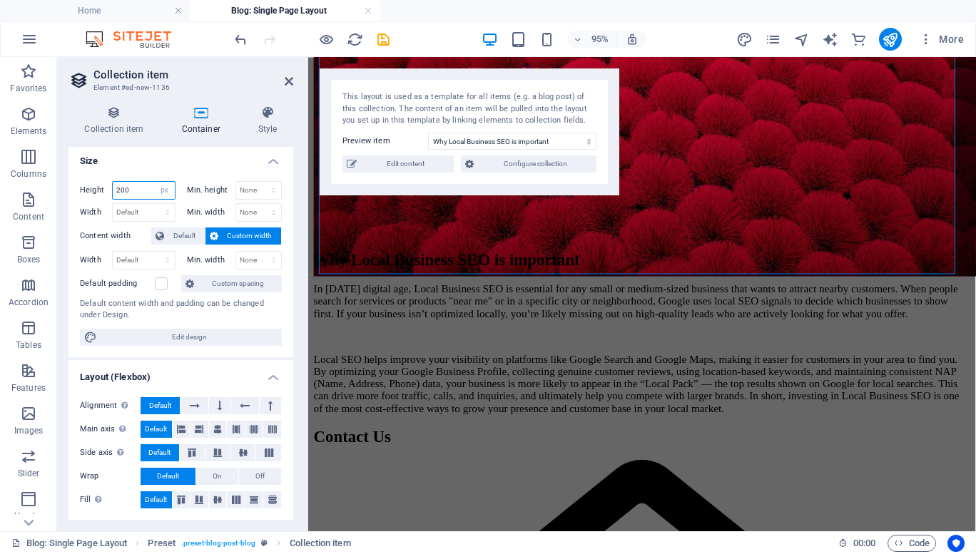
type input "200"
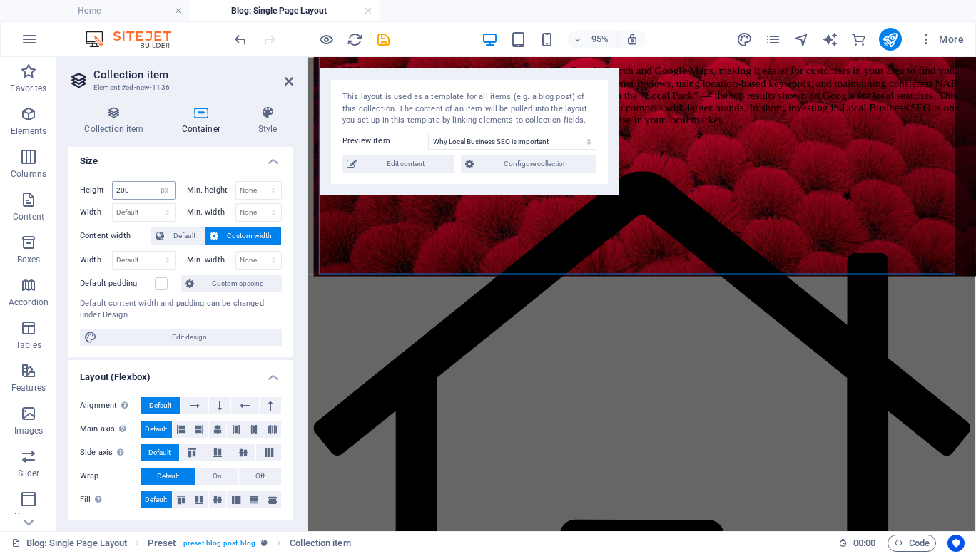
scroll to position [0, 0]
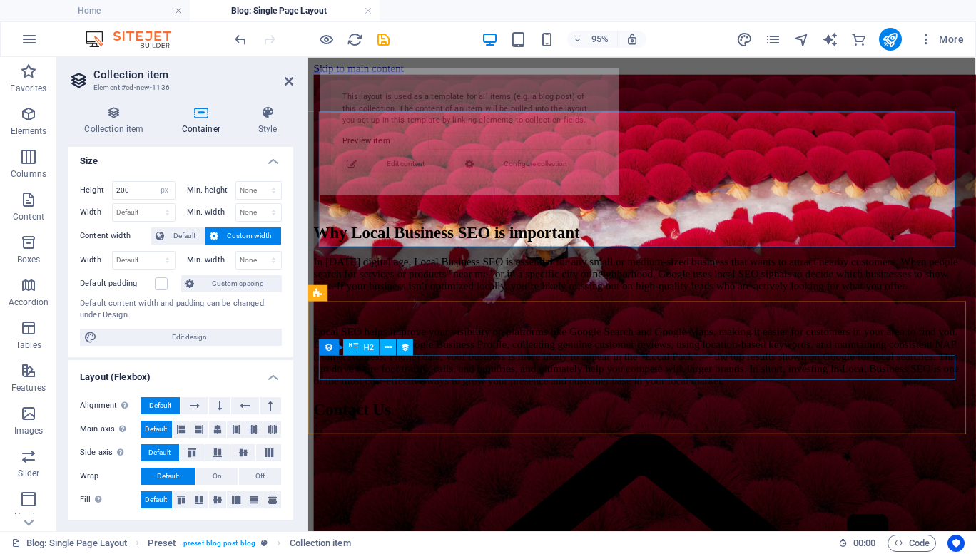
select select "68e1124e020f3f32dc0f2bb4"
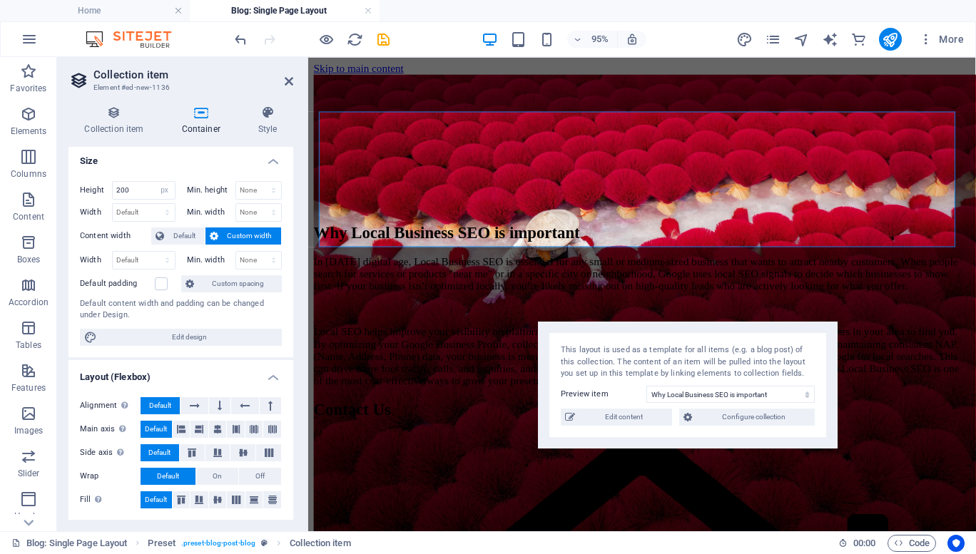
drag, startPoint x: 418, startPoint y: 94, endPoint x: 636, endPoint y: 347, distance: 334.3
click at [636, 347] on div "This layout is used as a template for all items (e.g. a blog post) of this coll…" at bounding box center [688, 362] width 254 height 36
drag, startPoint x: 143, startPoint y: 189, endPoint x: 0, endPoint y: 160, distance: 145.5
click at [0, 160] on section "Favorites Elements Columns Content Boxes Accordion Tables Features Images Slide…" at bounding box center [488, 294] width 976 height 474
type input "0"
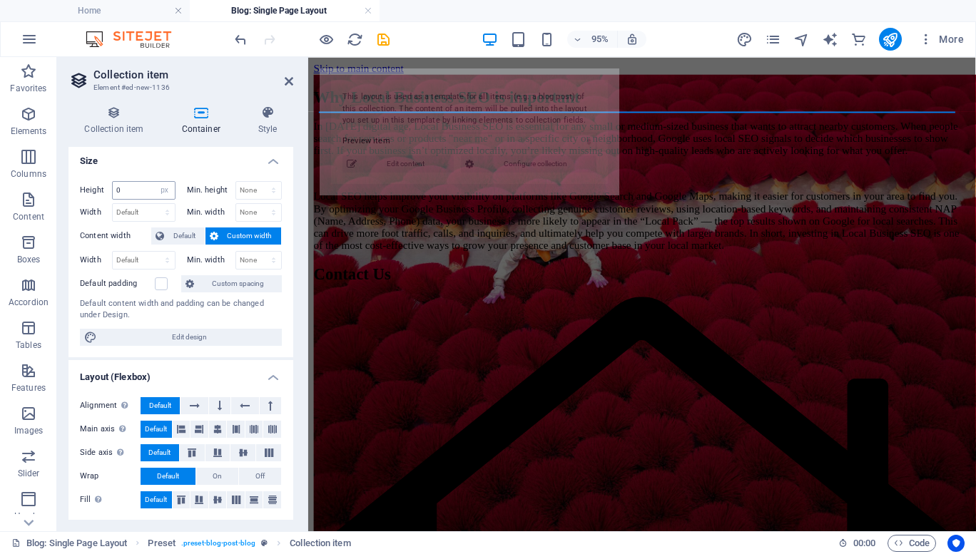
select select "68e1124e020f3f32dc0f2bb4"
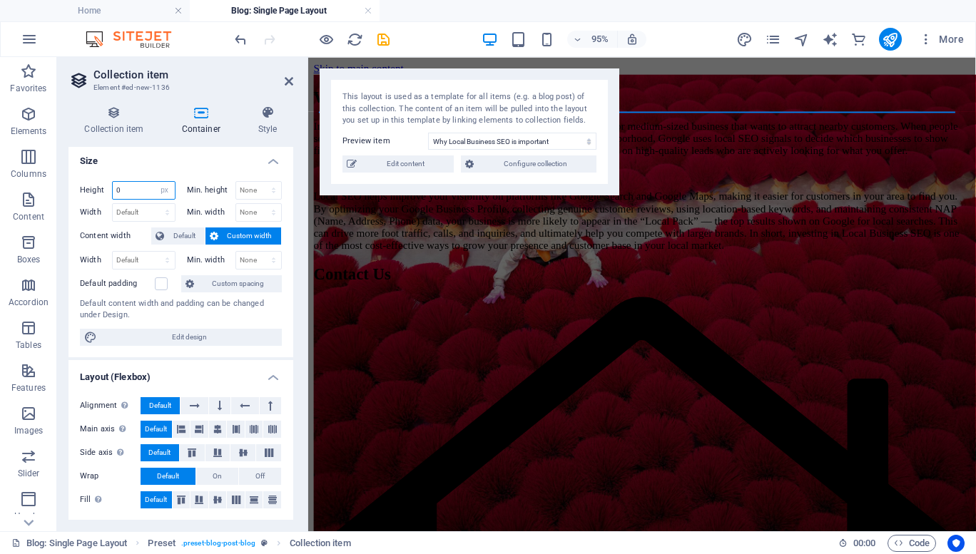
click at [131, 192] on input "0" at bounding box center [144, 190] width 62 height 17
type input "0"
click at [156, 184] on select "Default px rem % vh vw" at bounding box center [165, 190] width 20 height 17
select select "default"
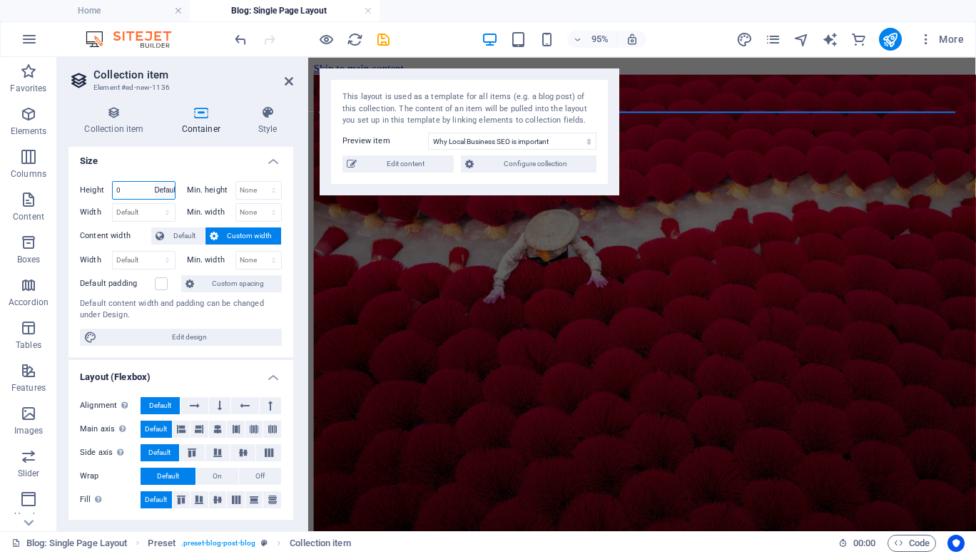
click at [155, 182] on select "Default px rem % vh vw" at bounding box center [165, 190] width 20 height 17
select select "DISABLED_OPTION_VALUE"
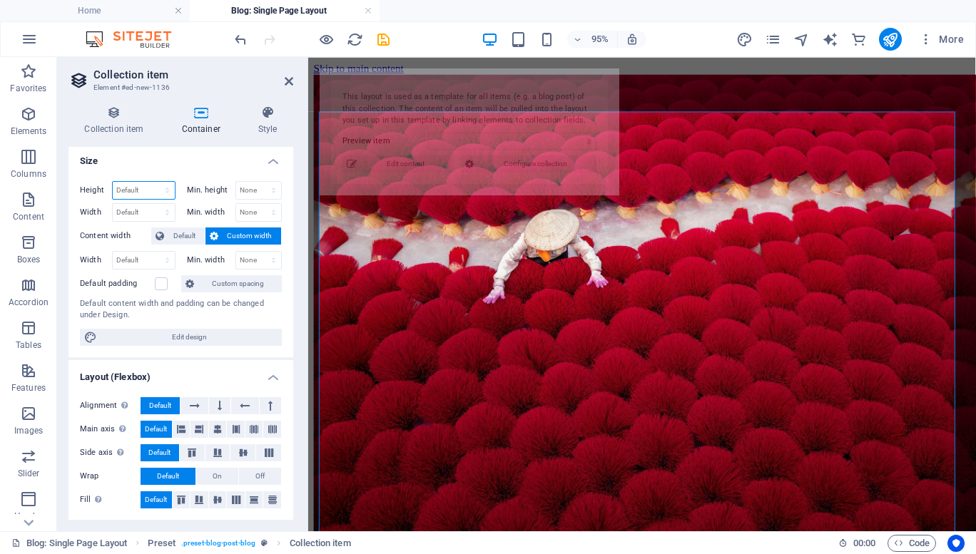
select select "68e1124e020f3f32dc0f2bb4"
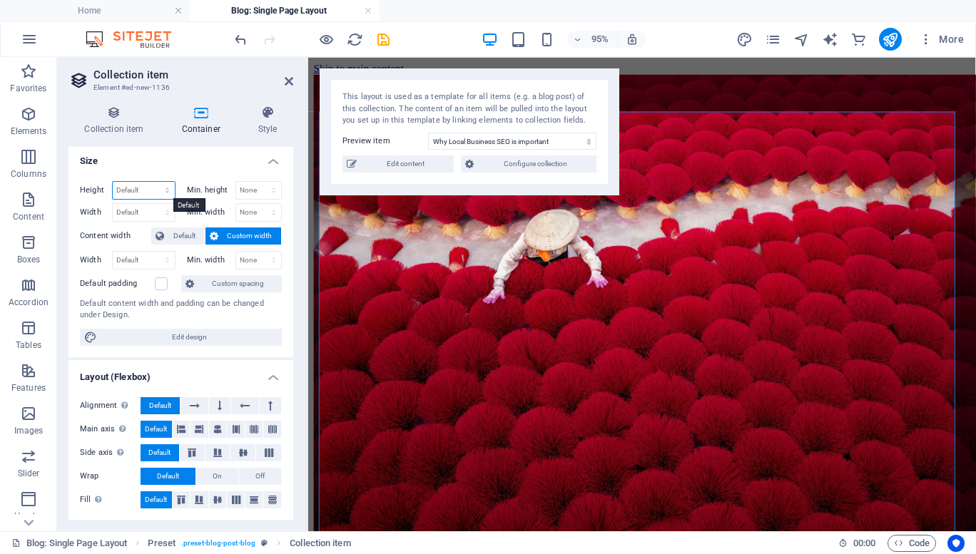
click at [136, 190] on select "Default px rem % vh vw" at bounding box center [144, 190] width 62 height 17
select select "px"
click at [153, 182] on select "Default px rem % vh vw" at bounding box center [144, 190] width 62 height 17
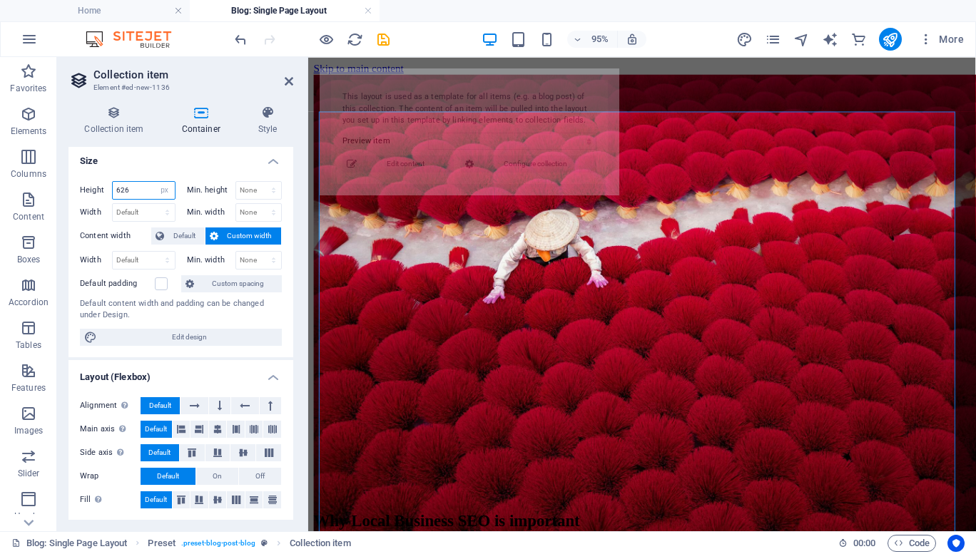
type input "2"
select select "68e1124e020f3f32dc0f2bb4"
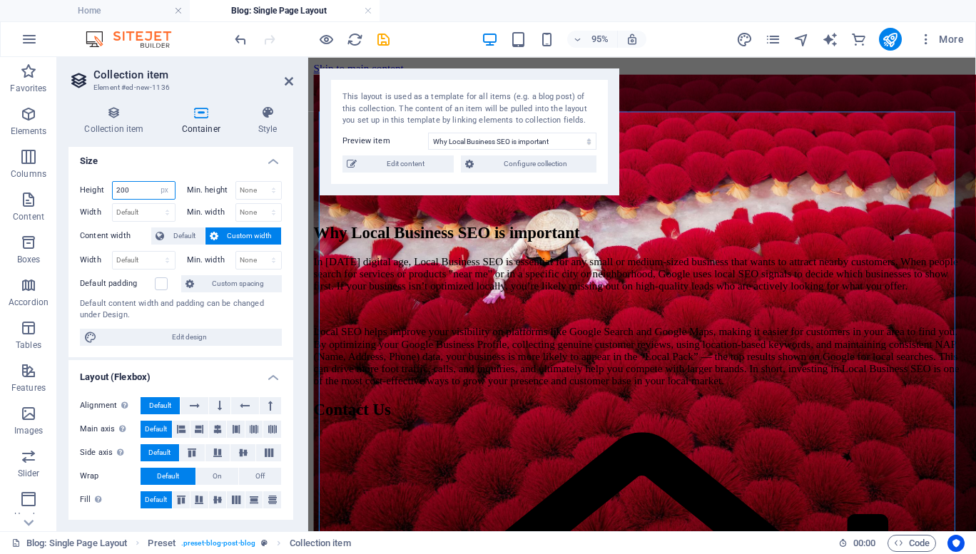
type input "200"
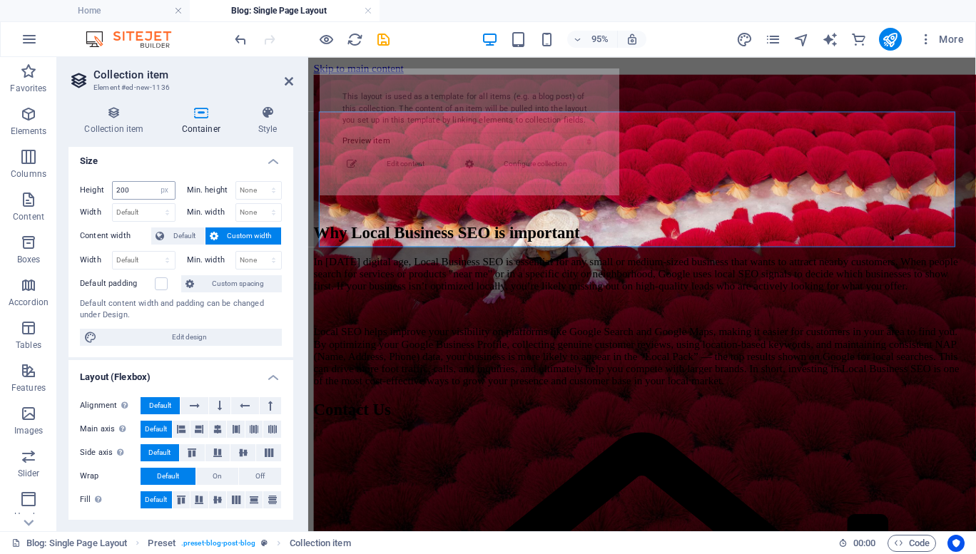
select select "68e1124e020f3f32dc0f2bb4"
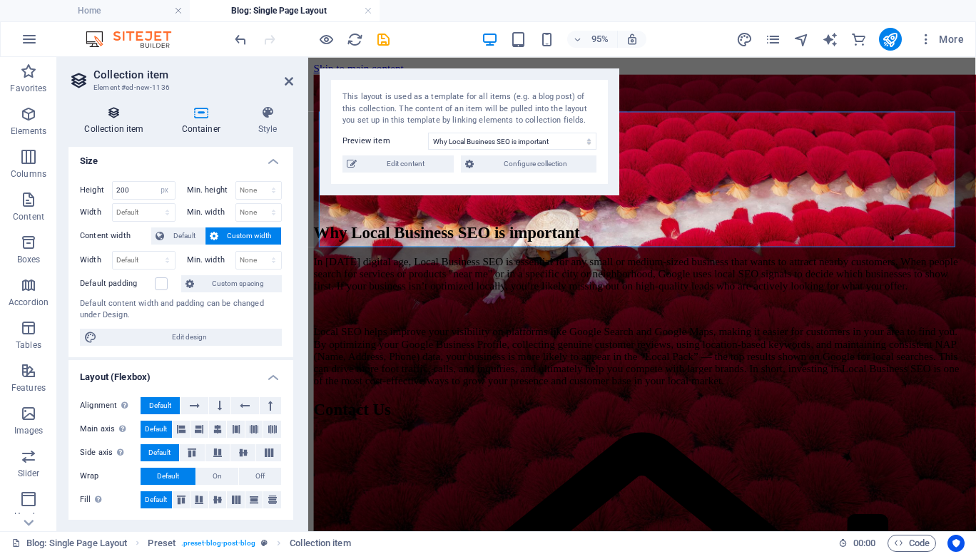
click at [113, 121] on h4 "Collection item" at bounding box center [116, 121] width 97 height 30
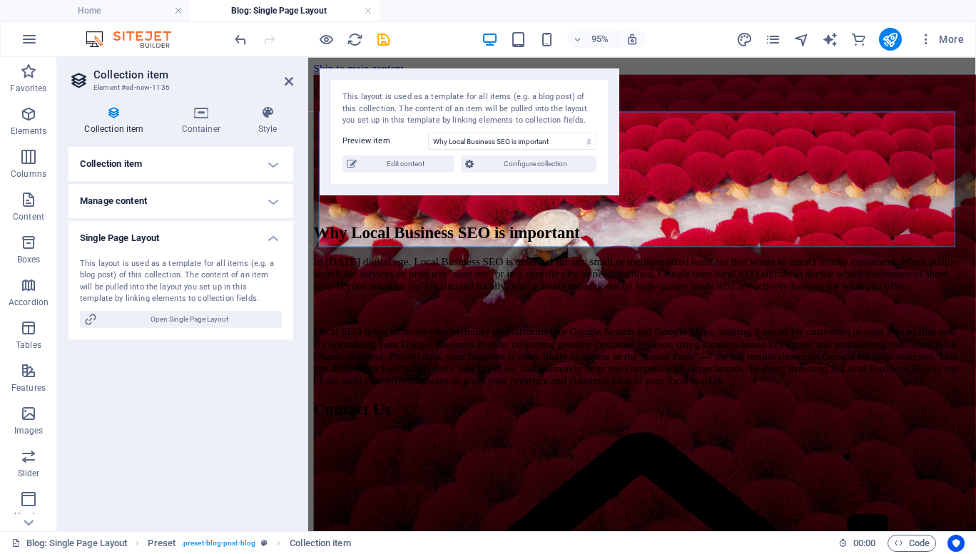
click at [120, 166] on h4 "Collection item" at bounding box center [180, 164] width 225 height 34
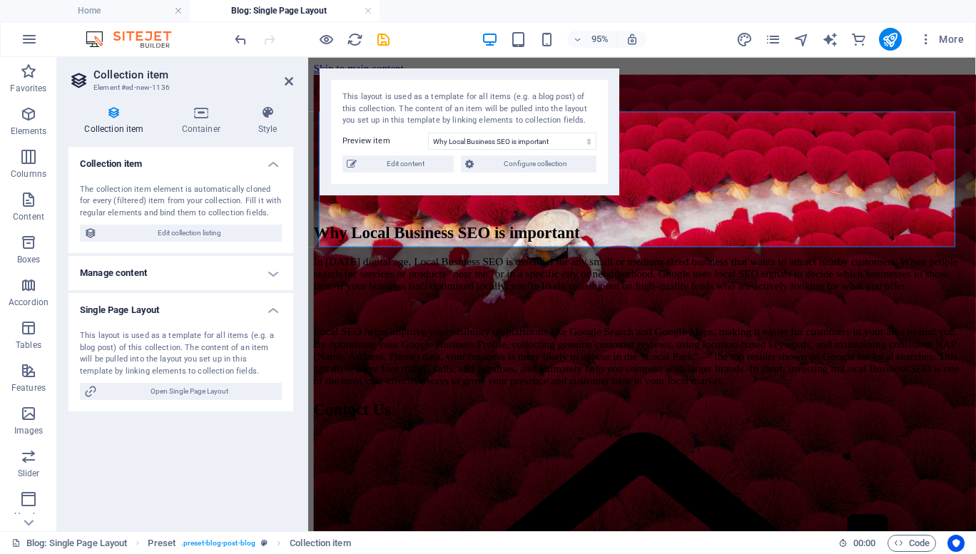
click at [124, 274] on h4 "Manage content" at bounding box center [180, 273] width 225 height 34
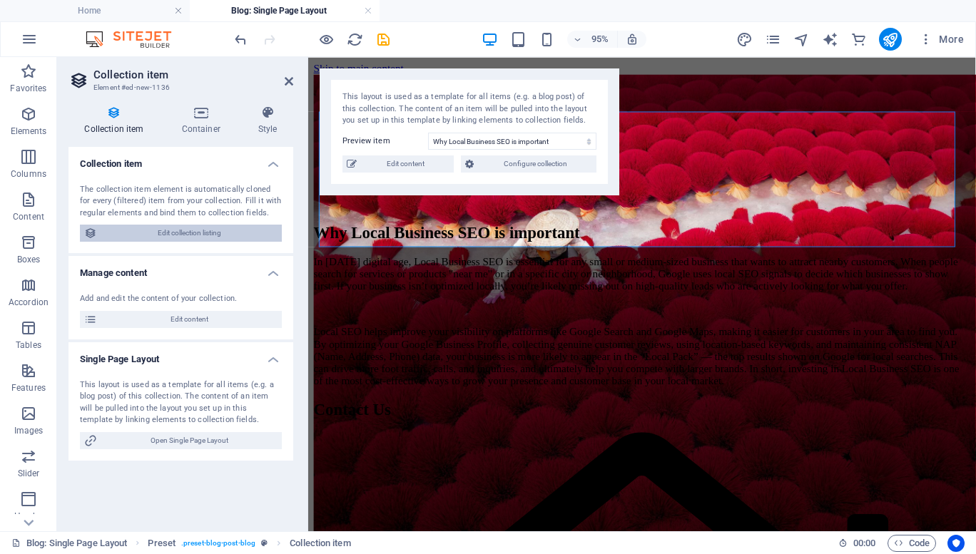
click at [143, 240] on span "Edit collection listing" at bounding box center [189, 233] width 176 height 17
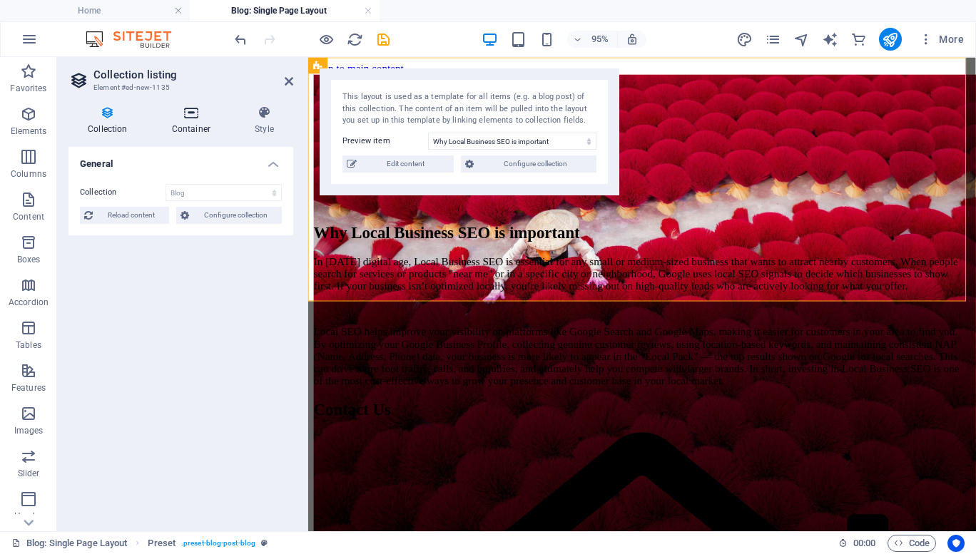
click at [191, 124] on h4 "Container" at bounding box center [194, 121] width 83 height 30
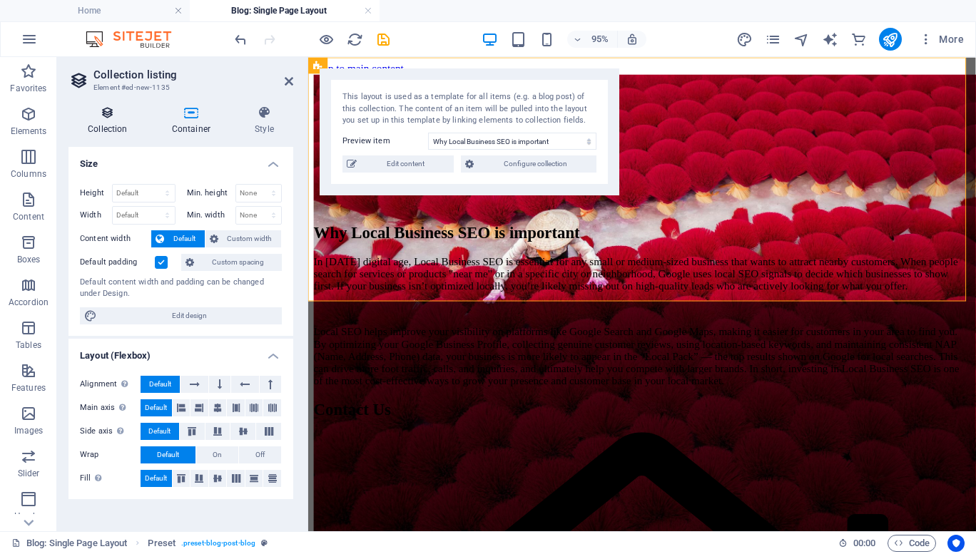
click at [108, 116] on icon at bounding box center [107, 113] width 78 height 14
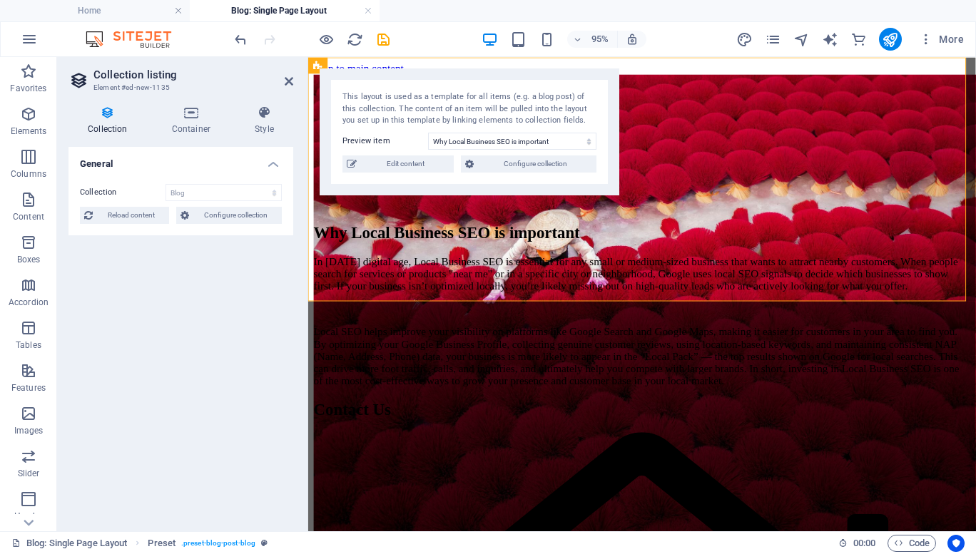
click at [278, 165] on h4 "General" at bounding box center [180, 160] width 225 height 26
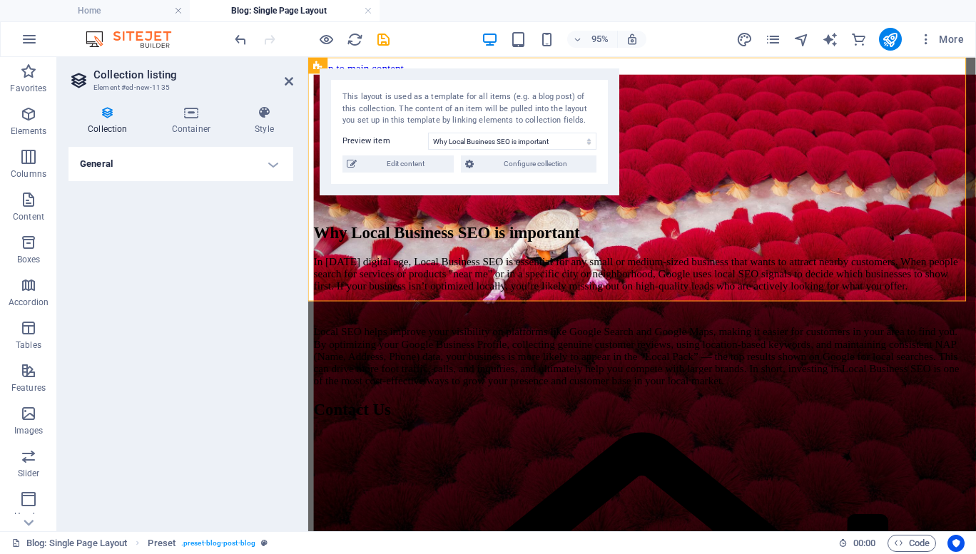
click at [278, 165] on h4 "General" at bounding box center [180, 164] width 225 height 34
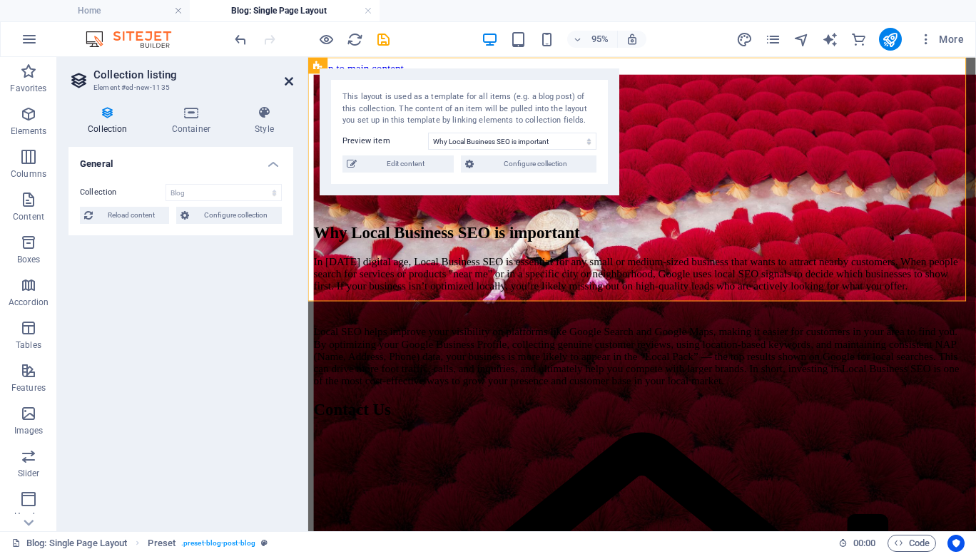
click at [290, 78] on icon at bounding box center [289, 81] width 9 height 11
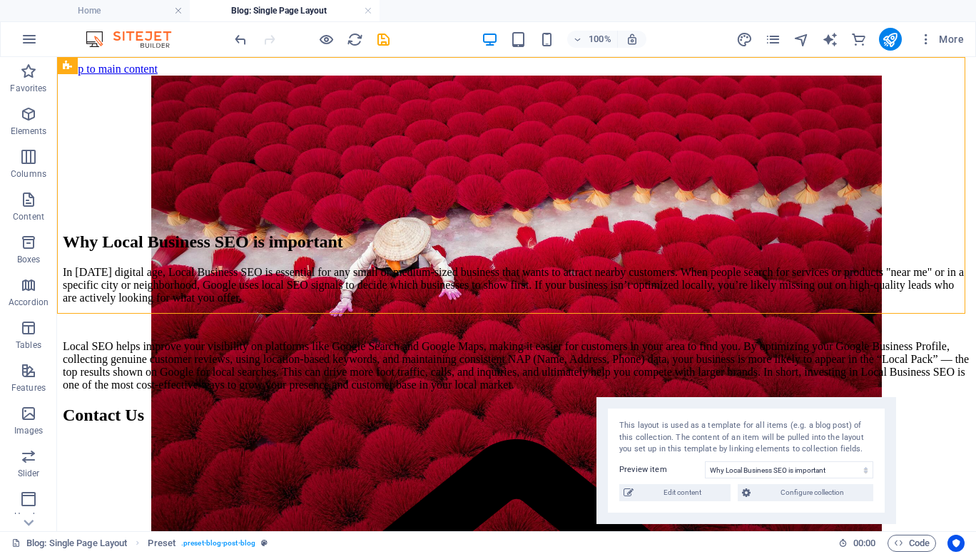
drag, startPoint x: 283, startPoint y: 106, endPoint x: 811, endPoint y: 435, distance: 621.8
click at [811, 435] on div "This layout is used as a template for all items (e.g. a blog post) of this coll…" at bounding box center [746, 438] width 254 height 36
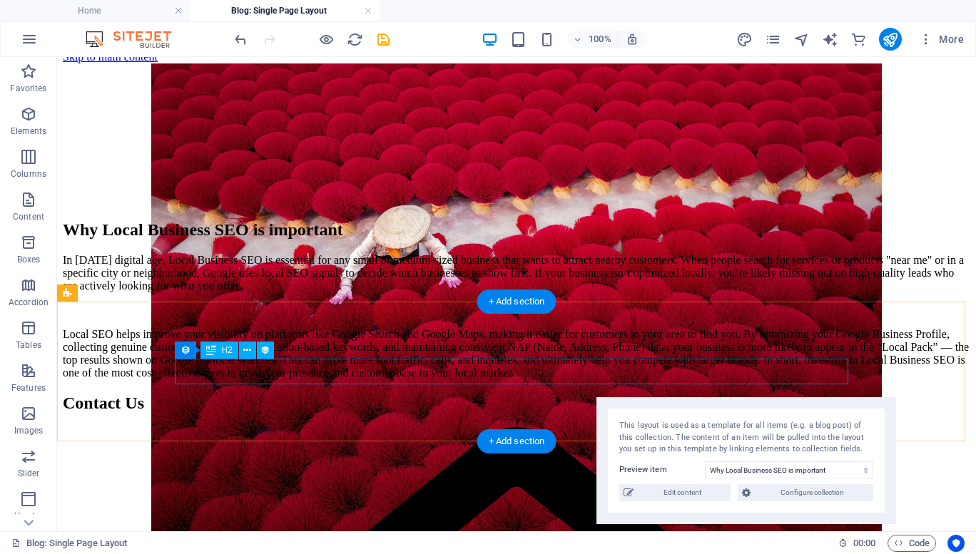
scroll to position [11, 0]
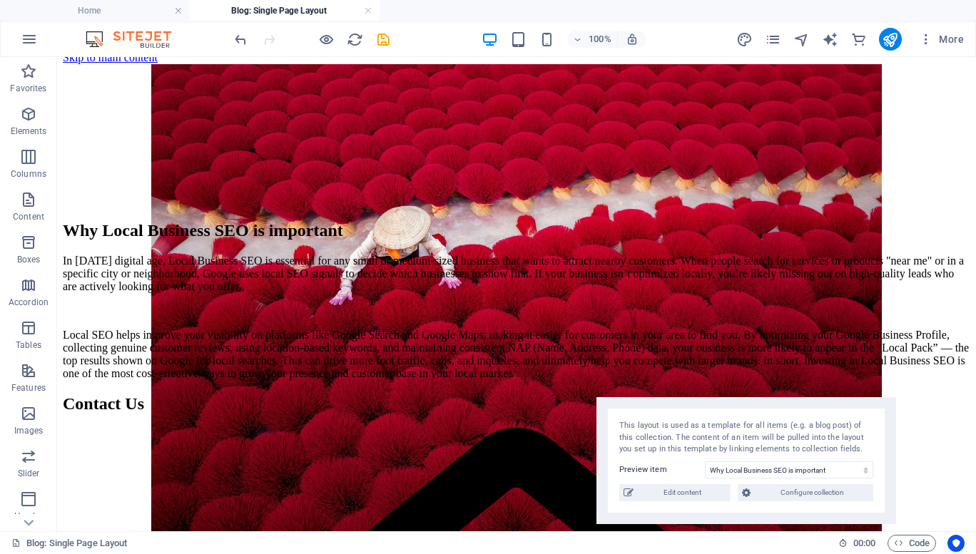
click at [374, 45] on div at bounding box center [312, 39] width 160 height 23
click at [382, 40] on icon "save" at bounding box center [383, 39] width 16 height 16
click at [897, 36] on icon "publish" at bounding box center [890, 39] width 16 height 16
